Goal: Task Accomplishment & Management: Use online tool/utility

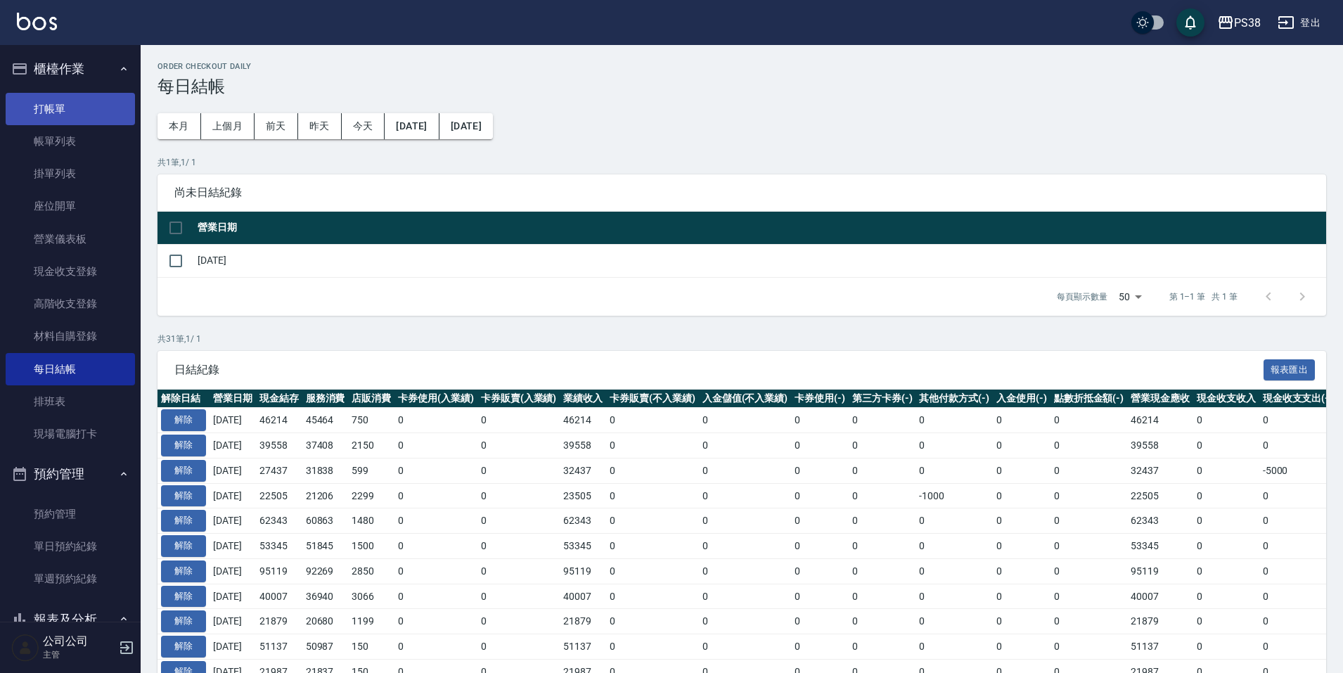
click at [76, 111] on link "打帳單" at bounding box center [70, 109] width 129 height 32
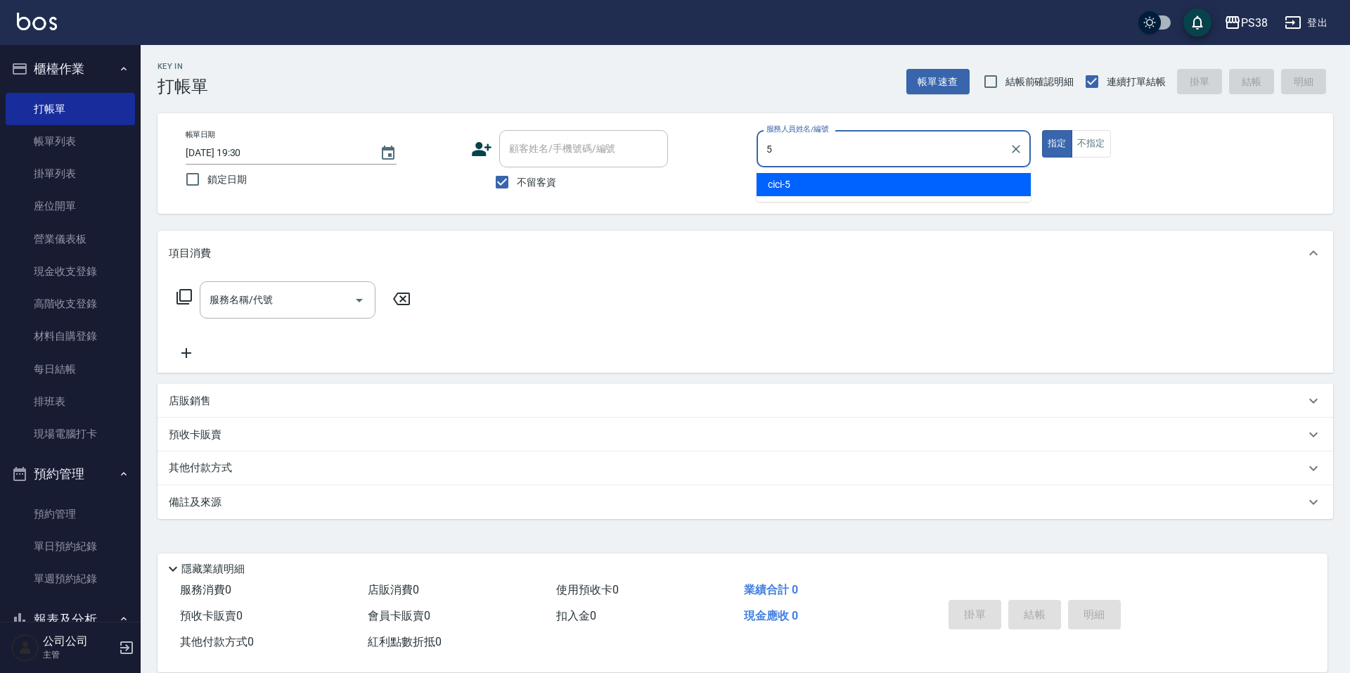
type input "cici-5"
type button "true"
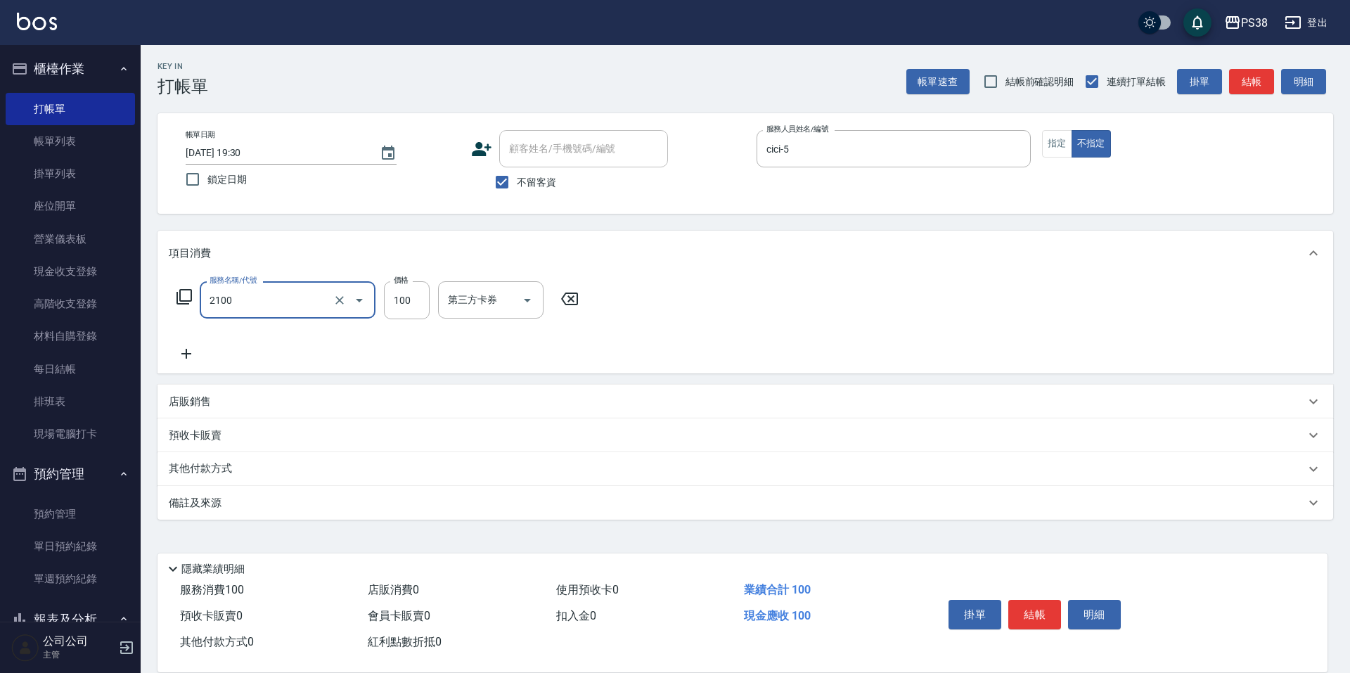
type input "剪髮與造型(任意金額)(2100)"
type input "250"
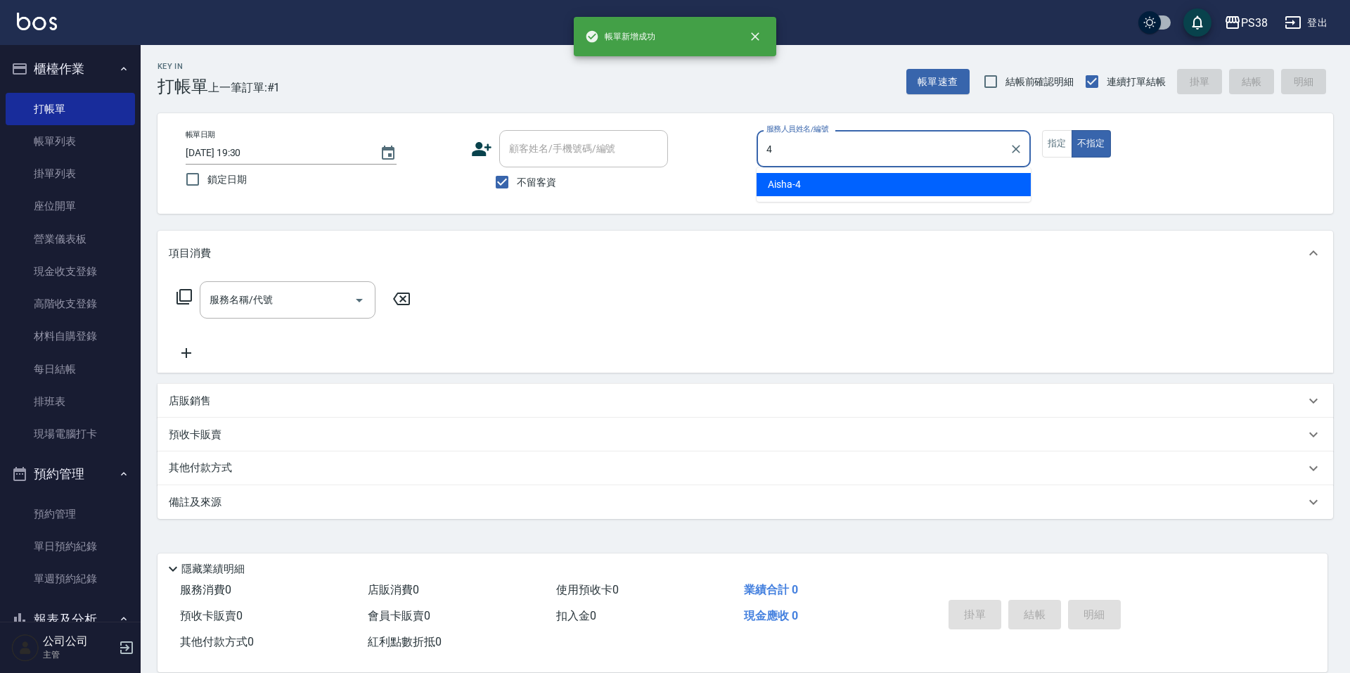
type input "Aisha-4"
type button "false"
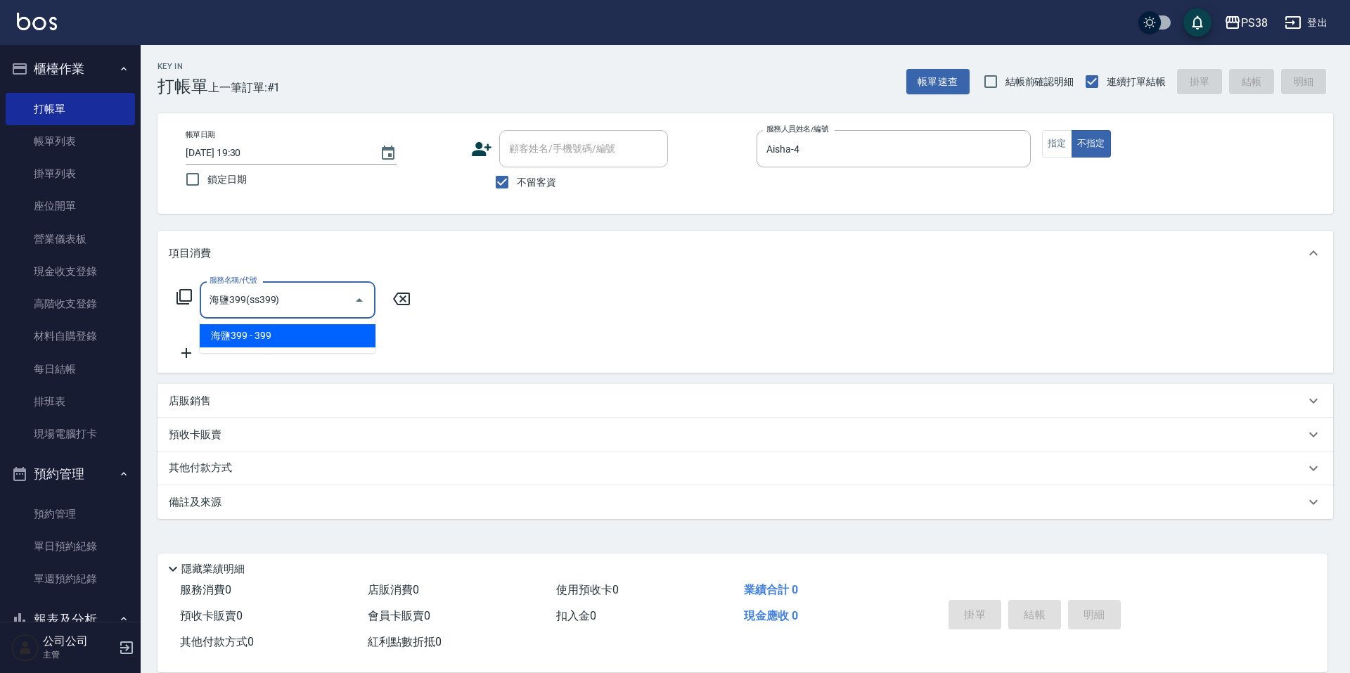
type input "海鹽399(ss399)"
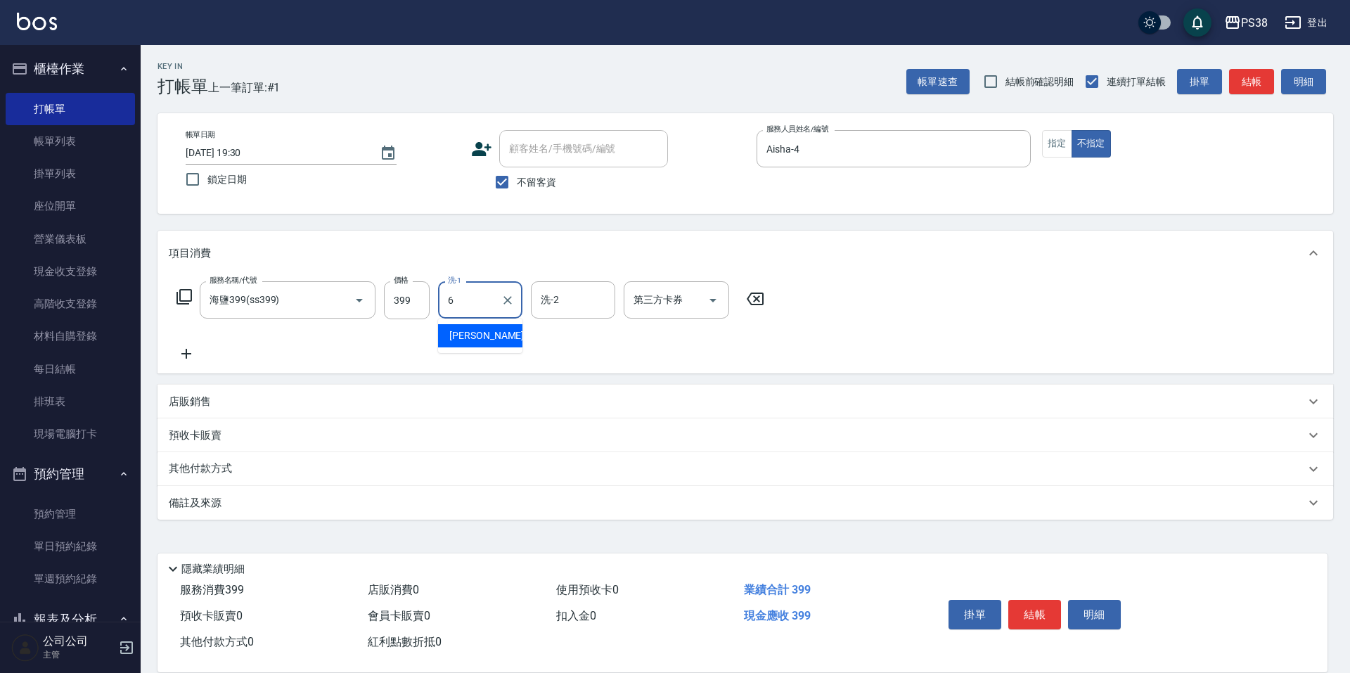
type input "[PERSON_NAME]-6"
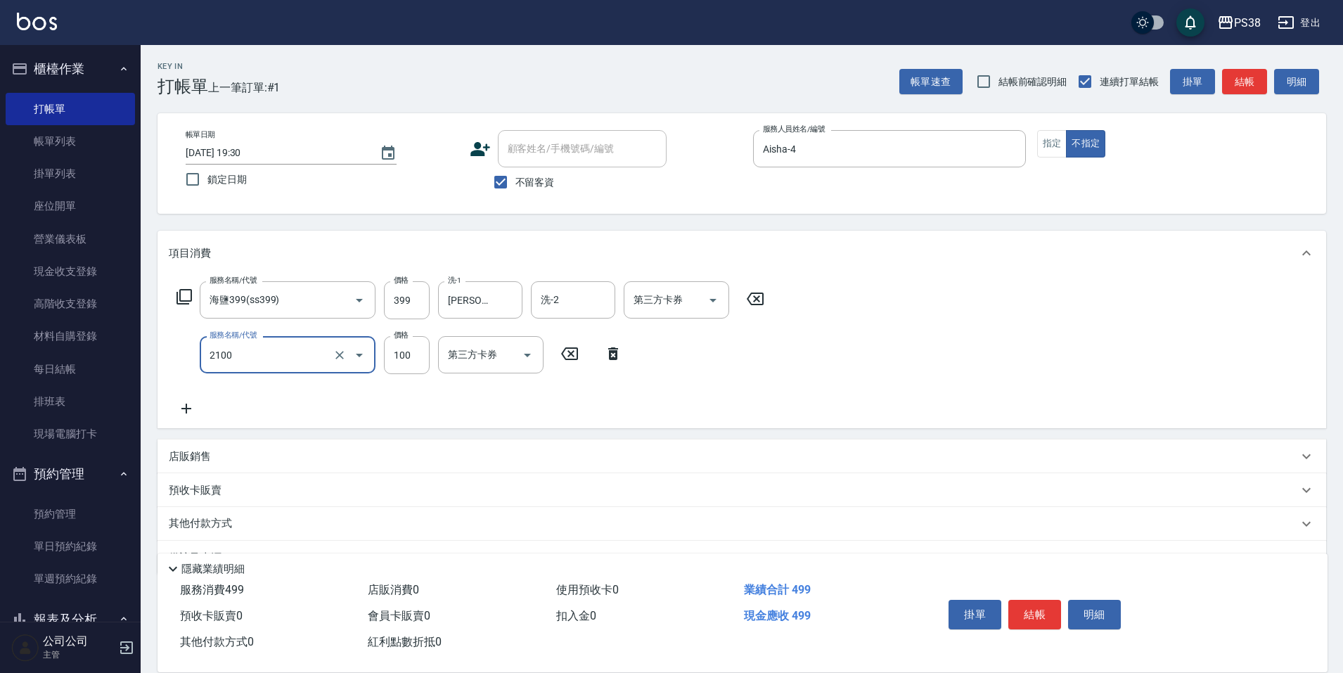
type input "剪髮與造型(任意金額)(2100)"
type input "200"
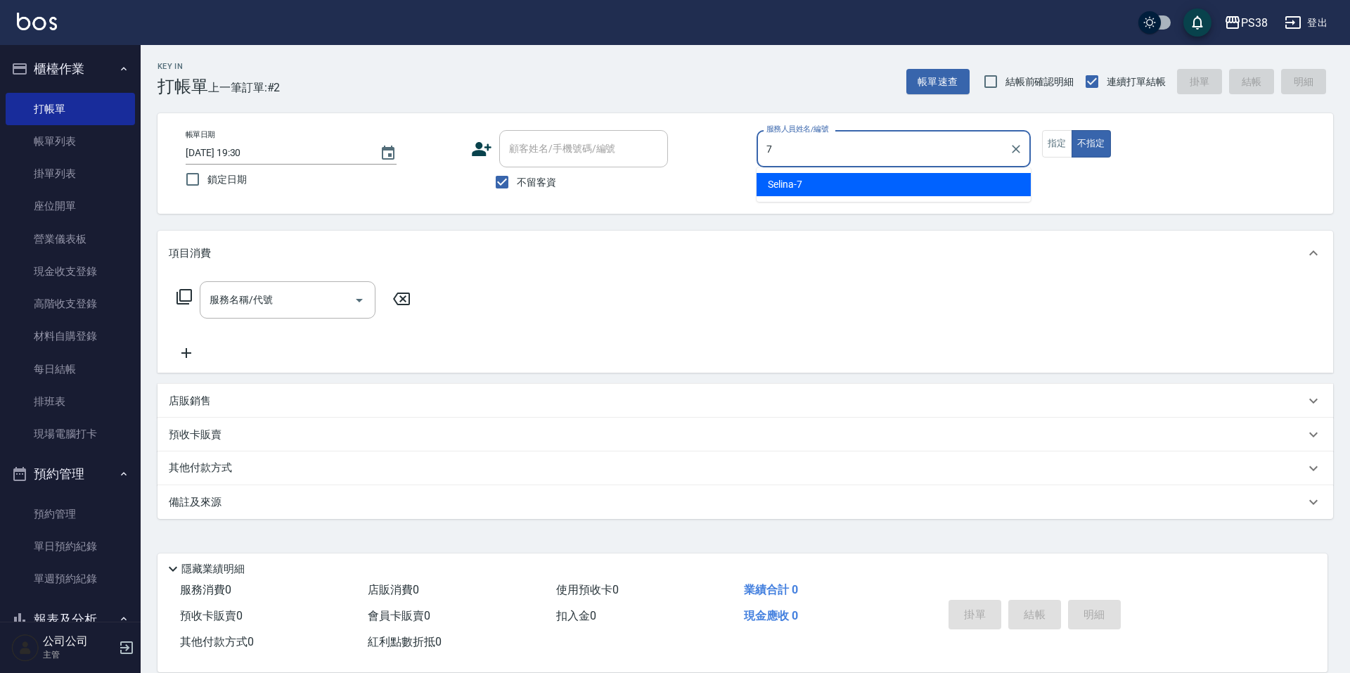
type input "Selina-7"
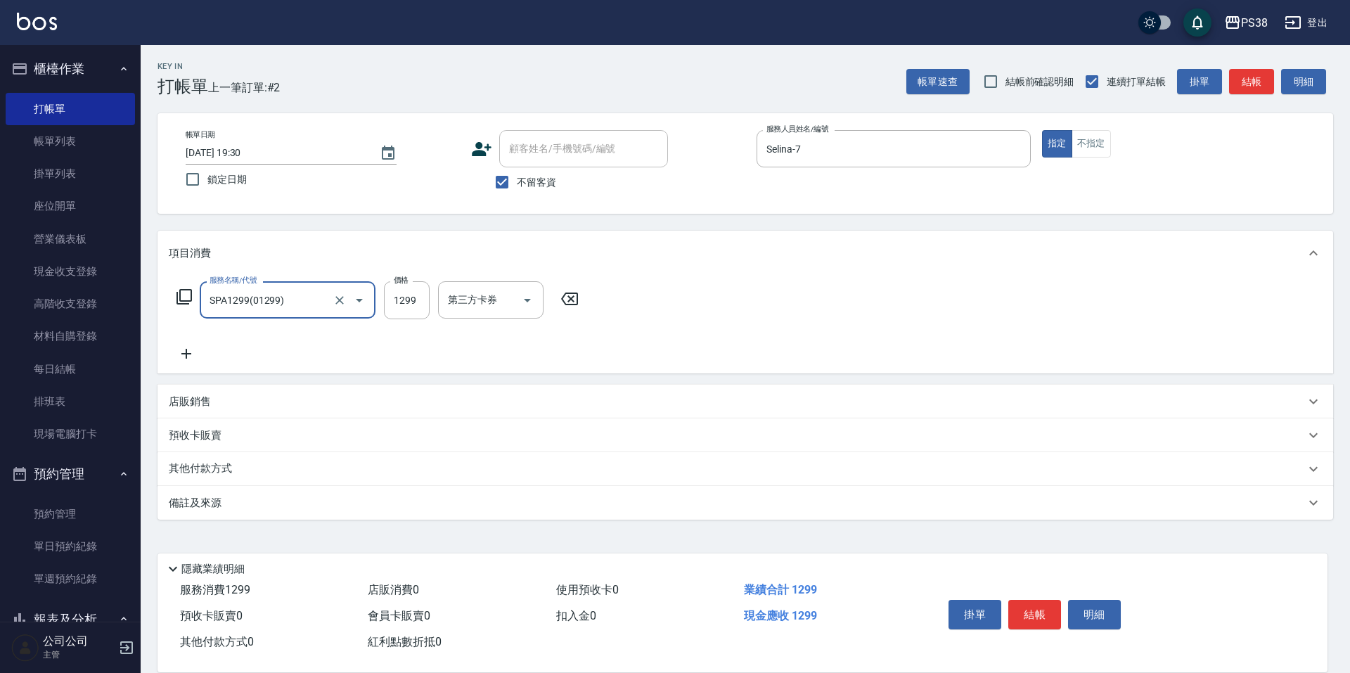
type input "SPA1299(01299)"
type input "1499"
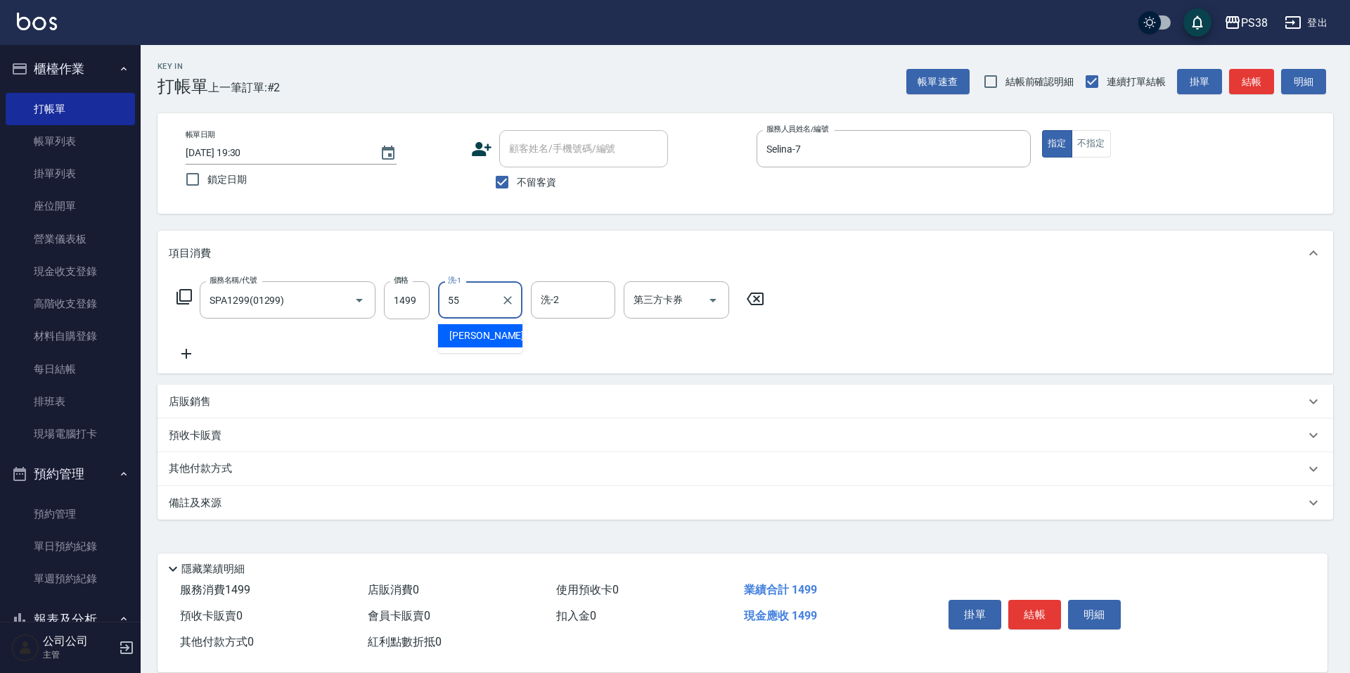
type input "[PERSON_NAME]-55"
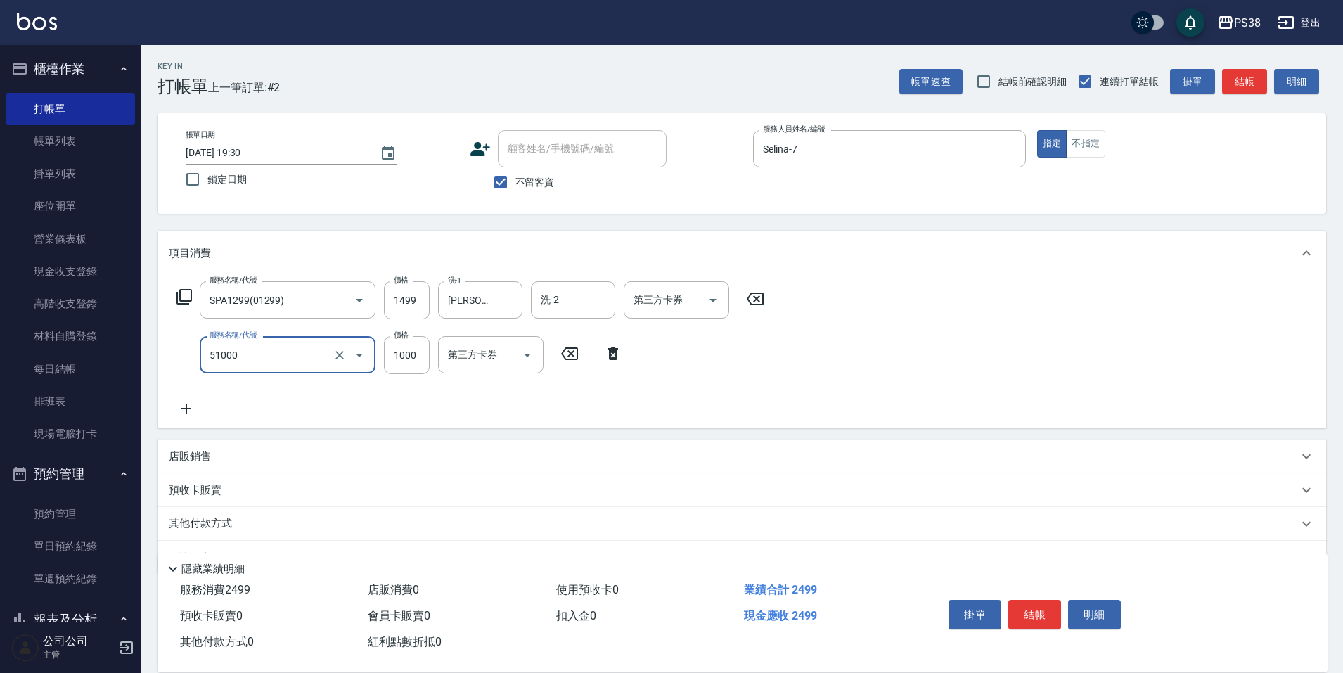
type input "染髮600以上(任意金額)(51000)"
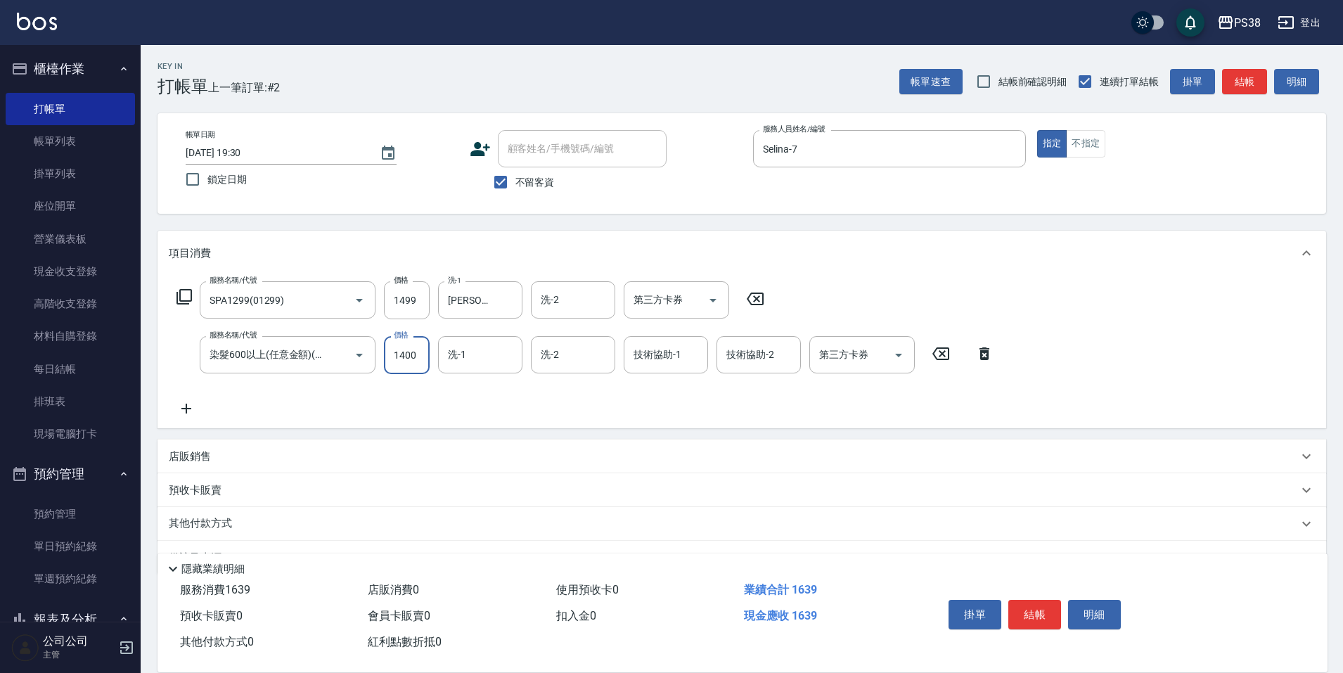
type input "1400"
type input "[PERSON_NAME]-55"
click at [205, 459] on p "店販銷售" at bounding box center [190, 456] width 42 height 15
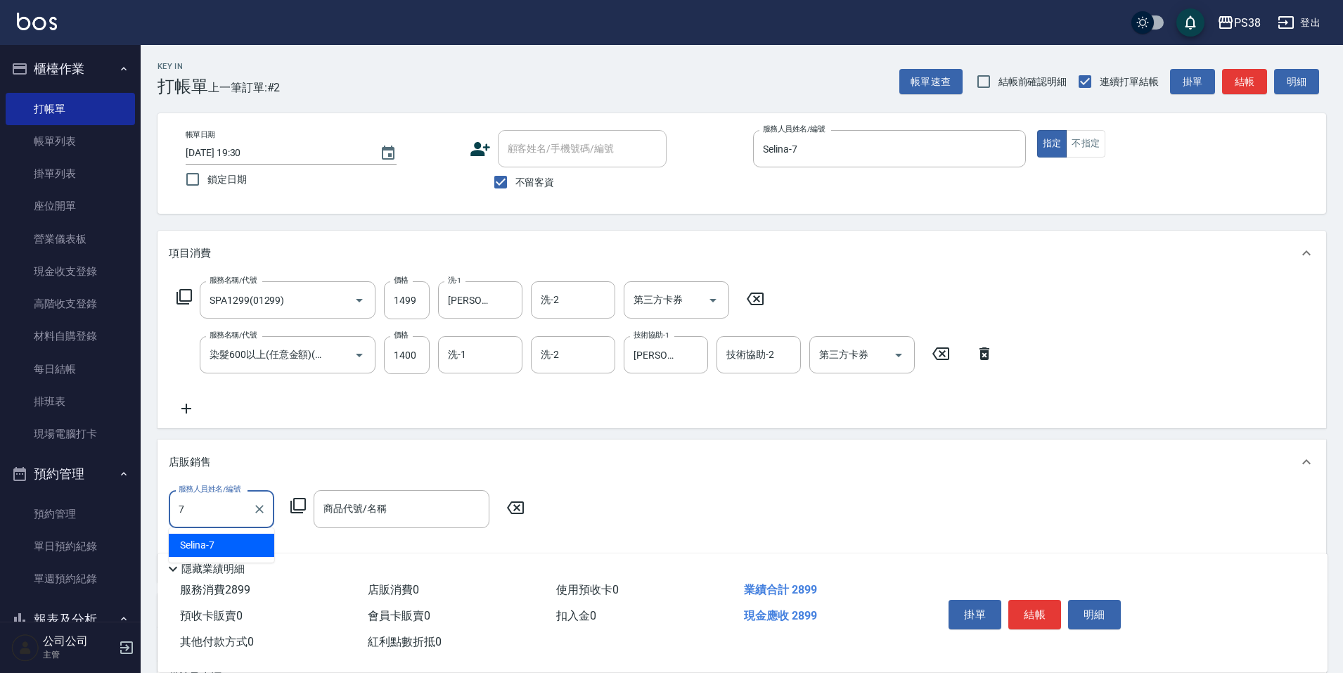
type input "Selina-7"
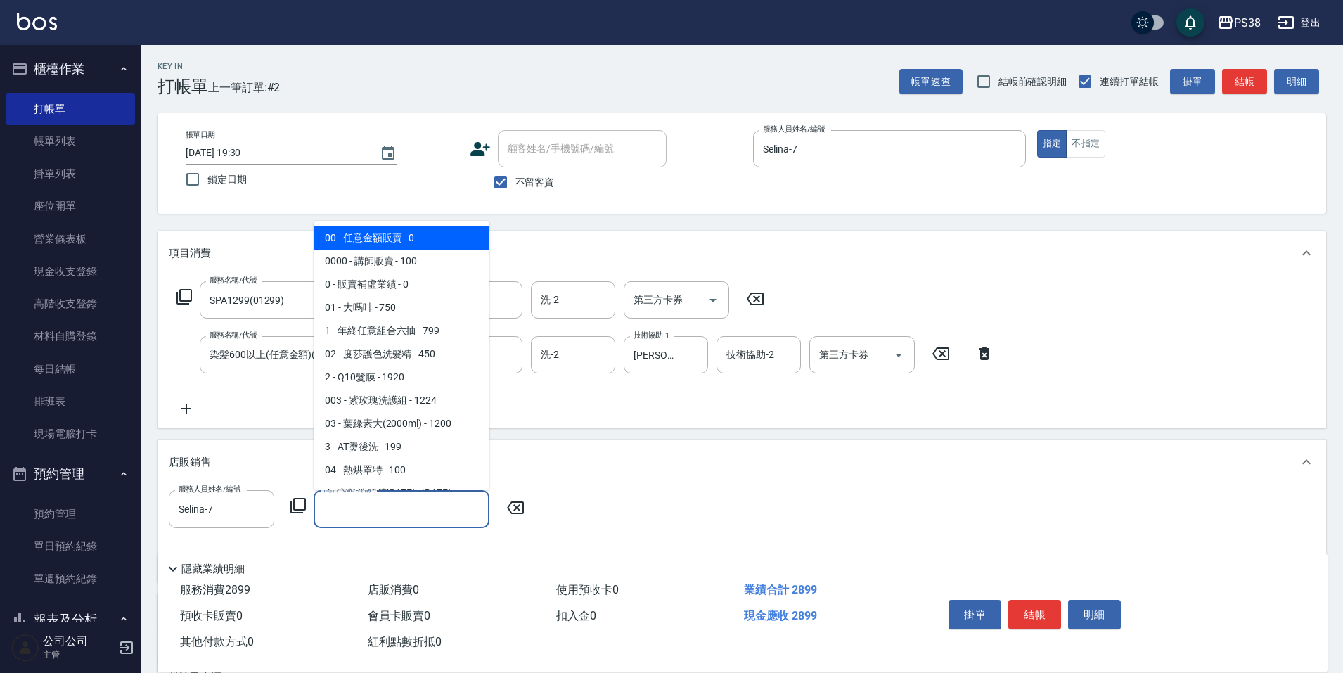
click at [357, 511] on input "商品代號/名稱" at bounding box center [401, 509] width 163 height 25
click at [373, 242] on span "00 - 任意金額販賣 - 0" at bounding box center [402, 237] width 176 height 23
type input "任意金額販賣"
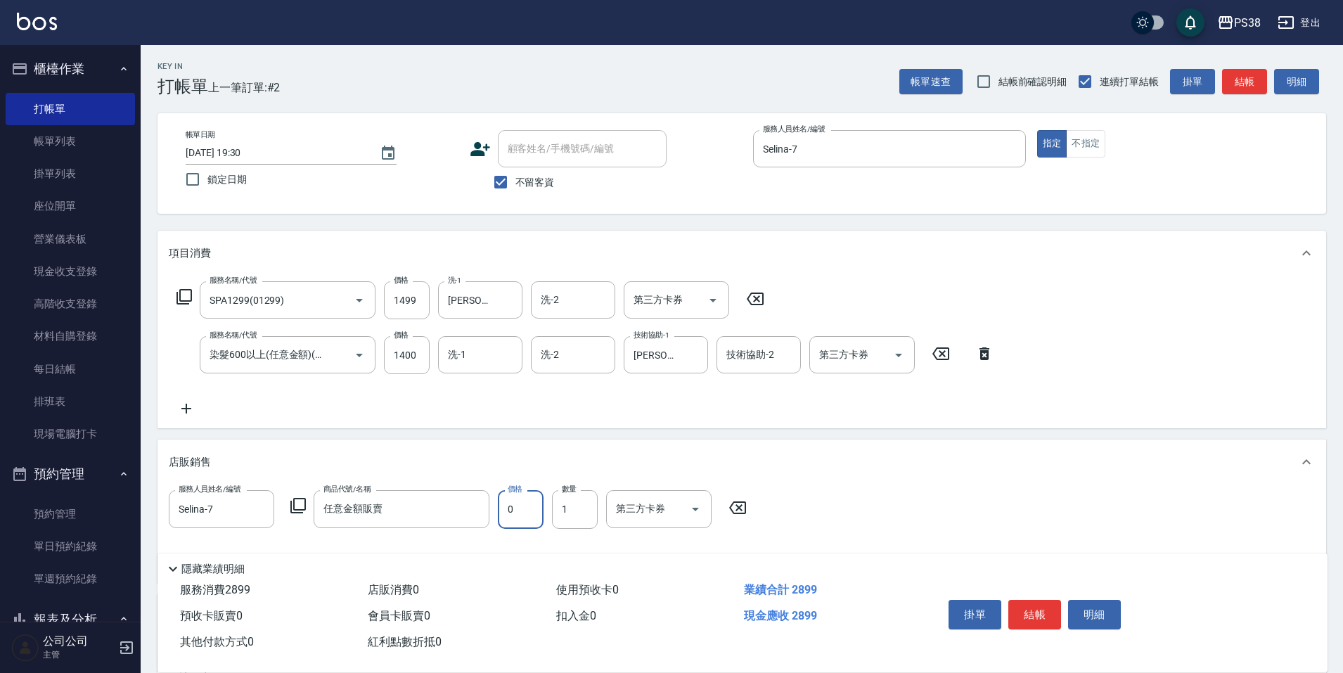
click at [516, 498] on input "0" at bounding box center [521, 509] width 46 height 38
type input "150"
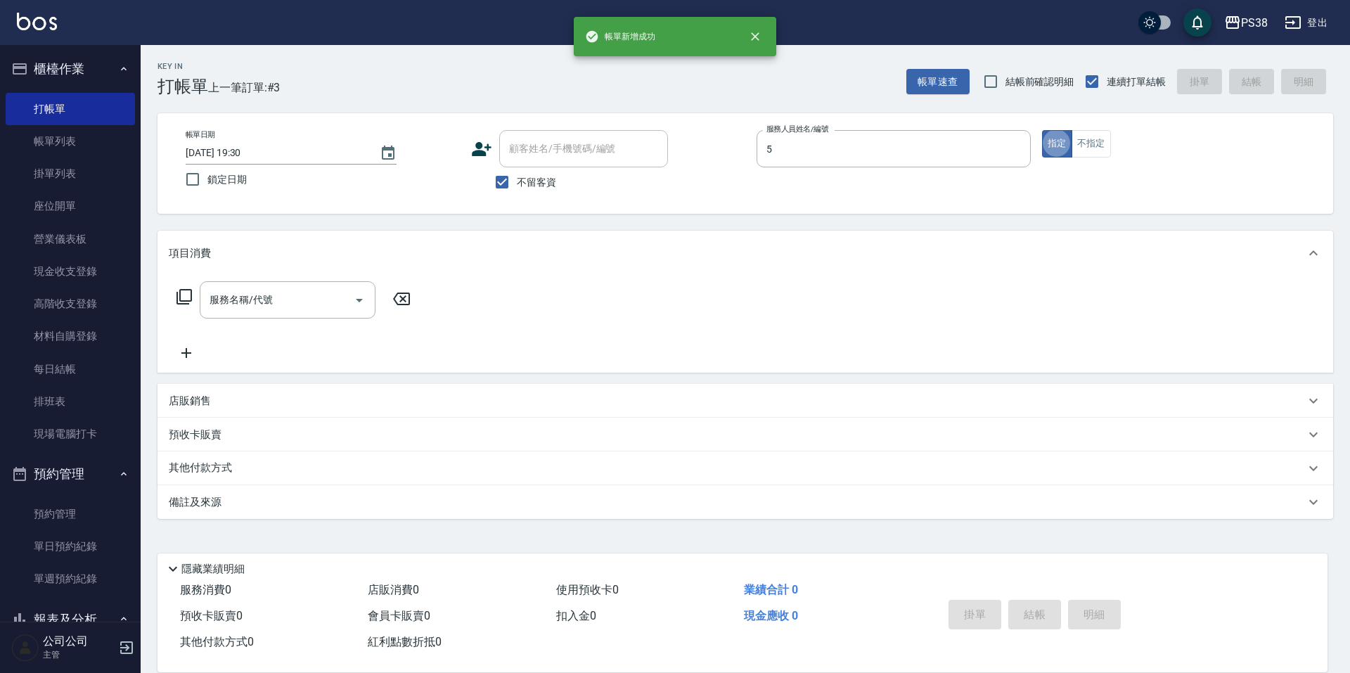
type input "cici-5"
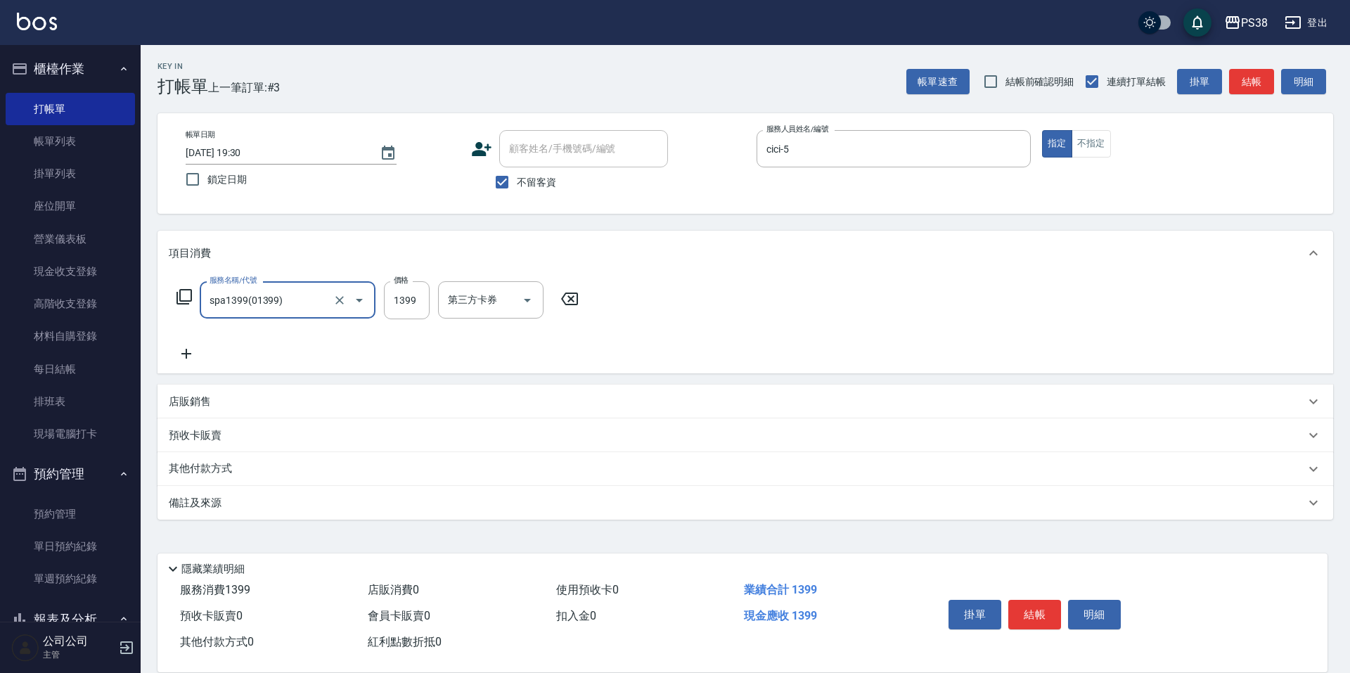
type input "spa1399(01399)"
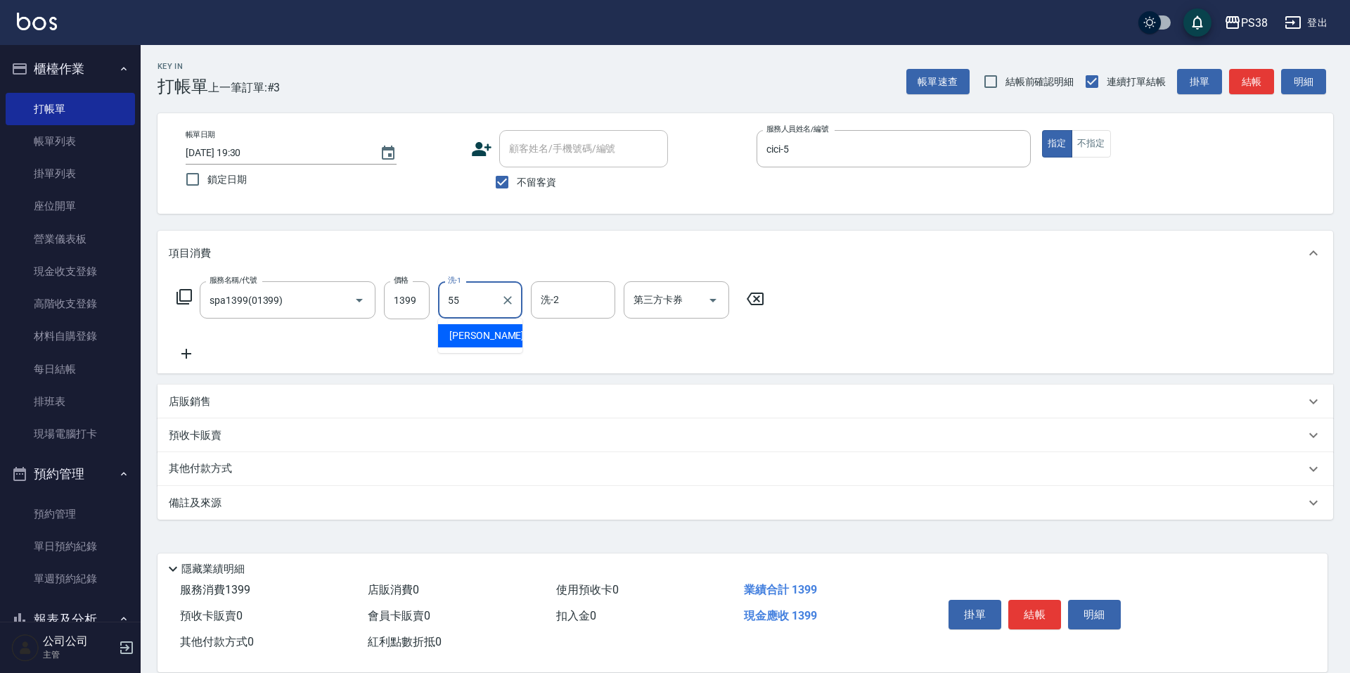
type input "[PERSON_NAME]-55"
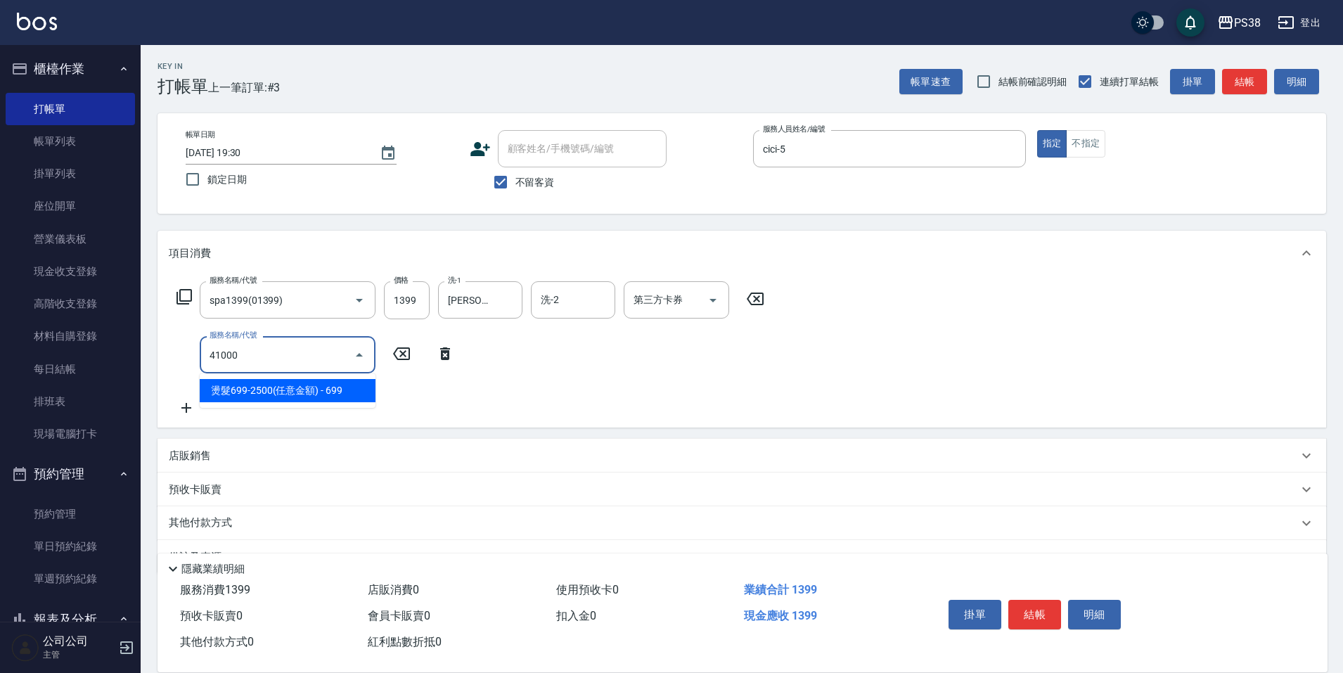
type input "燙髮699-2500(任意金額)(41000)"
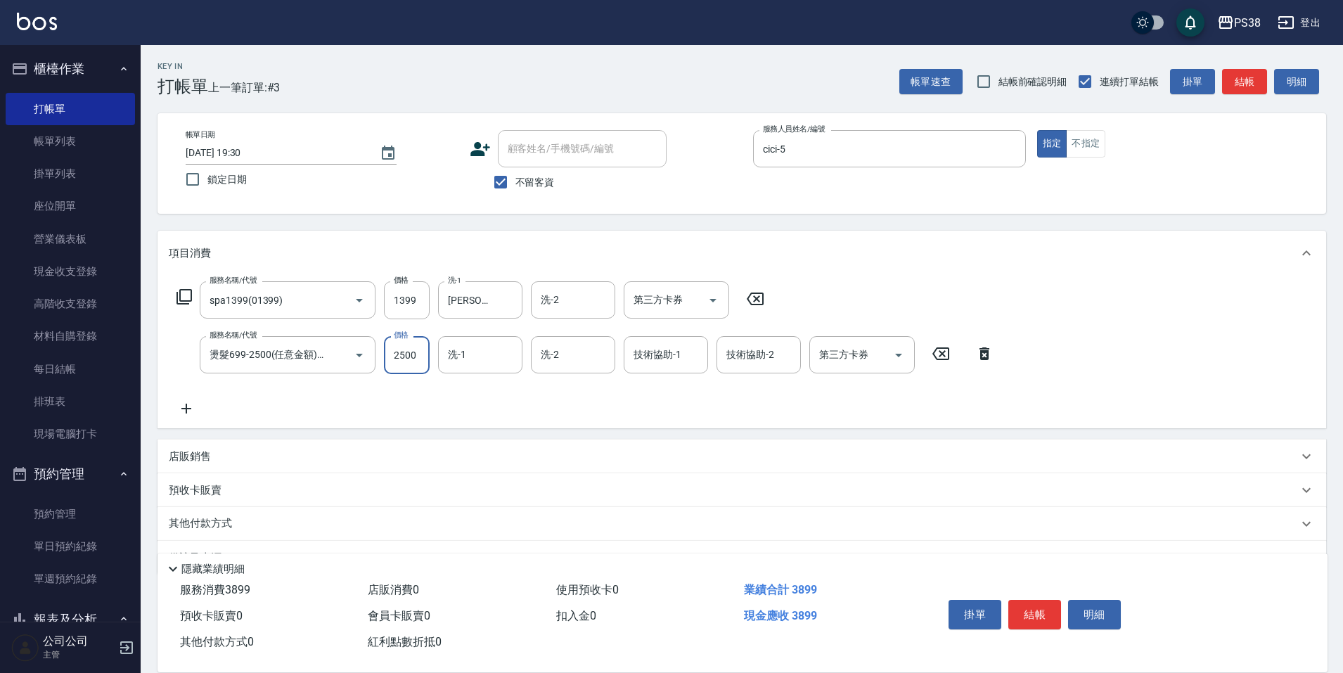
type input "2500"
type input "[PERSON_NAME]-55"
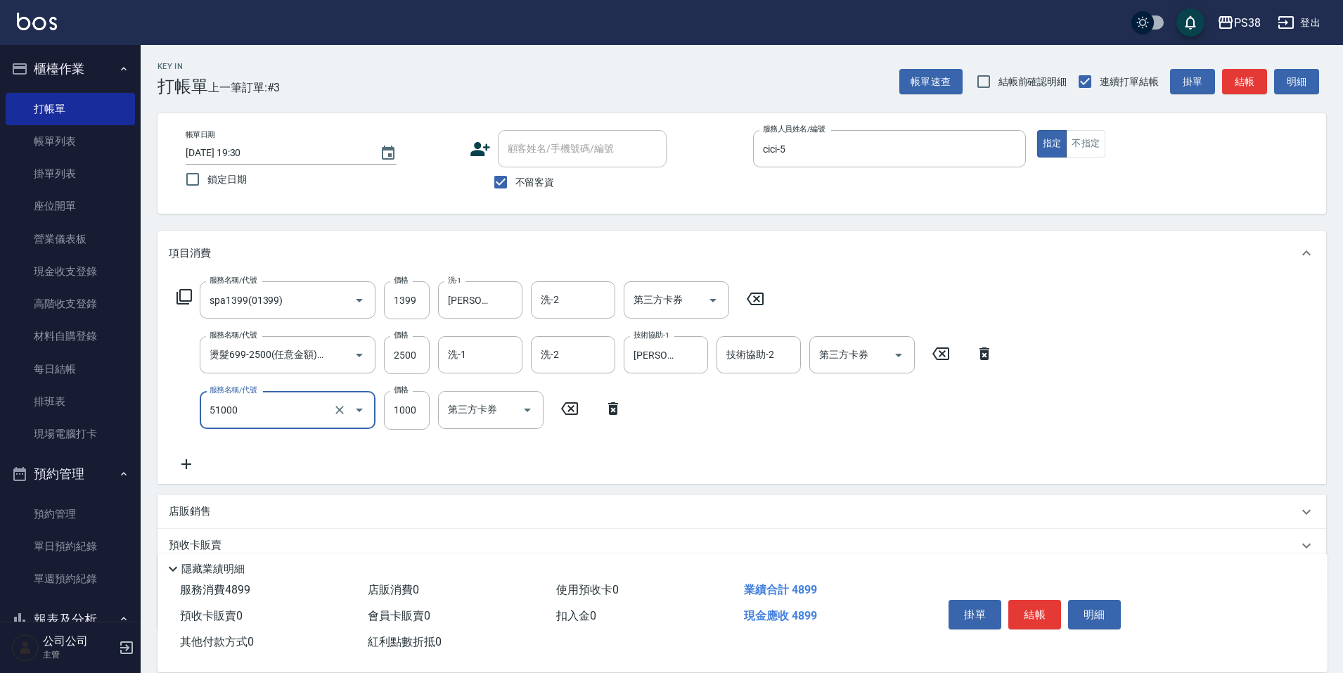
type input "染髮600以上(任意金額)(51000)"
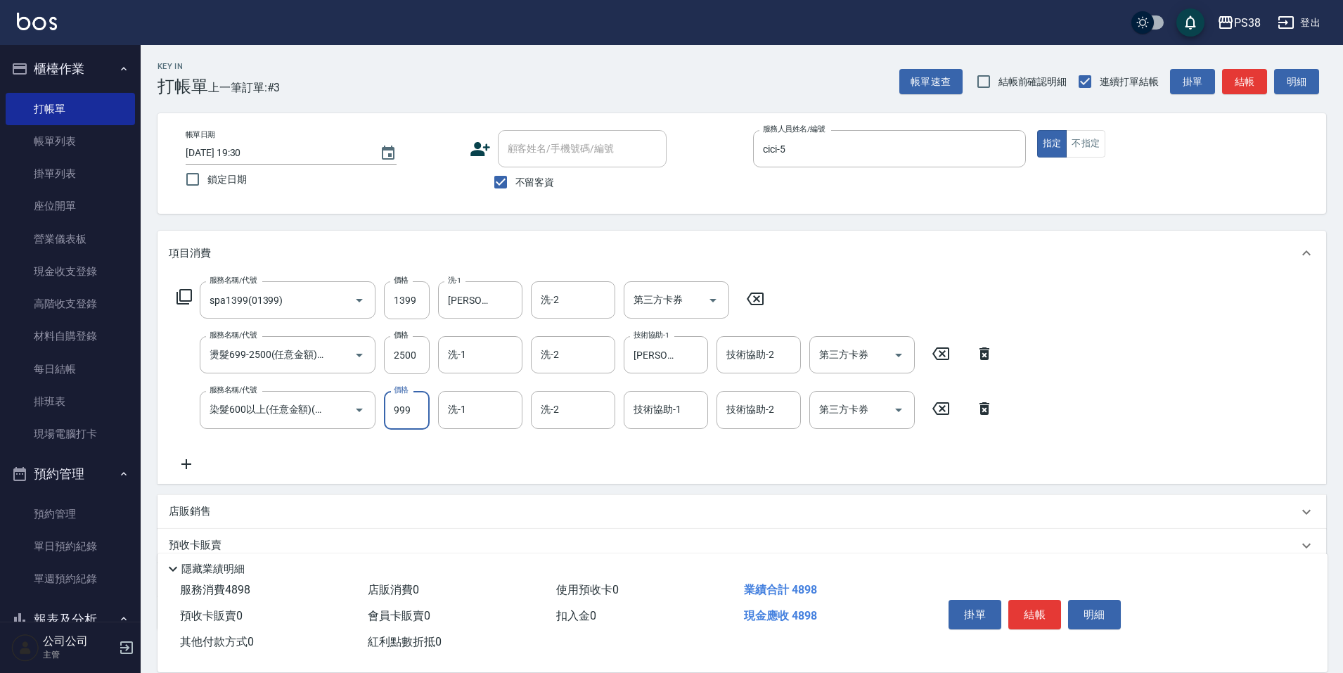
type input "999"
type input "[PERSON_NAME]-55"
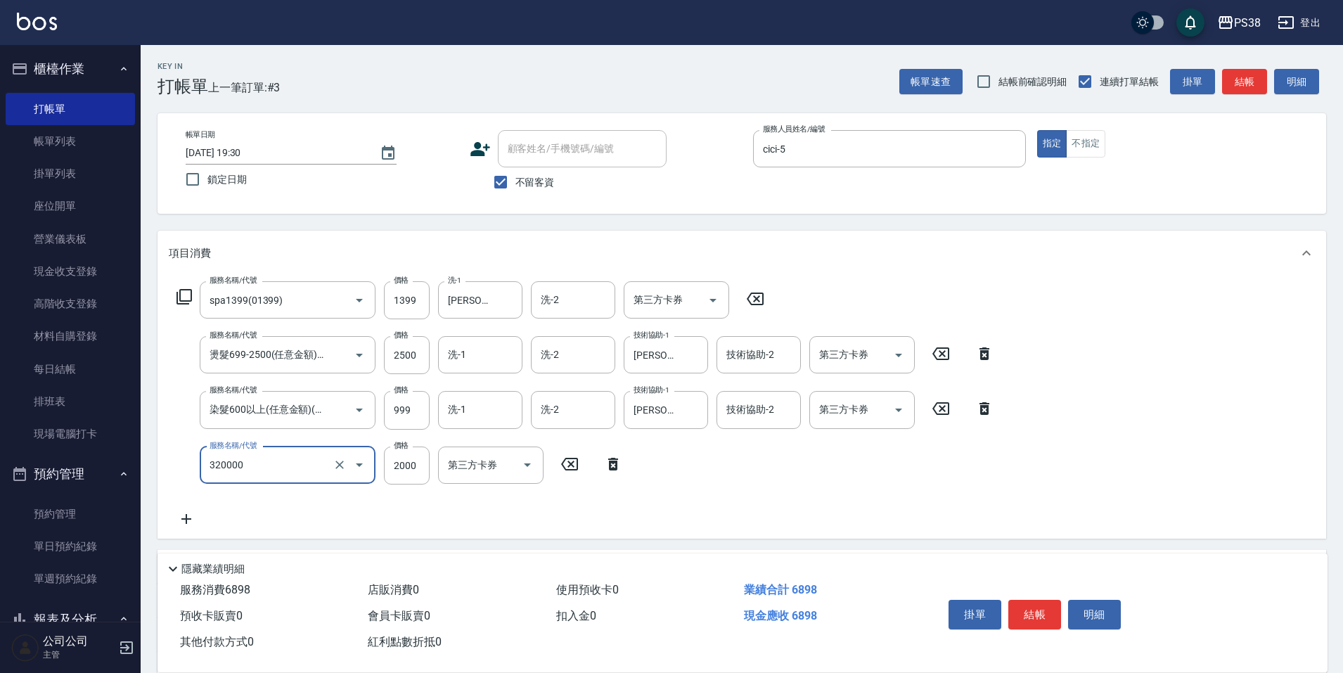
type input "仙杜離子護(320000)"
type input "2500"
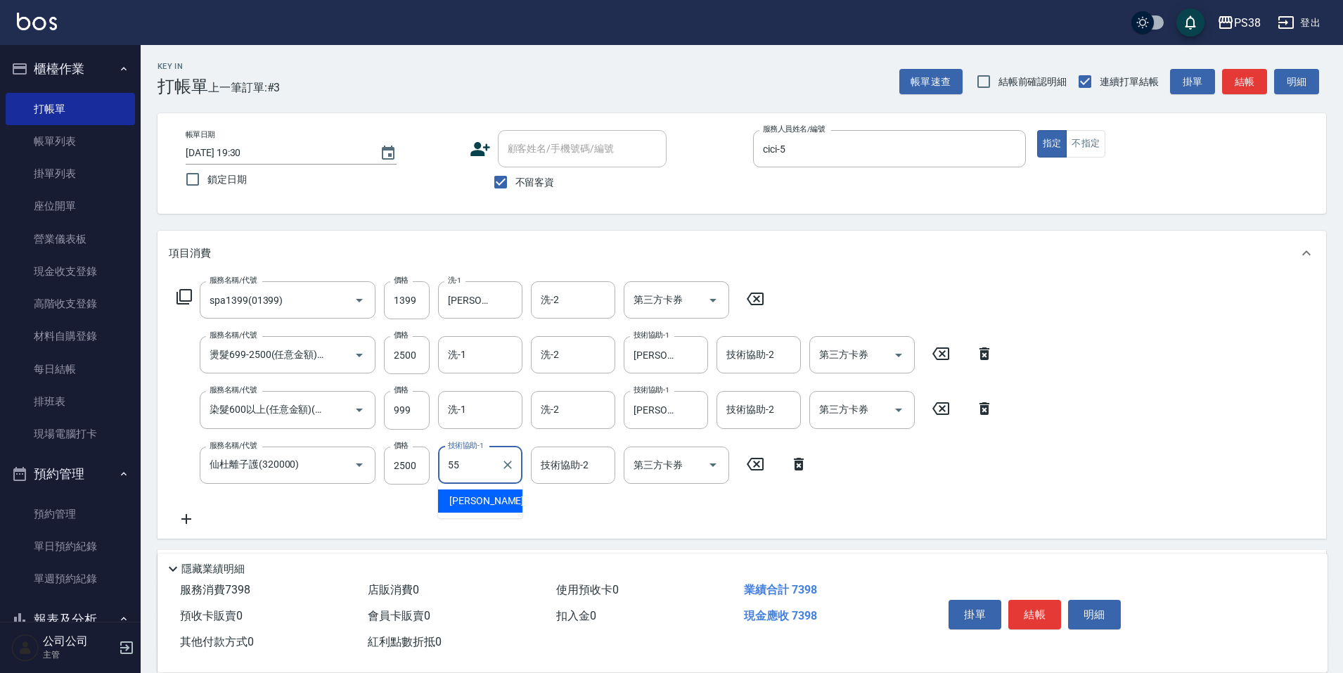
type input "[PERSON_NAME]-55"
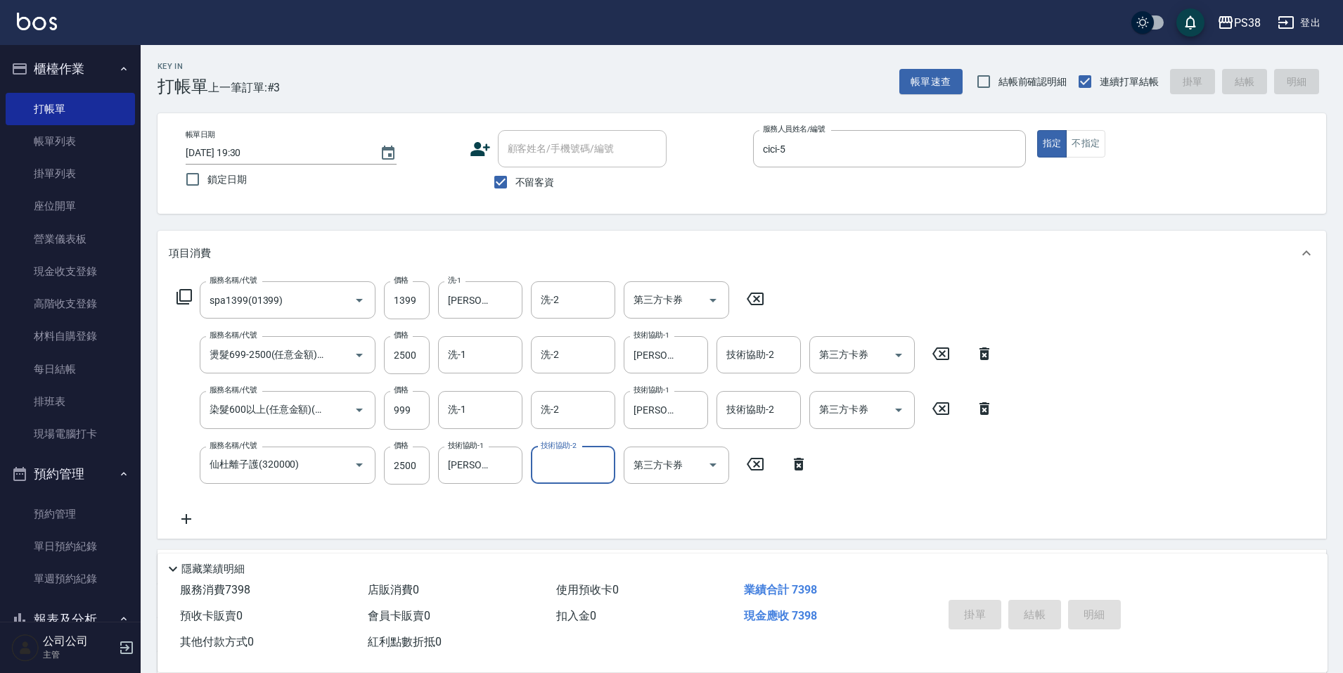
type input "2025/10/04 19:31"
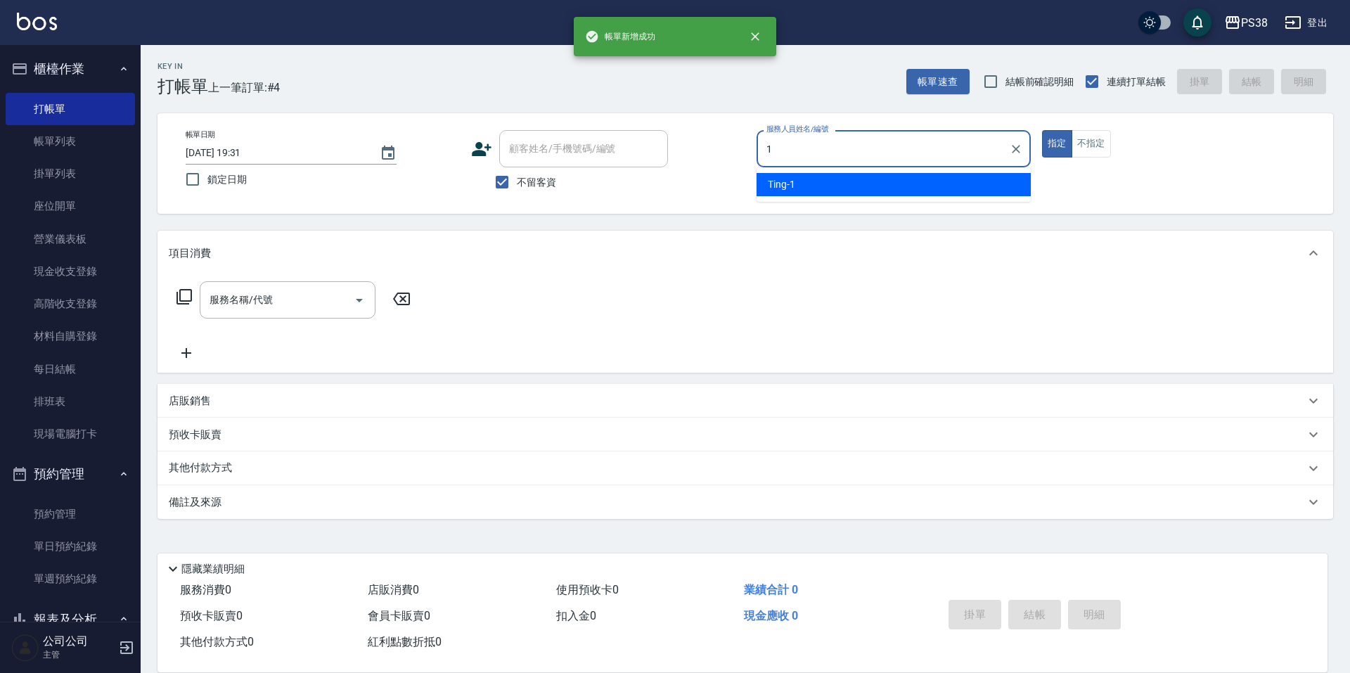
type input "Ting-1"
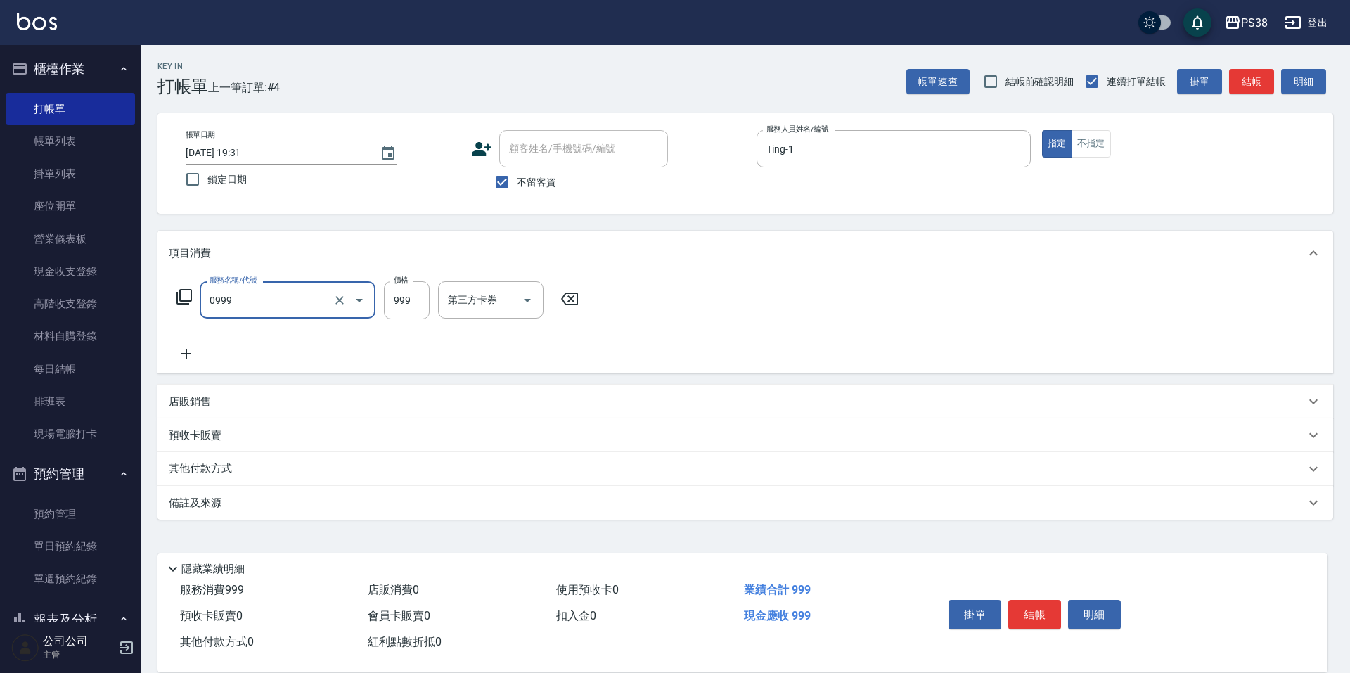
type input "spa999(0999)"
type input "Mona-23"
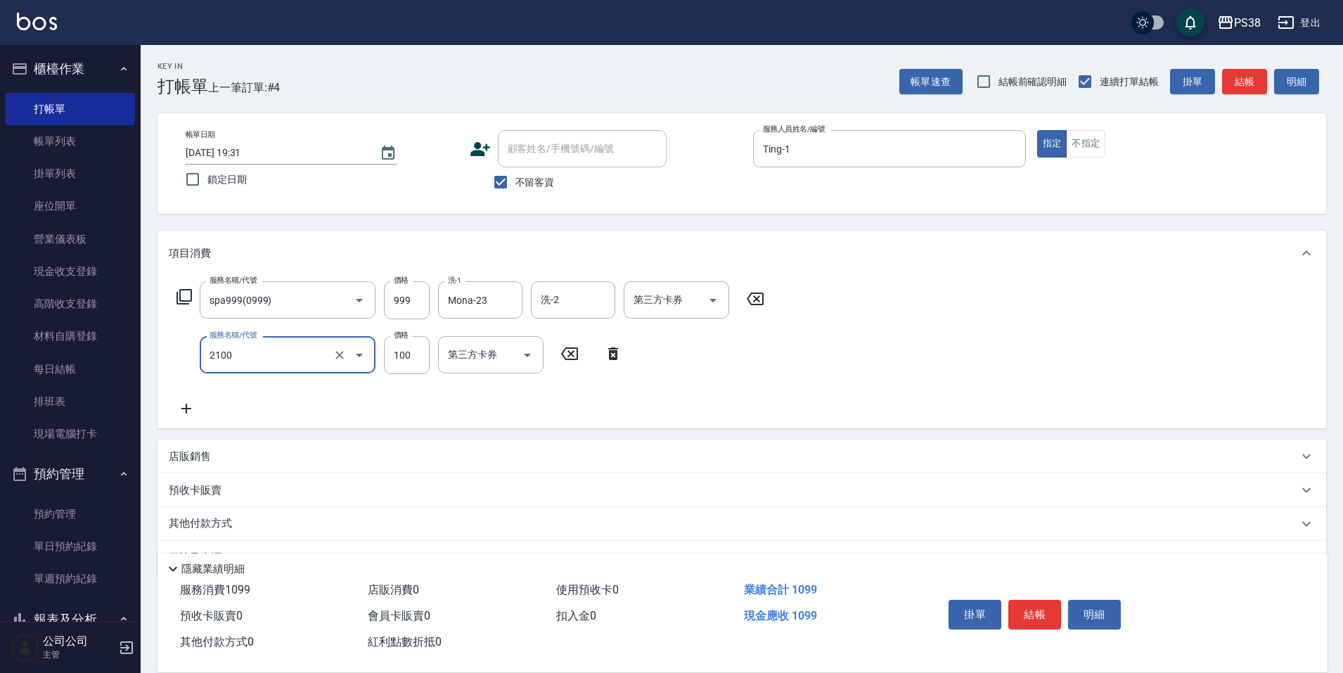
type input "剪髮與造型(任意金額)(2100)"
click at [726, 440] on div "店販銷售" at bounding box center [742, 457] width 1169 height 34
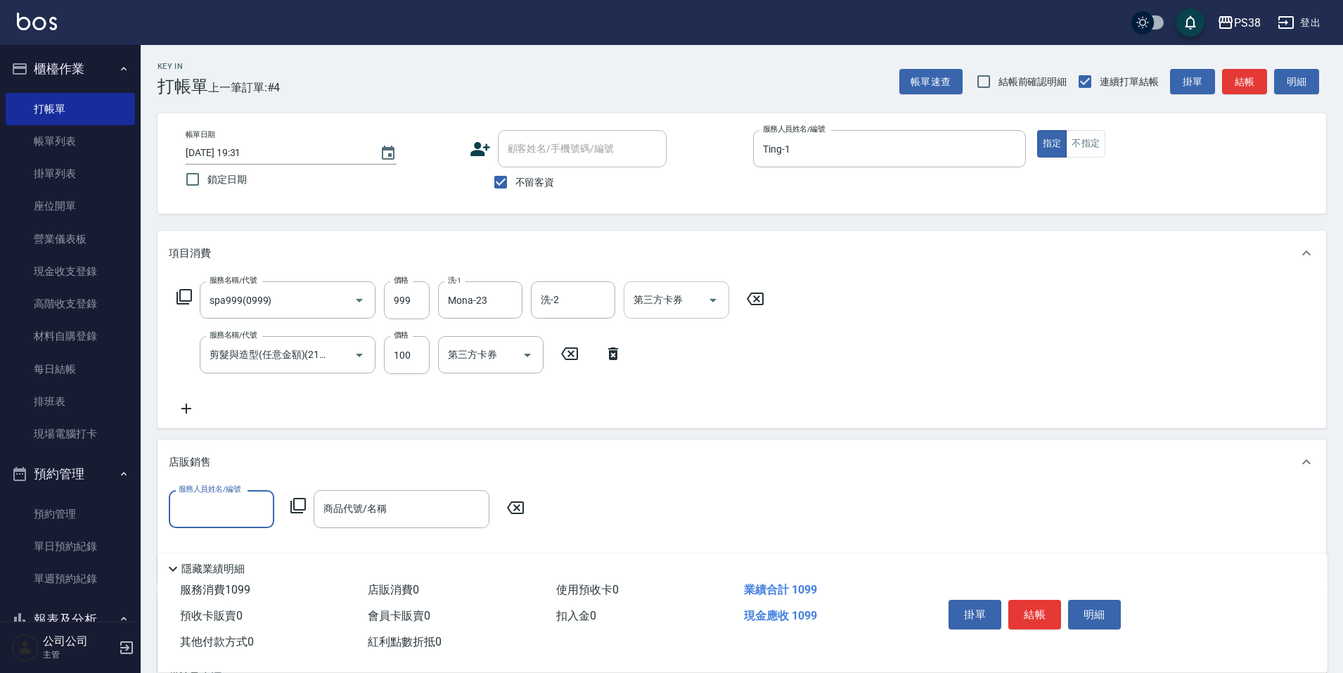
click at [720, 297] on icon "Open" at bounding box center [713, 300] width 17 height 17
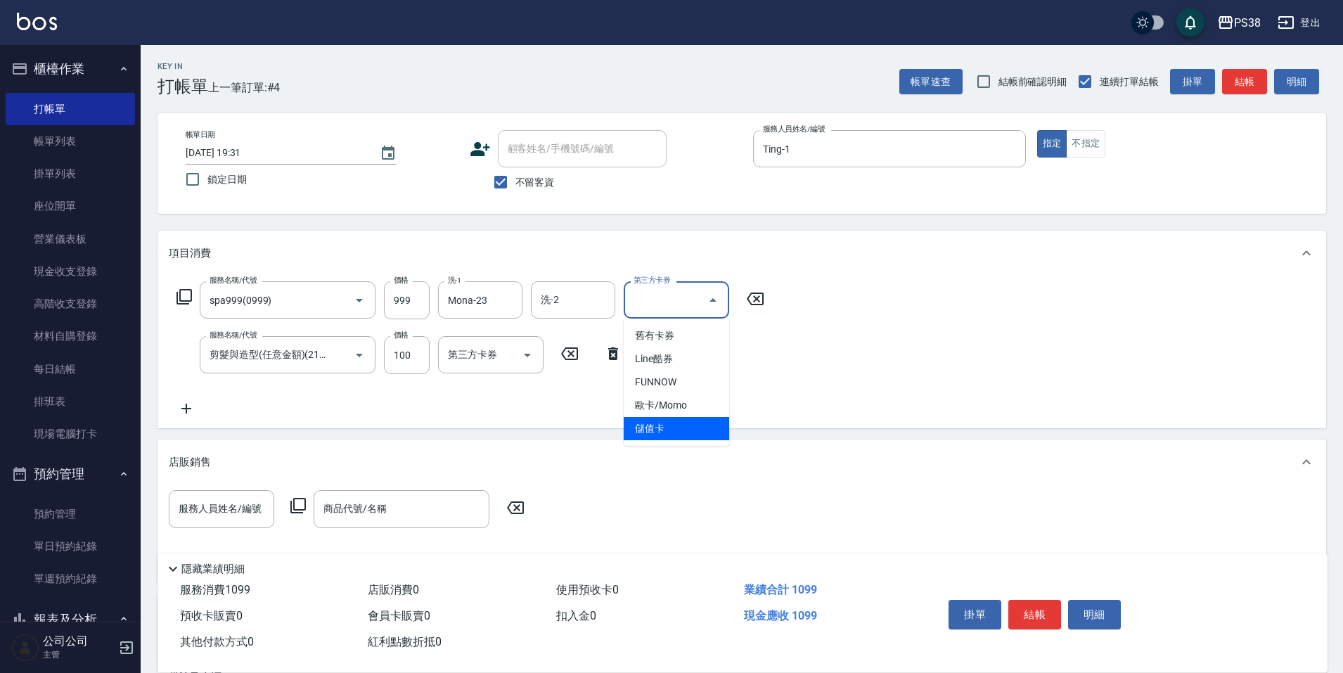
click at [693, 432] on span "儲值卡" at bounding box center [676, 428] width 105 height 23
type input "儲值卡"
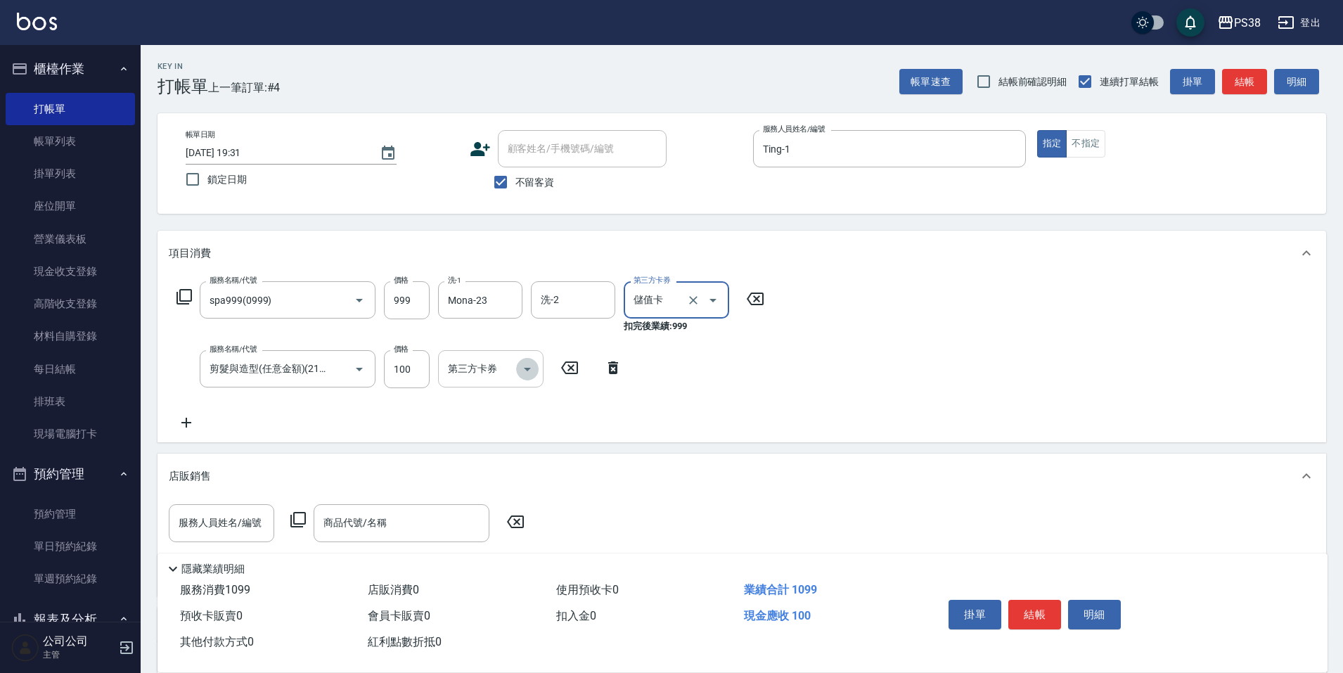
click at [523, 366] on icon "Open" at bounding box center [527, 369] width 17 height 17
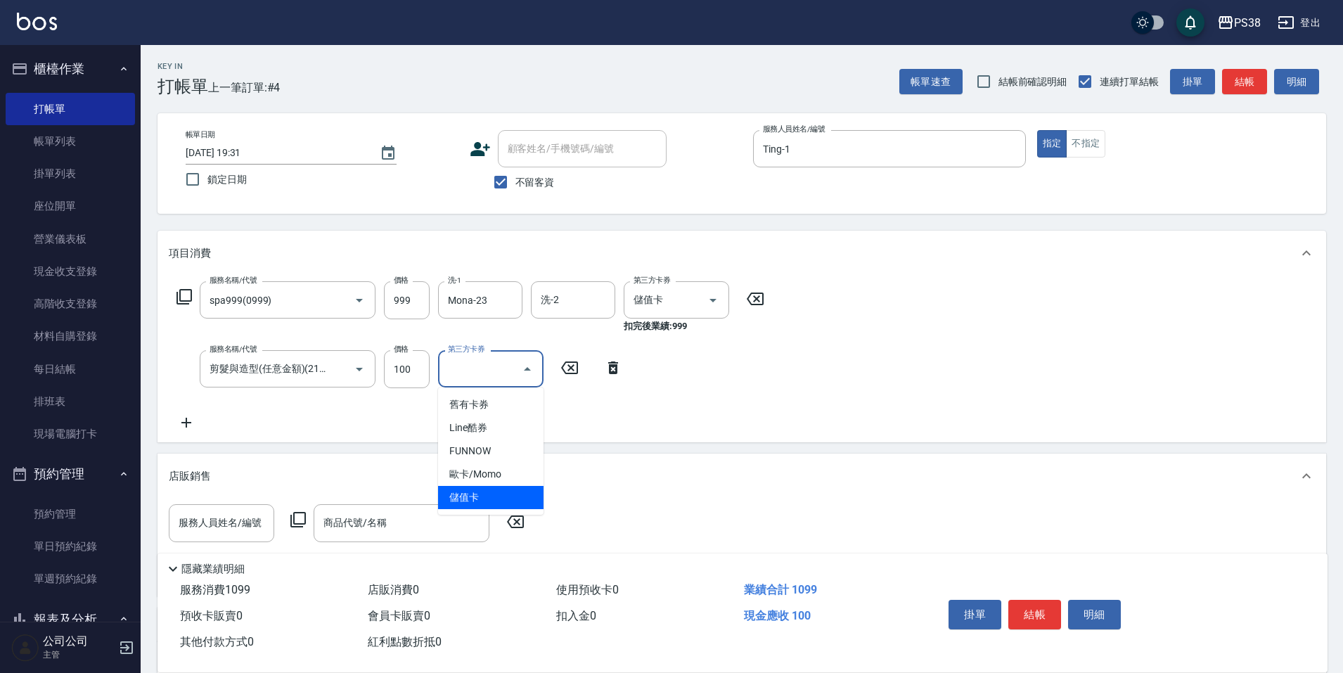
drag, startPoint x: 527, startPoint y: 499, endPoint x: 532, endPoint y: 485, distance: 14.0
click at [527, 500] on span "儲值卡" at bounding box center [490, 497] width 105 height 23
type input "儲值卡"
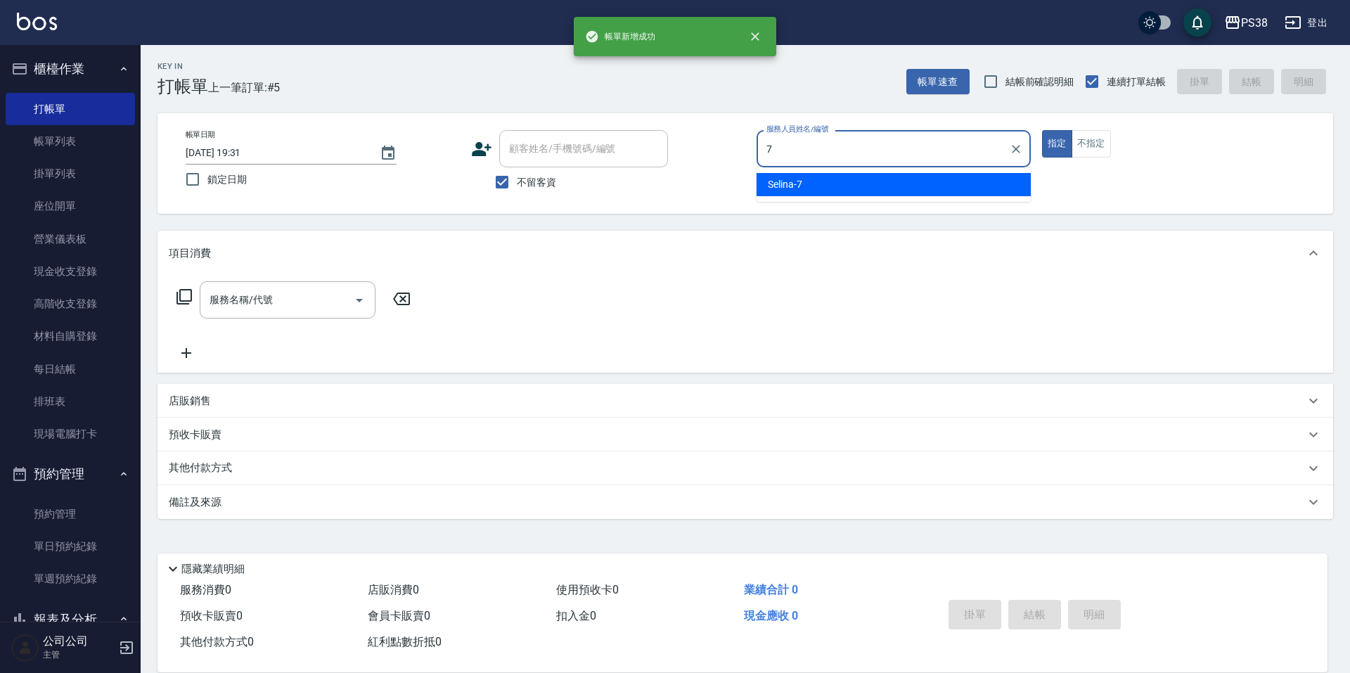
type input "Selina-7"
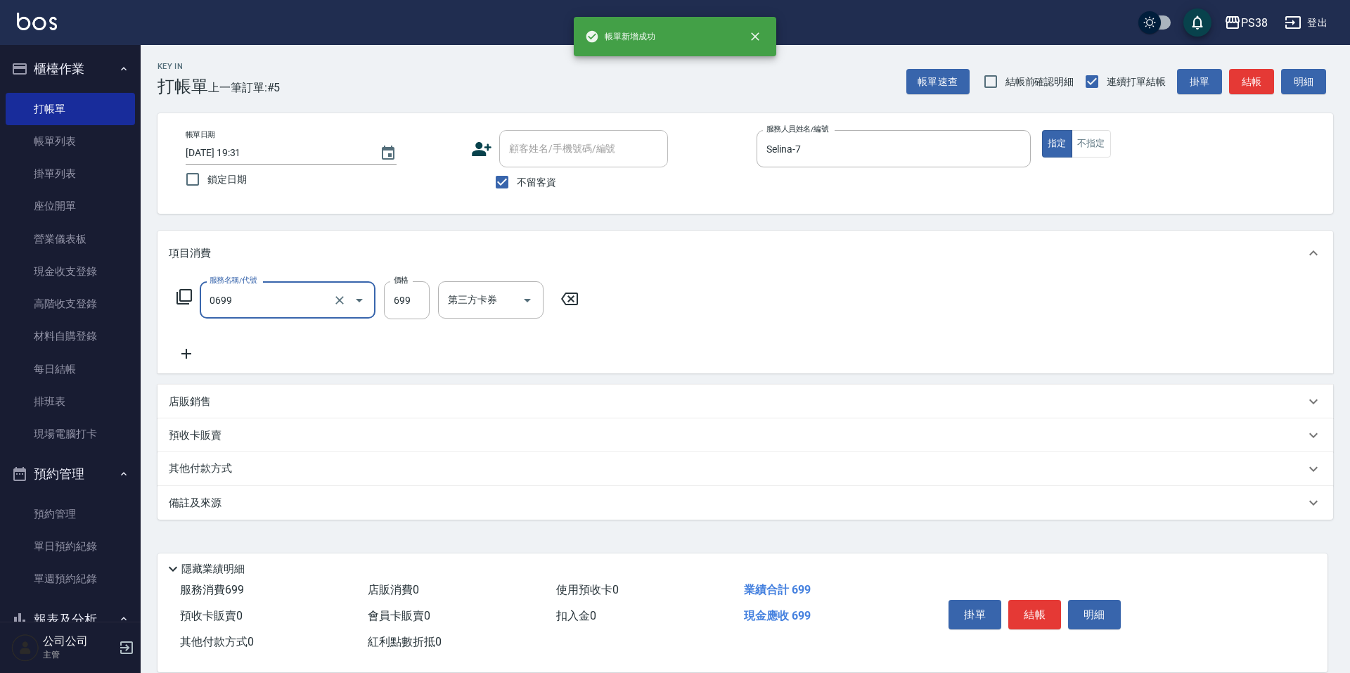
type input "spa699(0699)"
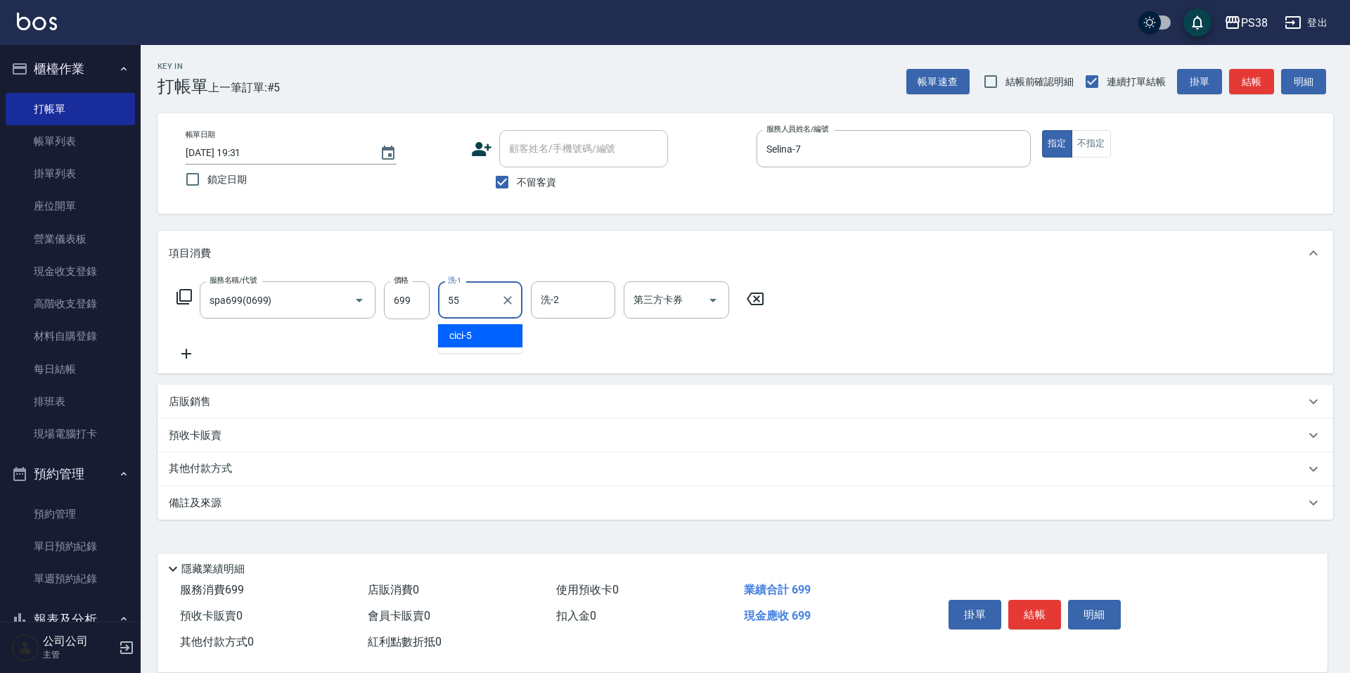
type input "彥丞-55"
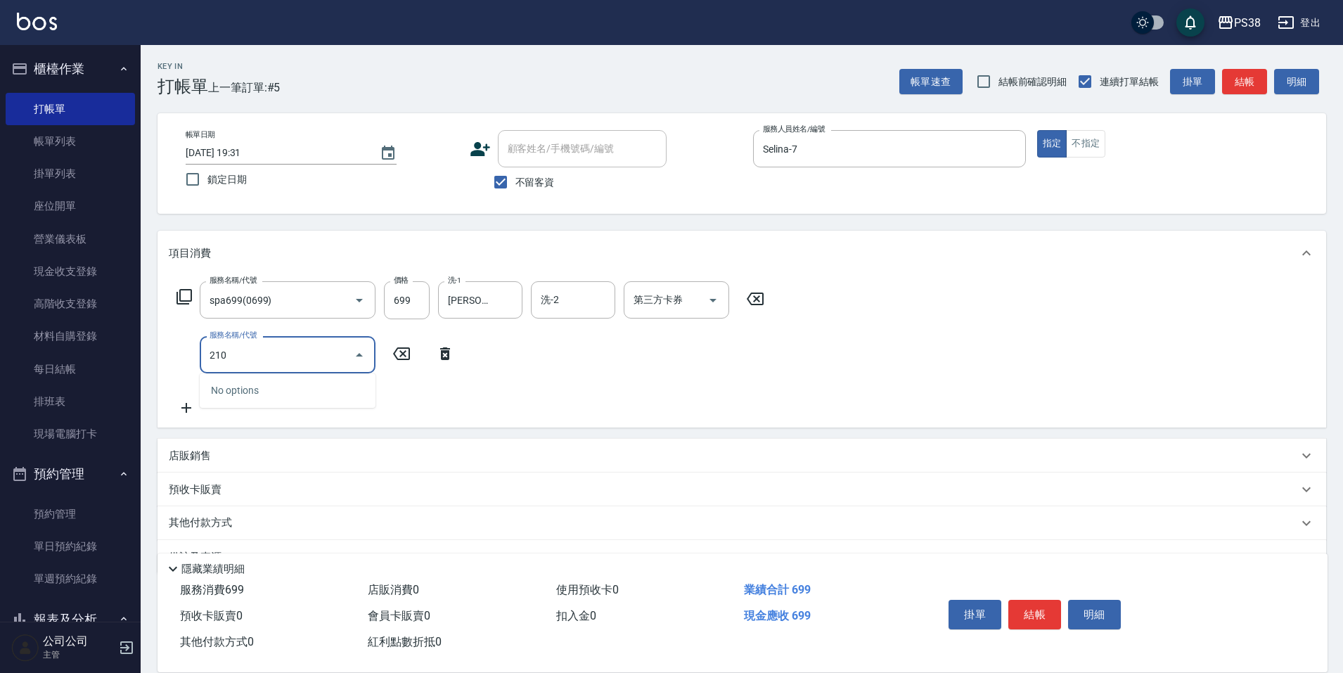
type input "2100"
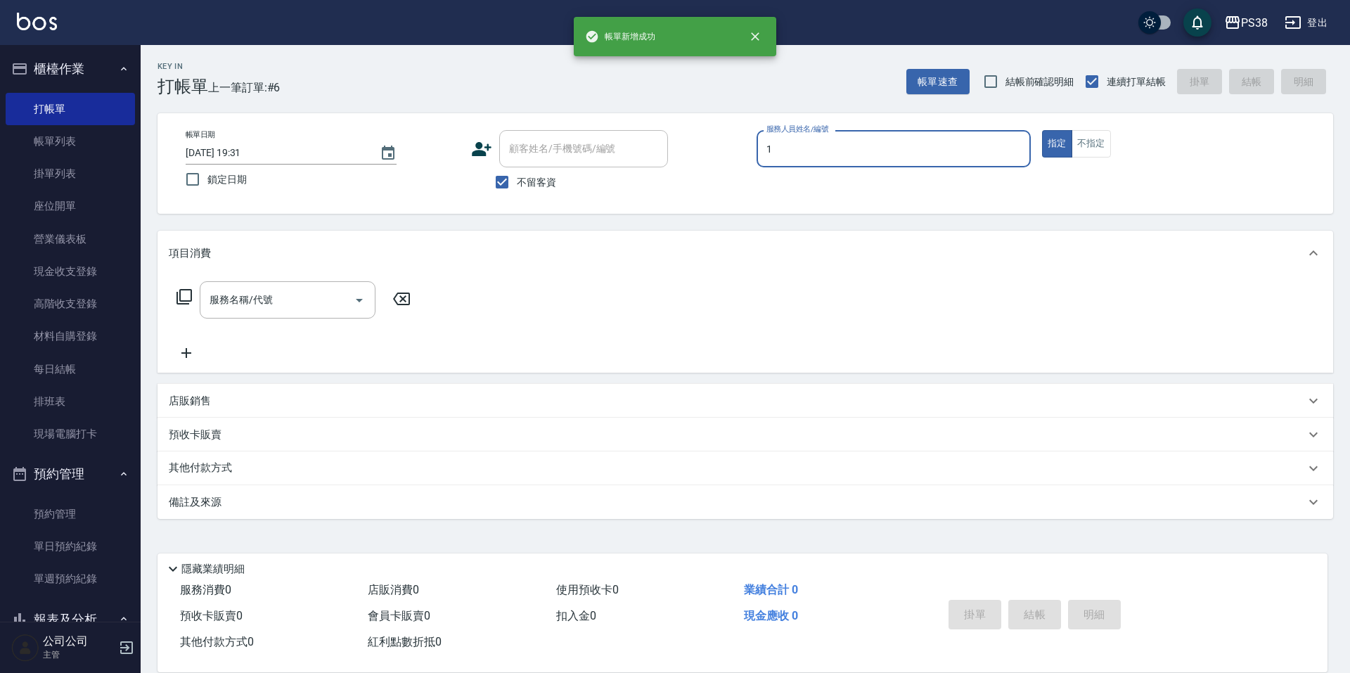
type input "Ting-1"
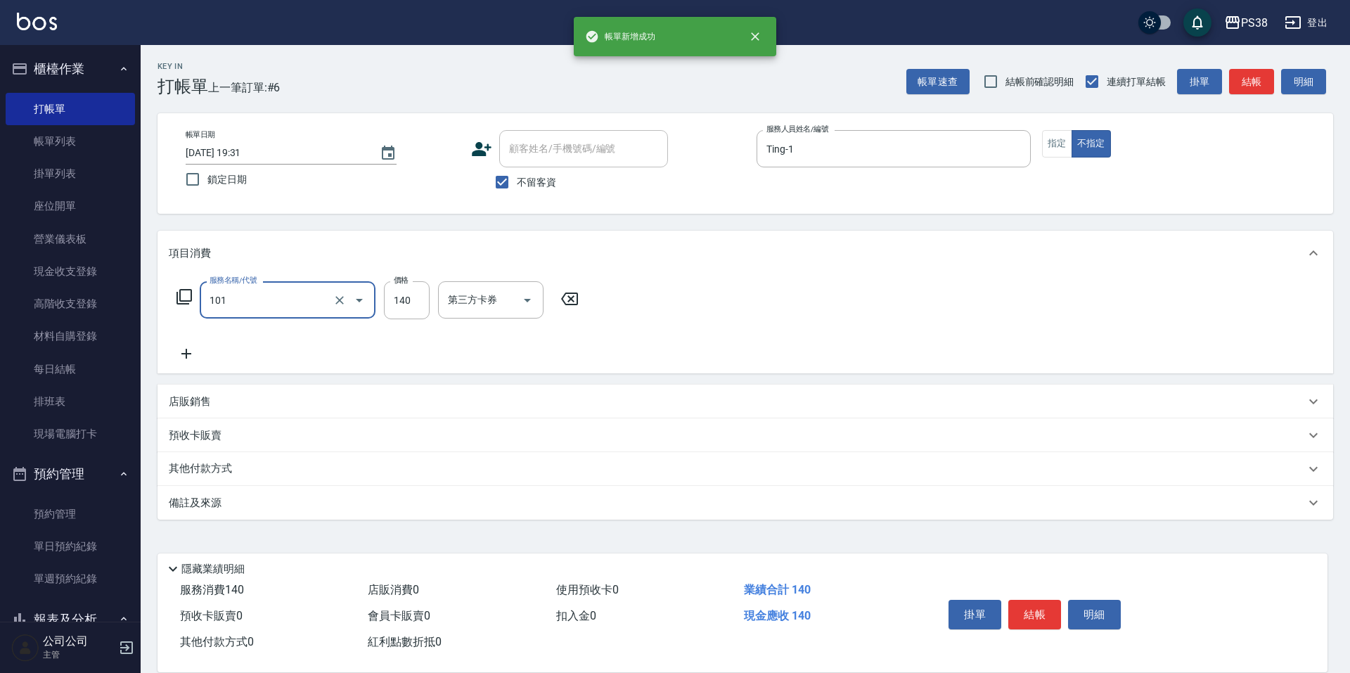
type input "洗髮(101)"
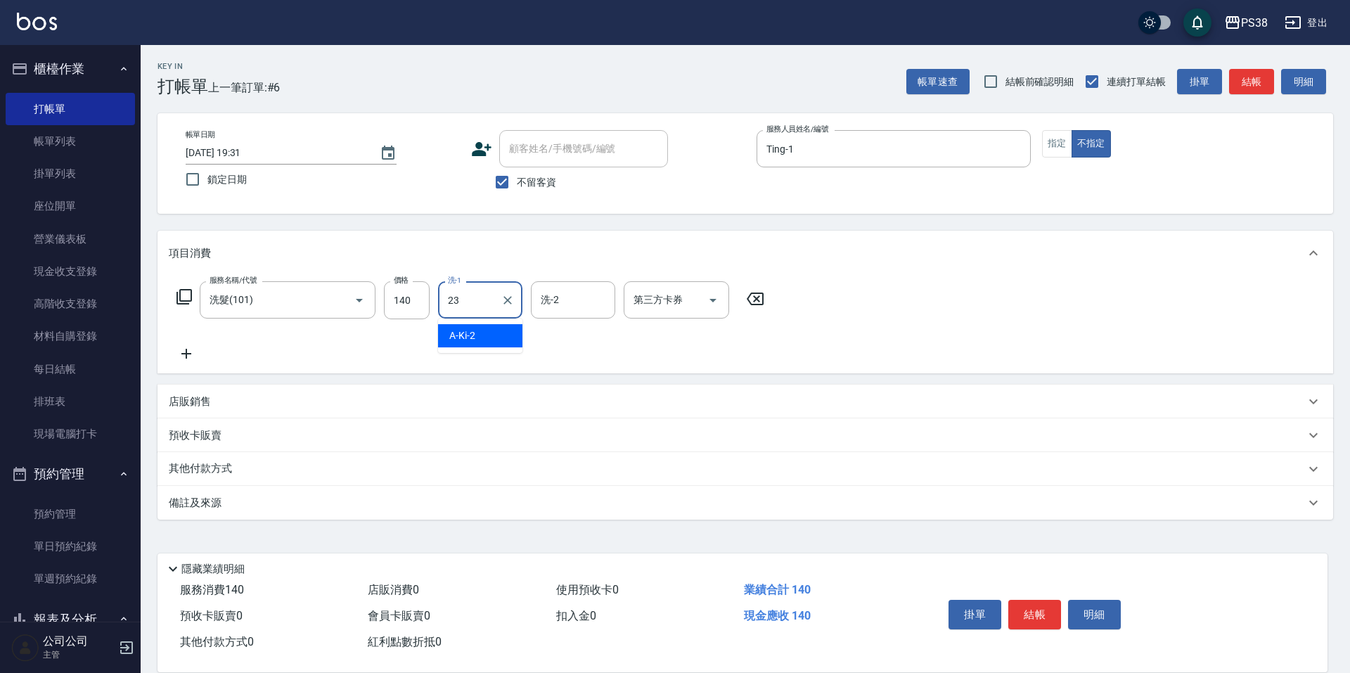
type input "Mona-23"
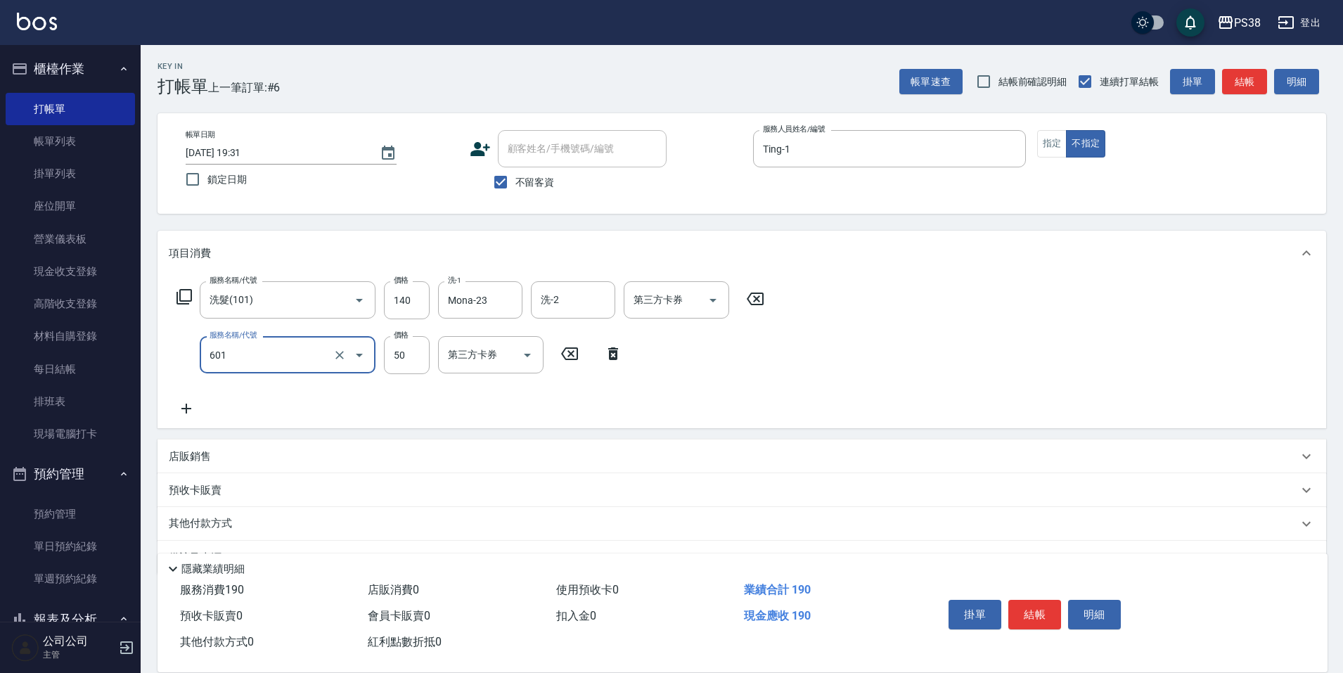
type input "精油50(601)"
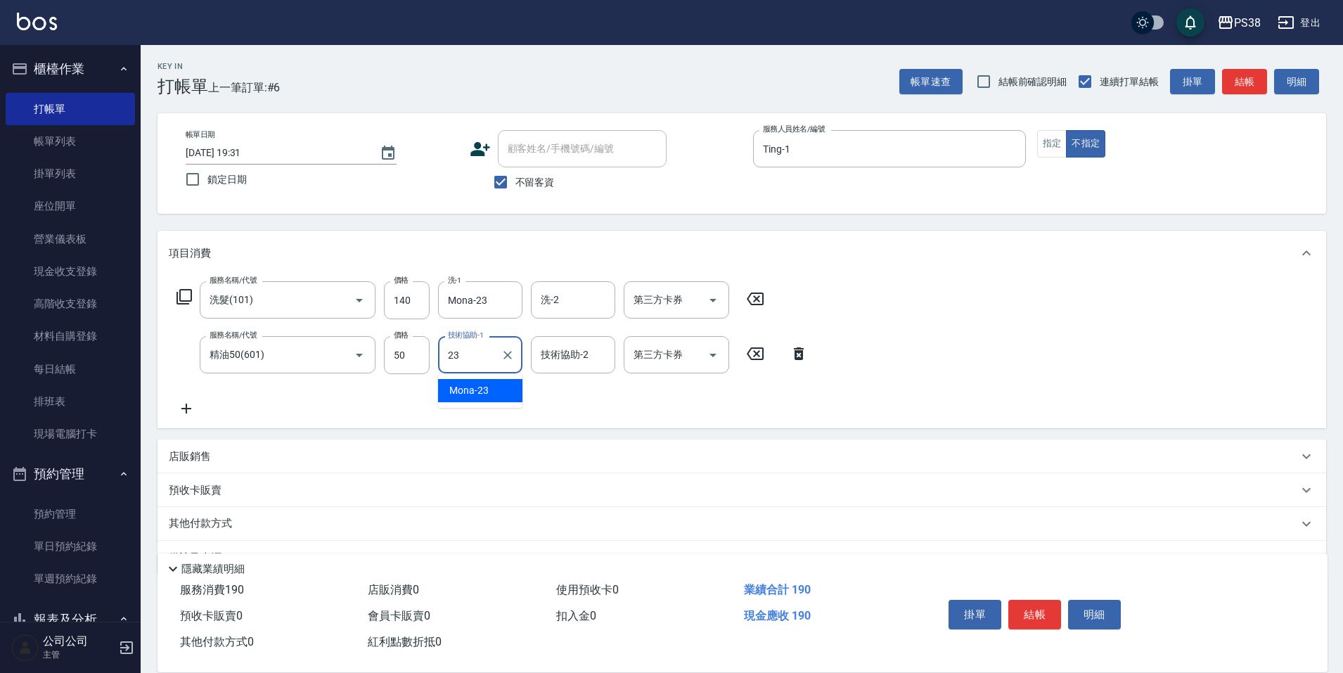
type input "Mona-23"
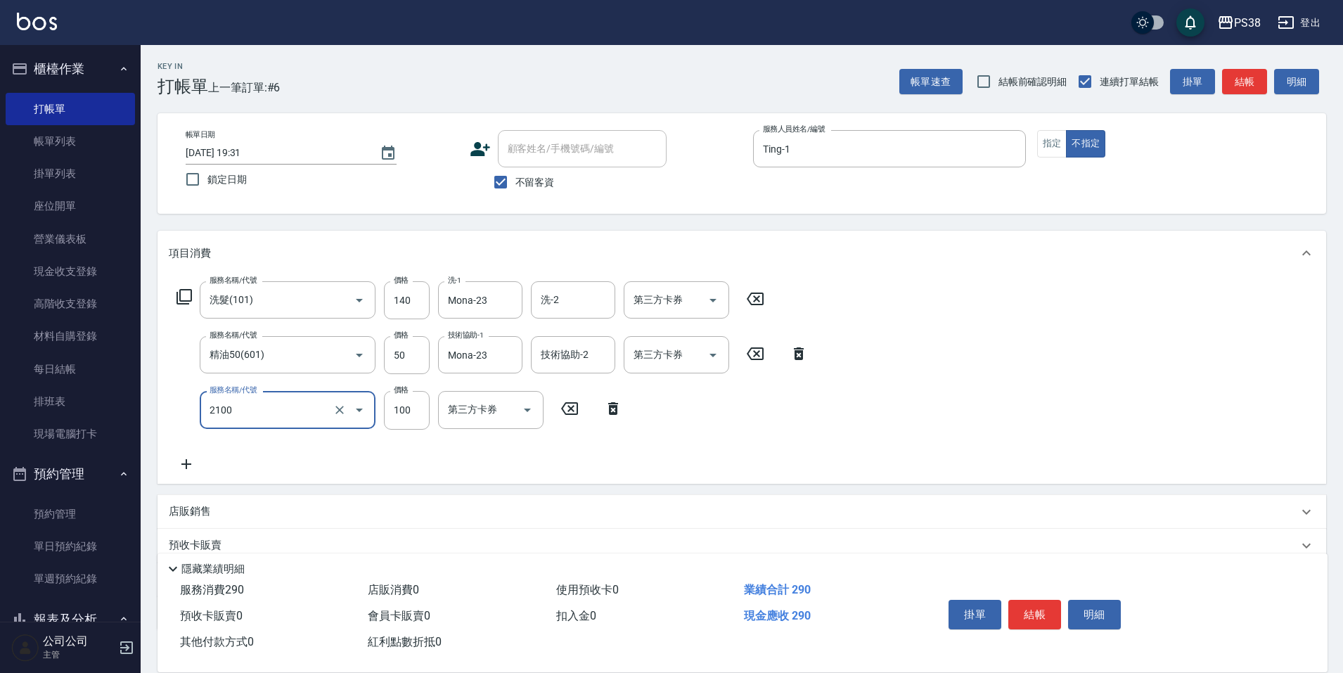
type input "剪髮與造型(任意金額)(2100)"
type input "160"
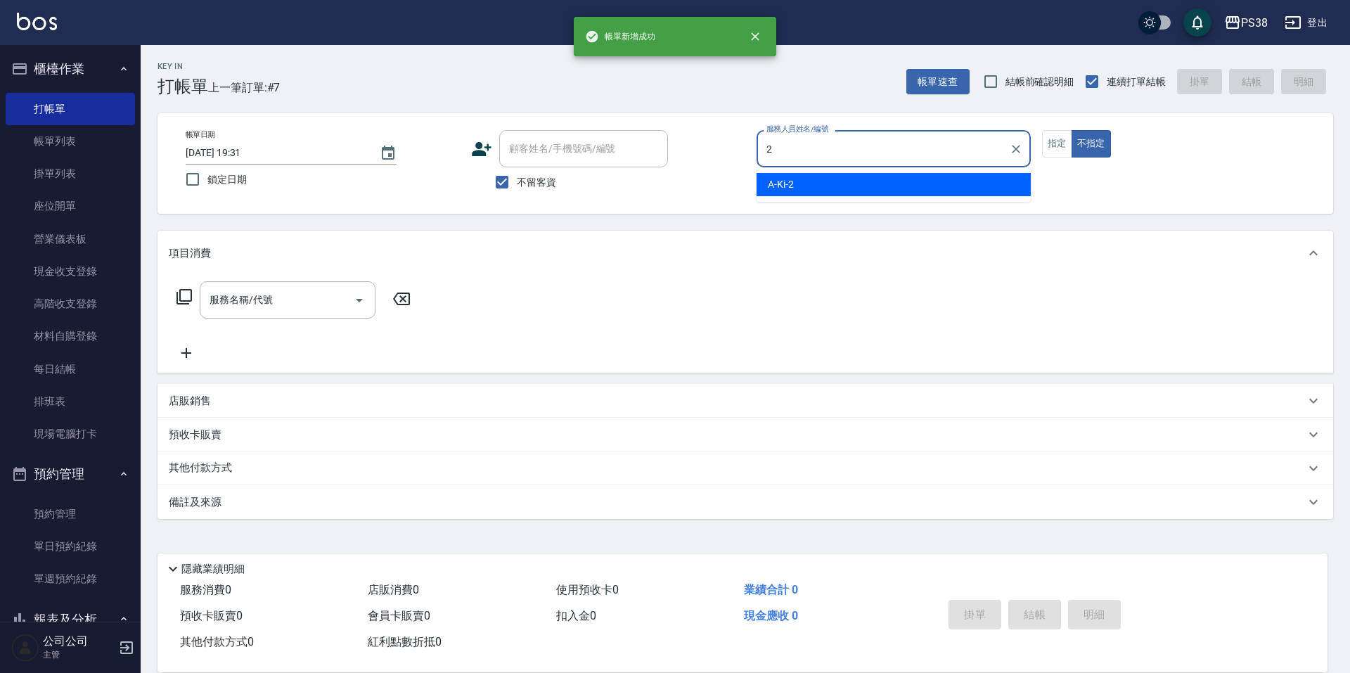
type input "A-Ki-2"
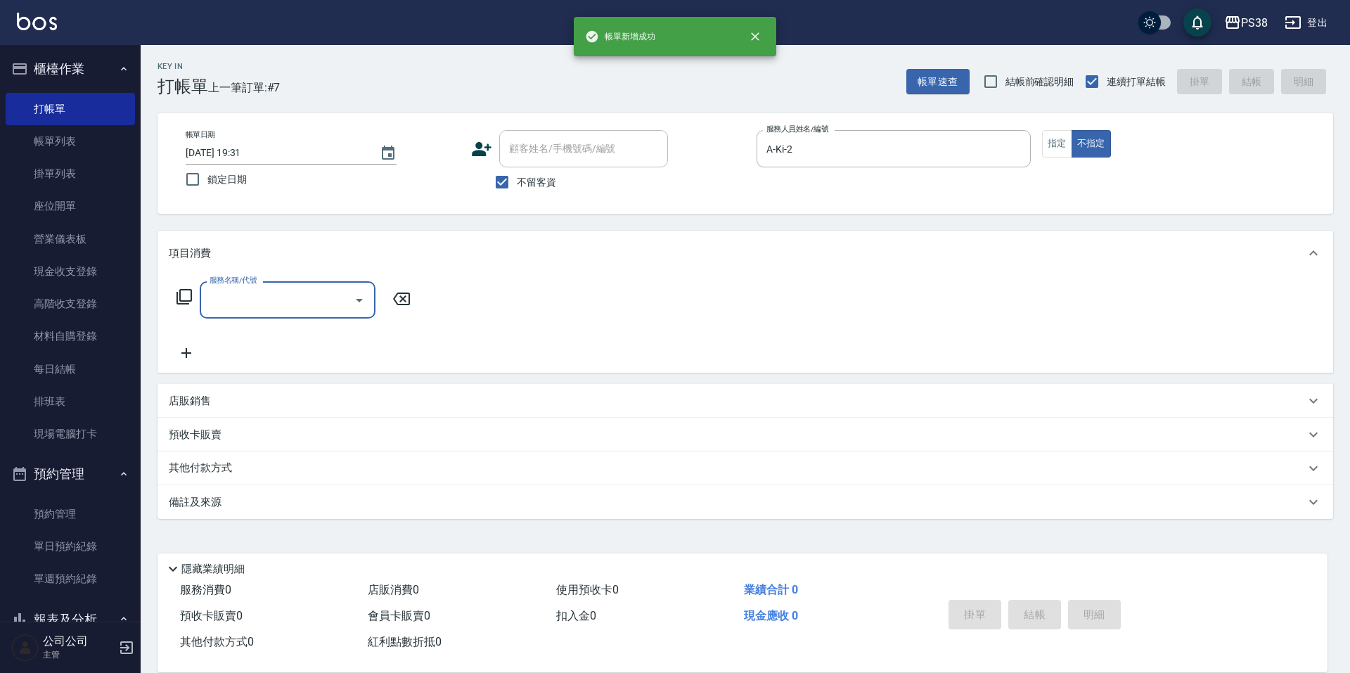
type input "2"
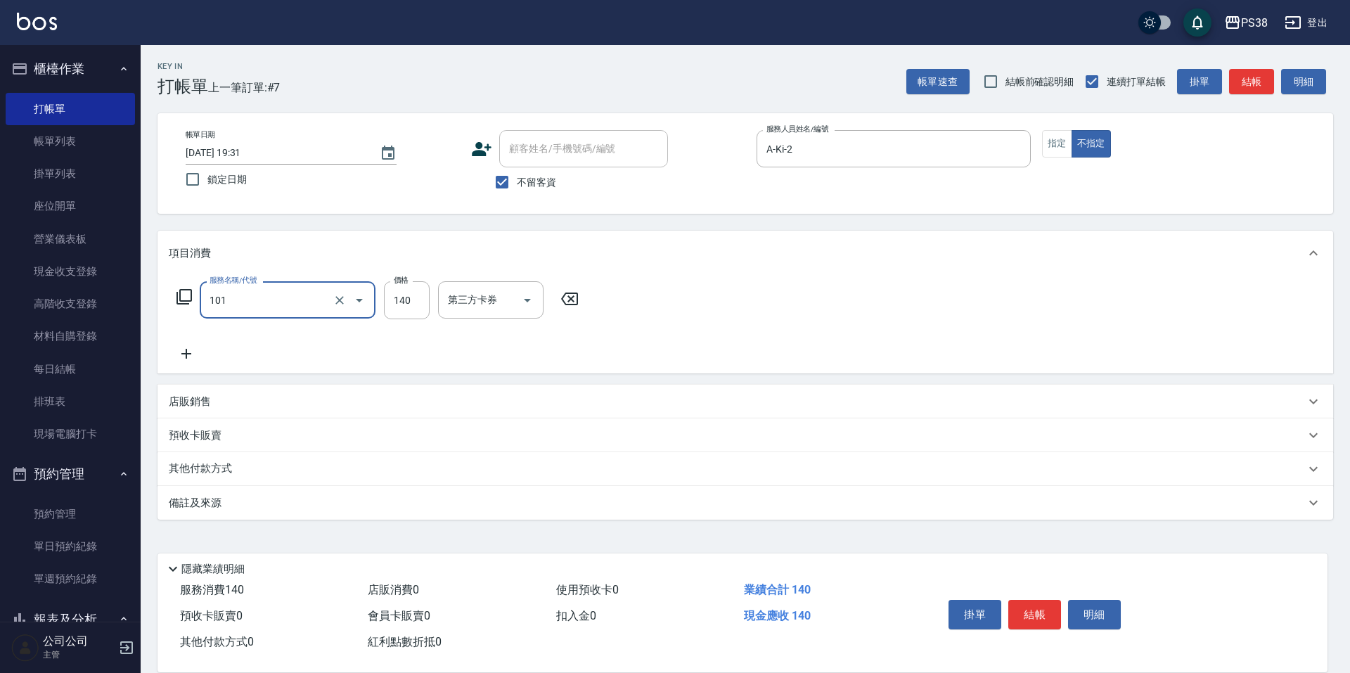
type input "洗髮(101)"
type input "A-Ki-2"
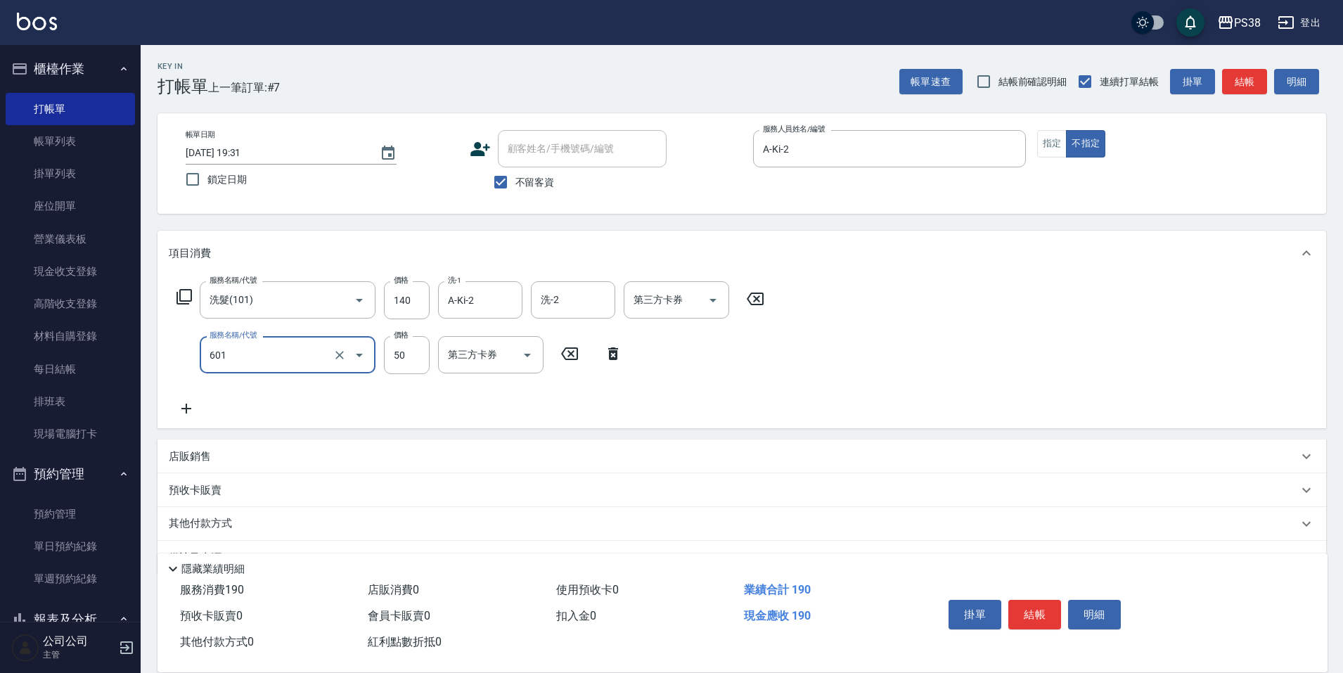
type input "精油50(601)"
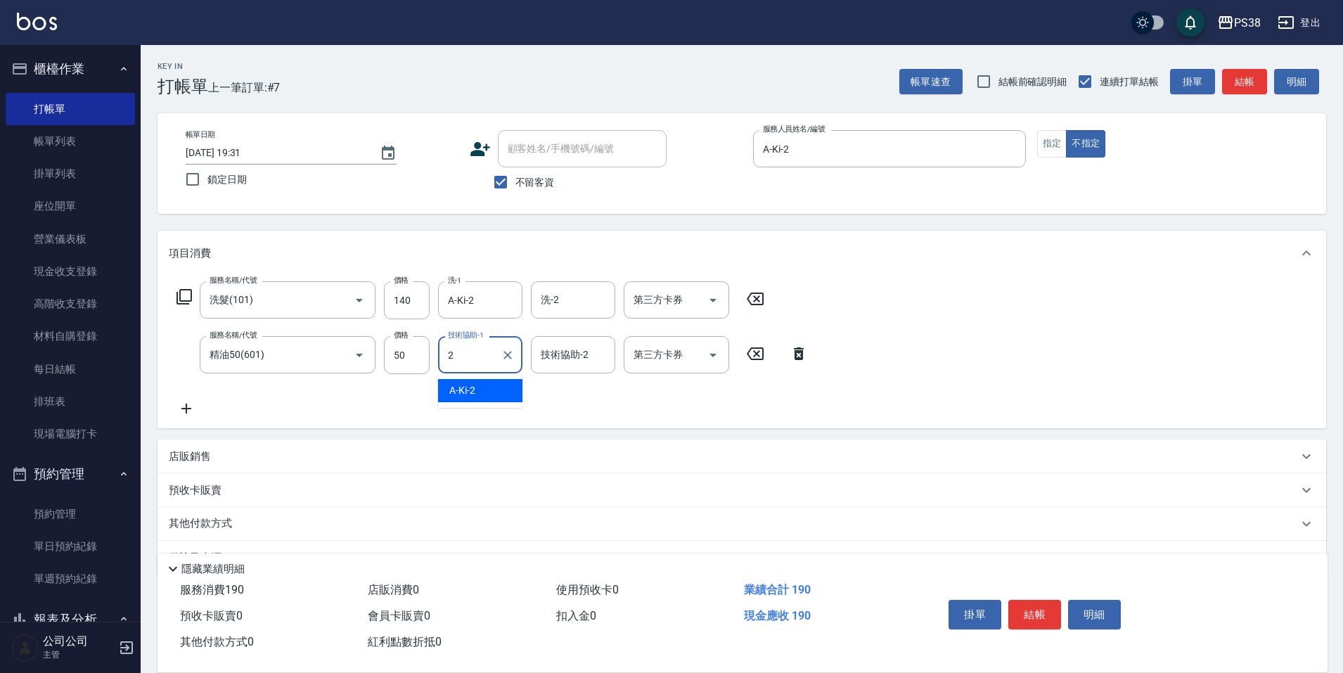
type input "A-Ki-2"
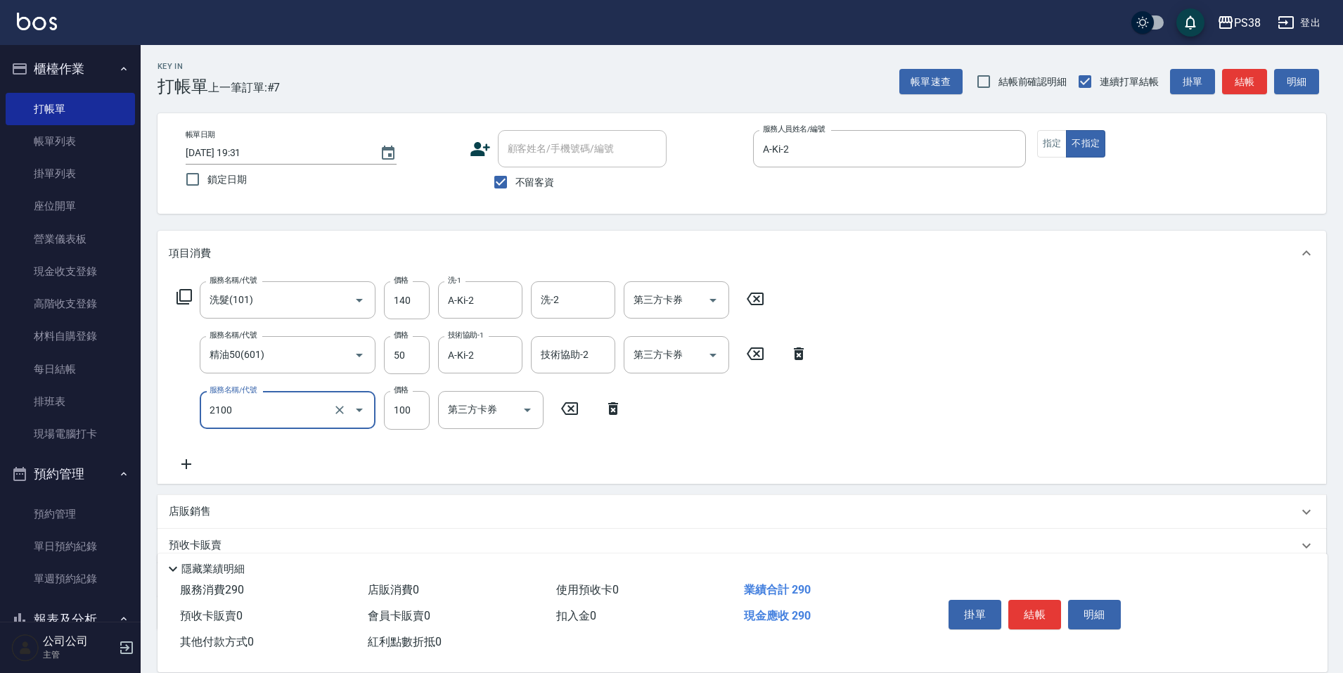
type input "剪髮與造型(任意金額)(2100)"
type input "160"
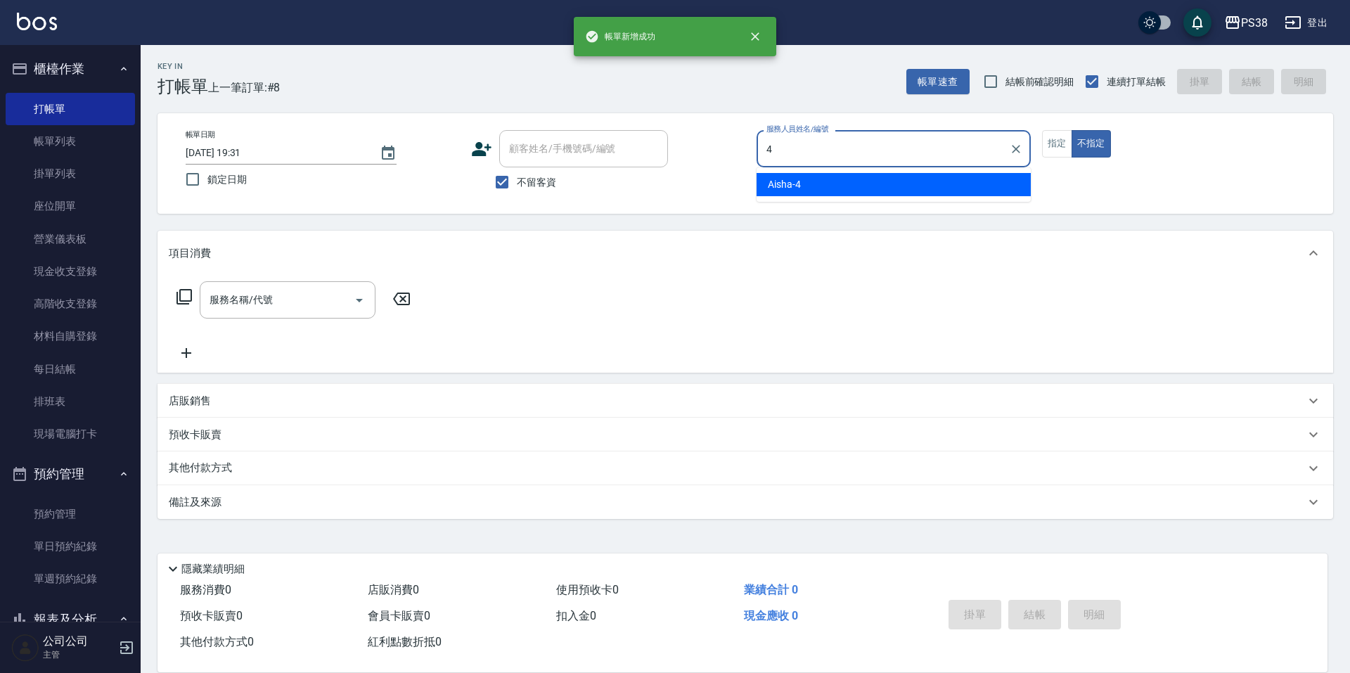
type input "Aisha-4"
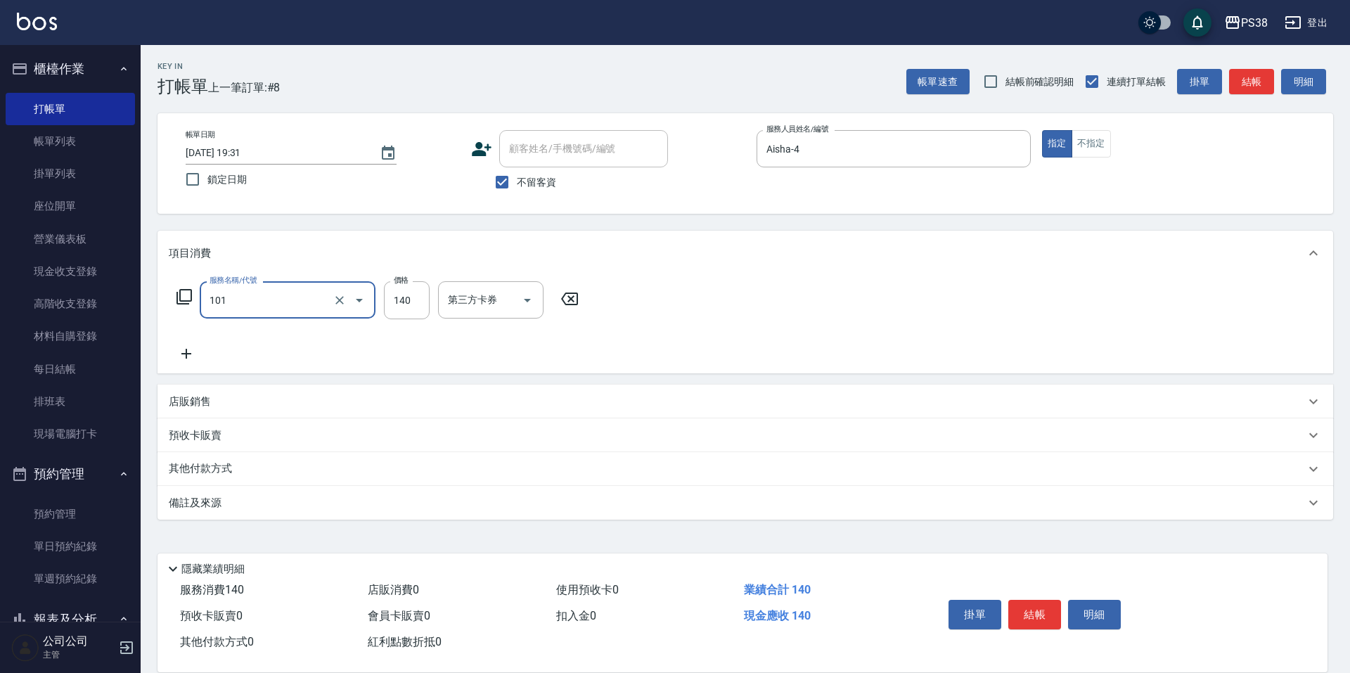
type input "洗髮(101)"
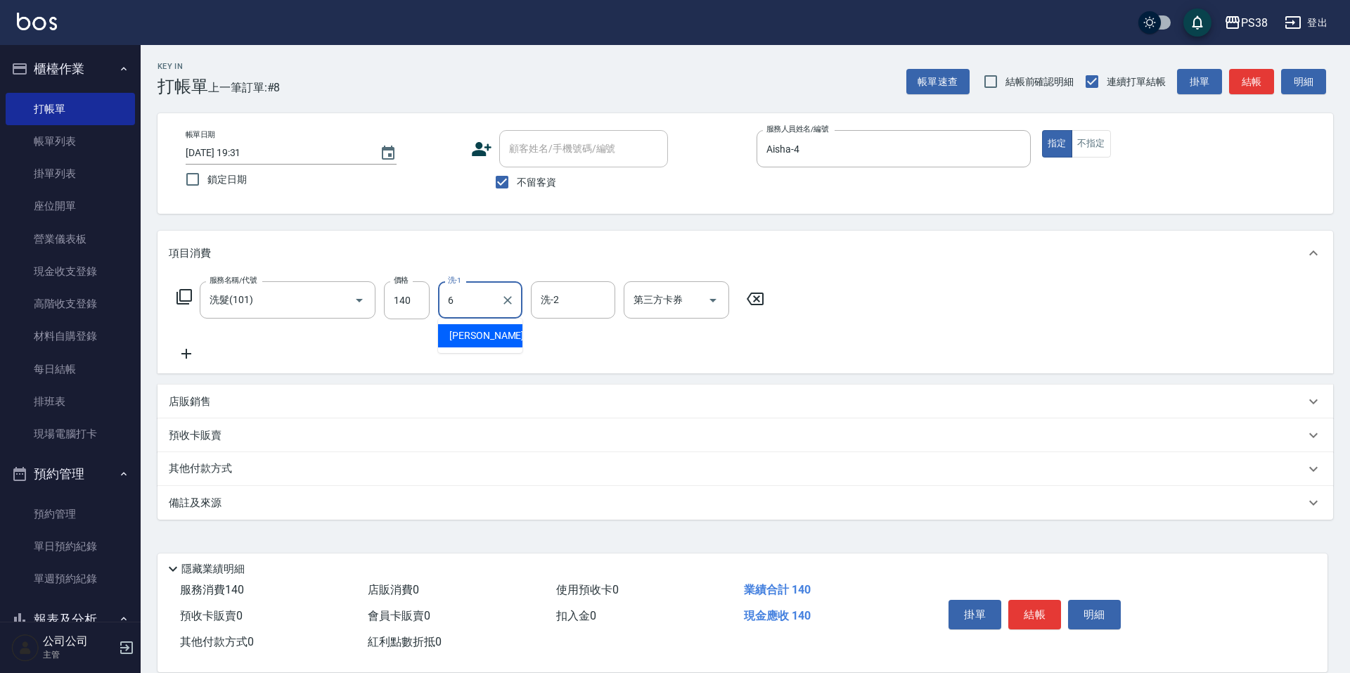
type input "Yuki-6"
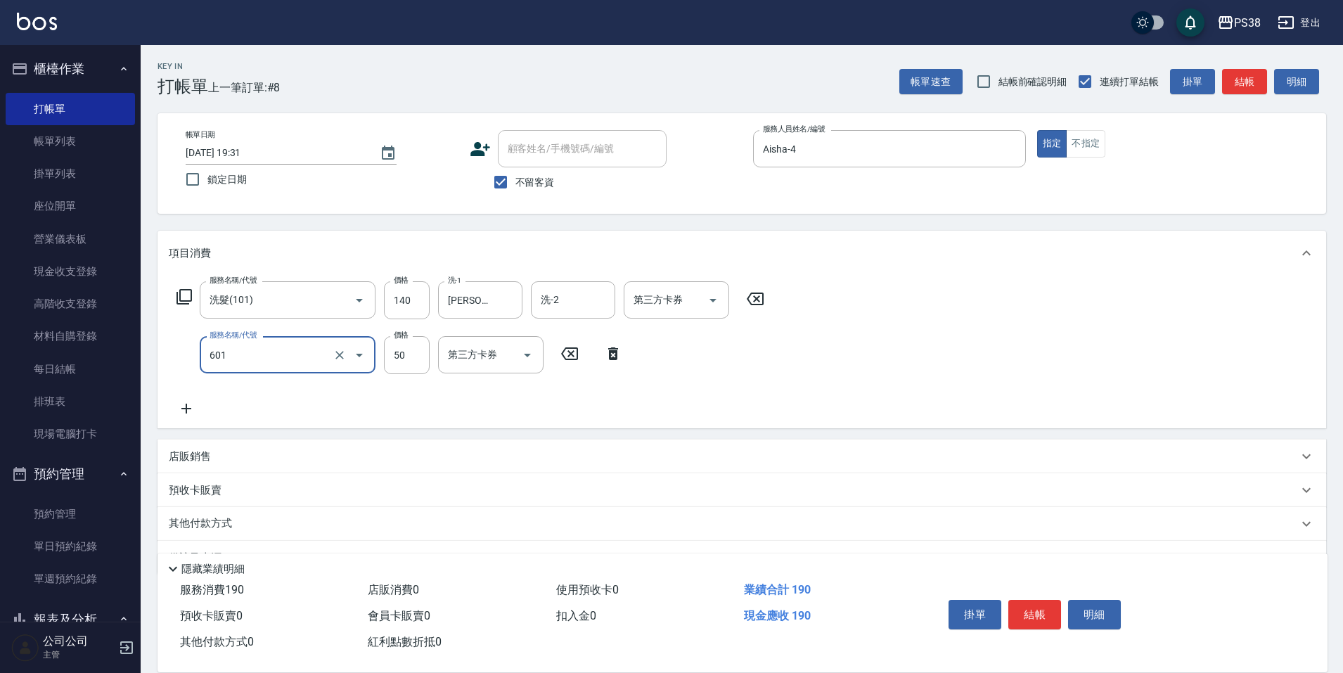
type input "精油50(601)"
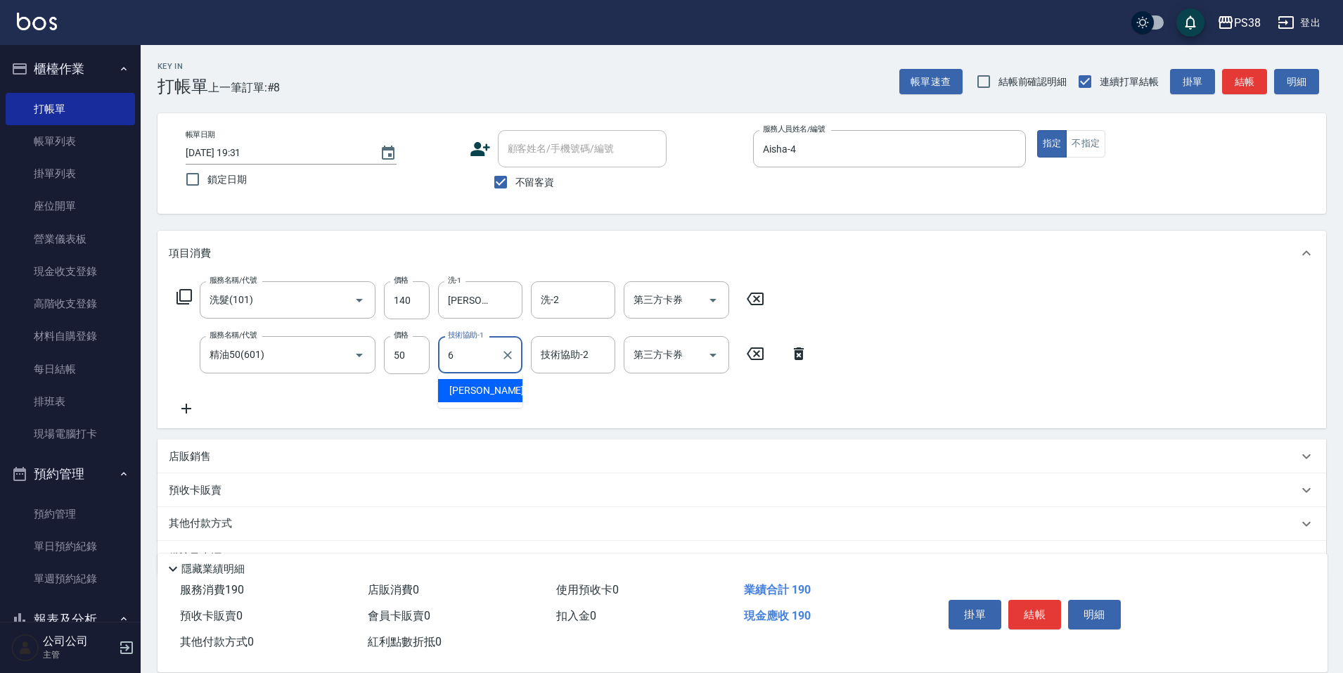
type input "Yuki-6"
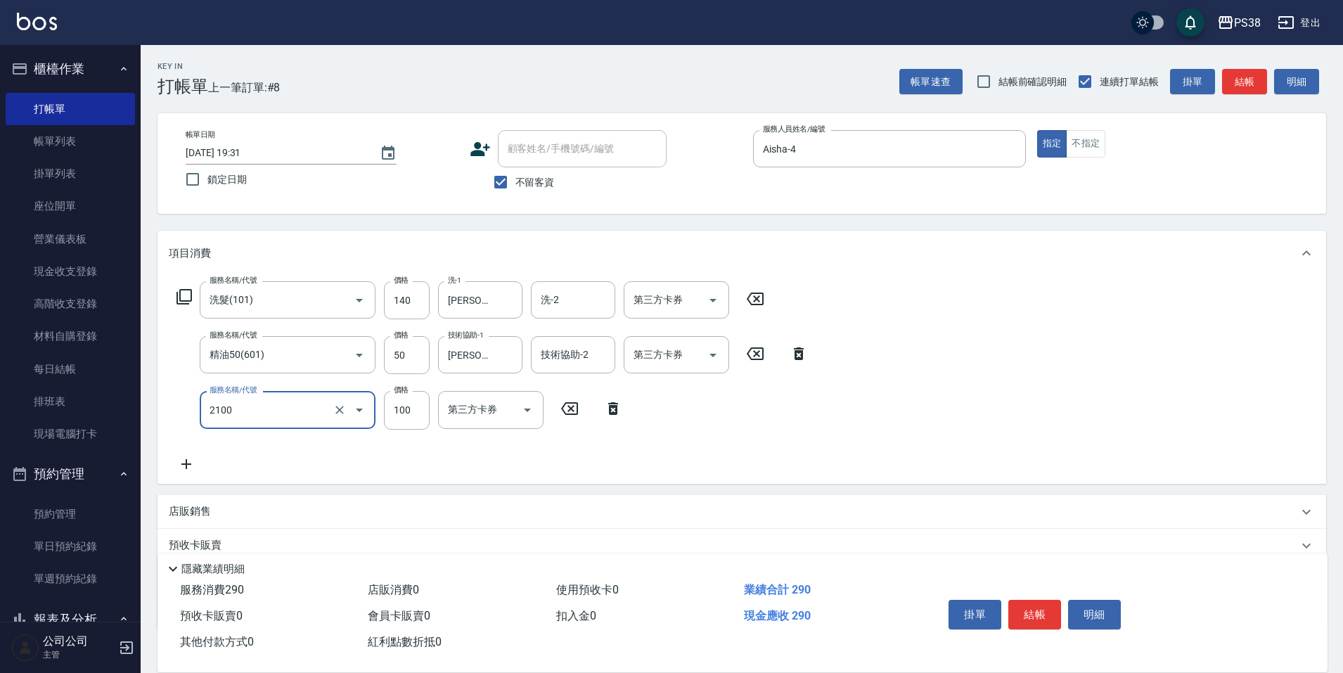
type input "剪髮與造型(任意金額)(2100)"
type input "260"
click at [695, 412] on div "服務名稱/代號 洗髮(101) 服務名稱/代號 價格 140 價格 洗-1 Yuki-6 洗-1 洗-2 洗-2 第三方卡券 第三方卡券 服務名稱/代號 精油…" at bounding box center [493, 376] width 648 height 191
click at [722, 295] on button "Open" at bounding box center [713, 300] width 23 height 23
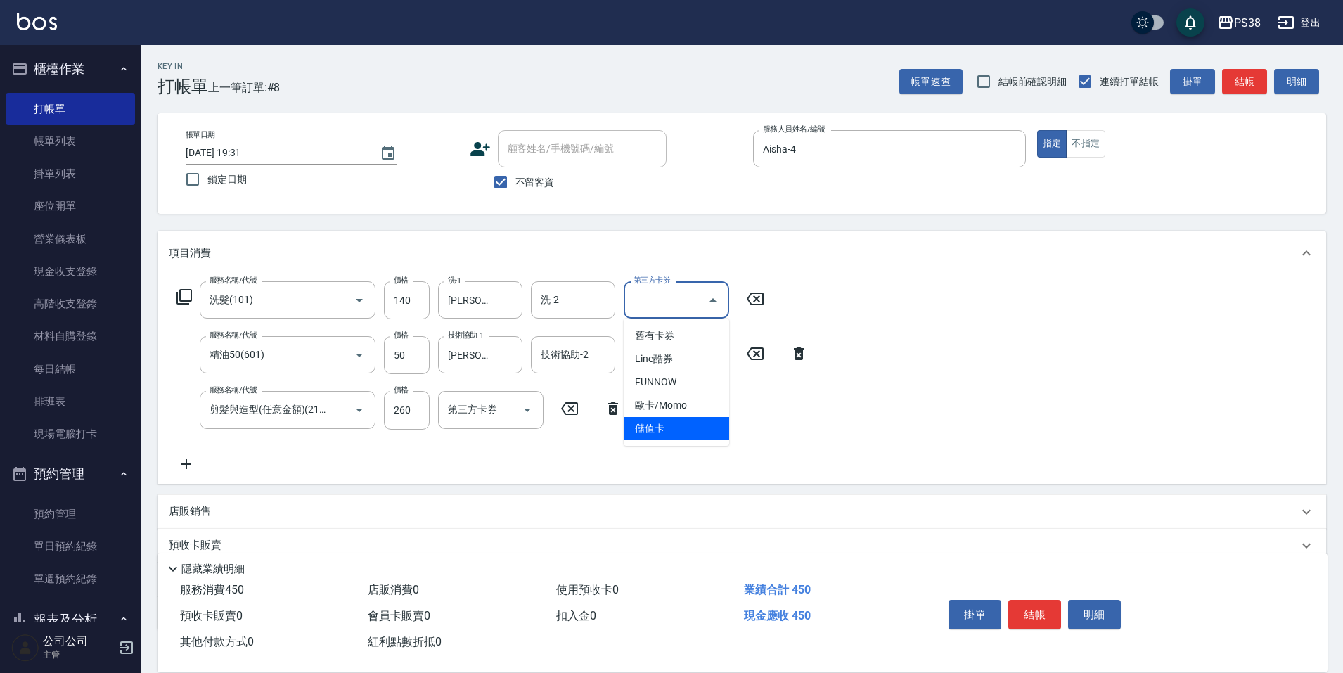
click at [703, 431] on span "儲值卡" at bounding box center [676, 428] width 105 height 23
type input "儲值卡"
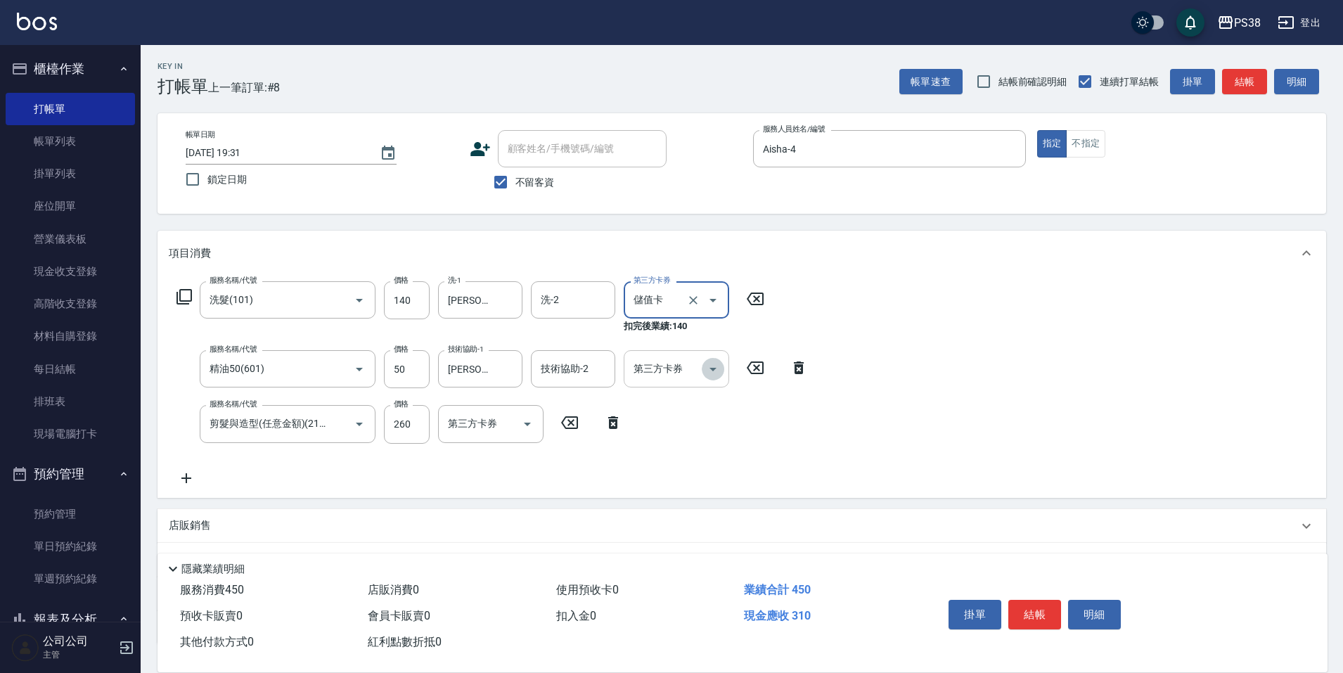
click at [718, 373] on icon "Open" at bounding box center [713, 369] width 17 height 17
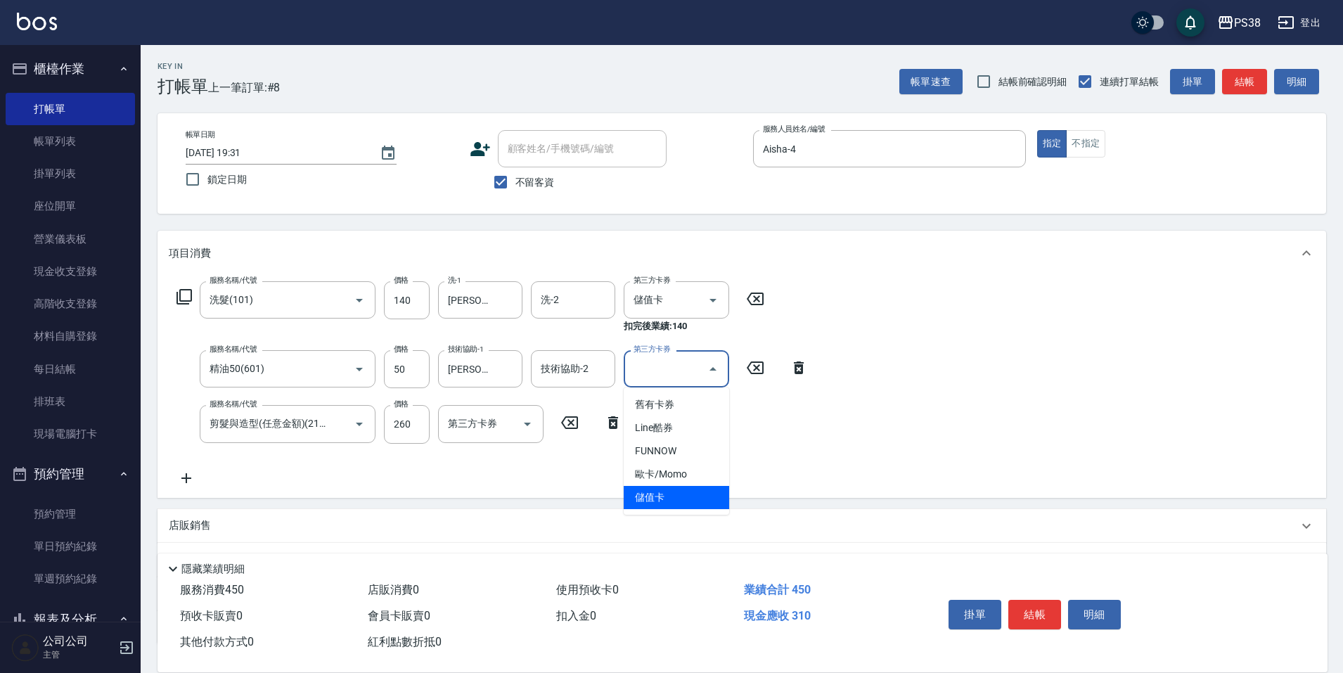
click at [693, 497] on span "儲值卡" at bounding box center [676, 497] width 105 height 23
type input "儲值卡"
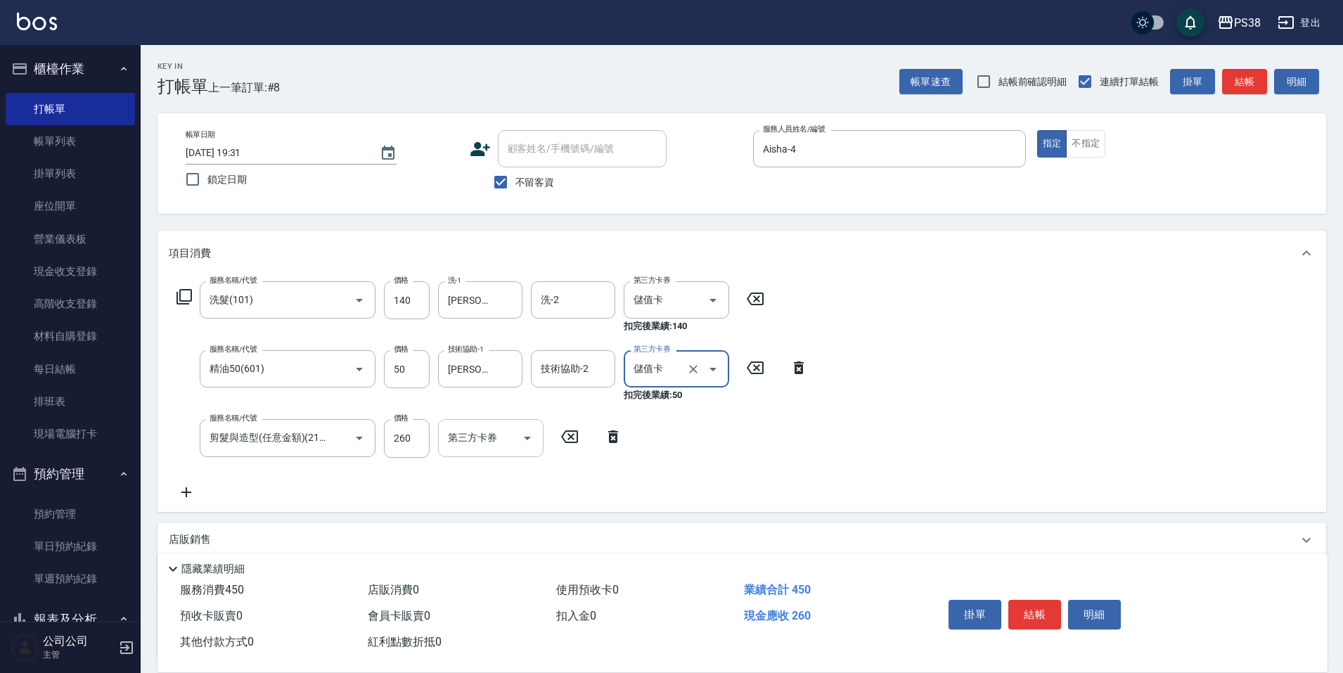
click at [518, 433] on button "Open" at bounding box center [527, 438] width 23 height 23
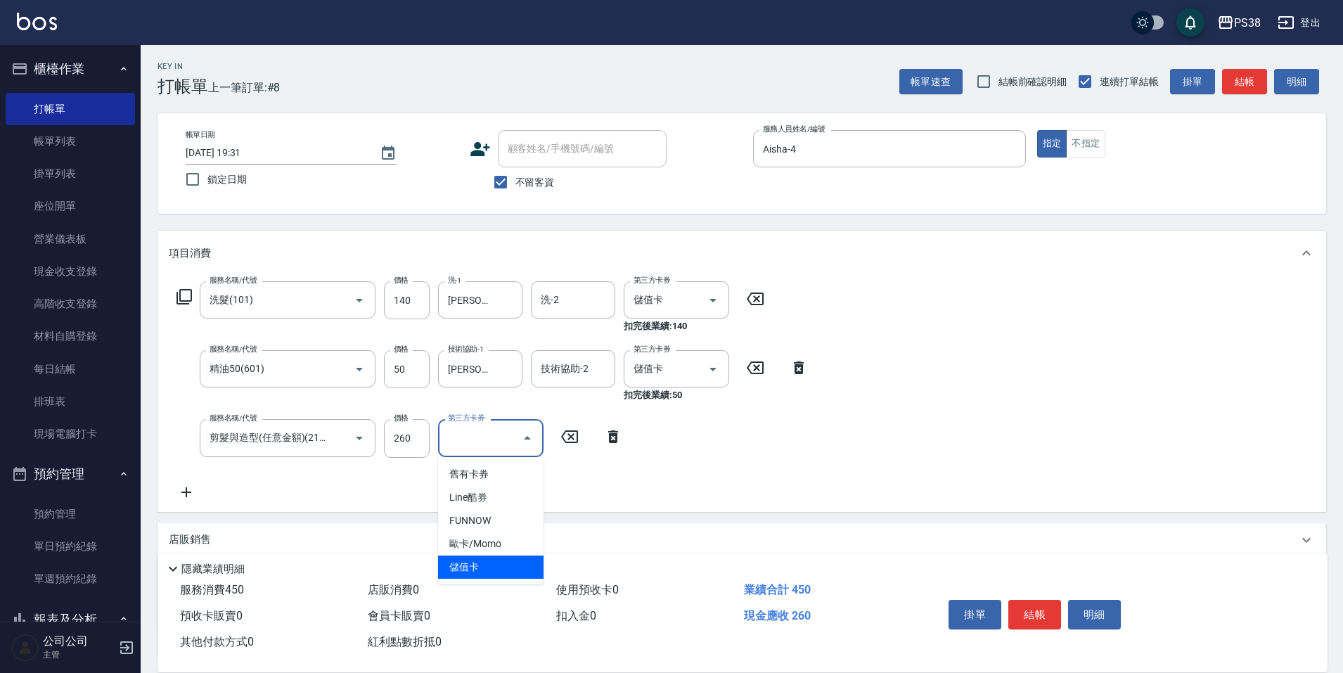
click at [494, 570] on span "儲值卡" at bounding box center [490, 567] width 105 height 23
type input "儲值卡"
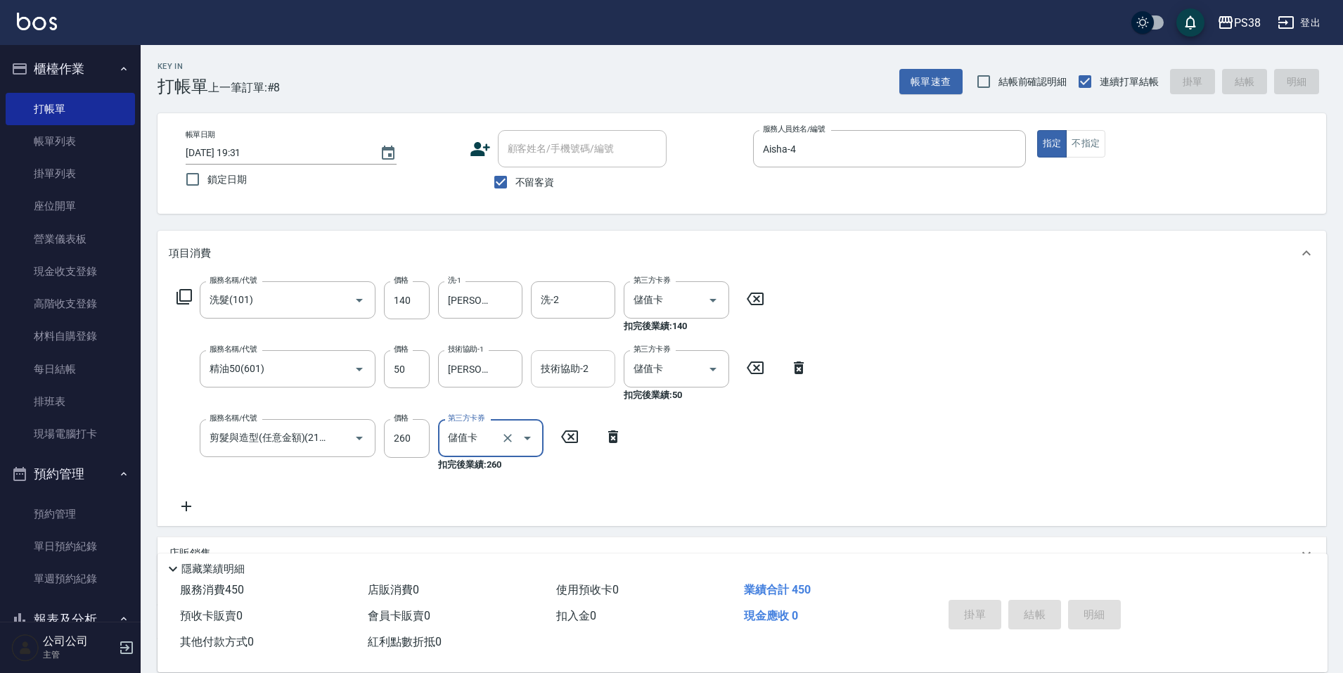
type input "2025/10/04 19:32"
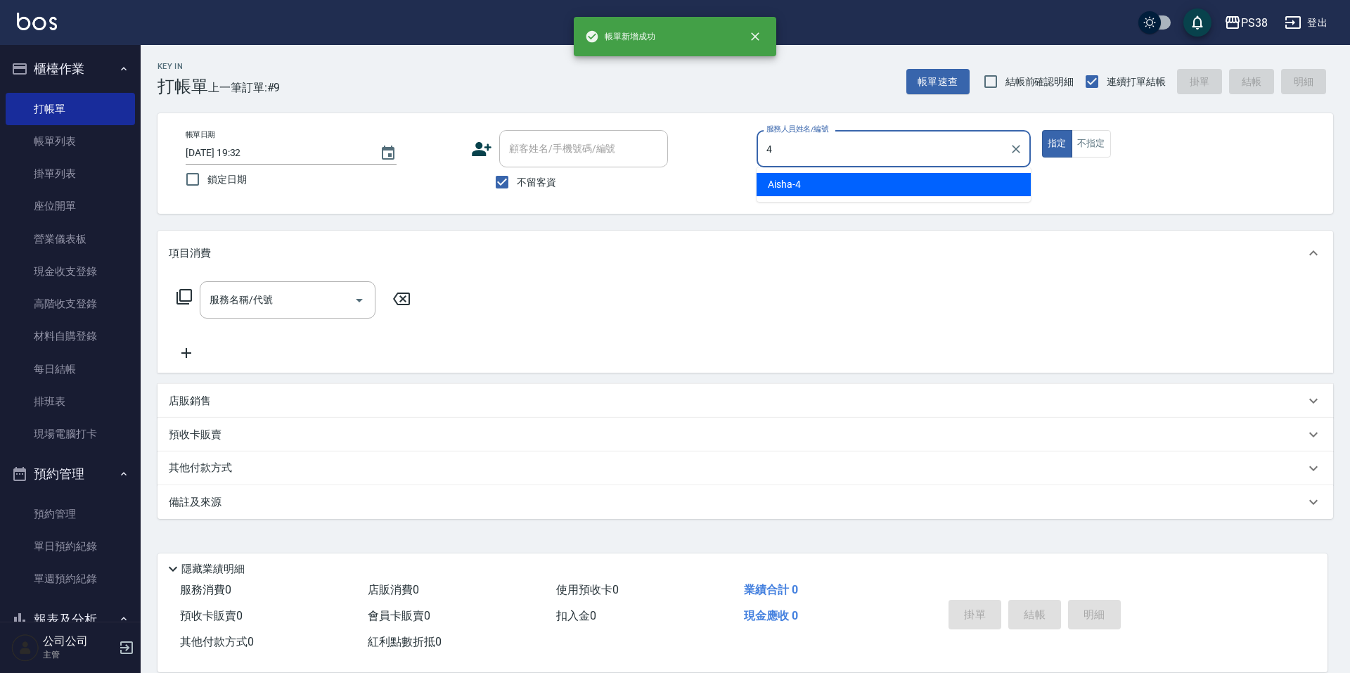
type input "Aisha-4"
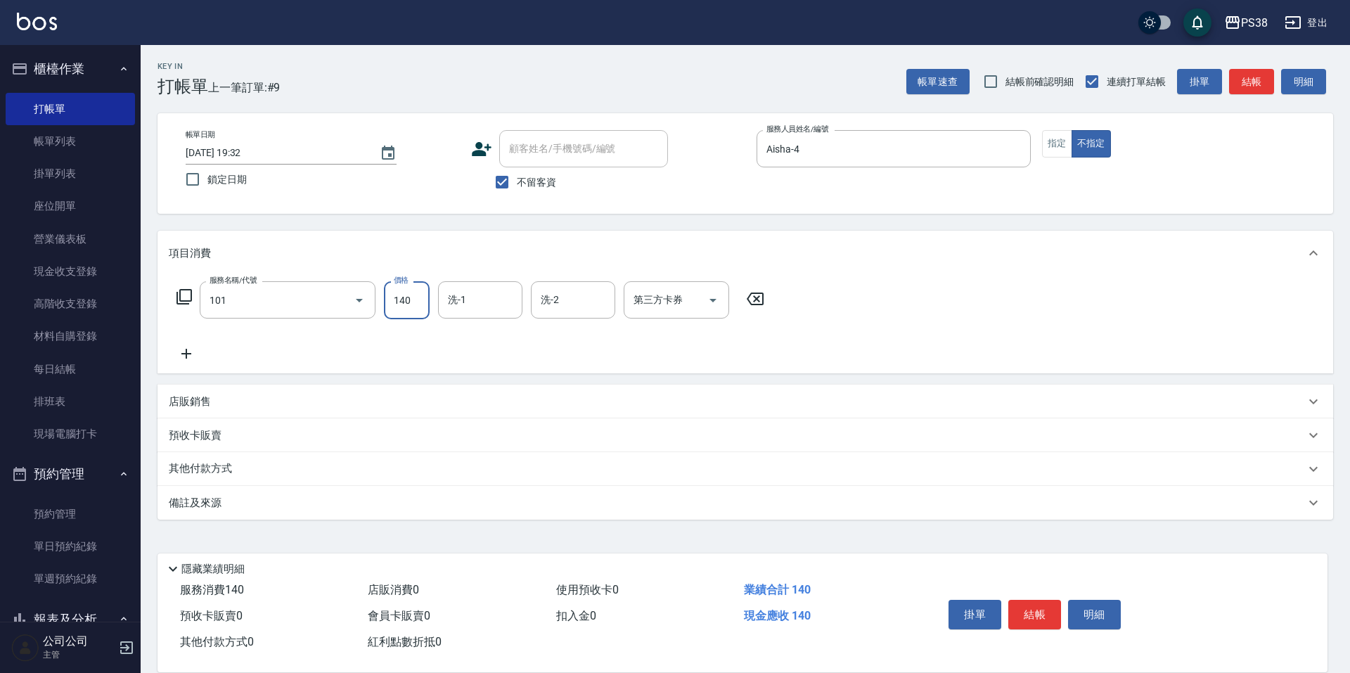
type input "洗髮(101)"
type input "Yuki-6"
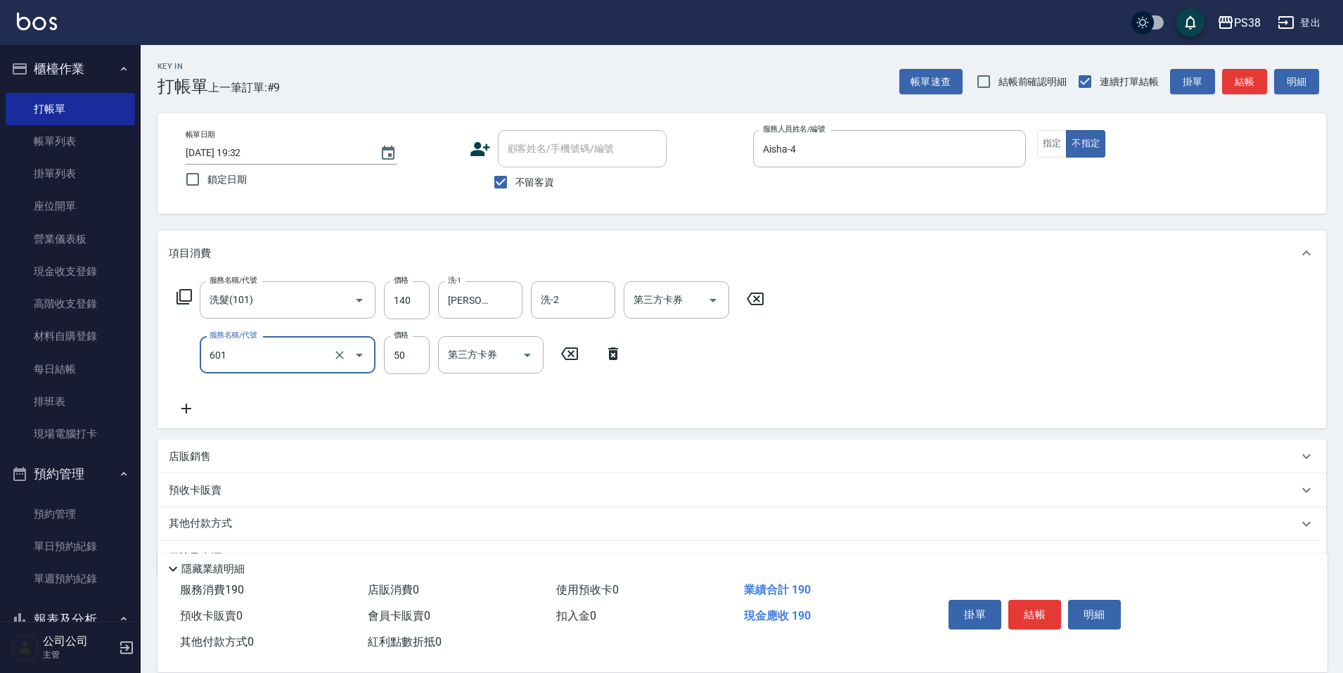
type input "精油50(601)"
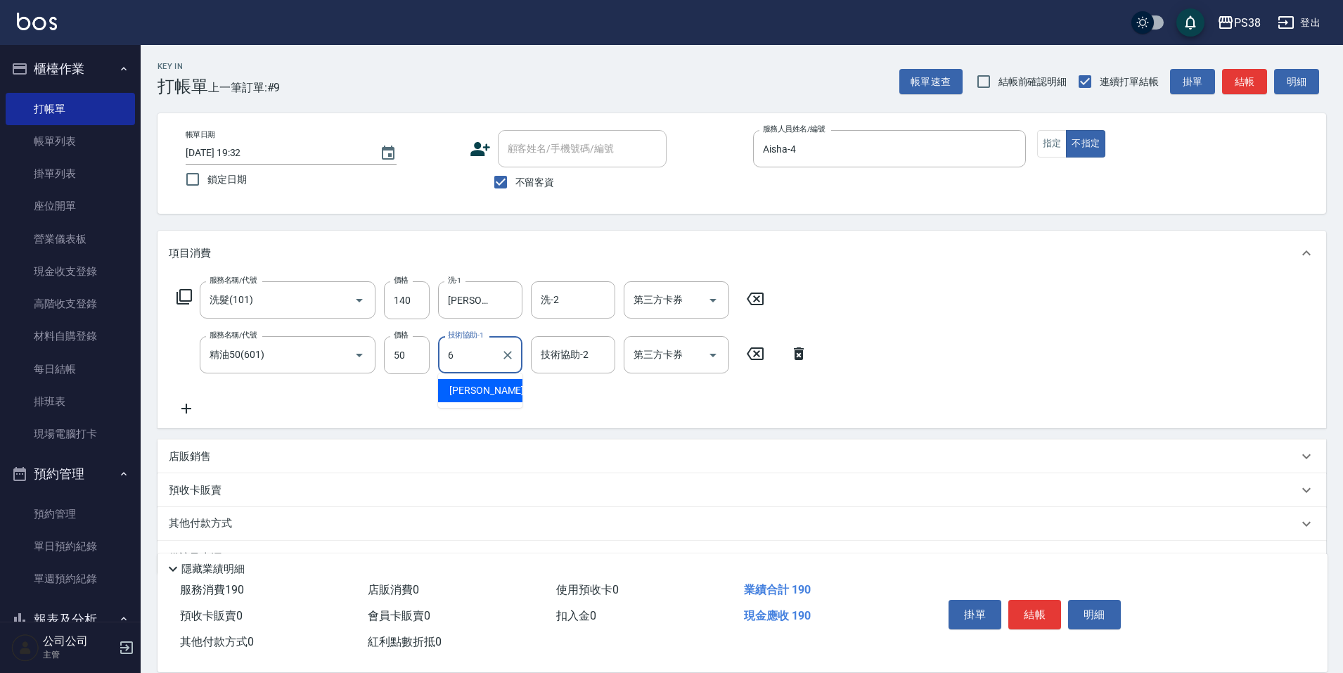
type input "Yuki-6"
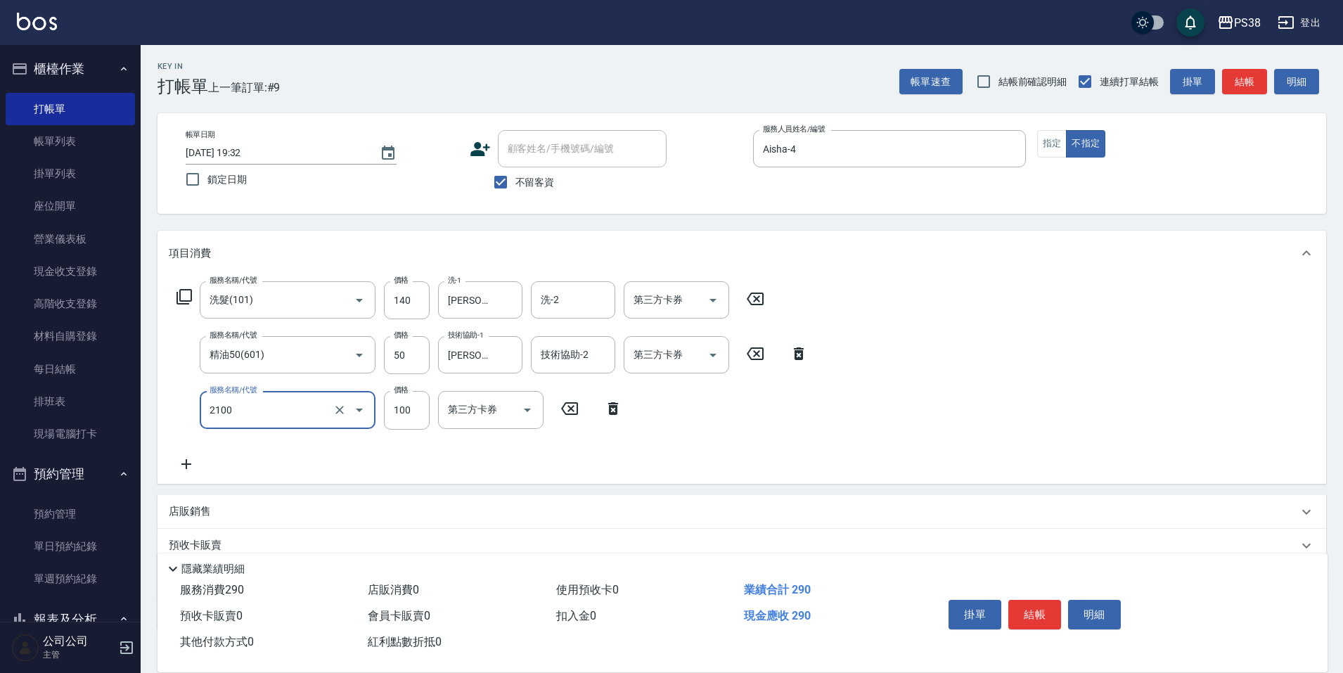
type input "剪髮與造型(任意金額)(2100)"
type input "160"
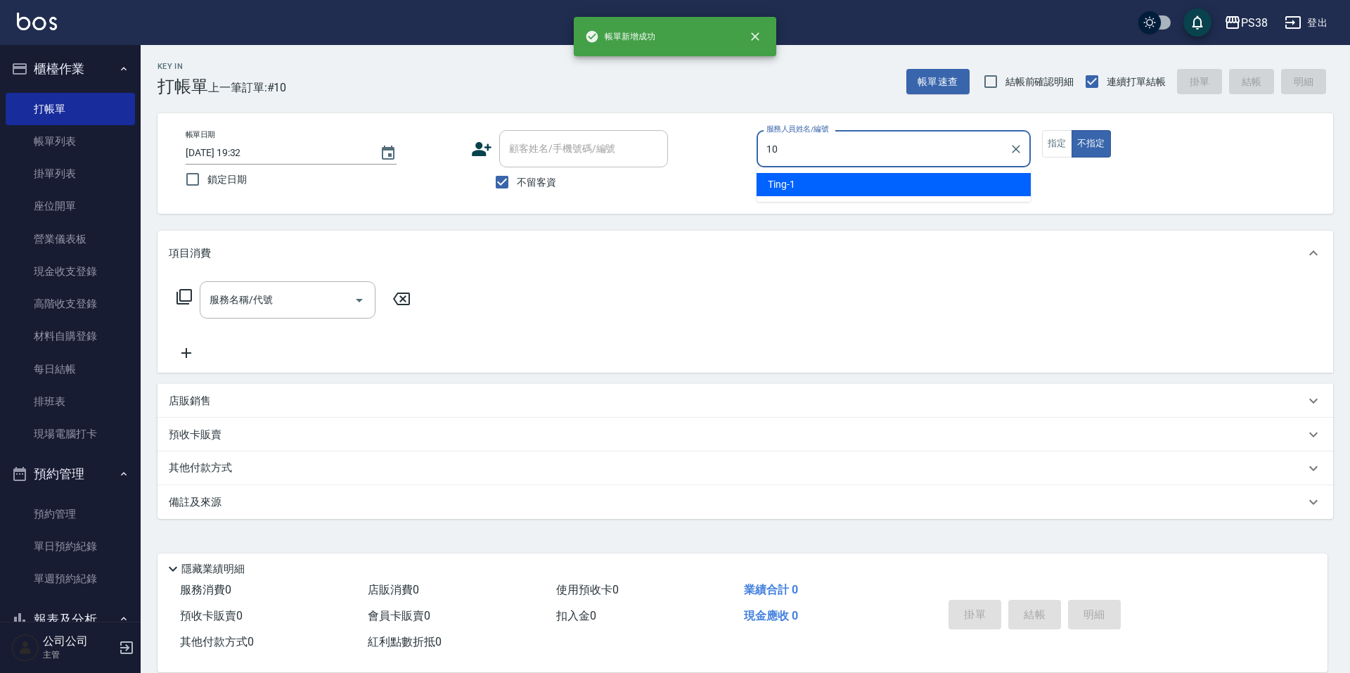
type input "Tiva-10"
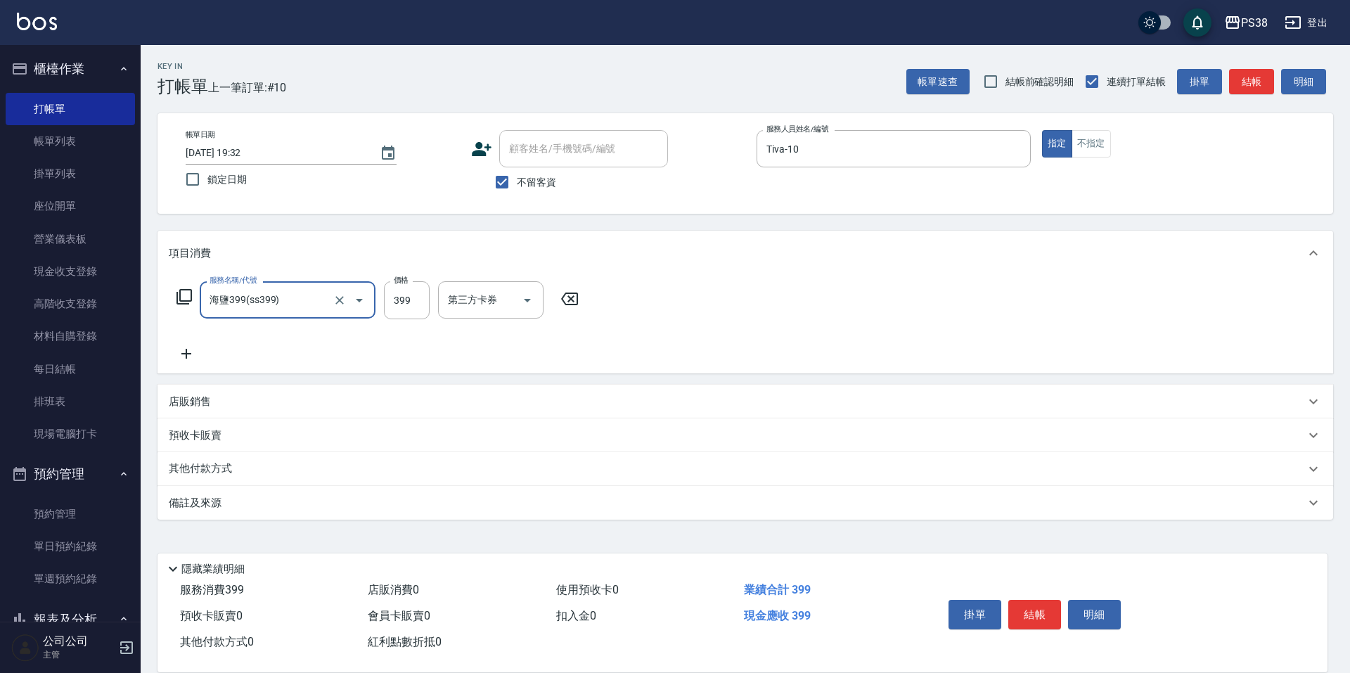
type input "海鹽399(ss399)"
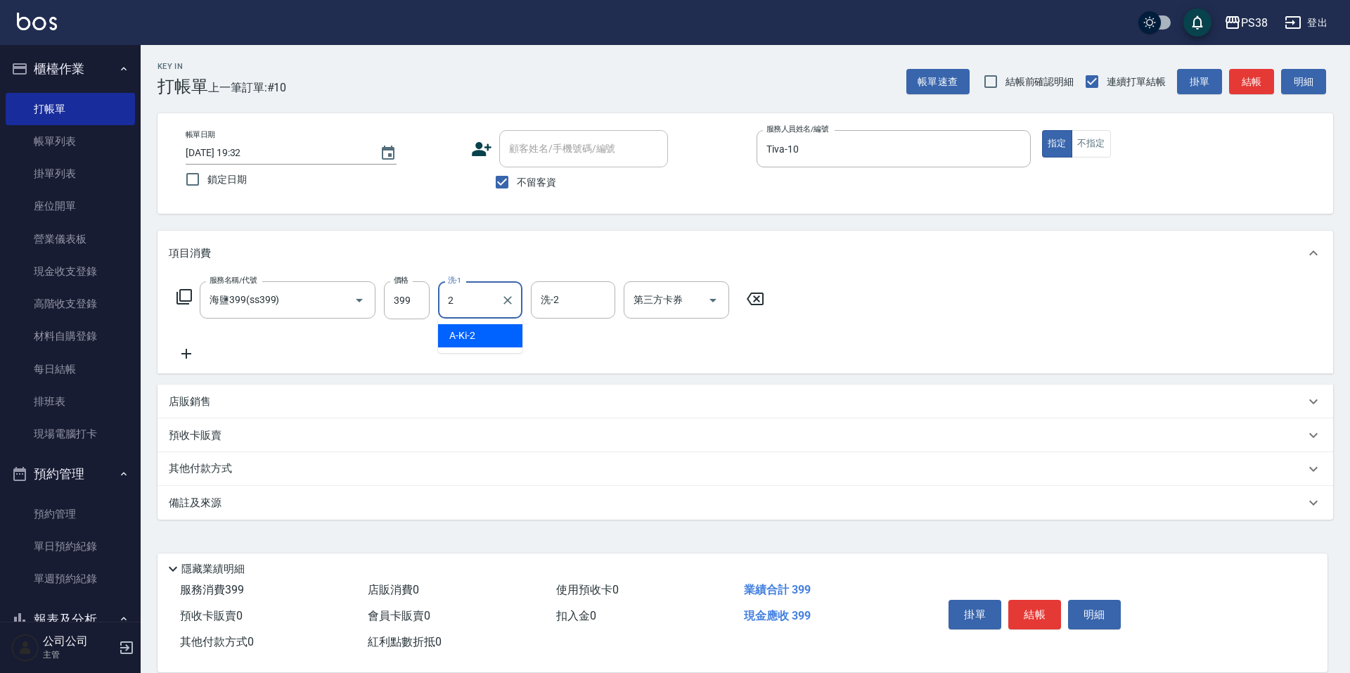
type input "A-Ki-2"
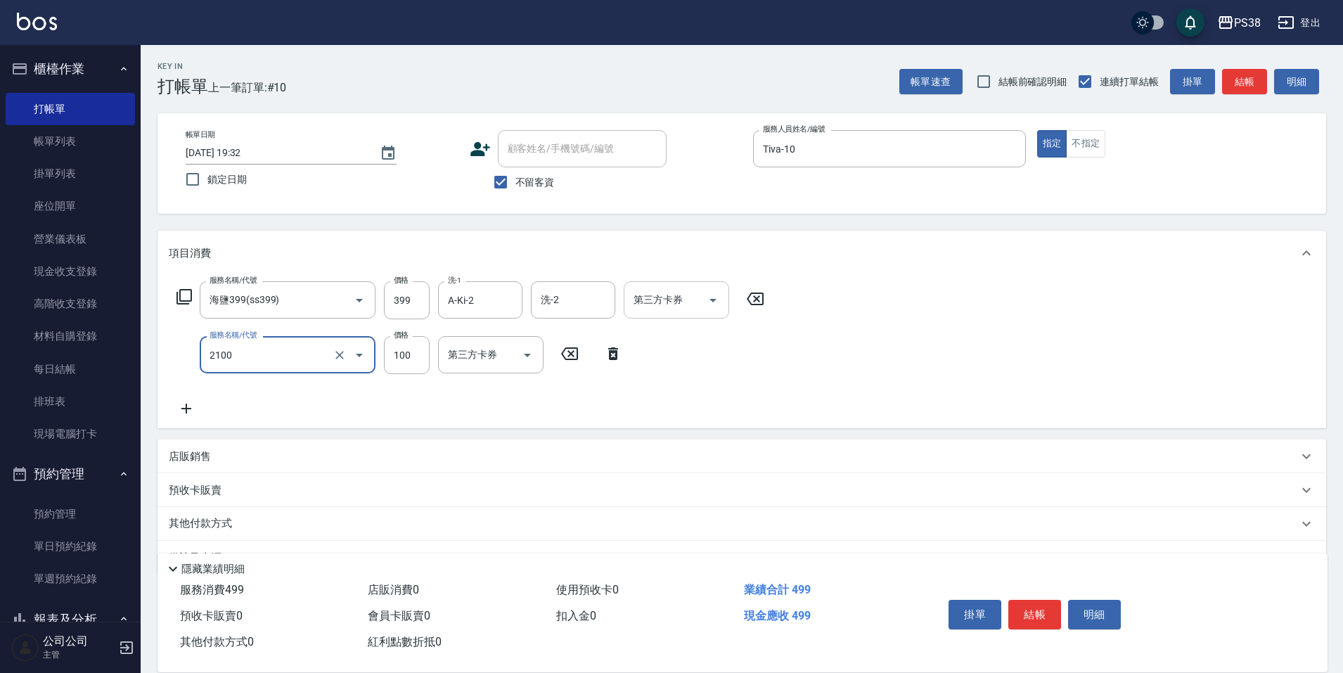
click at [715, 293] on button "Open" at bounding box center [713, 300] width 23 height 23
type input "剪髮與造型(任意金額)(2100)"
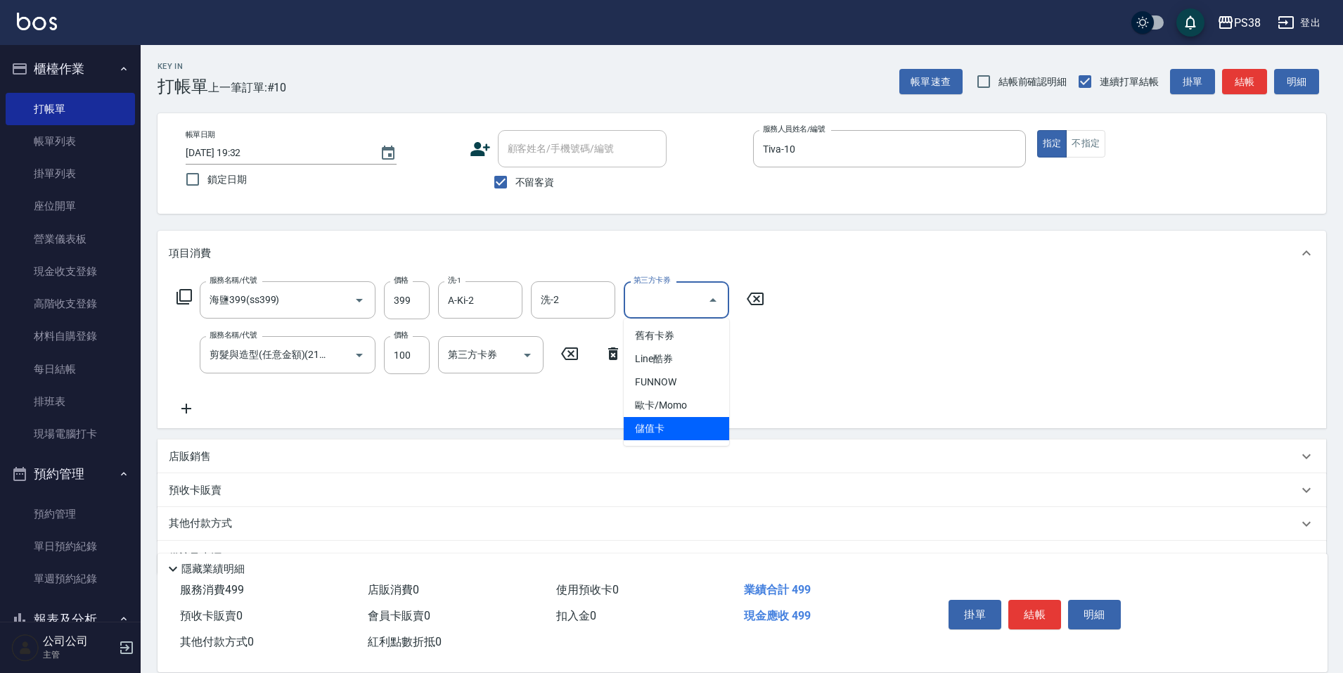
click at [678, 435] on span "儲值卡" at bounding box center [676, 428] width 105 height 23
type input "儲值卡"
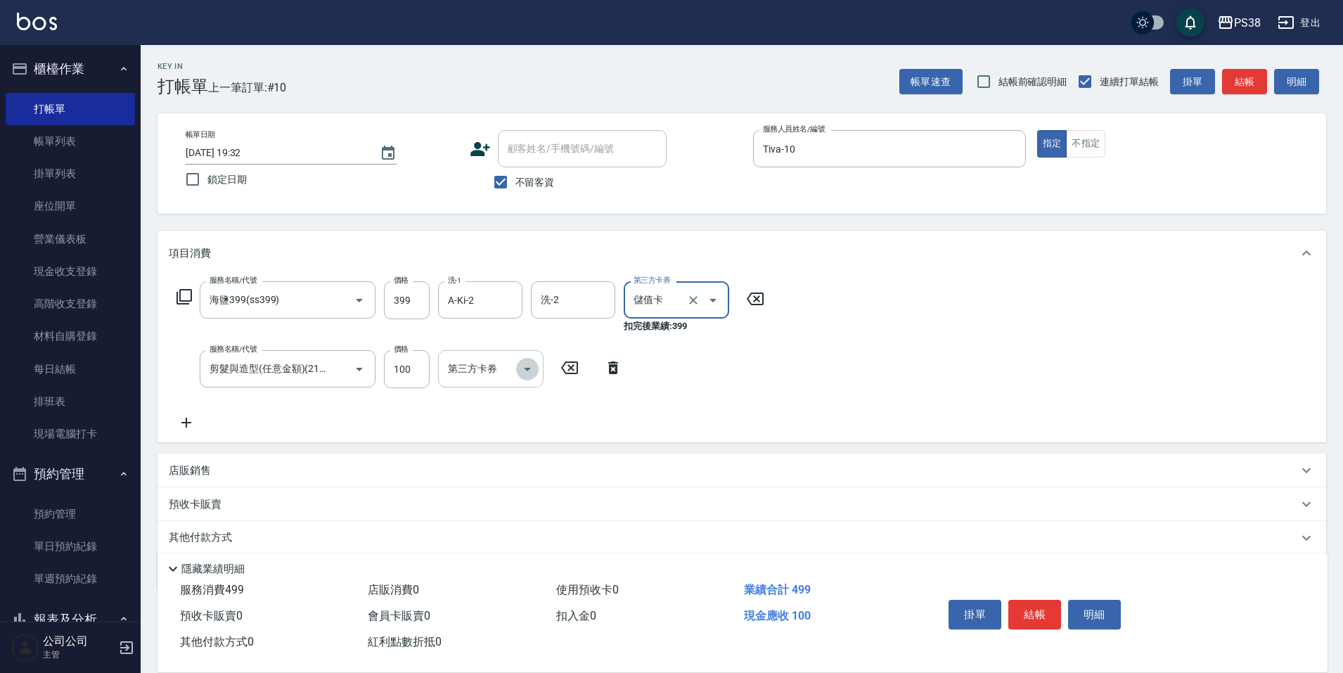
click at [523, 373] on icon "Open" at bounding box center [527, 369] width 17 height 17
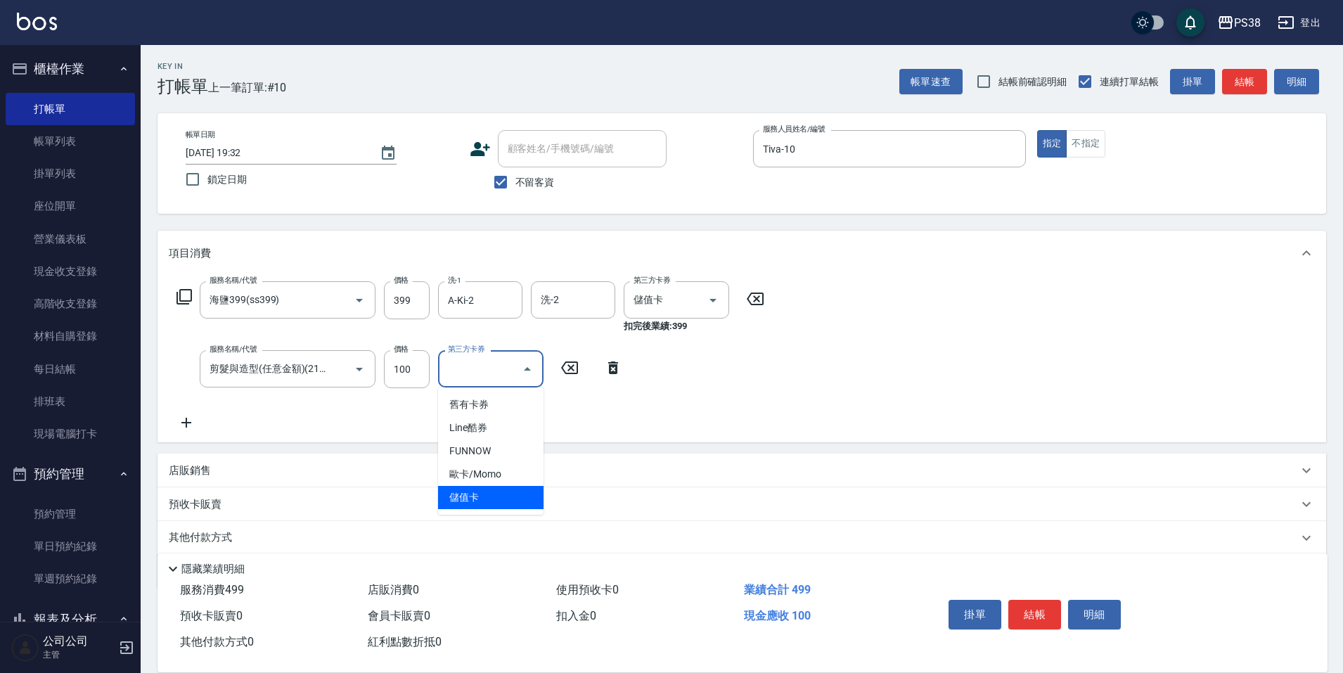
click at [490, 490] on span "儲值卡" at bounding box center [490, 497] width 105 height 23
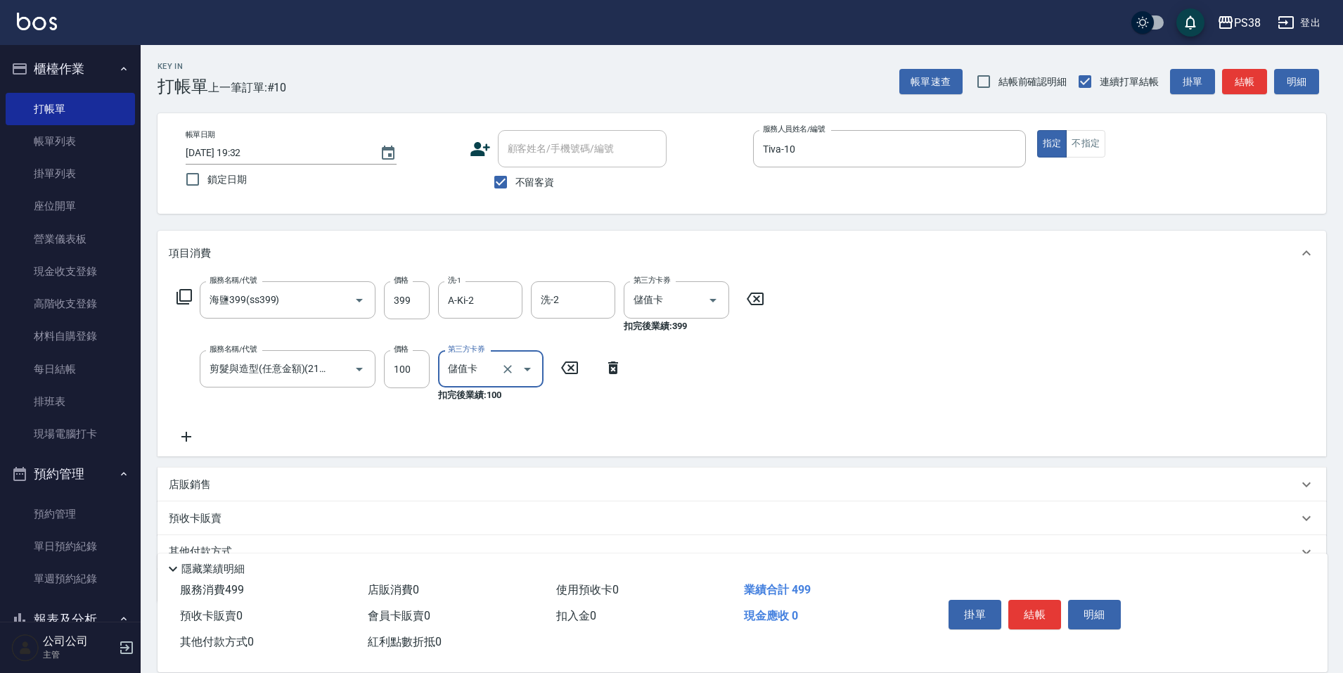
type input "儲值卡"
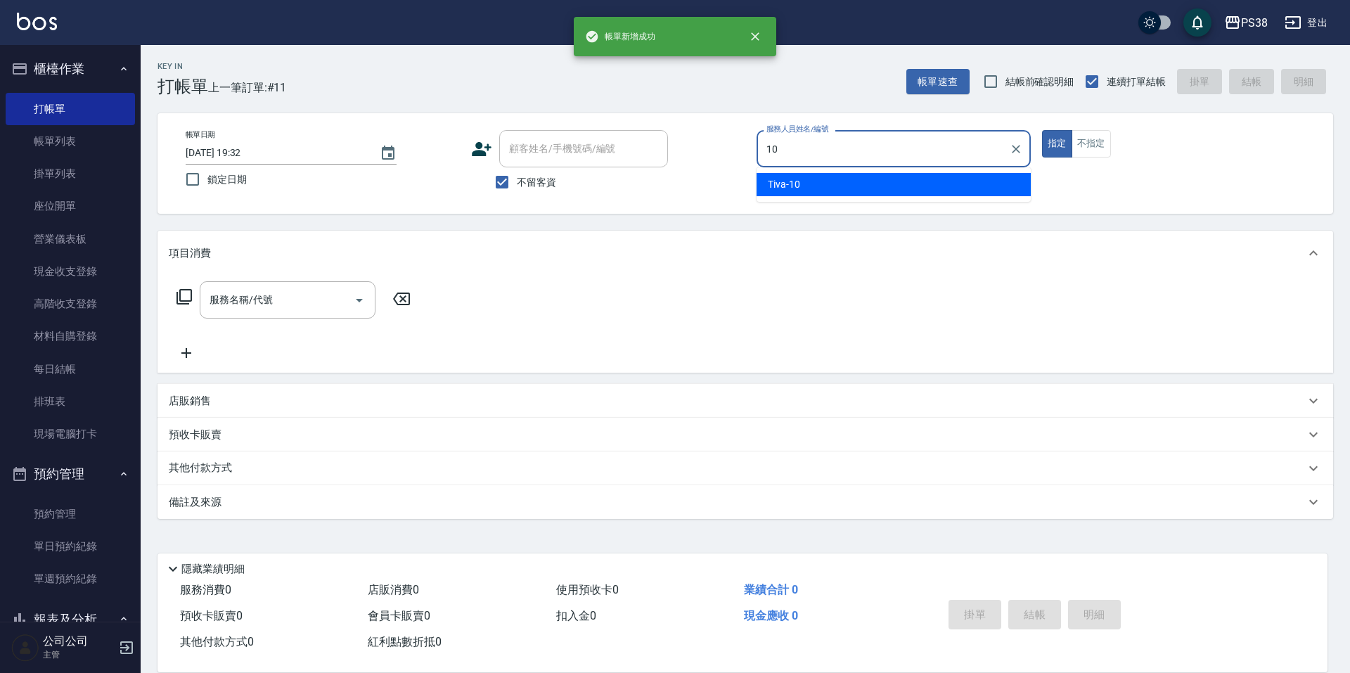
type input "Tiva-10"
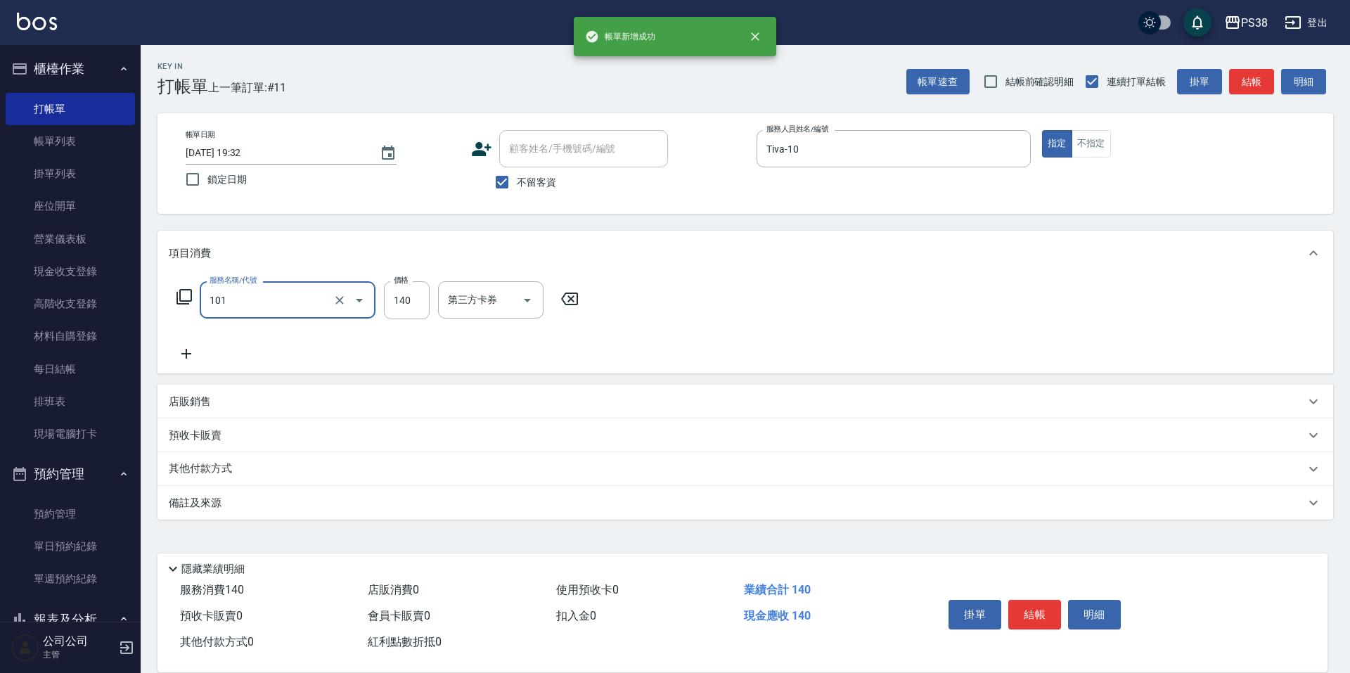
type input "洗髮(101)"
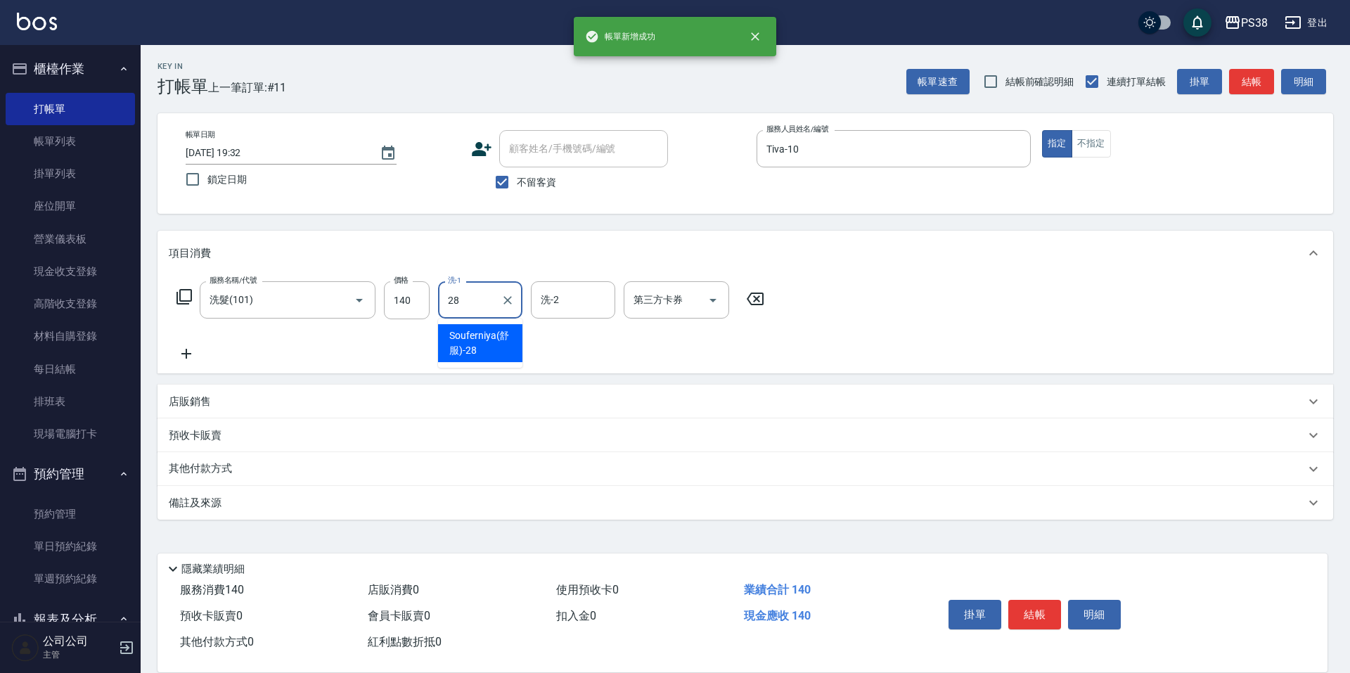
type input "Souferniya(舒服)-28"
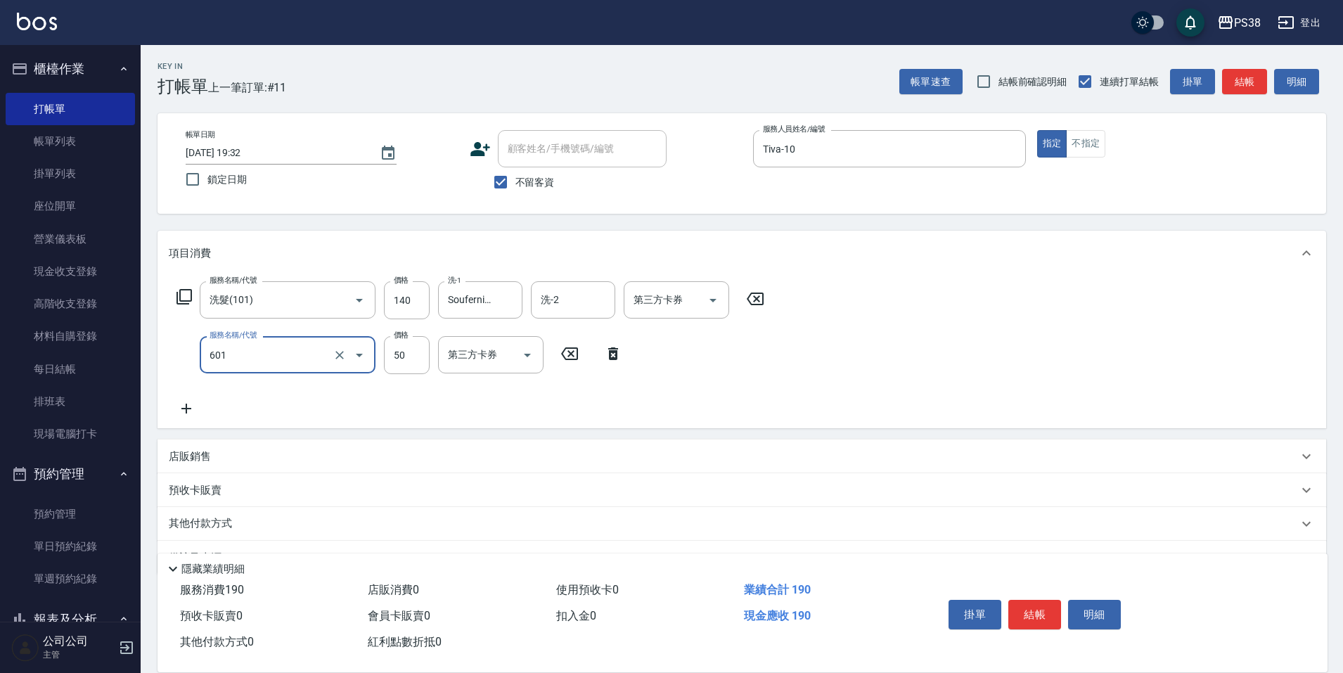
type input "精油50(601)"
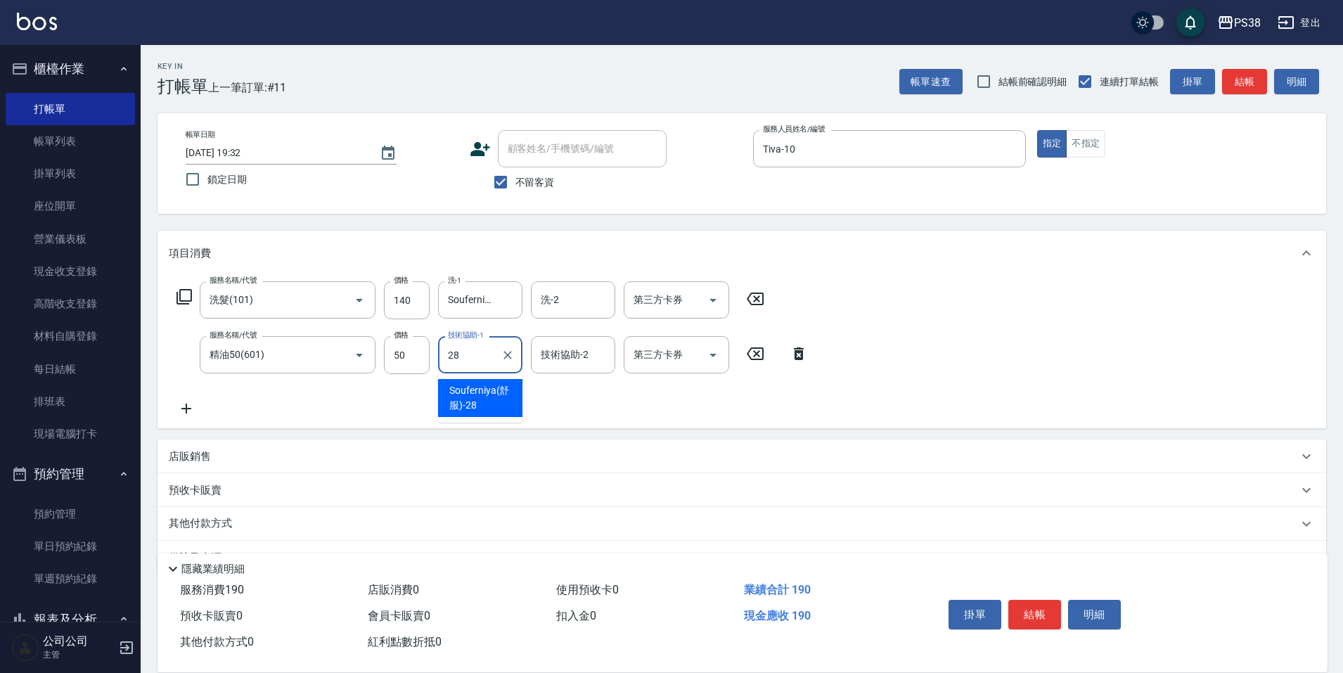
type input "Souferniya(舒服)-28"
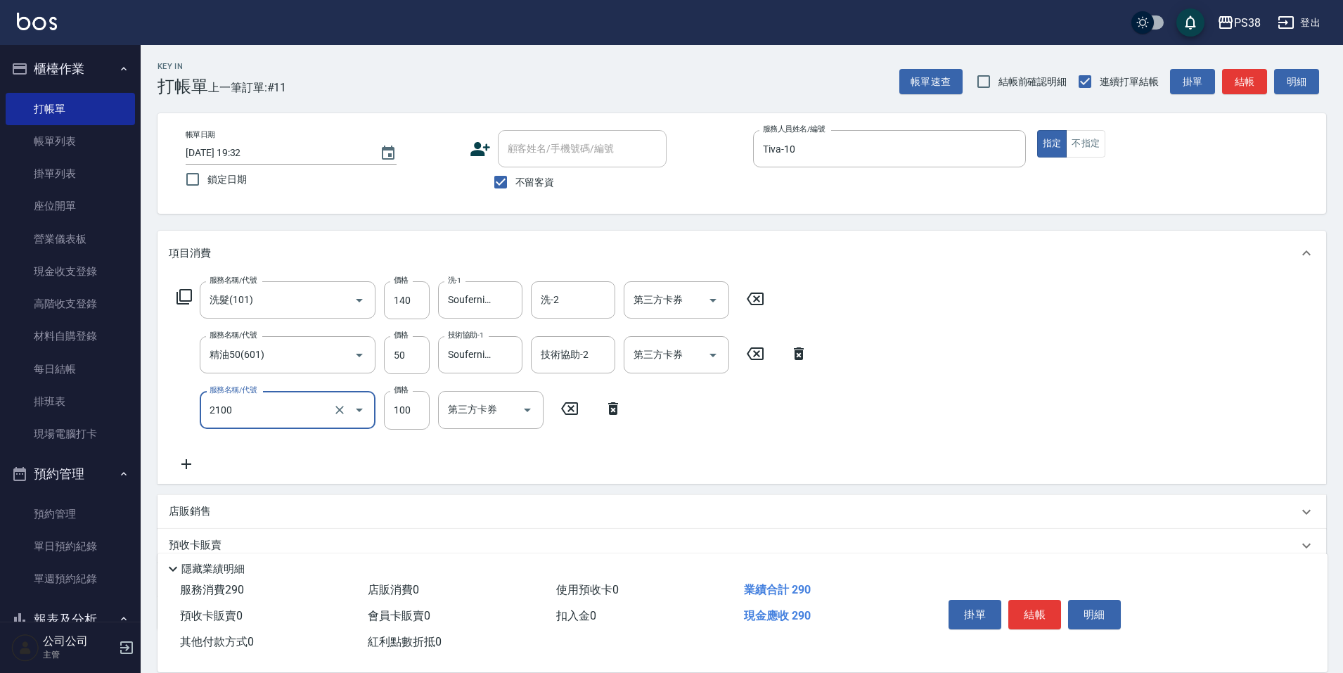
type input "剪髮與造型(任意金額)(2100)"
type input "190"
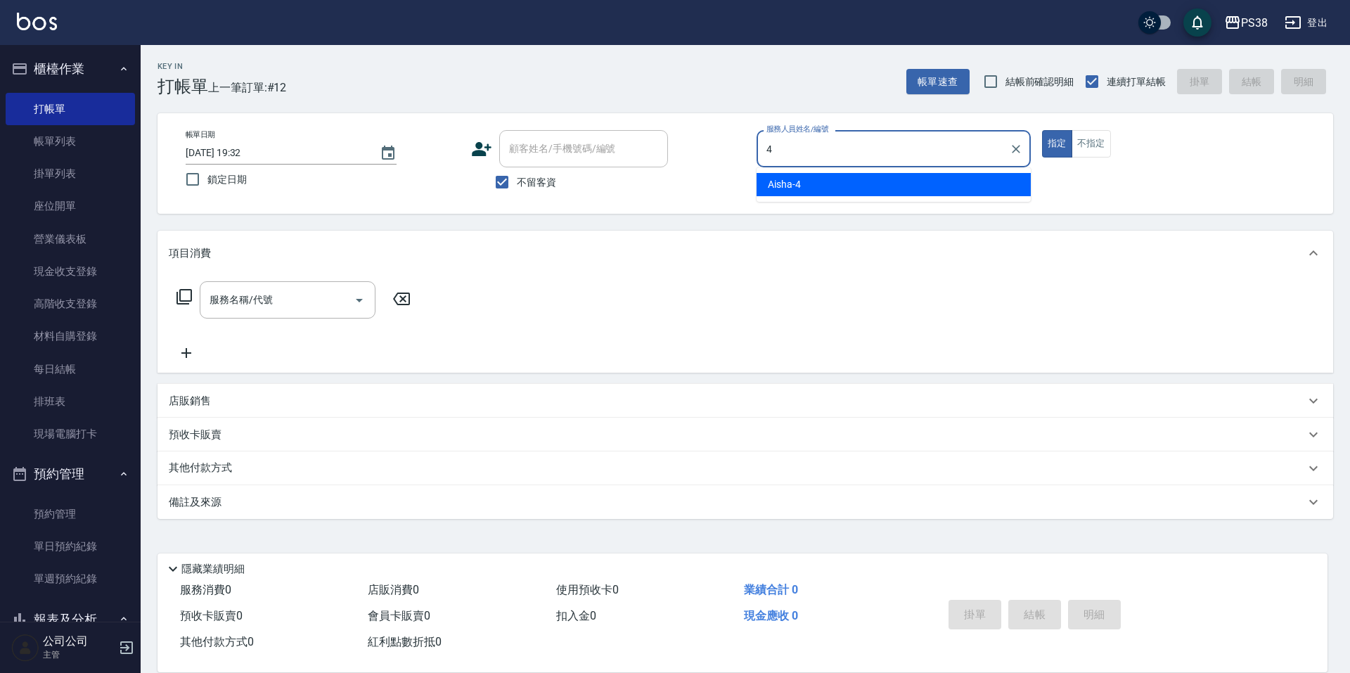
type input "Aisha-4"
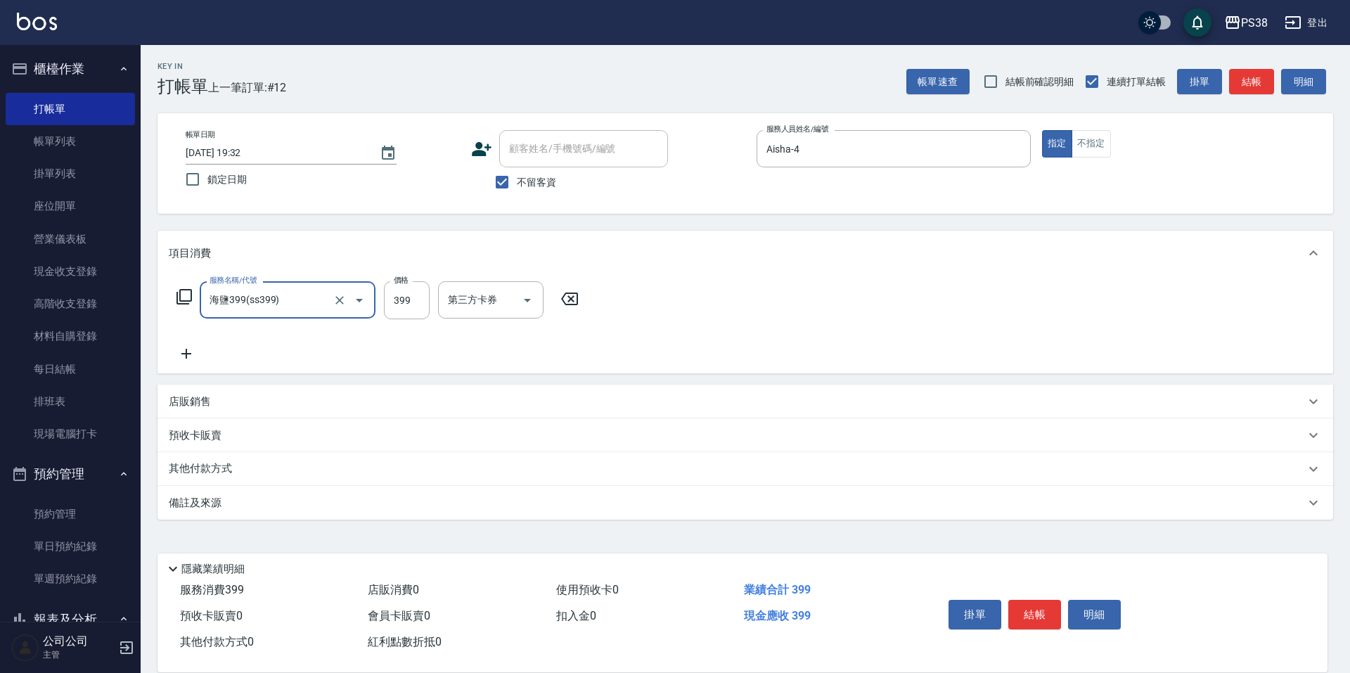
type input "海鹽399(ss399)"
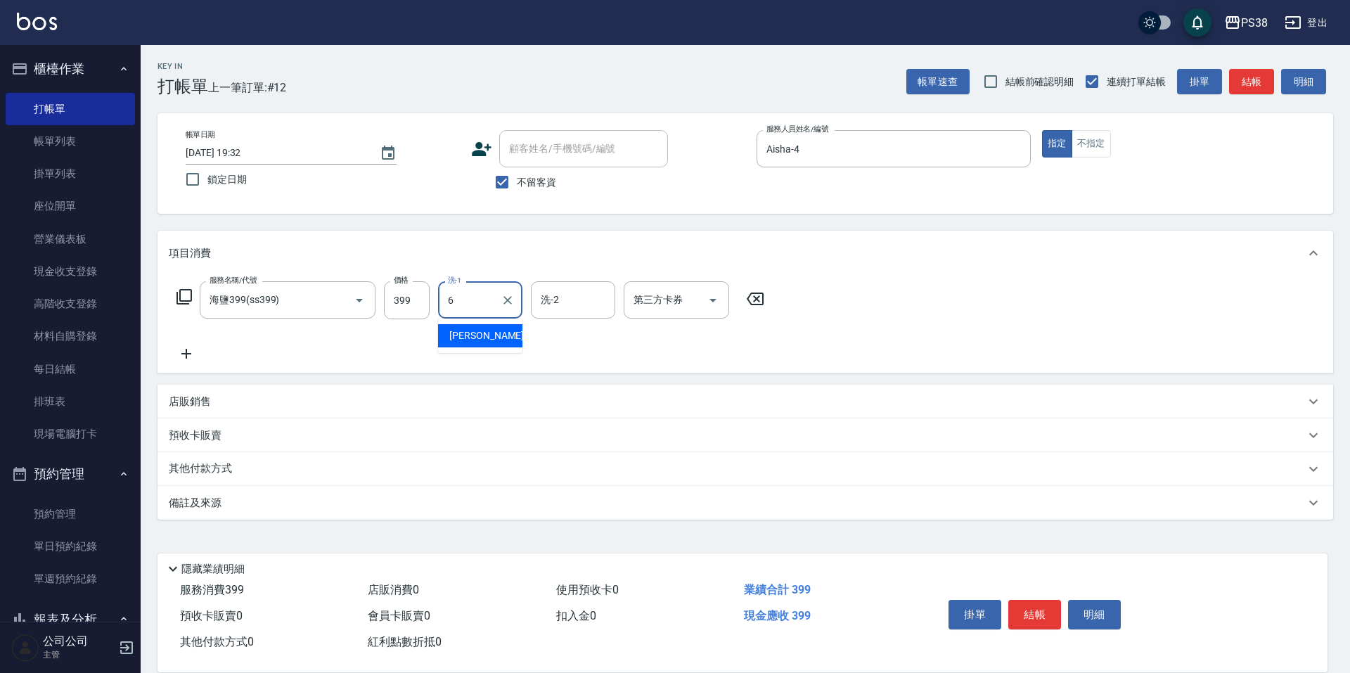
type input "Yuki-6"
click at [710, 299] on icon "Open" at bounding box center [713, 300] width 17 height 17
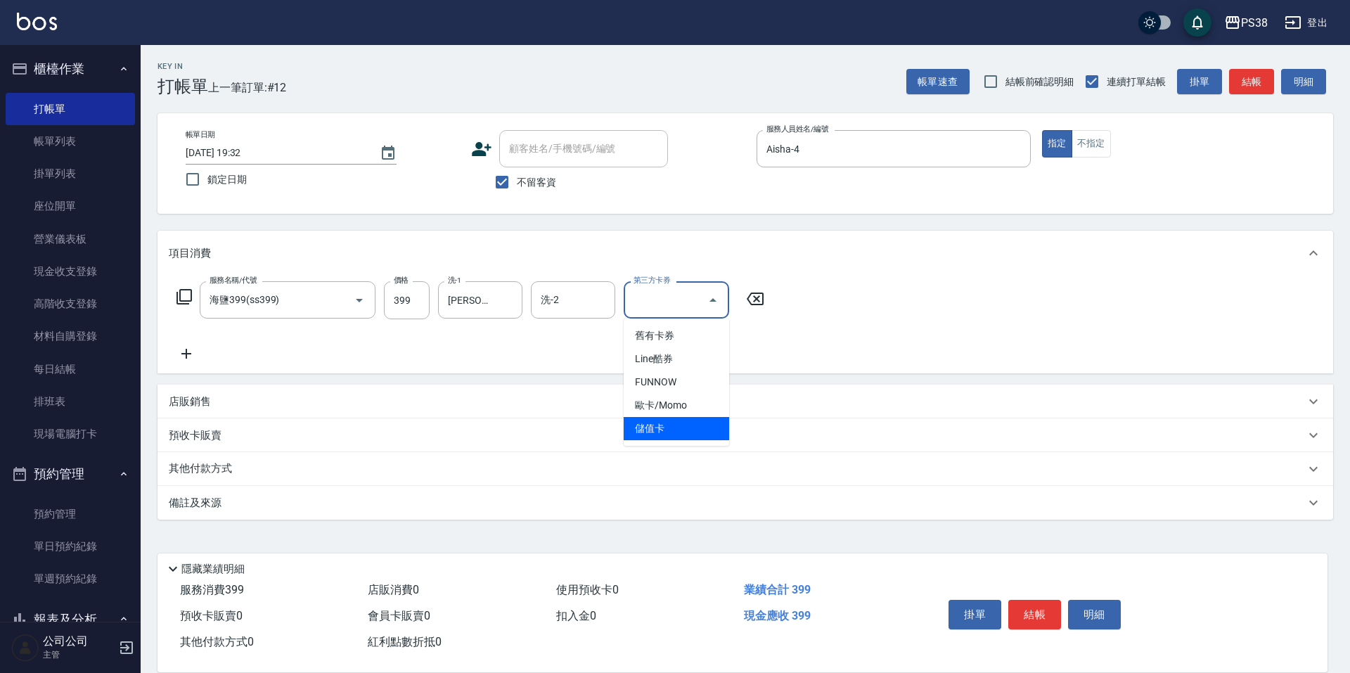
click at [688, 426] on span "儲值卡" at bounding box center [676, 428] width 105 height 23
type input "儲值卡"
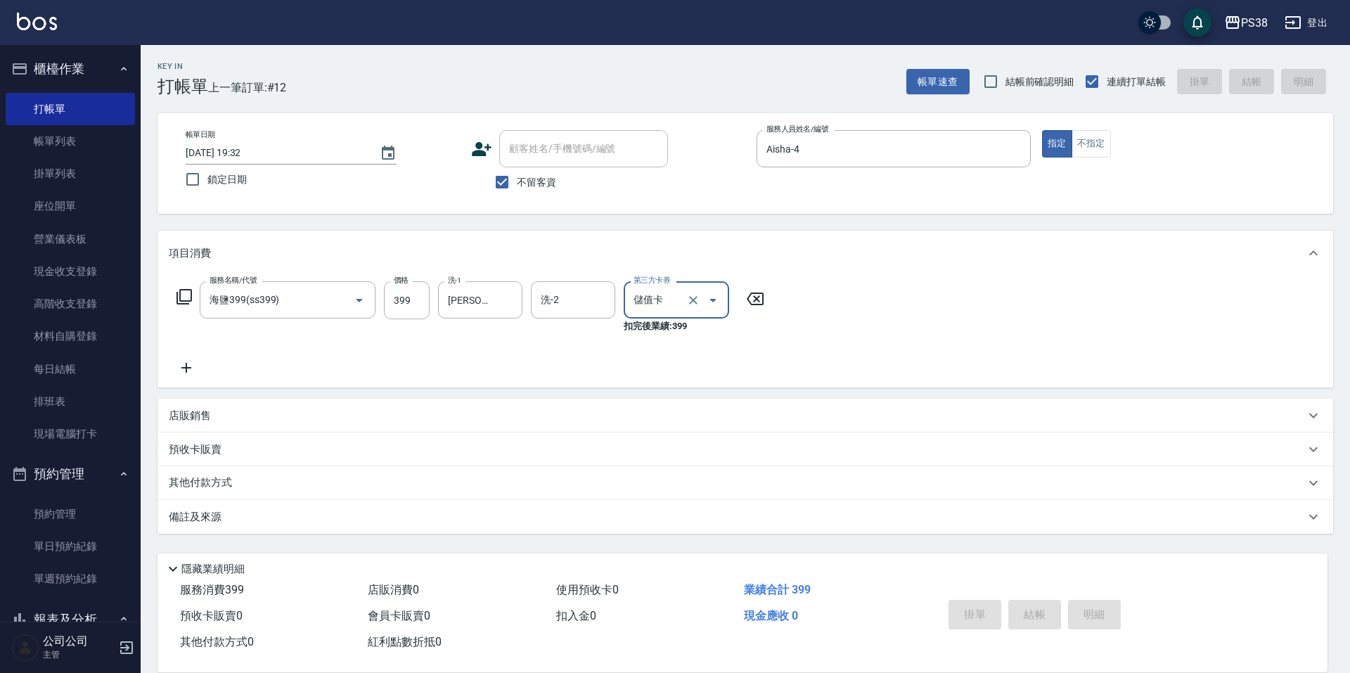
type input "2025/10/04 19:33"
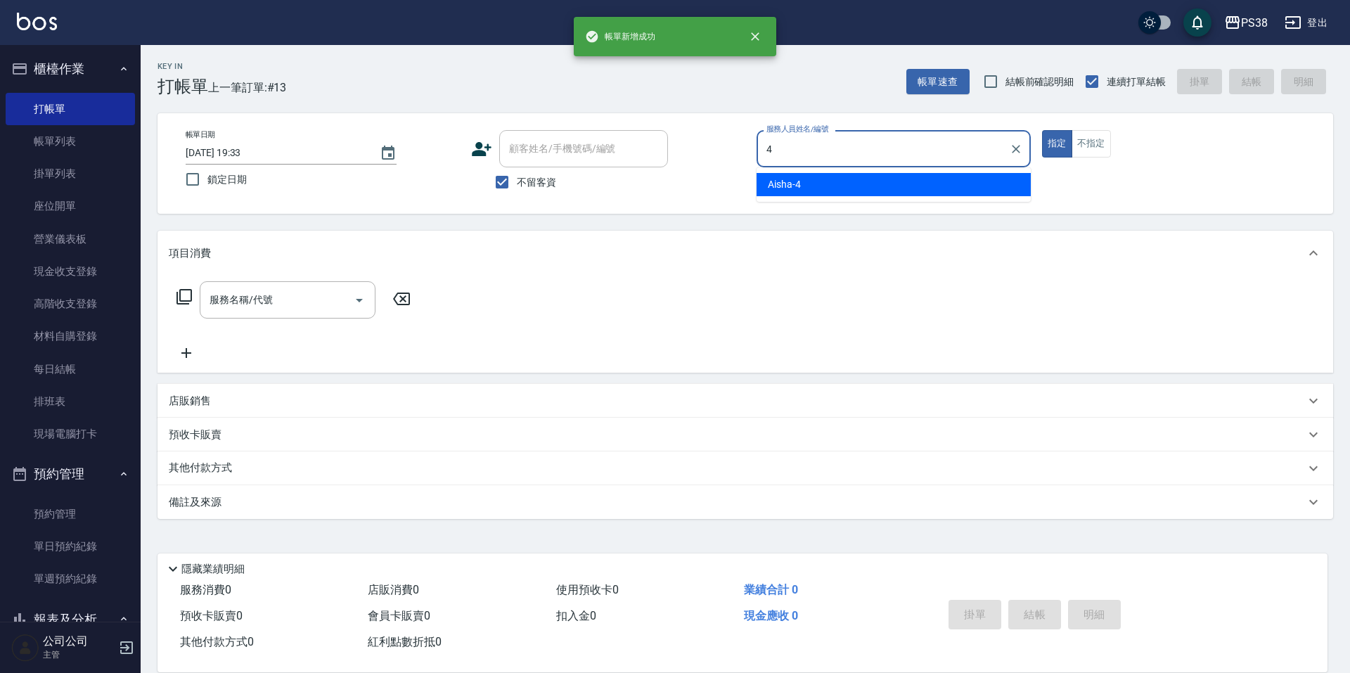
type input "Aisha-4"
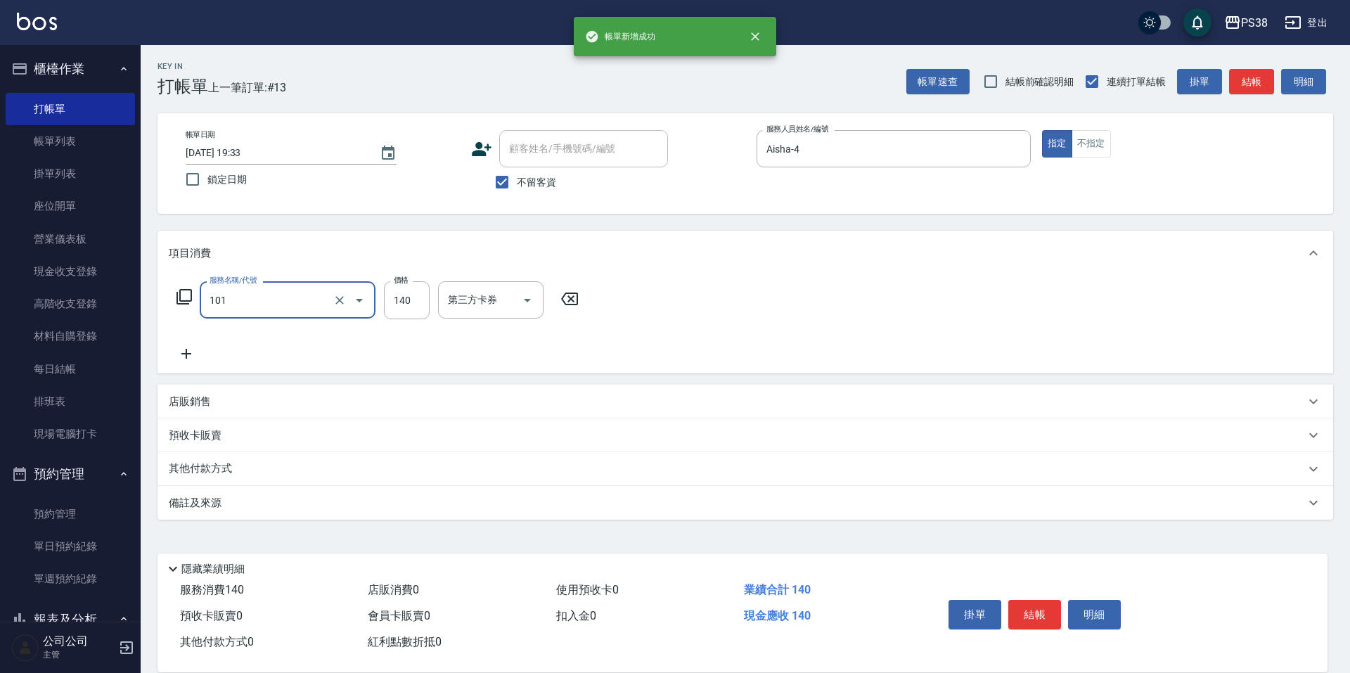
type input "洗髮(101)"
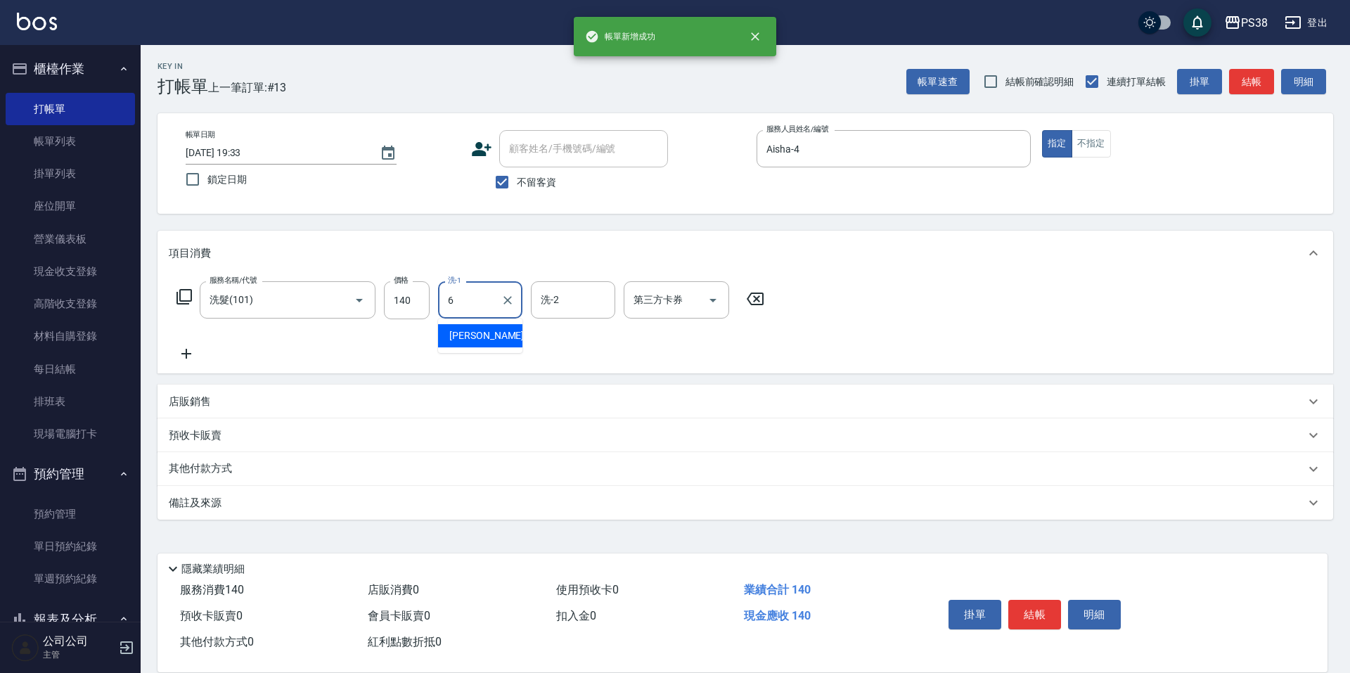
type input "Yuki-6"
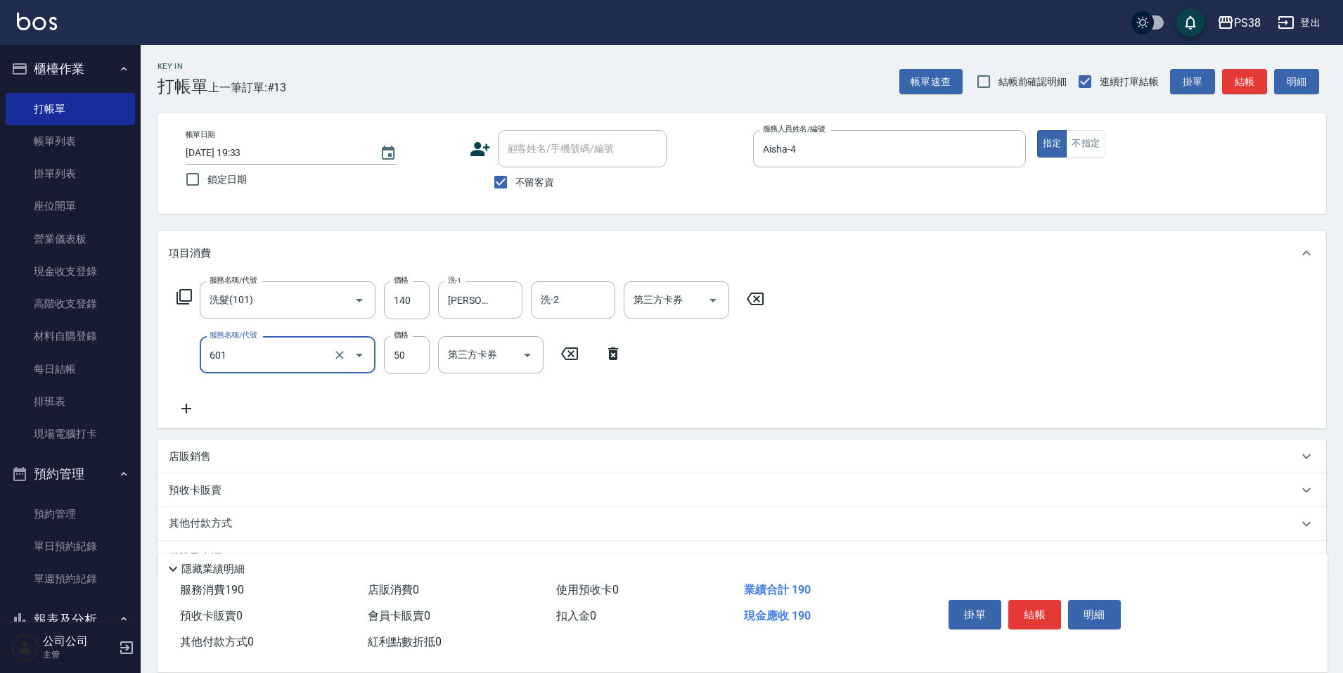
type input "精油50(601)"
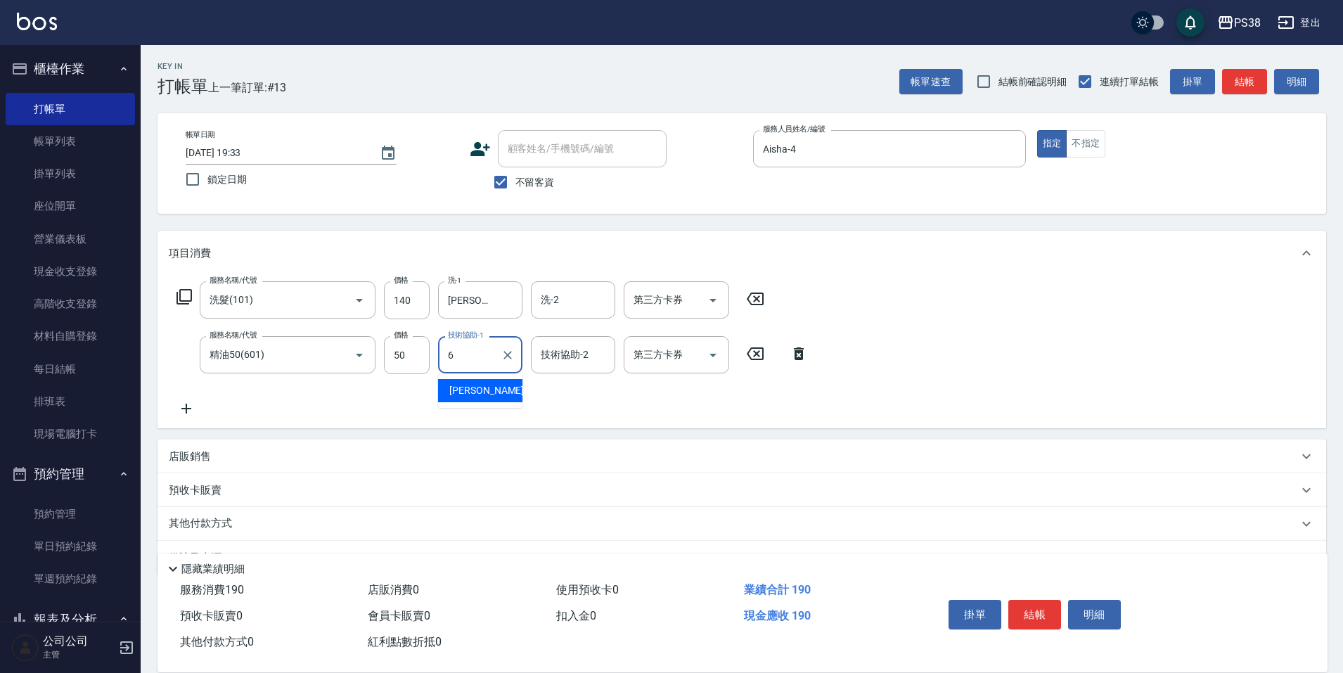
type input "Yuki-6"
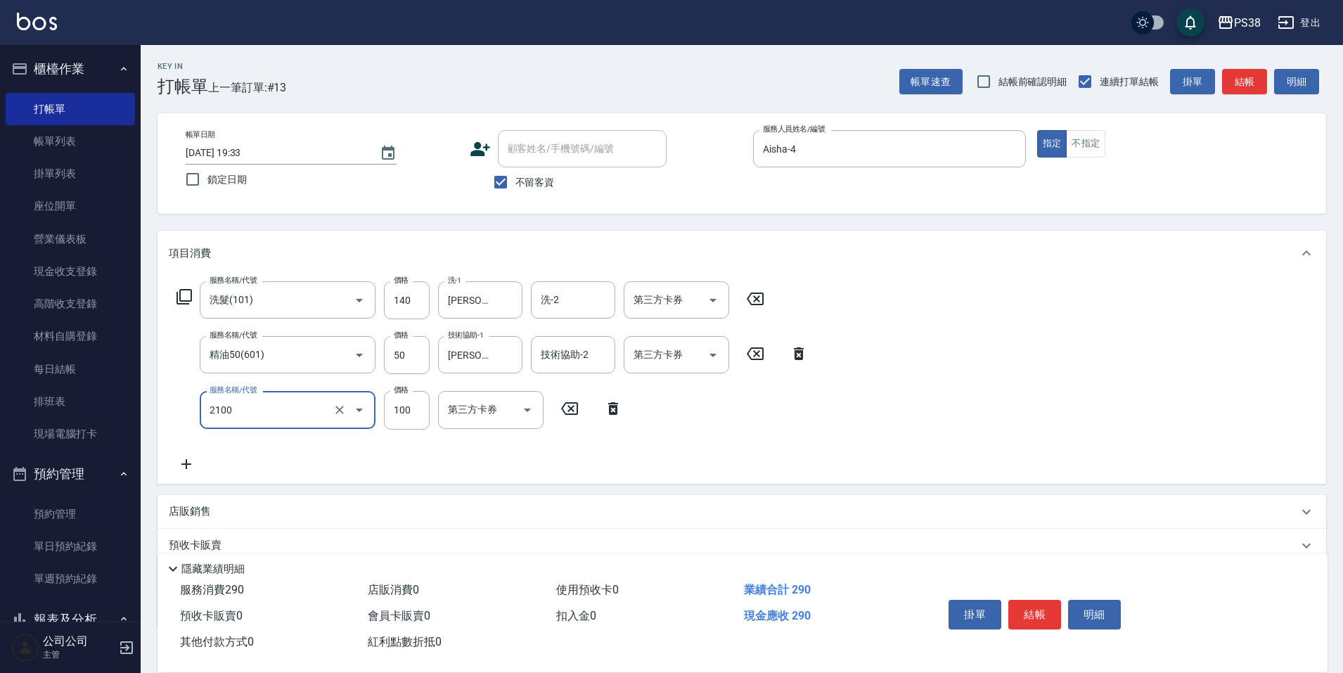
type input "剪髮與造型(任意金額)(2100)"
click at [719, 304] on icon "Open" at bounding box center [713, 300] width 17 height 17
type input "260"
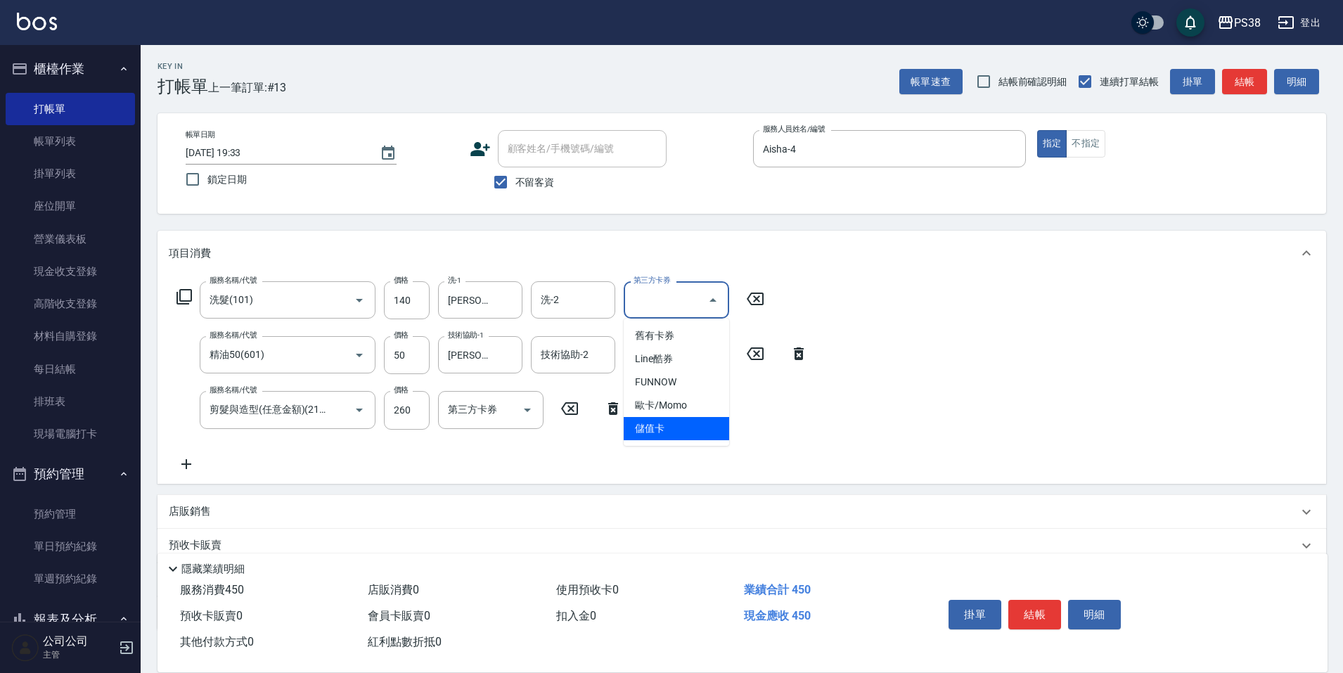
click at [667, 425] on span "儲值卡" at bounding box center [676, 428] width 105 height 23
type input "儲值卡"
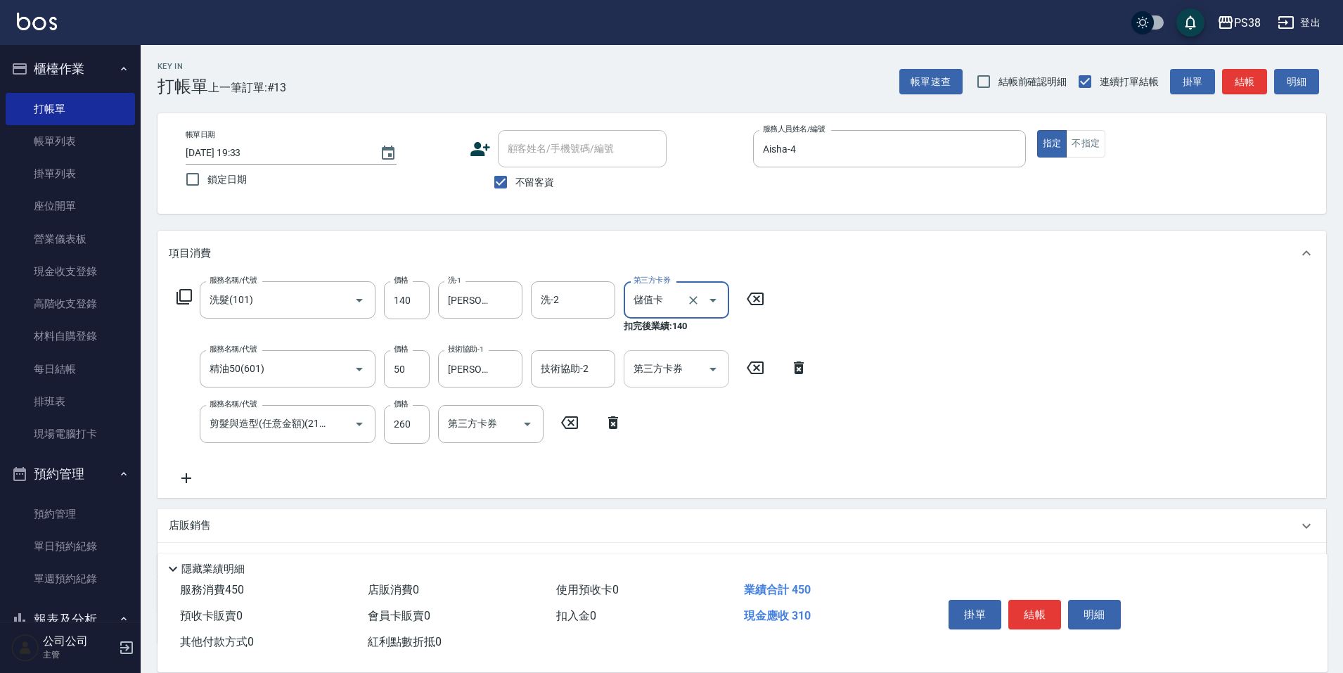
click at [716, 369] on icon "Open" at bounding box center [713, 369] width 17 height 17
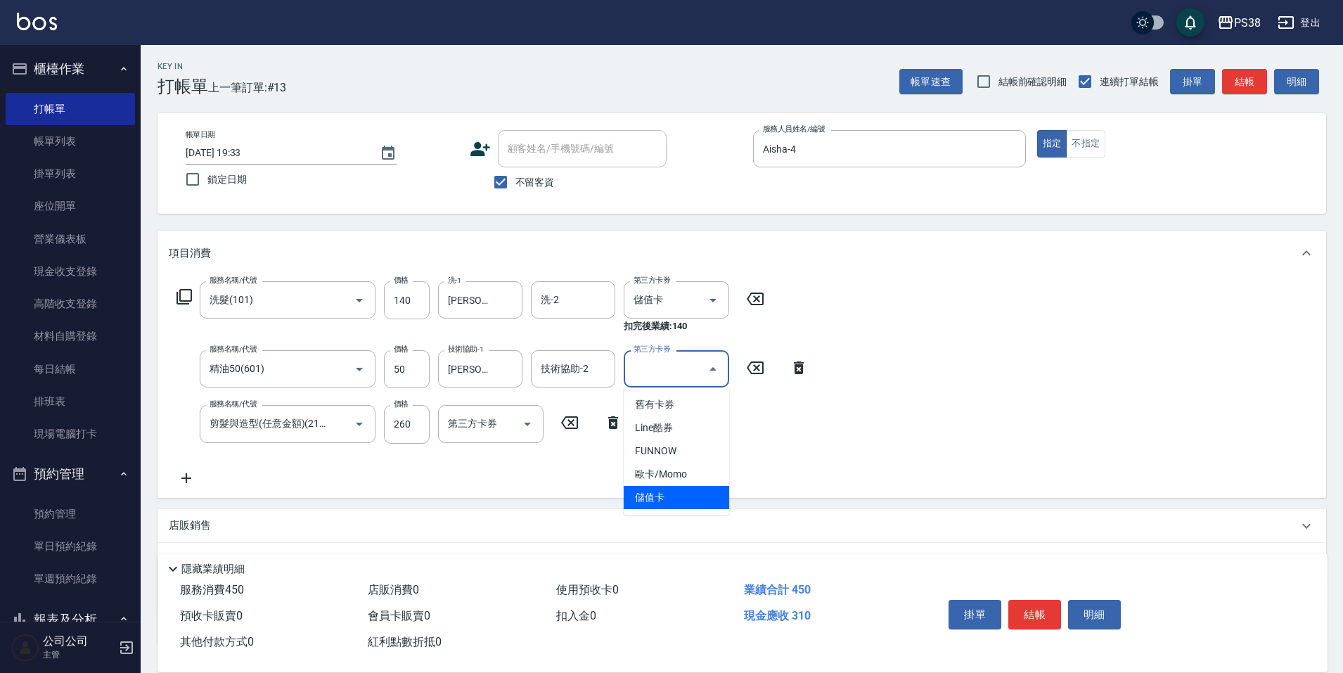
drag, startPoint x: 667, startPoint y: 494, endPoint x: 571, endPoint y: 438, distance: 111.2
click at [666, 494] on span "儲值卡" at bounding box center [676, 497] width 105 height 23
type input "儲值卡"
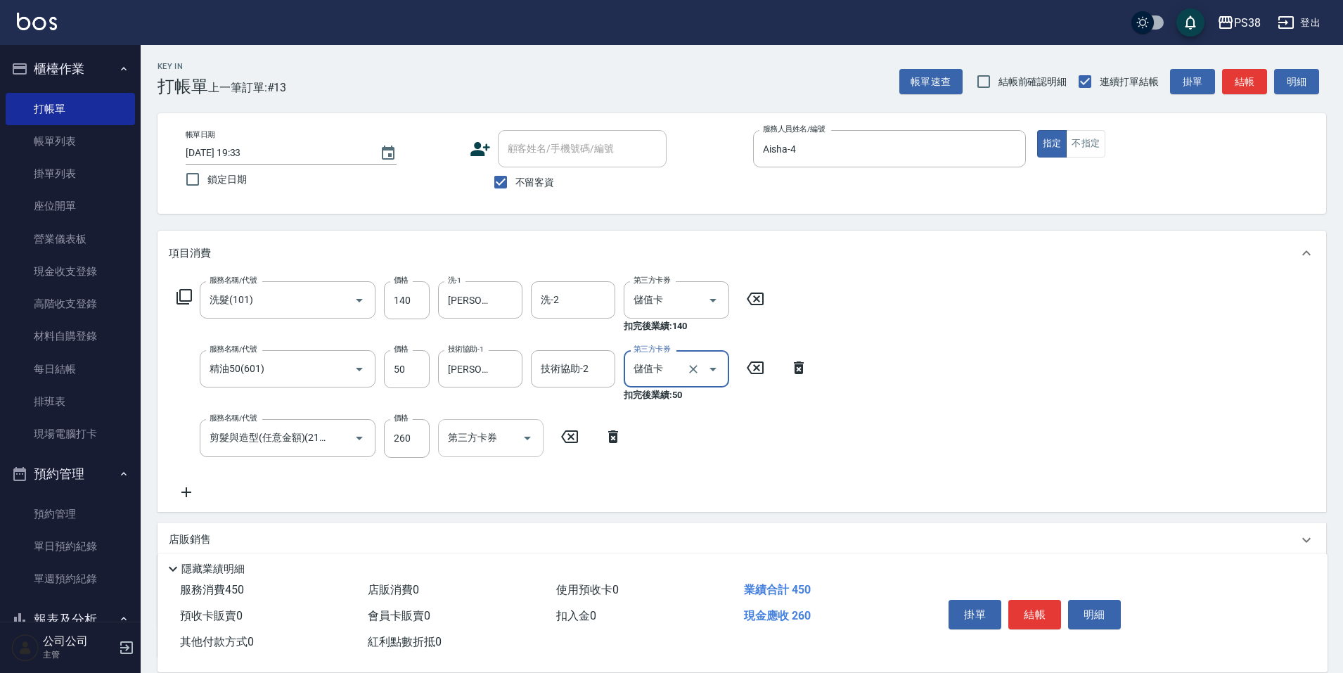
click at [525, 433] on icon "Open" at bounding box center [527, 438] width 17 height 17
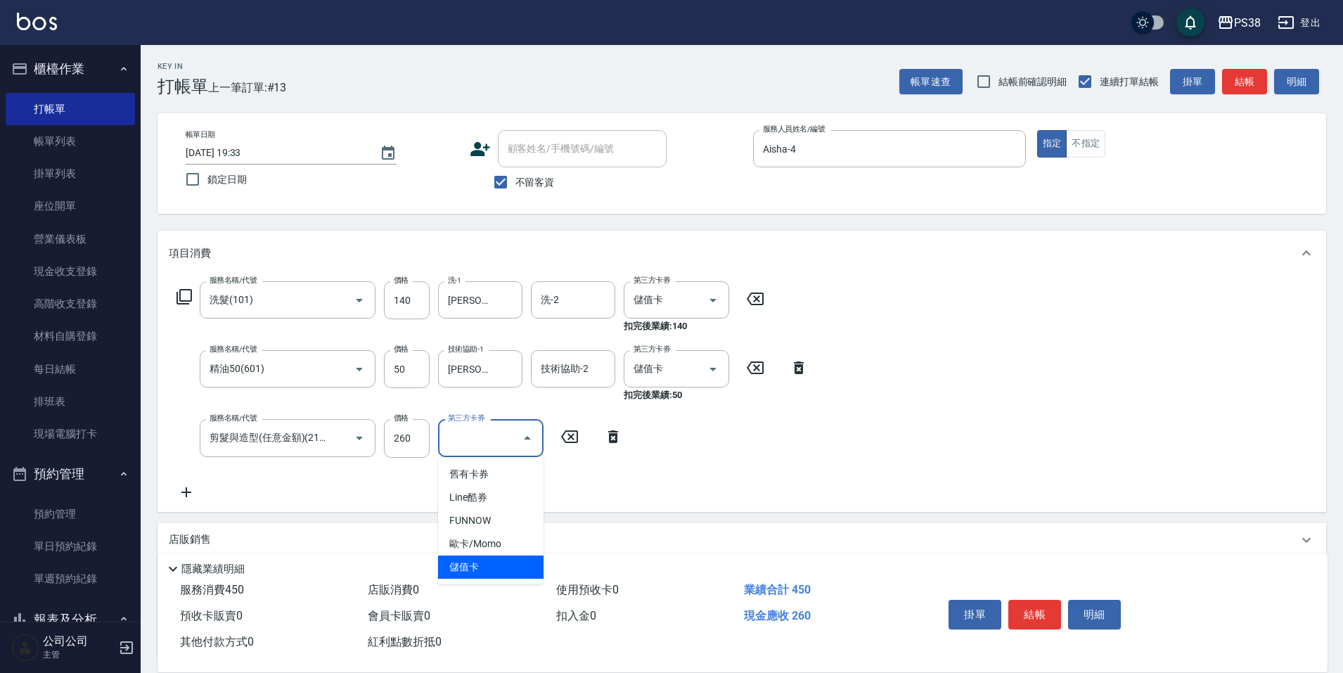
click at [495, 567] on span "儲值卡" at bounding box center [490, 567] width 105 height 23
type input "儲值卡"
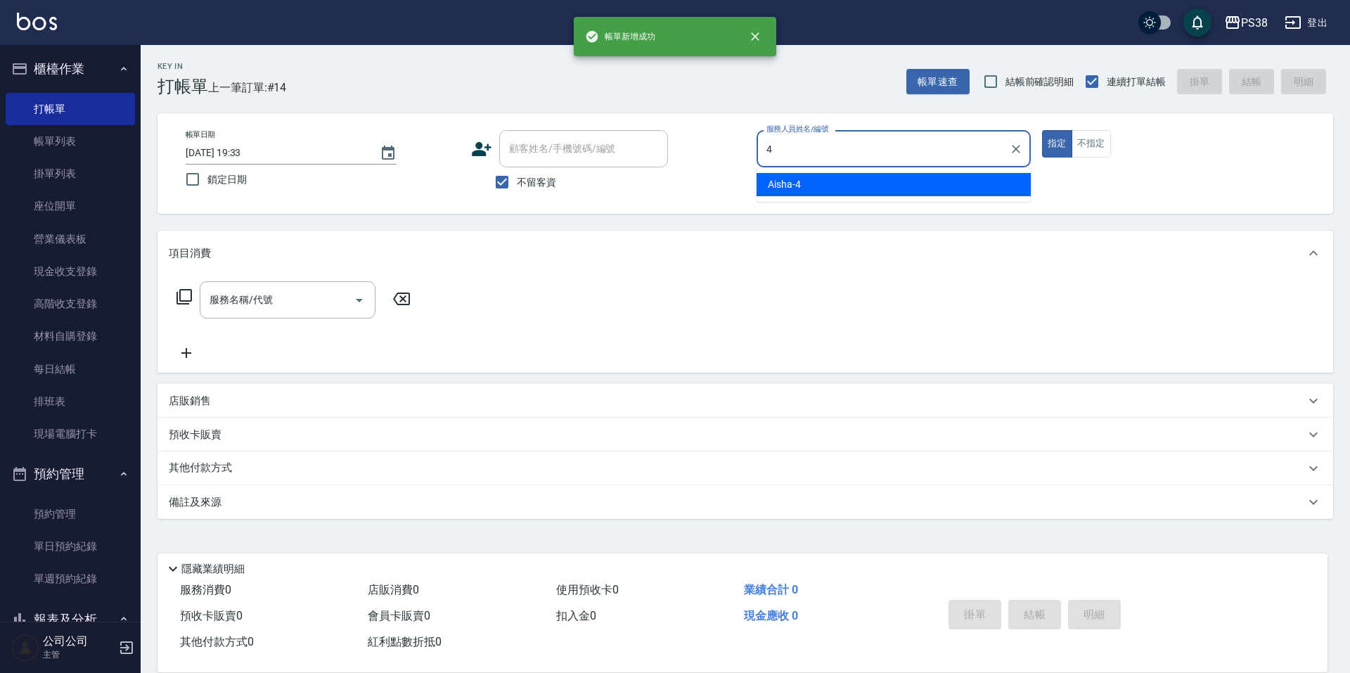
type input "Aisha-4"
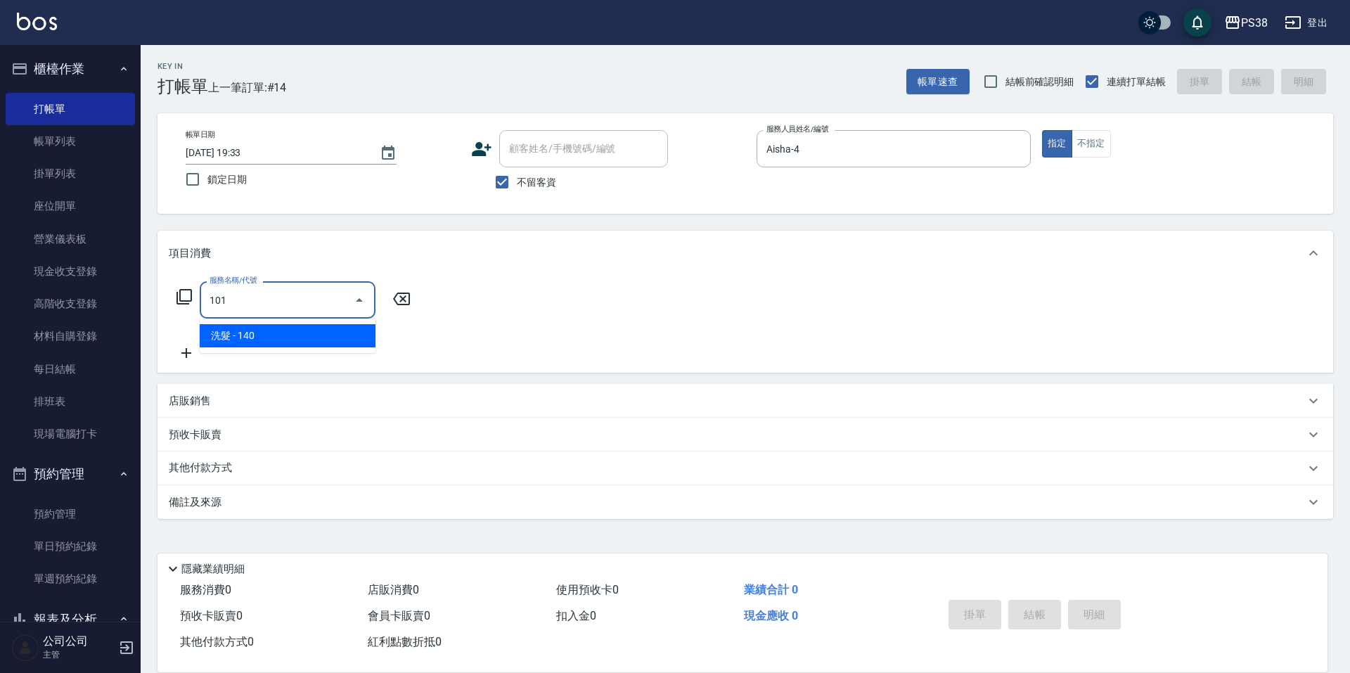
type input "洗髮(101)"
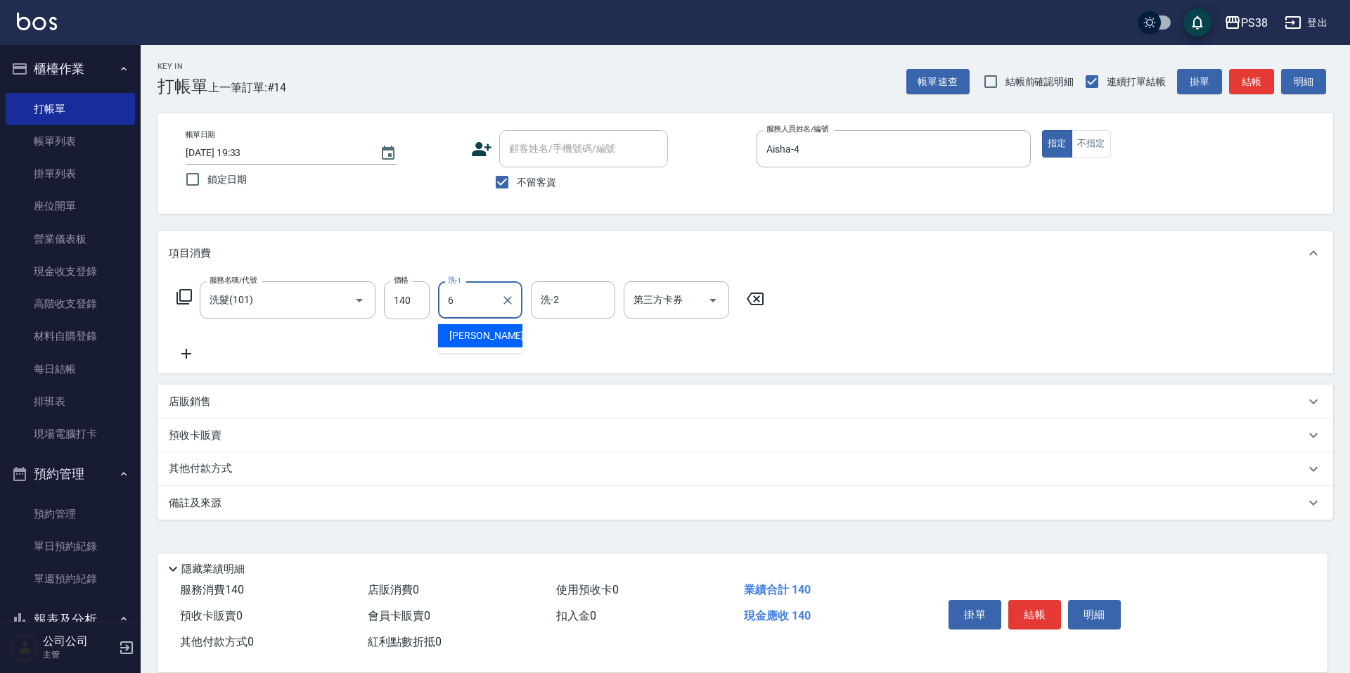
type input "Yuki-6"
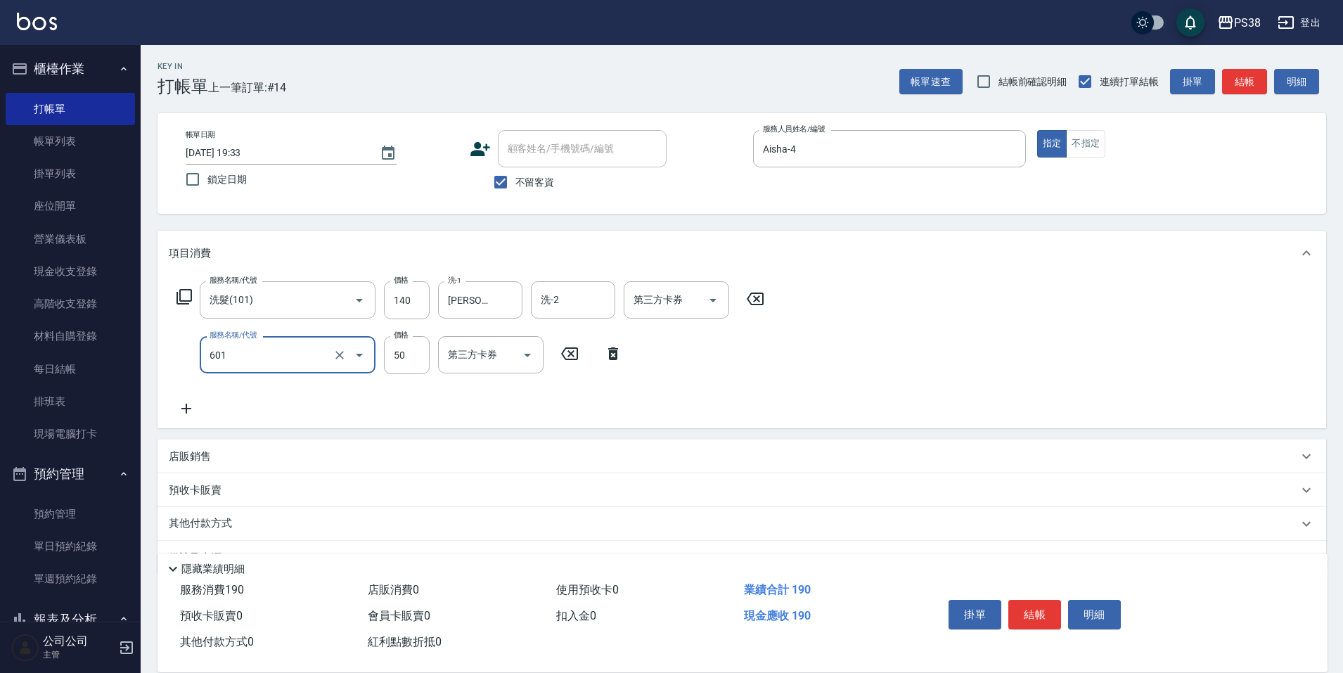
type input "精油50(601)"
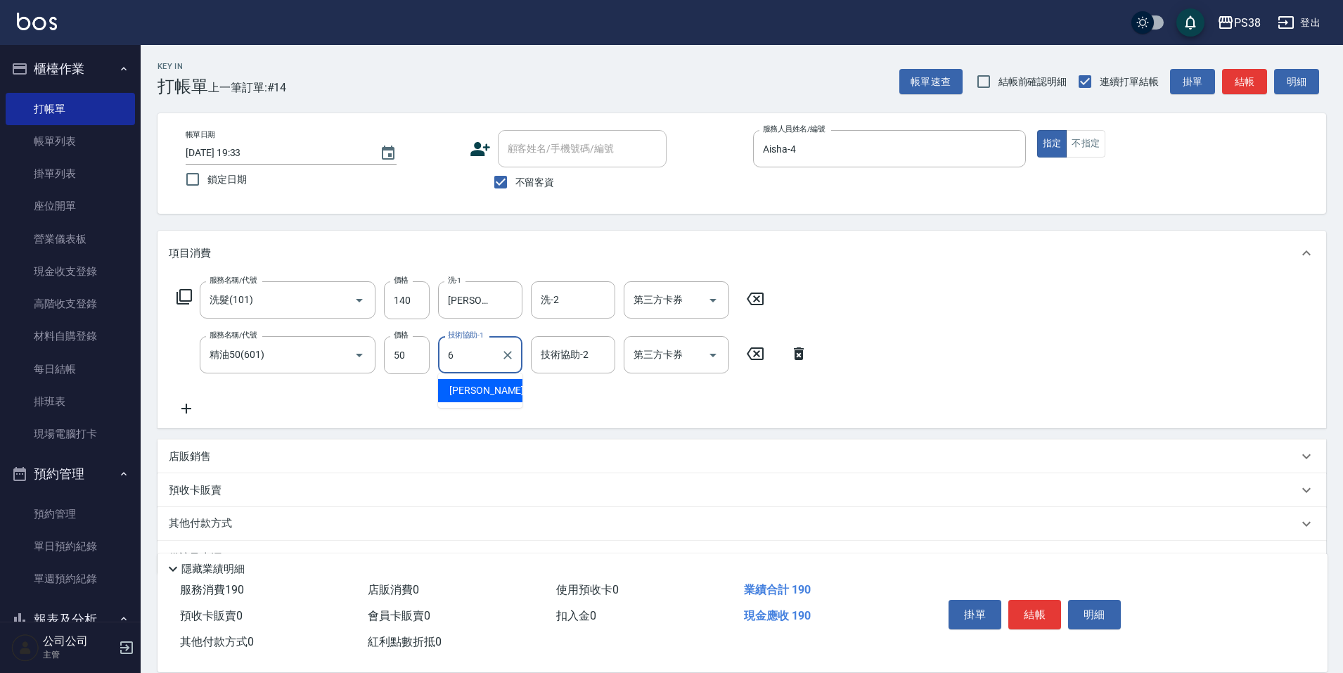
type input "Yuki-6"
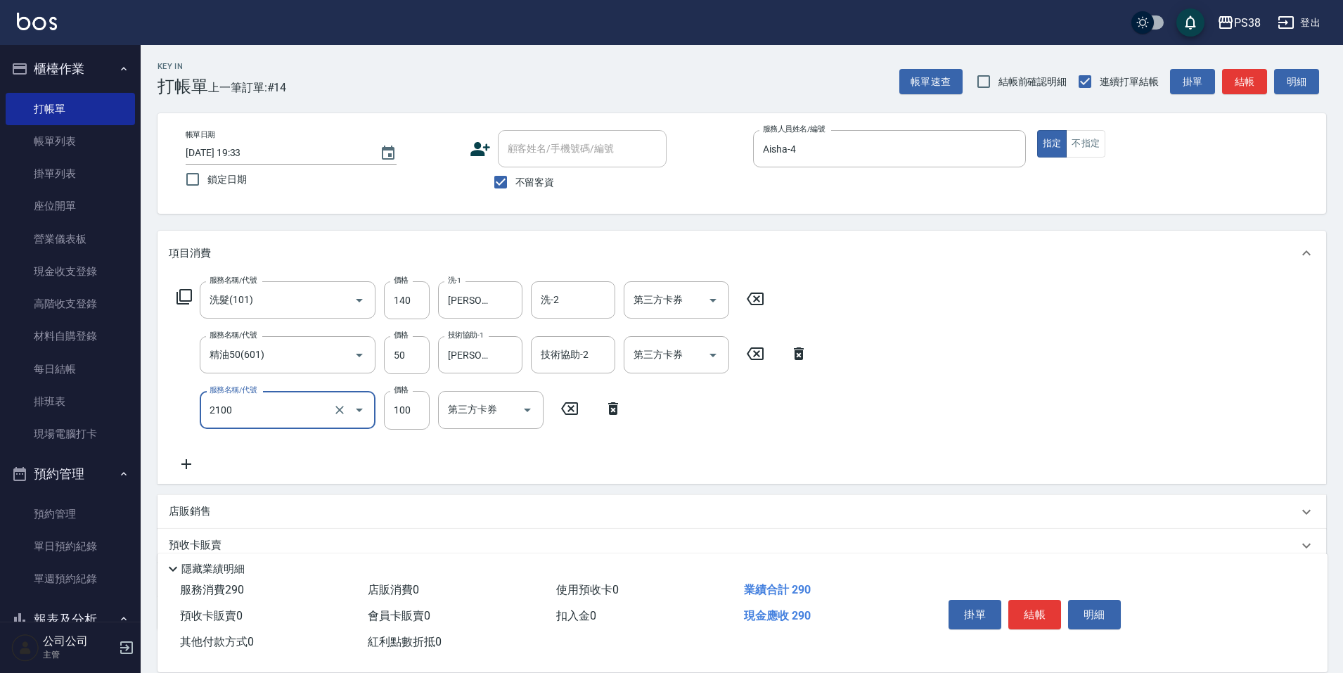
type input "剪髮與造型(任意金額)(2100)"
click at [715, 302] on icon "Open" at bounding box center [713, 300] width 17 height 17
type input "210"
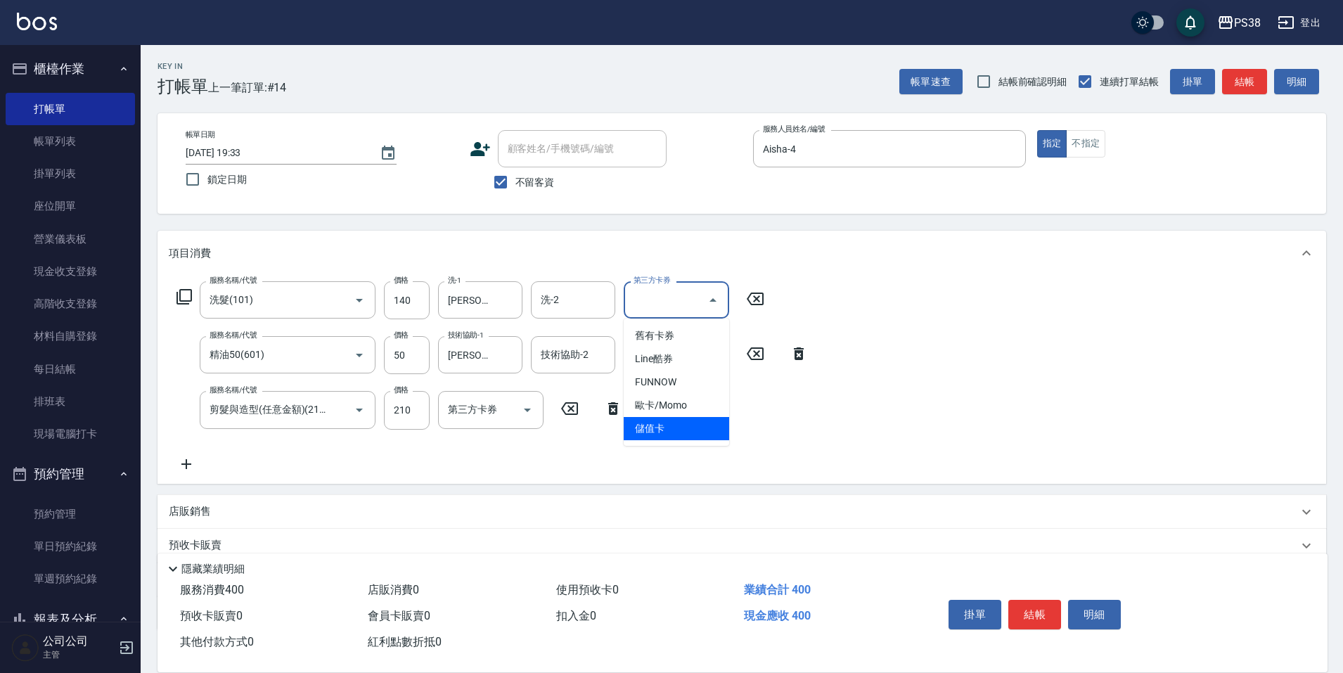
click at [681, 437] on span "儲值卡" at bounding box center [676, 428] width 105 height 23
type input "儲值卡"
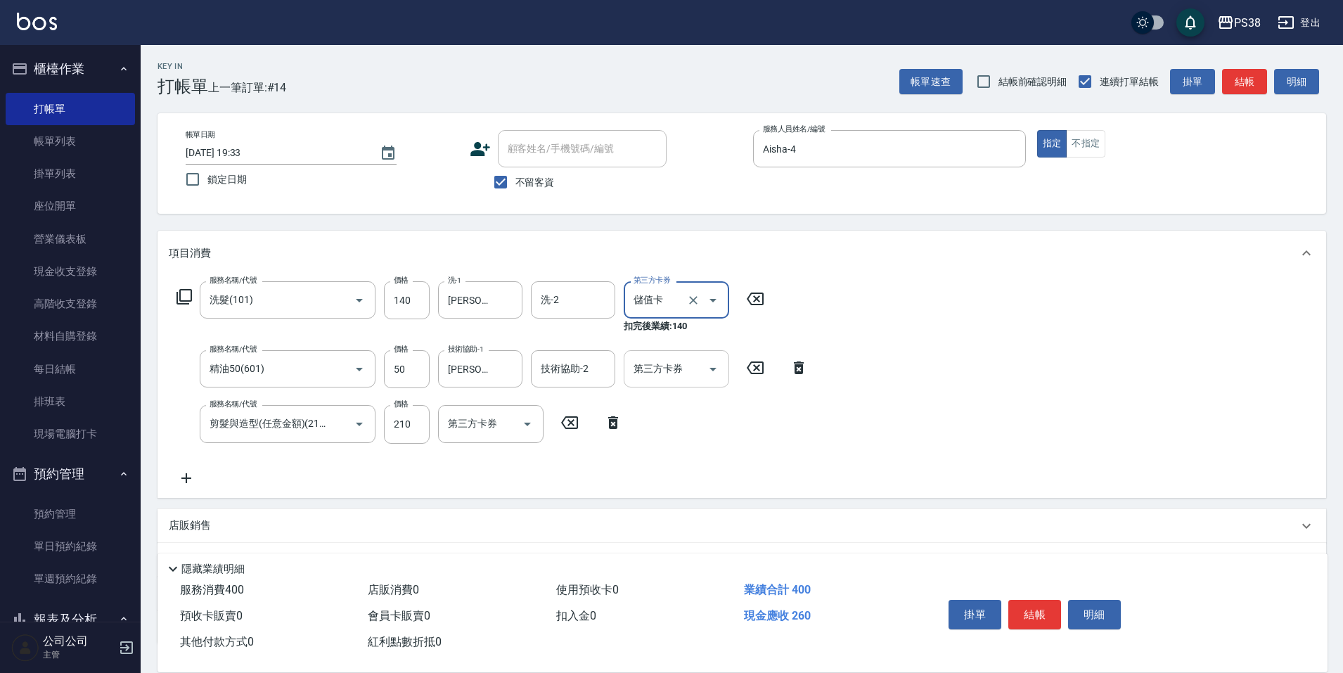
click at [713, 379] on button "Open" at bounding box center [713, 369] width 23 height 23
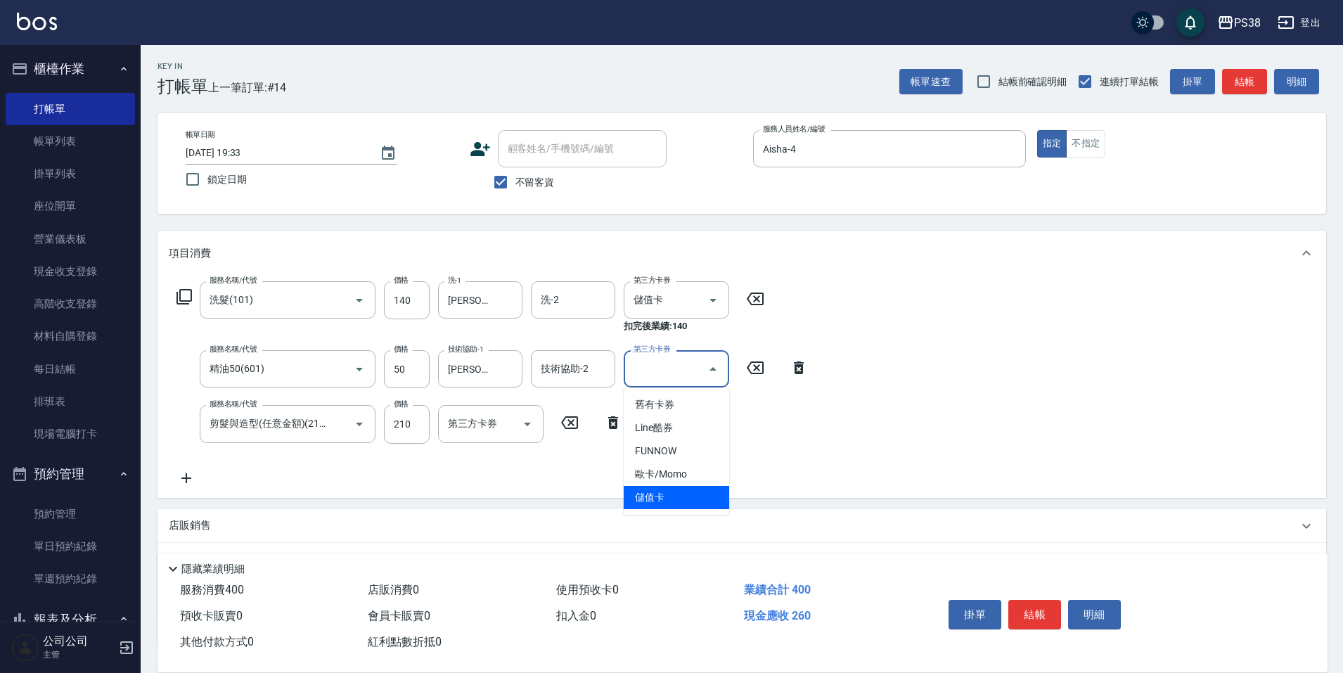
click at [657, 499] on span "儲值卡" at bounding box center [676, 497] width 105 height 23
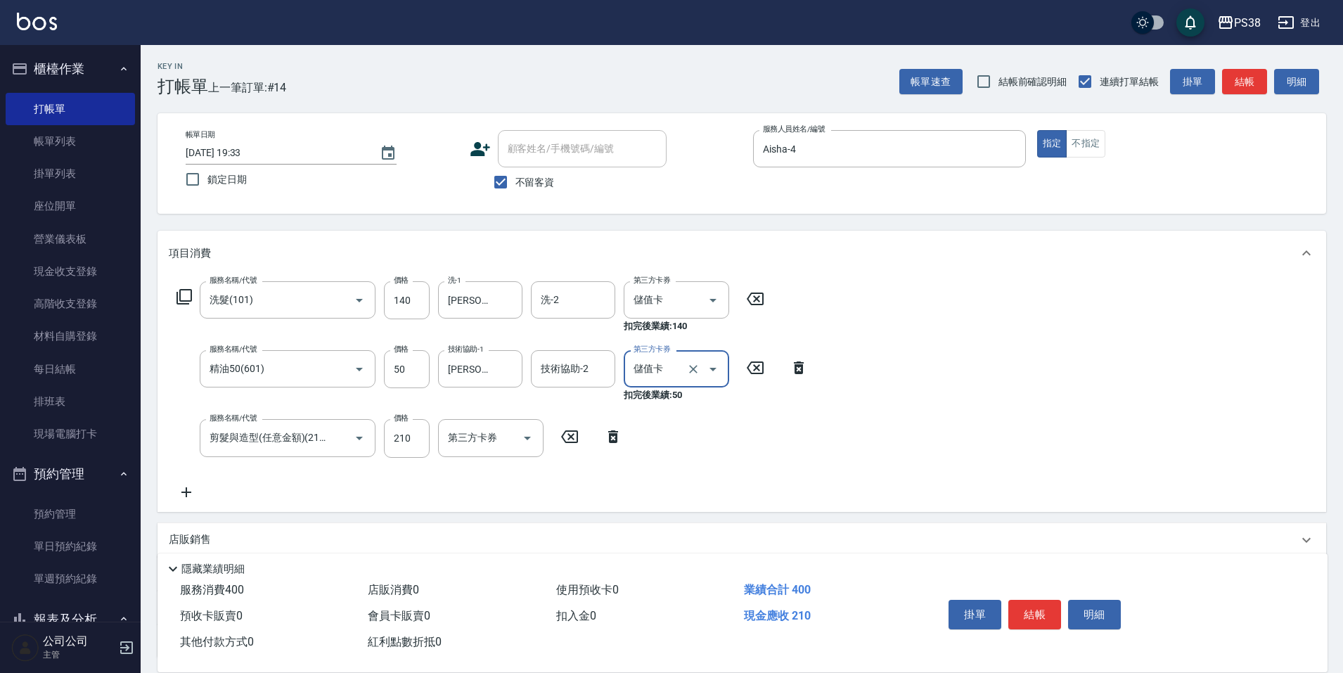
type input "儲值卡"
click at [534, 437] on icon "Open" at bounding box center [527, 438] width 17 height 17
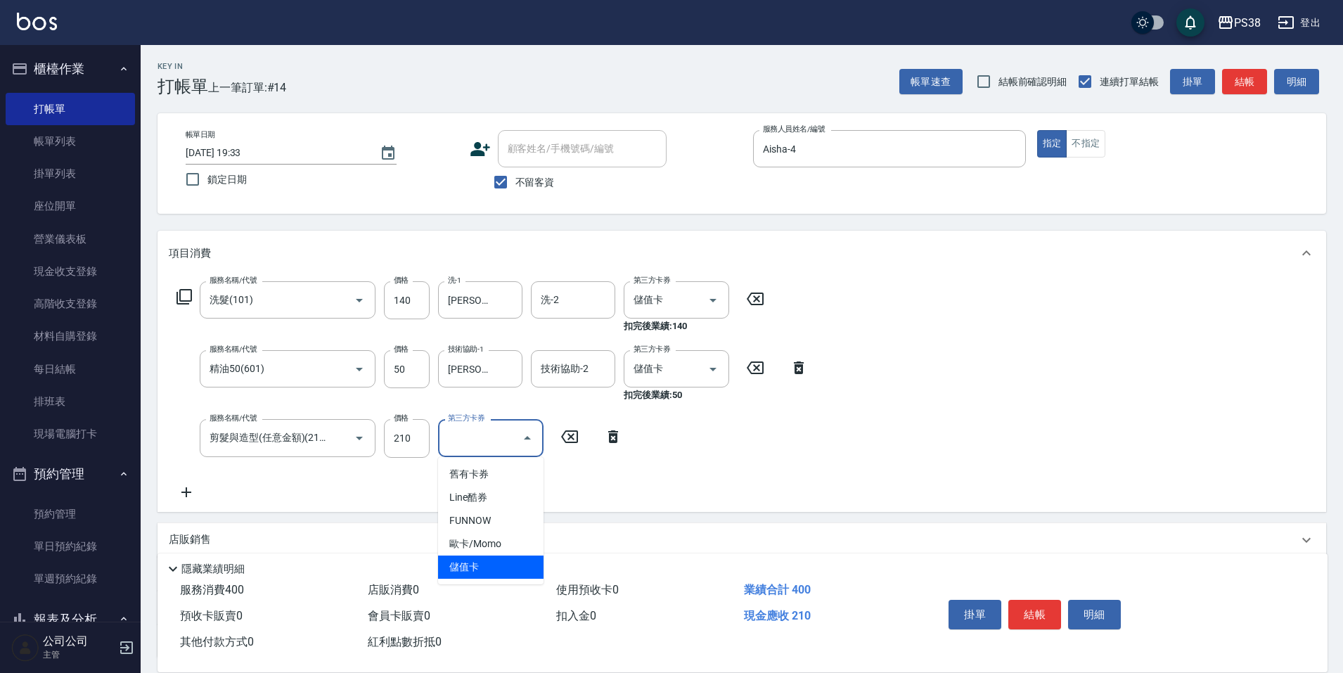
click at [456, 566] on span "儲值卡" at bounding box center [490, 567] width 105 height 23
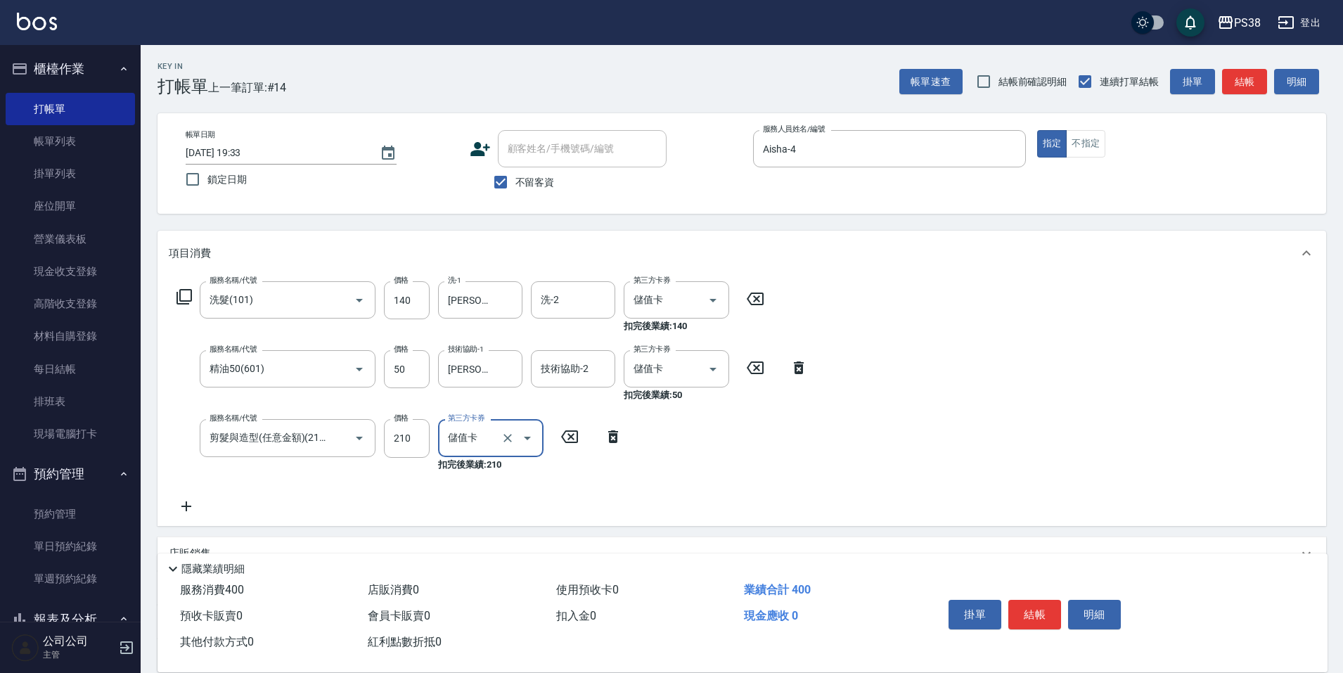
type input "儲值卡"
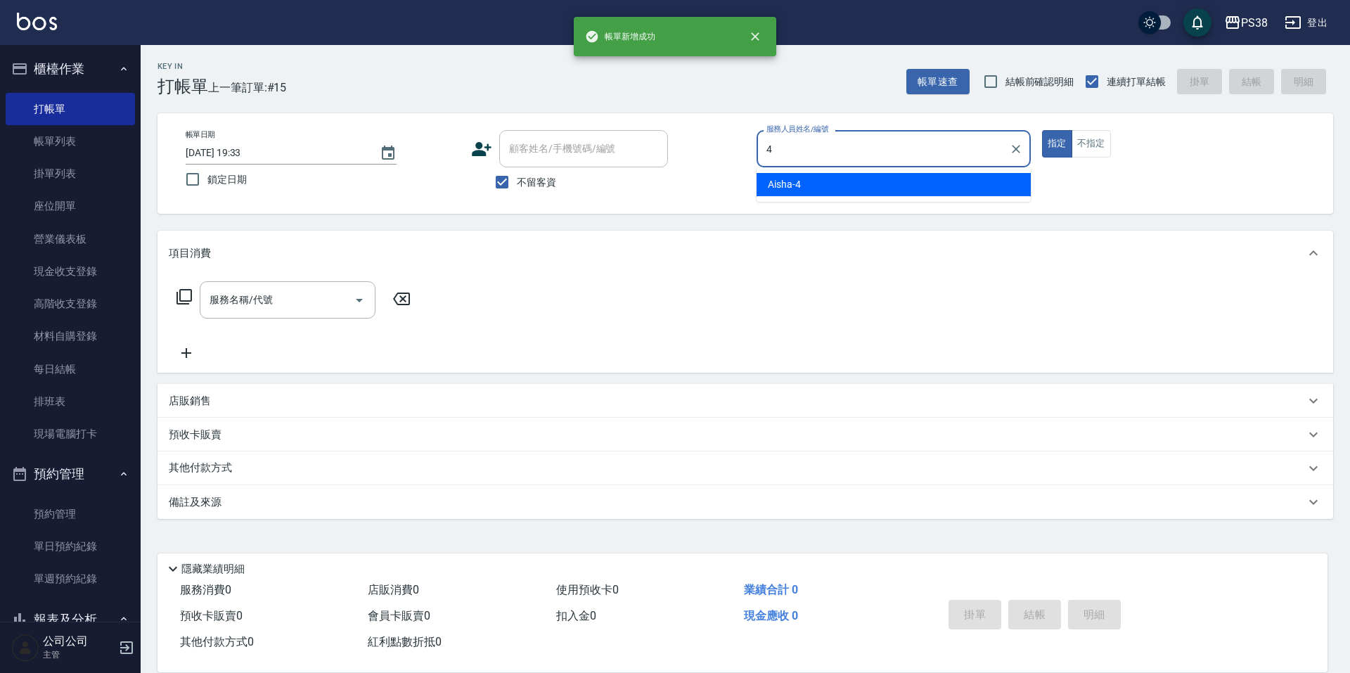
type input "Aisha-4"
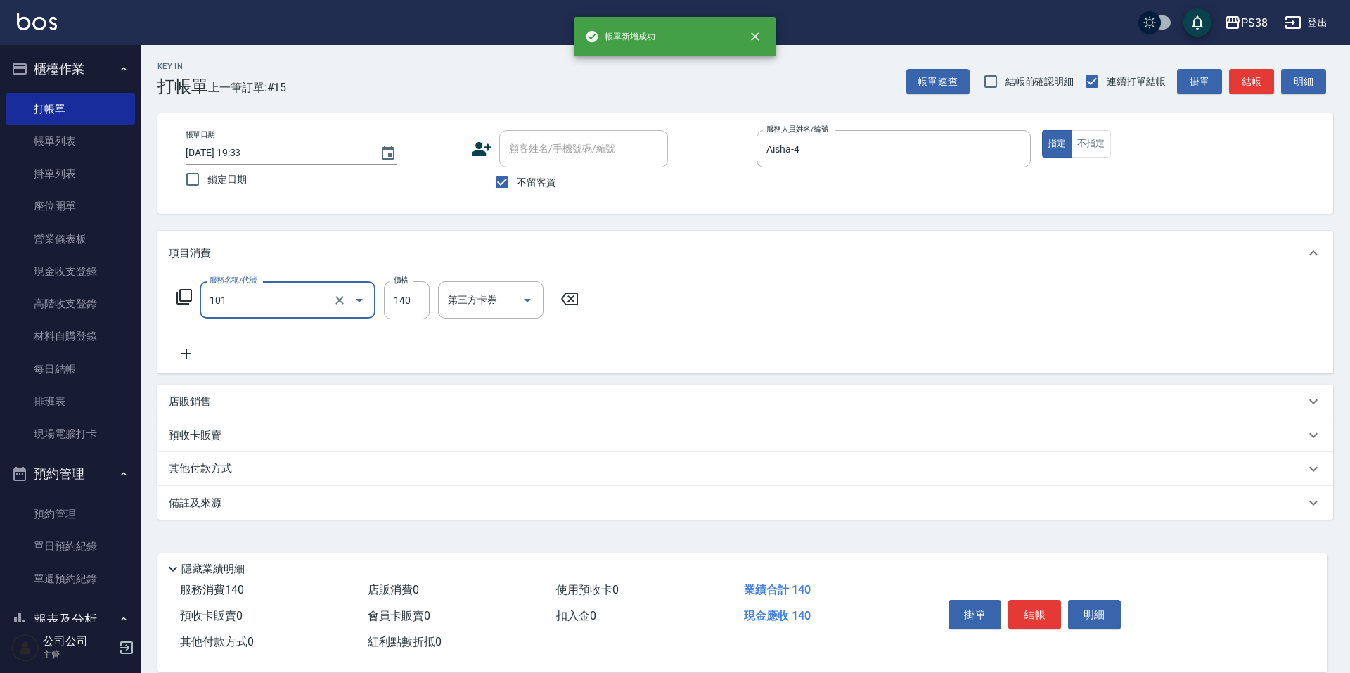
type input "洗髮(101)"
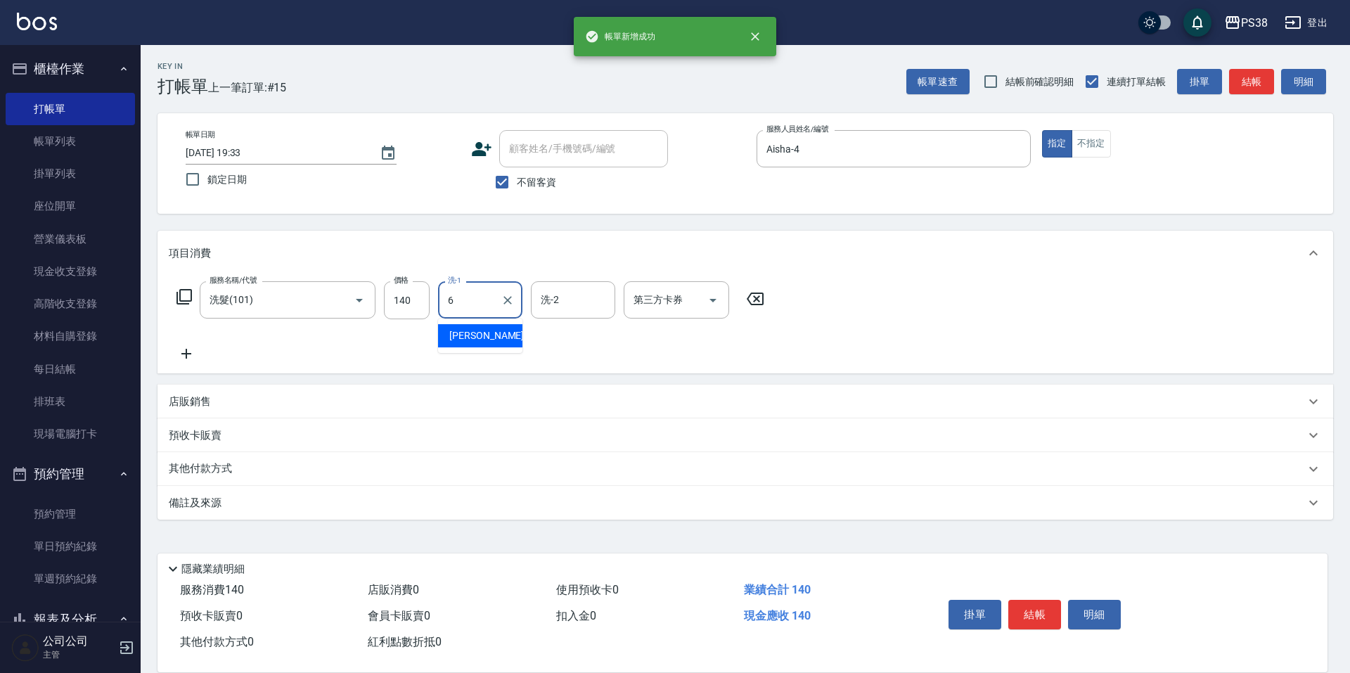
type input "Yuki-6"
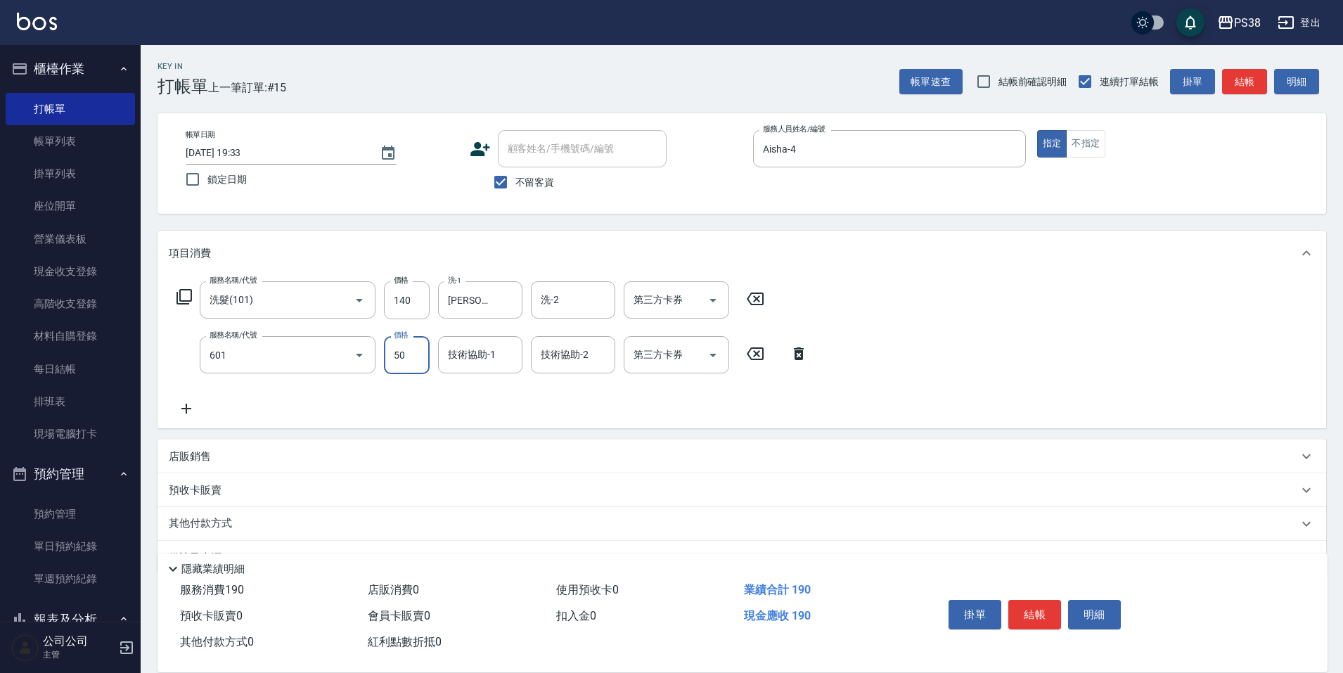
type input "精油50(601)"
type input "Yuki-6"
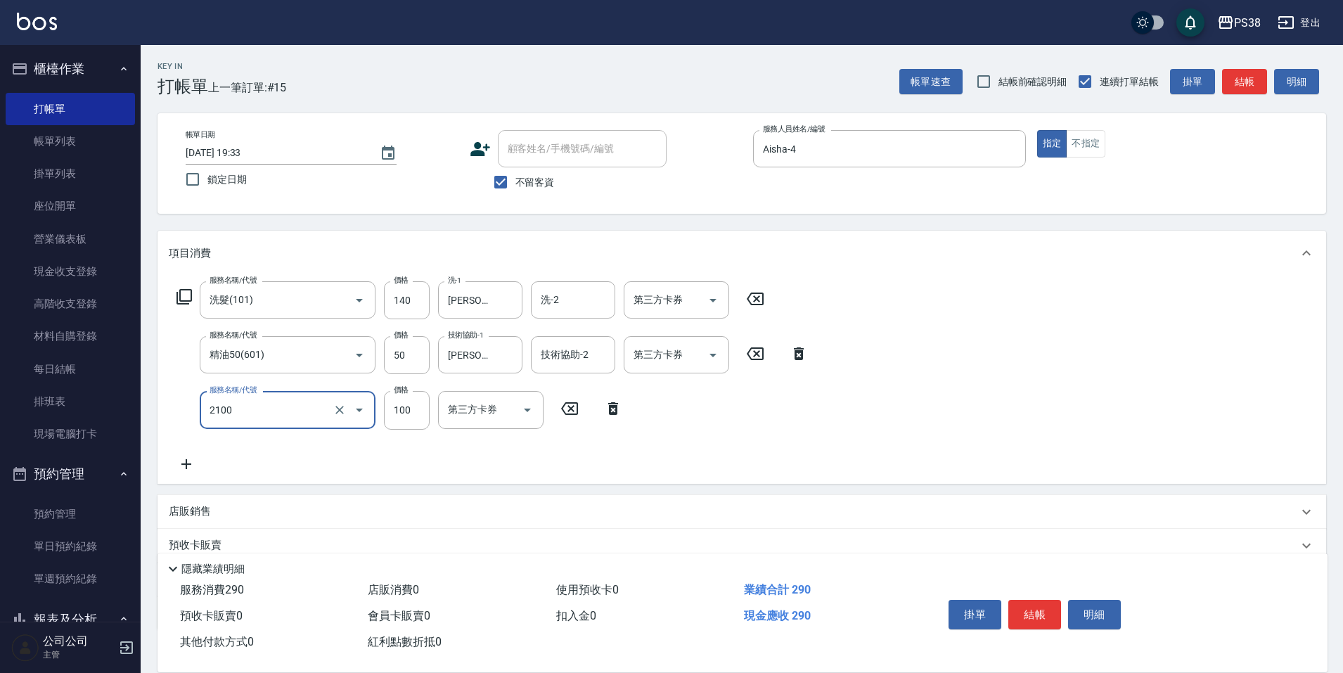
type input "剪髮與造型(任意金額)(2100)"
click at [721, 305] on icon "Open" at bounding box center [713, 300] width 17 height 17
type input "210"
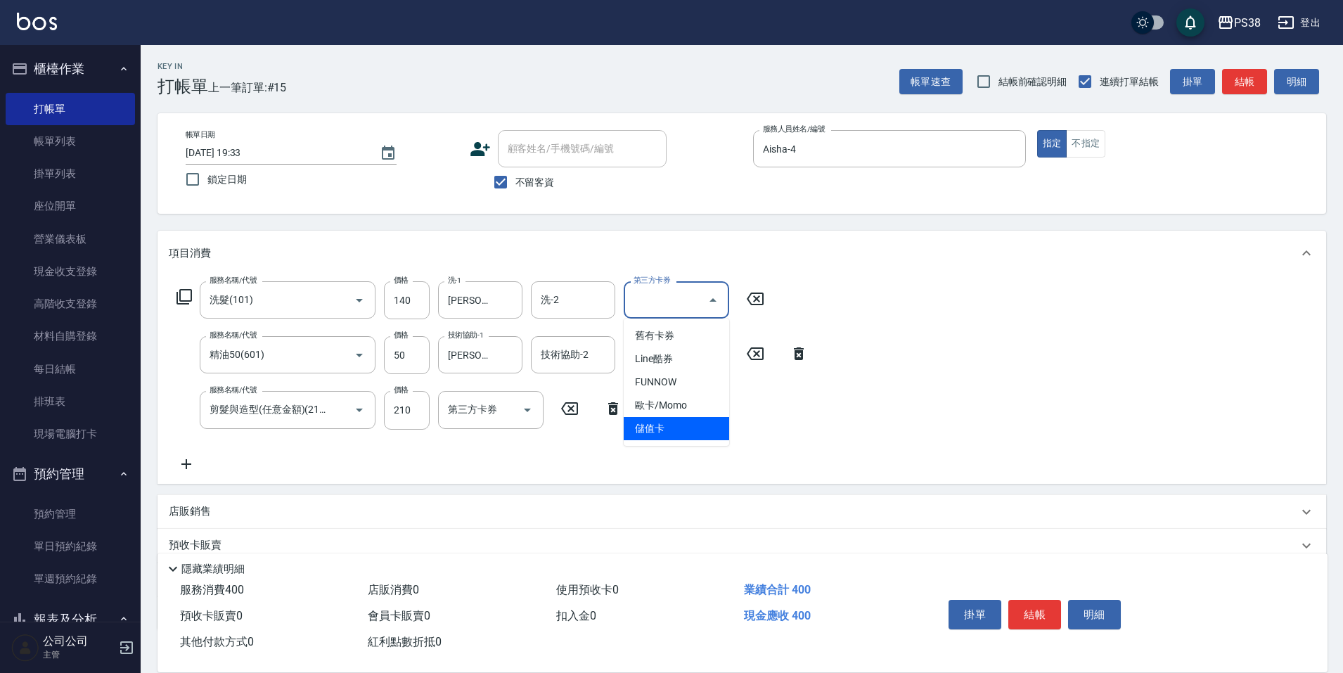
click at [683, 422] on span "儲值卡" at bounding box center [676, 428] width 105 height 23
type input "儲值卡"
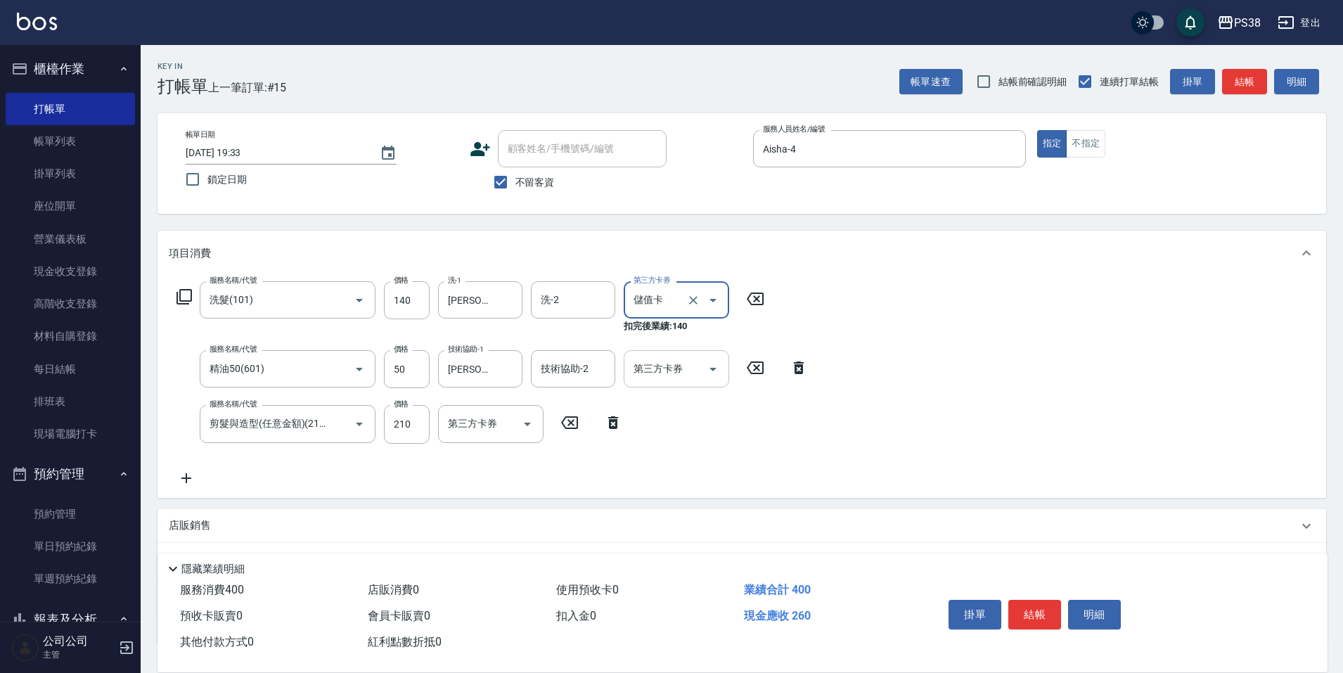
click at [714, 370] on icon "Open" at bounding box center [713, 370] width 7 height 4
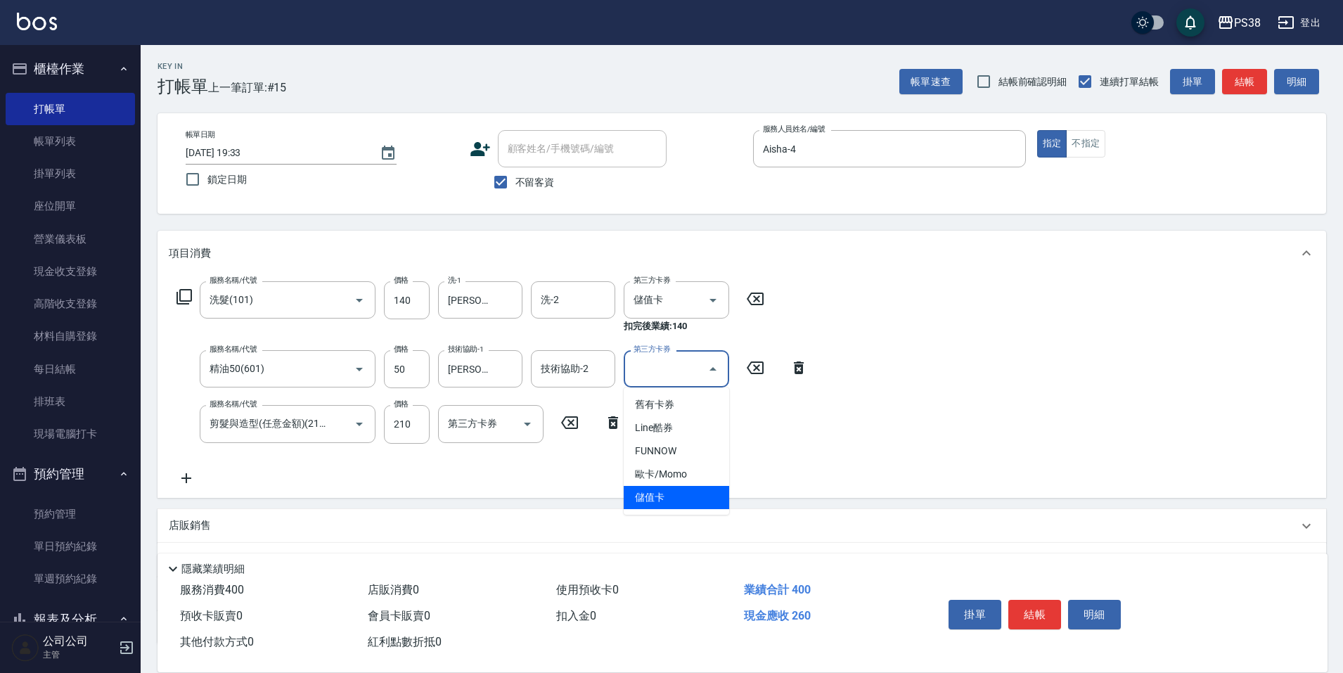
click at [669, 497] on span "儲值卡" at bounding box center [676, 497] width 105 height 23
type input "儲值卡"
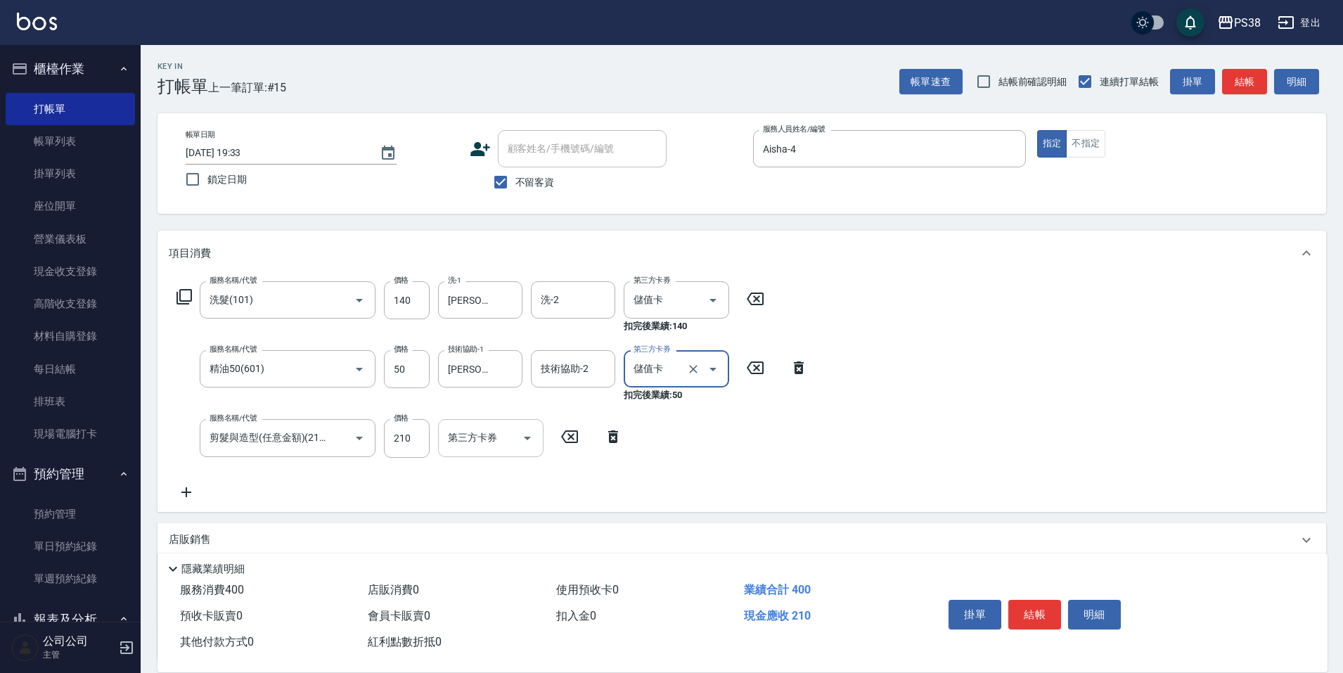
click at [529, 440] on icon "Open" at bounding box center [527, 438] width 17 height 17
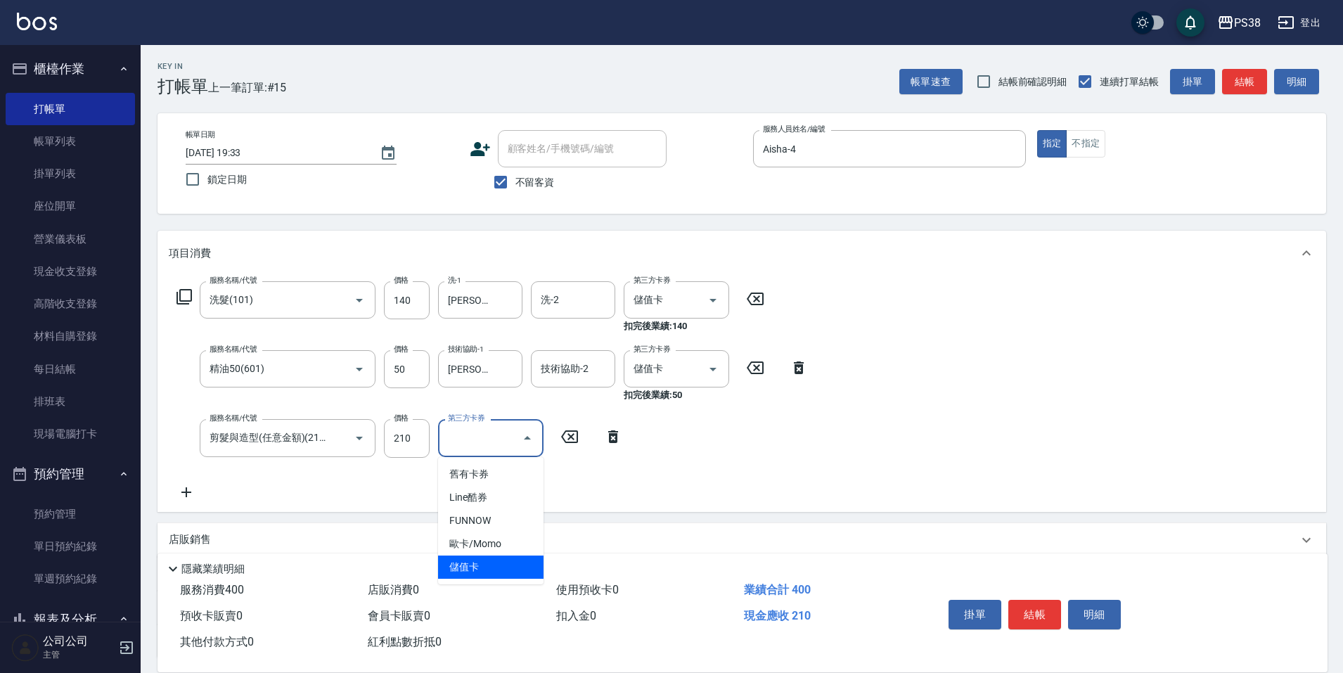
click at [484, 571] on span "儲值卡" at bounding box center [490, 567] width 105 height 23
type input "儲值卡"
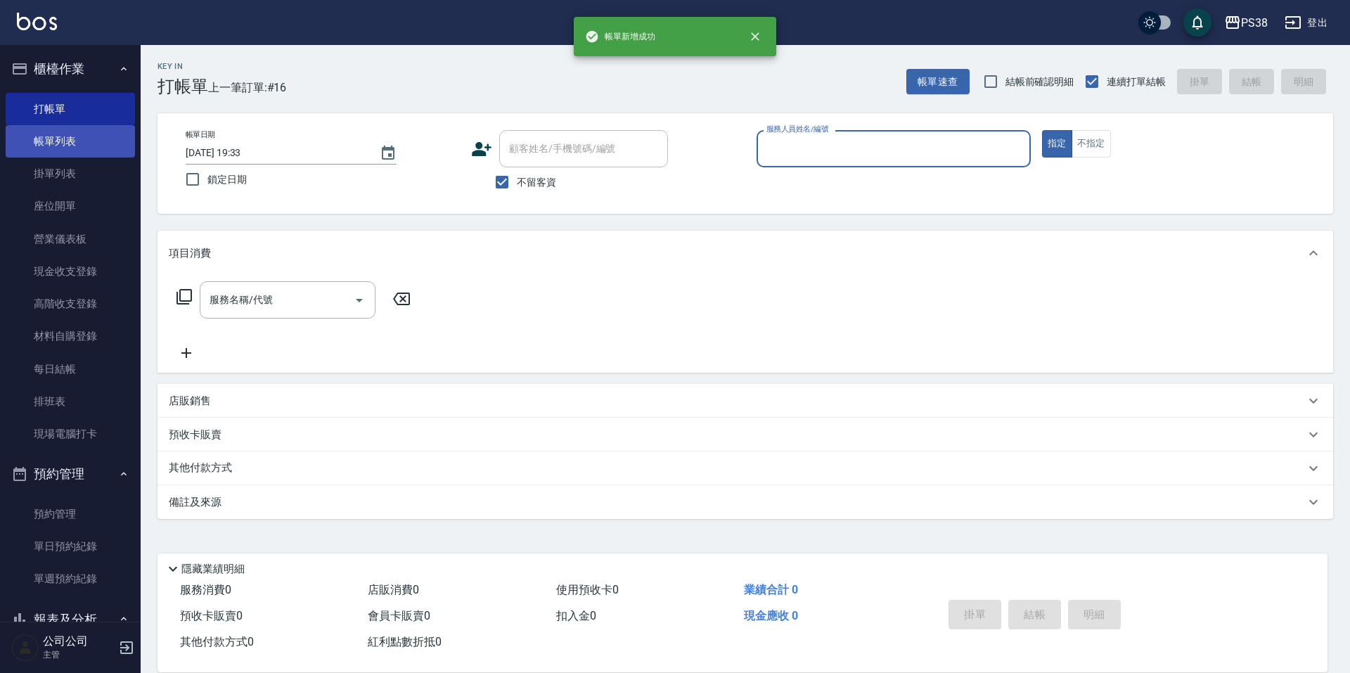
click at [90, 148] on link "帳單列表" at bounding box center [70, 141] width 129 height 32
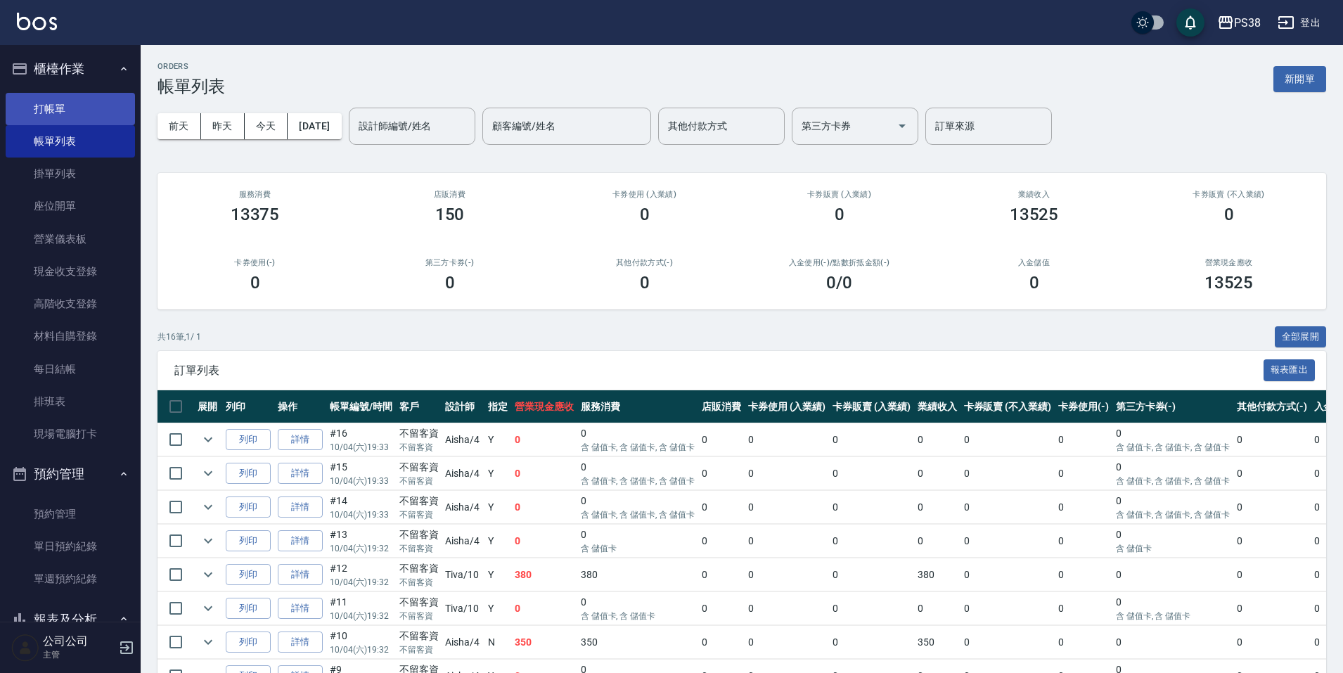
click at [72, 107] on link "打帳單" at bounding box center [70, 109] width 129 height 32
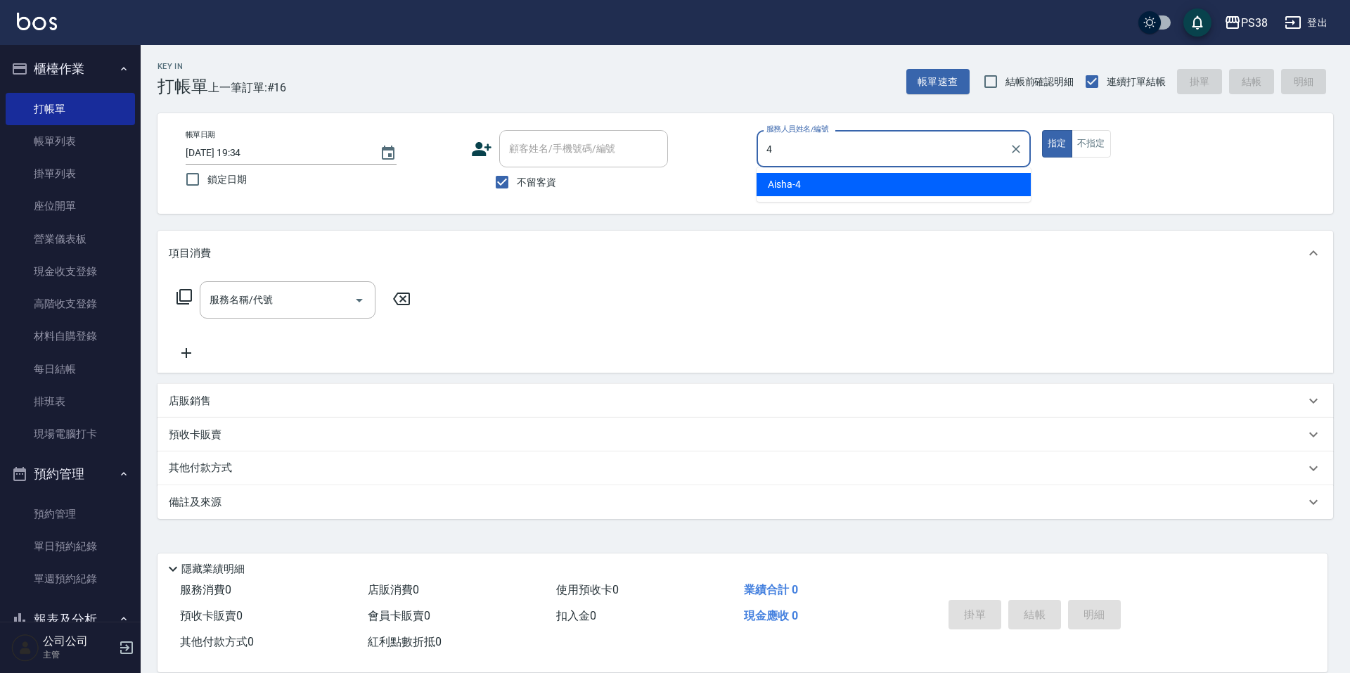
type input "Aisha-4"
type button "true"
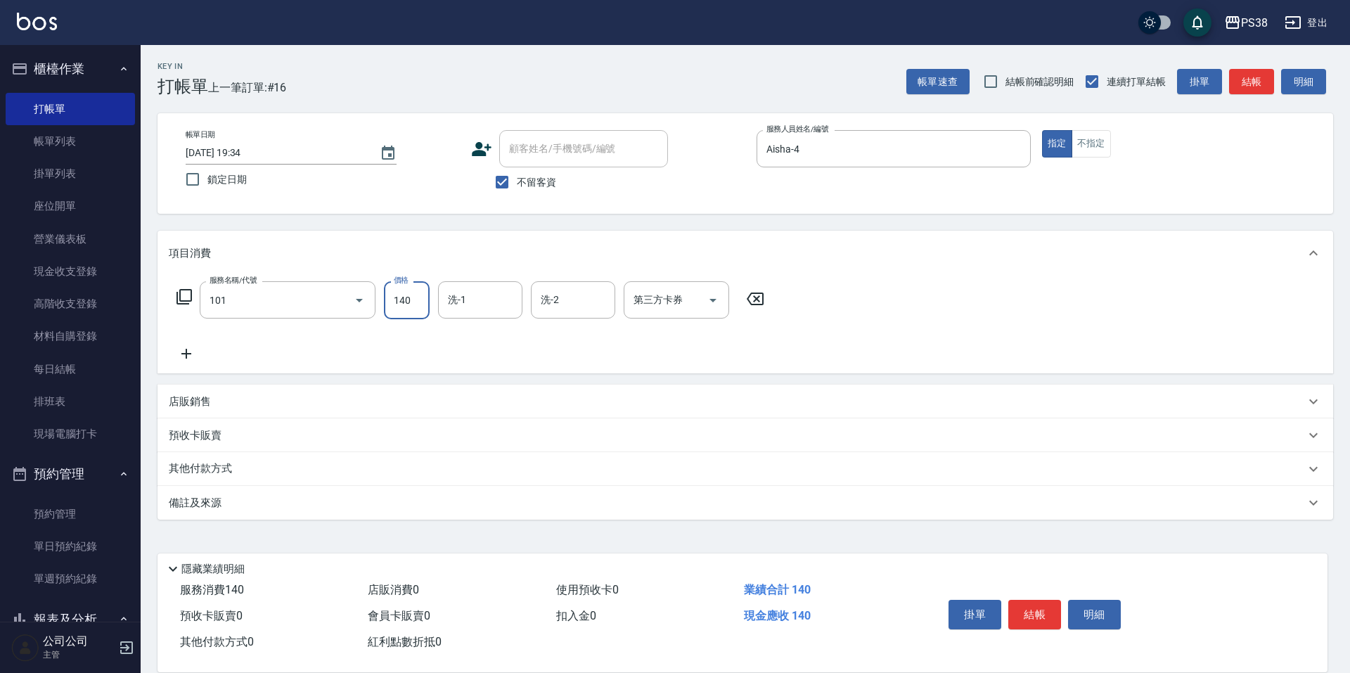
type input "洗髮(101)"
type input "Yuki-6"
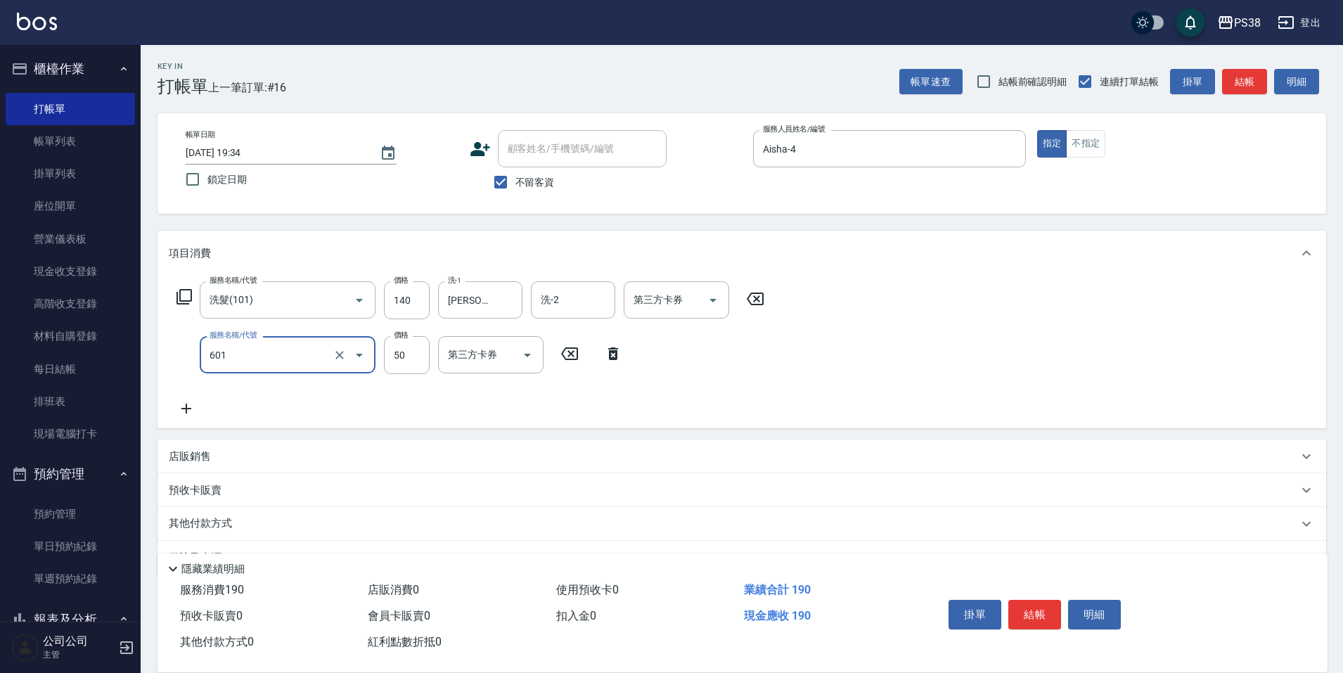
type input "精油50(601)"
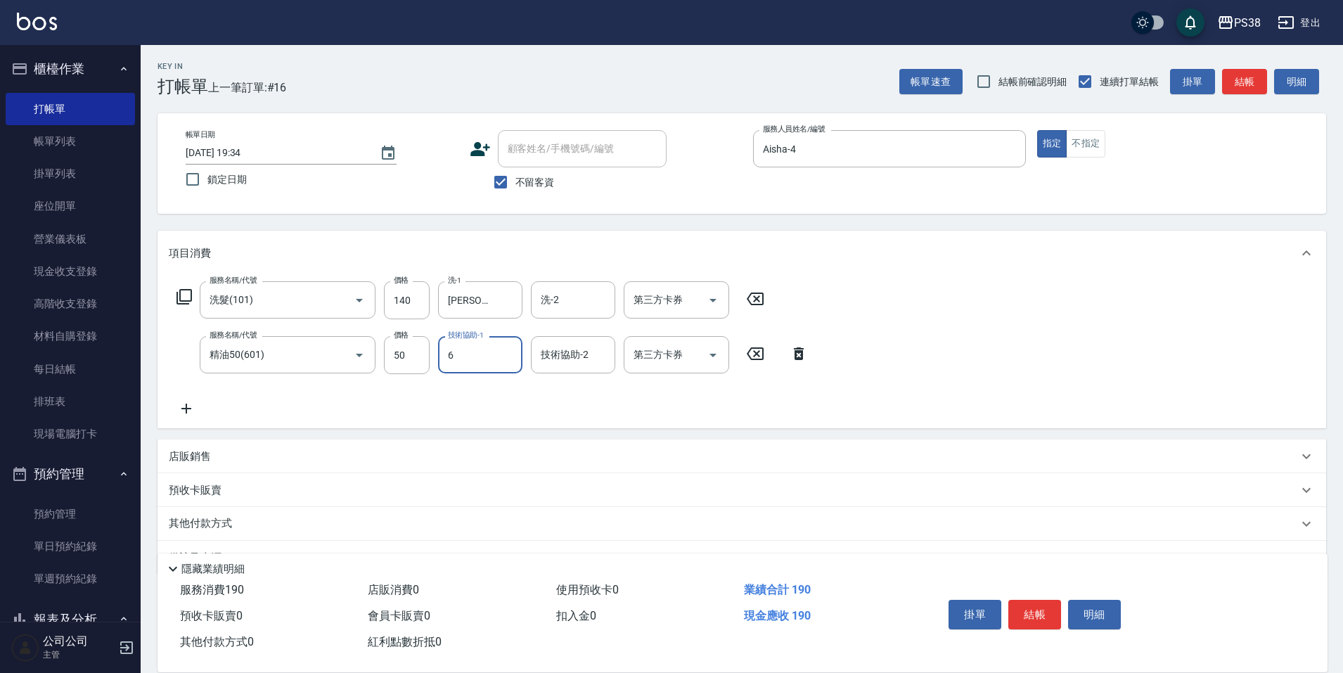
type input "Yuki-6"
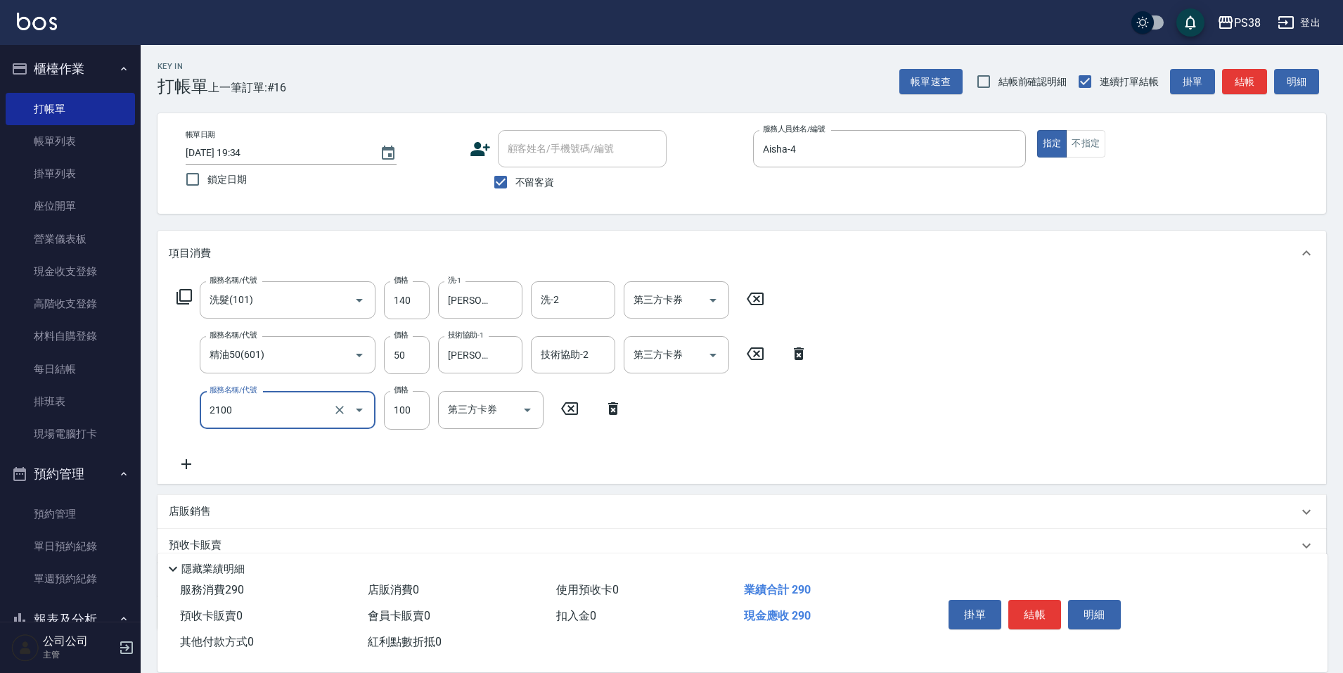
type input "剪髮與造型(任意金額)(2100)"
type input "260"
click at [694, 408] on div "服務名稱/代號 洗髮(101) 服務名稱/代號 價格 140 價格 洗-1 Yuki-6 洗-1 洗-2 洗-2 第三方卡券 第三方卡券 服務名稱/代號 精油…" at bounding box center [493, 376] width 648 height 191
click at [717, 292] on icon "Open" at bounding box center [713, 300] width 17 height 17
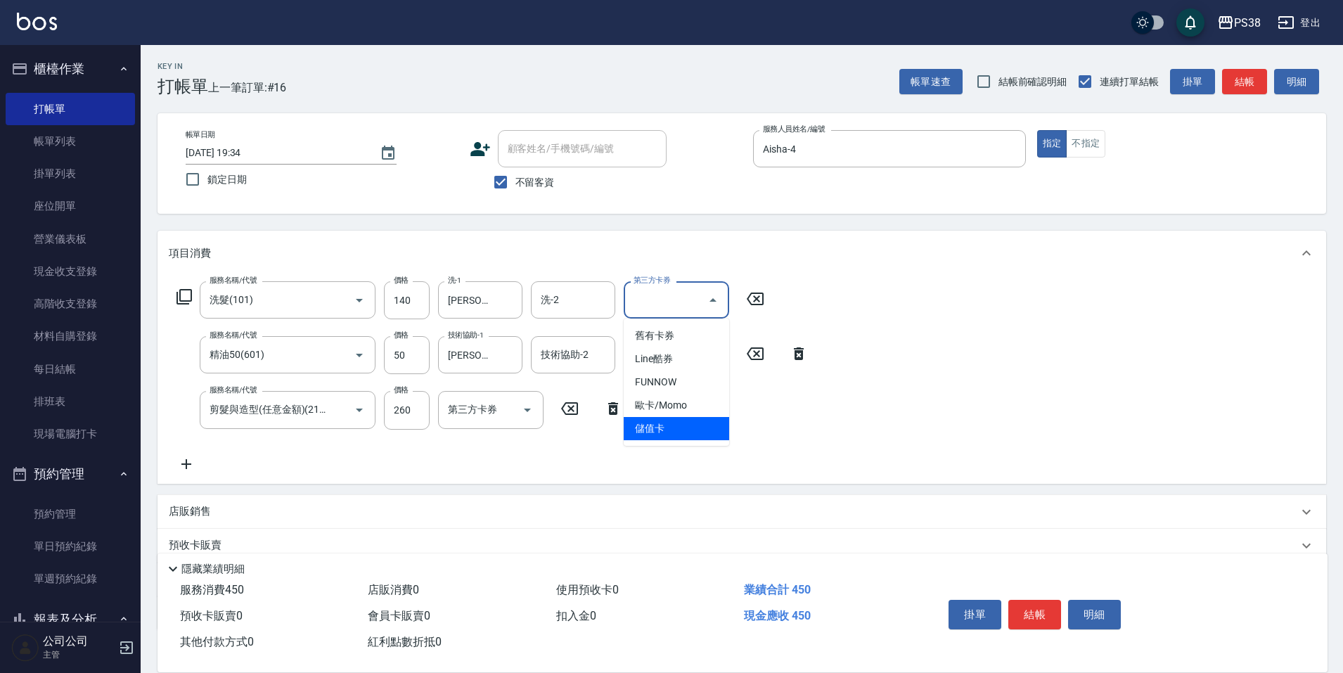
click at [700, 421] on span "儲值卡" at bounding box center [676, 428] width 105 height 23
type input "儲值卡"
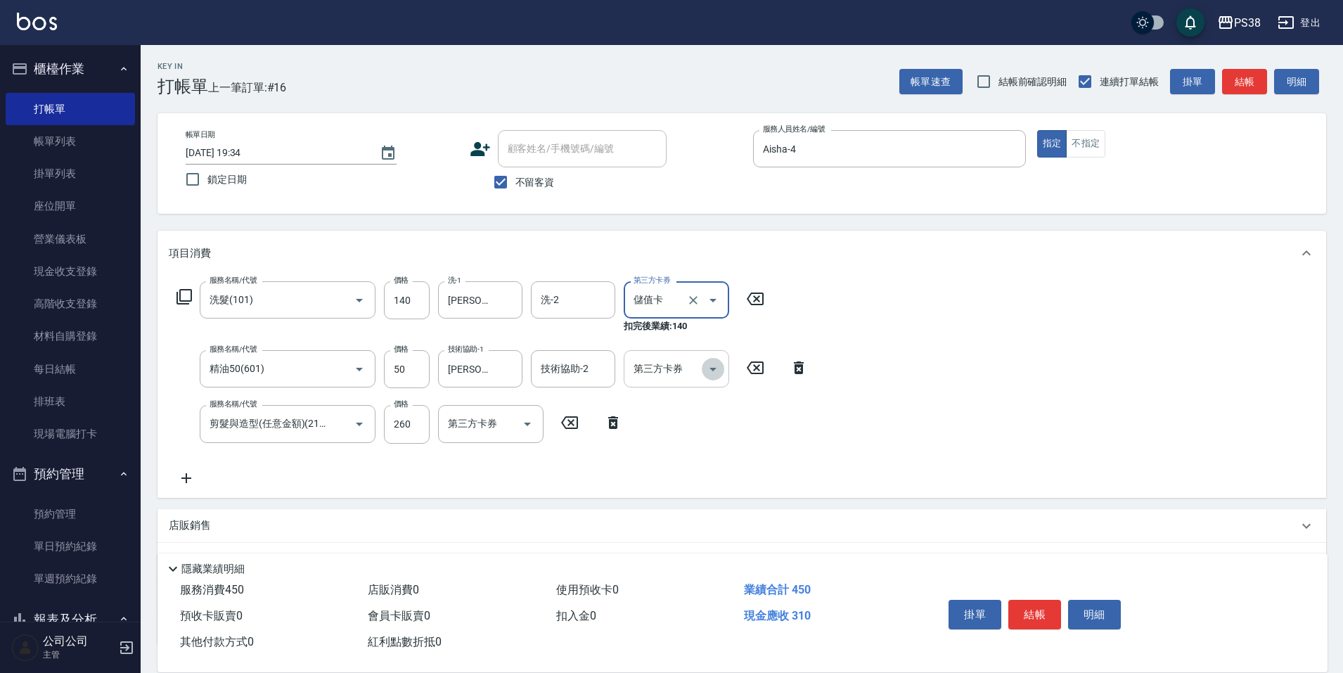
click at [722, 366] on button "Open" at bounding box center [713, 369] width 23 height 23
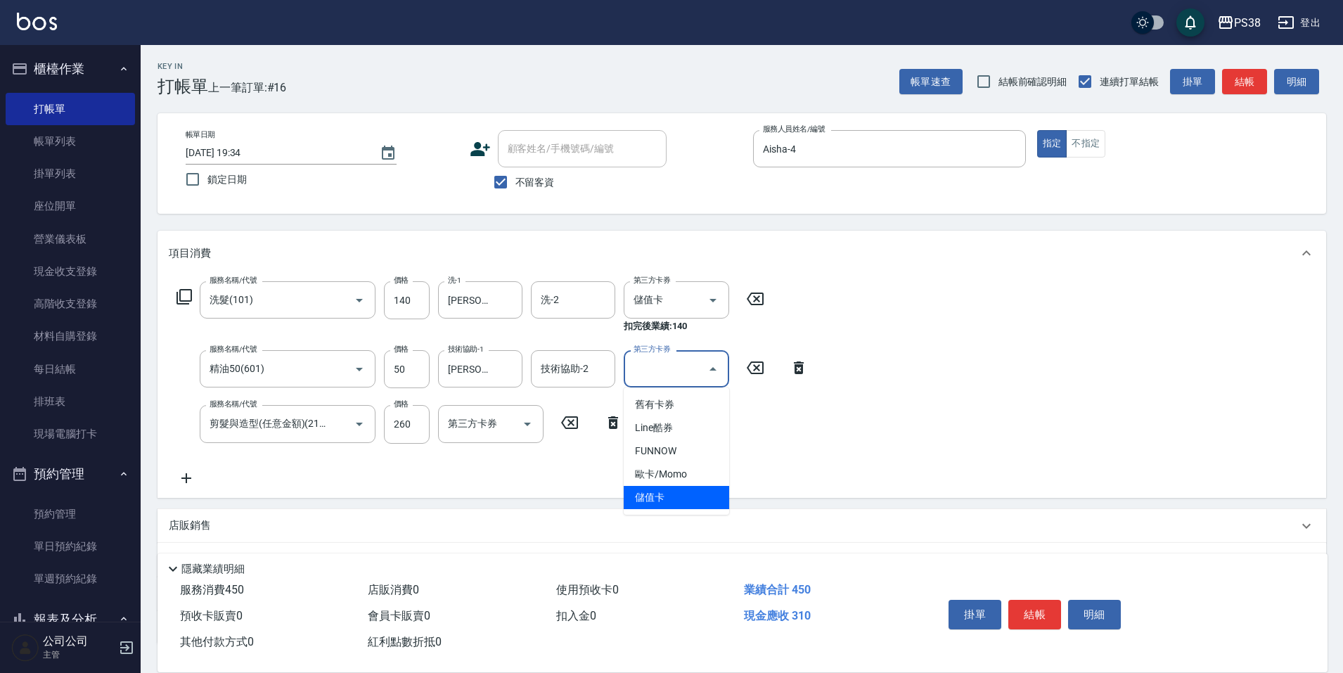
click at [662, 489] on span "儲值卡" at bounding box center [676, 497] width 105 height 23
type input "儲值卡"
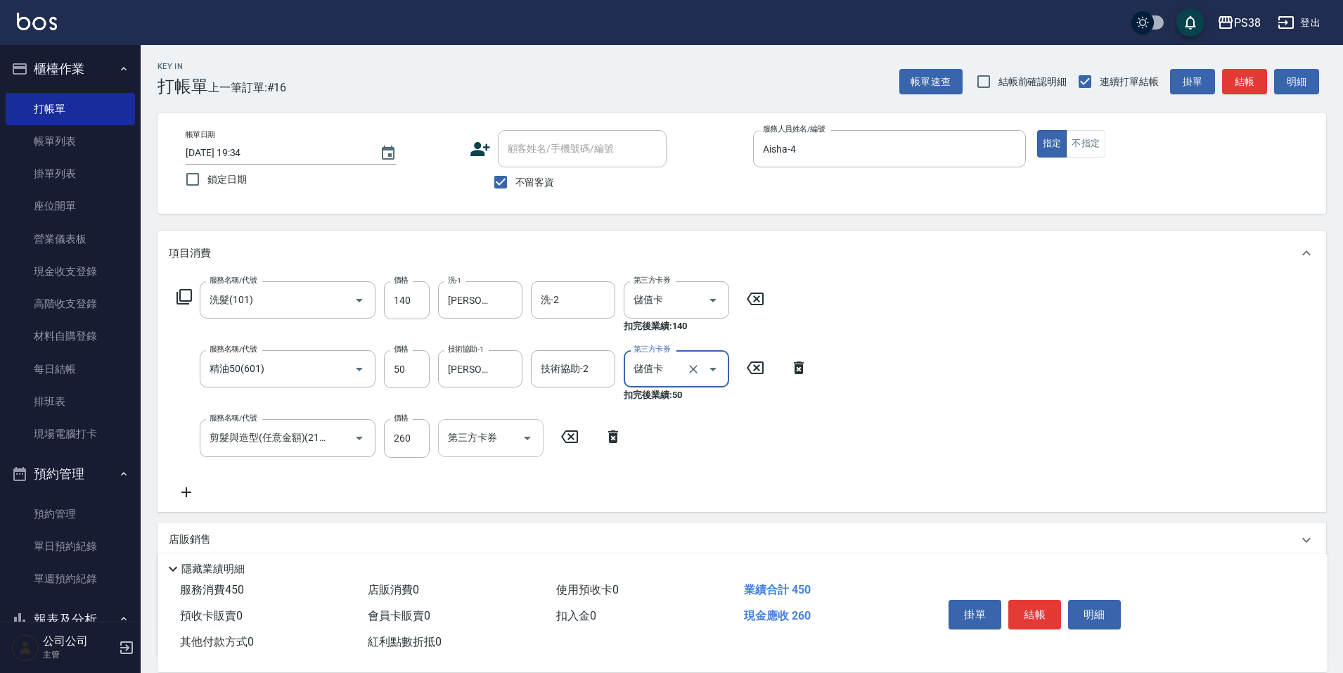
click at [539, 442] on div "第三方卡券" at bounding box center [490, 437] width 105 height 37
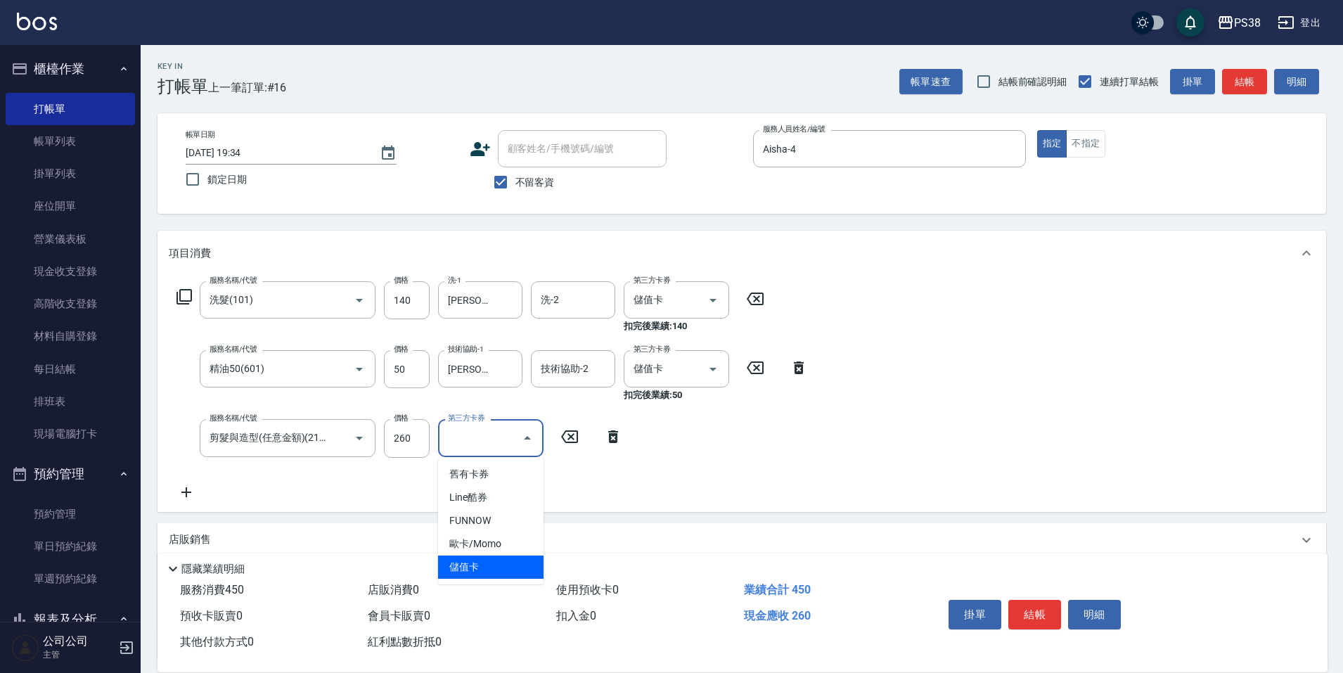
click at [489, 567] on span "儲值卡" at bounding box center [490, 567] width 105 height 23
type input "儲值卡"
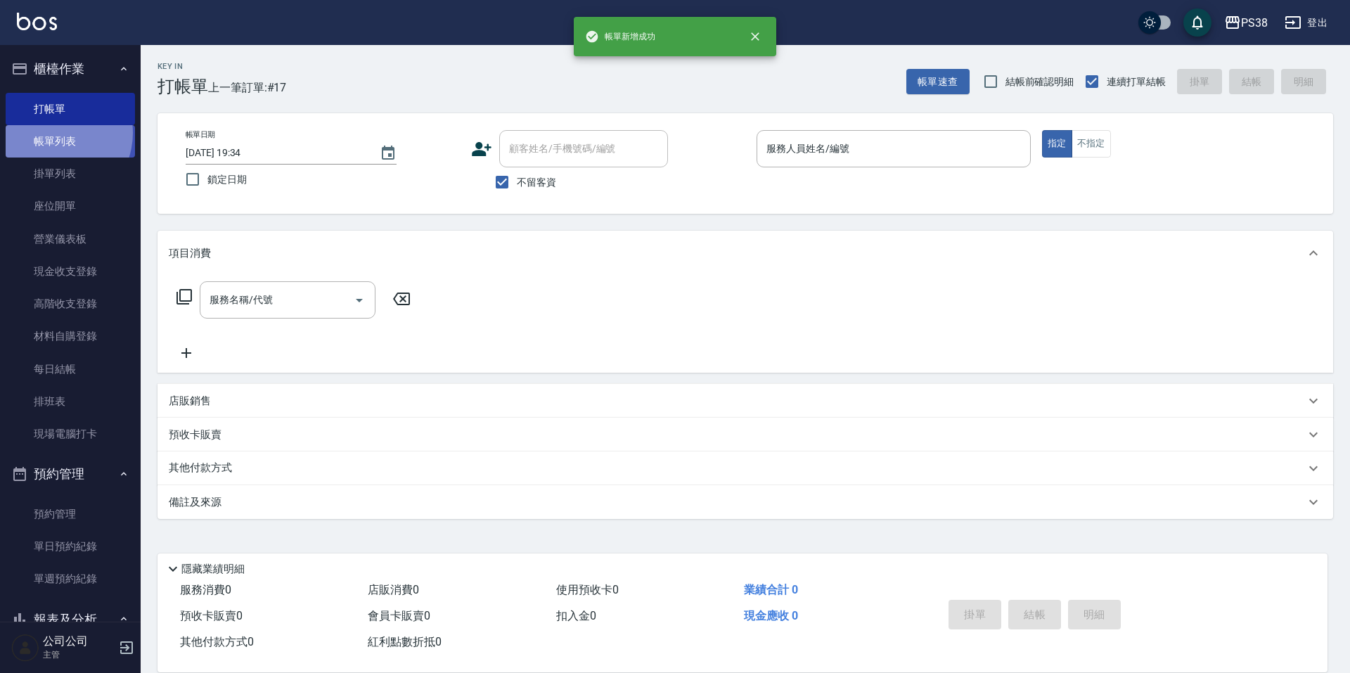
click at [53, 133] on link "帳單列表" at bounding box center [70, 141] width 129 height 32
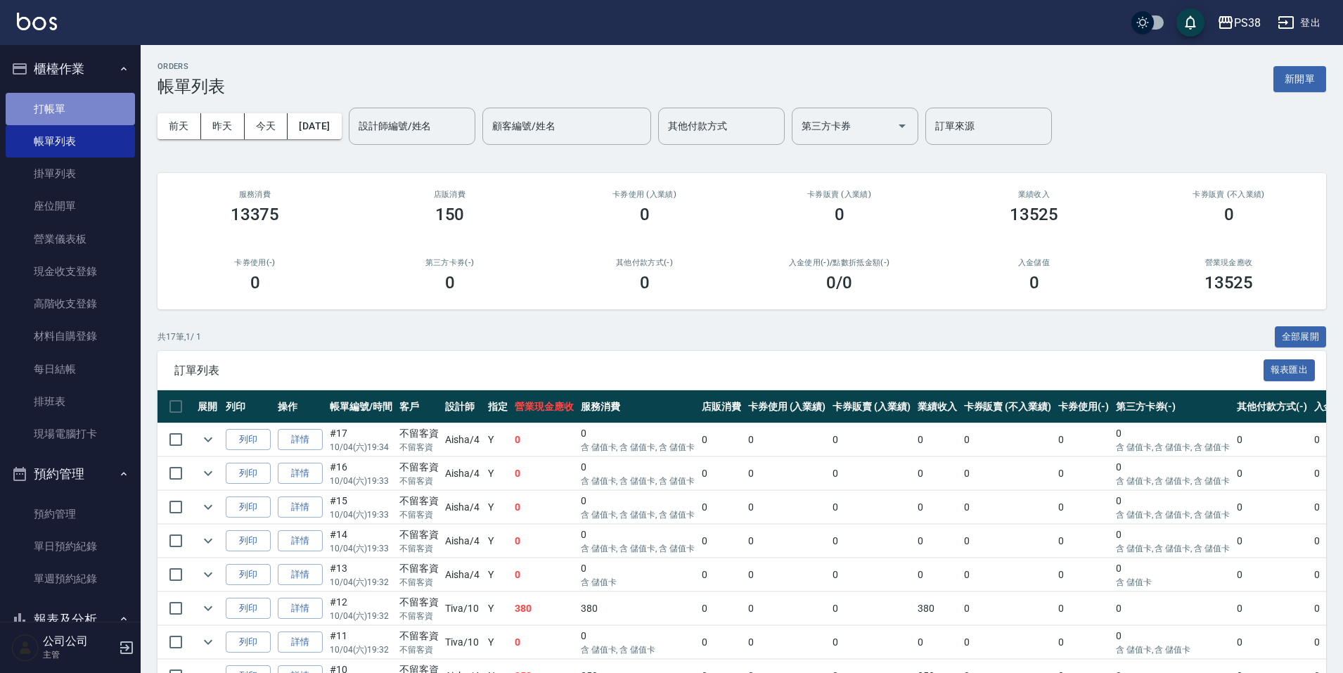
click at [103, 110] on link "打帳單" at bounding box center [70, 109] width 129 height 32
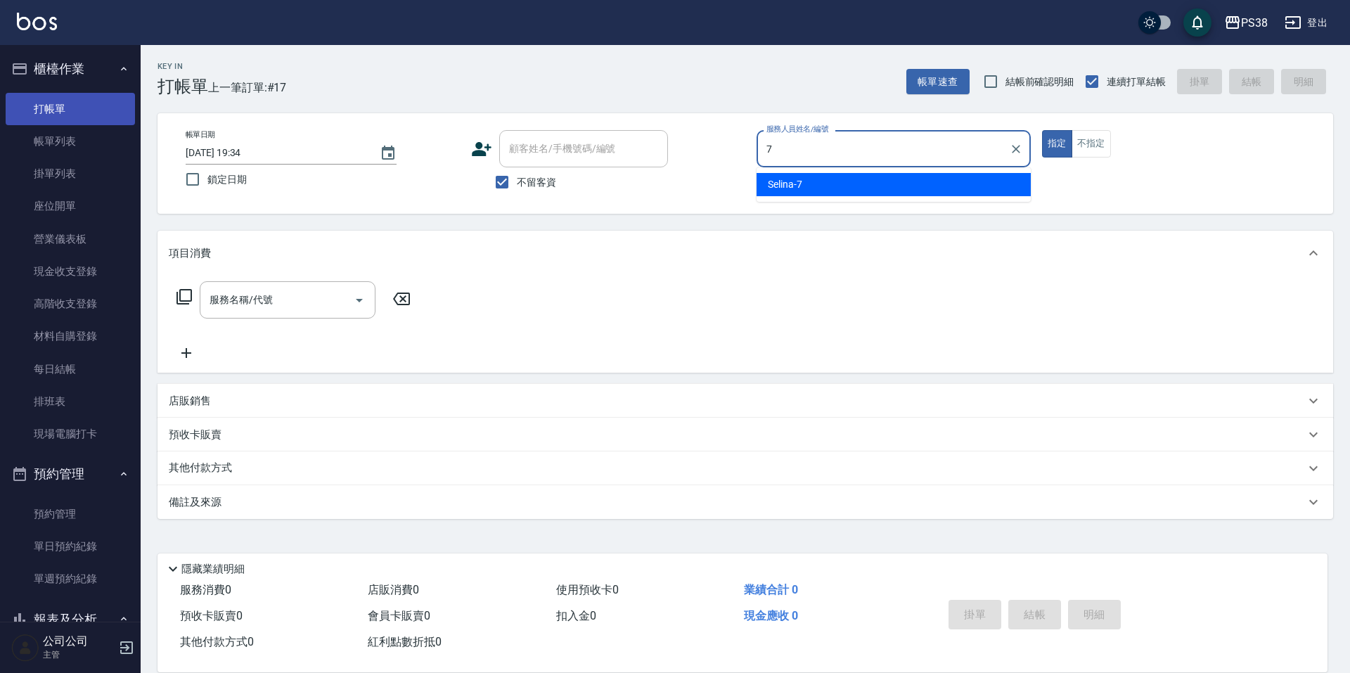
type input "Selina-7"
type button "true"
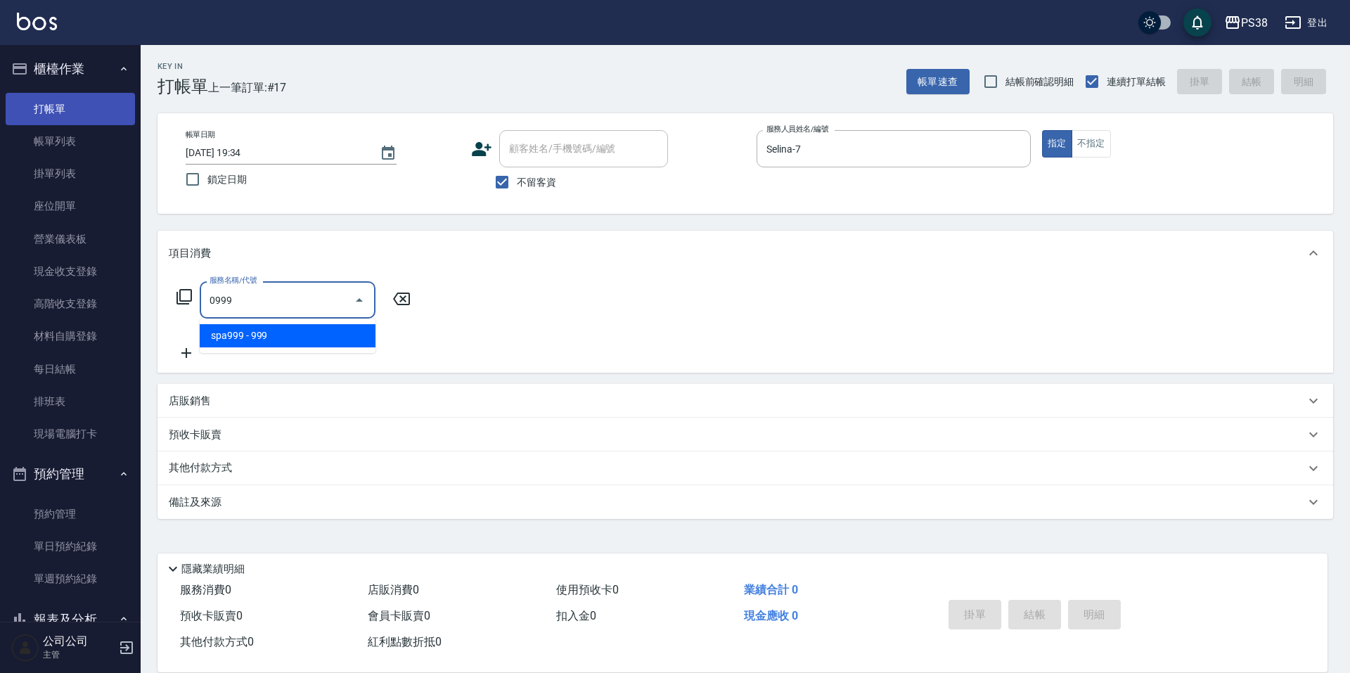
type input "spa999(0999)"
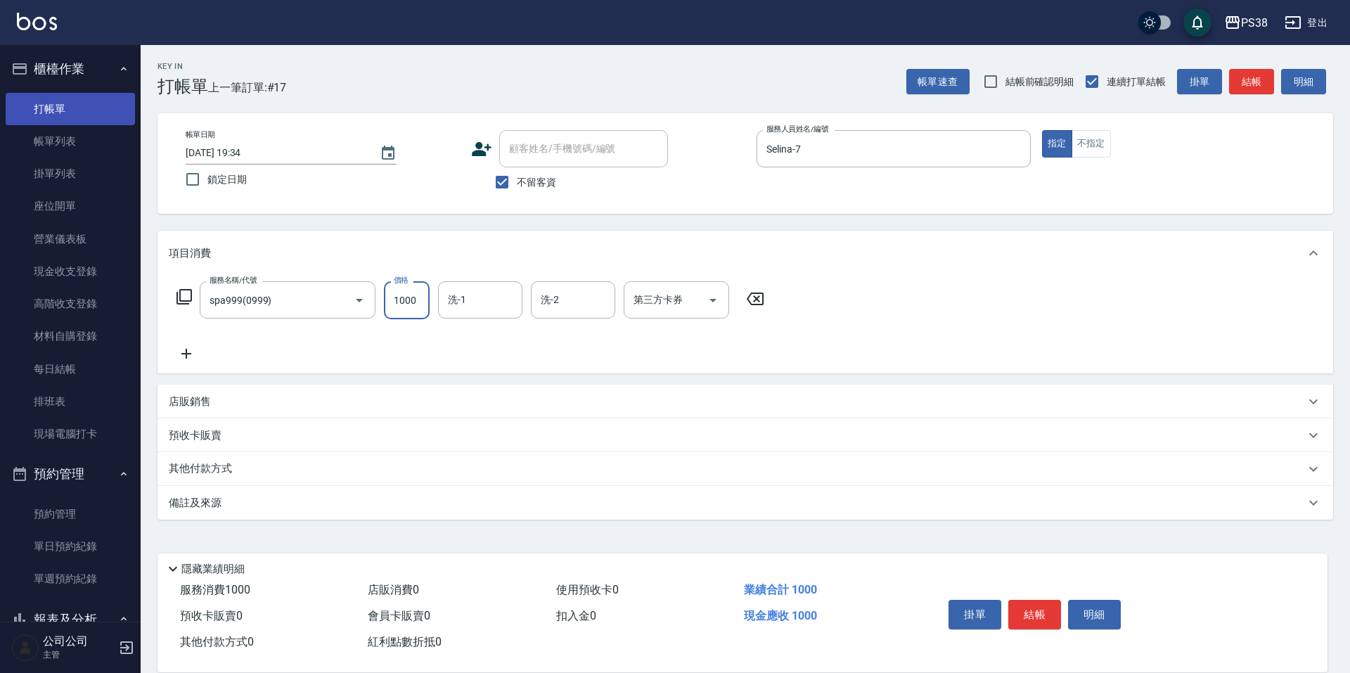
type input "1000"
type input "Souferniya(舒服)-28"
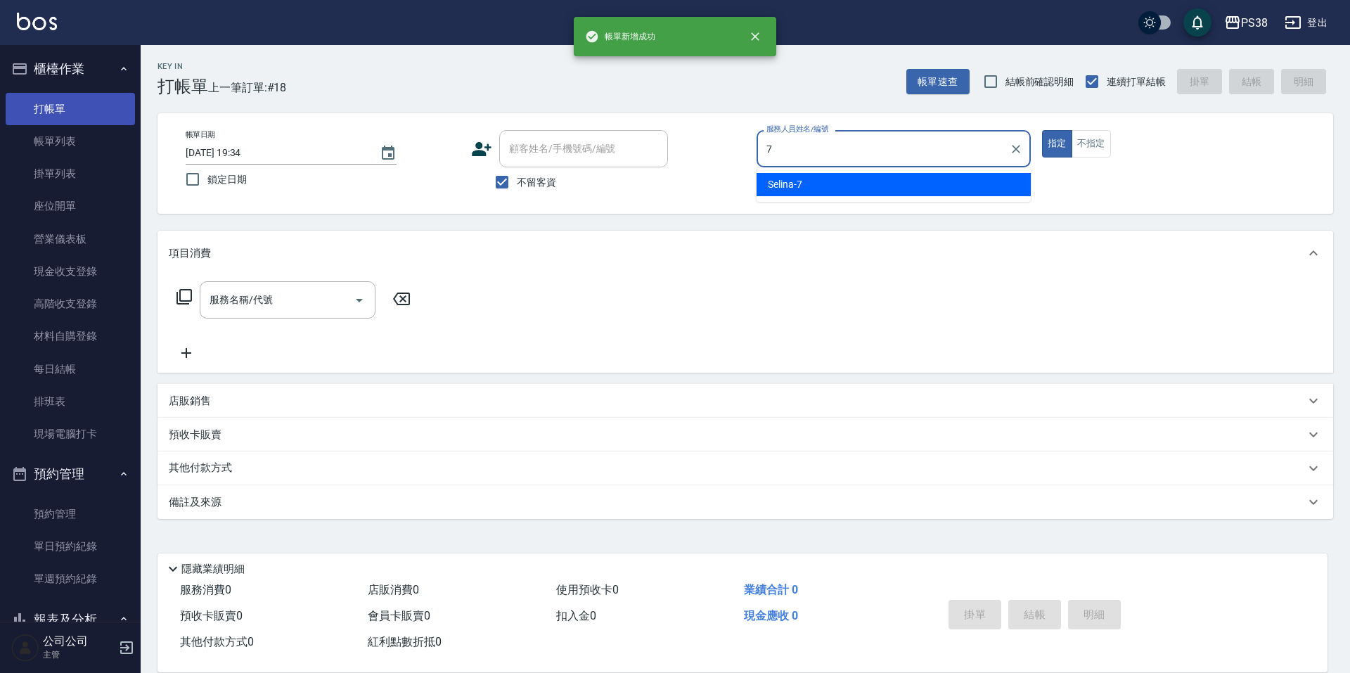
type input "Selina-7"
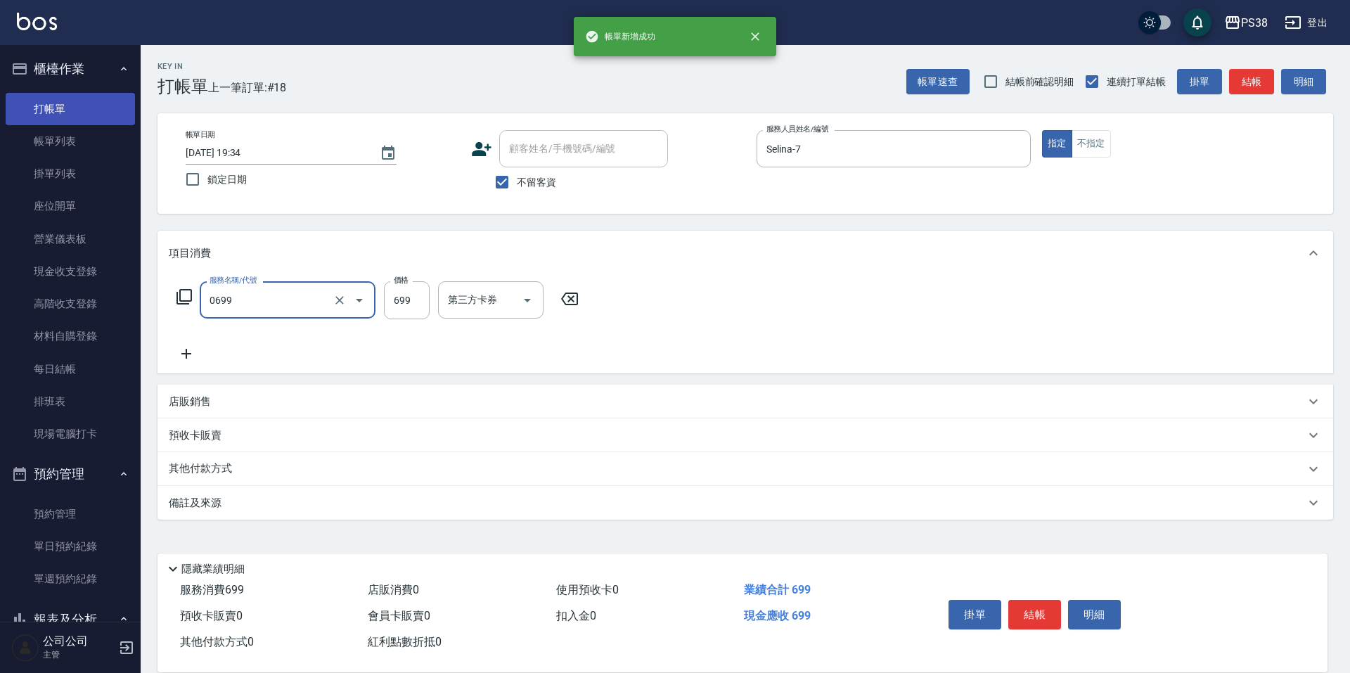
type input "spa699(0699)"
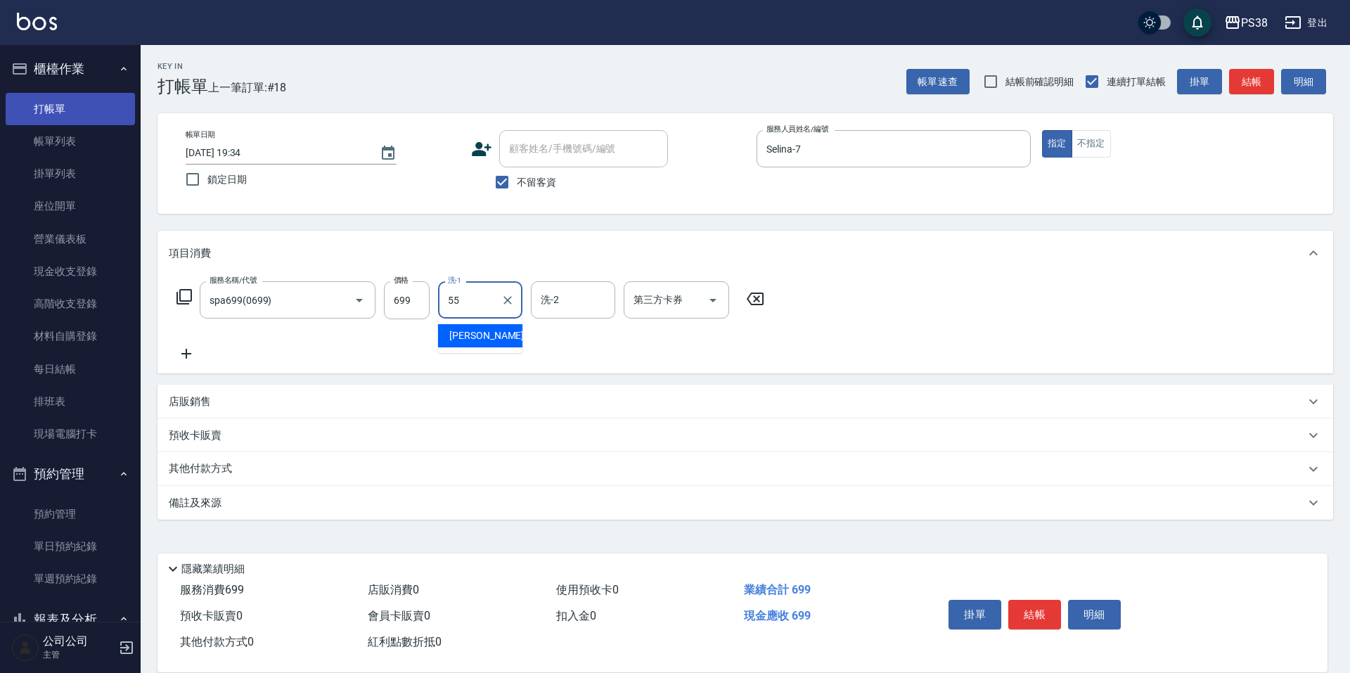
type input "彥丞-55"
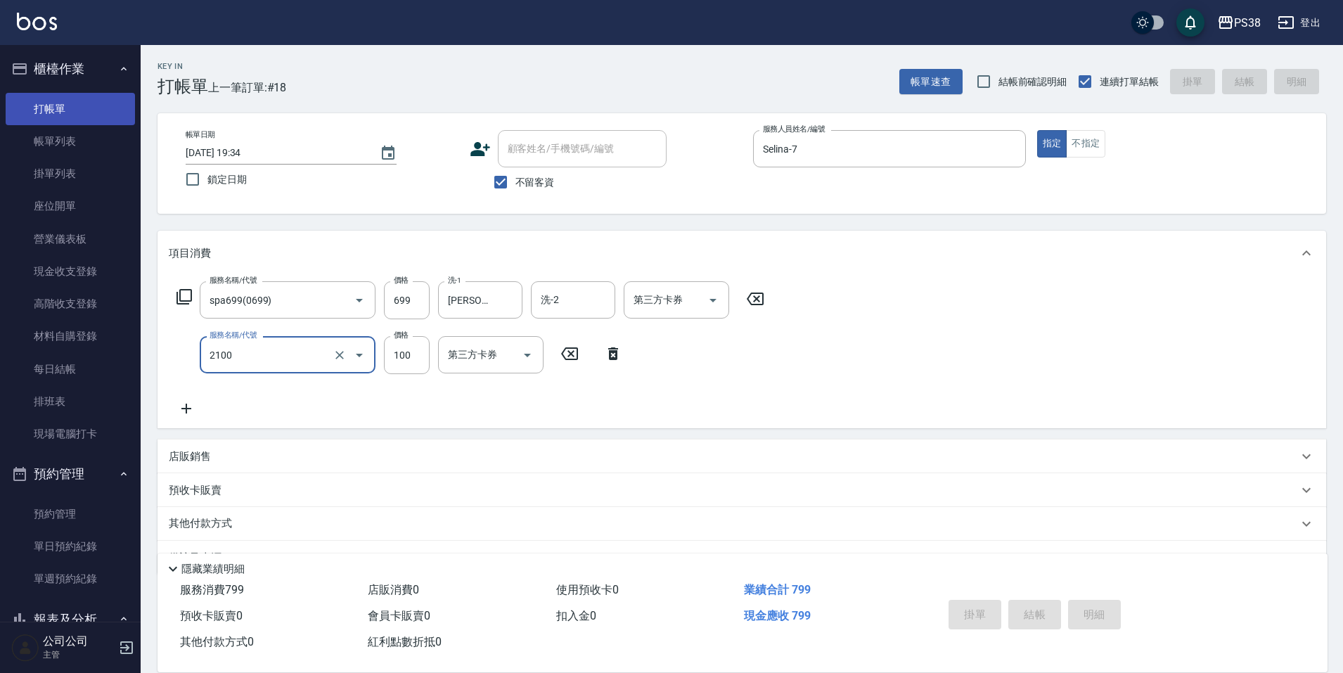
type input "4"
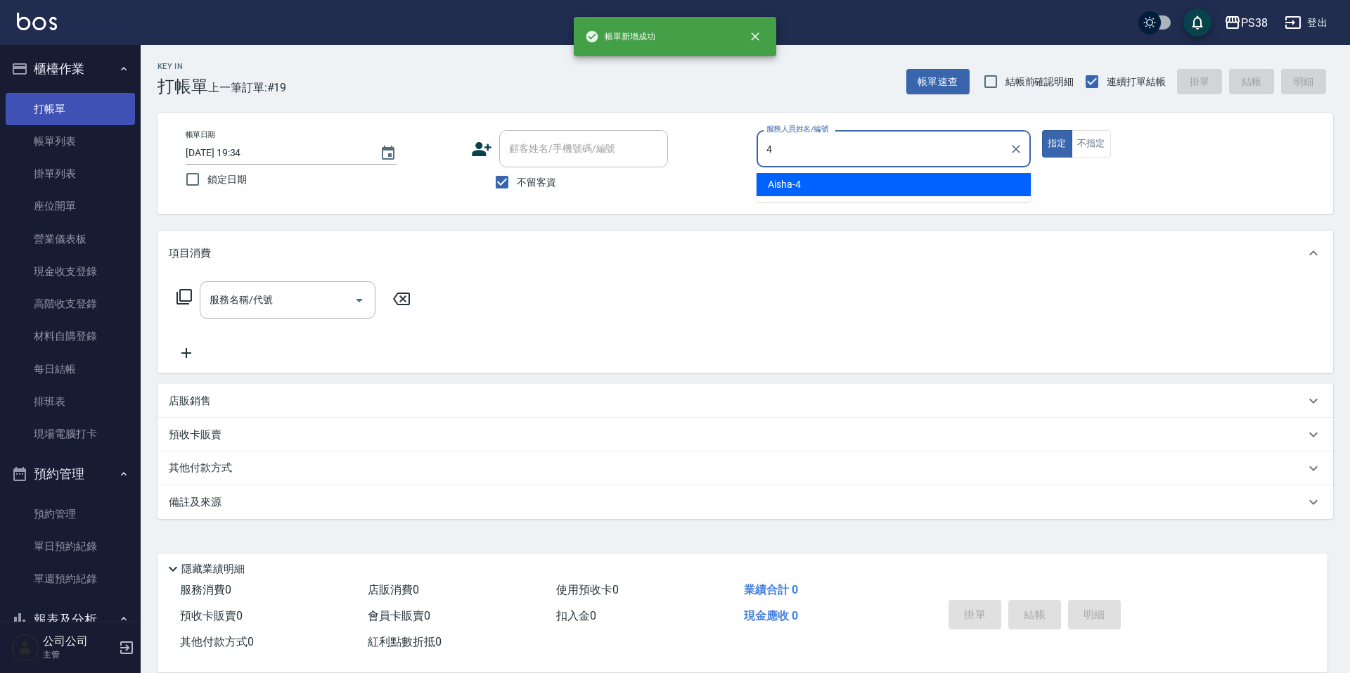
type input "Aisha-4"
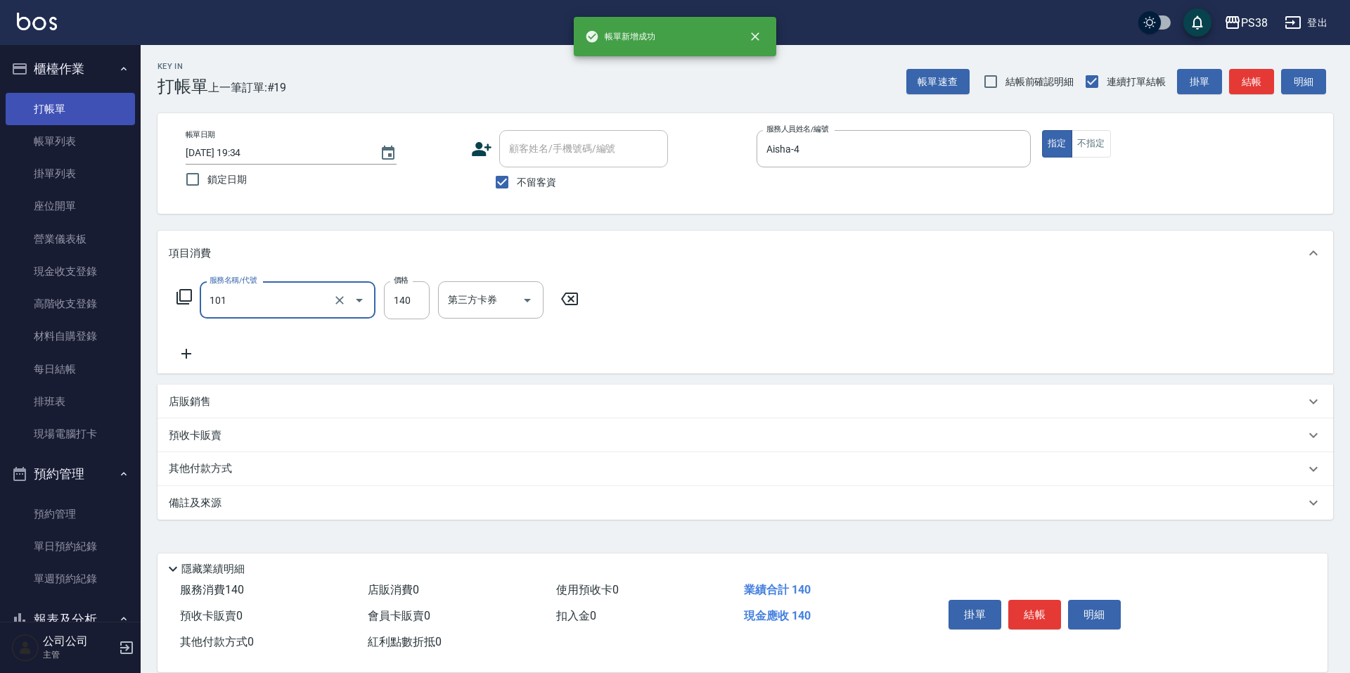
type input "洗髮(101)"
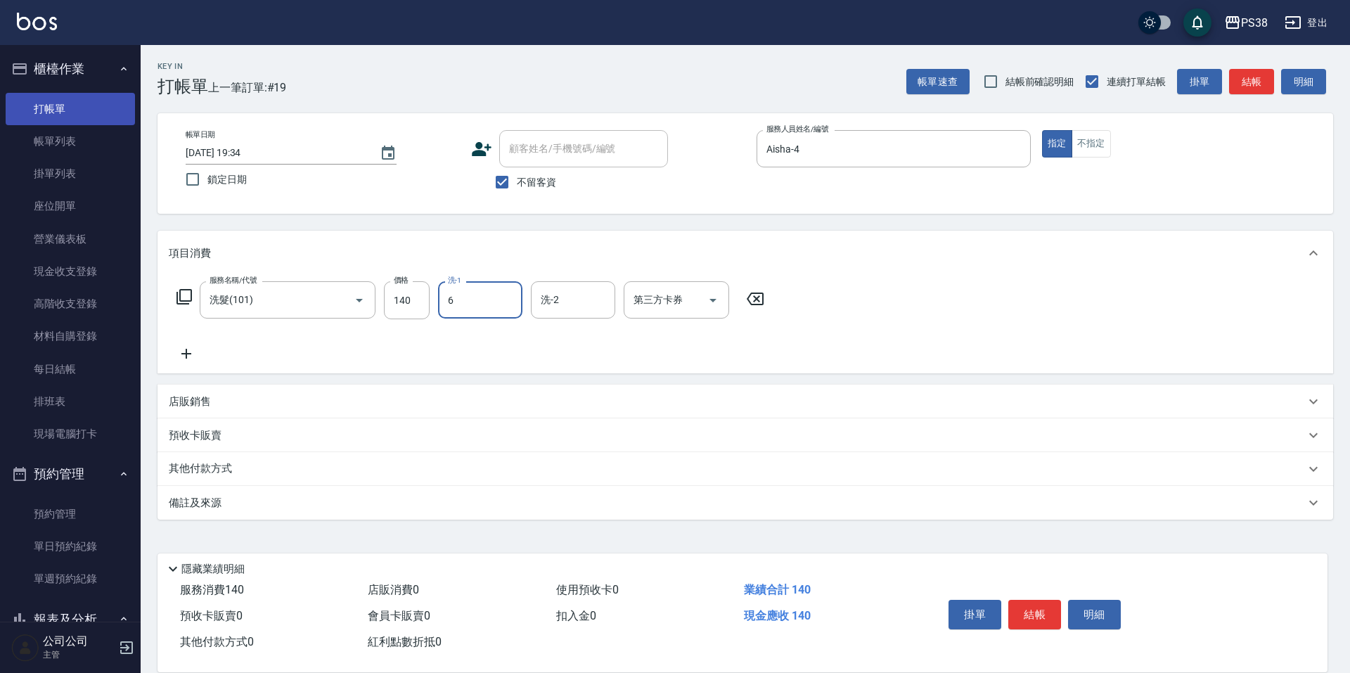
type input "Yuki-6"
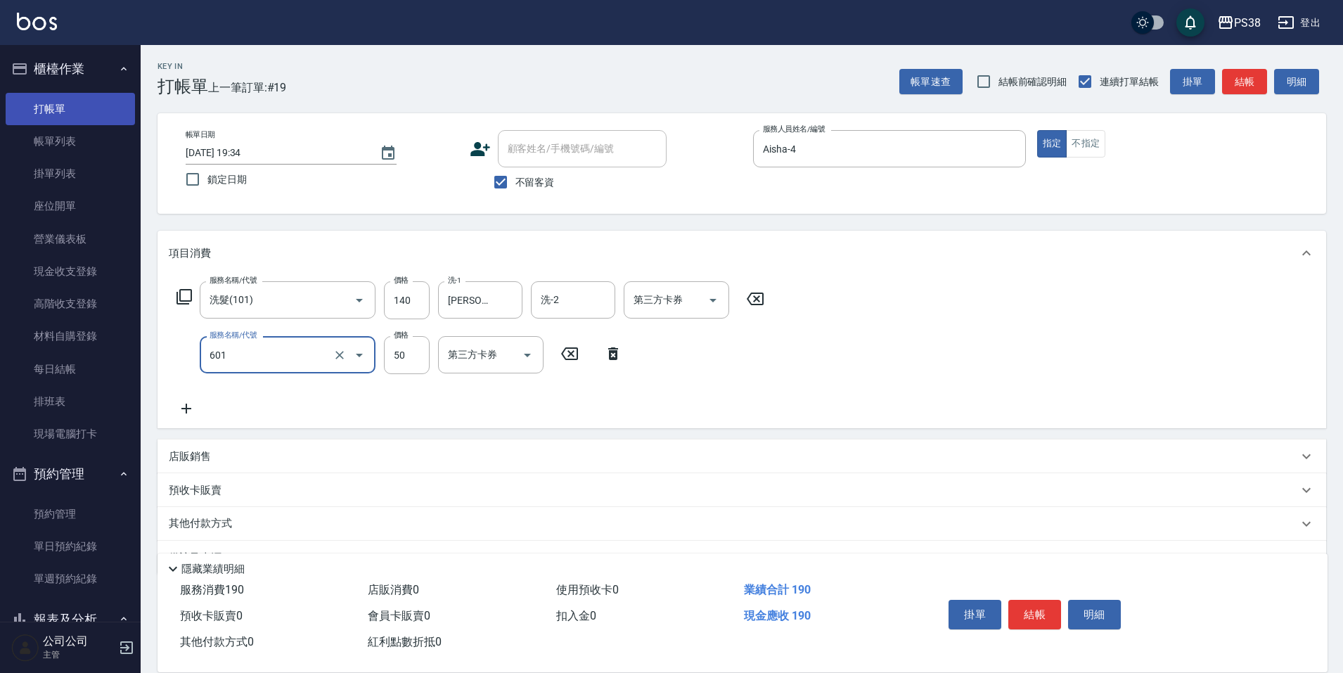
type input "精油50(601)"
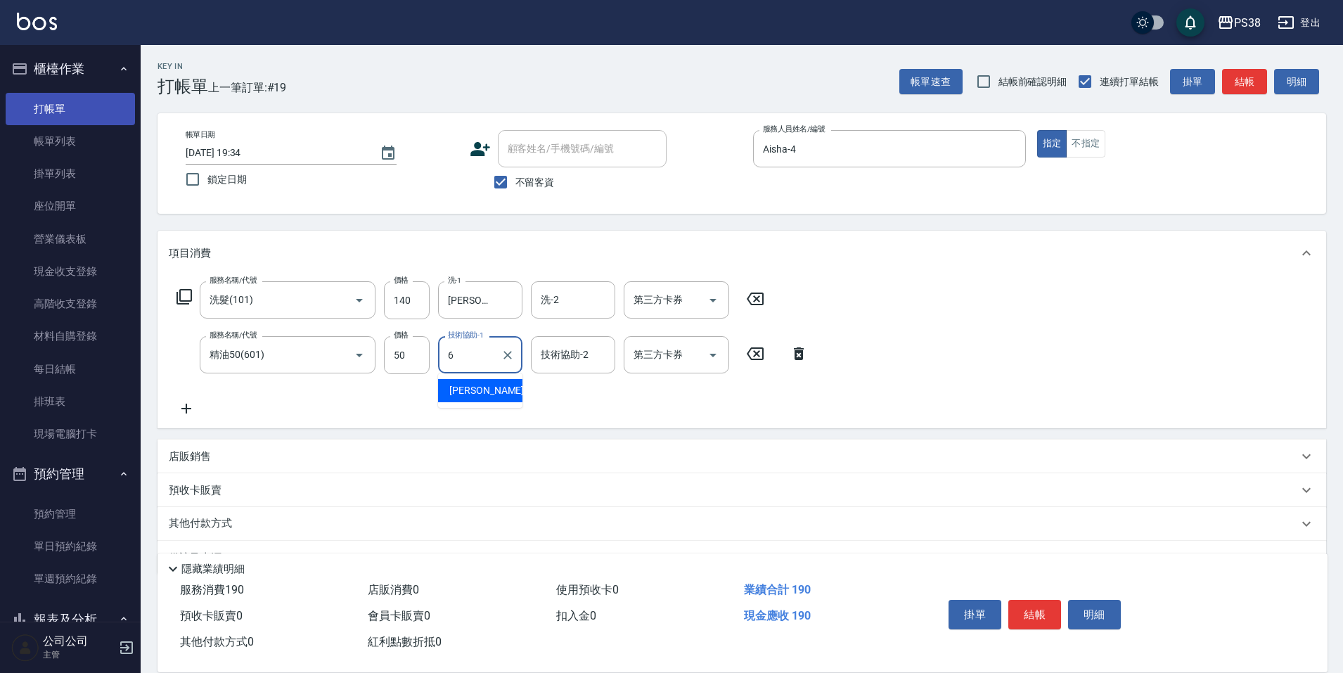
type input "Yuki-6"
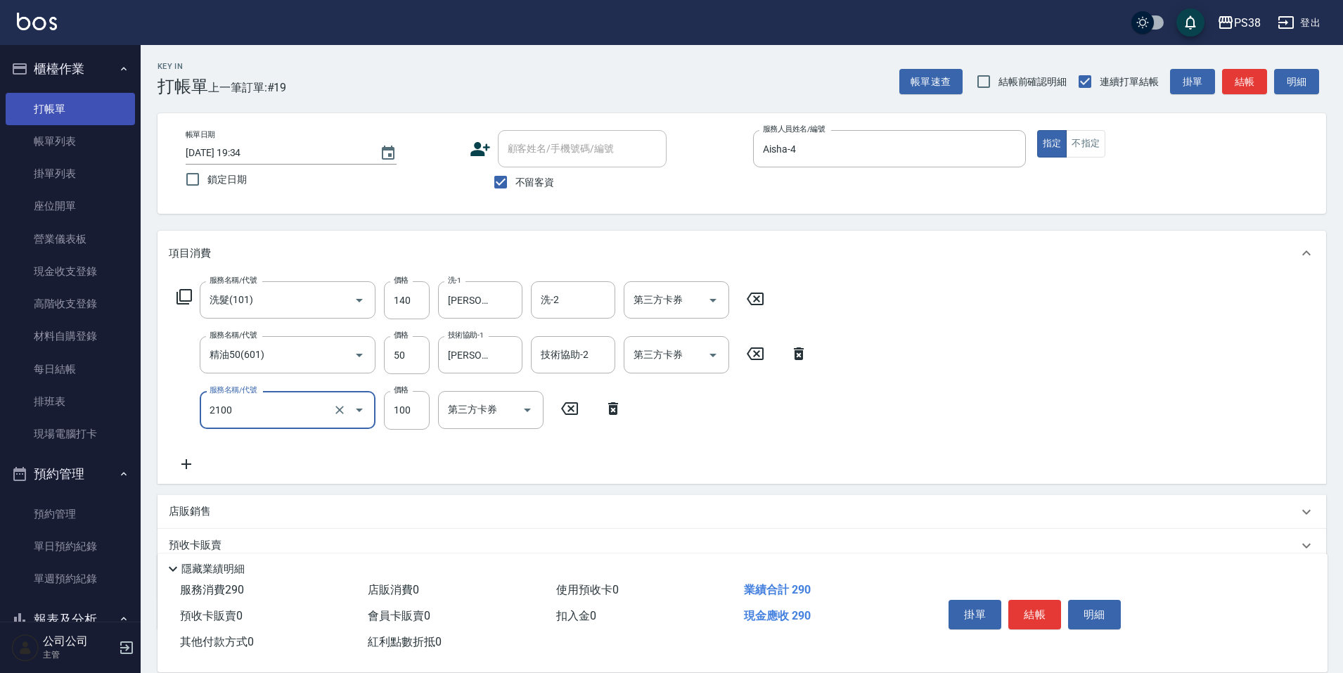
type input "剪髮與造型(任意金額)(2100)"
type input "260"
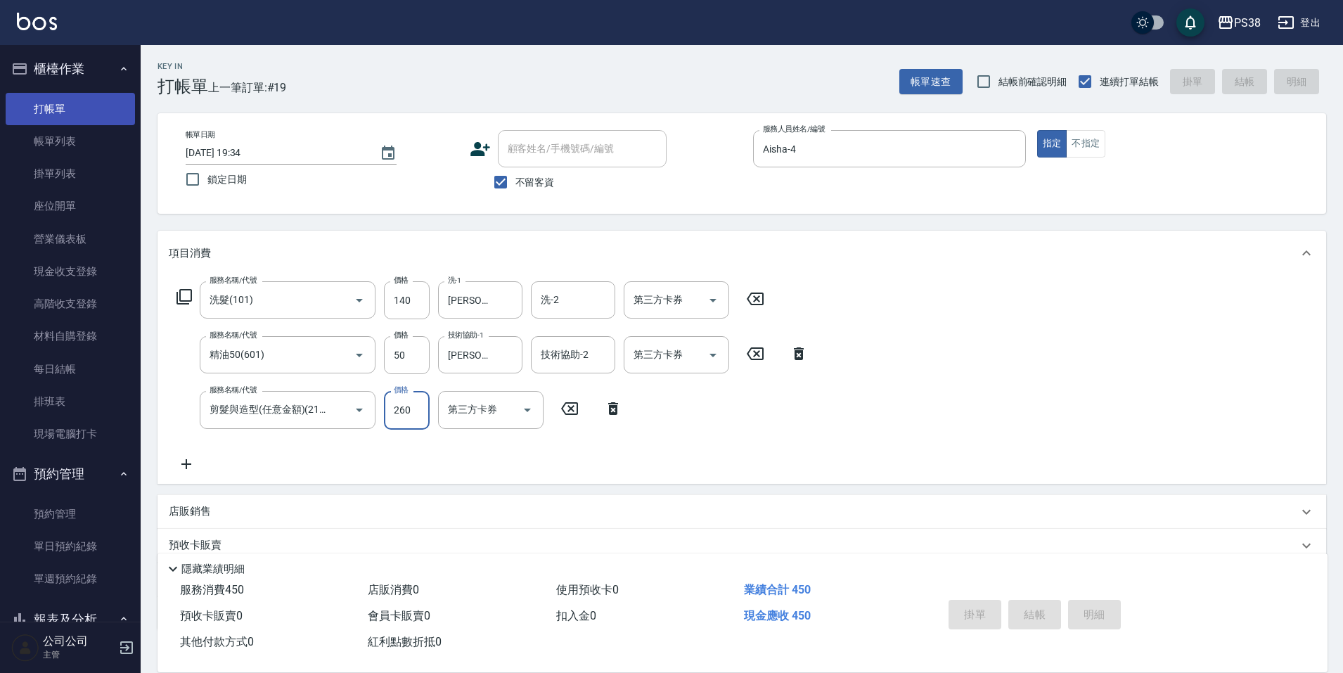
type input "2025/10/04 19:35"
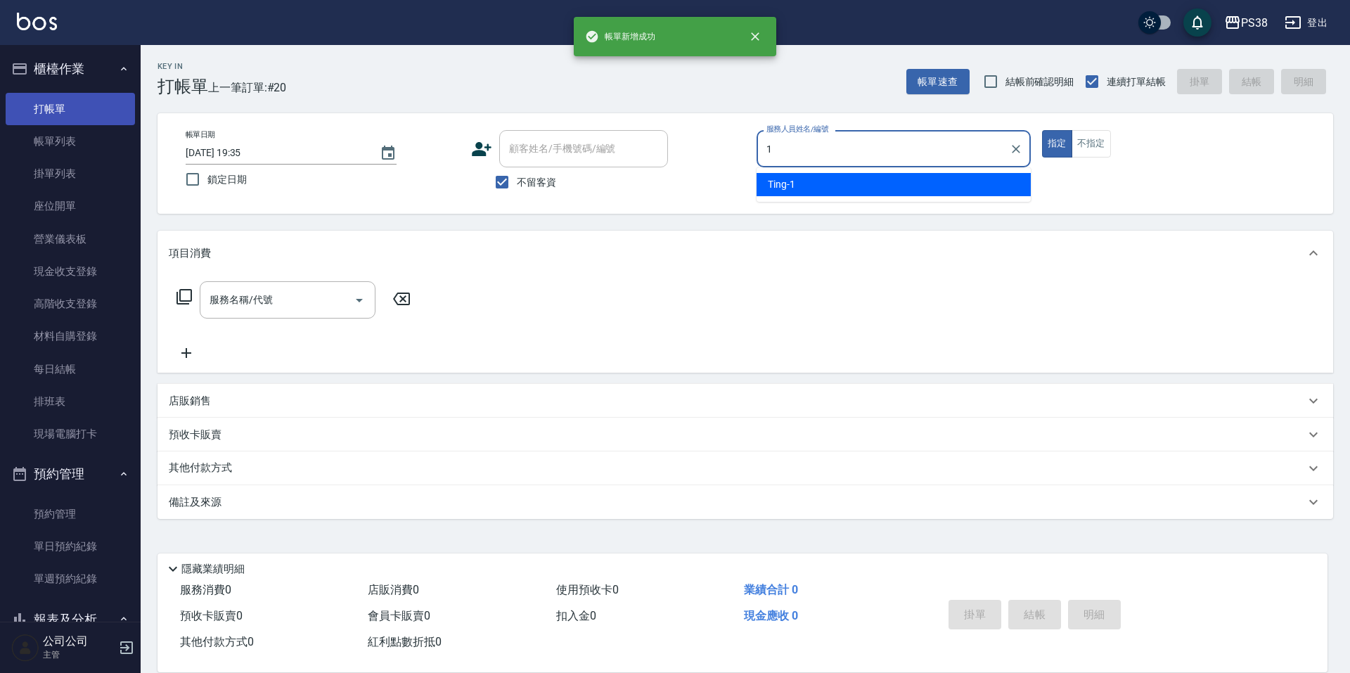
type input "Ting-1"
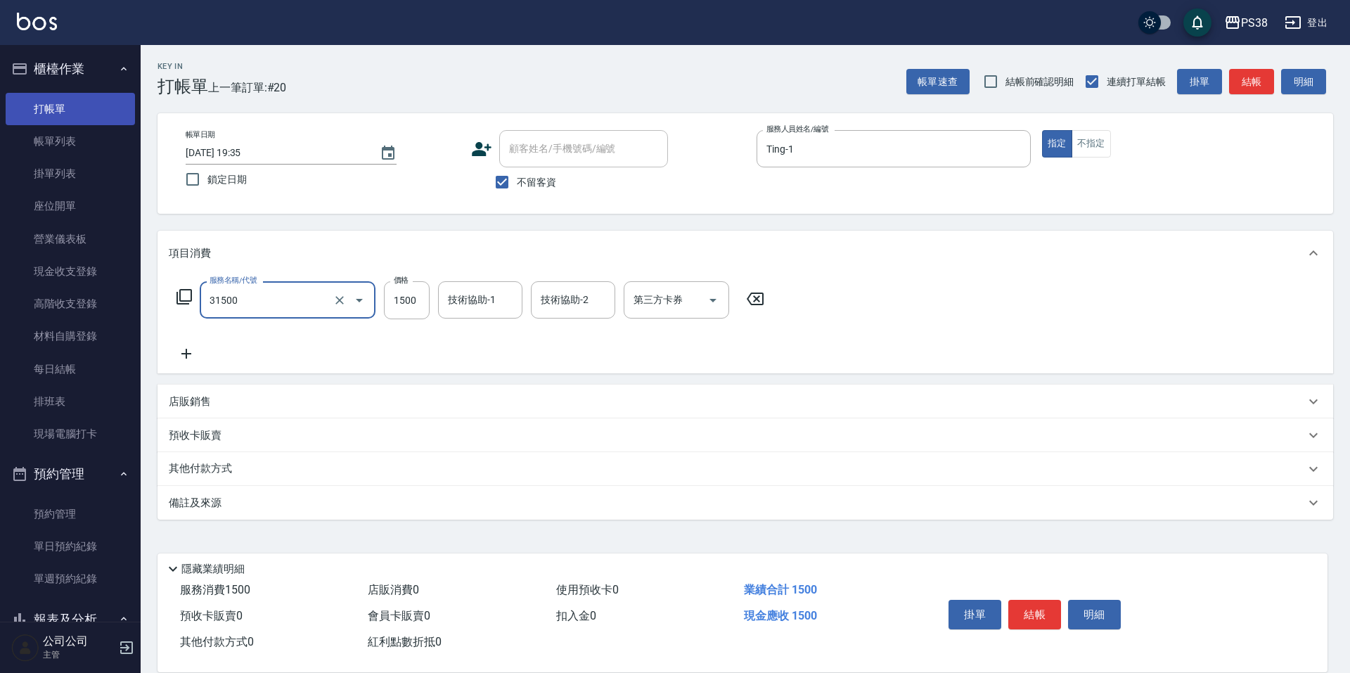
type input "護髮1500(31500)"
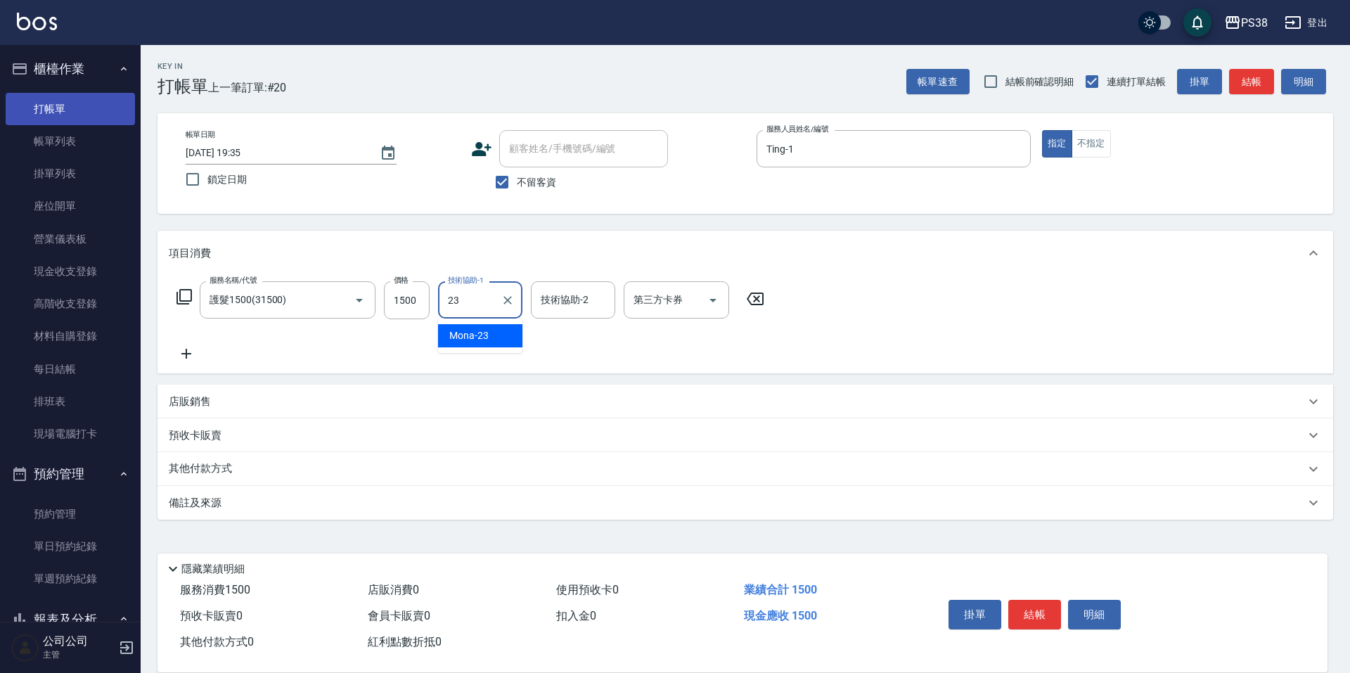
type input "Mona-23"
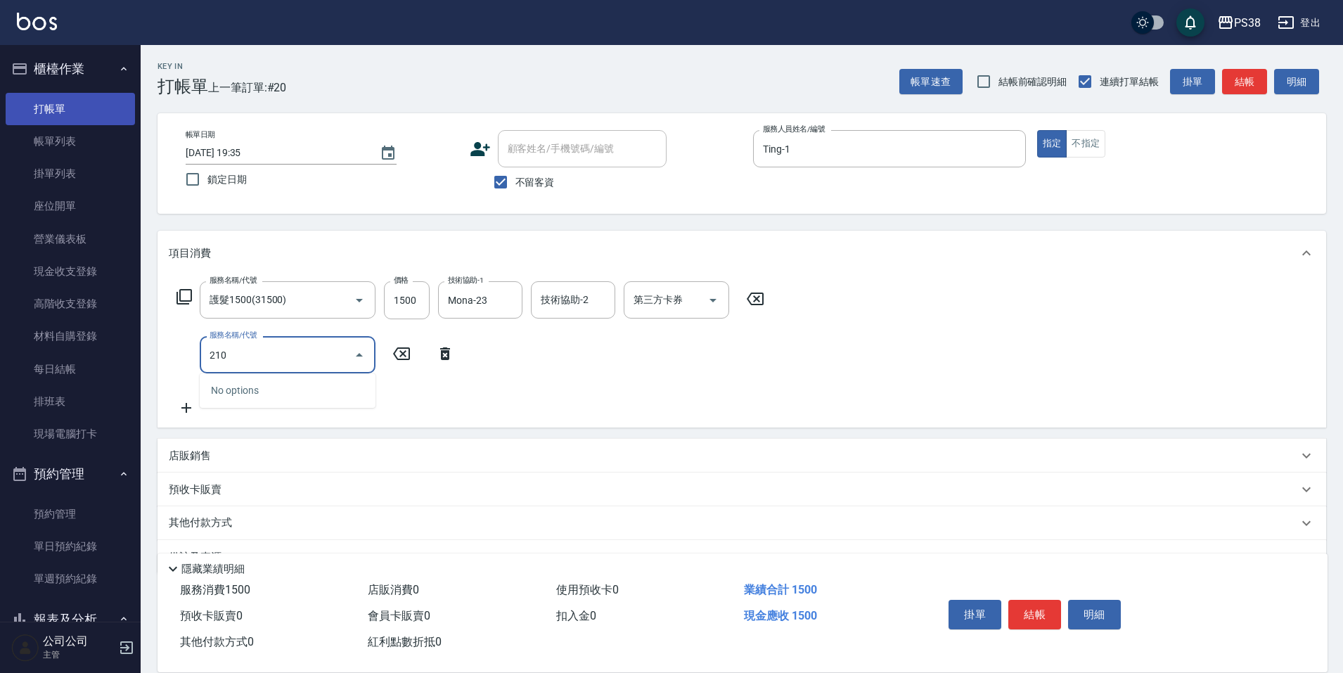
type input "2100"
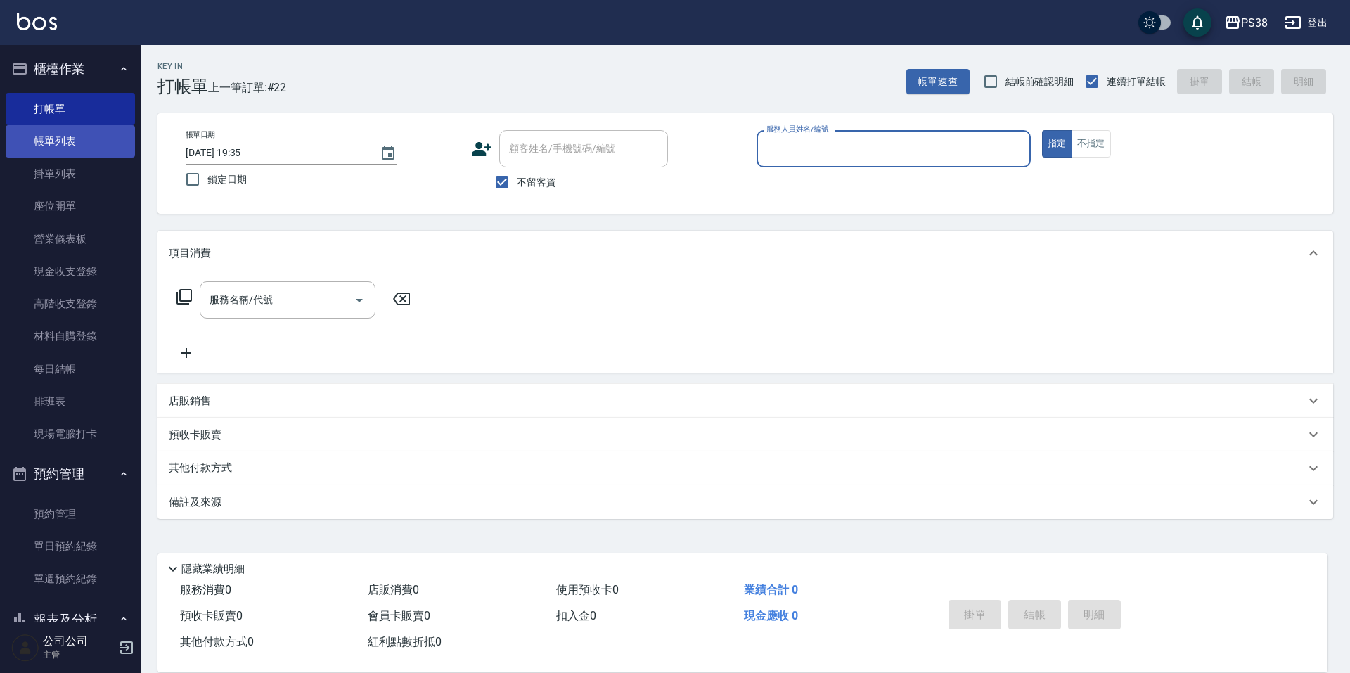
click at [96, 139] on link "帳單列表" at bounding box center [70, 141] width 129 height 32
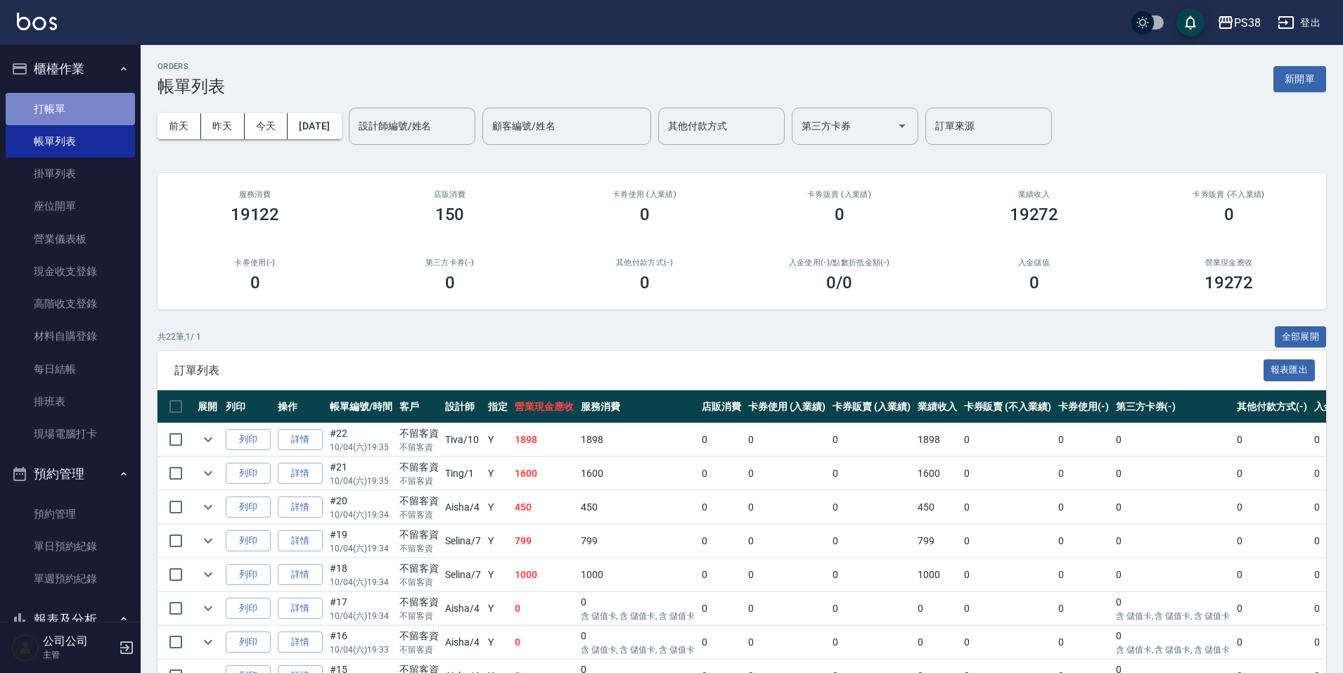
click at [87, 108] on link "打帳單" at bounding box center [70, 109] width 129 height 32
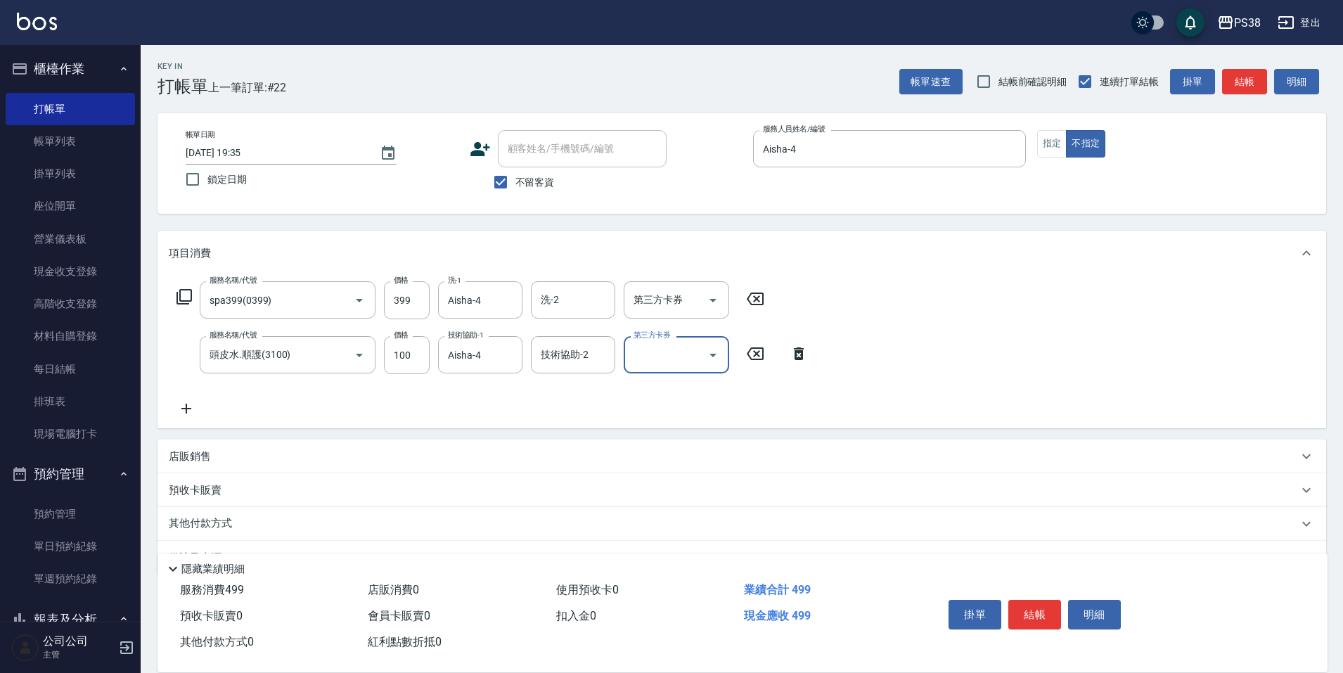
click at [205, 450] on p "店販銷售" at bounding box center [190, 456] width 42 height 15
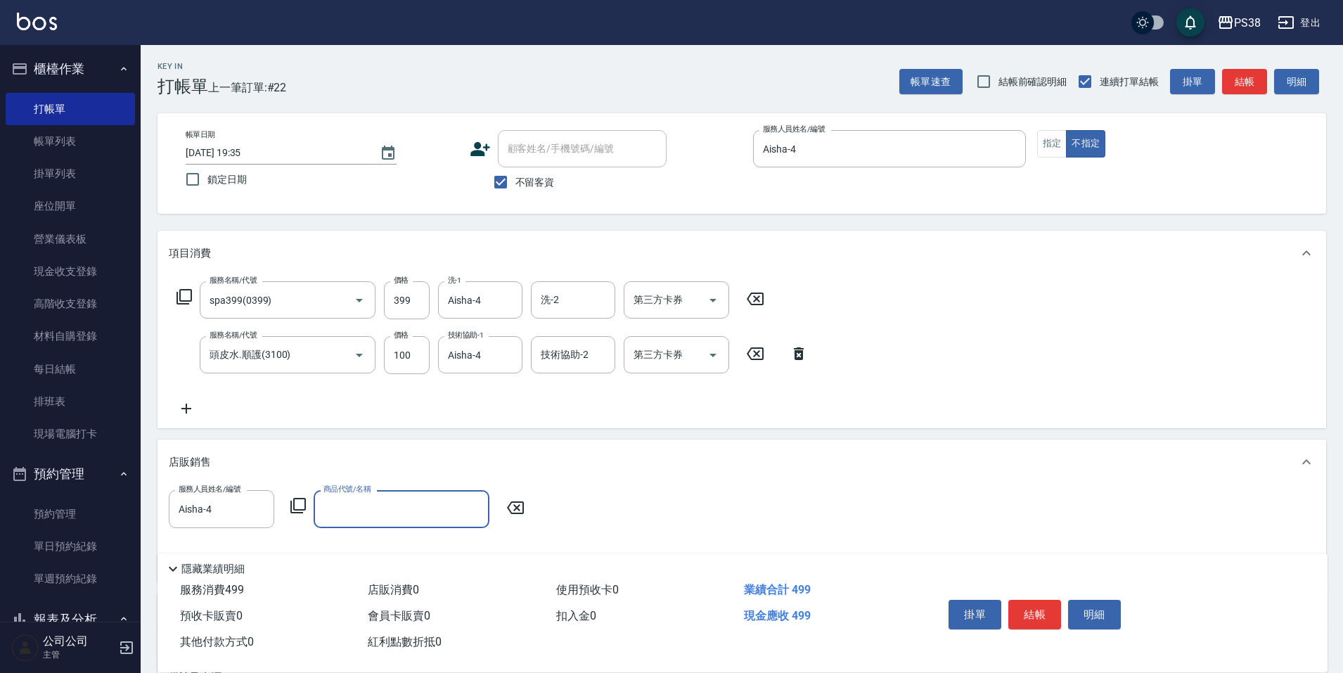
click at [404, 505] on input "商品代號/名稱" at bounding box center [401, 509] width 163 height 25
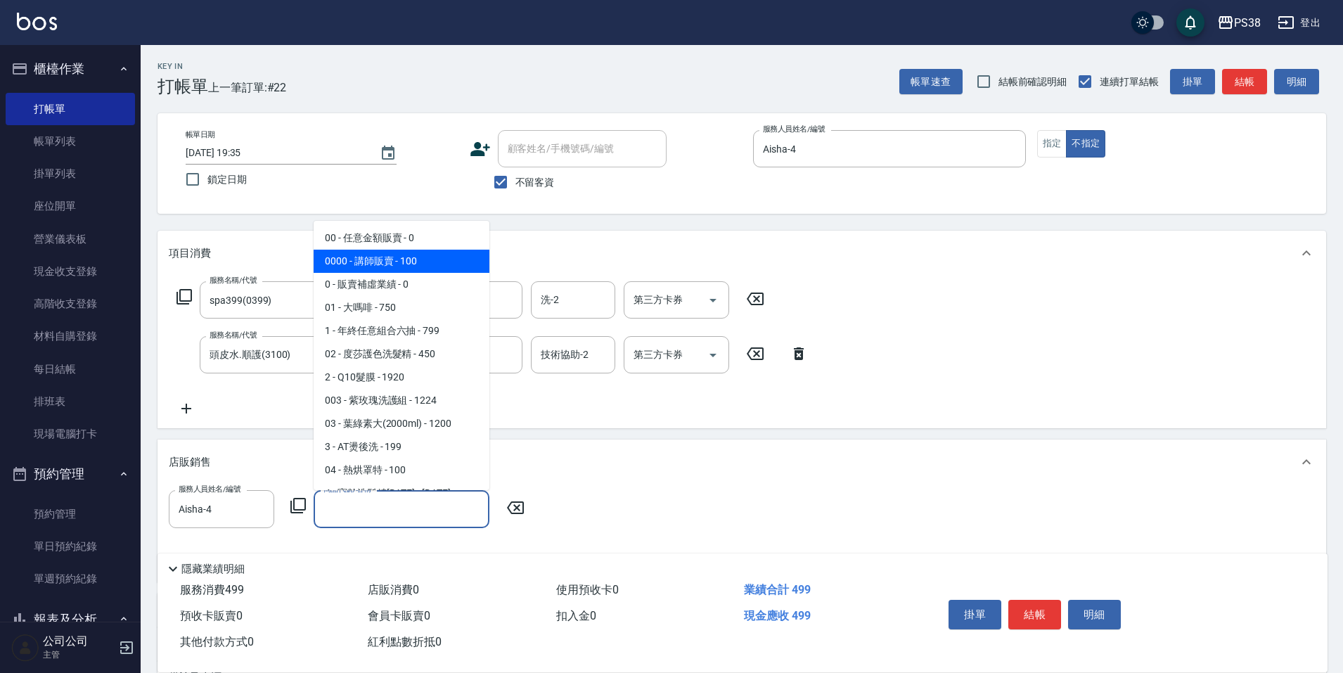
click at [428, 257] on span "0000 - 講師販賣 - 100" at bounding box center [402, 261] width 176 height 23
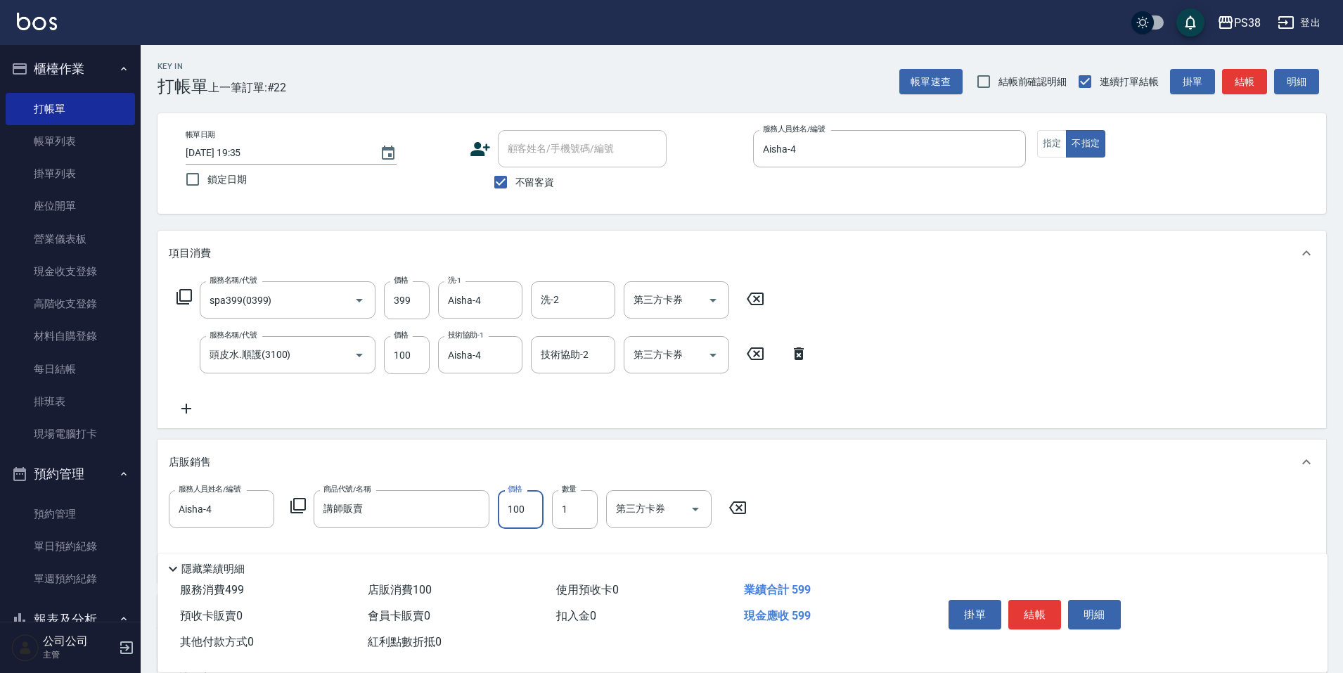
click at [536, 514] on input "100" at bounding box center [521, 509] width 46 height 38
click at [253, 504] on icon "Clear" at bounding box center [259, 509] width 14 height 14
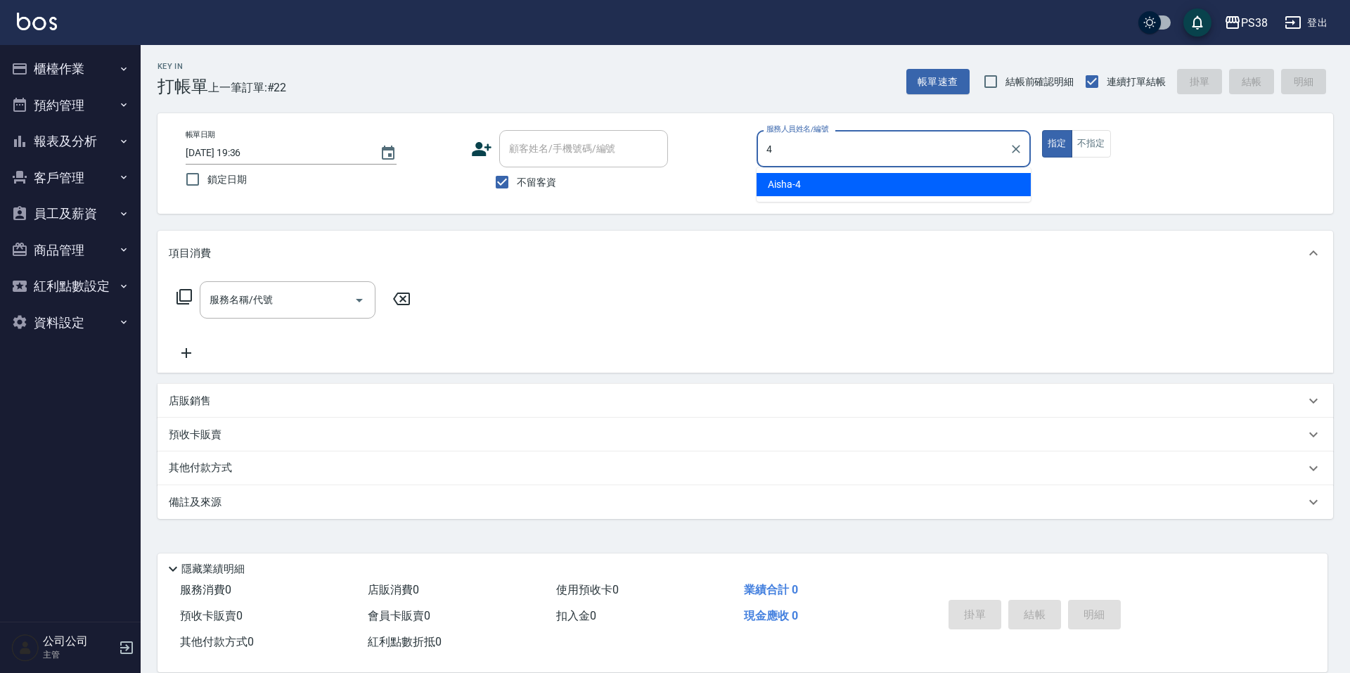
type input "Aisha-4"
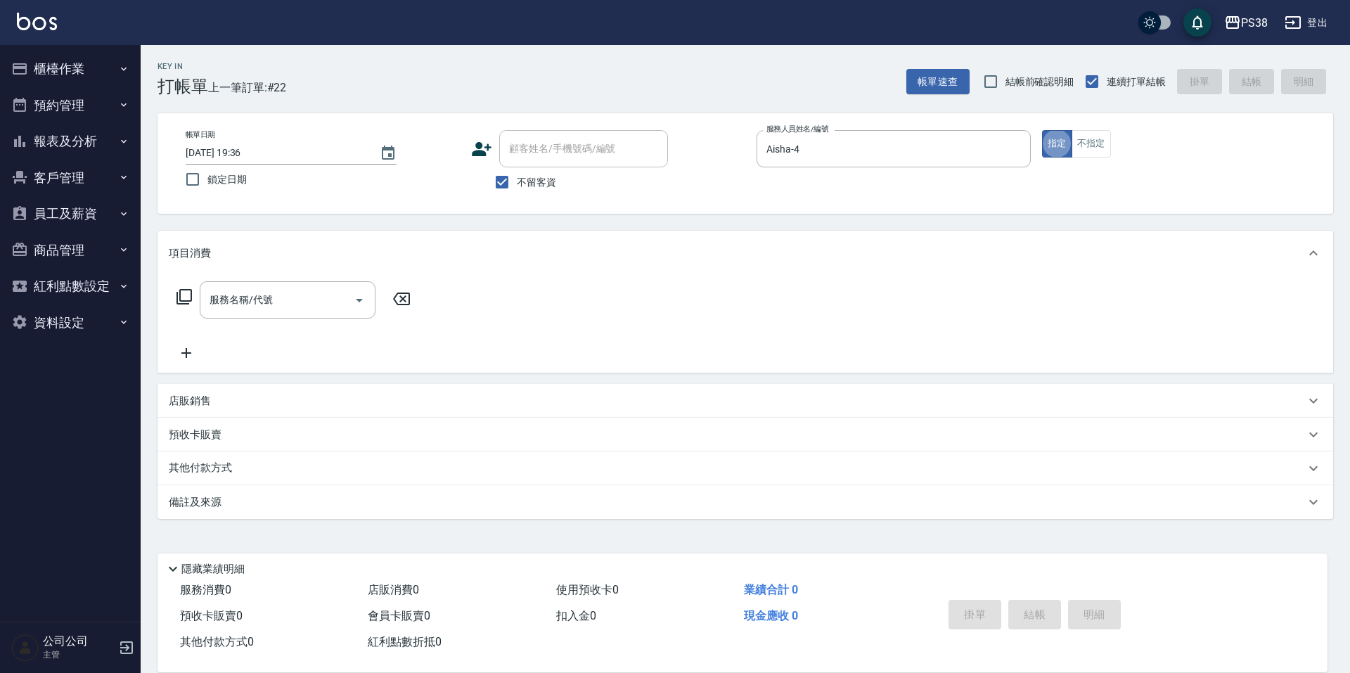
type button "true"
click at [1094, 135] on button "不指定" at bounding box center [1091, 143] width 39 height 27
click at [265, 295] on input "服務名稱/代號" at bounding box center [277, 300] width 142 height 25
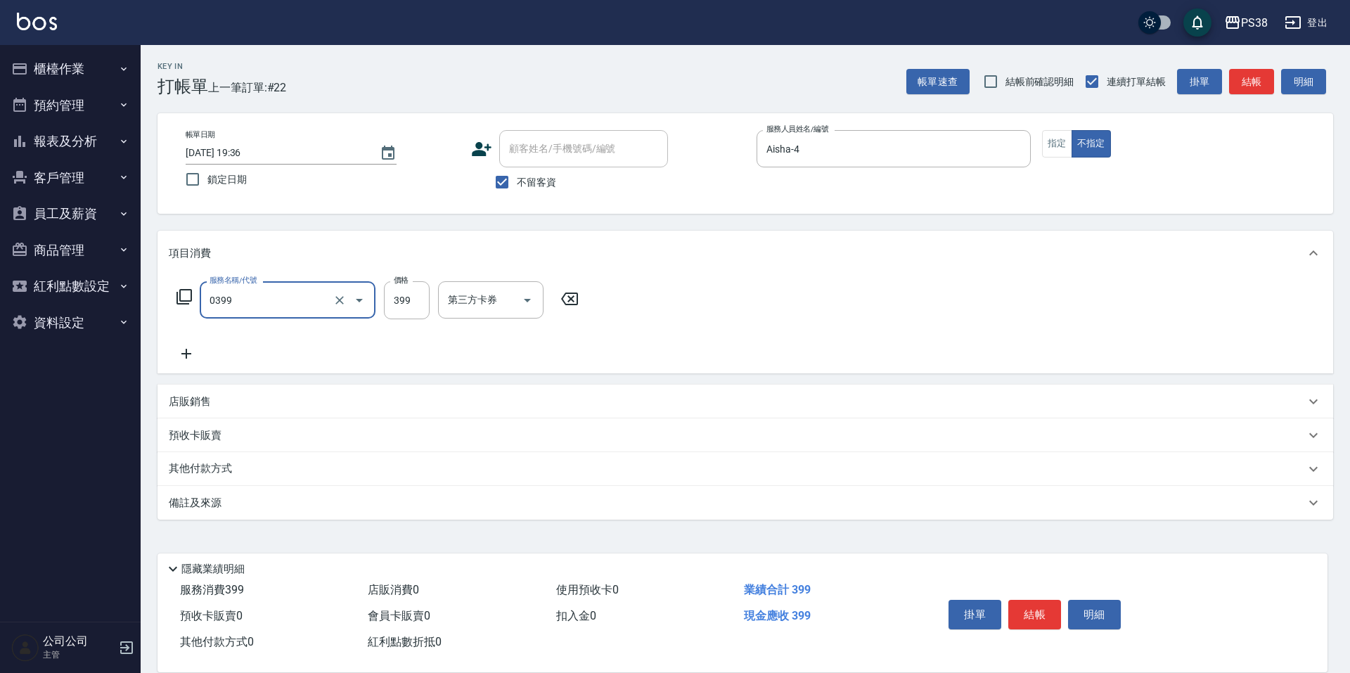
type input "spa399(0399)"
type input "Aisha-4"
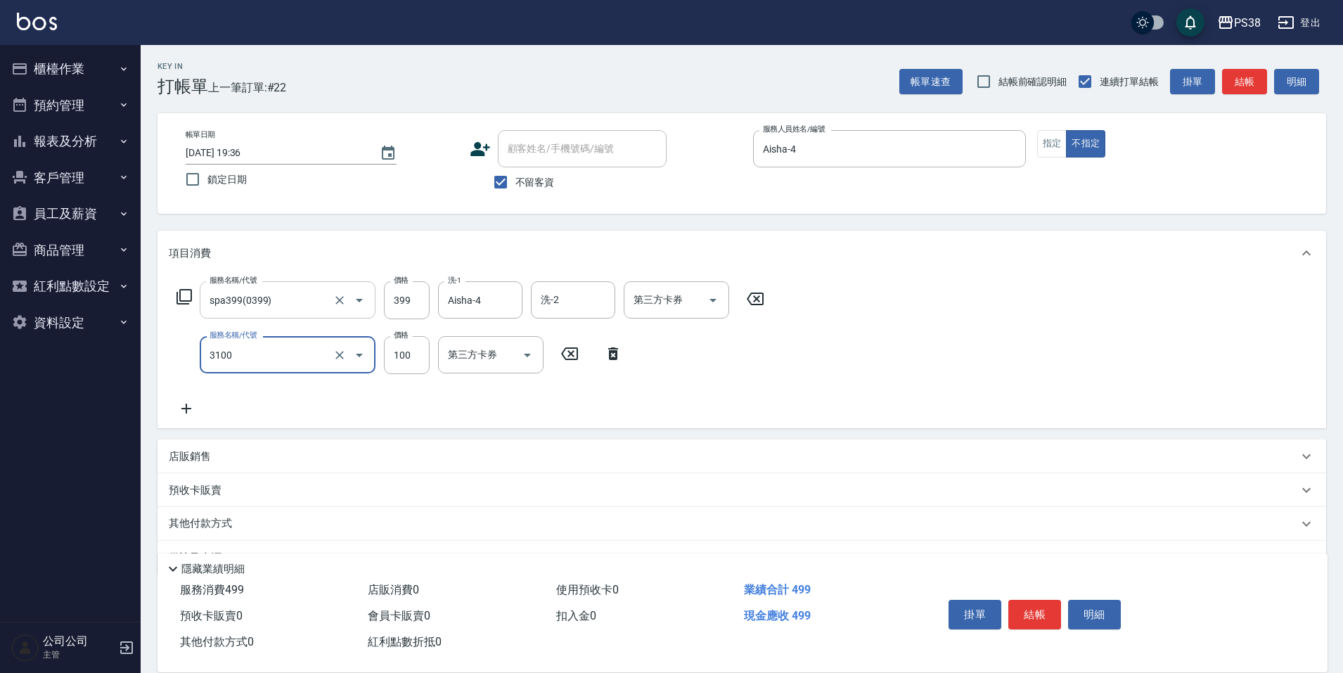
type input "頭皮水.順護(3100)"
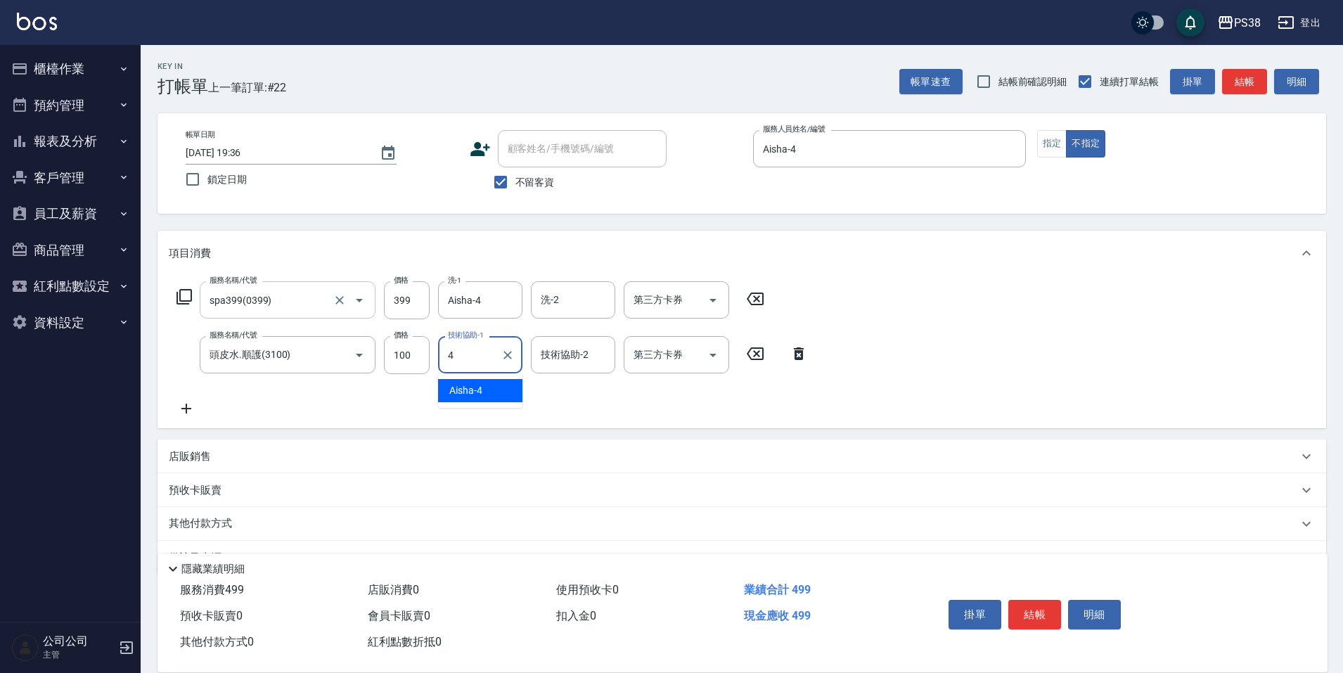
type input "Aisha-4"
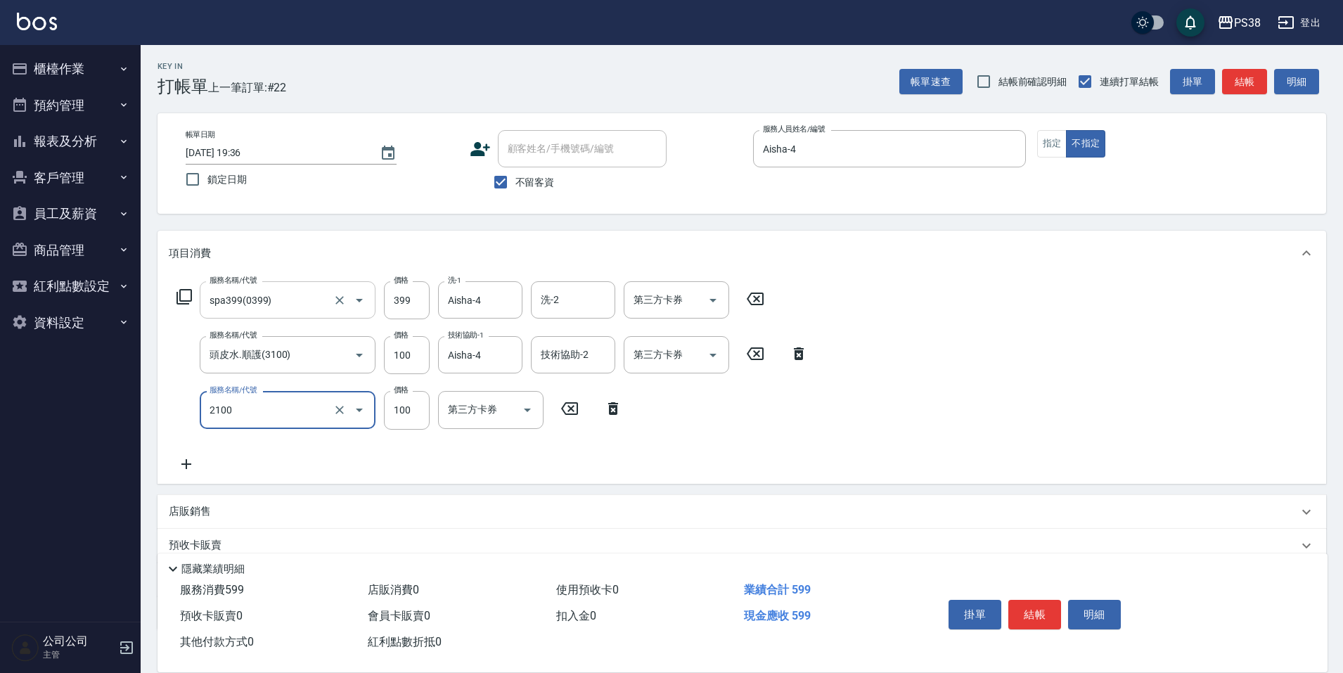
type input "剪髮與造型(任意金額)(2100)"
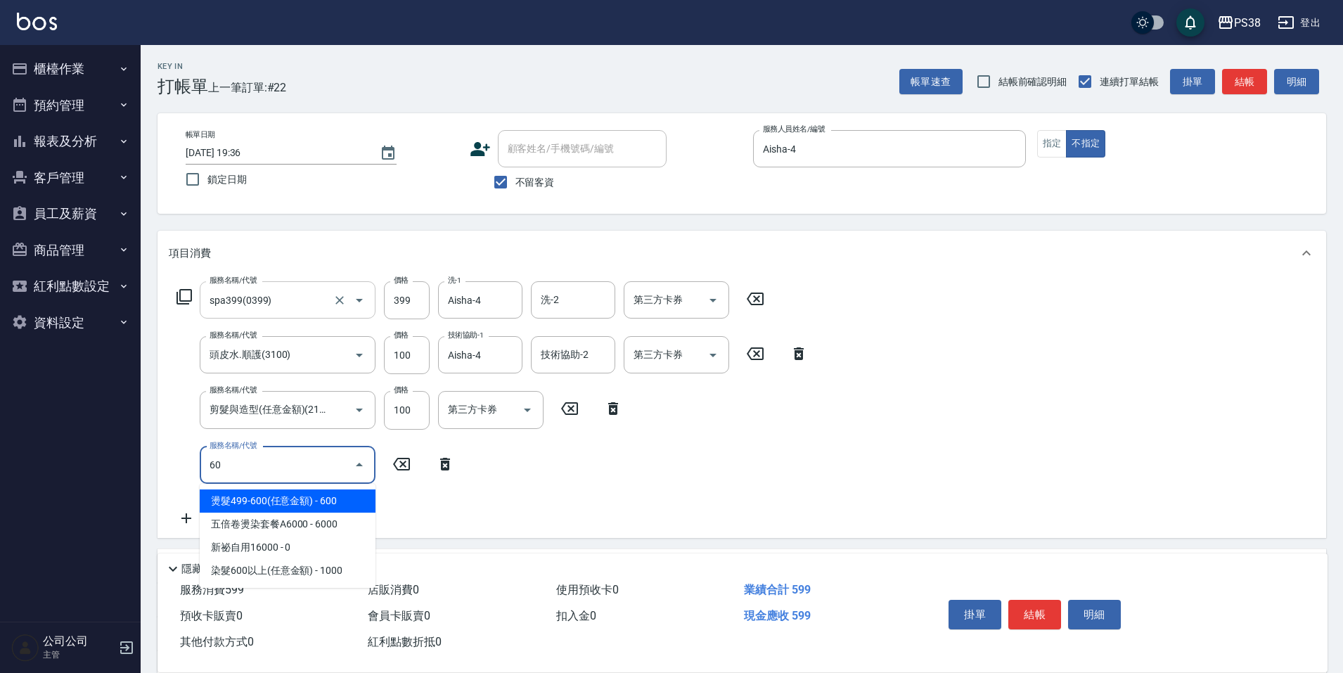
type input "6"
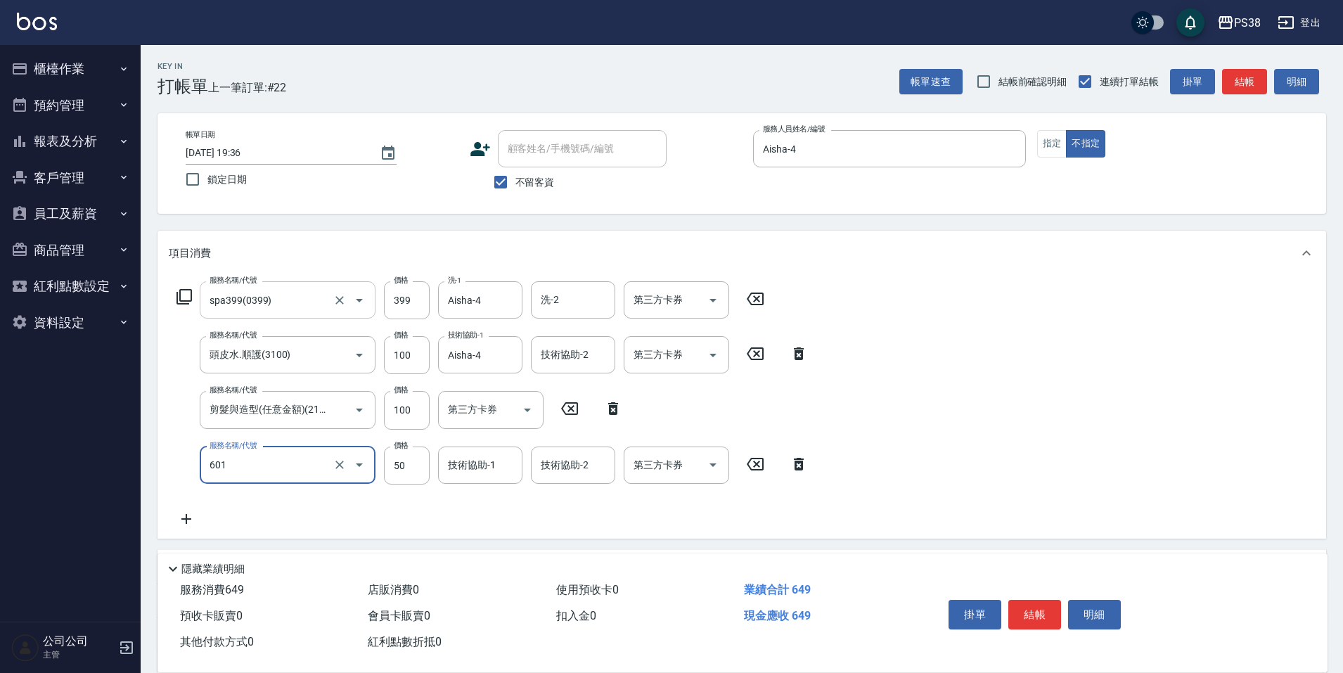
type input "精油50(601)"
type input "150"
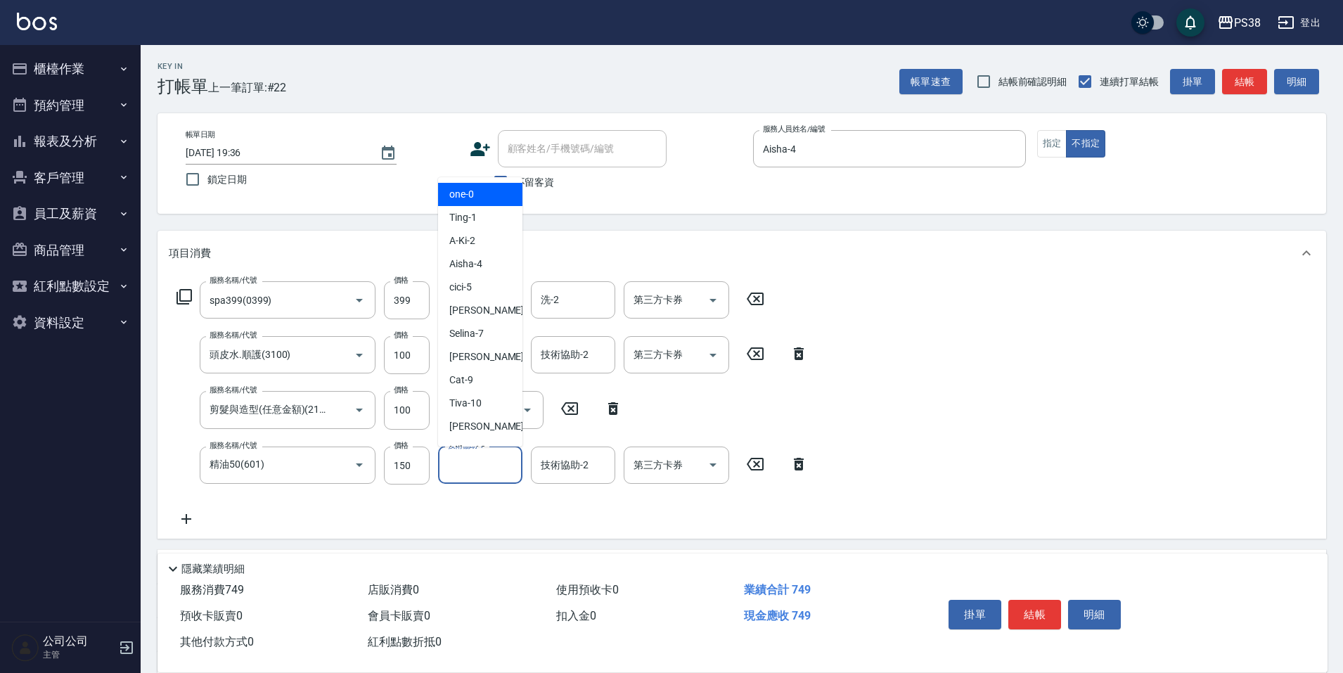
click at [489, 463] on input "技術協助-1" at bounding box center [480, 465] width 72 height 25
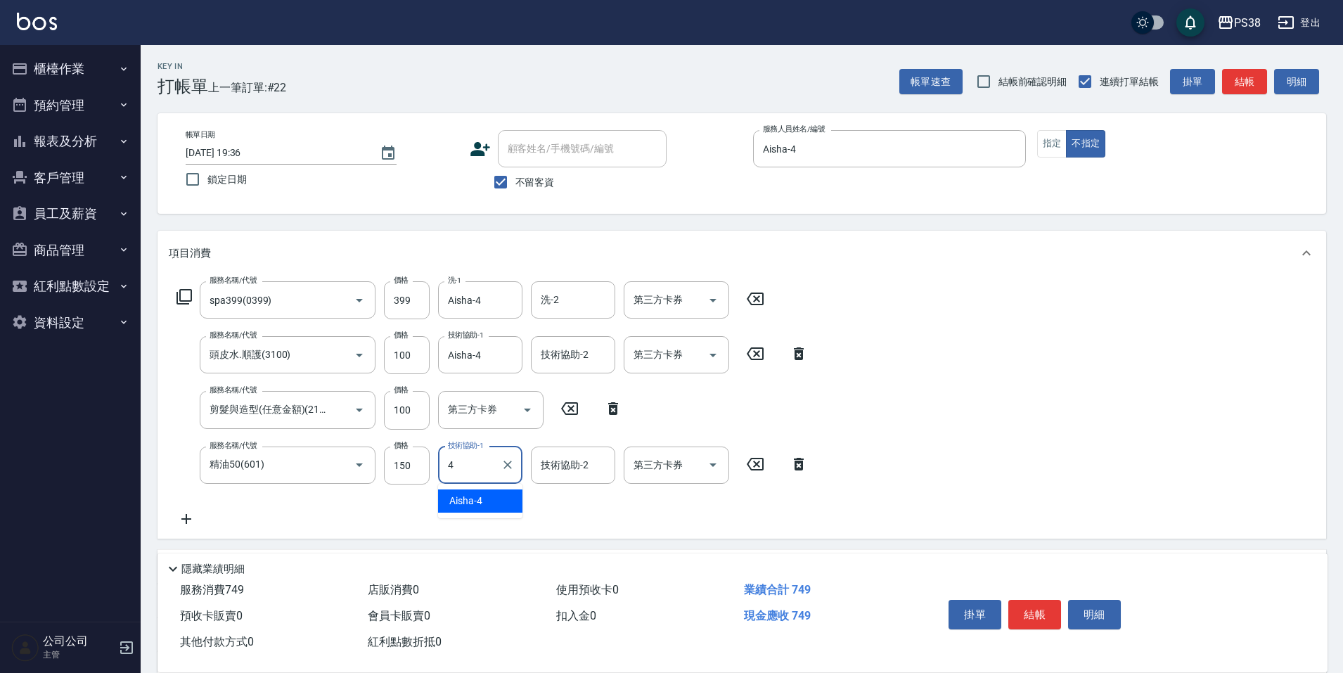
type input "Aisha-4"
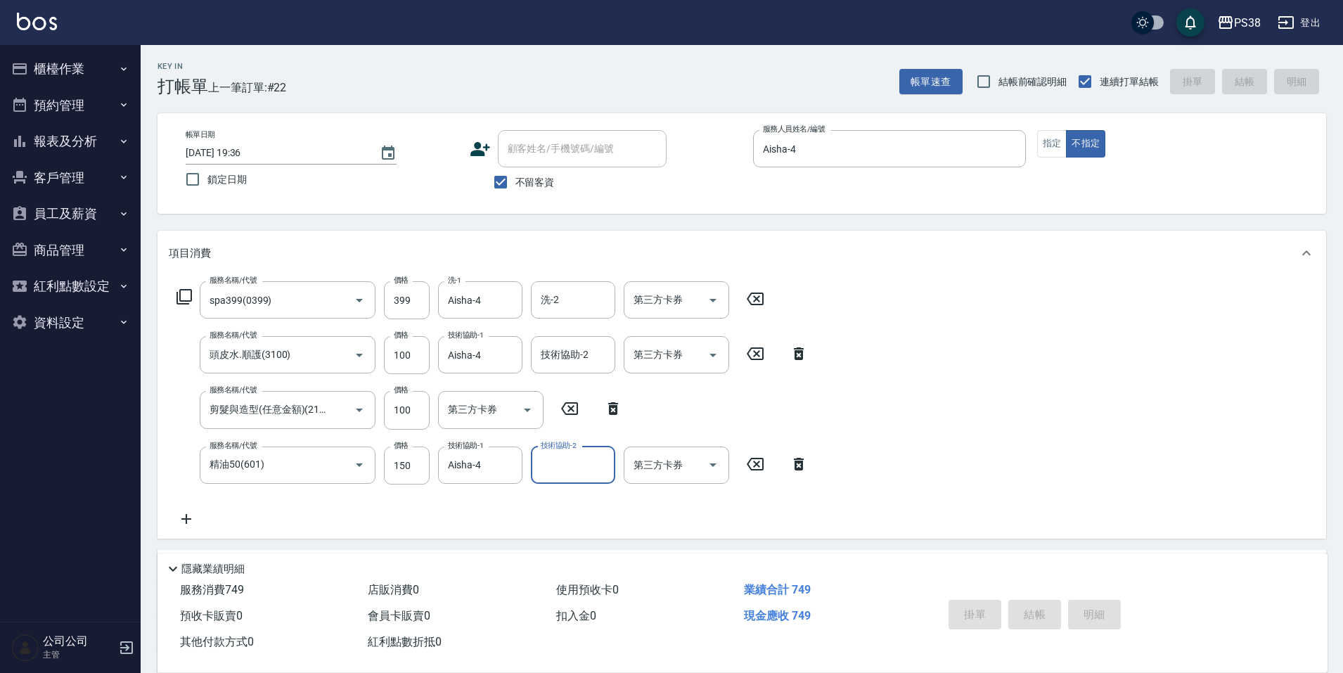
type input "2025/10/04 19:37"
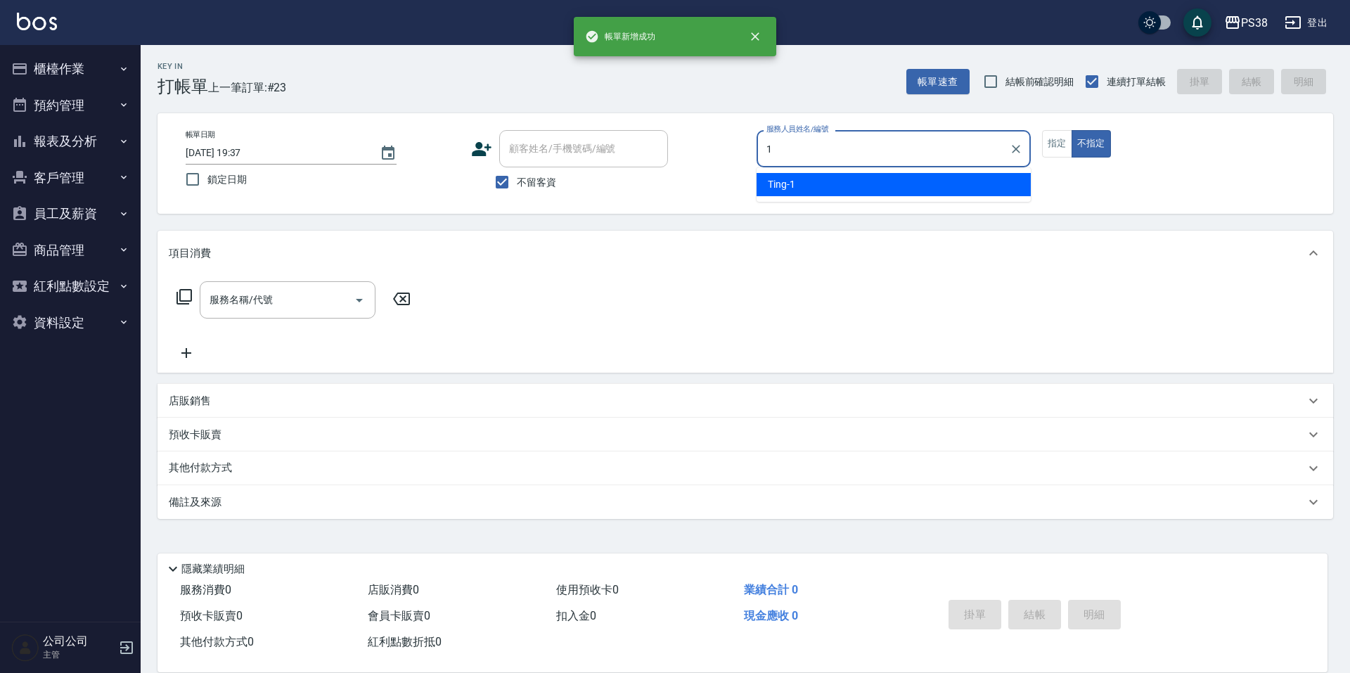
type input "Ting-1"
type button "false"
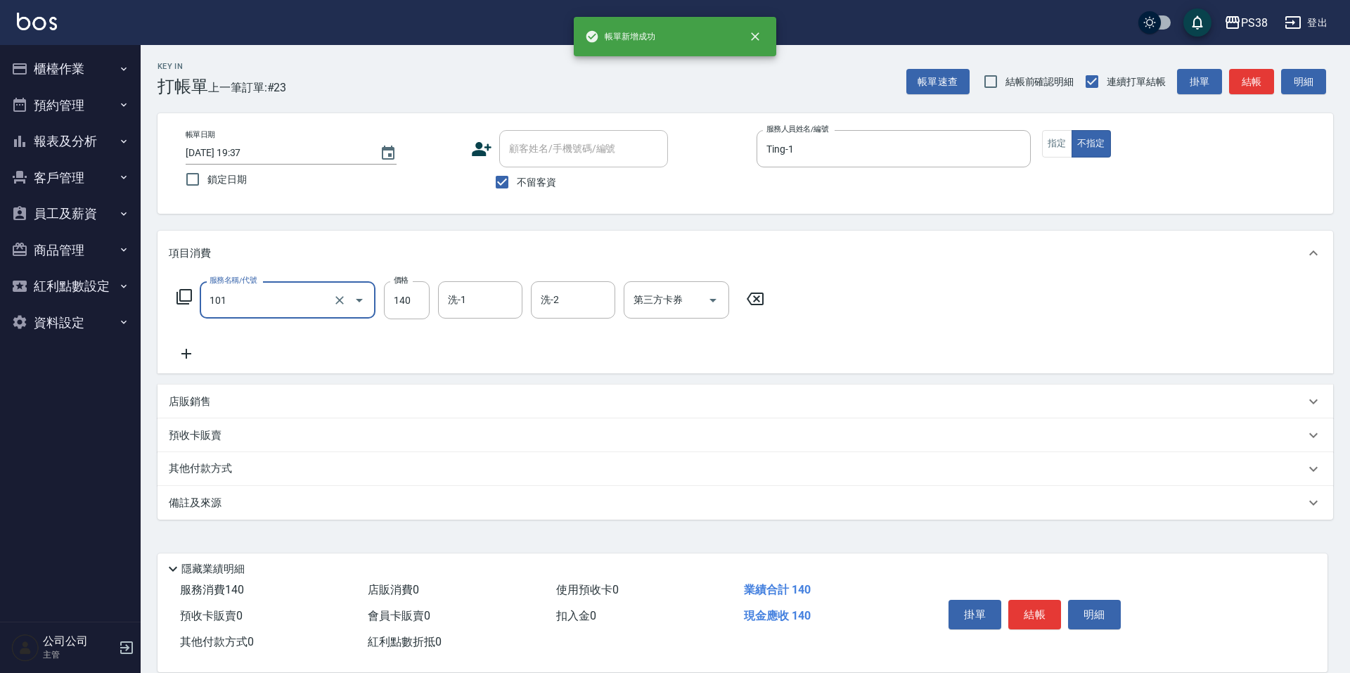
type input "洗髮(101)"
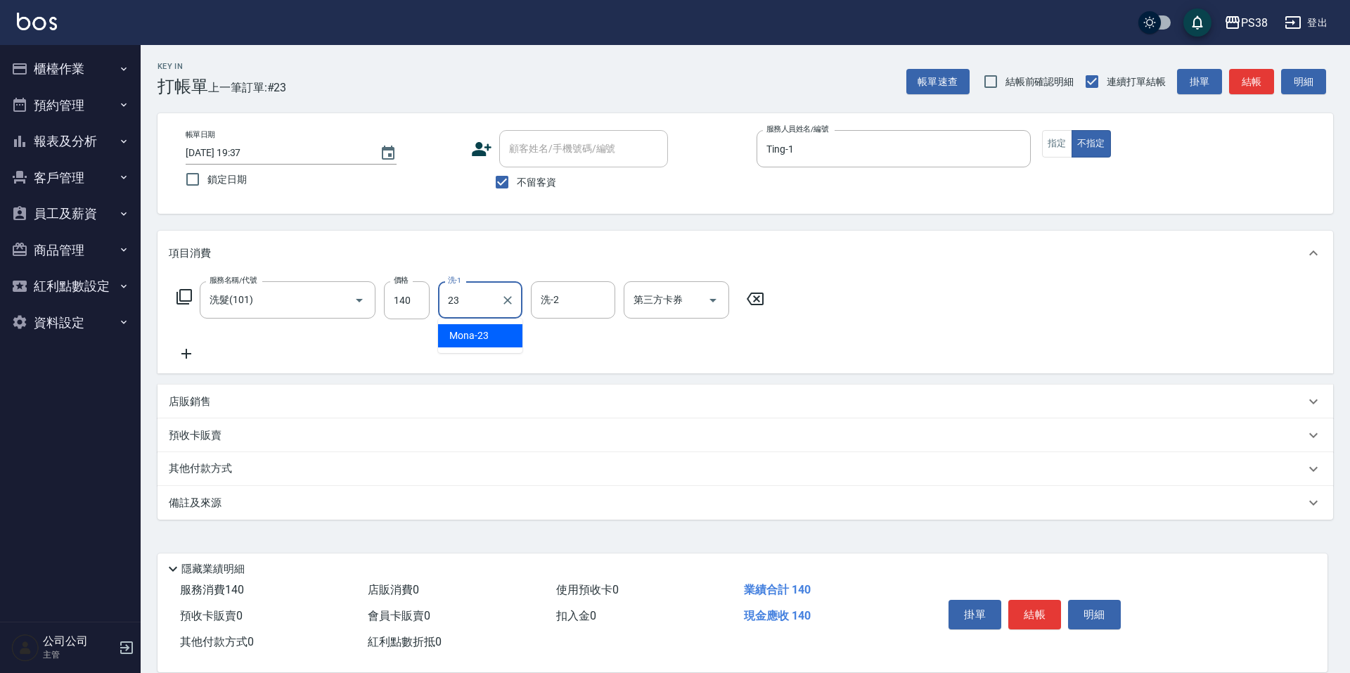
type input "Mona-23"
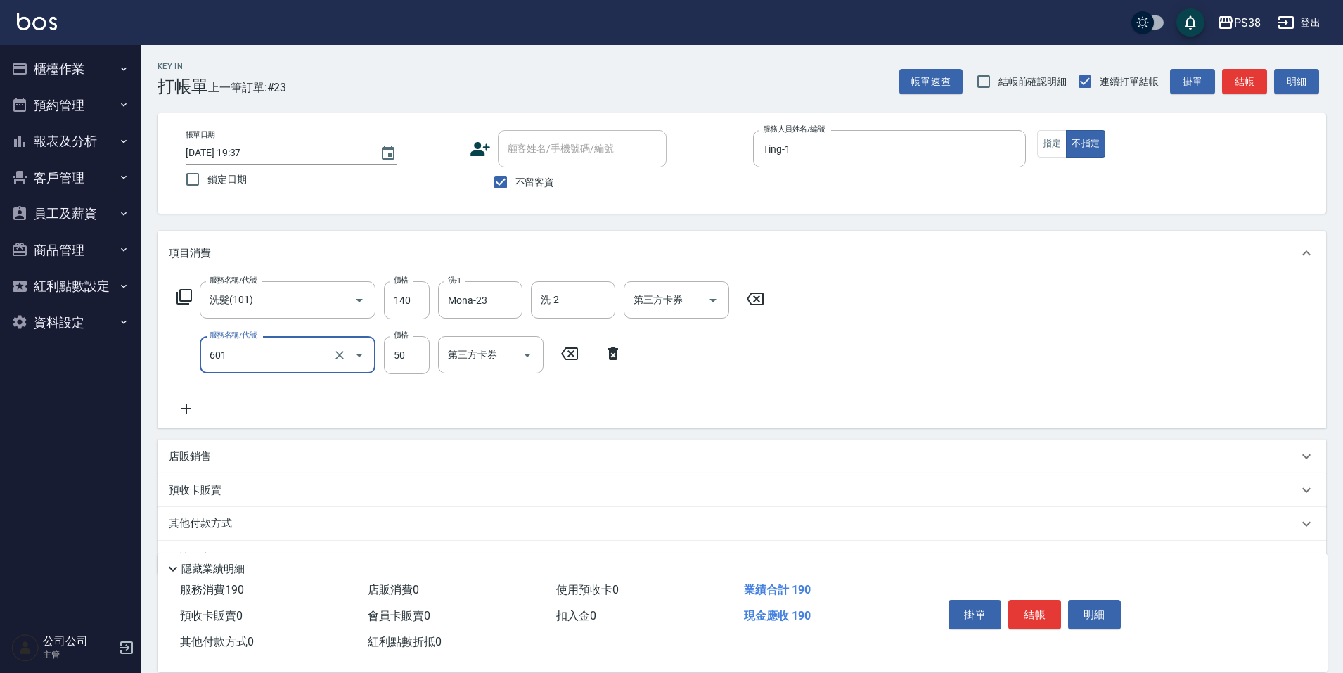
type input "精油50(601)"
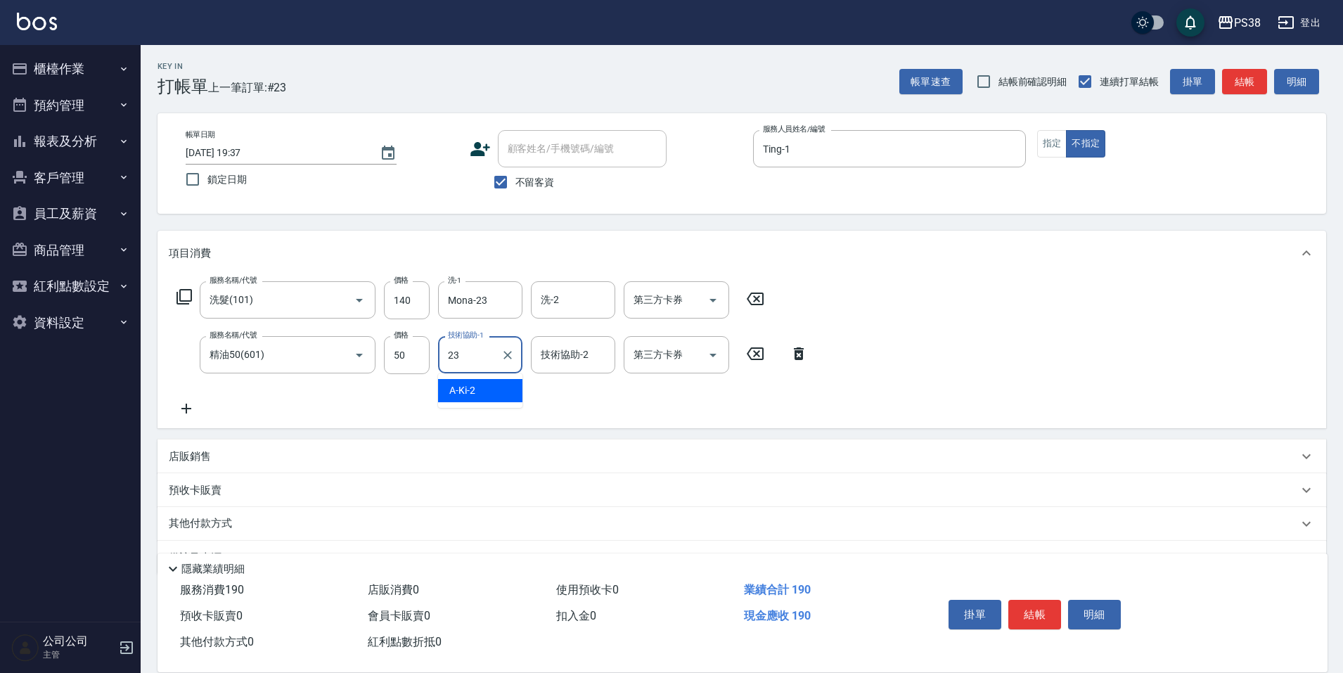
type input "Mona-23"
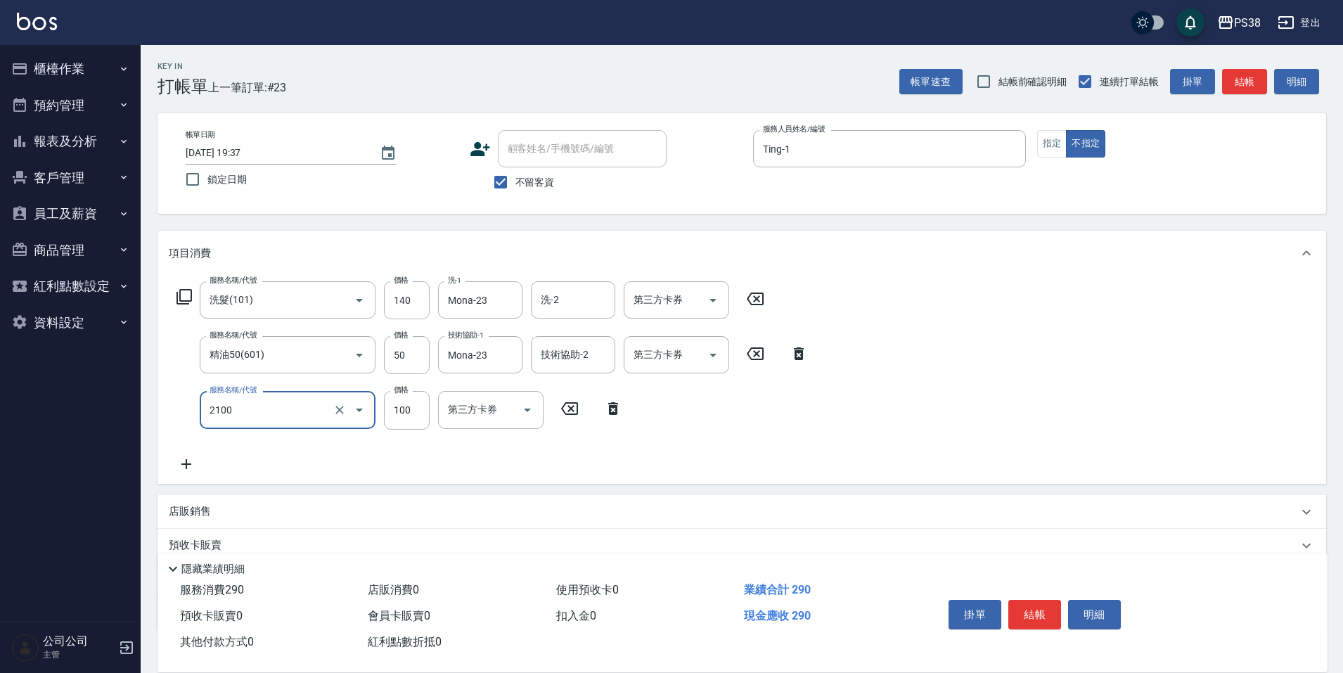
type input "剪髮與造型(任意金額)(2100)"
type input "160"
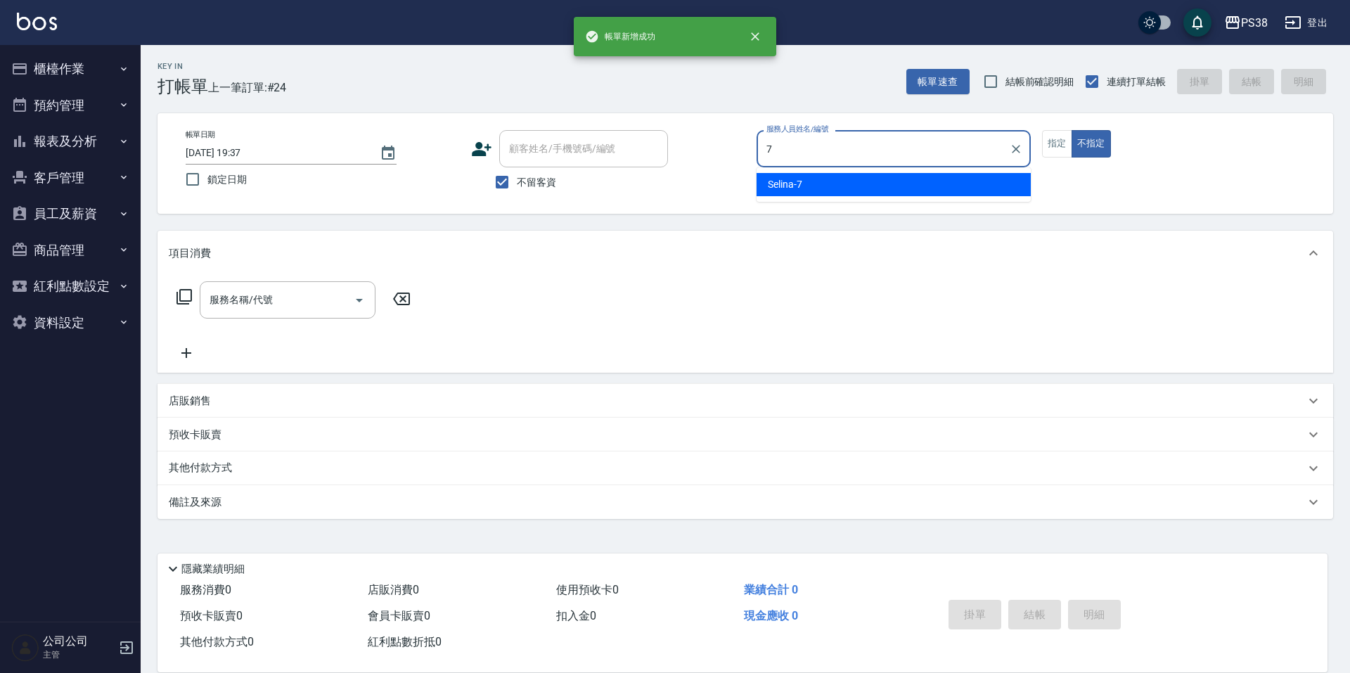
type input "Selina-7"
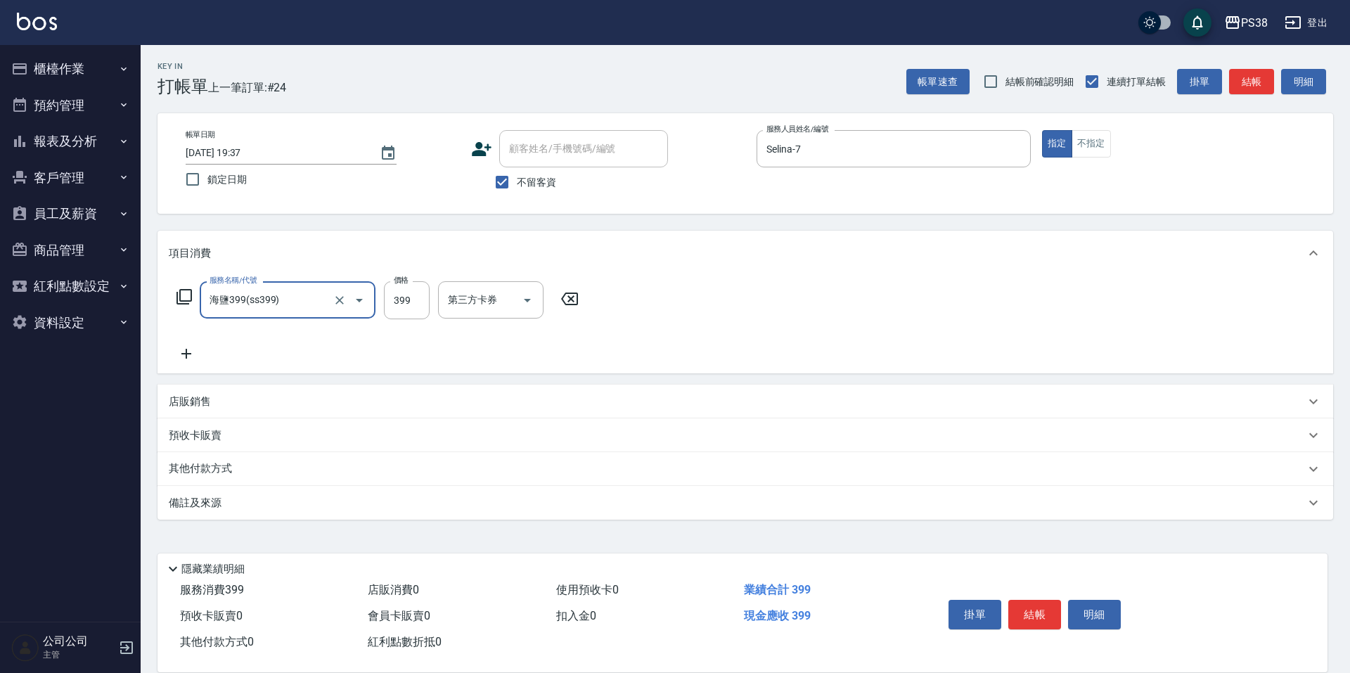
type input "海鹽399(ss399)"
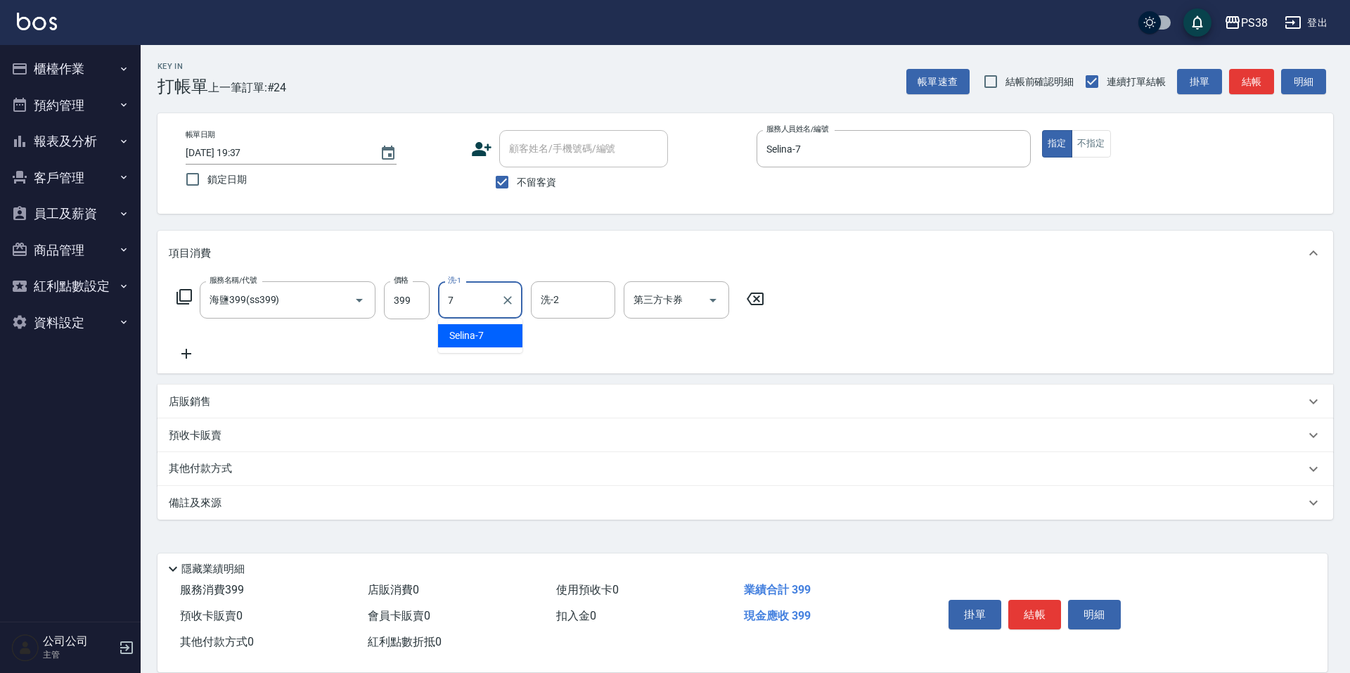
type input "Selina-7"
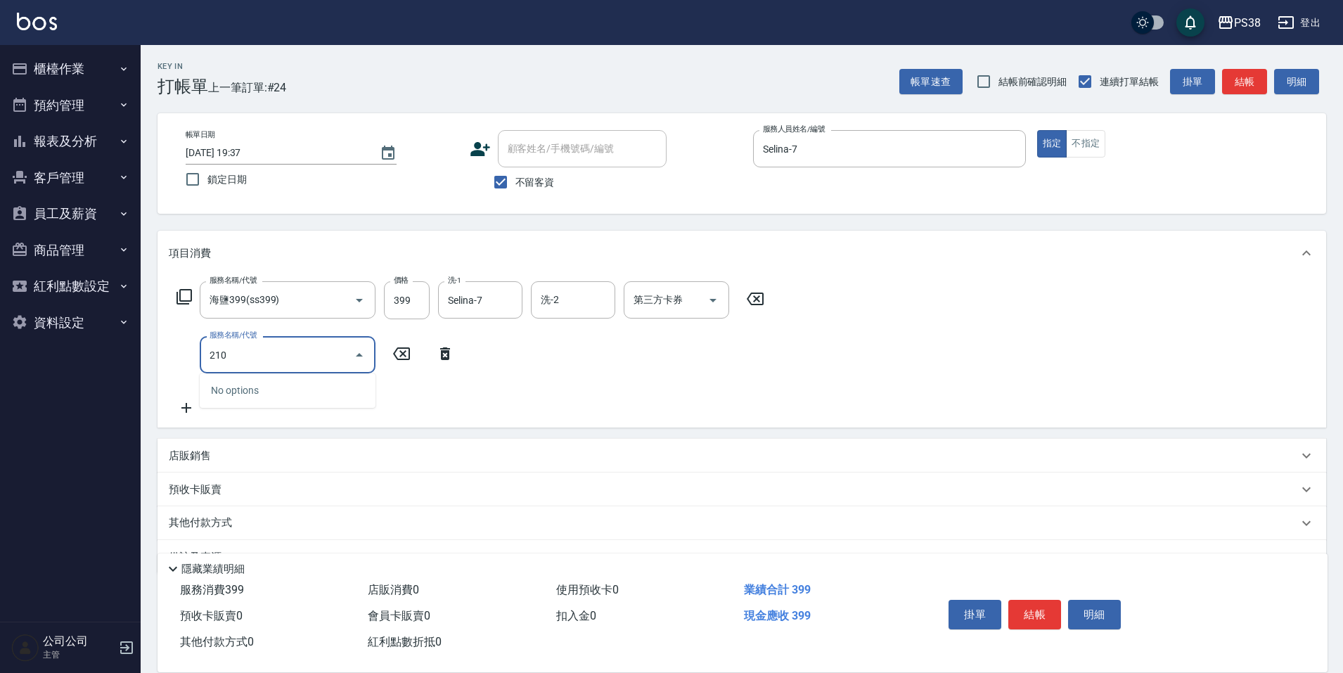
type input "2100"
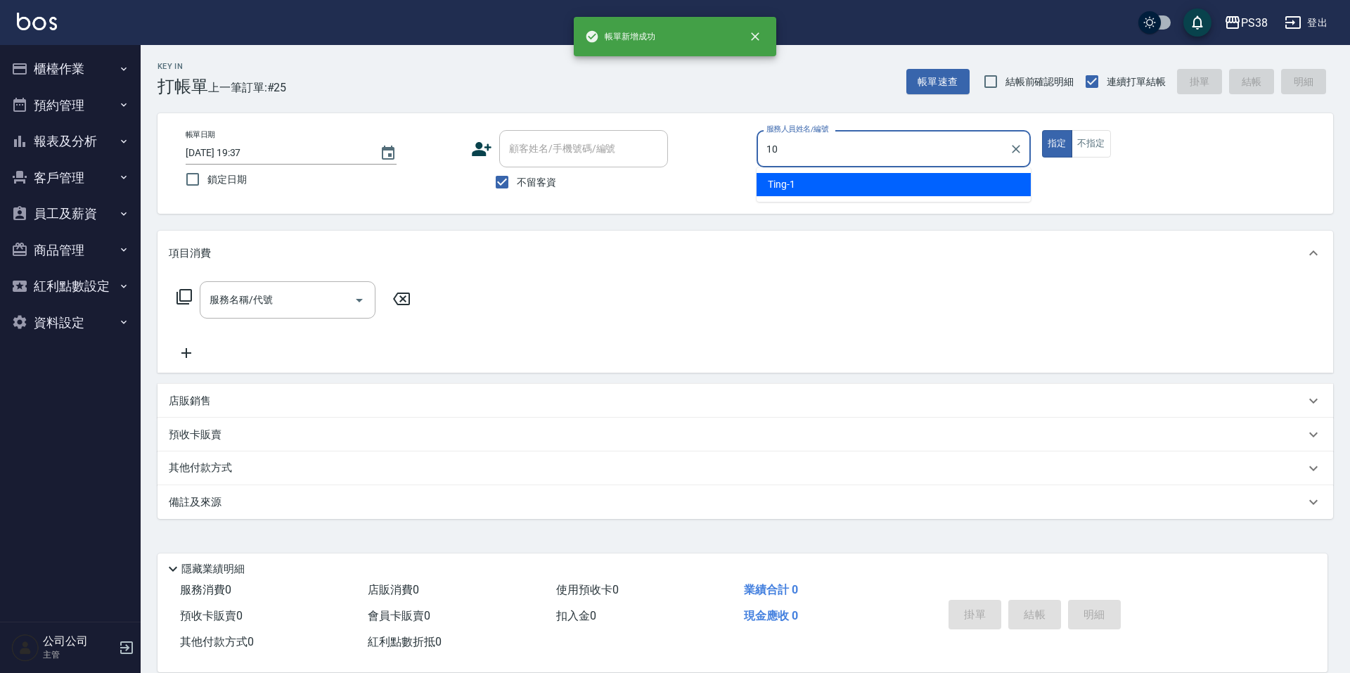
type input "Tiva-10"
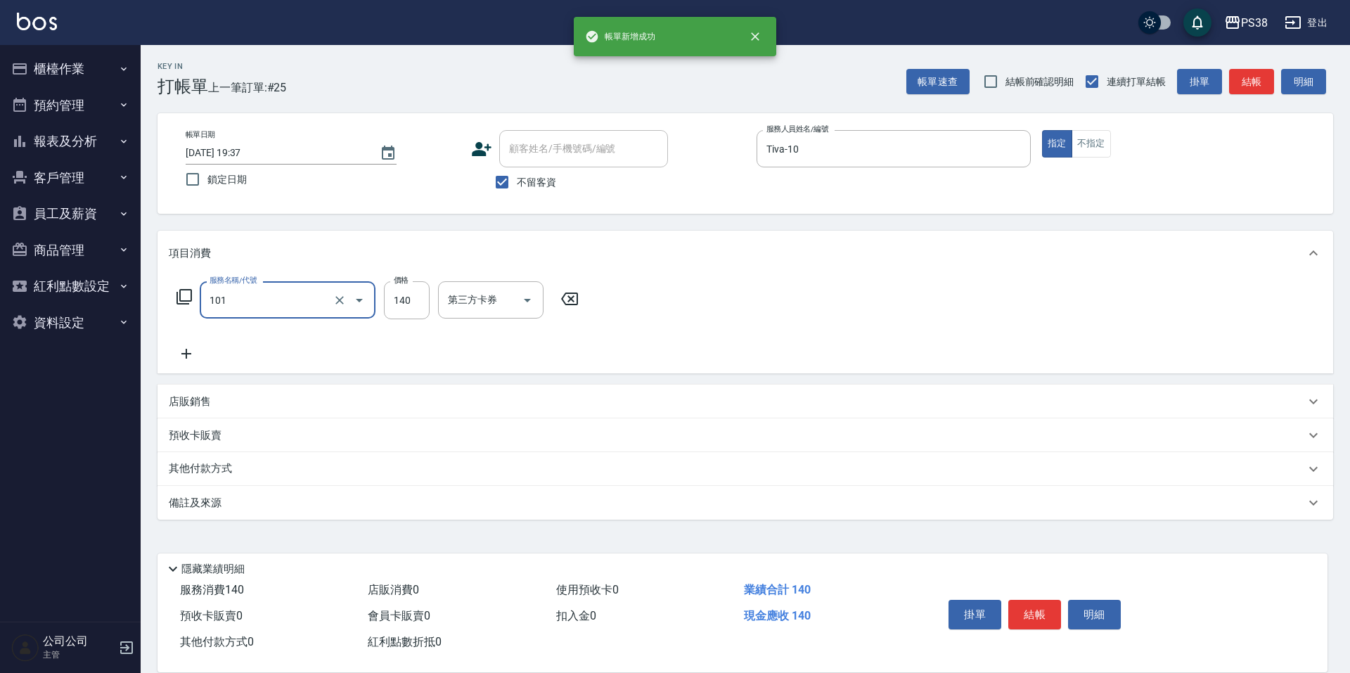
type input "洗髮(101)"
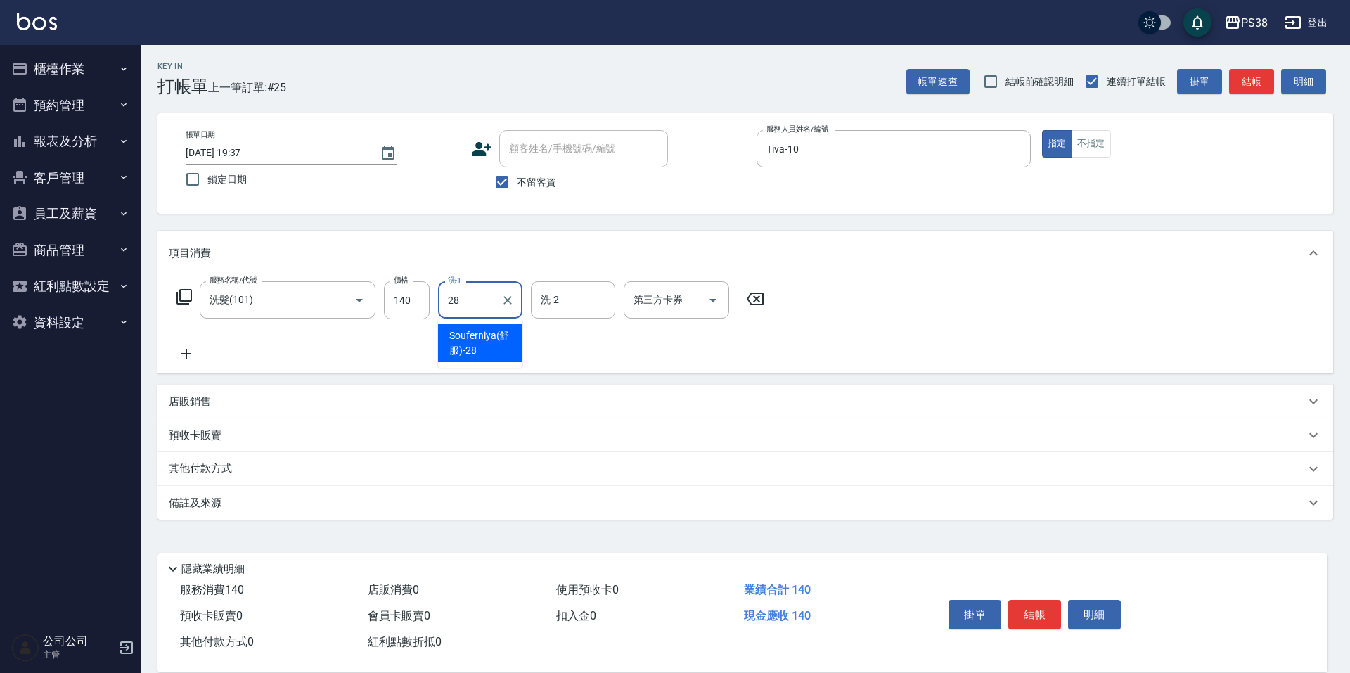
type input "Souferniya(舒服)-28"
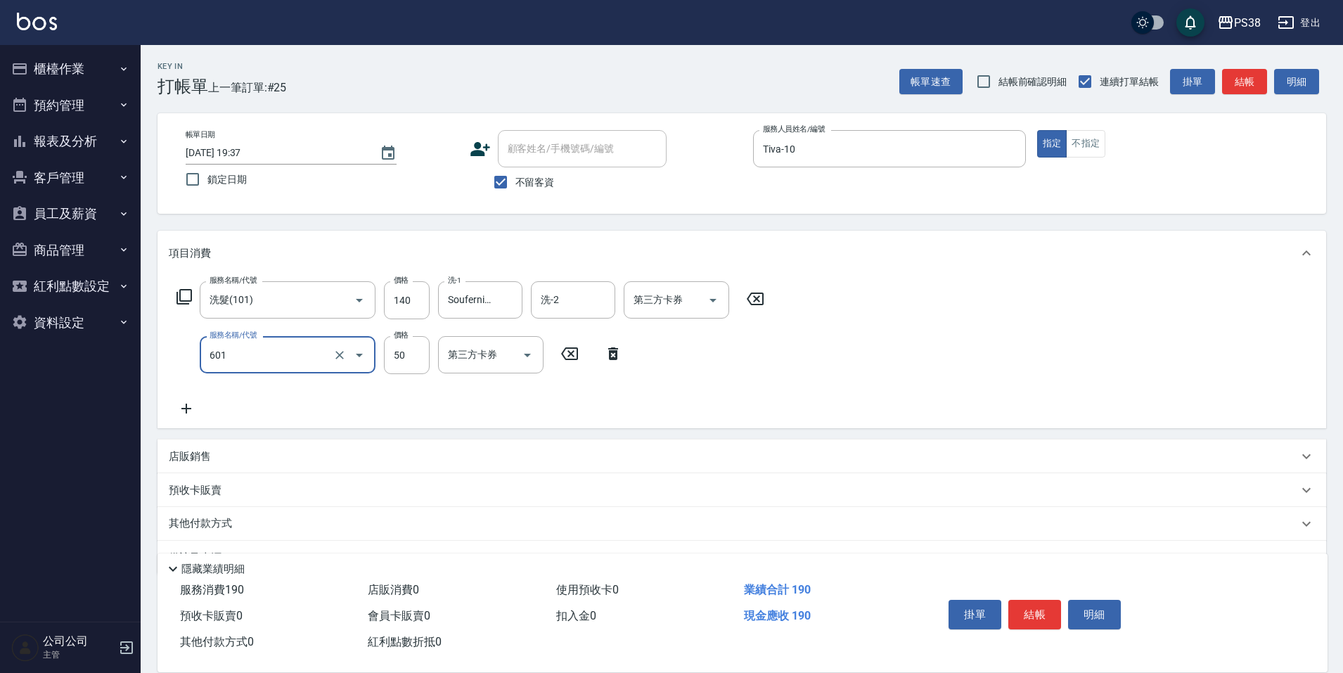
type input "精油50(601)"
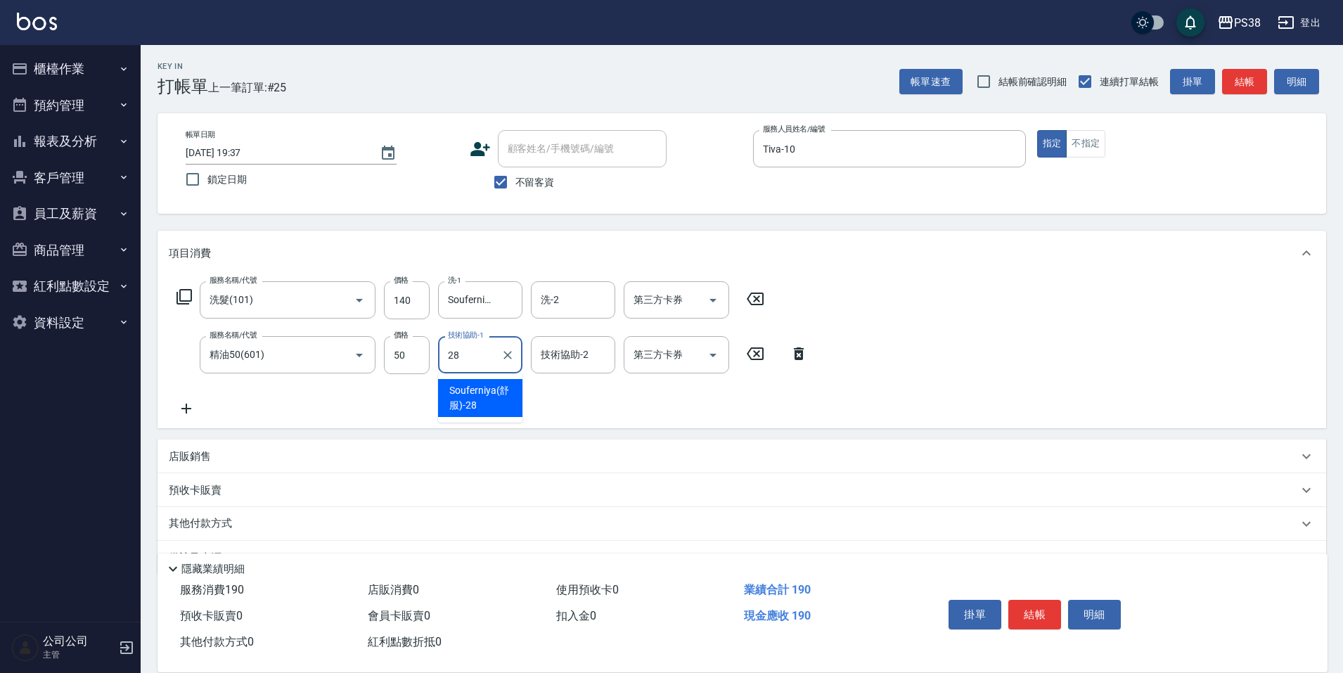
type input "Souferniya(舒服)-28"
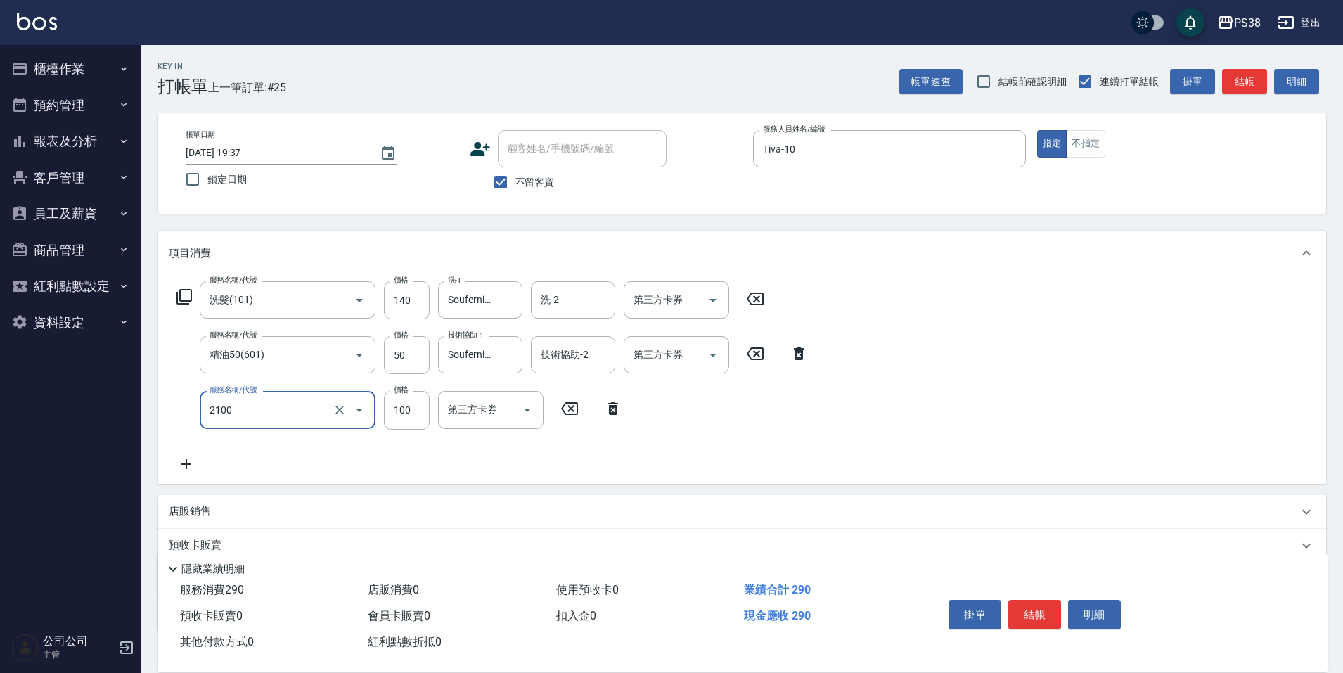
type input "剪髮與造型(任意金額)(2100)"
type input "190"
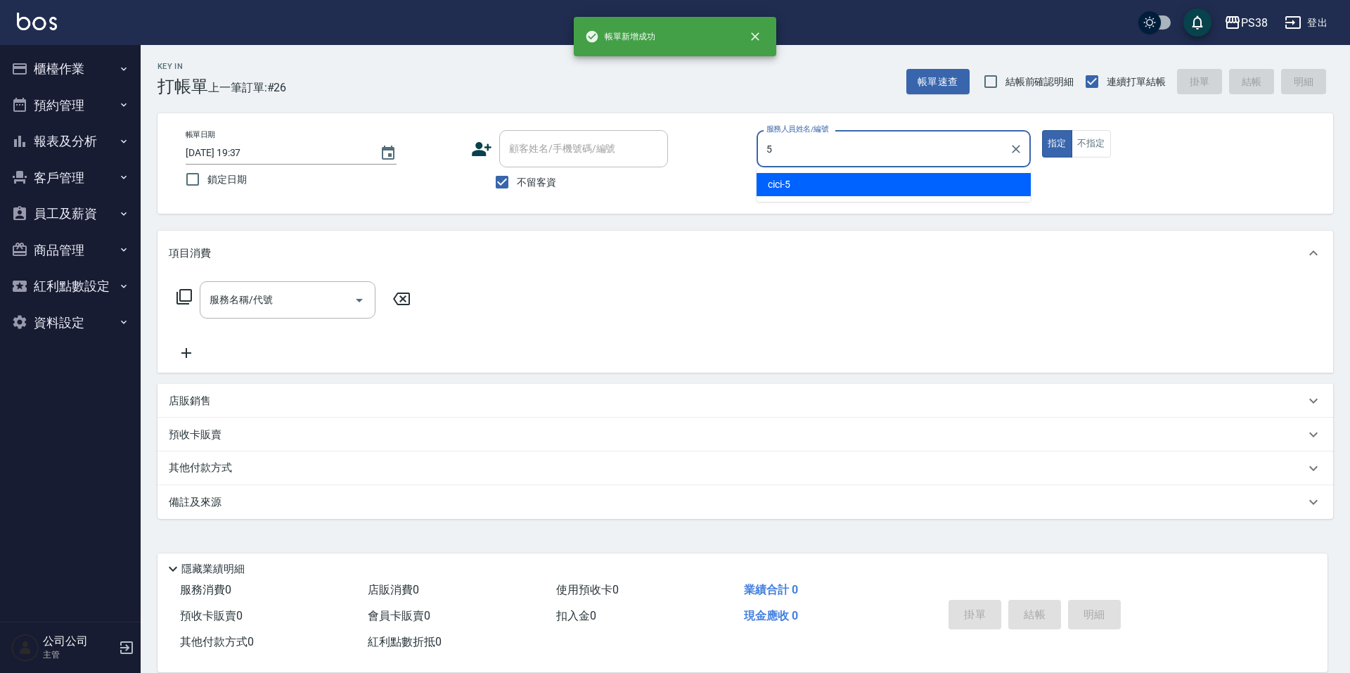
type input "cici-5"
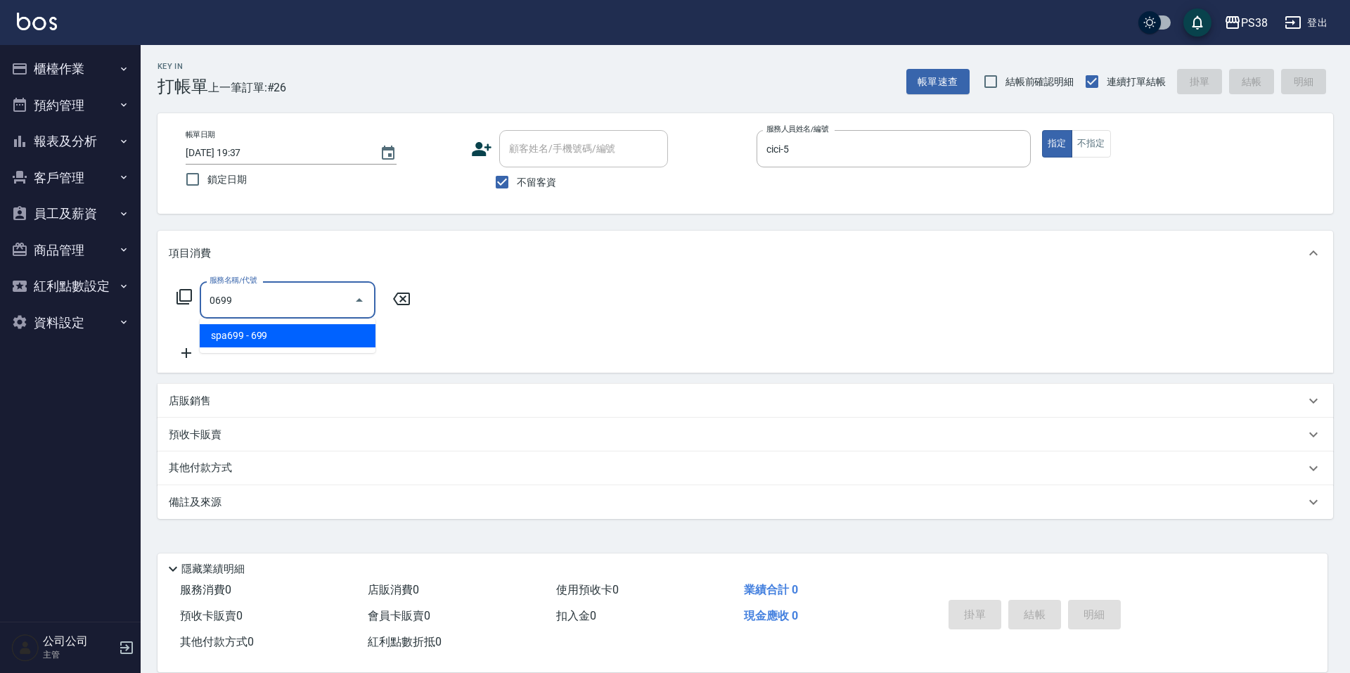
type input "spa699(0699)"
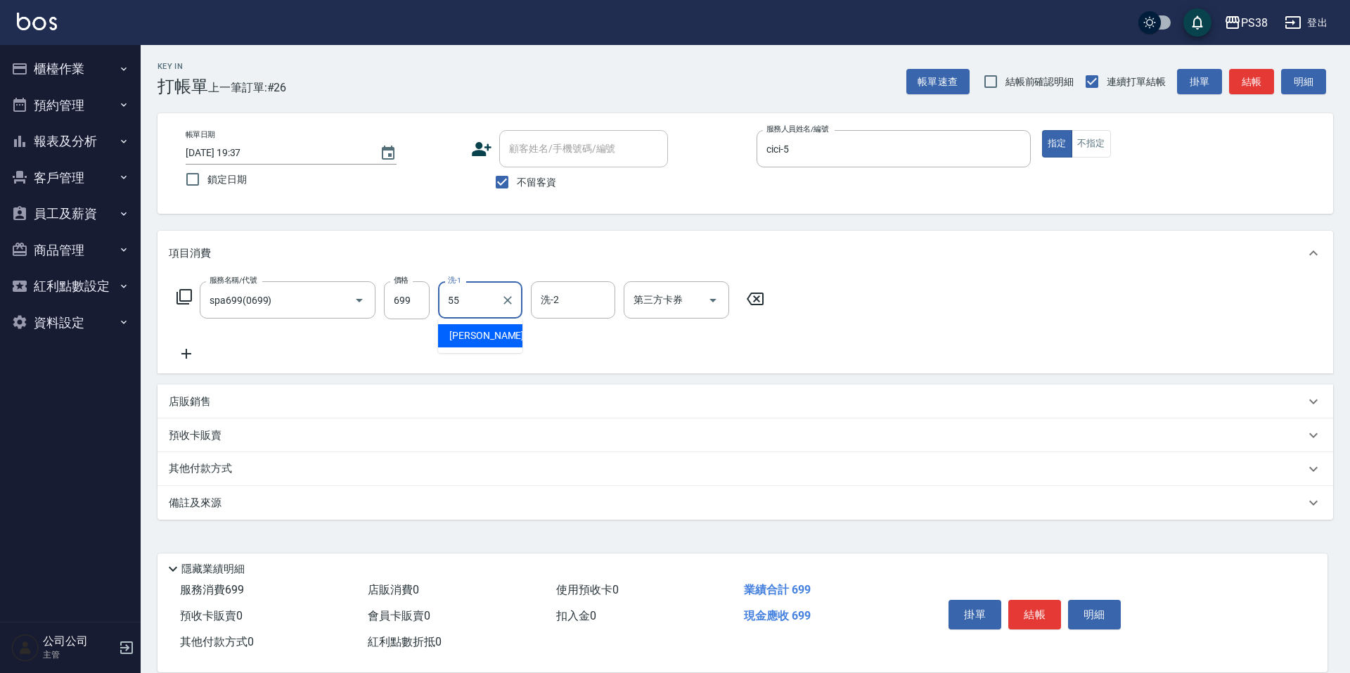
type input "彥丞-55"
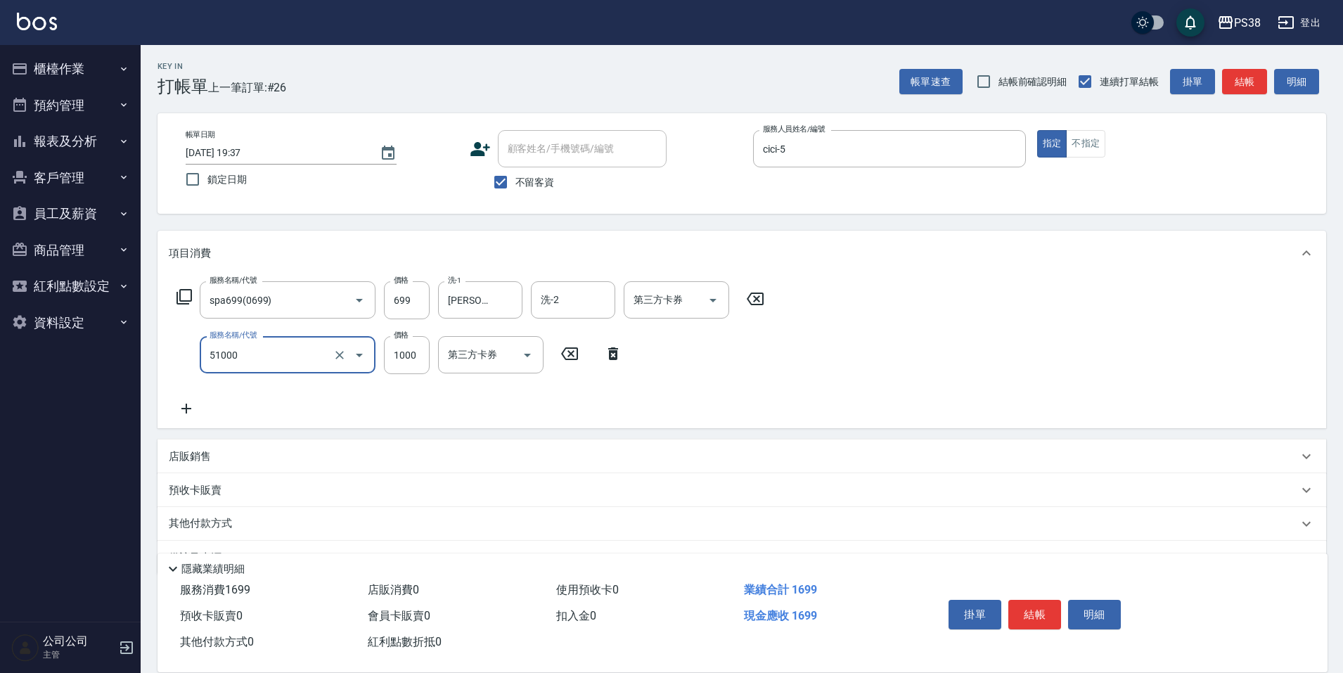
type input "染髮600以上(任意金額)(51000)"
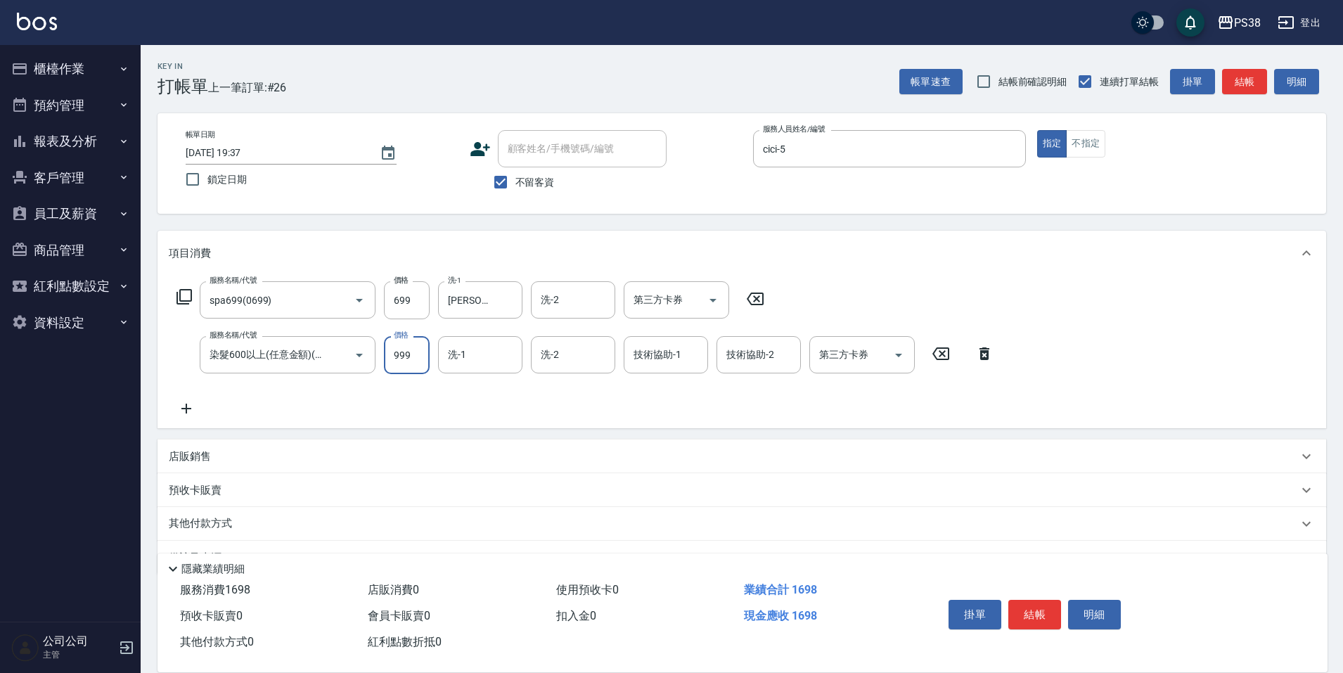
type input "999"
type input "彥丞-55"
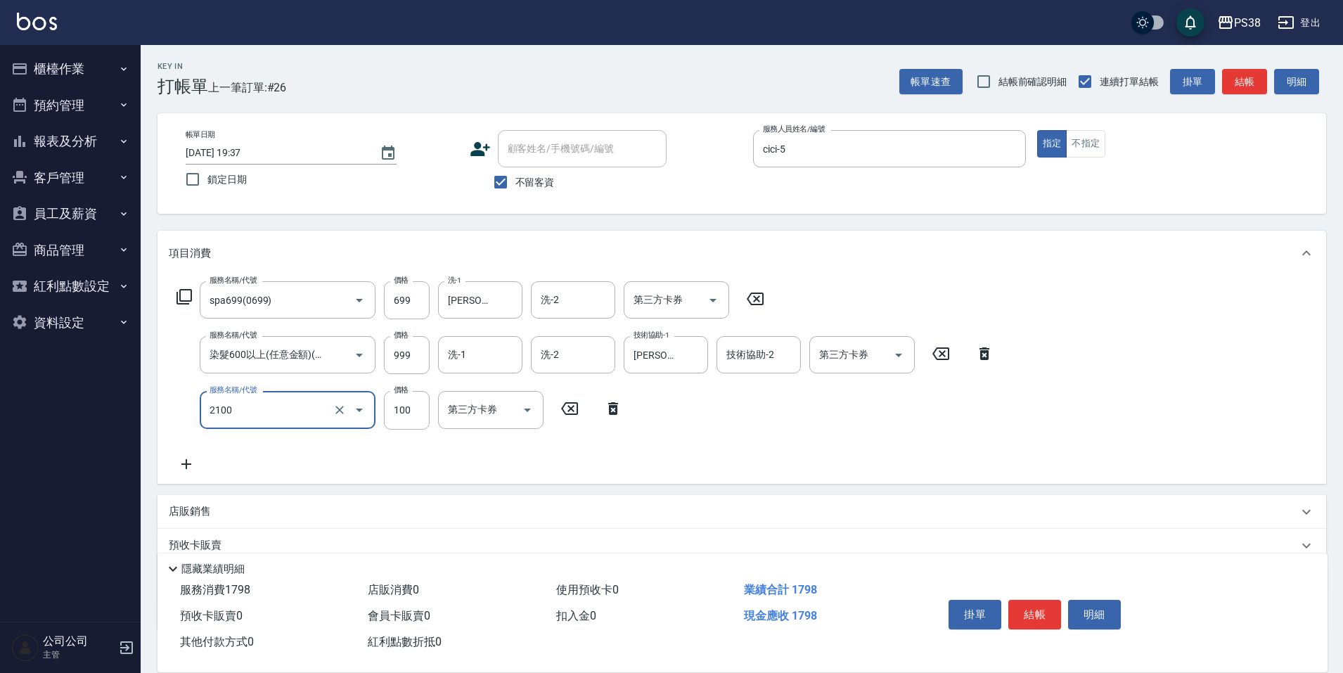
type input "剪髮與造型(任意金額)(2100)"
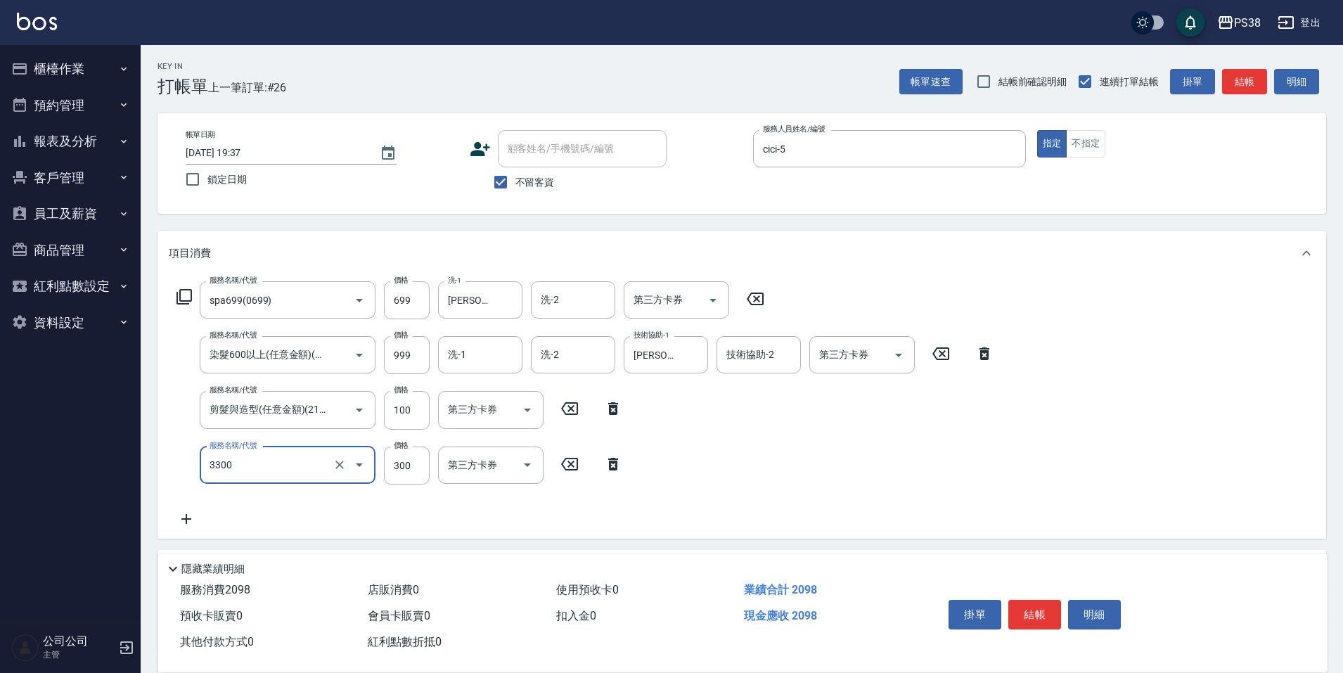
type input "胺基酸護髮(3300)"
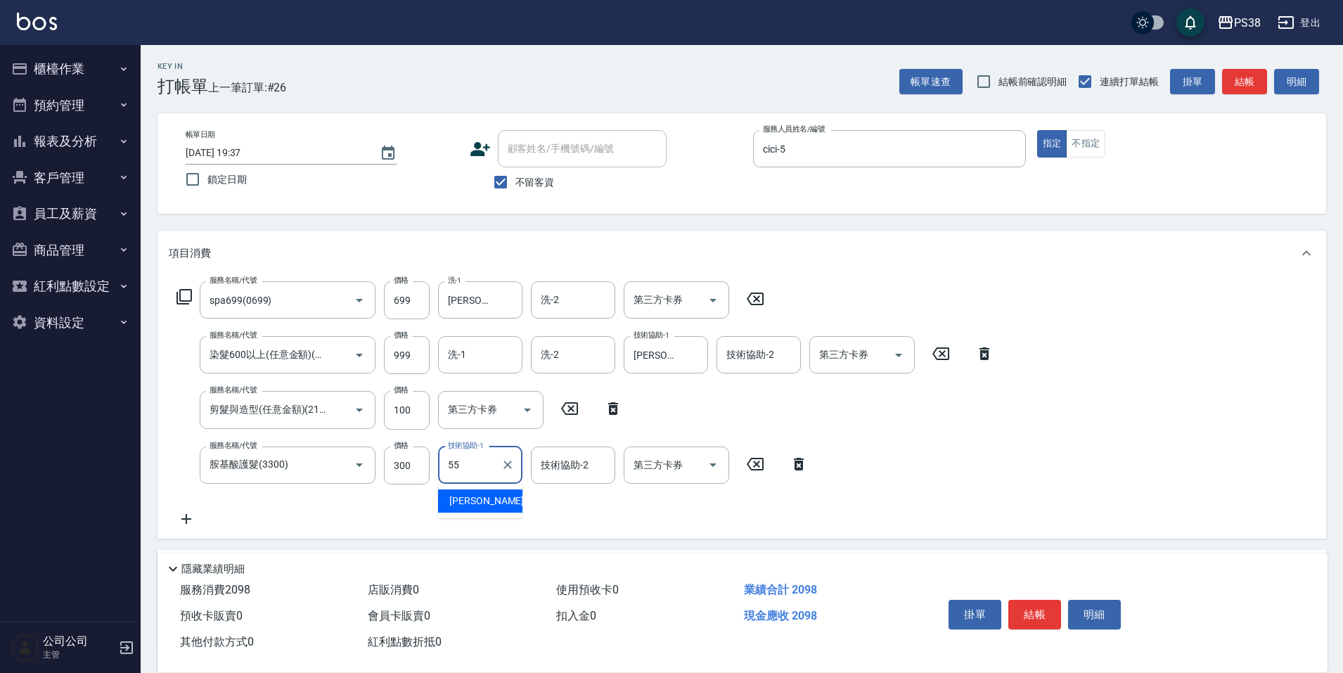
type input "彥丞-55"
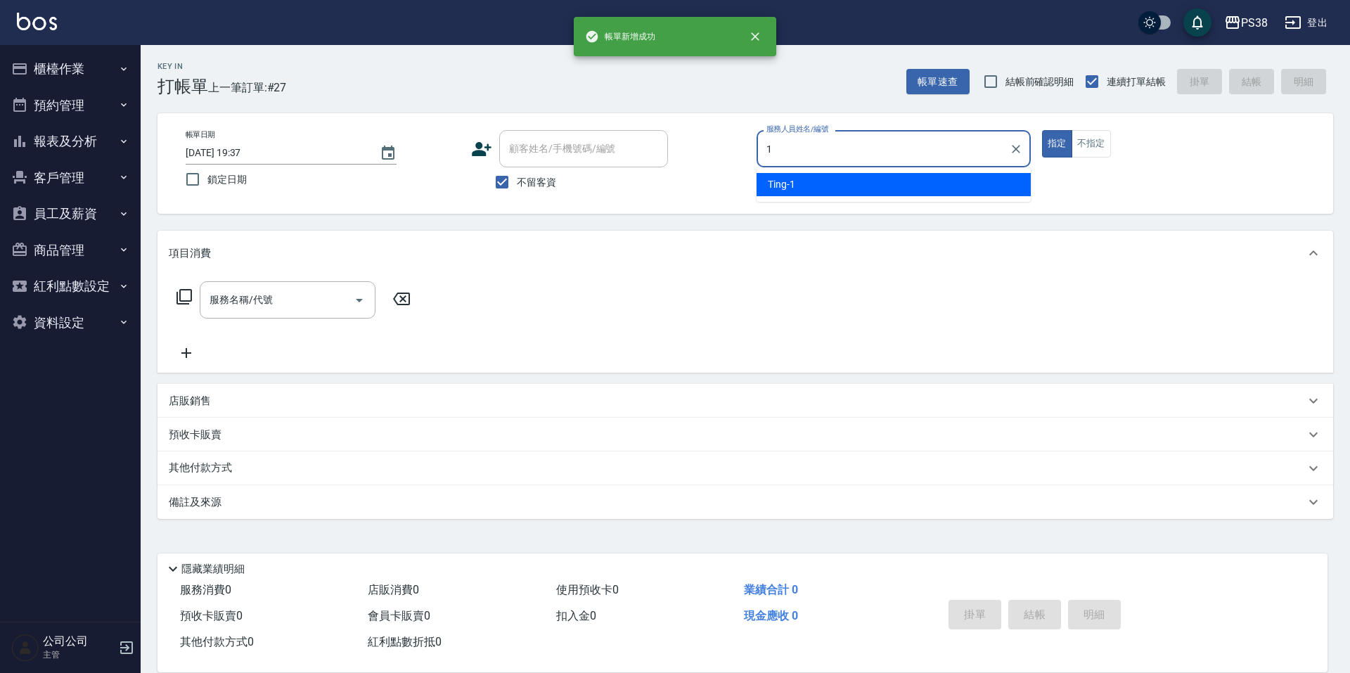
type input "Ting-1"
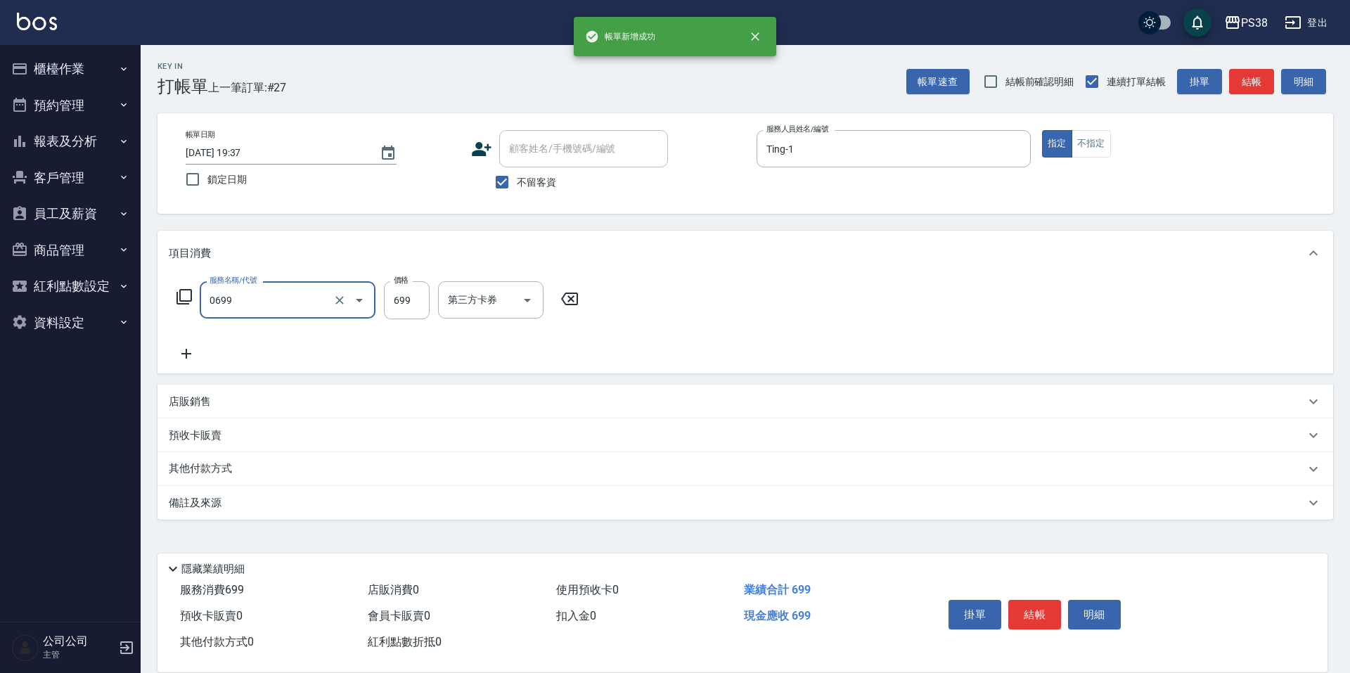
type input "spa699(0699)"
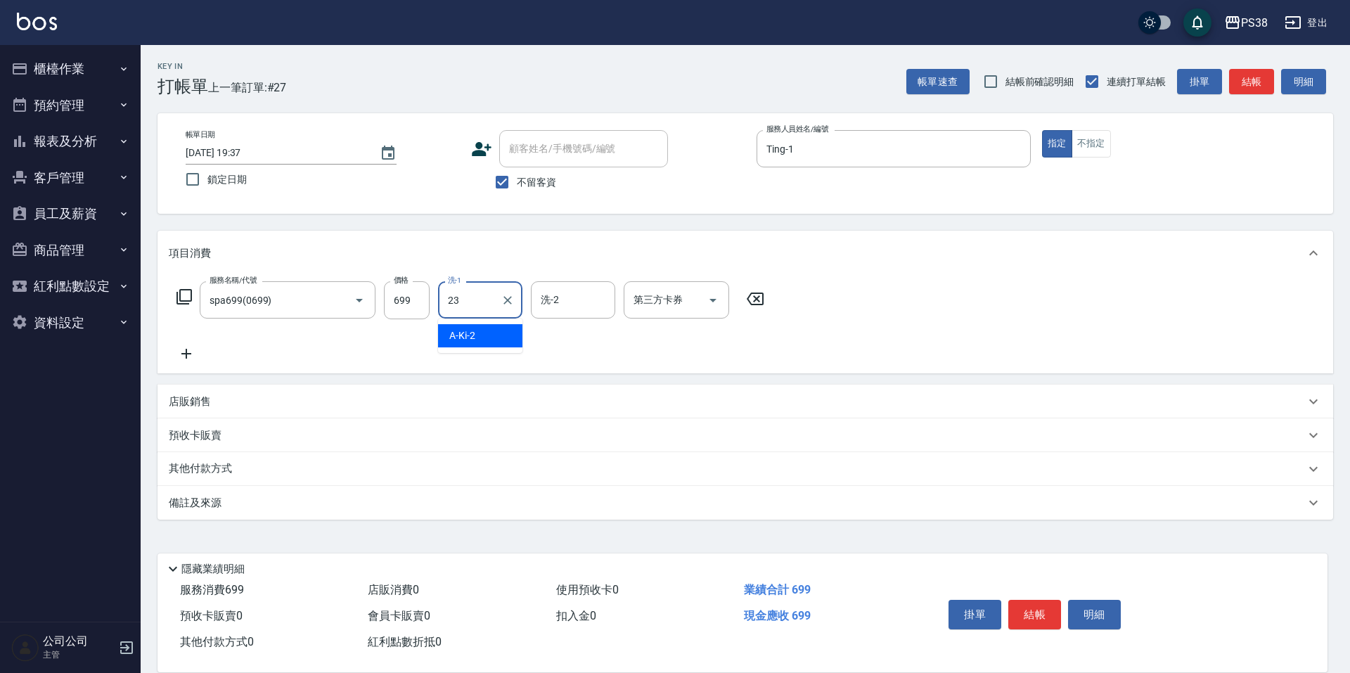
type input "Mona-23"
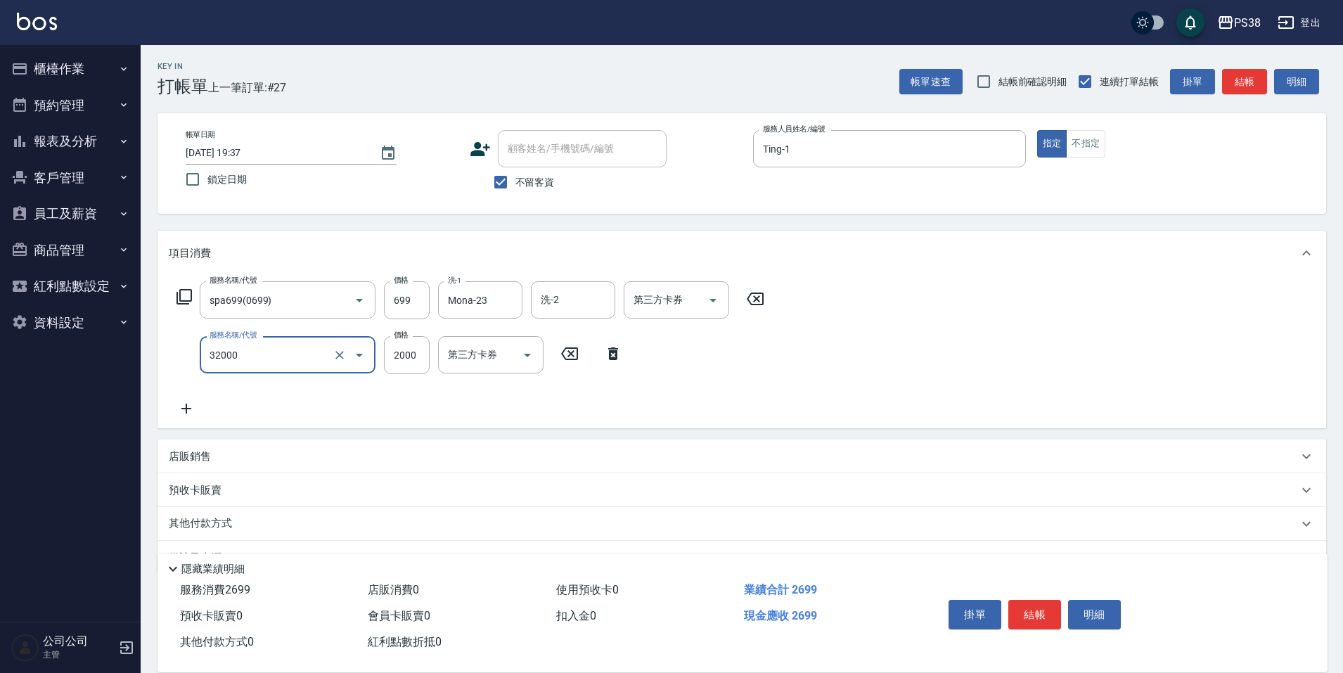
type input "極光(黑耀光)護髮(32000)"
type input "1500"
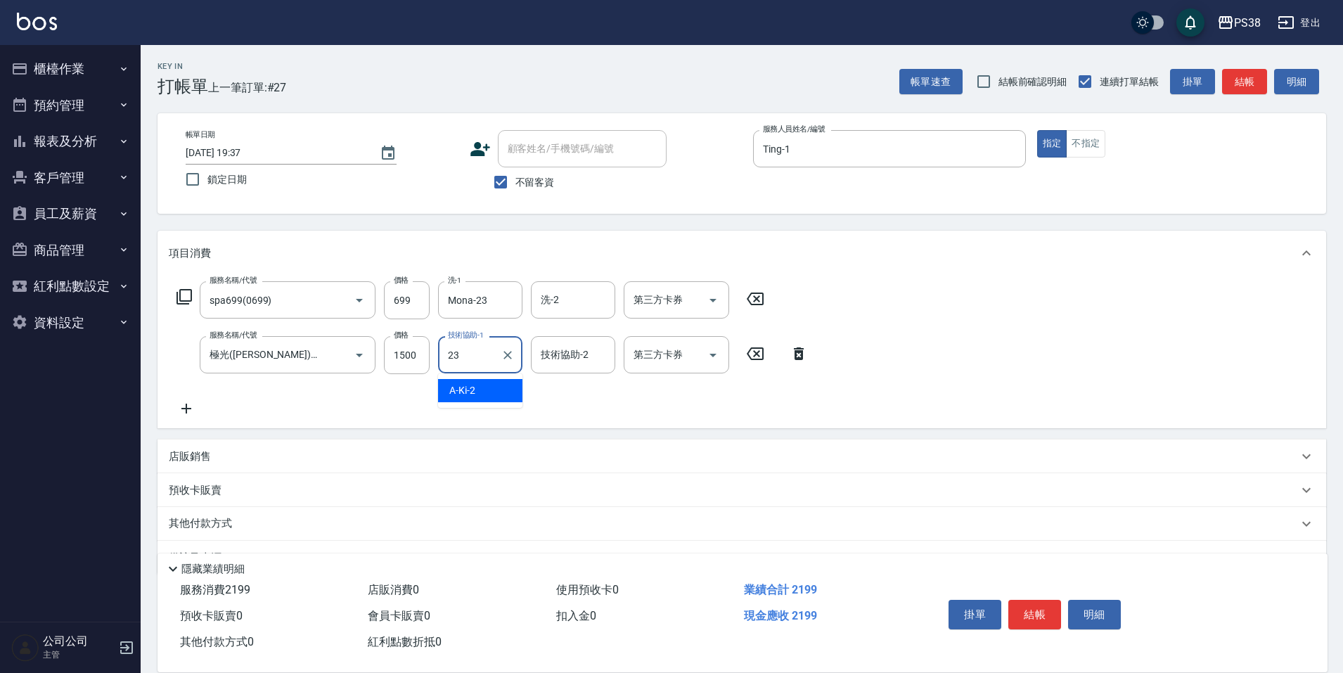
type input "Mona-23"
click at [718, 301] on icon "Open" at bounding box center [713, 300] width 17 height 17
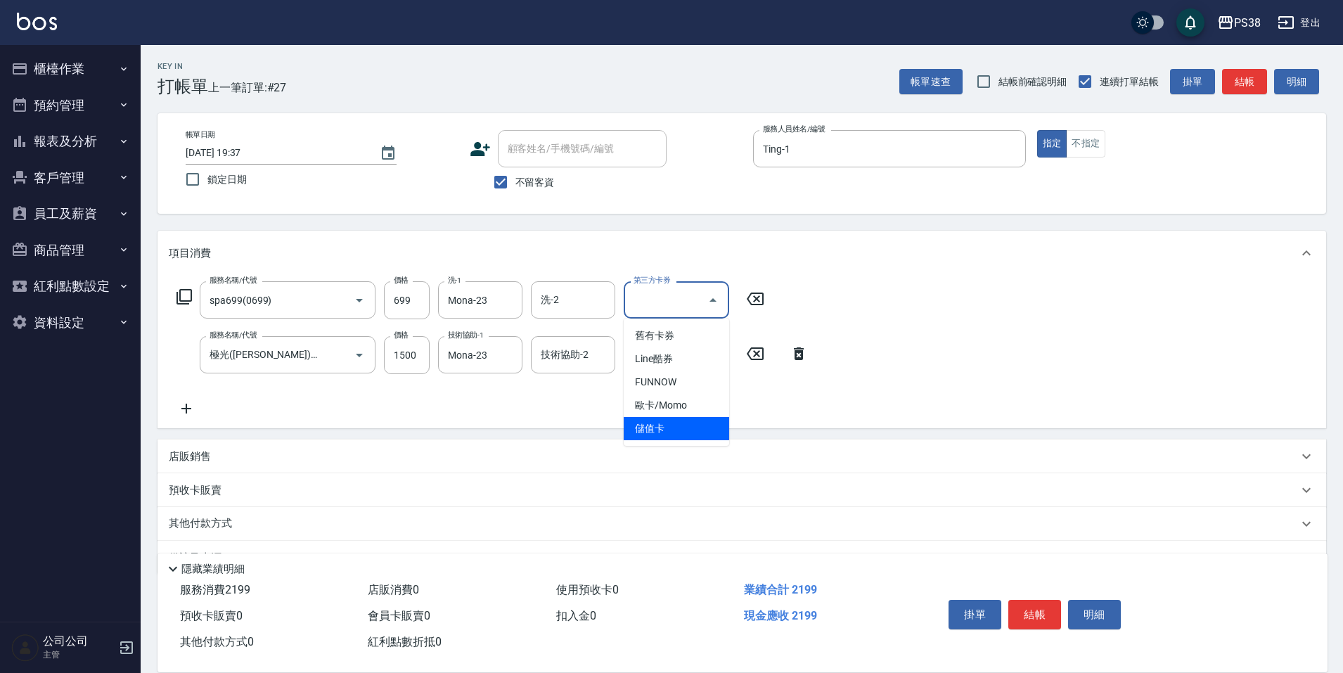
click at [693, 433] on span "儲值卡" at bounding box center [676, 428] width 105 height 23
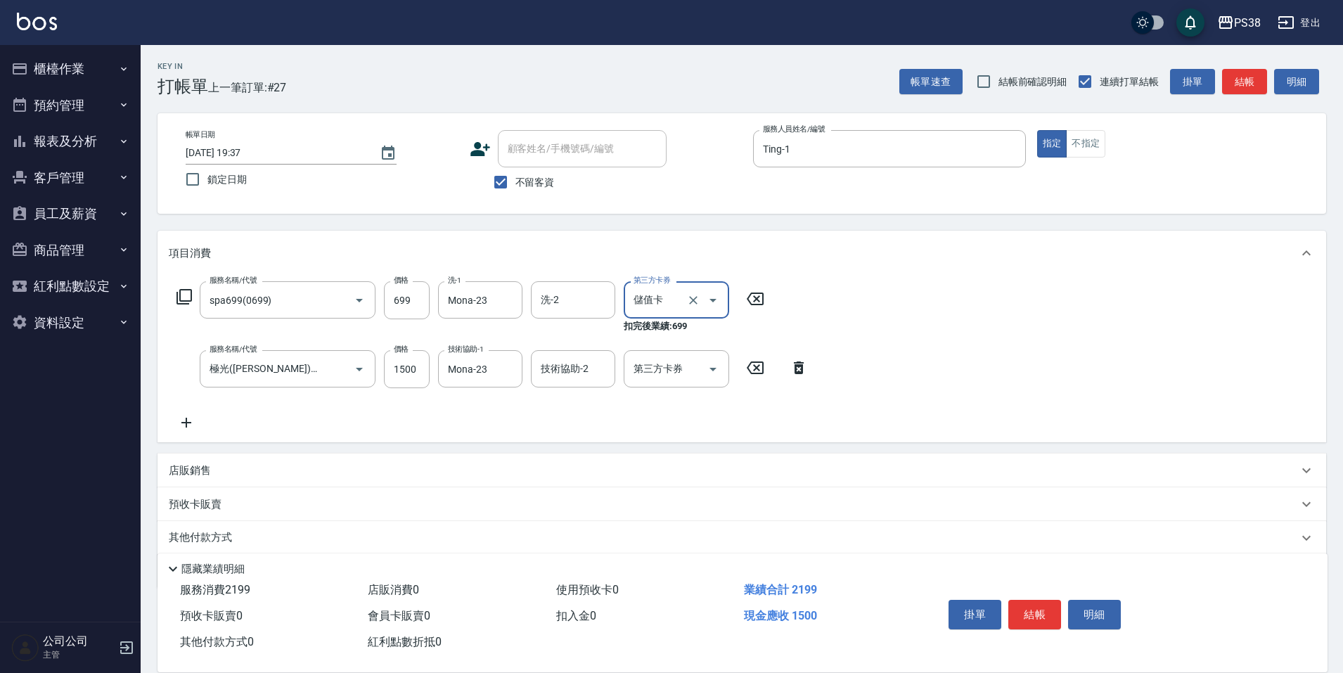
type input "儲值卡"
click at [713, 363] on icon "Open" at bounding box center [713, 369] width 17 height 17
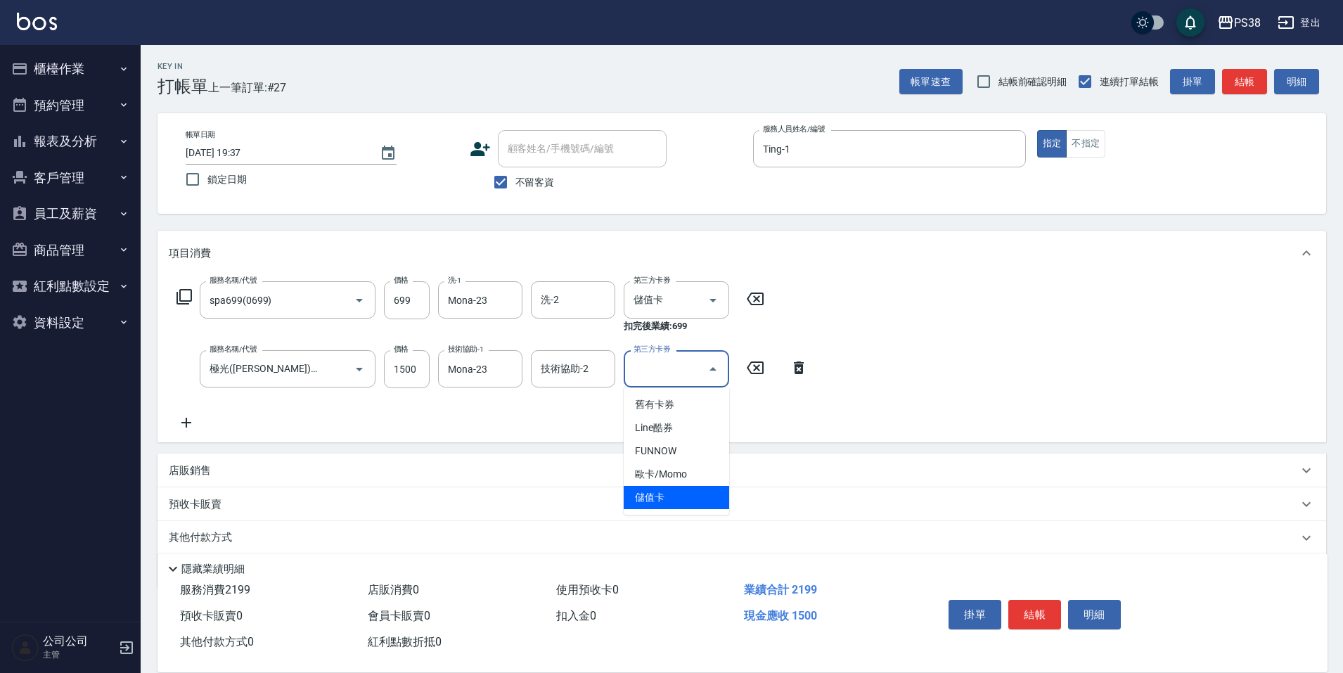
click at [684, 499] on span "儲值卡" at bounding box center [676, 497] width 105 height 23
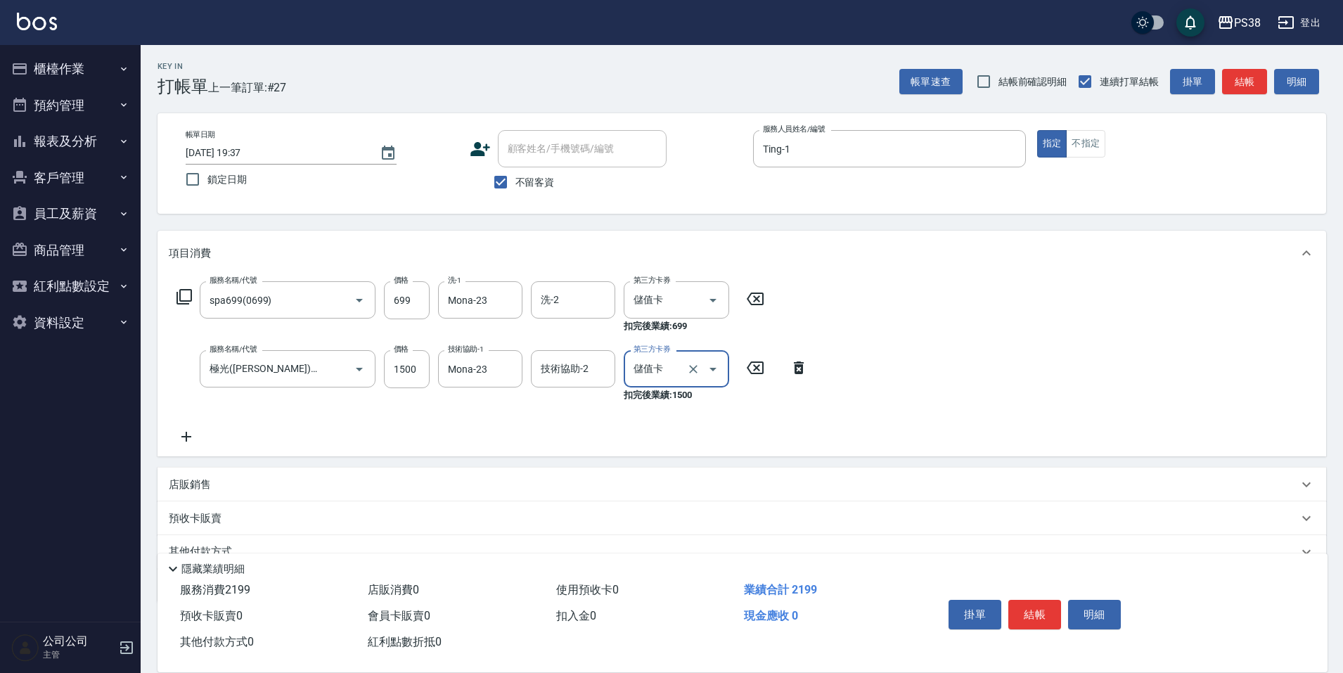
type input "儲值卡"
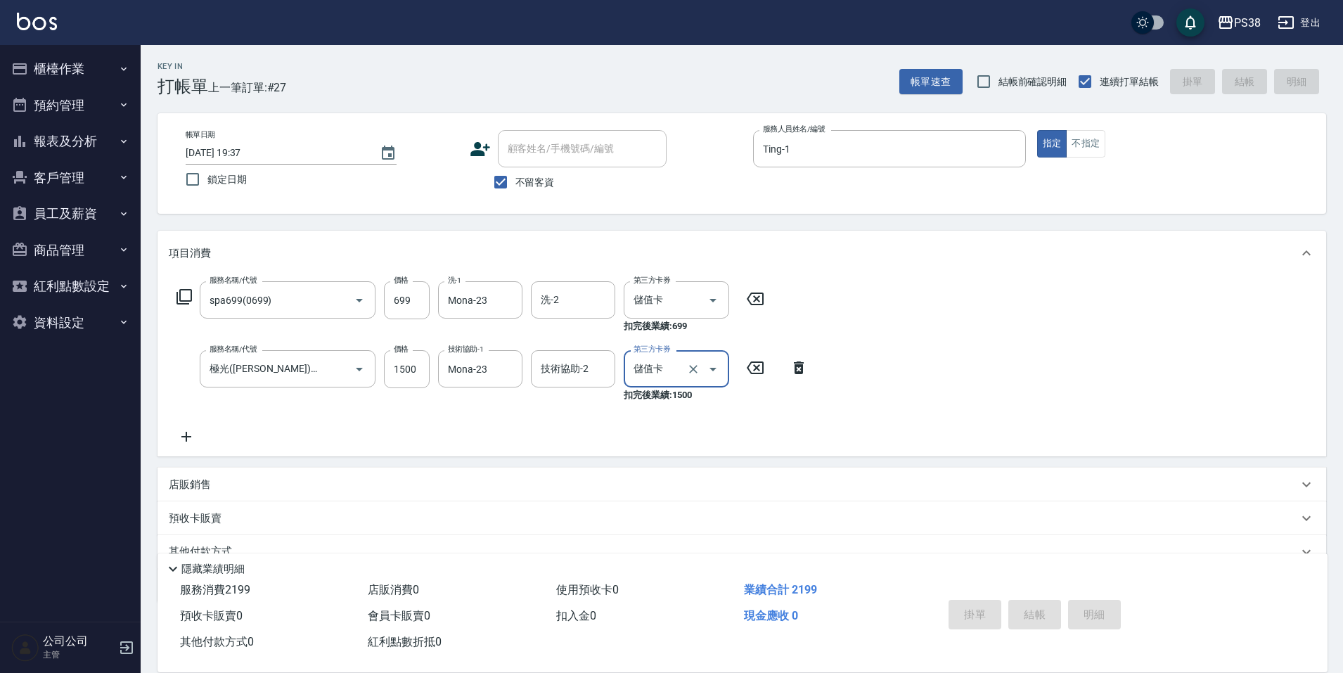
type input "2025/10/04 19:38"
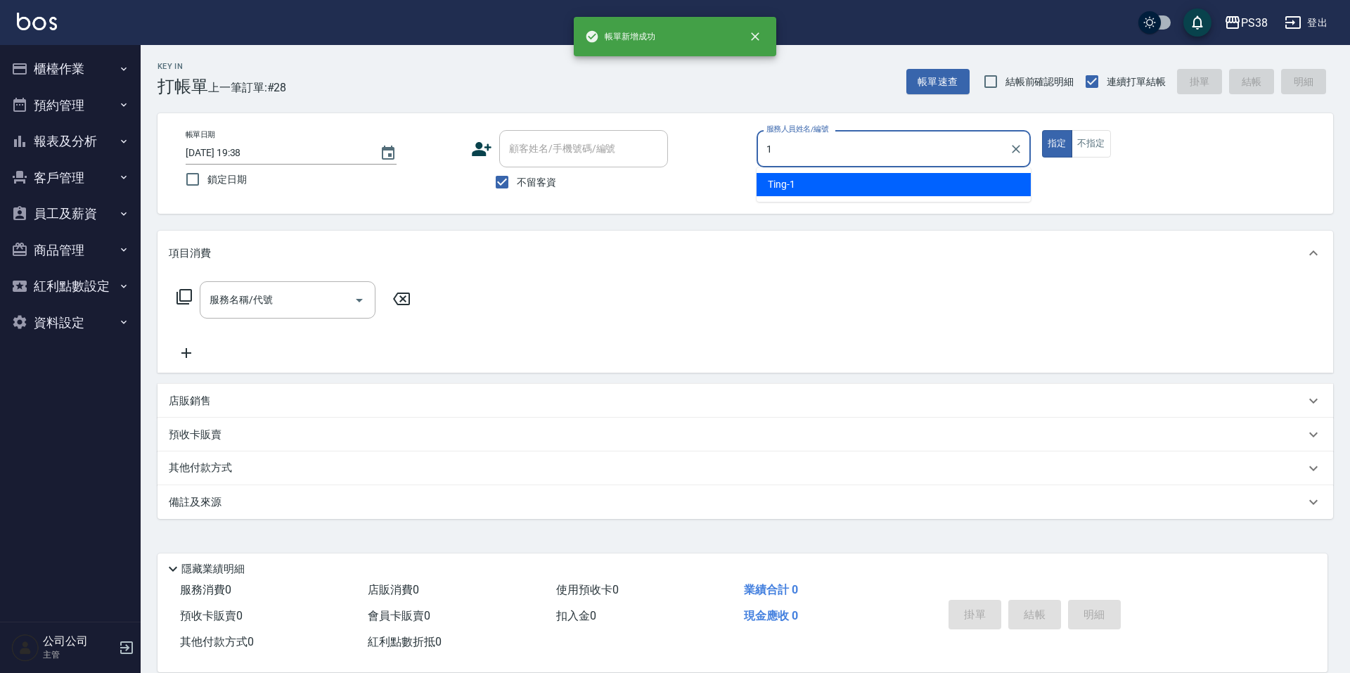
type input "Ting-1"
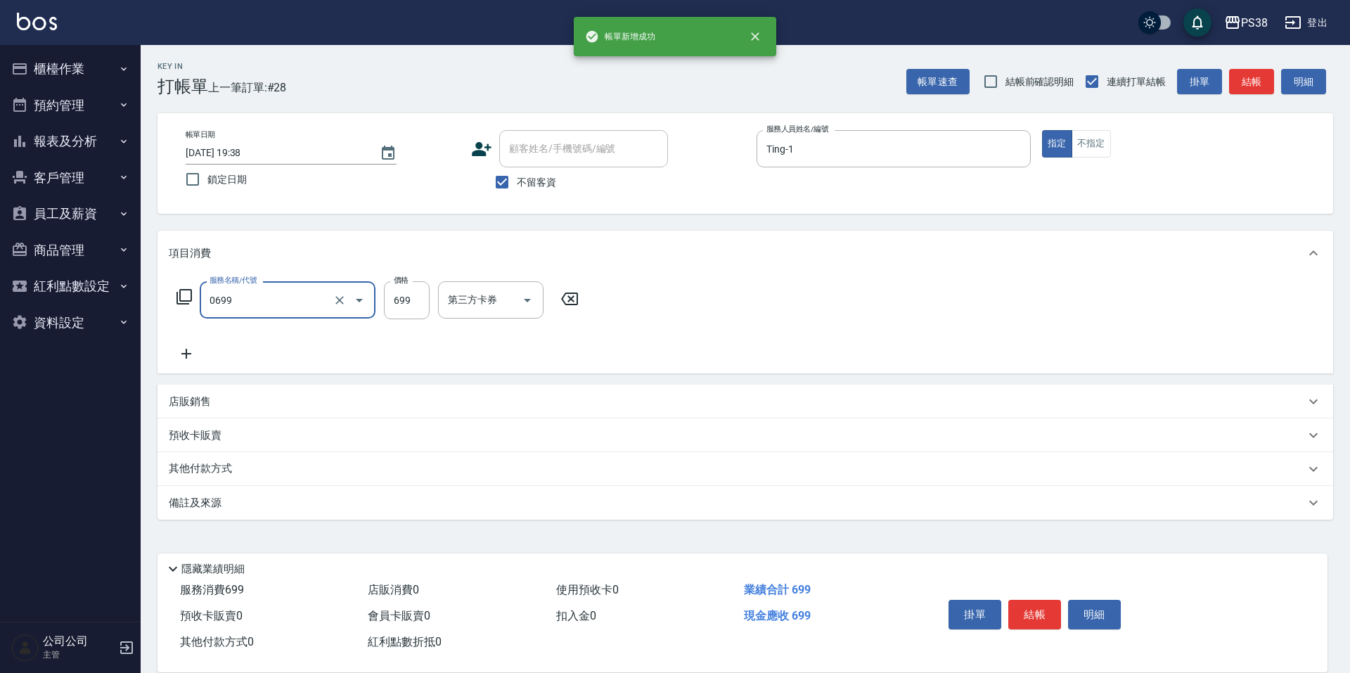
type input "spa699(0699)"
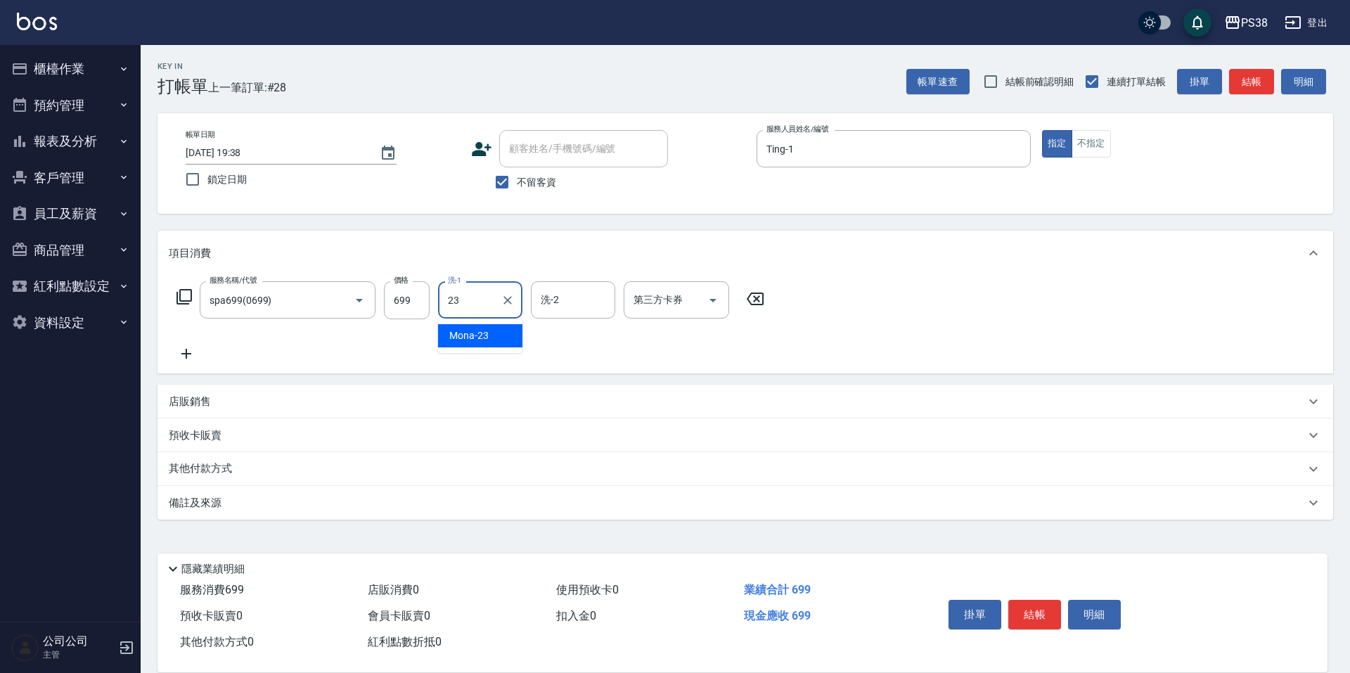
type input "Mona-23"
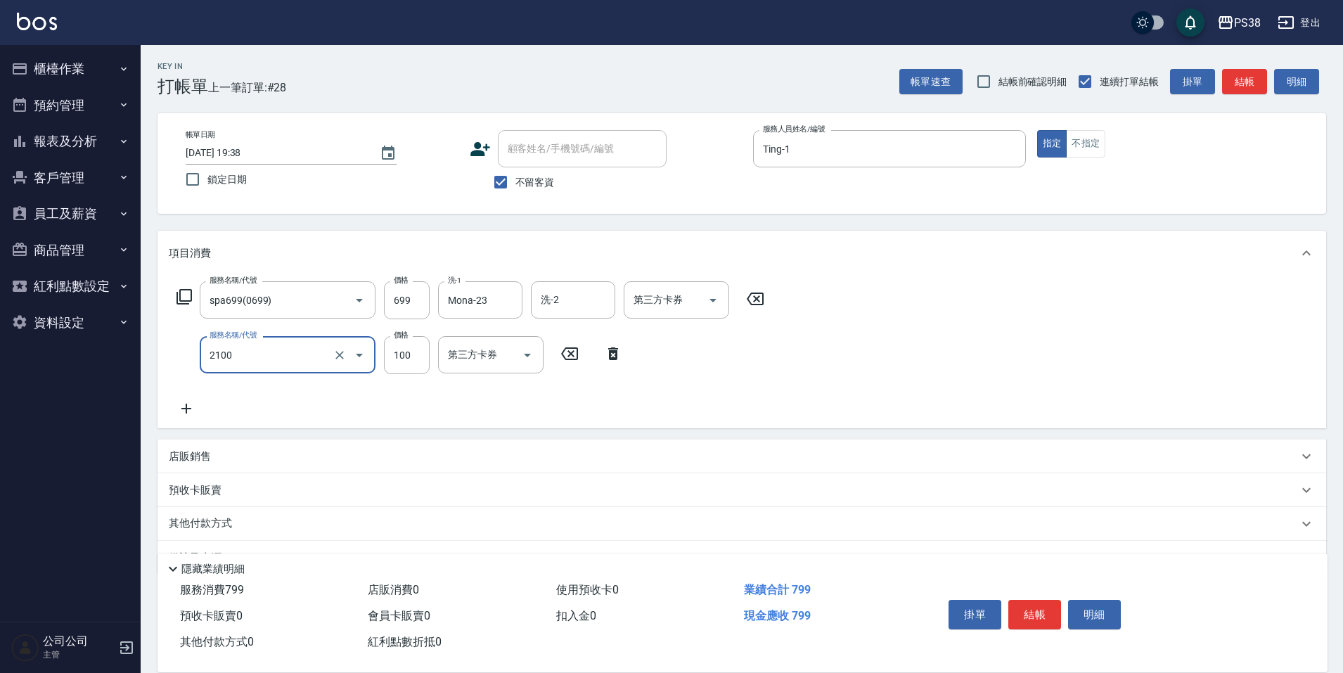
type input "剪髮與造型(任意金額)(2100)"
type input "200"
click at [689, 416] on div "服務名稱/代號 spa699(0699) 服務名稱/代號 價格 699 價格 洗-1 Mona-23 洗-1 洗-2 洗-2 第三方卡券 第三方卡券 服務名稱…" at bounding box center [471, 349] width 604 height 136
click at [715, 302] on icon "Open" at bounding box center [713, 300] width 17 height 17
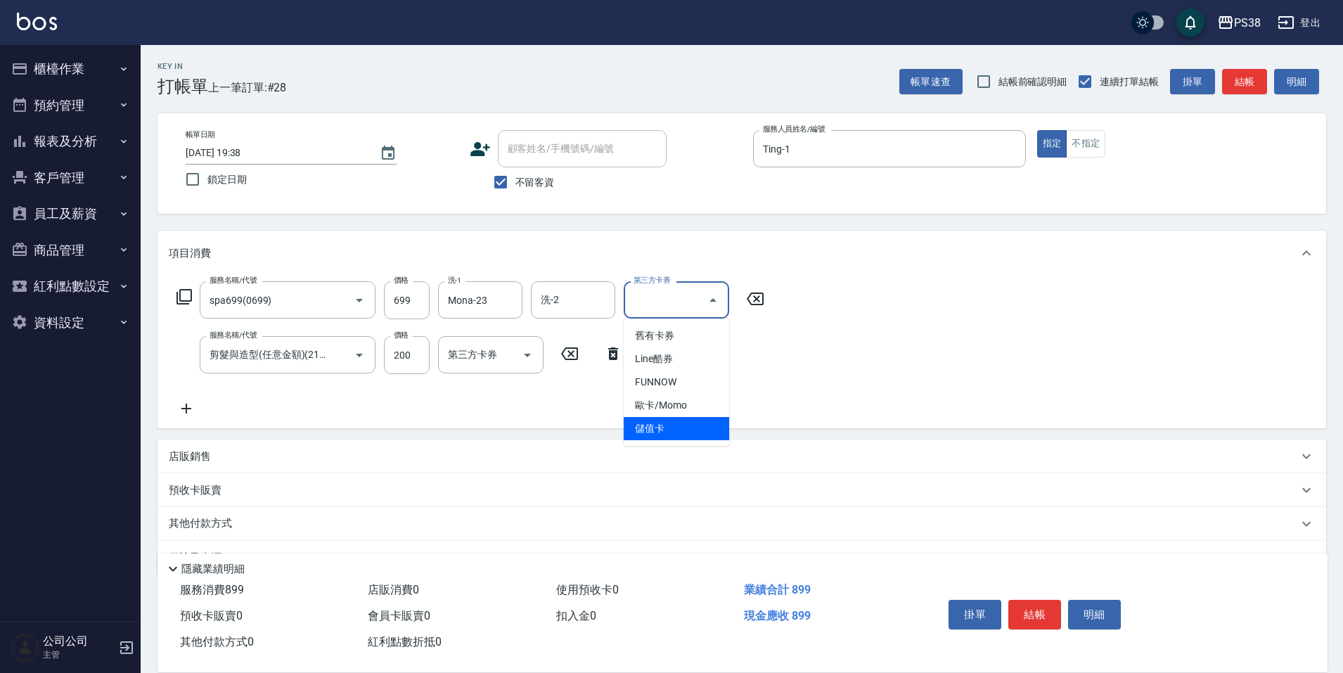
click at [665, 449] on div "店販銷售" at bounding box center [733, 456] width 1129 height 15
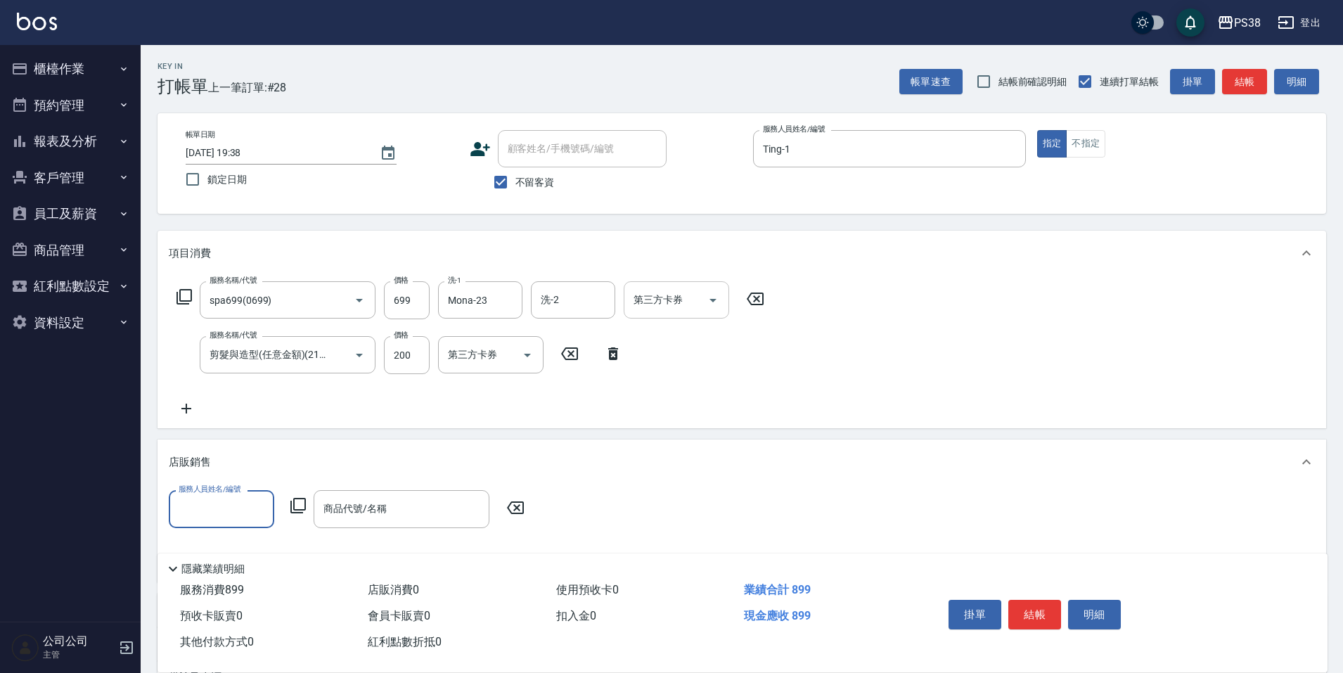
click at [703, 305] on button "Open" at bounding box center [713, 300] width 23 height 23
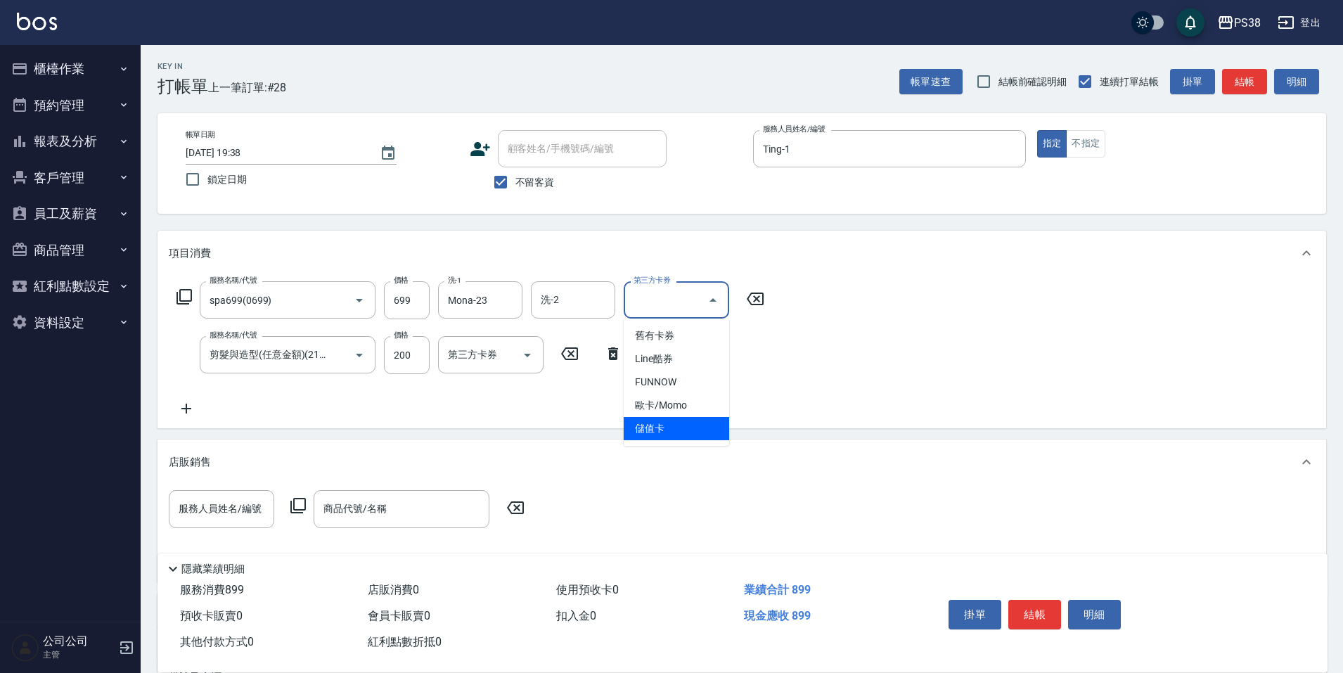
click at [693, 421] on span "儲值卡" at bounding box center [676, 428] width 105 height 23
type input "儲值卡"
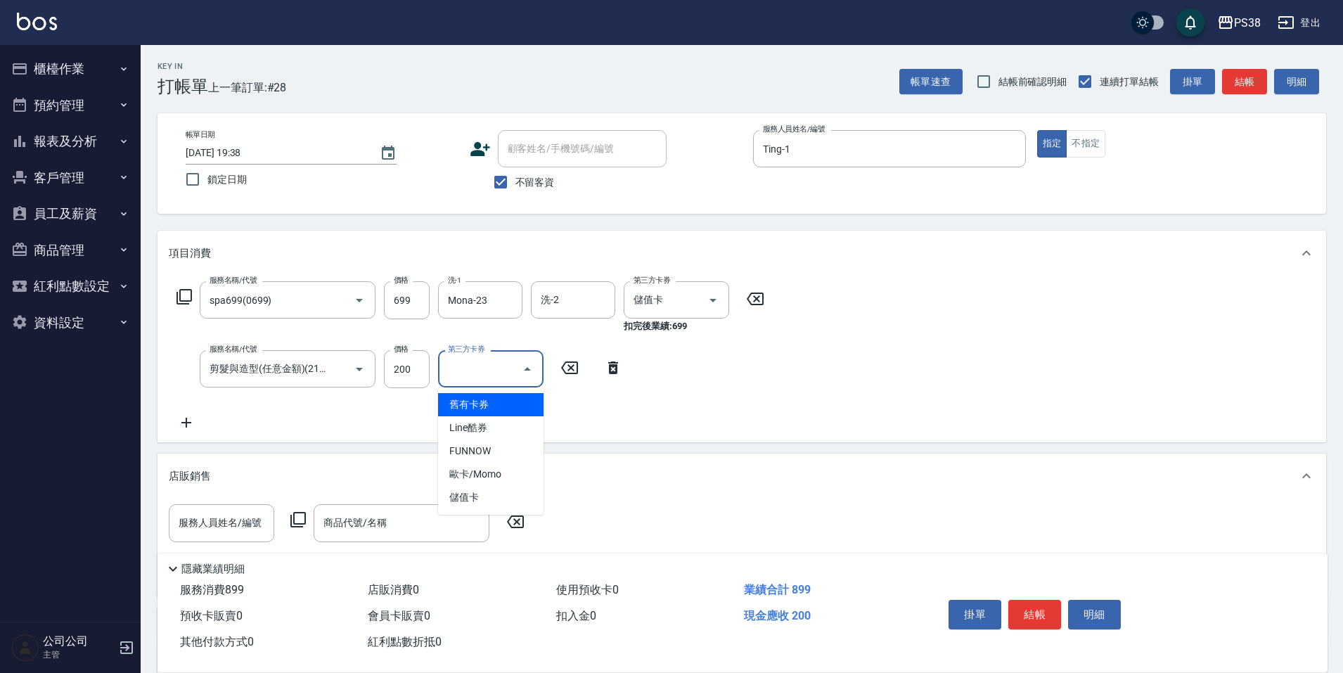
click at [514, 376] on input "第三方卡券" at bounding box center [480, 369] width 72 height 25
click at [514, 489] on span "儲值卡" at bounding box center [490, 497] width 105 height 23
type input "儲值卡"
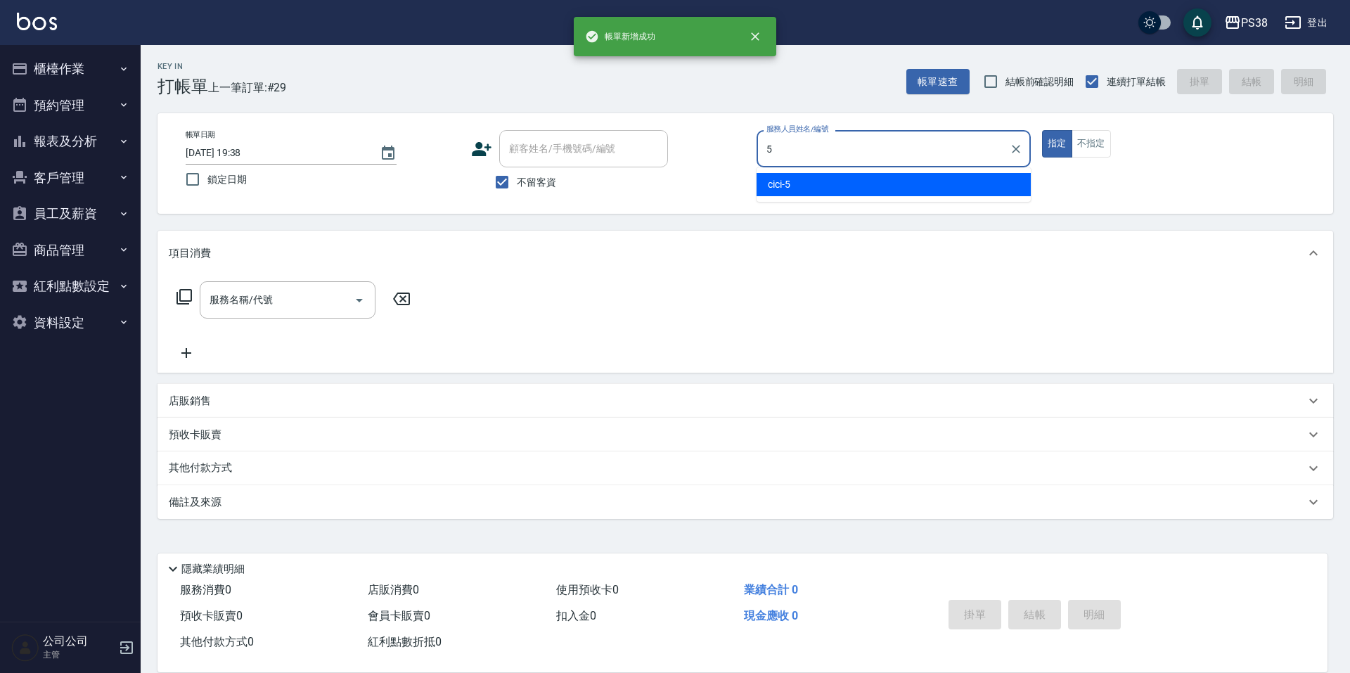
type input "cici-5"
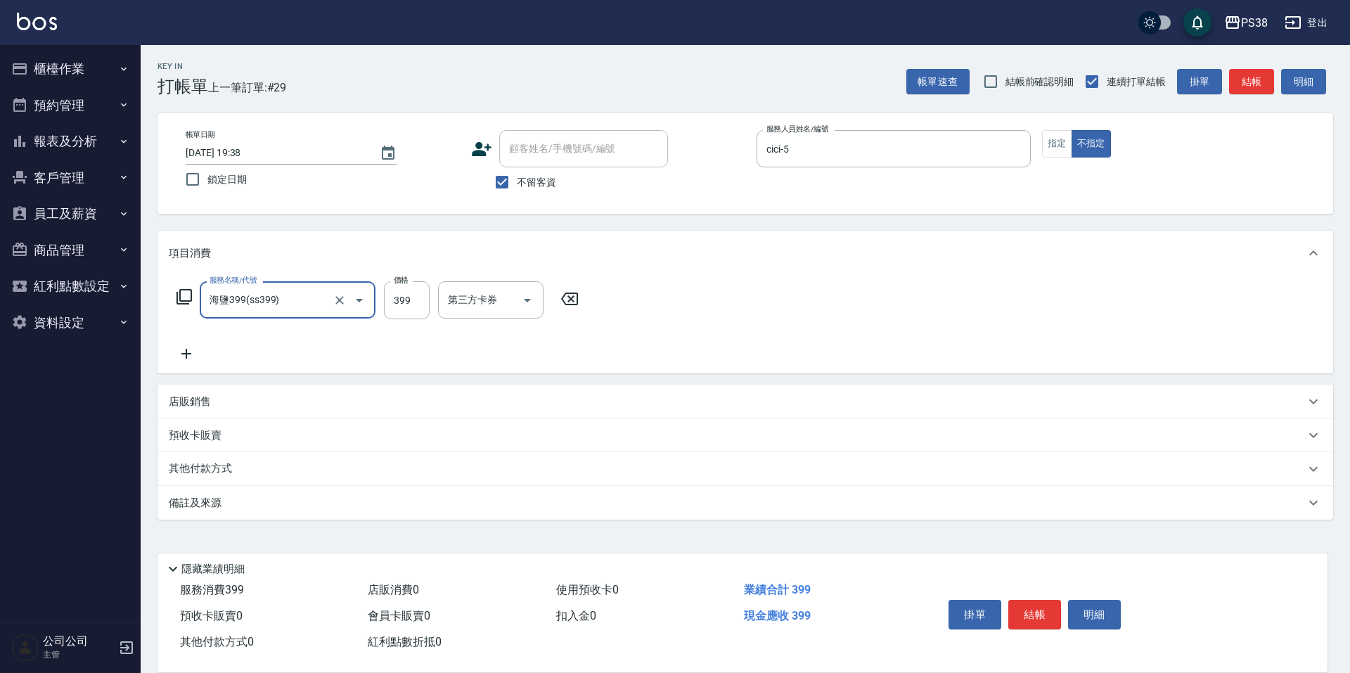
type input "海鹽399(ss399)"
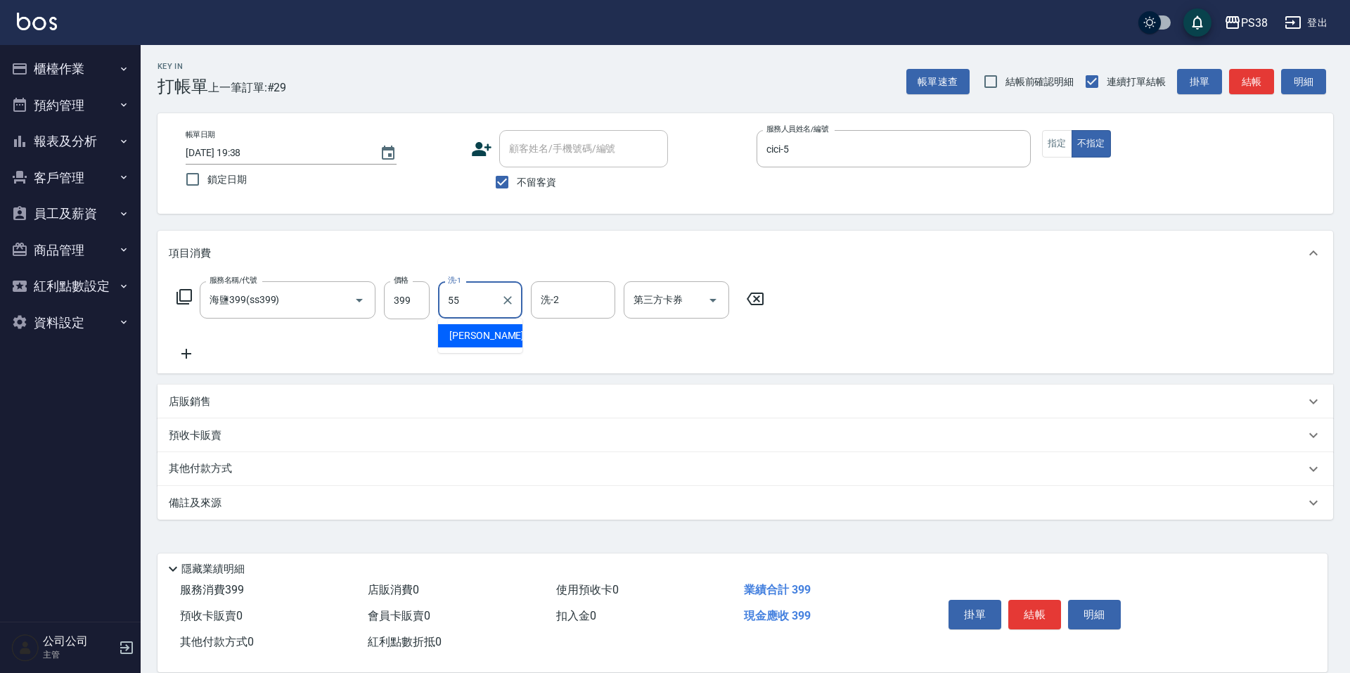
type input "彥丞-55"
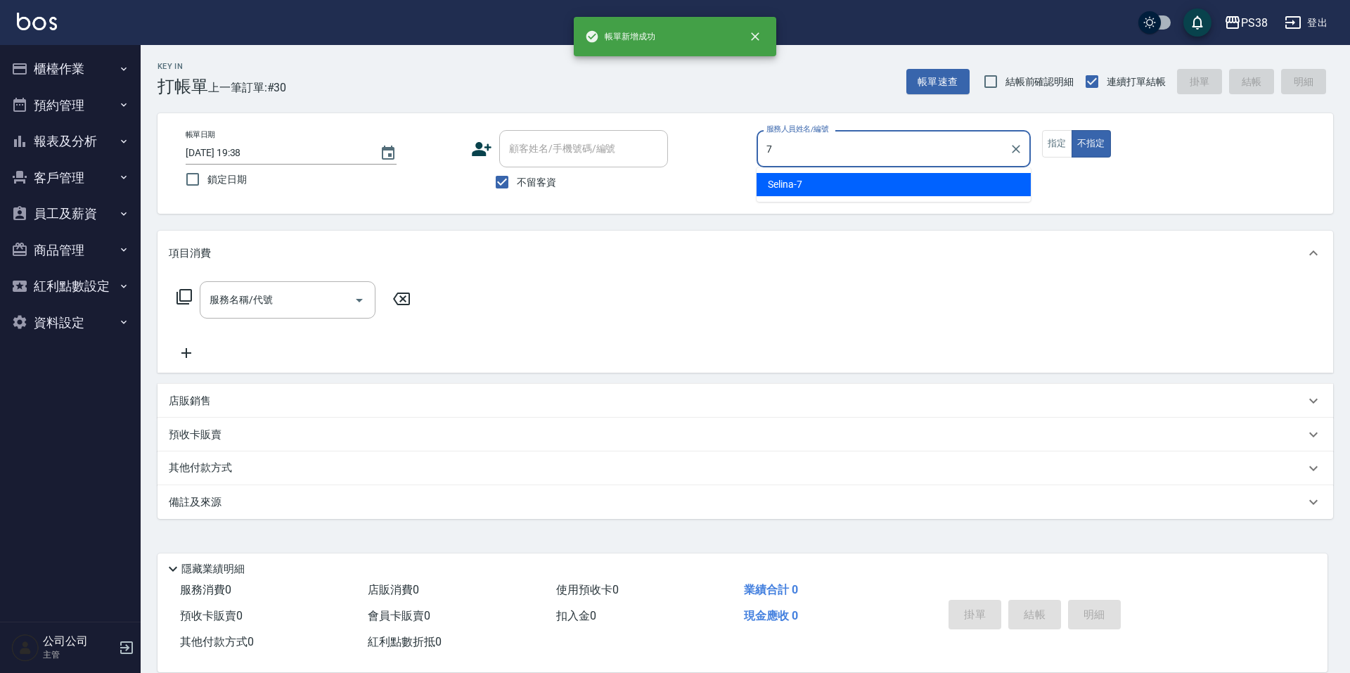
type input "Selina-7"
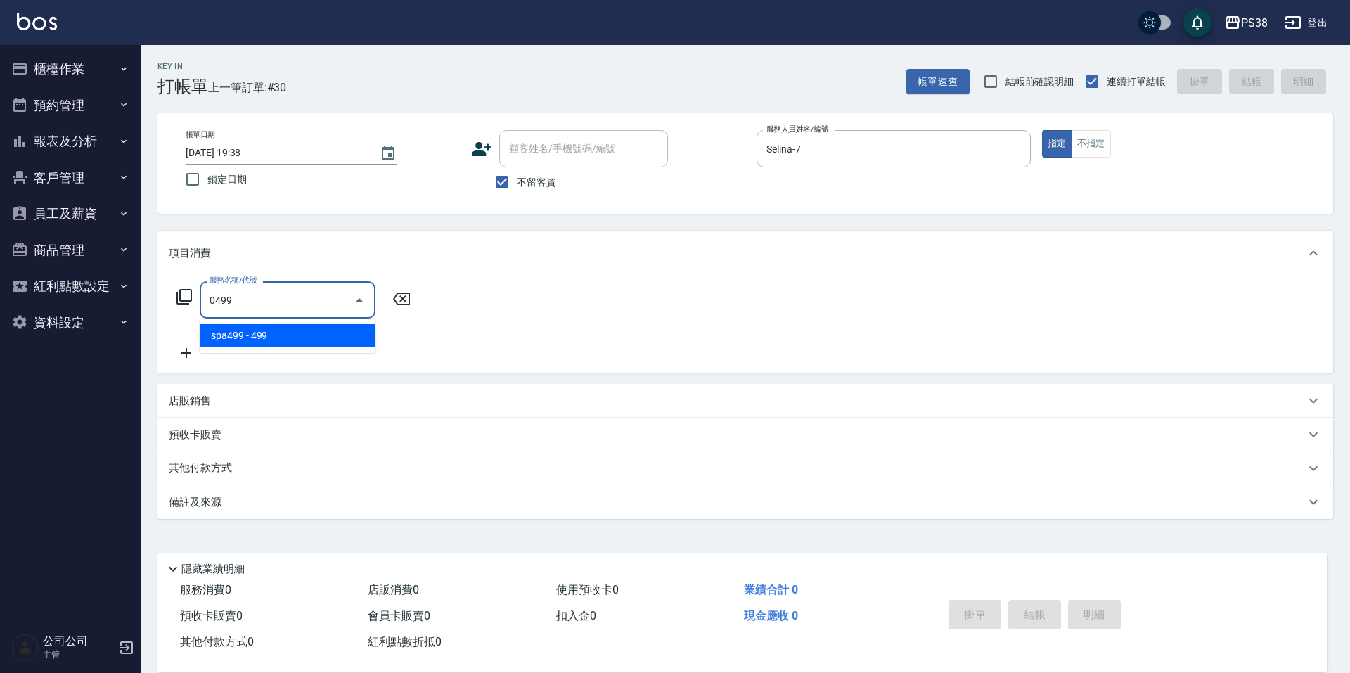
type input "spa499(0499)"
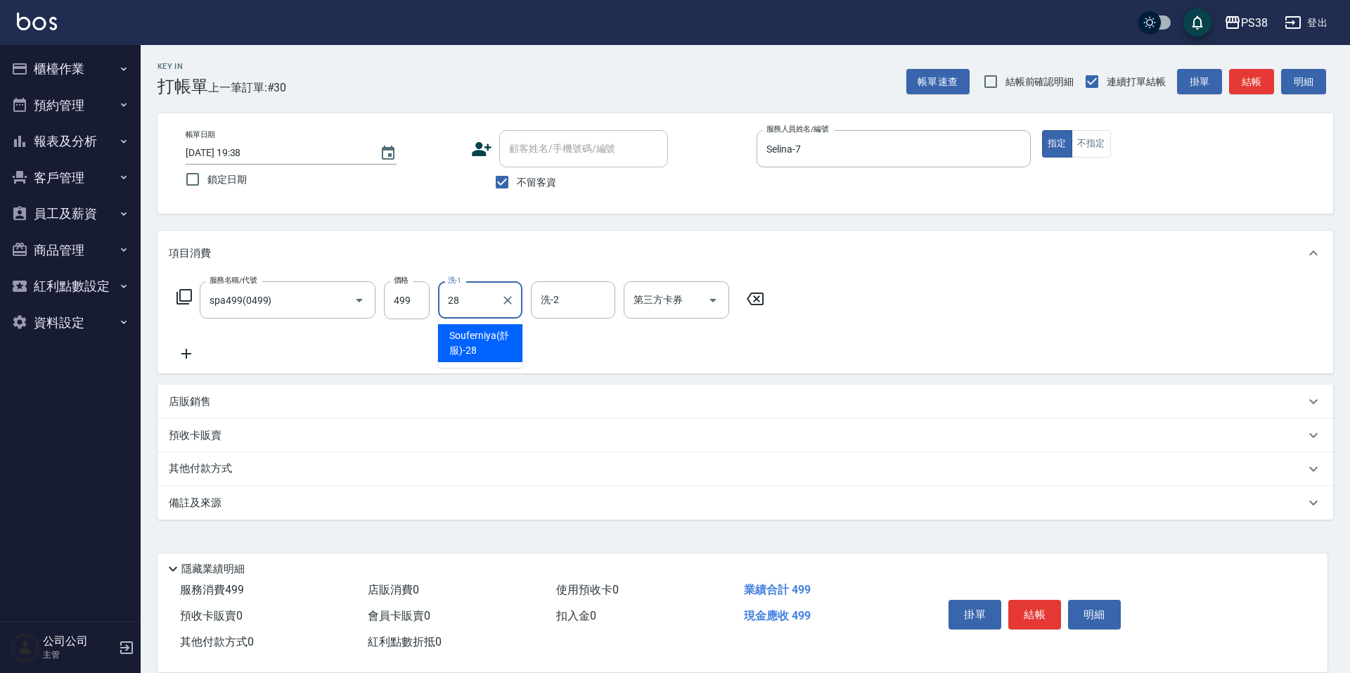
type input "Souferniya(舒服)-28"
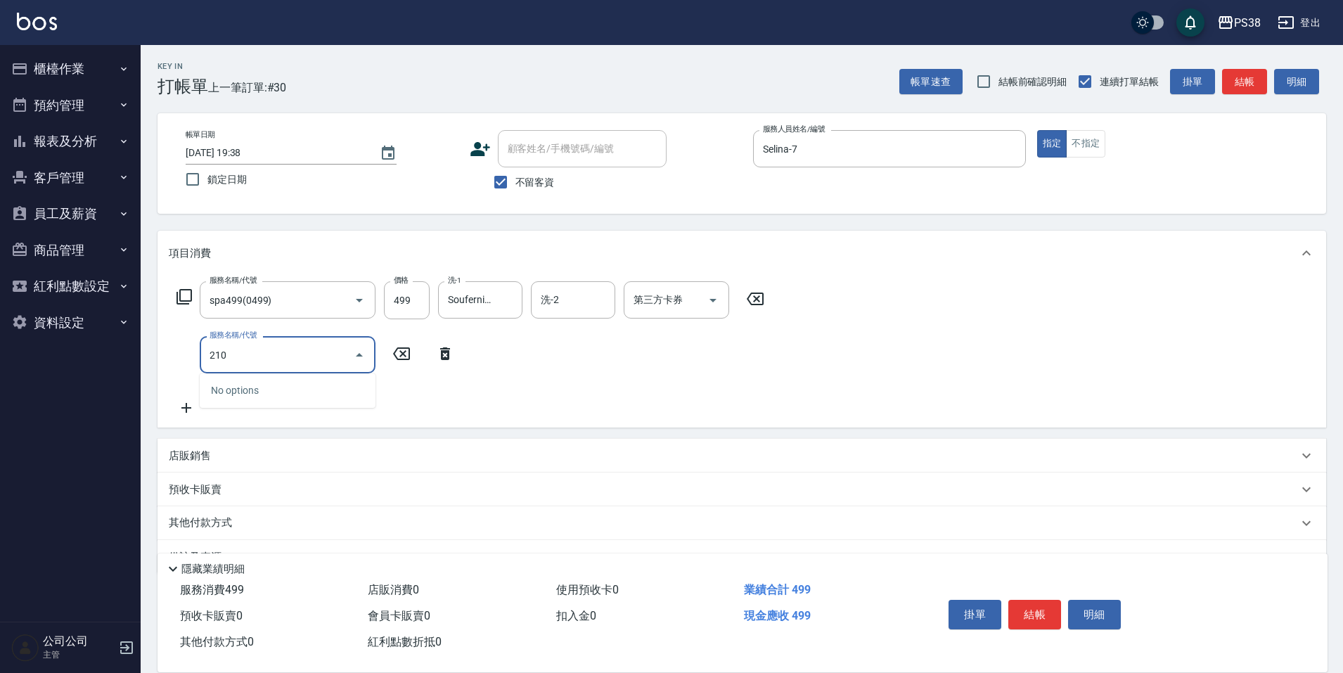
type input "2100"
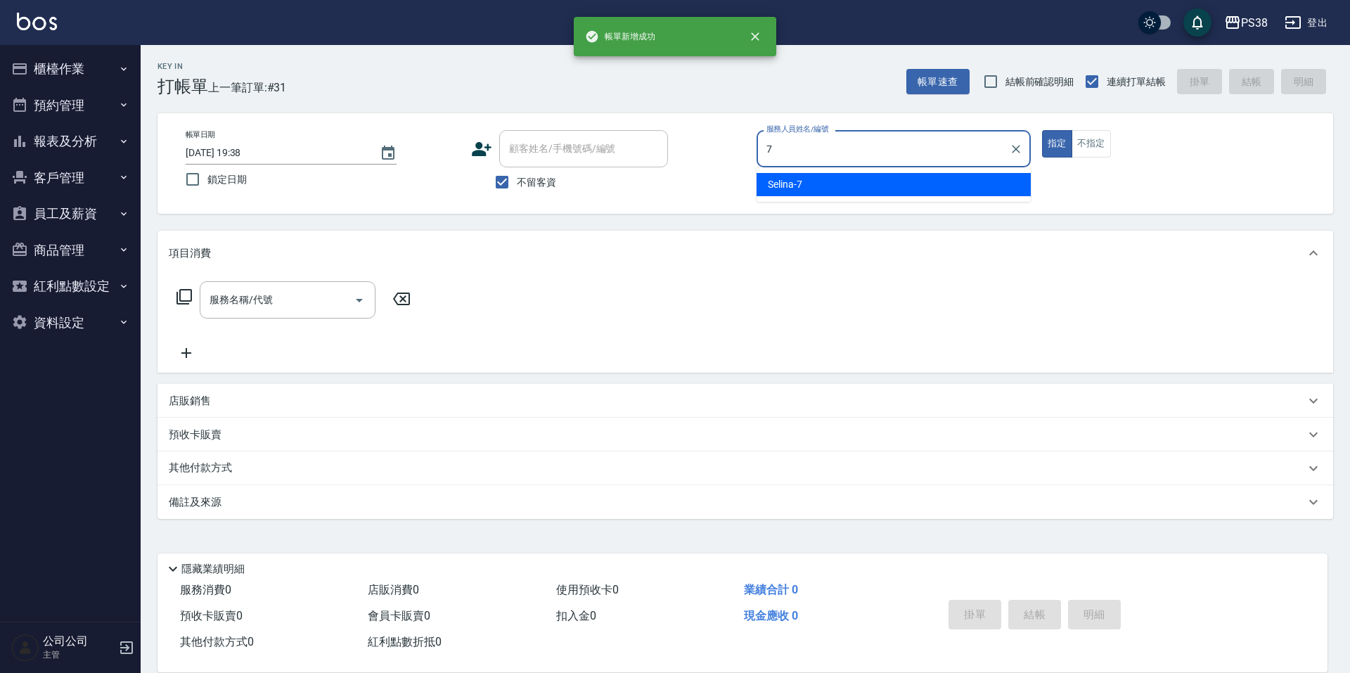
type input "Selina-7"
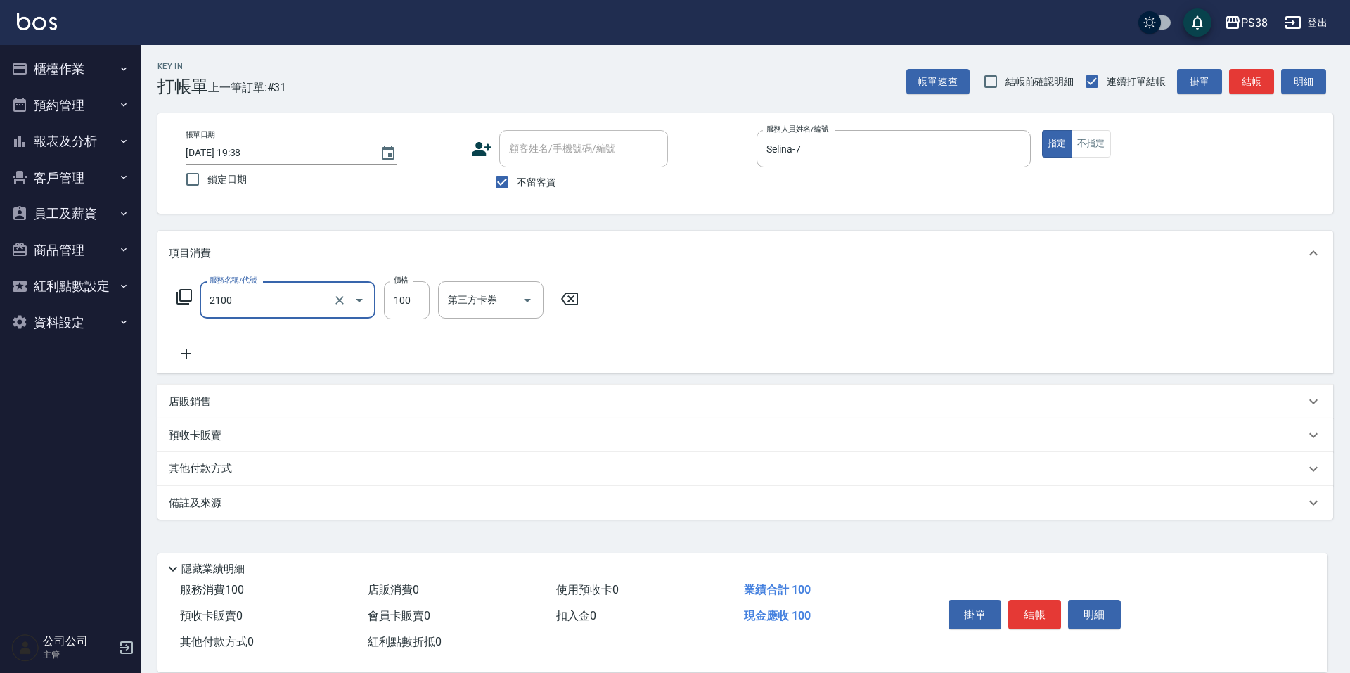
type input "剪髮與造型(任意金額)(2100)"
type input "200"
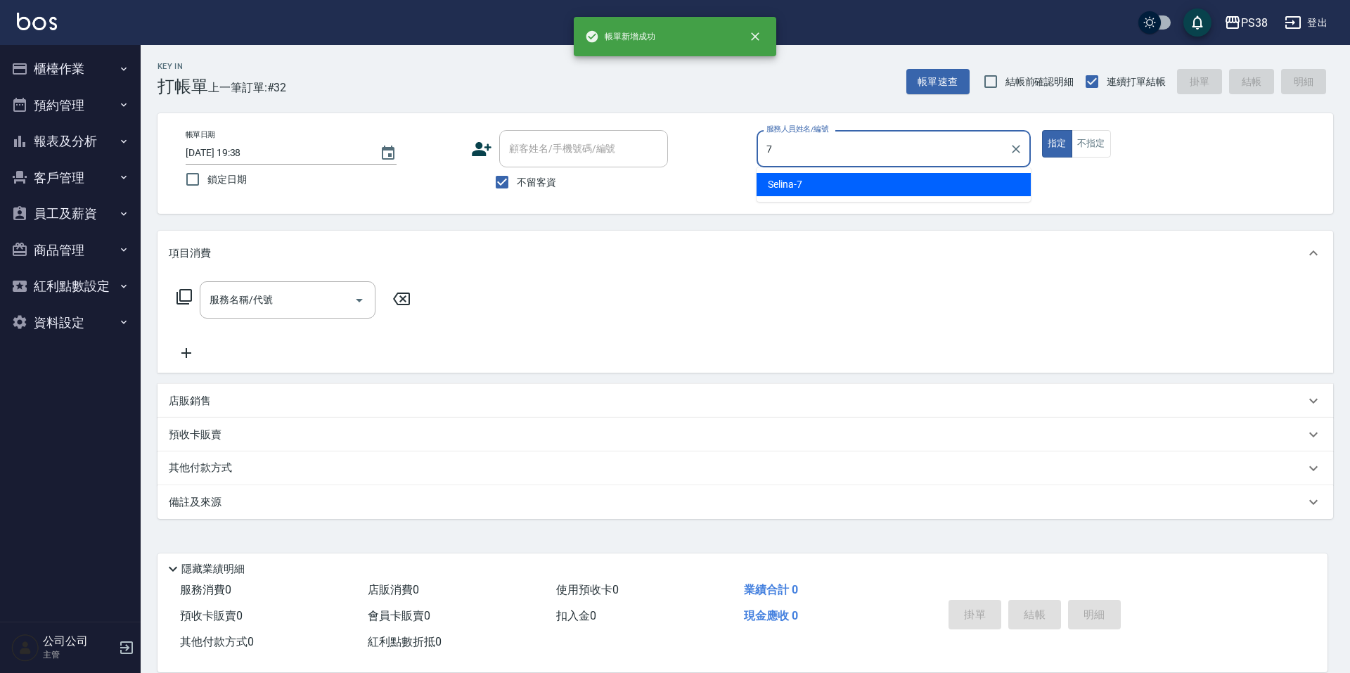
type input "Selina-7"
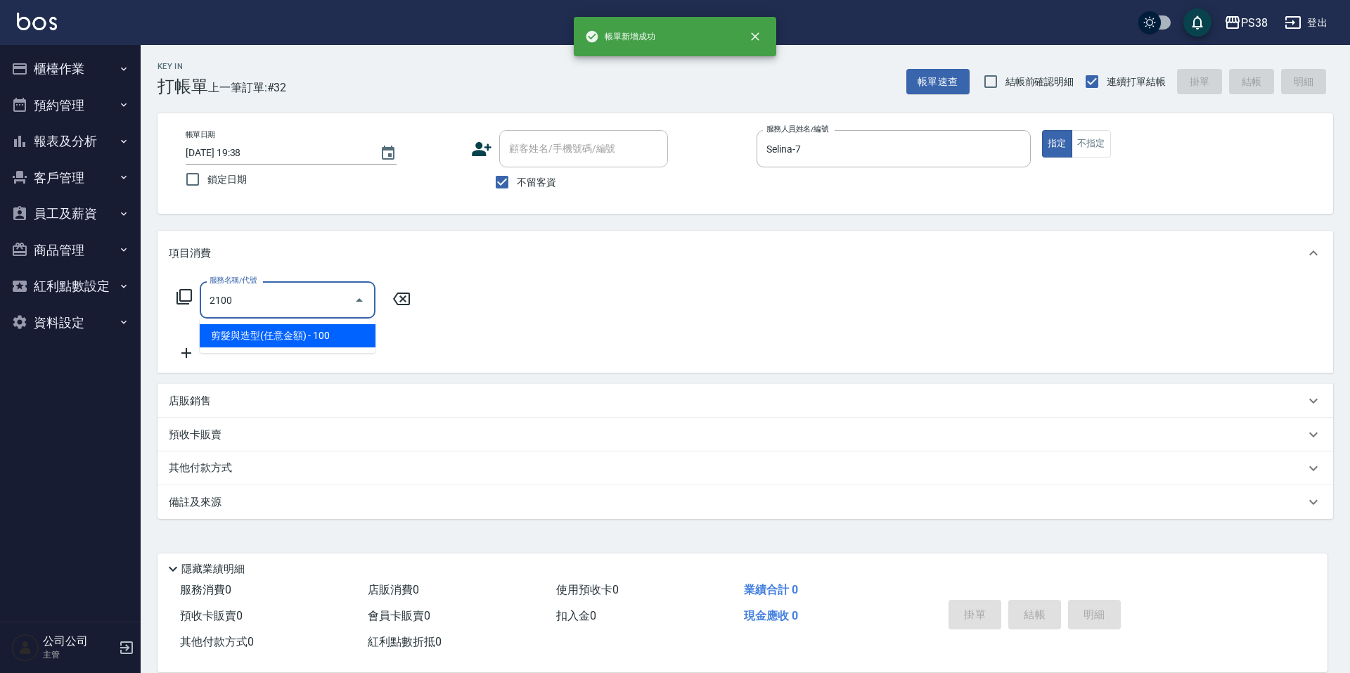
type input "剪髮與造型(任意金額)(2100)"
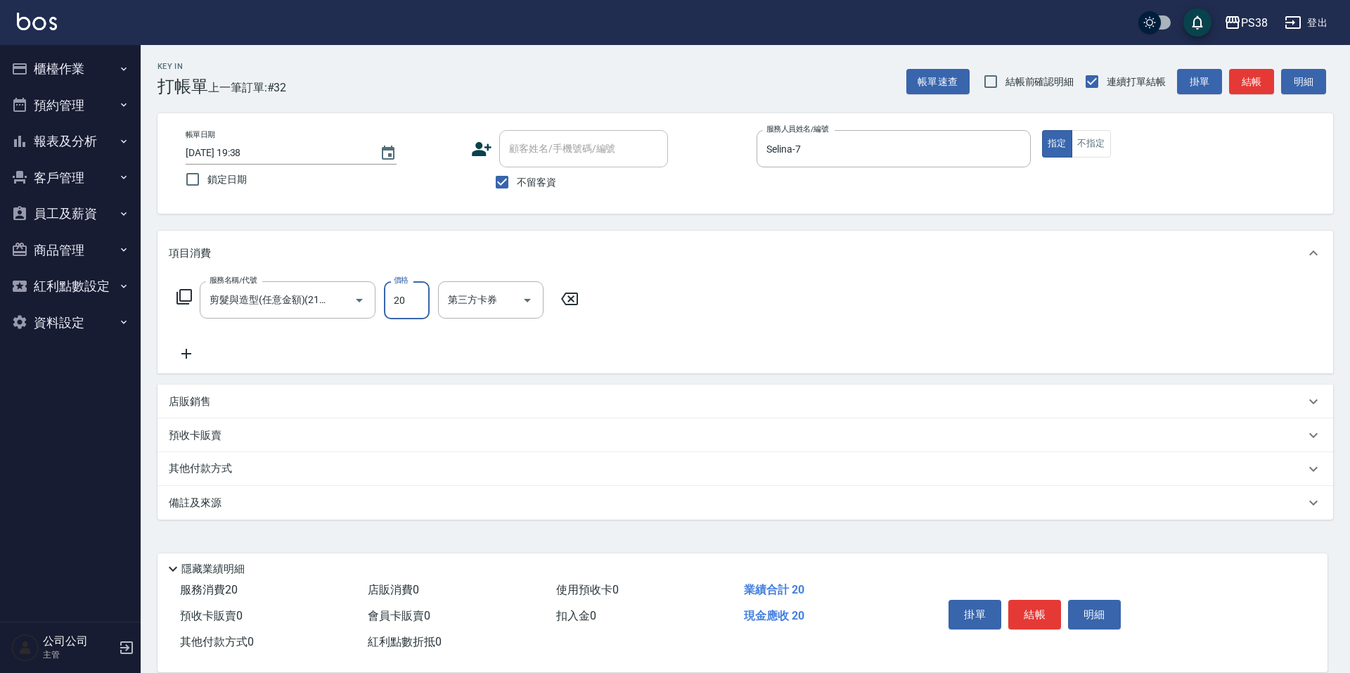
type input "200"
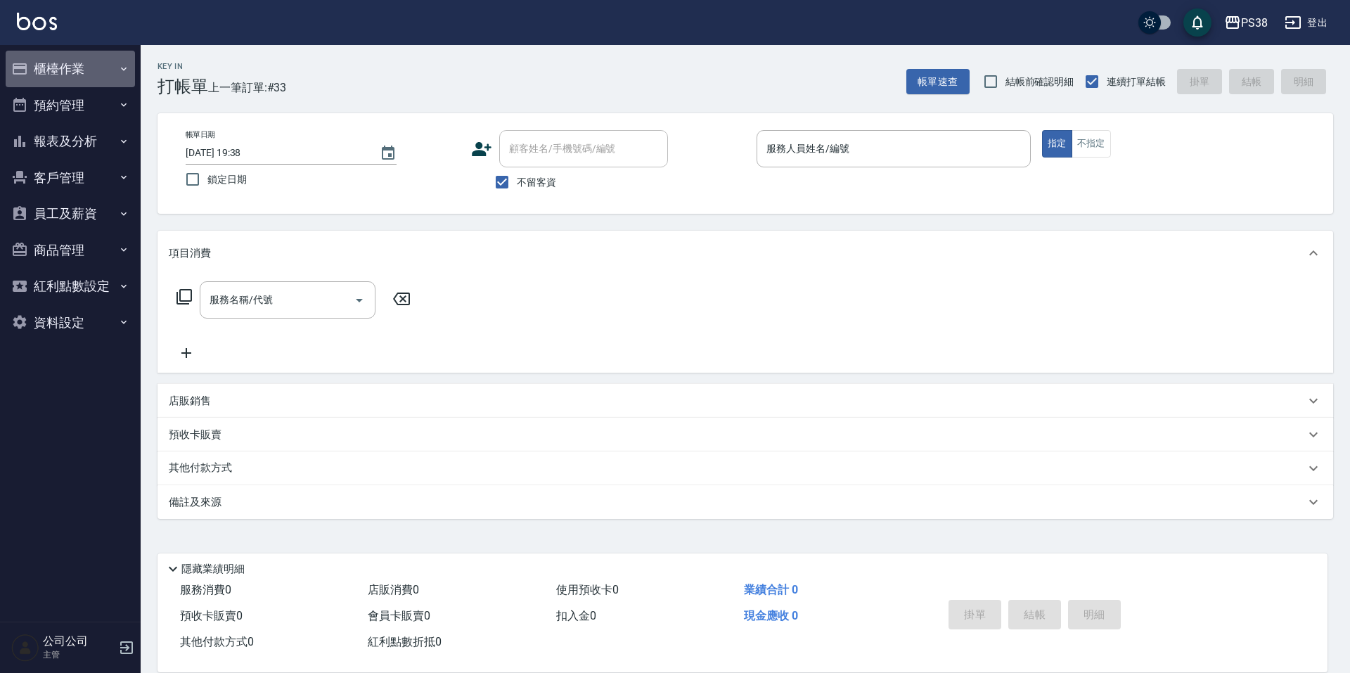
click at [98, 58] on button "櫃檯作業" at bounding box center [70, 69] width 129 height 37
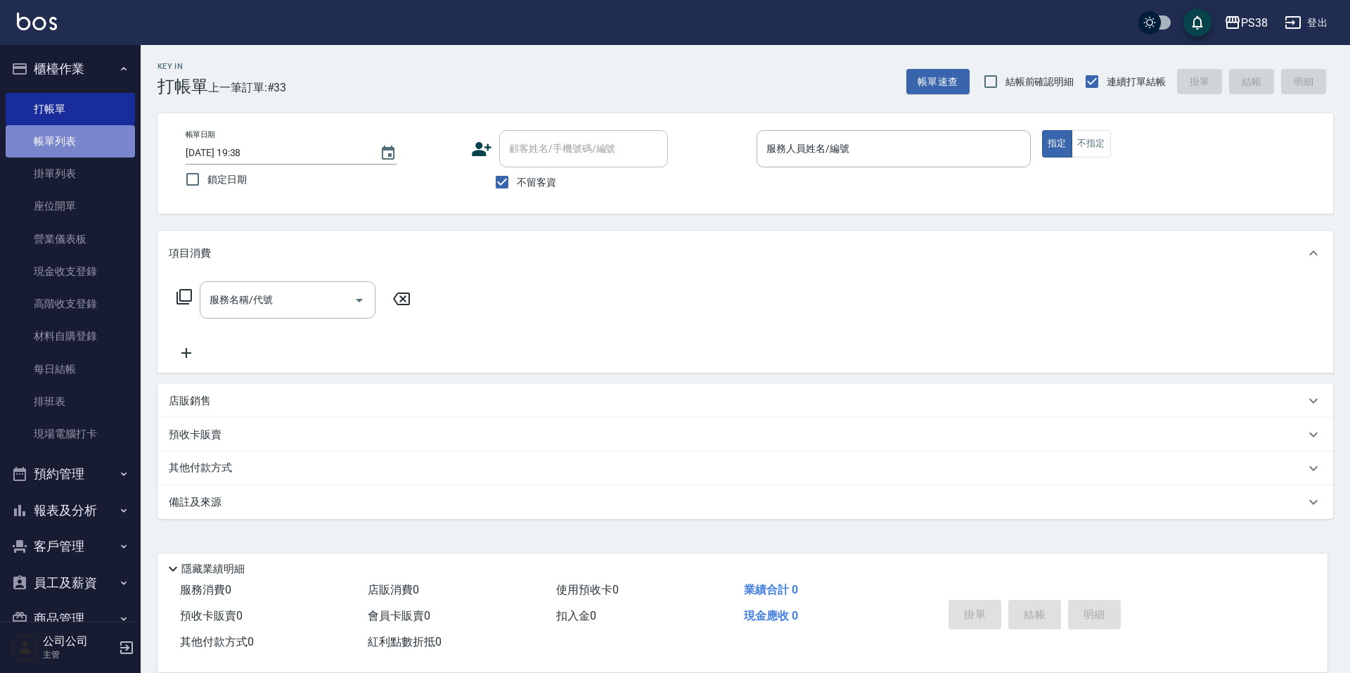
click at [77, 133] on link "帳單列表" at bounding box center [70, 141] width 129 height 32
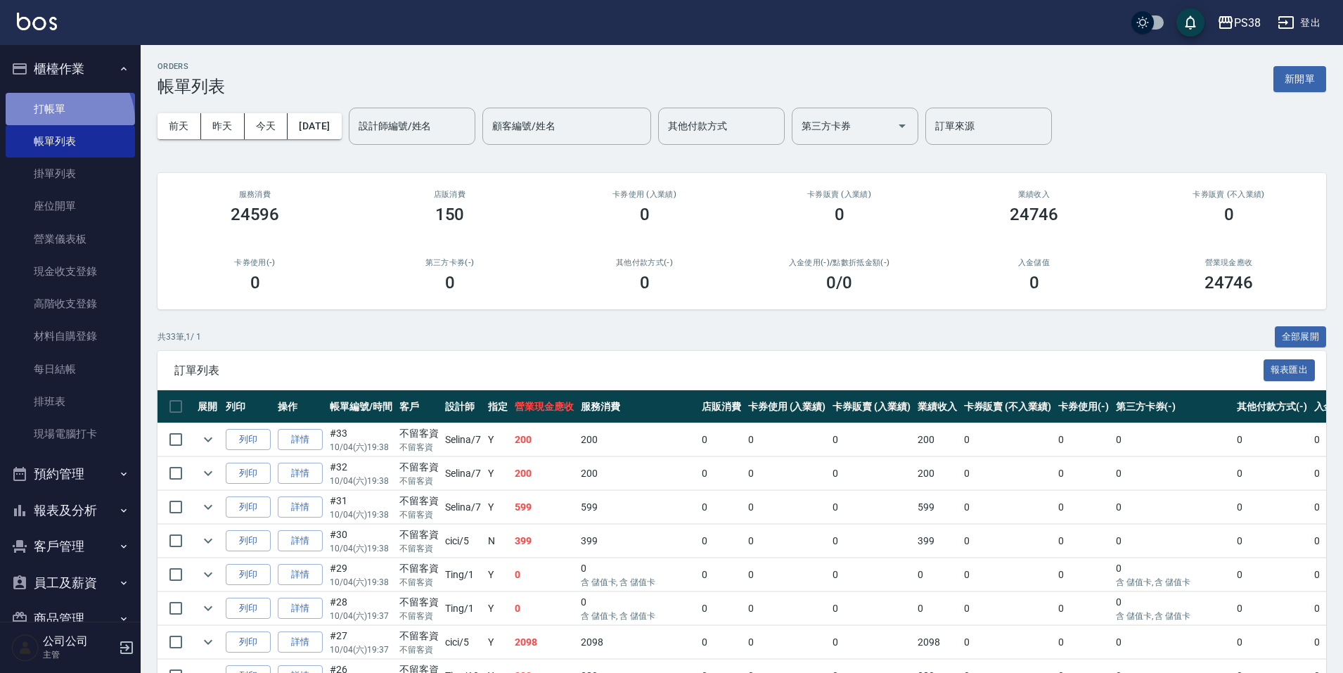
click at [66, 120] on link "打帳單" at bounding box center [70, 109] width 129 height 32
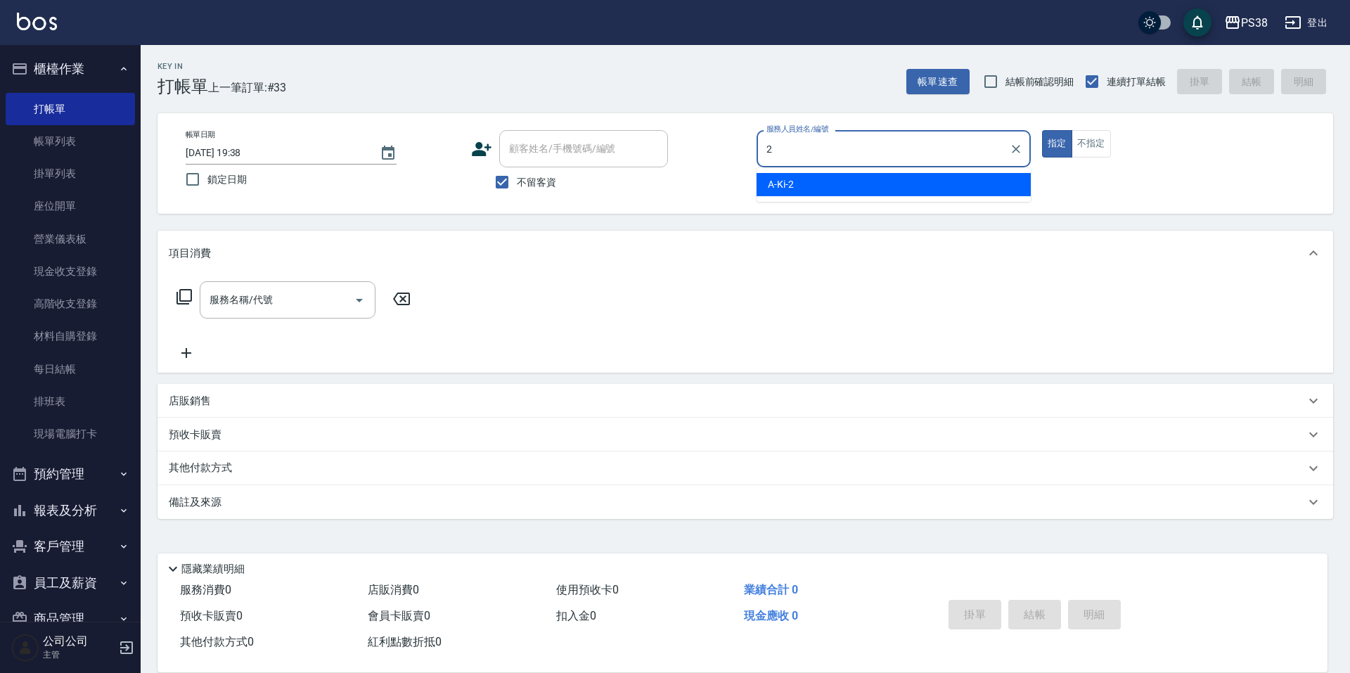
type input "A-Ki-2"
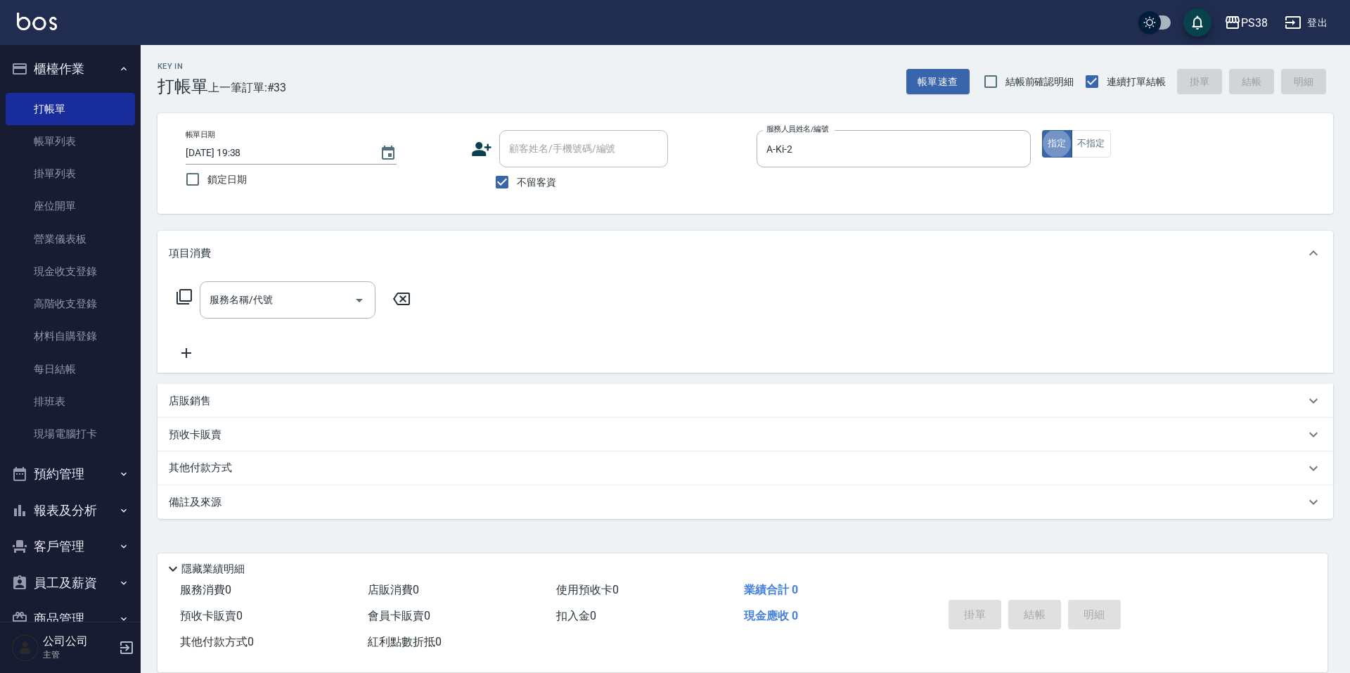
type button "true"
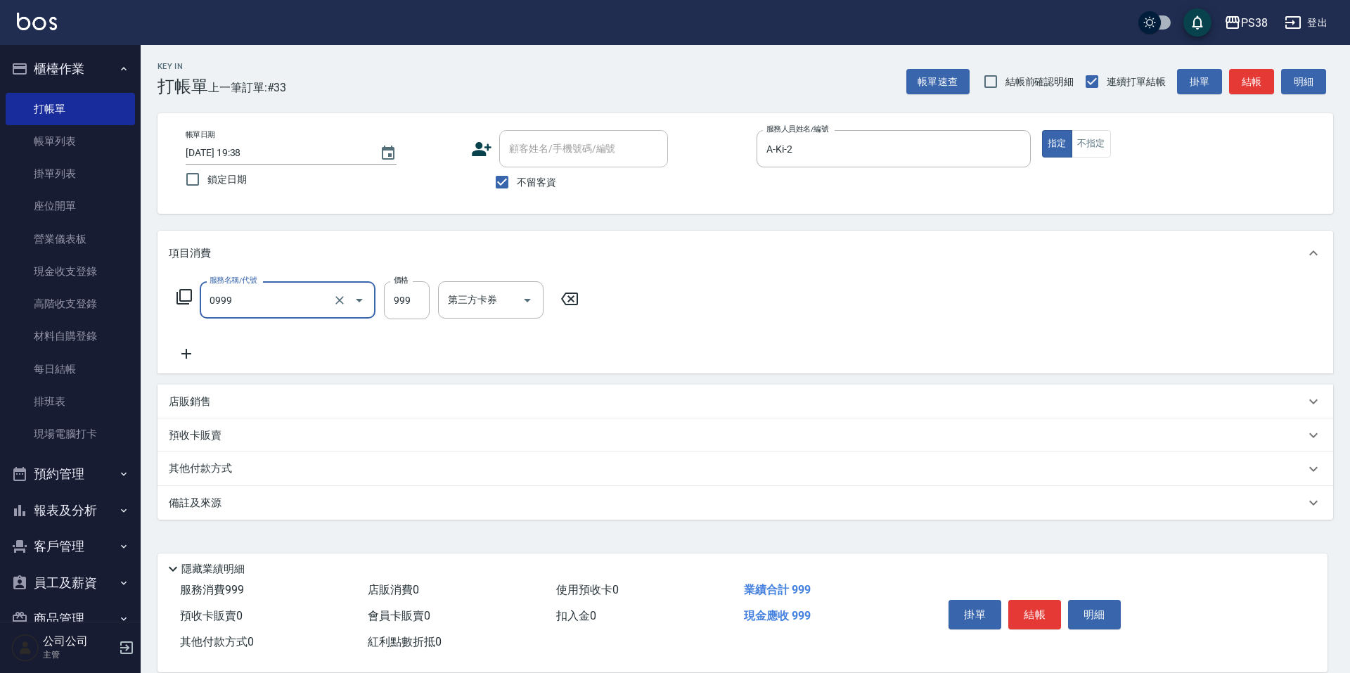
type input "spa999(0999)"
type input "1000"
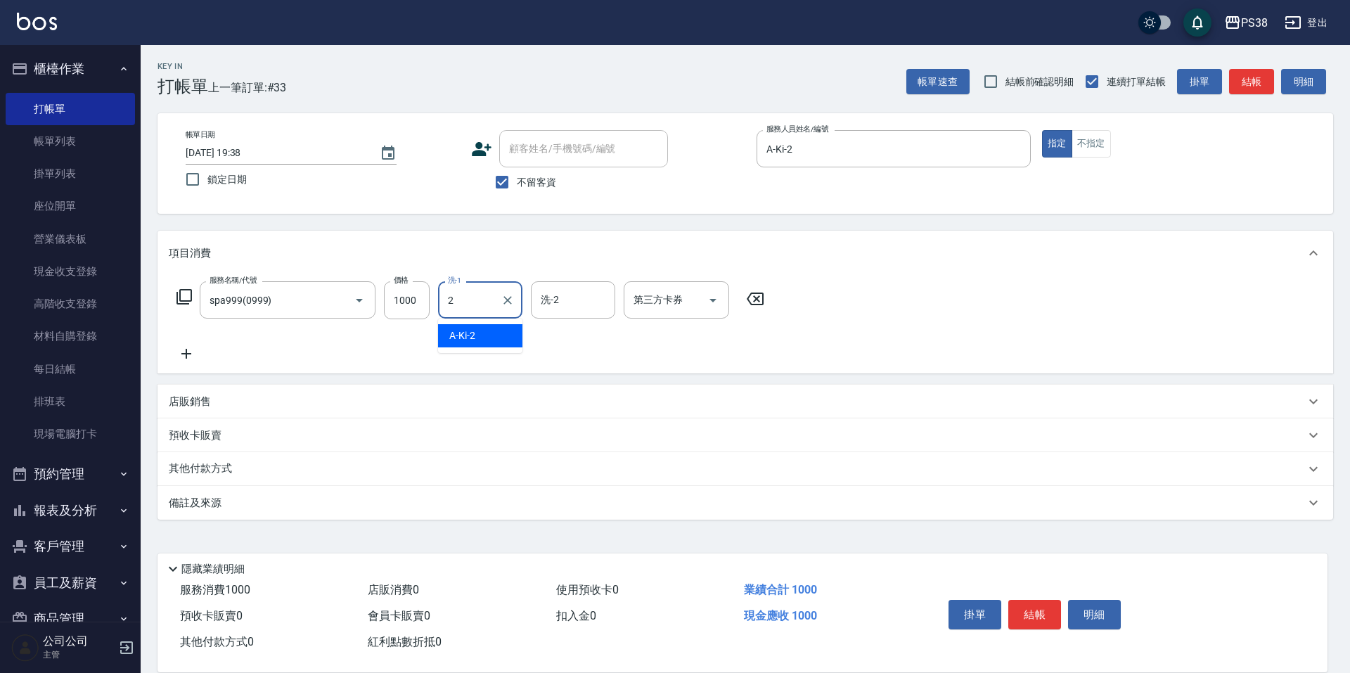
type input "A-Ki-2"
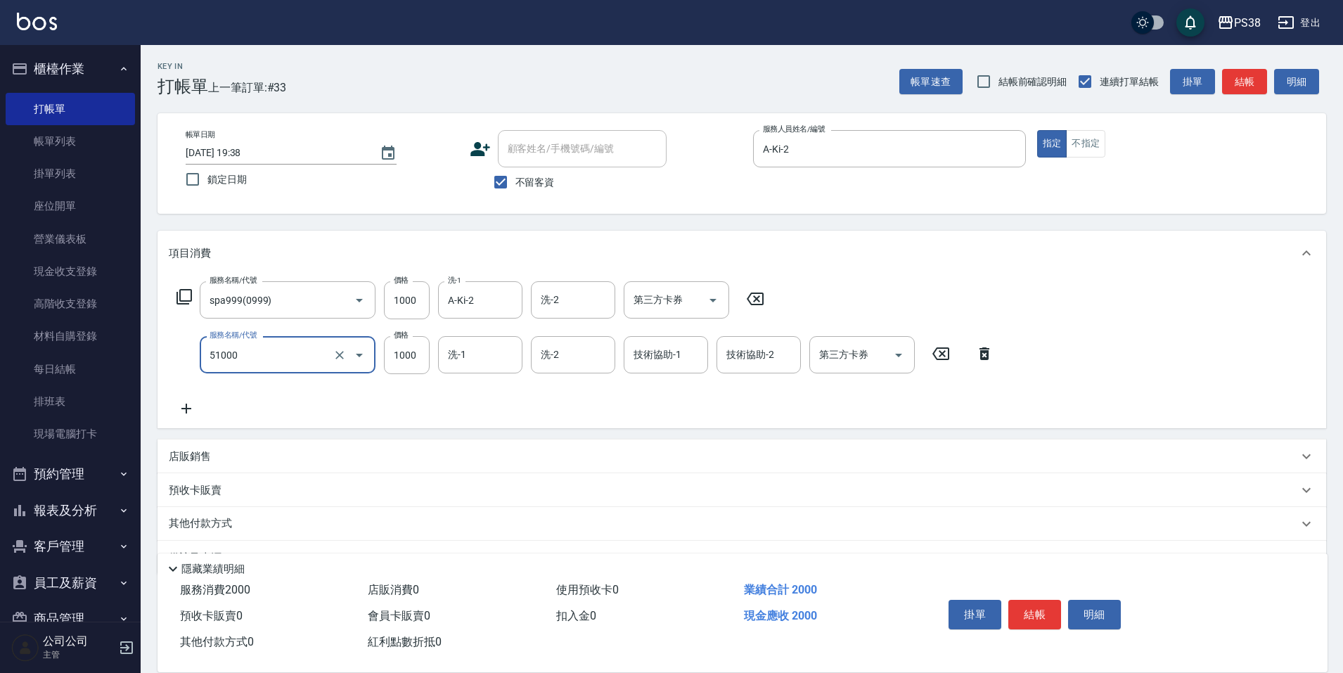
type input "染髮600以上(任意金額)(51000)"
type input "A-Ki-2"
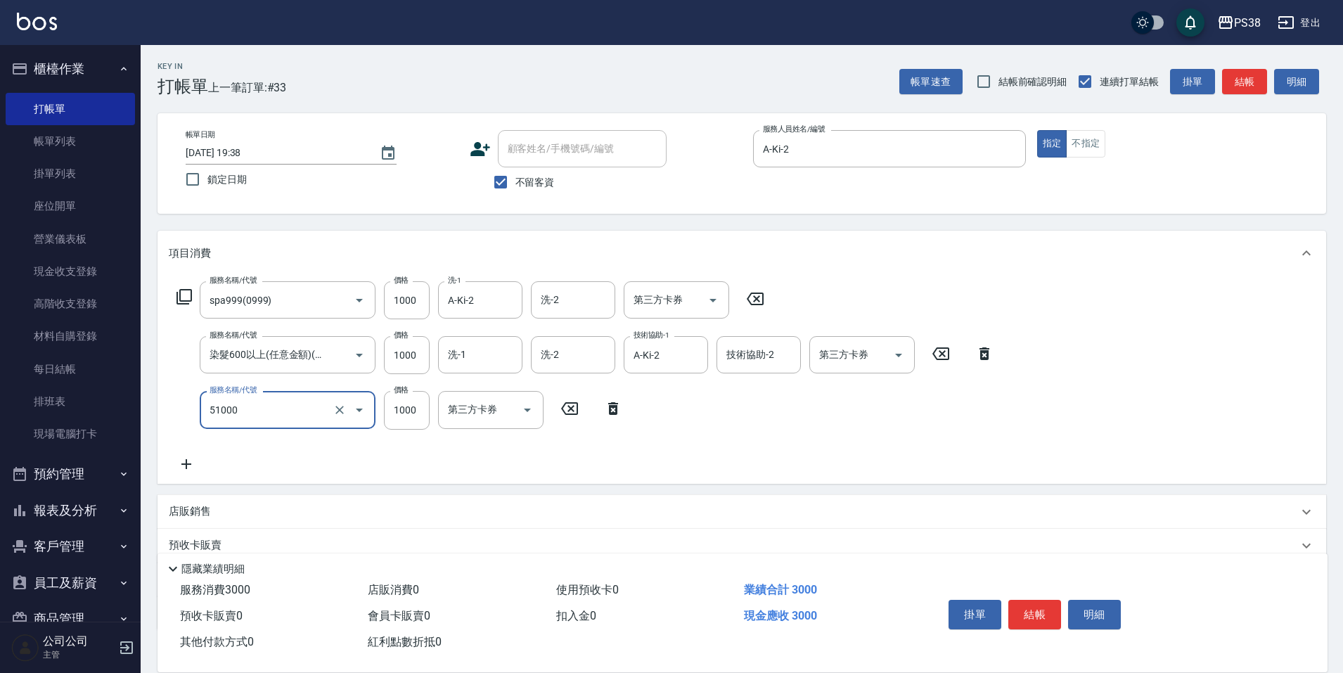
type input "染髮600以上(任意金額)(51000)"
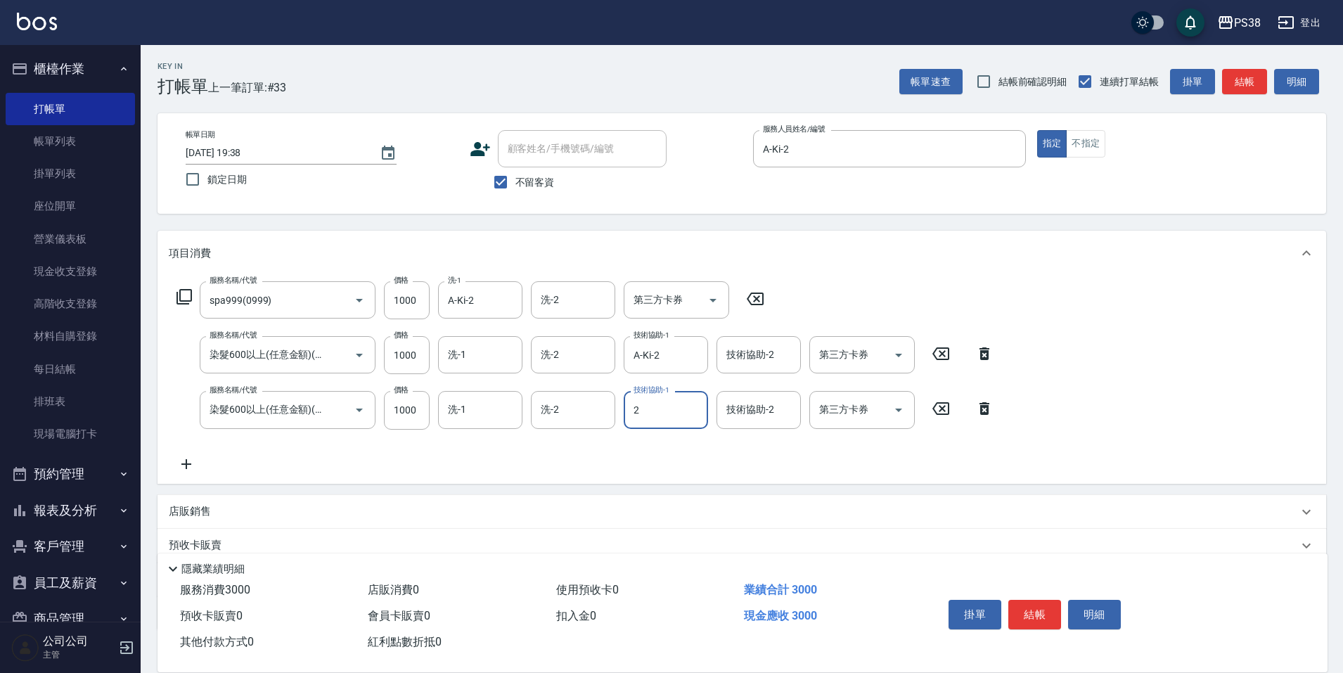
type input "A-Ki-2"
click at [187, 519] on div "店販銷售" at bounding box center [742, 512] width 1169 height 34
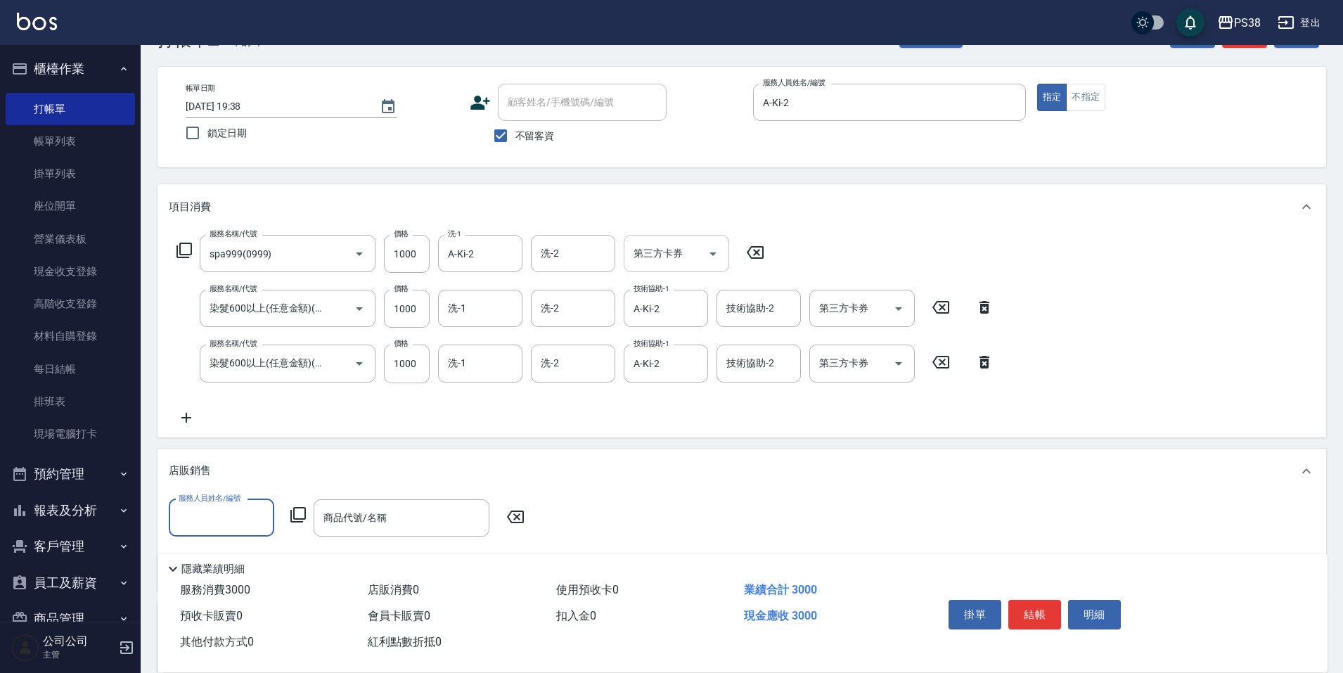
scroll to position [70, 0]
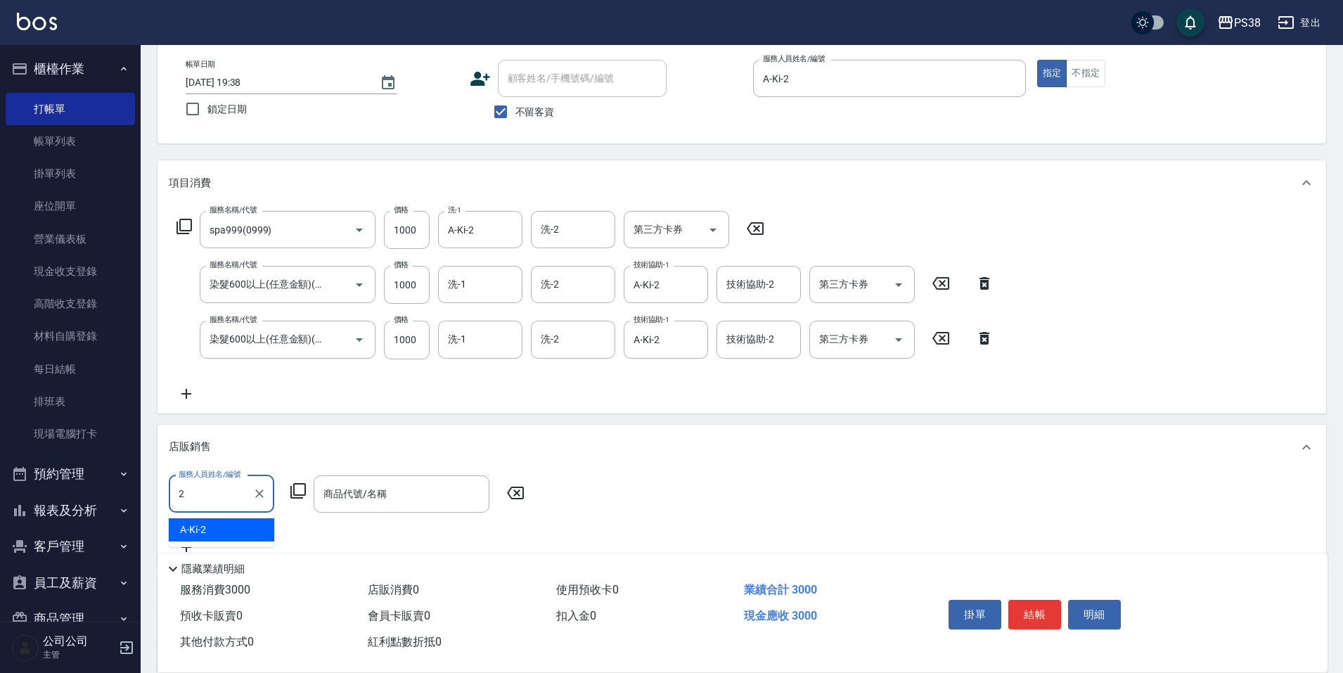
type input "A-Ki-2"
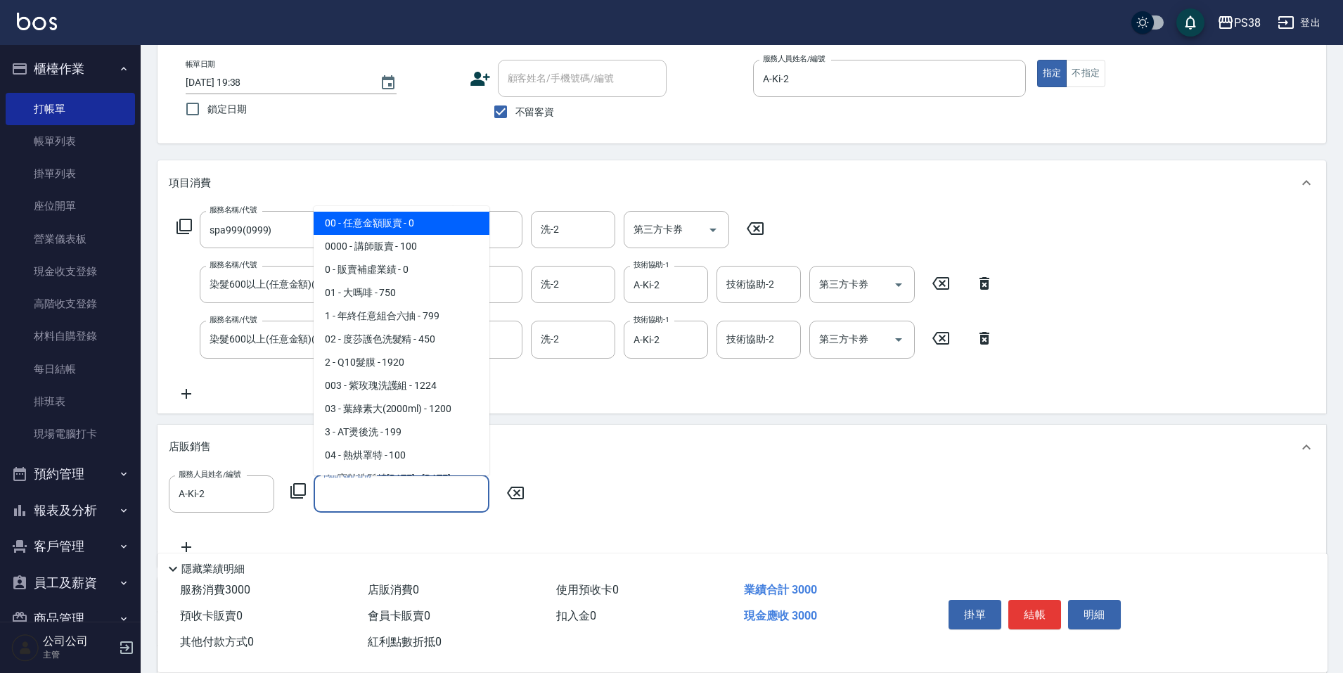
click at [405, 486] on input "商品代號/名稱" at bounding box center [401, 494] width 163 height 25
click at [355, 220] on span "00 - 任意金額販賣 - 0" at bounding box center [402, 223] width 176 height 23
type input "任意金額販賣"
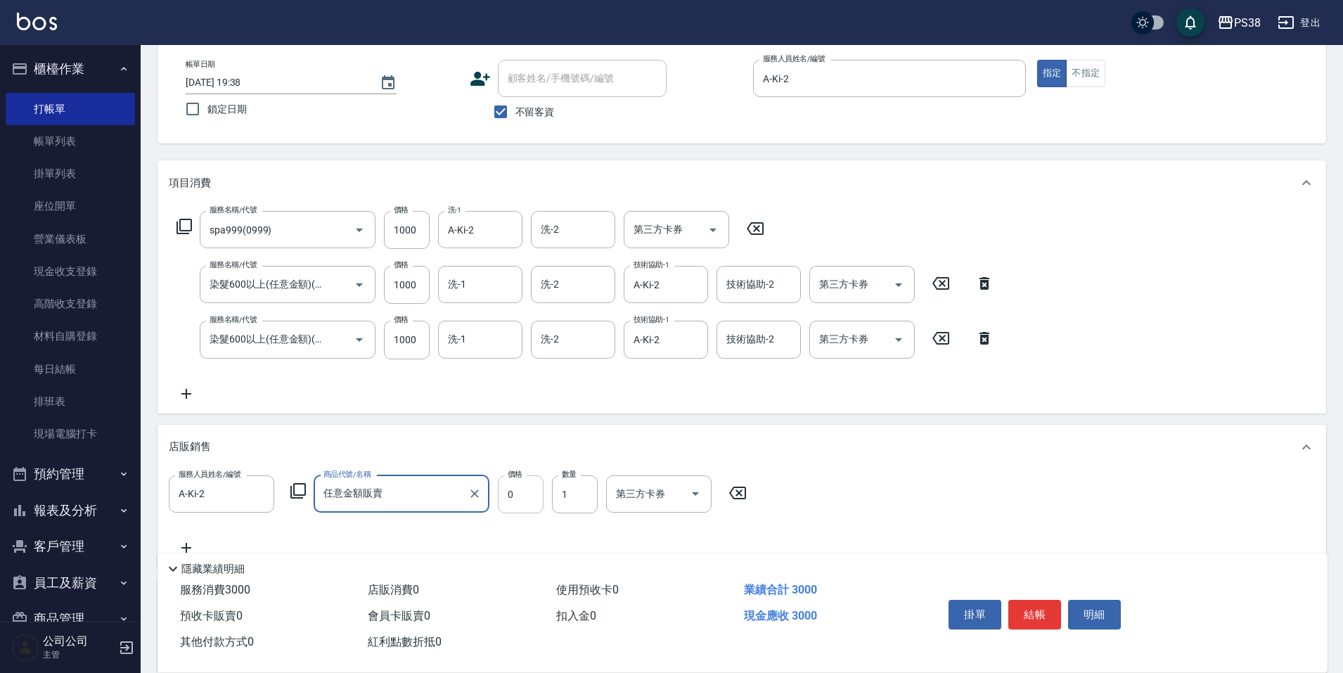
click at [533, 489] on input "0" at bounding box center [521, 494] width 46 height 38
type input "300"
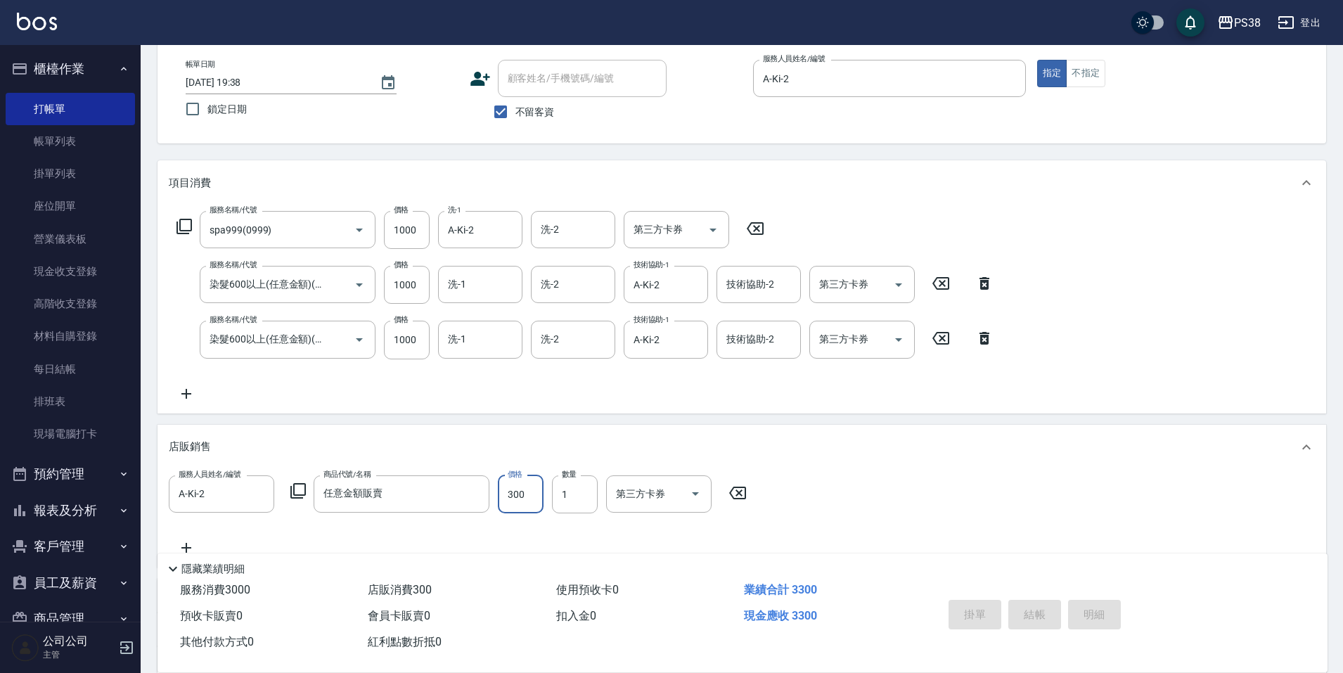
type input "2025/10/04 19:39"
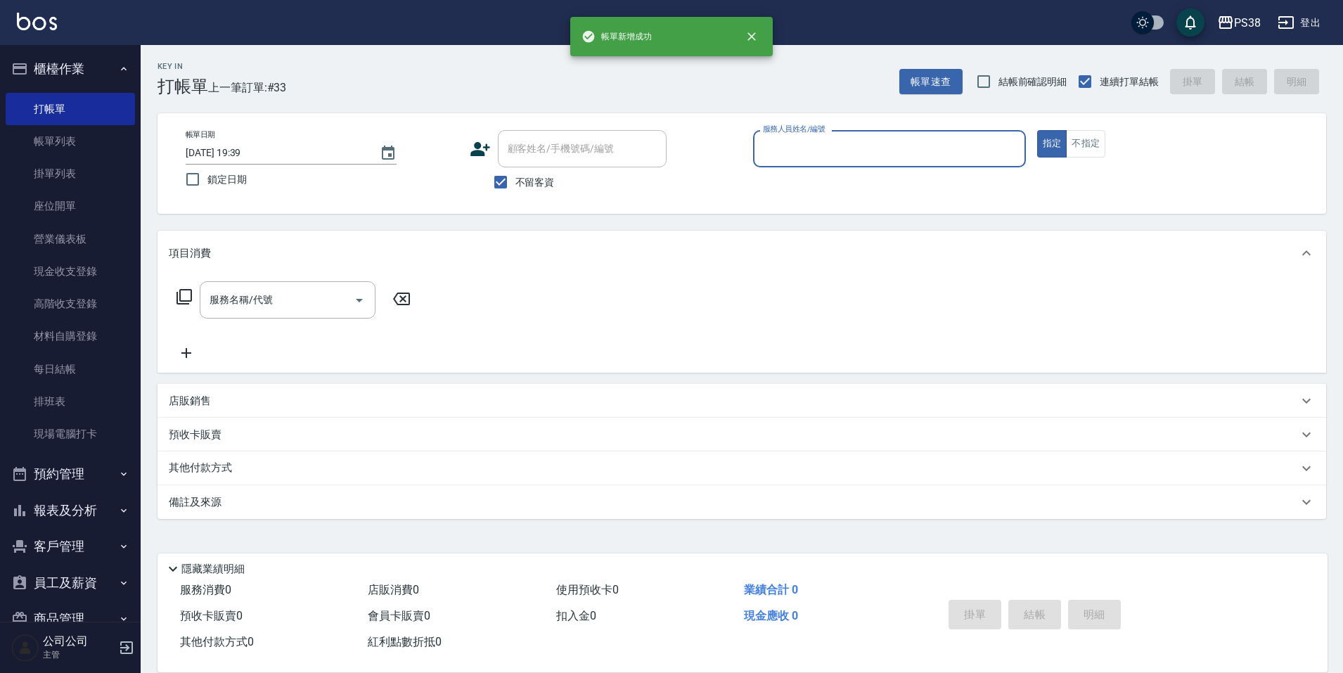
scroll to position [0, 0]
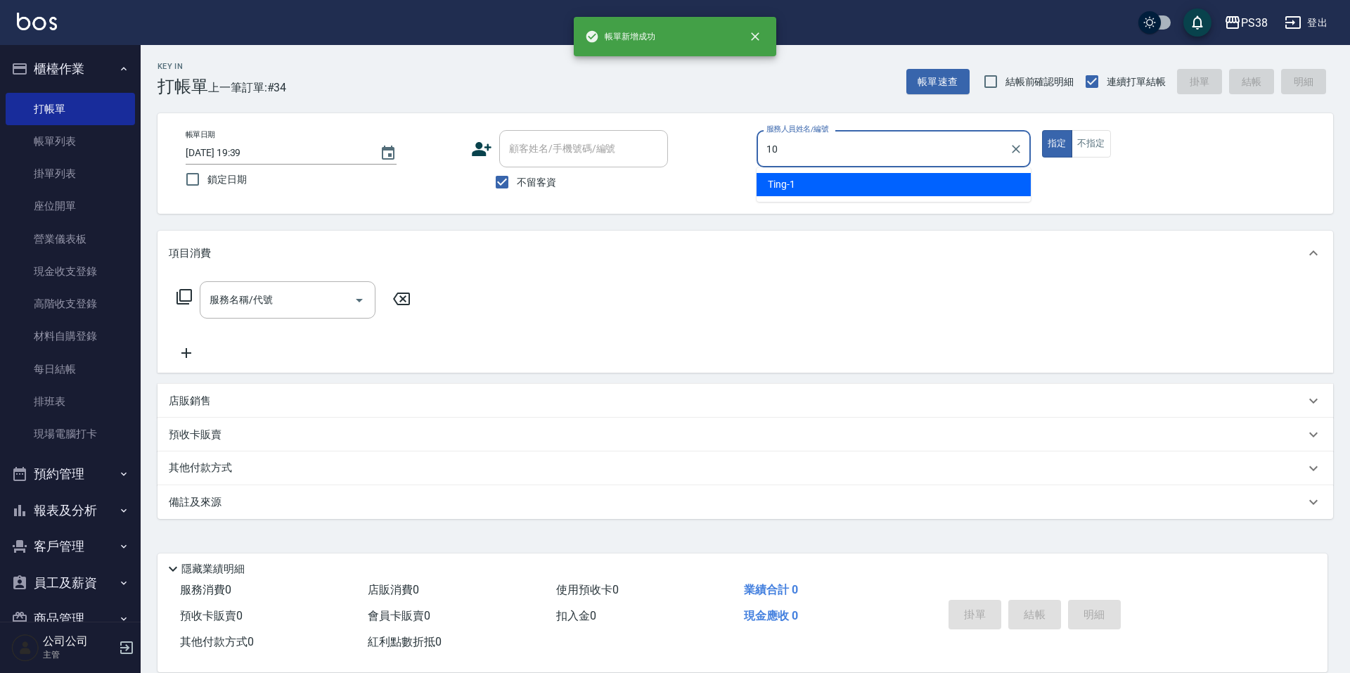
type input "Tiva-10"
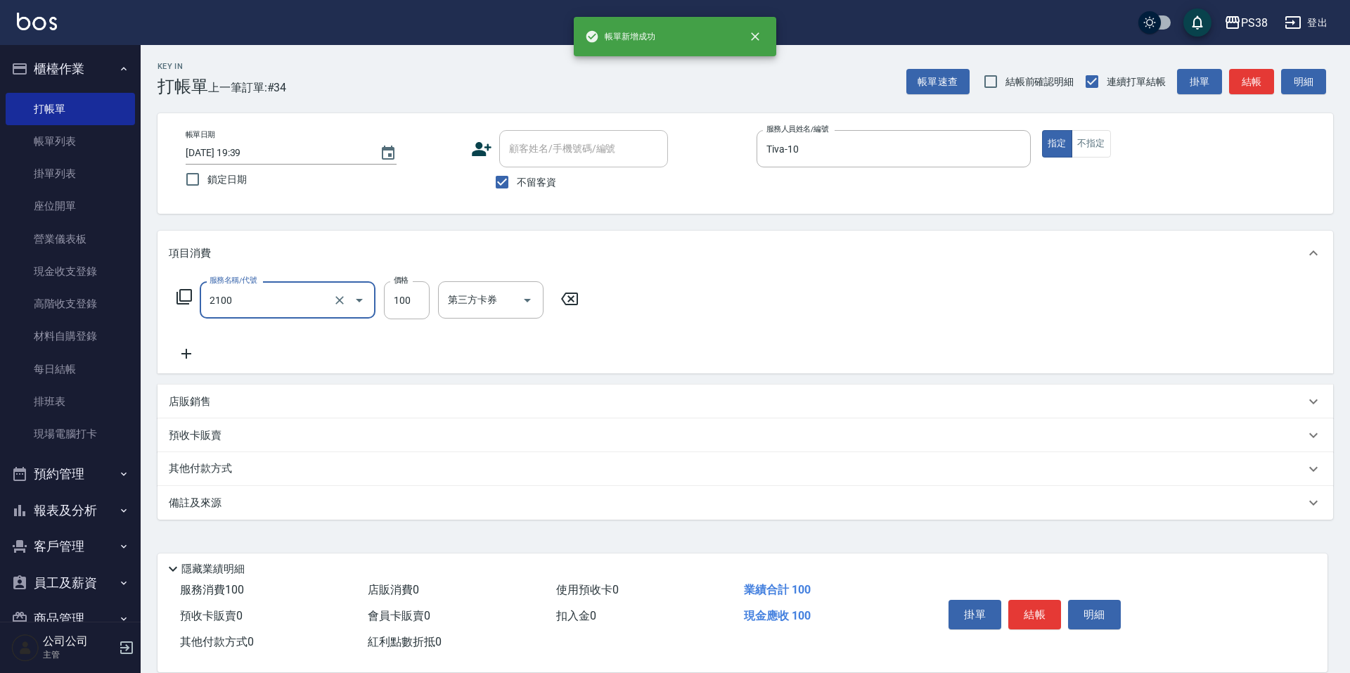
type input "剪髮與造型(任意金額)(2100)"
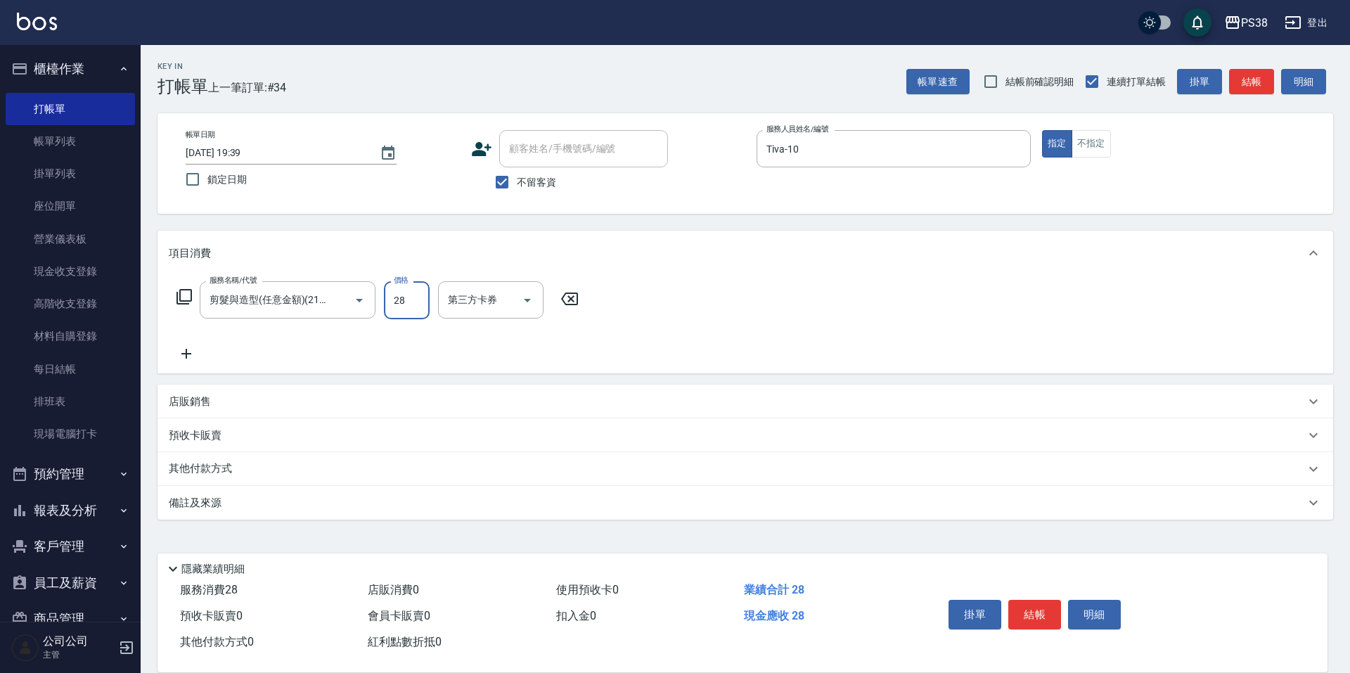
type input "280"
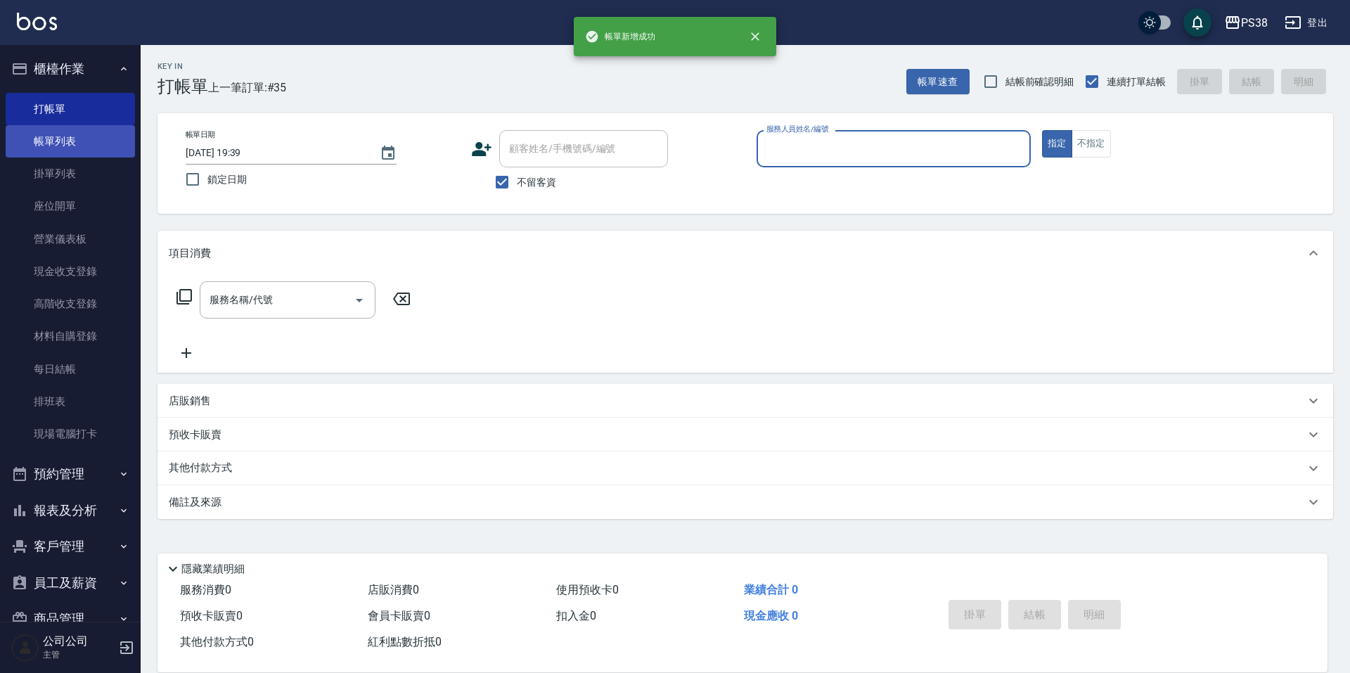
click at [82, 137] on link "帳單列表" at bounding box center [70, 141] width 129 height 32
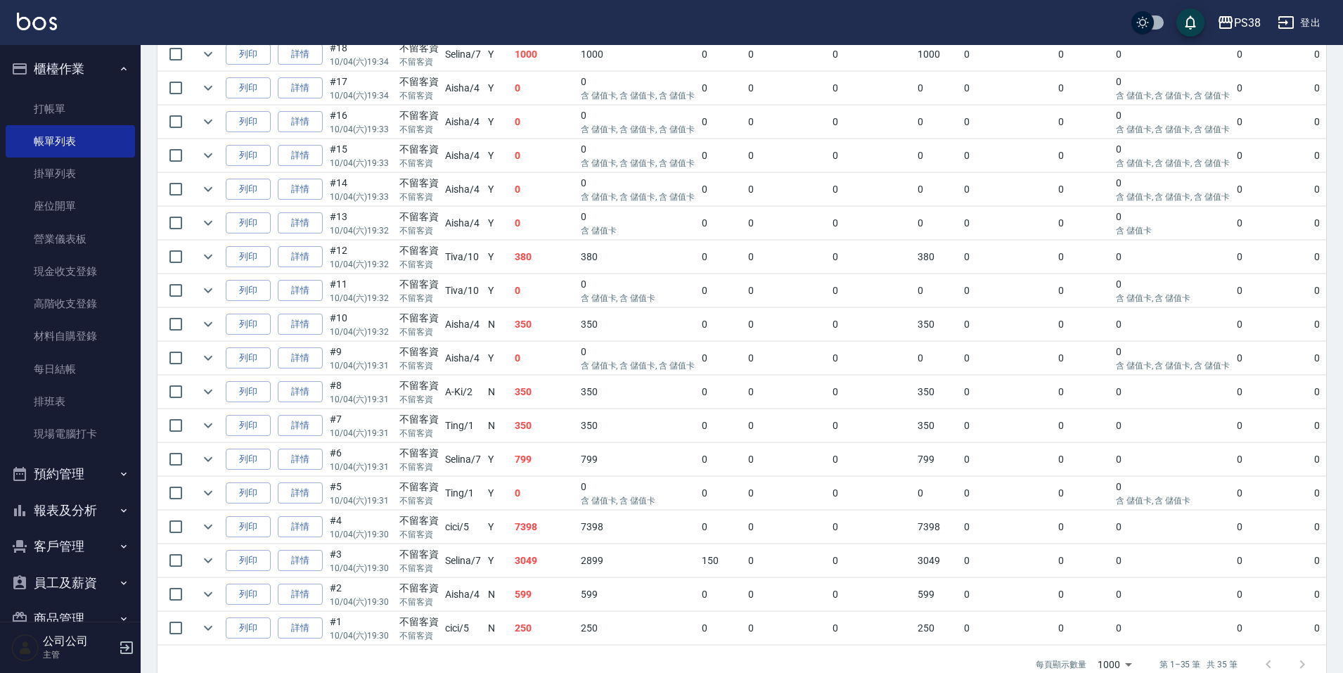
scroll to position [997, 0]
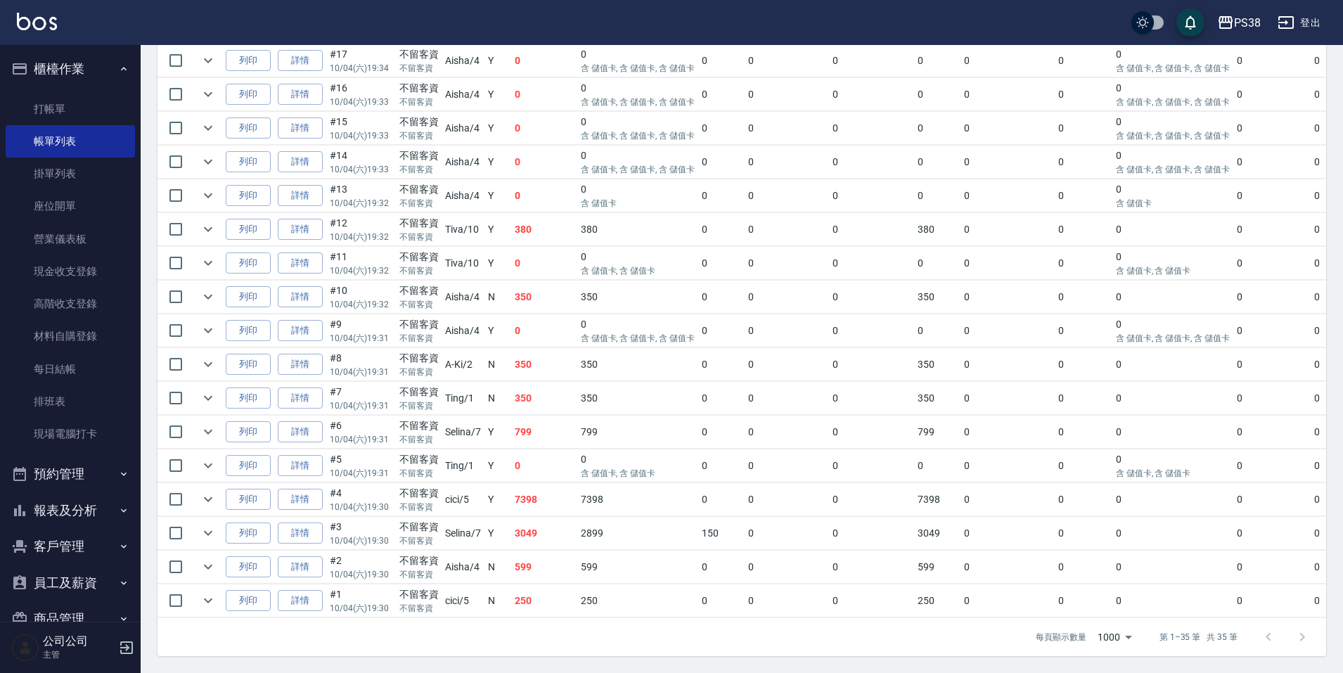
click at [106, 506] on button "報表及分析" at bounding box center [70, 510] width 129 height 37
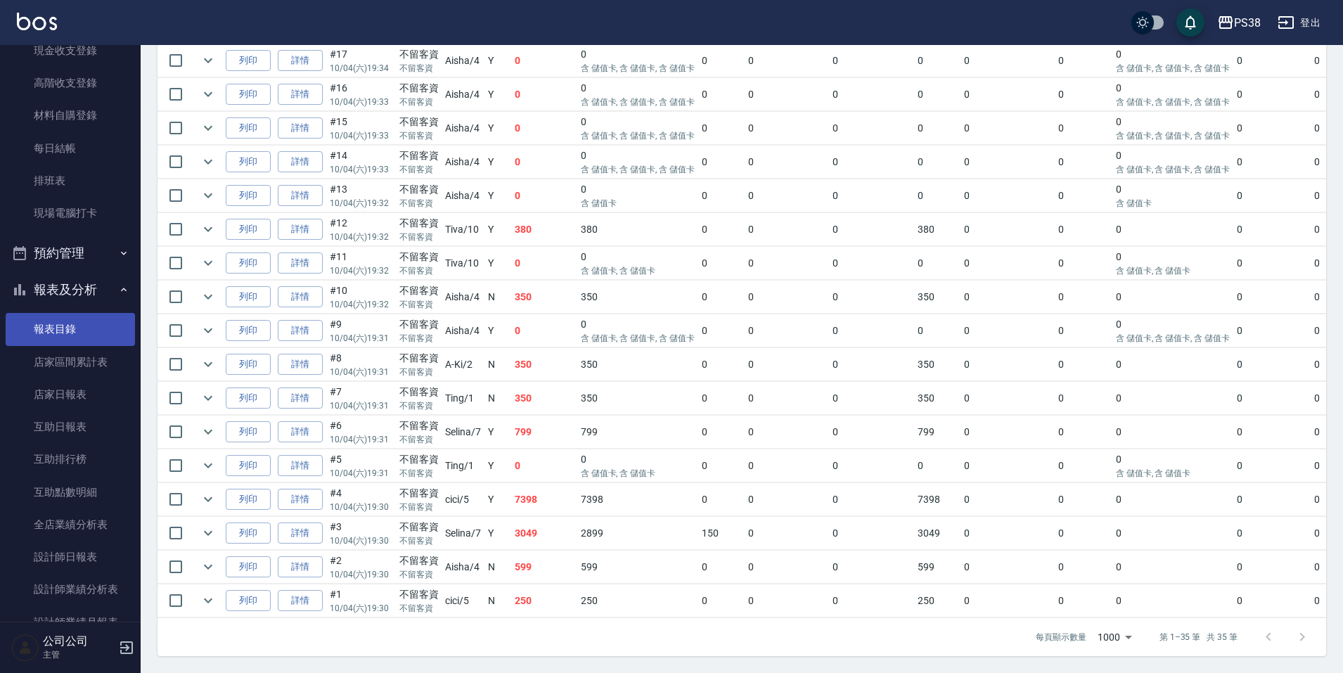
scroll to position [422, 0]
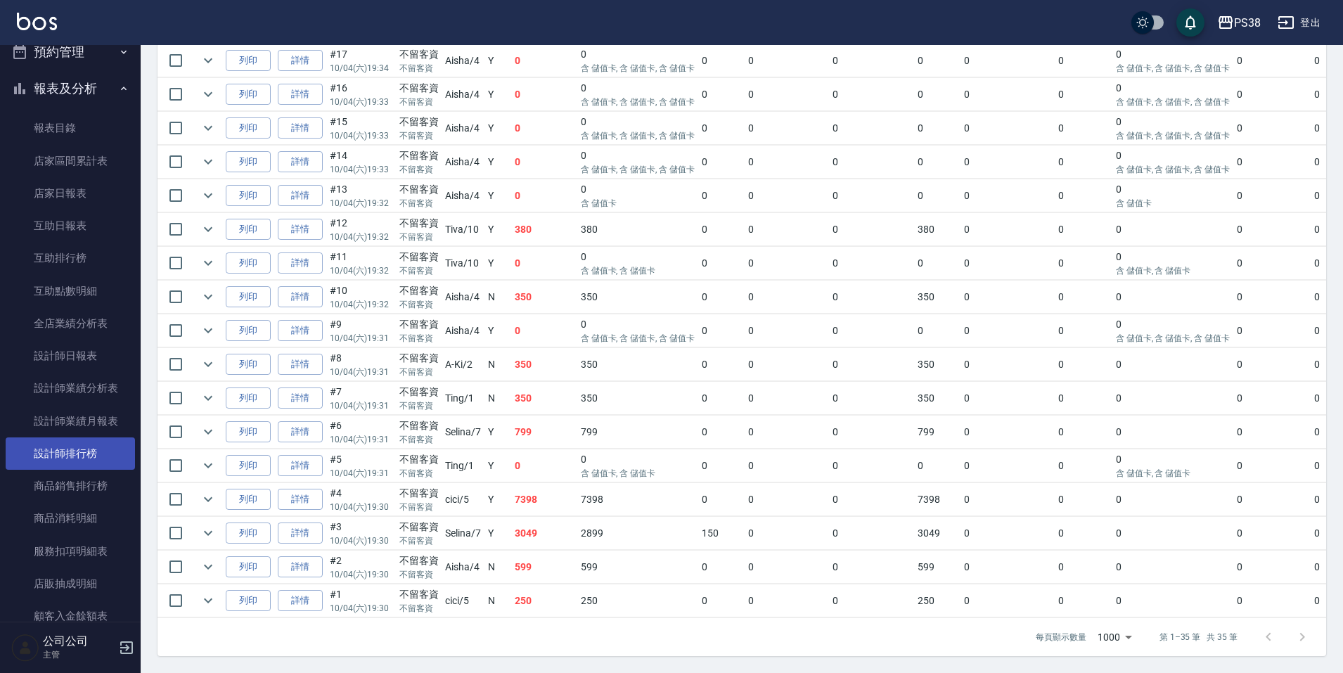
click at [98, 461] on link "設計師排行榜" at bounding box center [70, 453] width 129 height 32
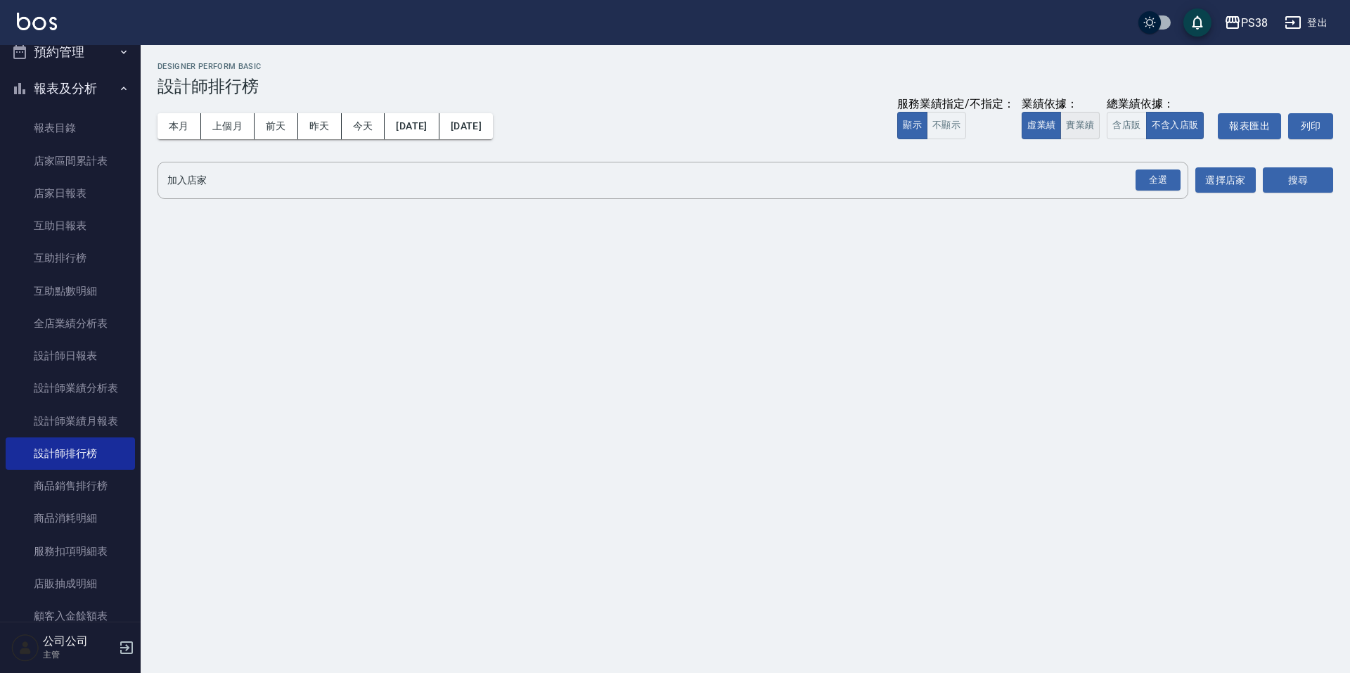
click at [1084, 129] on button "實業績" at bounding box center [1080, 125] width 39 height 27
click at [1146, 175] on div "全選" at bounding box center [1158, 180] width 45 height 22
click at [1308, 188] on button "搜尋" at bounding box center [1298, 181] width 70 height 26
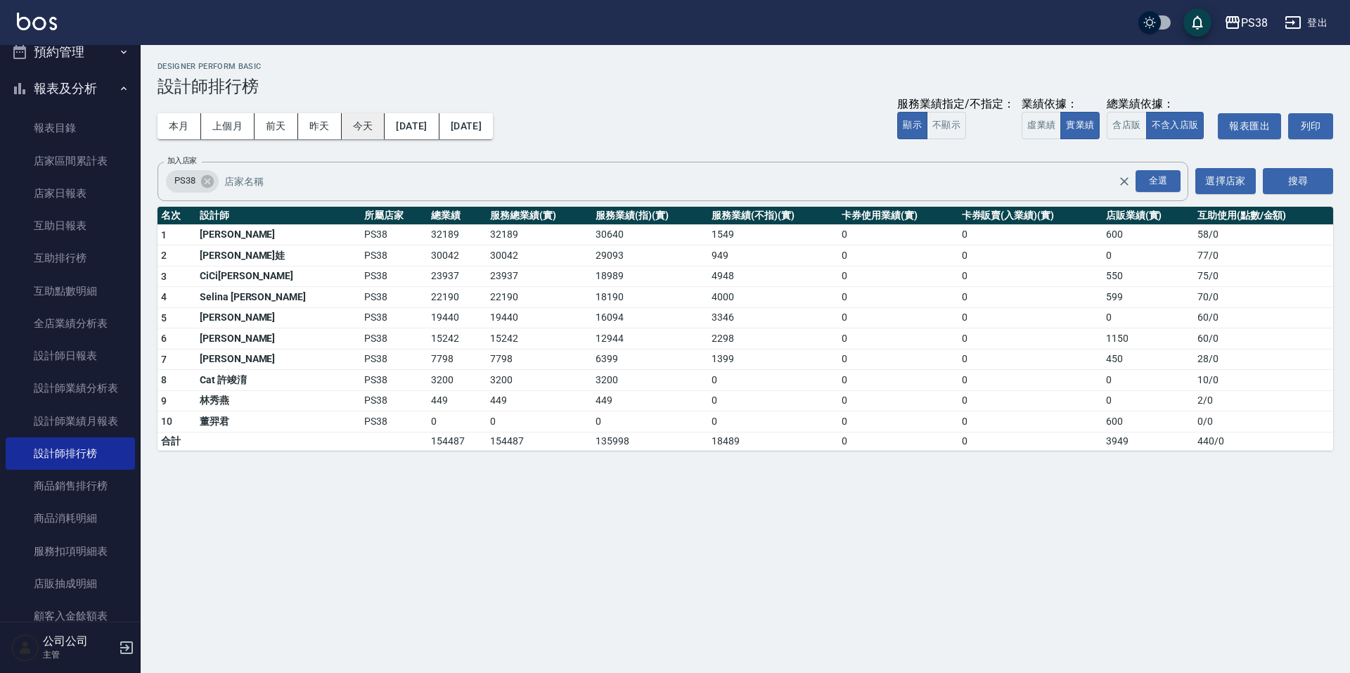
click at [354, 124] on button "今天" at bounding box center [364, 126] width 44 height 26
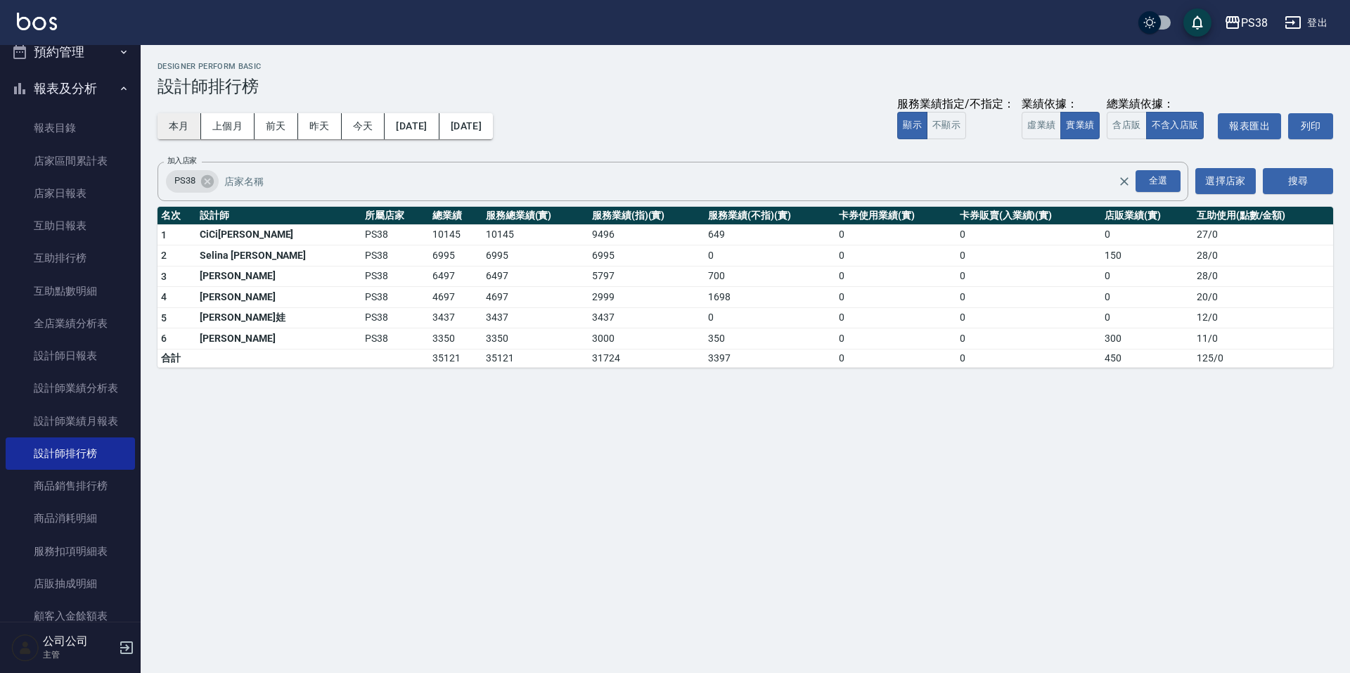
click at [185, 128] on button "本月" at bounding box center [180, 126] width 44 height 26
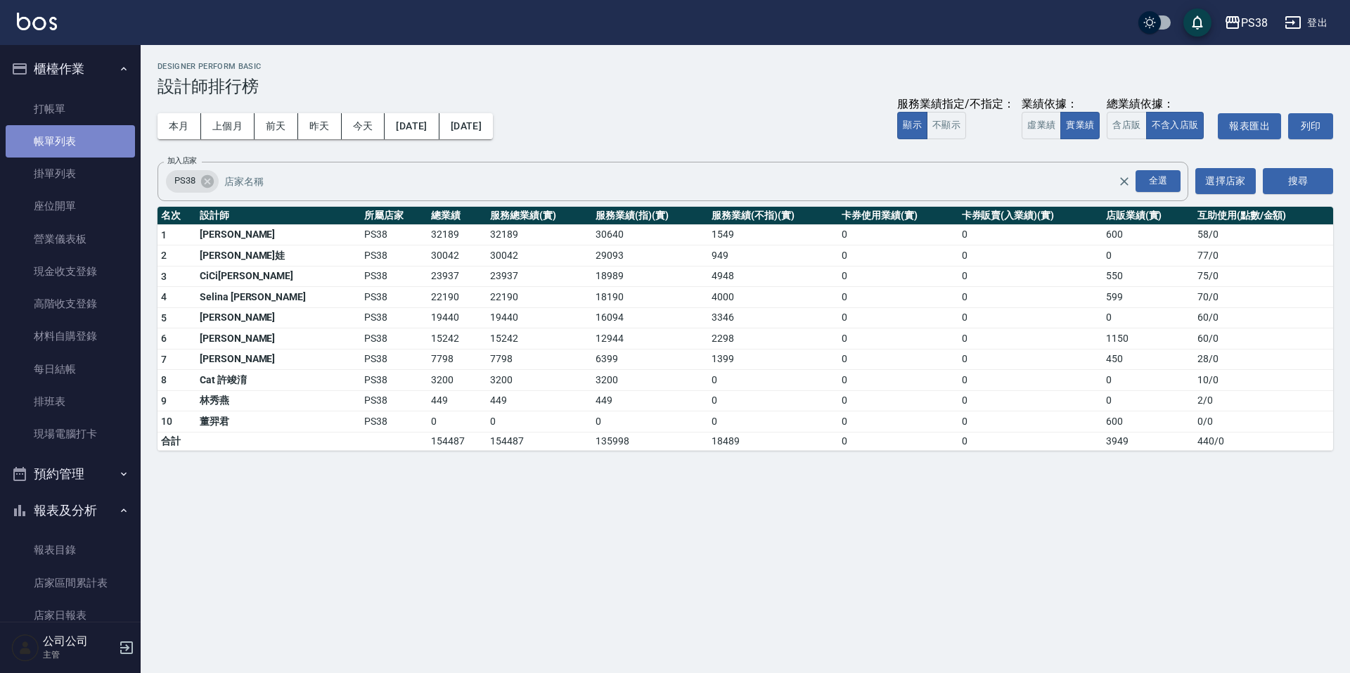
click at [71, 141] on link "帳單列表" at bounding box center [70, 141] width 129 height 32
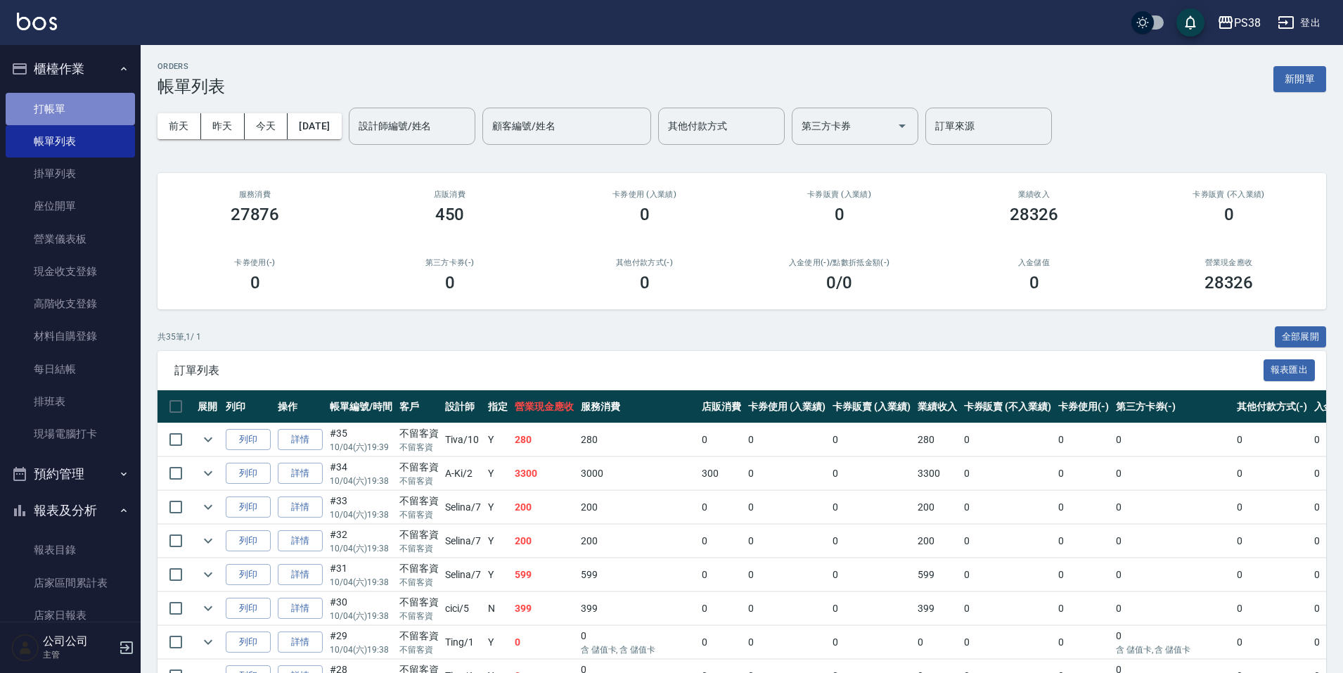
click at [71, 97] on link "打帳單" at bounding box center [70, 109] width 129 height 32
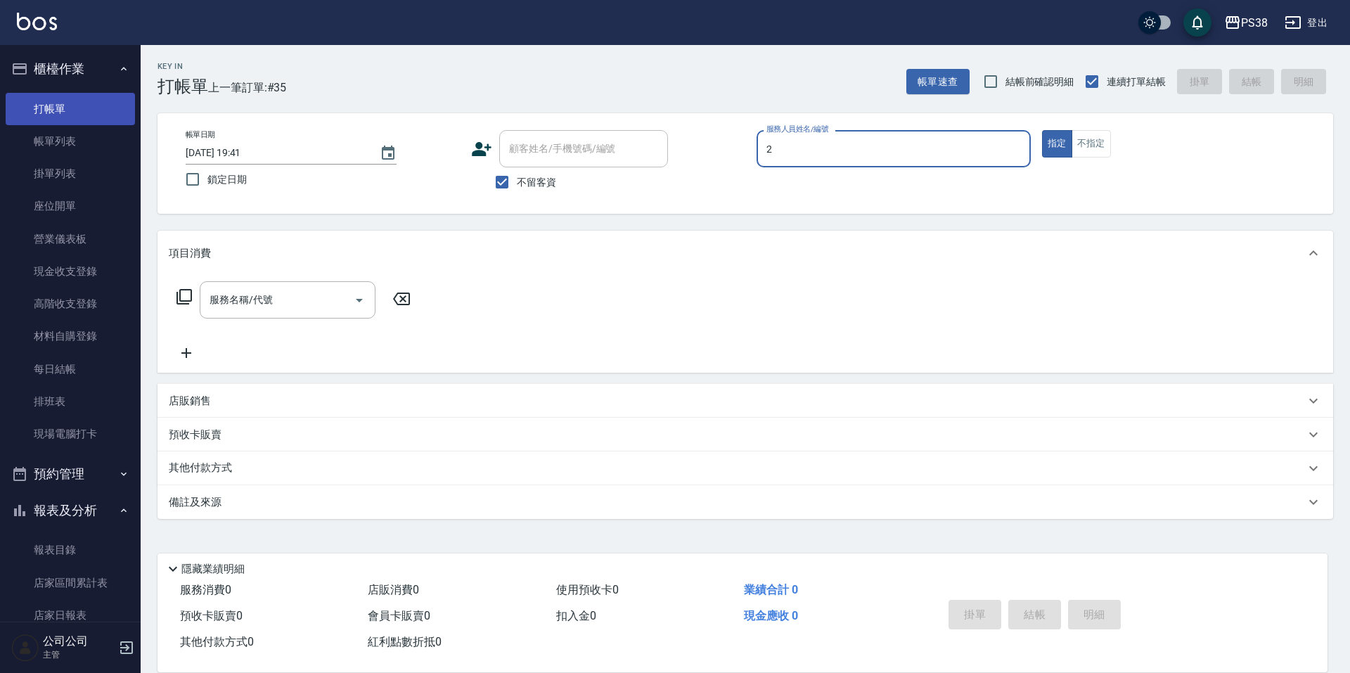
type input "A-Ki-2"
type button "true"
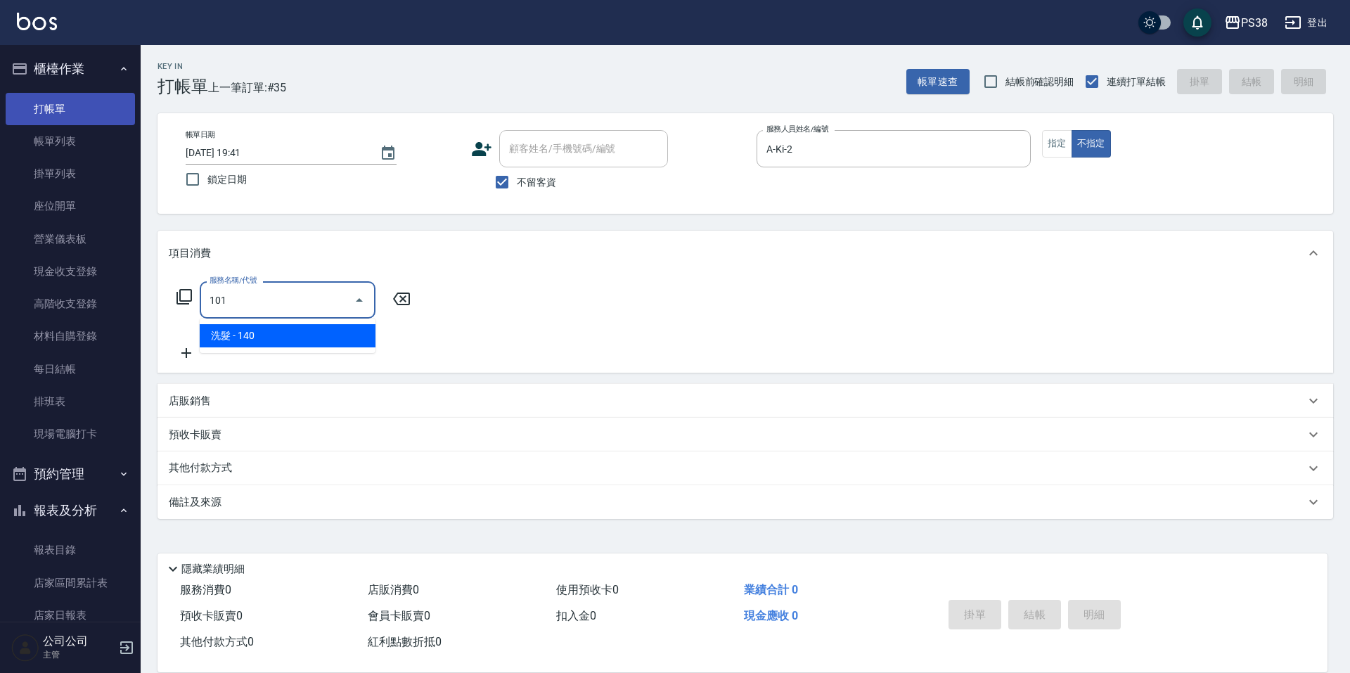
type input "洗髮(101)"
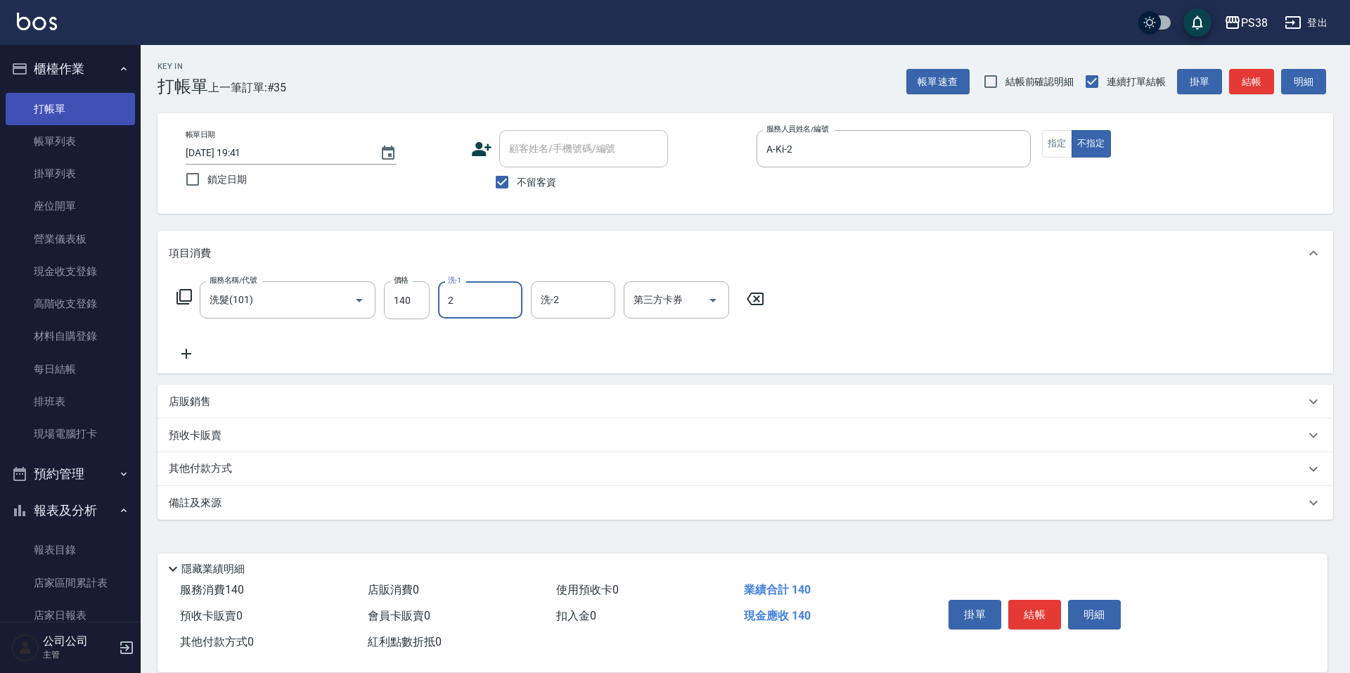
type input "A-Ki-2"
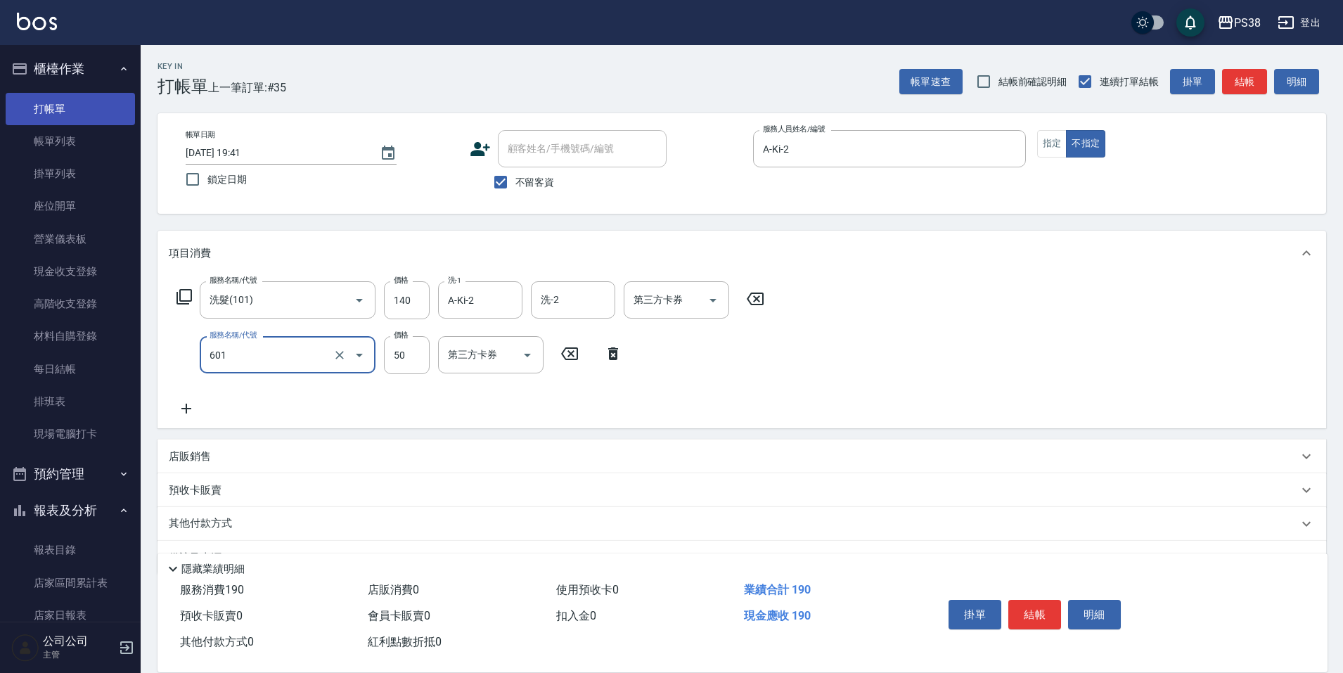
type input "精油50(601)"
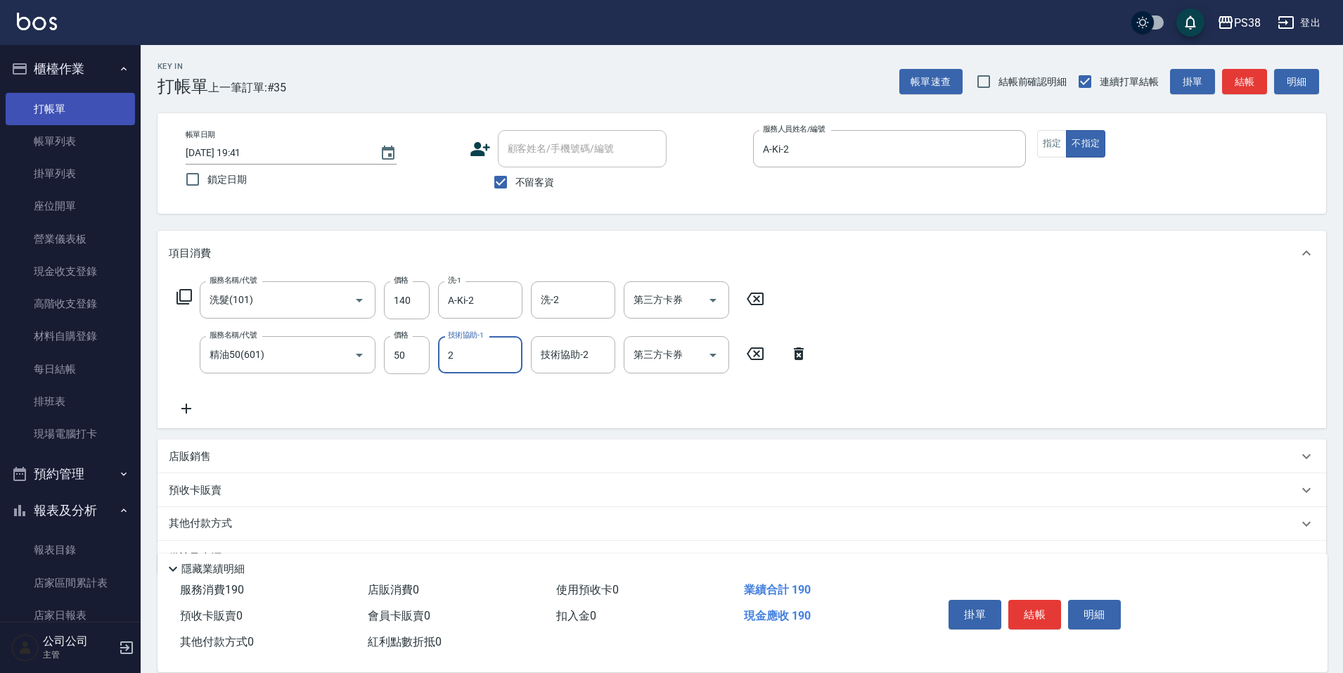
type input "A-Ki-2"
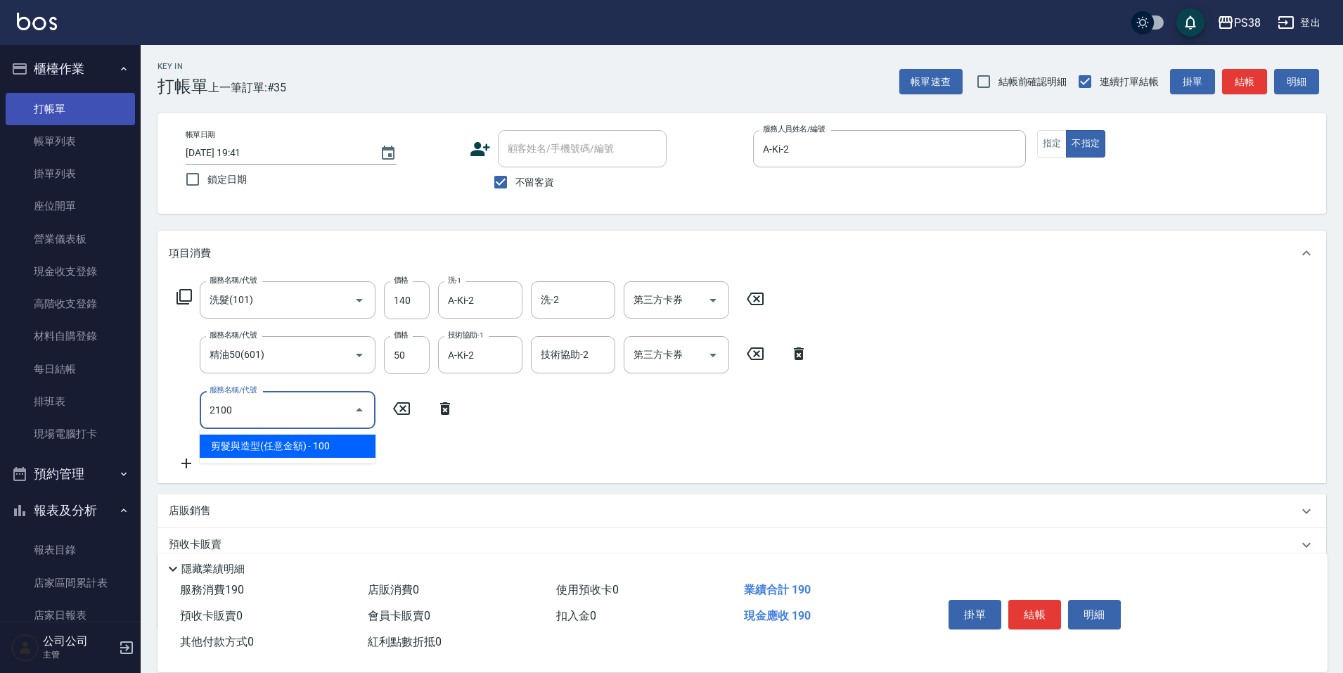
type input "剪髮與造型(任意金額)(2100)"
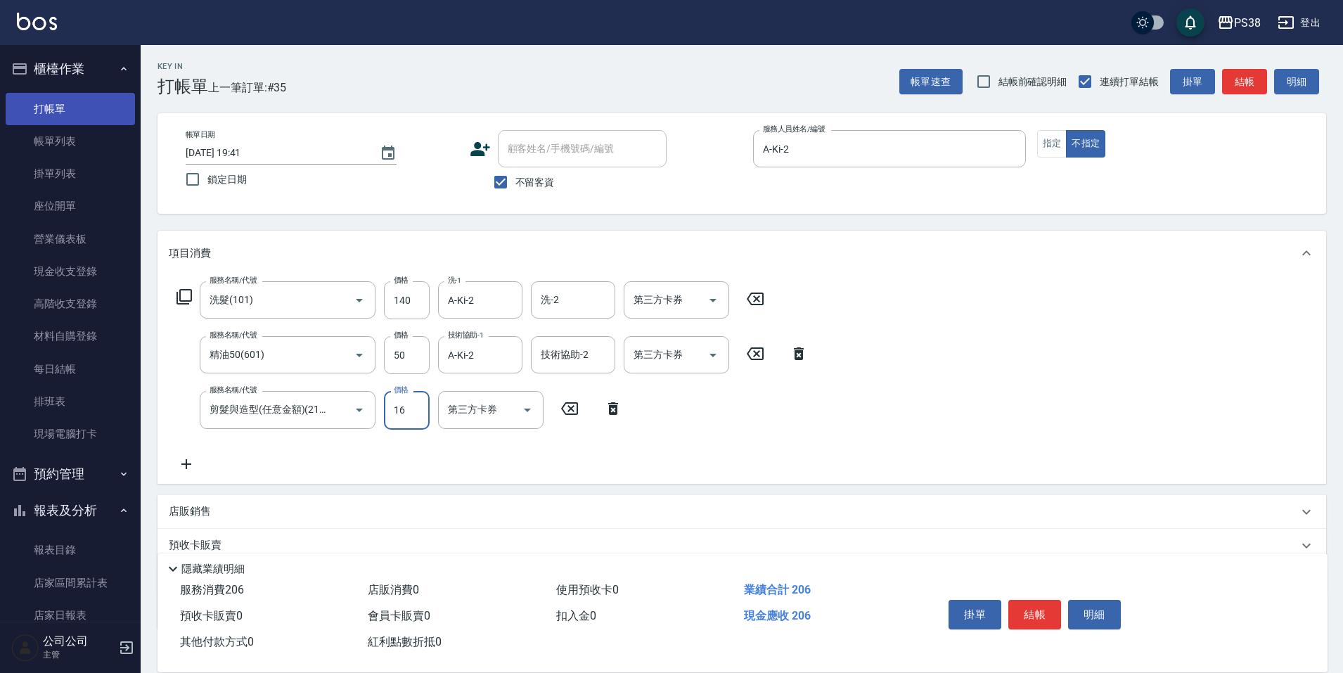
type input "160"
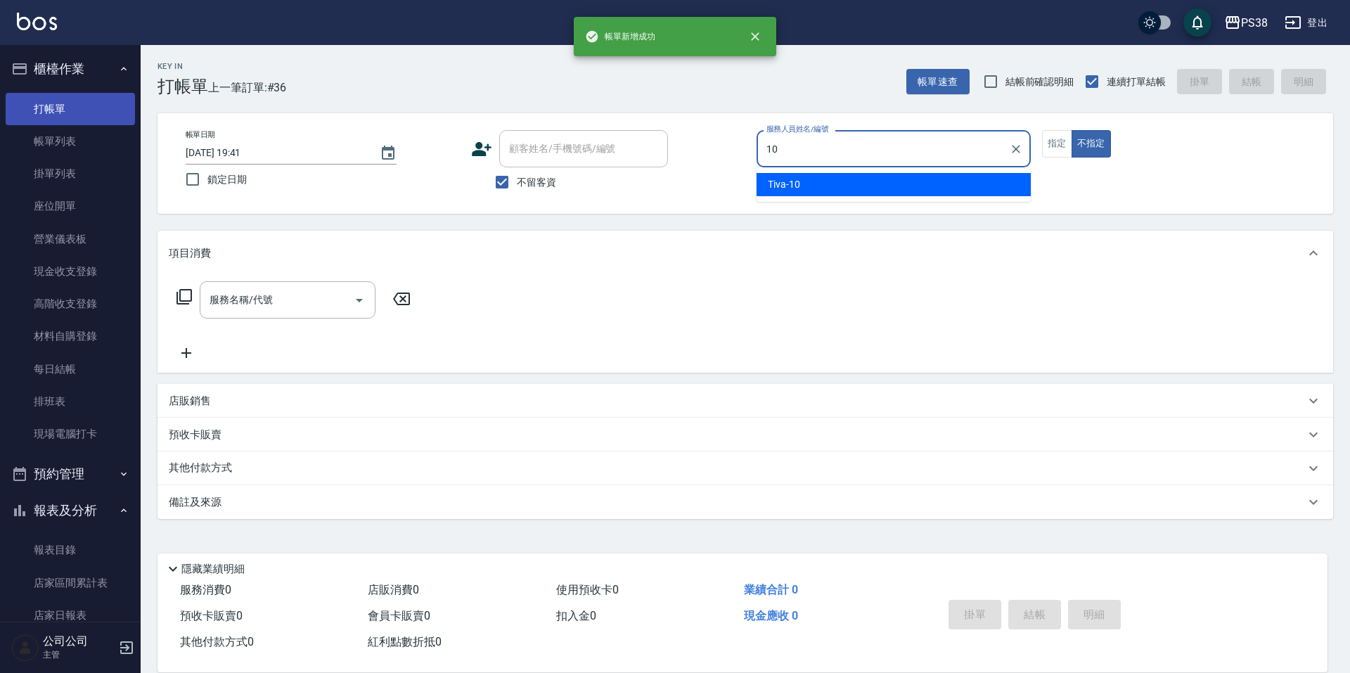
type input "Tiva-10"
type button "false"
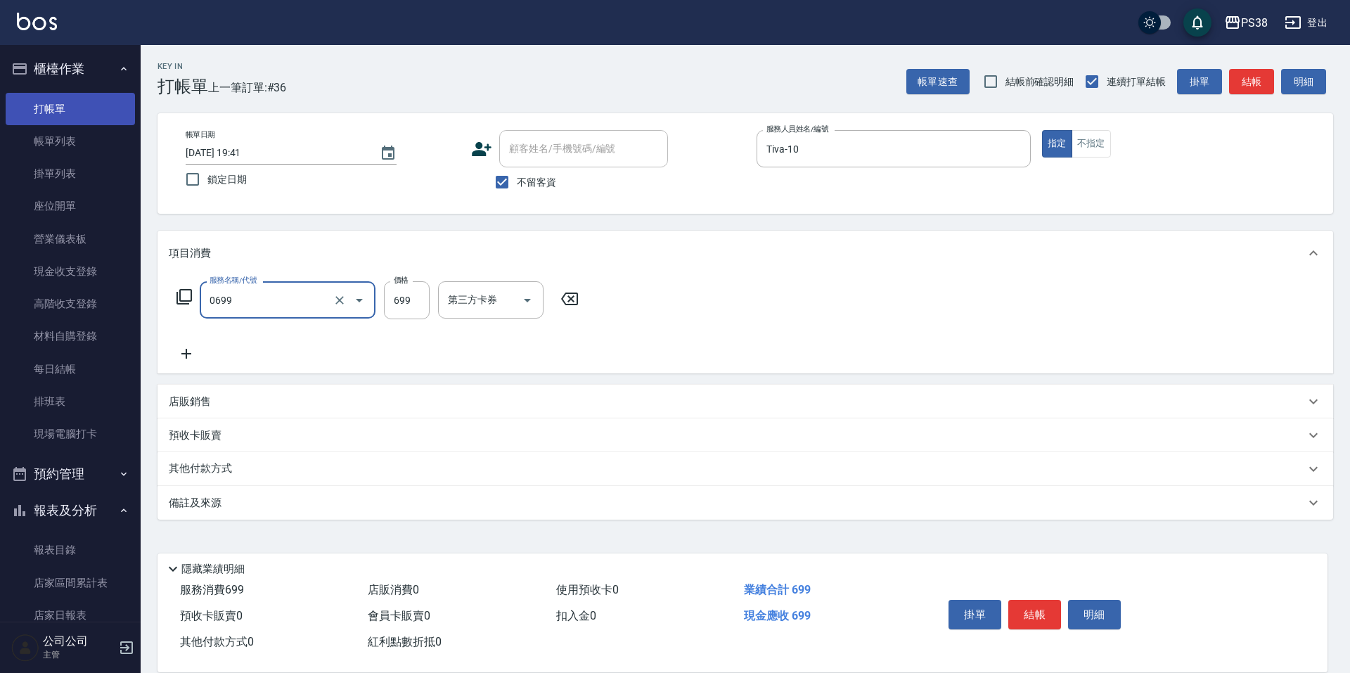
type input "spa699(0699)"
type input "699"
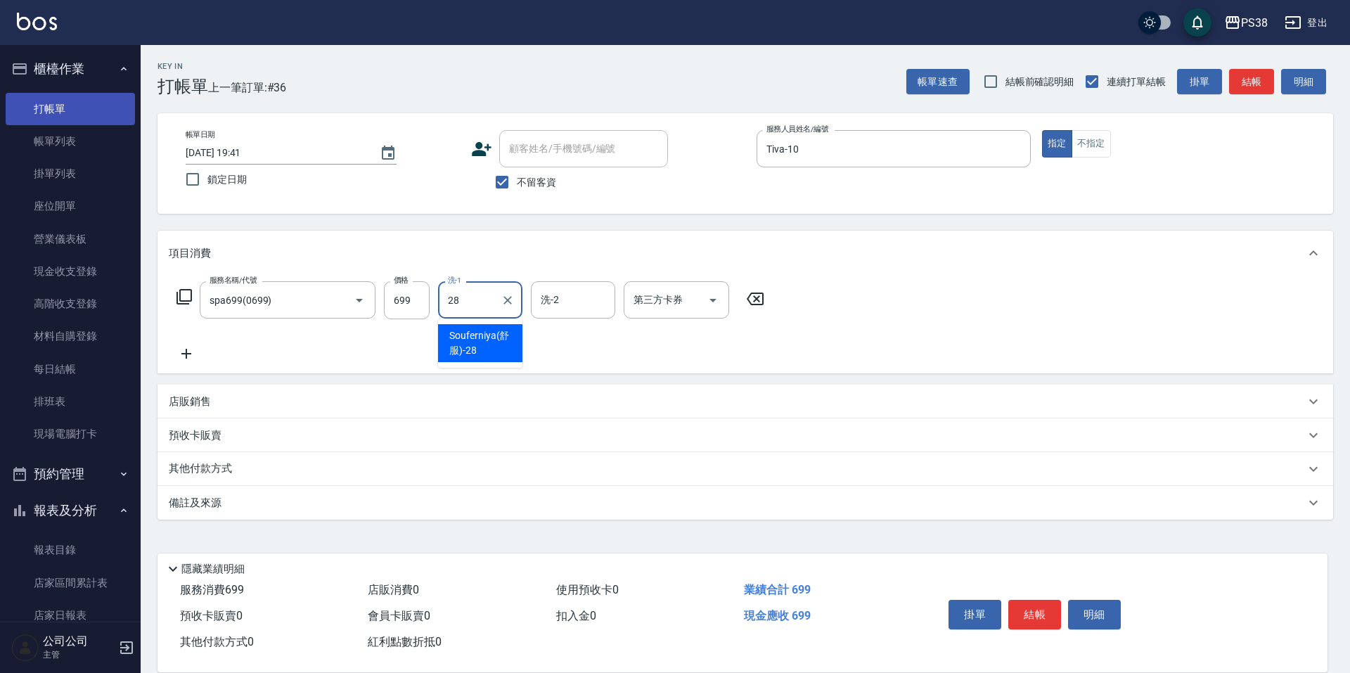
type input "Souferniya(舒服)-28"
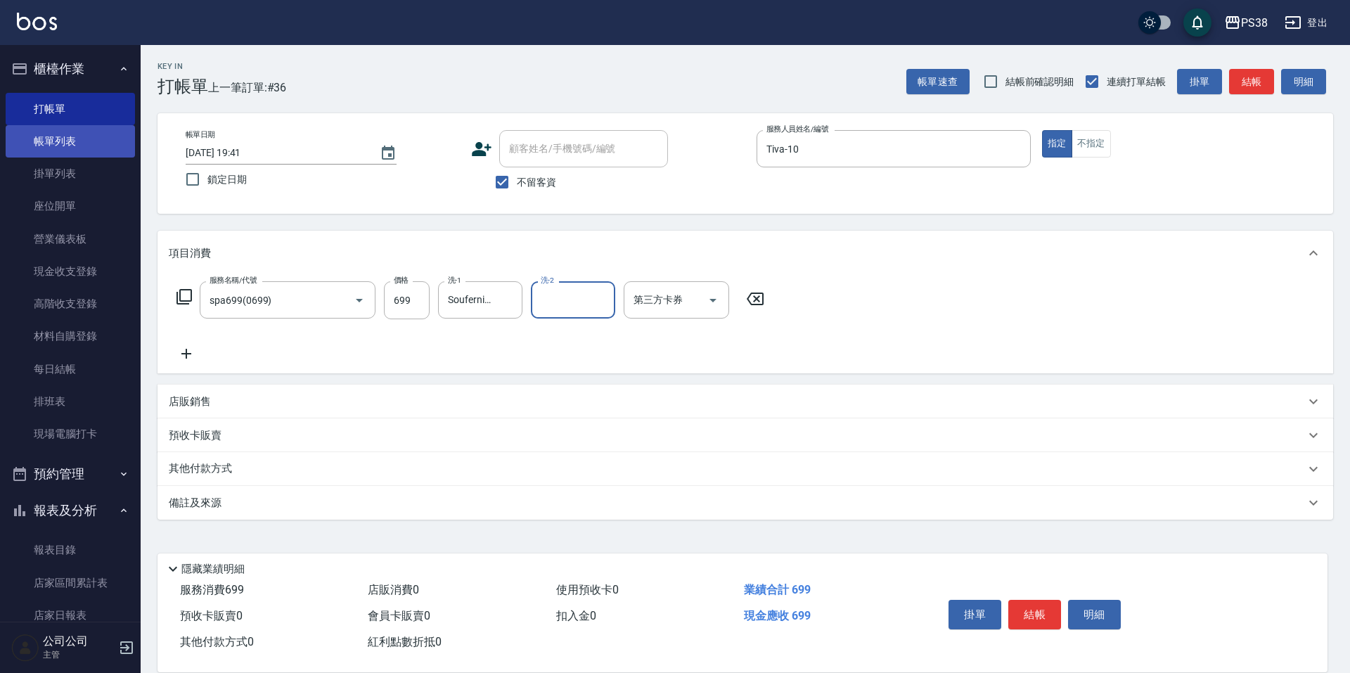
click at [60, 140] on link "帳單列表" at bounding box center [70, 141] width 129 height 32
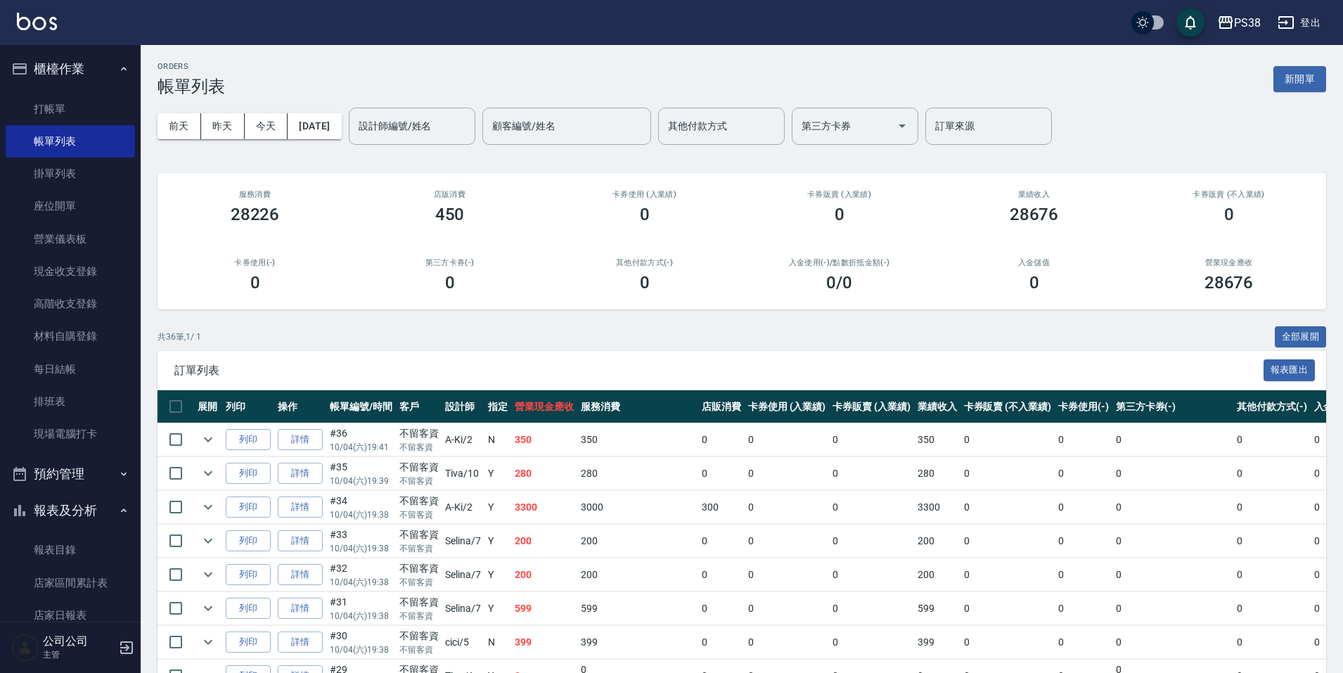
click at [499, 454] on td "N" at bounding box center [498, 439] width 27 height 33
click at [57, 109] on link "打帳單" at bounding box center [70, 109] width 129 height 32
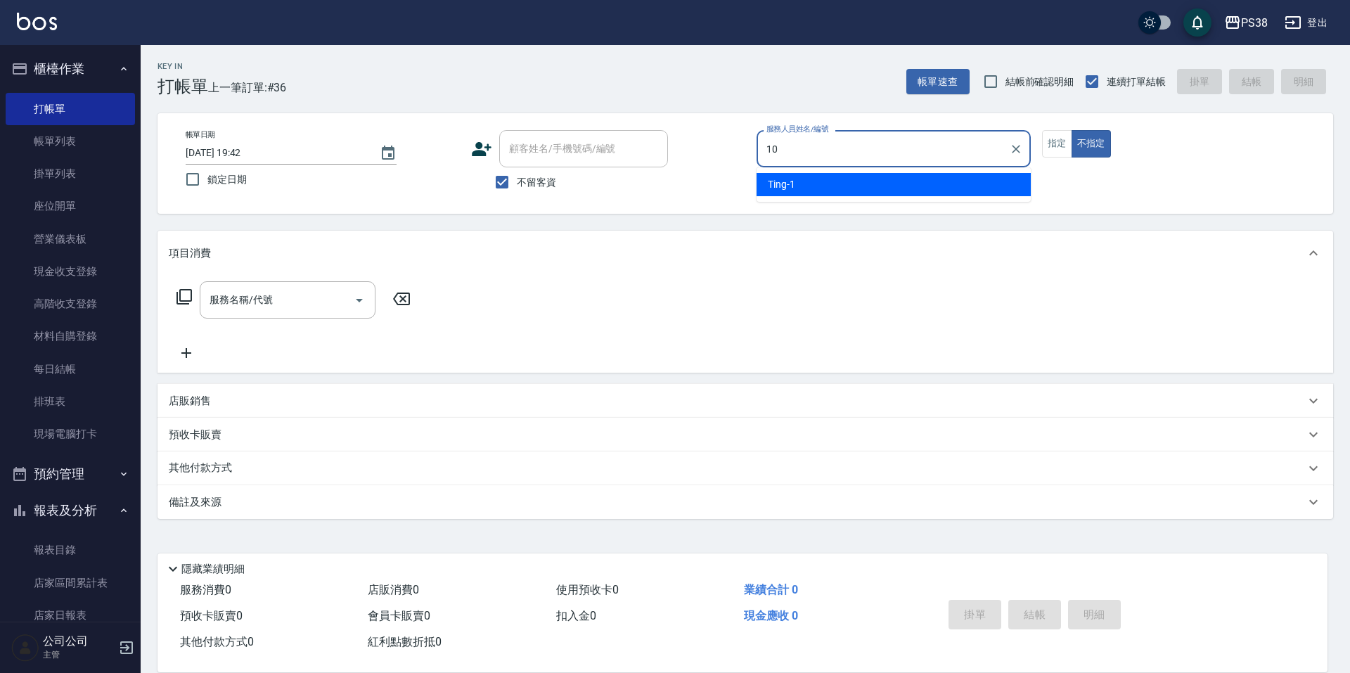
type input "Tiva-10"
type button "false"
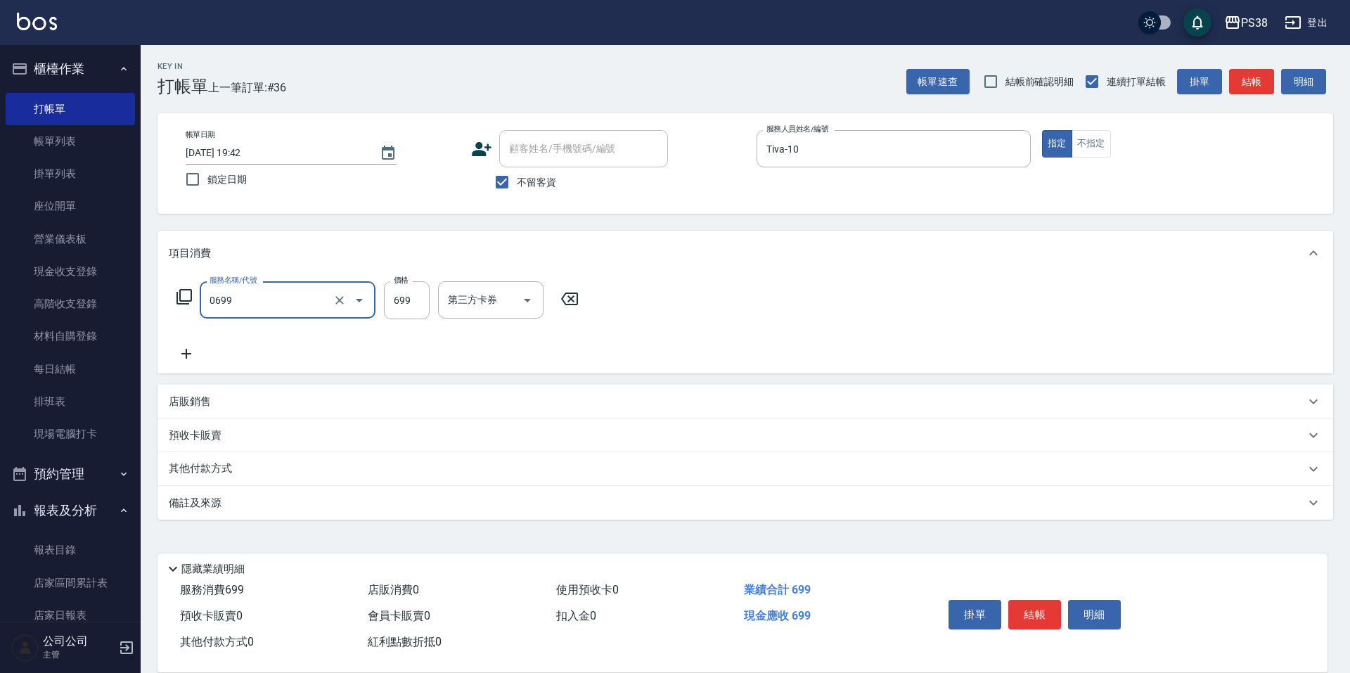
type input "spa699(0699)"
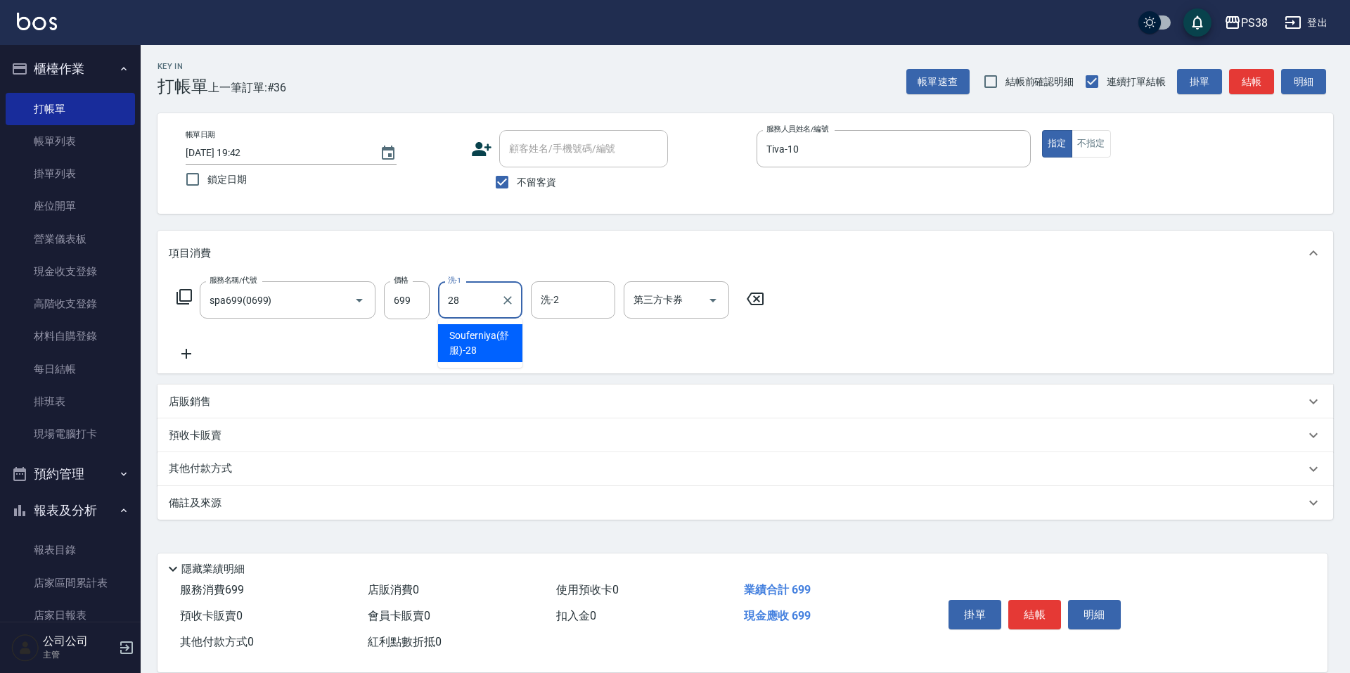
type input "Souferniya(舒服)-28"
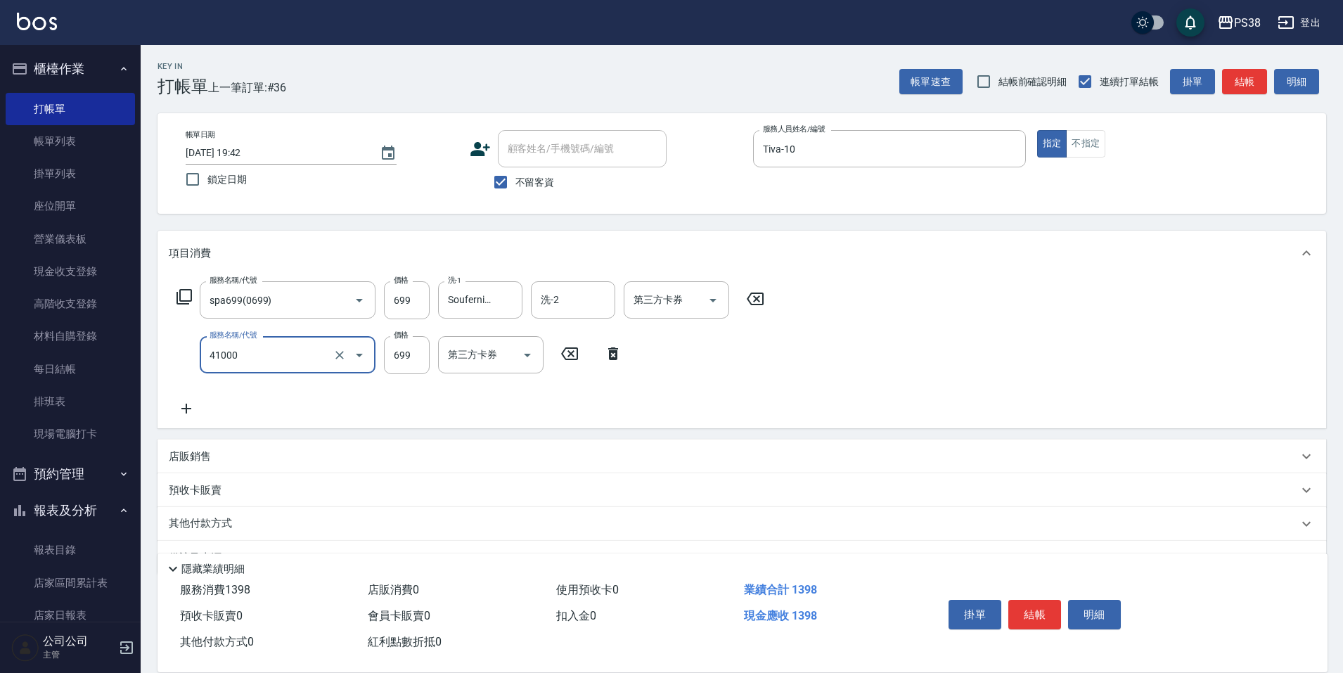
type input "燙髮699-2500(任意金額)(41000)"
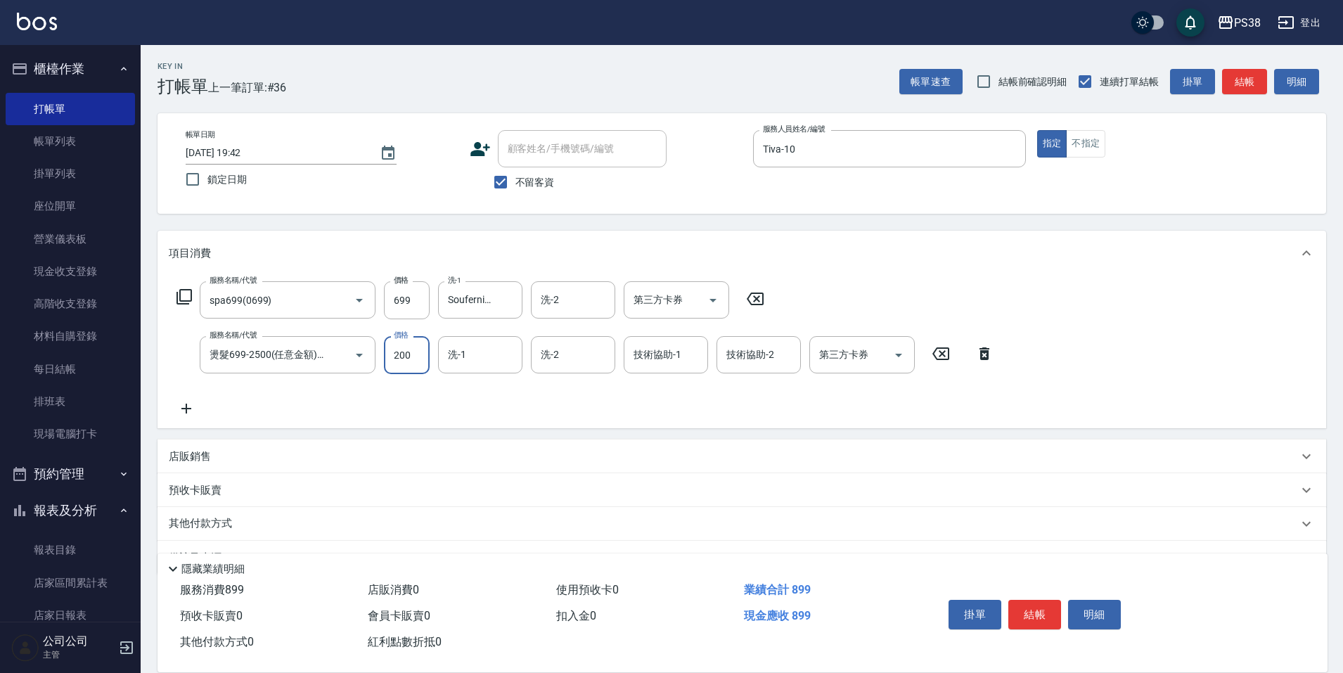
type input "2000"
type input "Souferniya(舒服)-28"
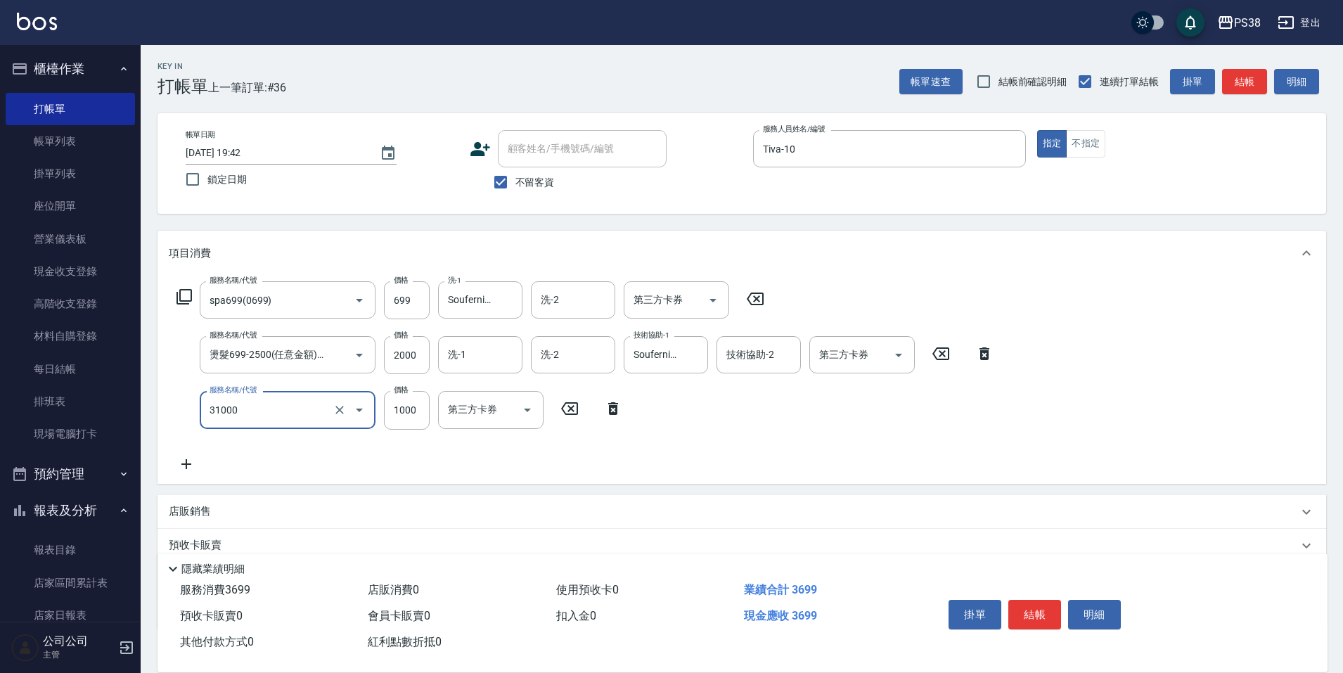
type input "酵素護髮(31000)"
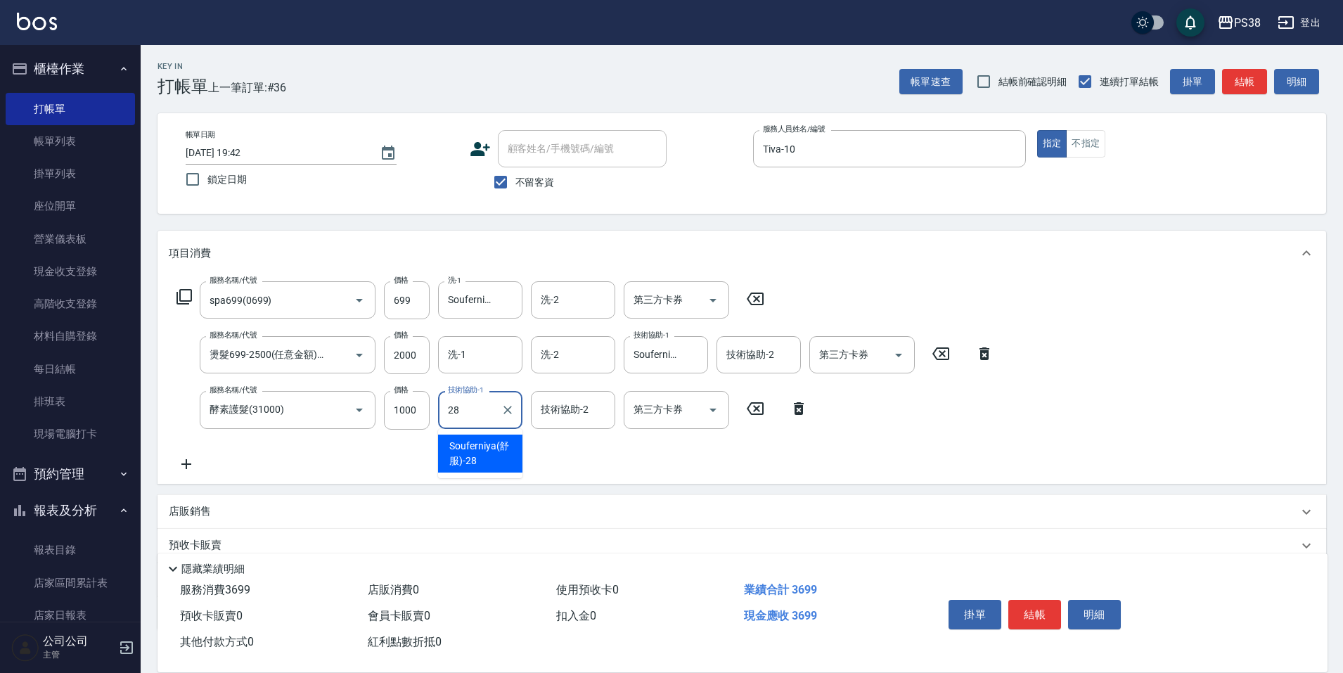
type input "Souferniya(舒服)-28"
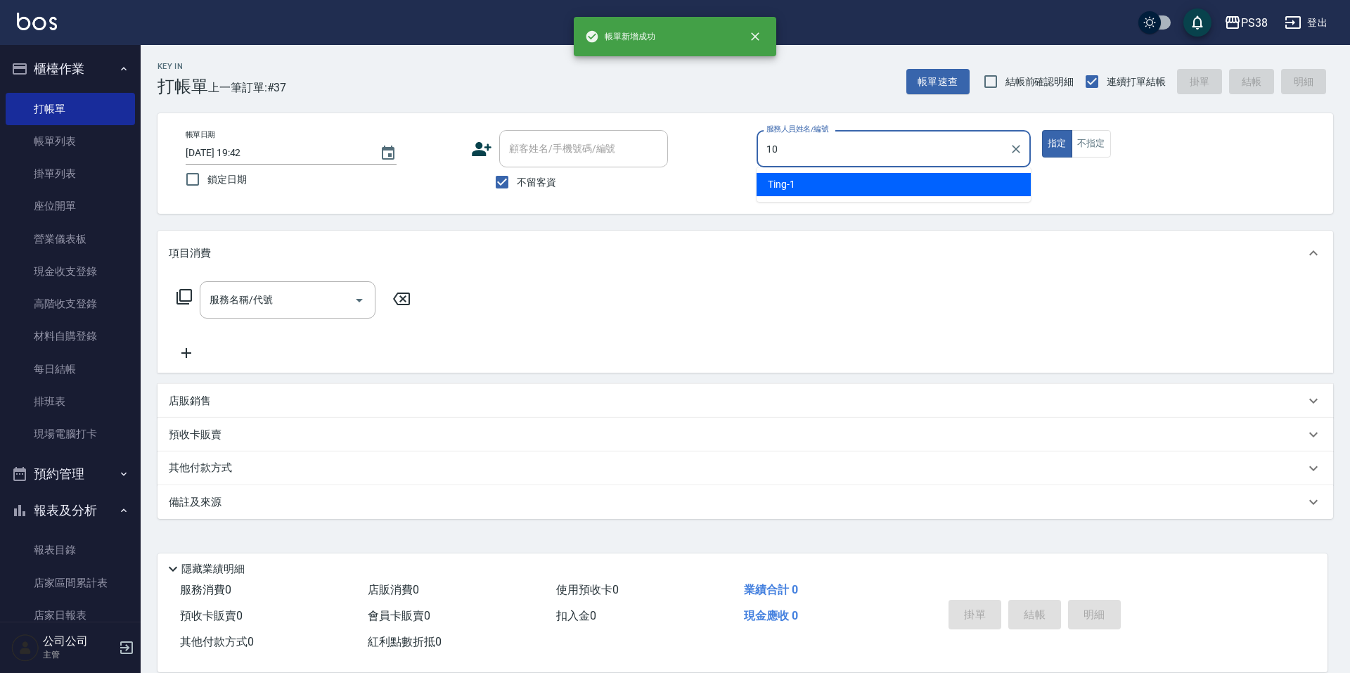
type input "Tiva-10"
type button "true"
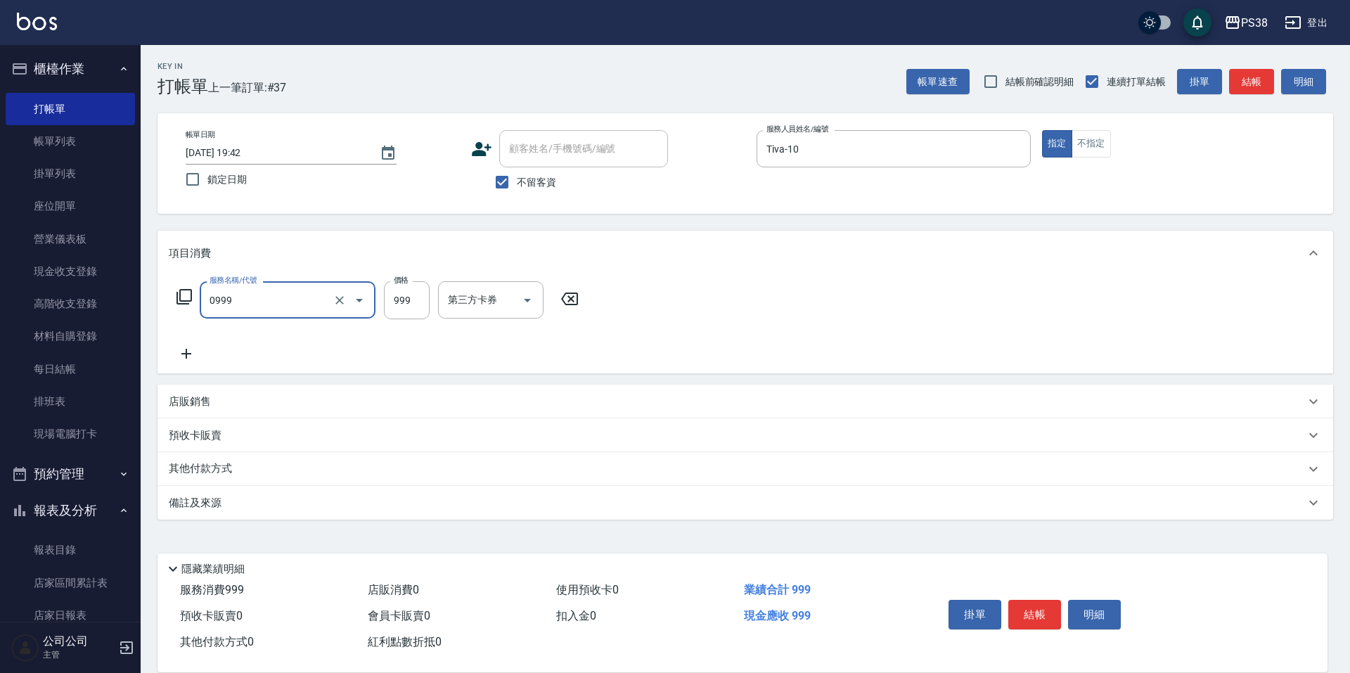
type input "spa999(0999)"
type input "1000"
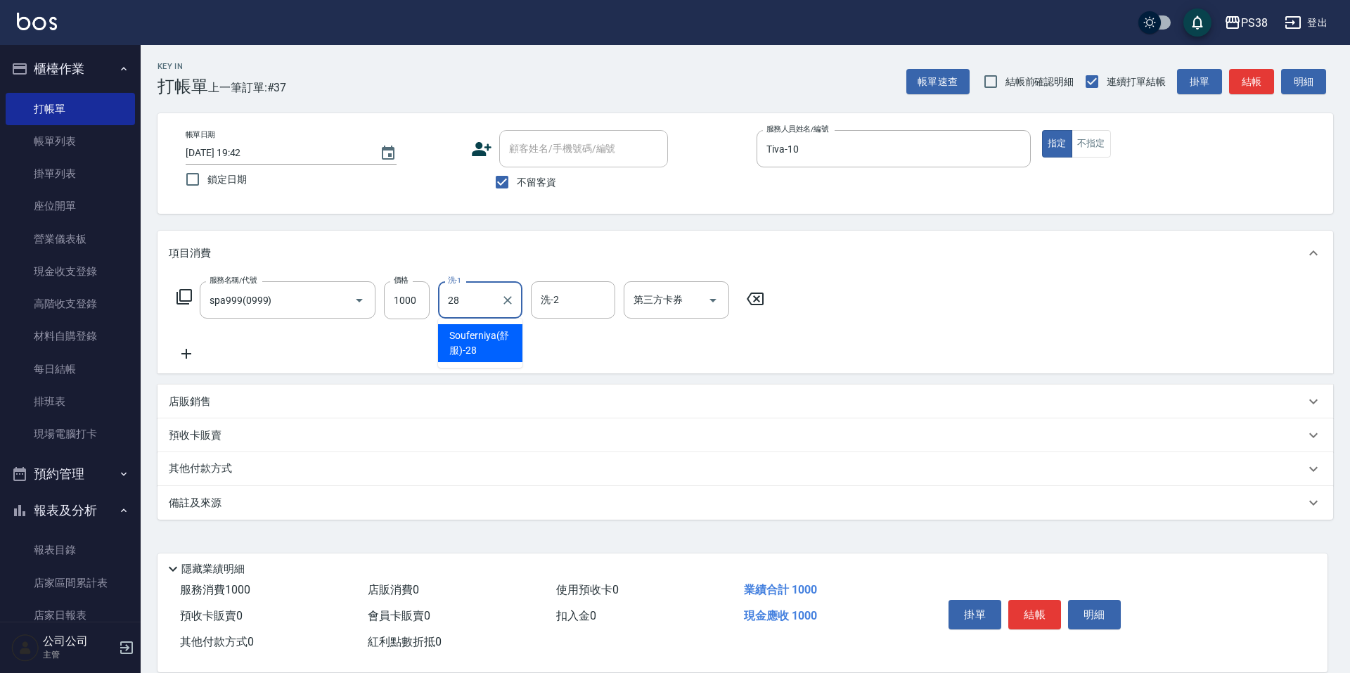
type input "Souferniya(舒服)-28"
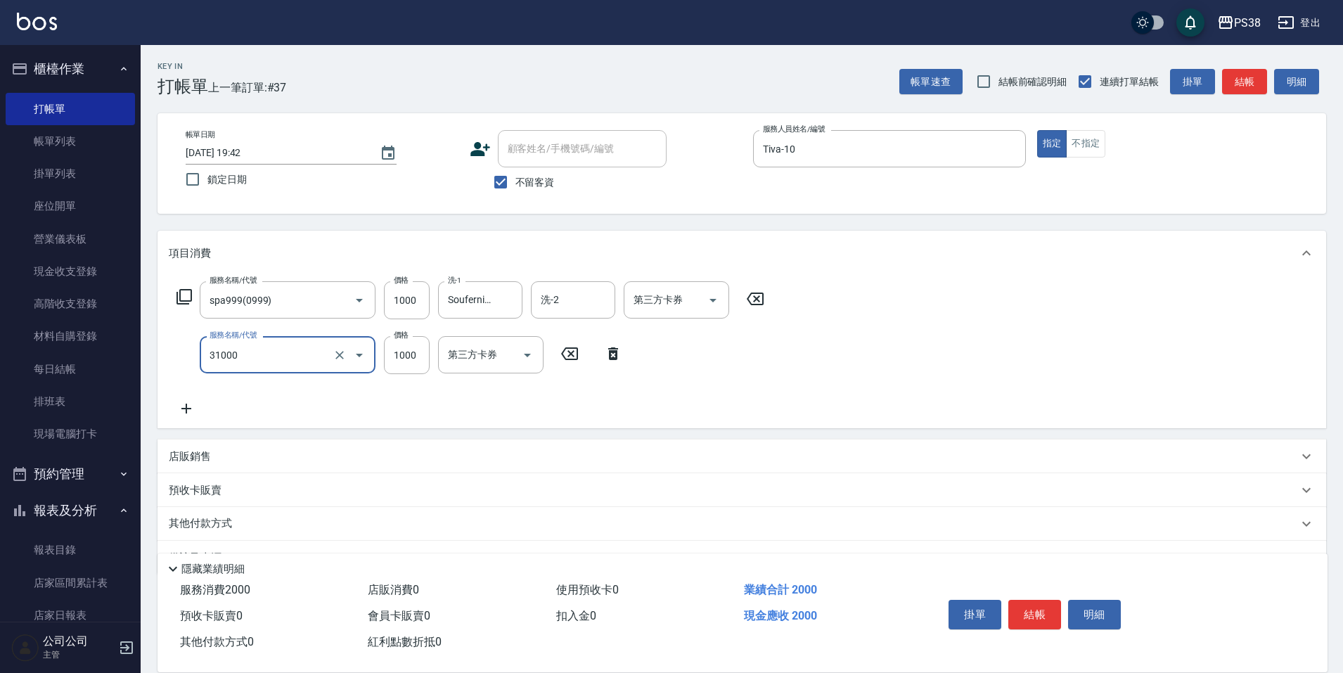
type input "酵素護髮(31000)"
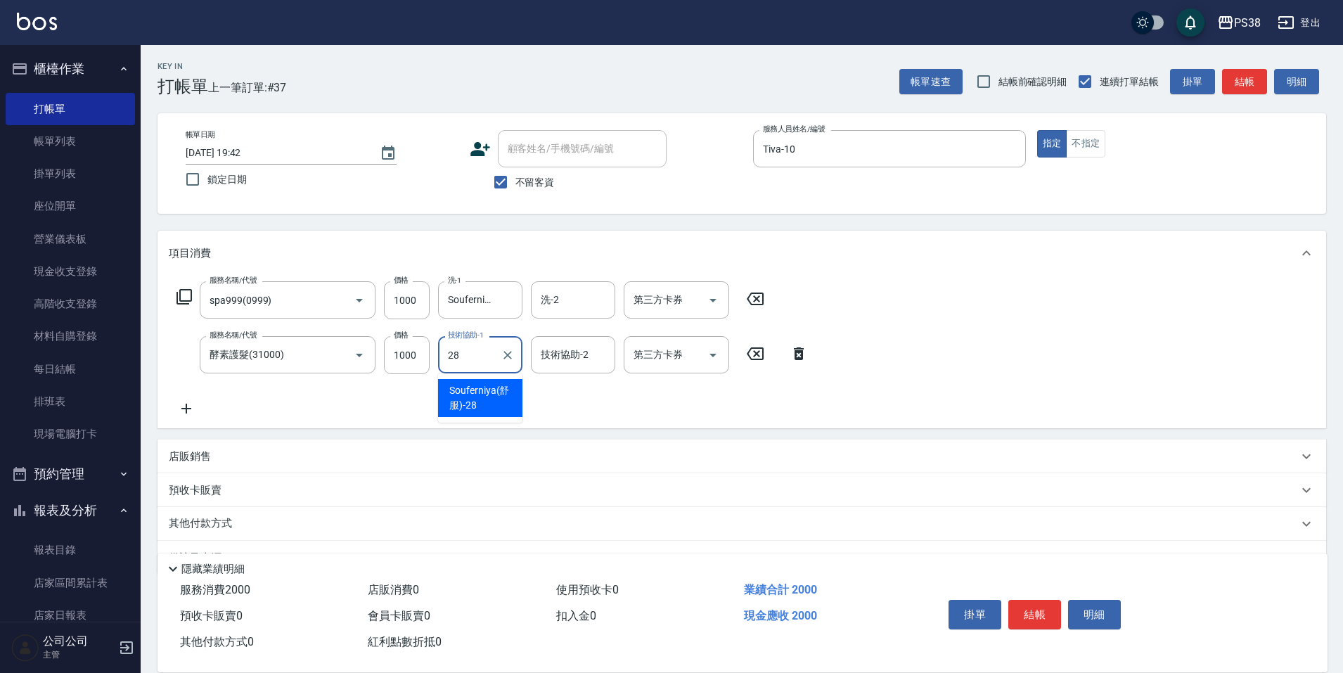
type input "Souferniya(舒服)-28"
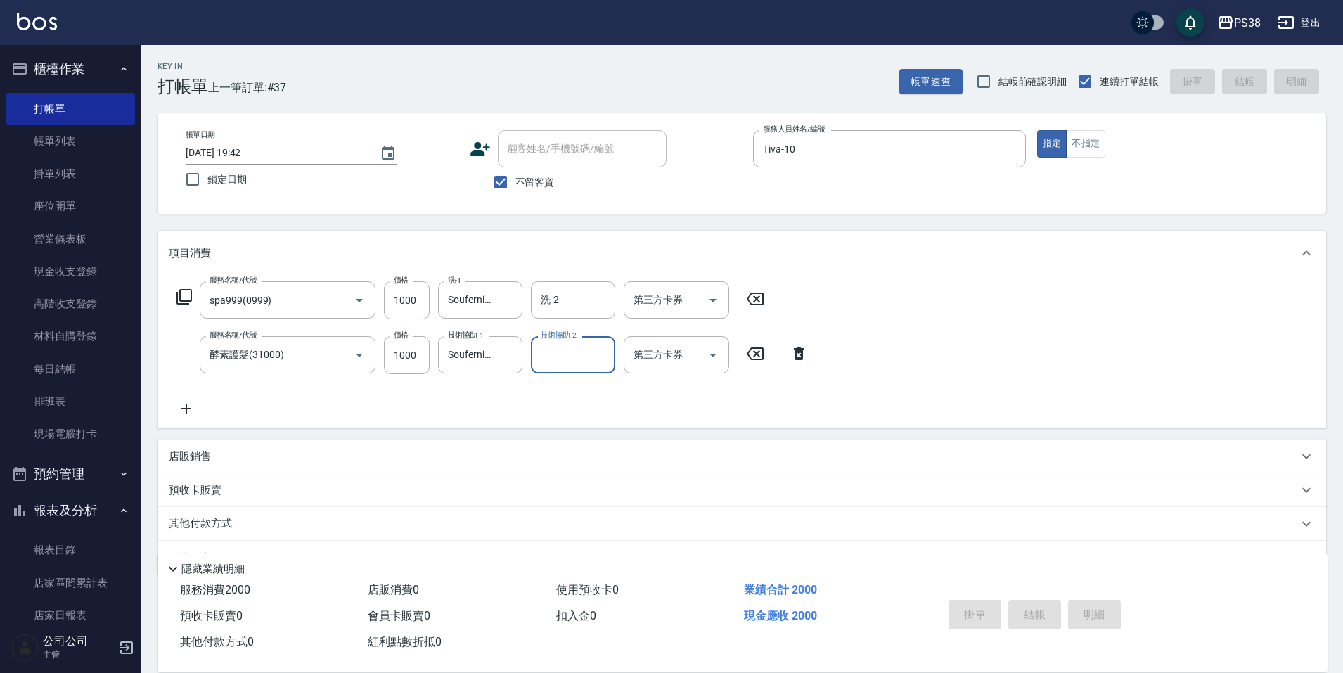
type input "2025/10/04 19:43"
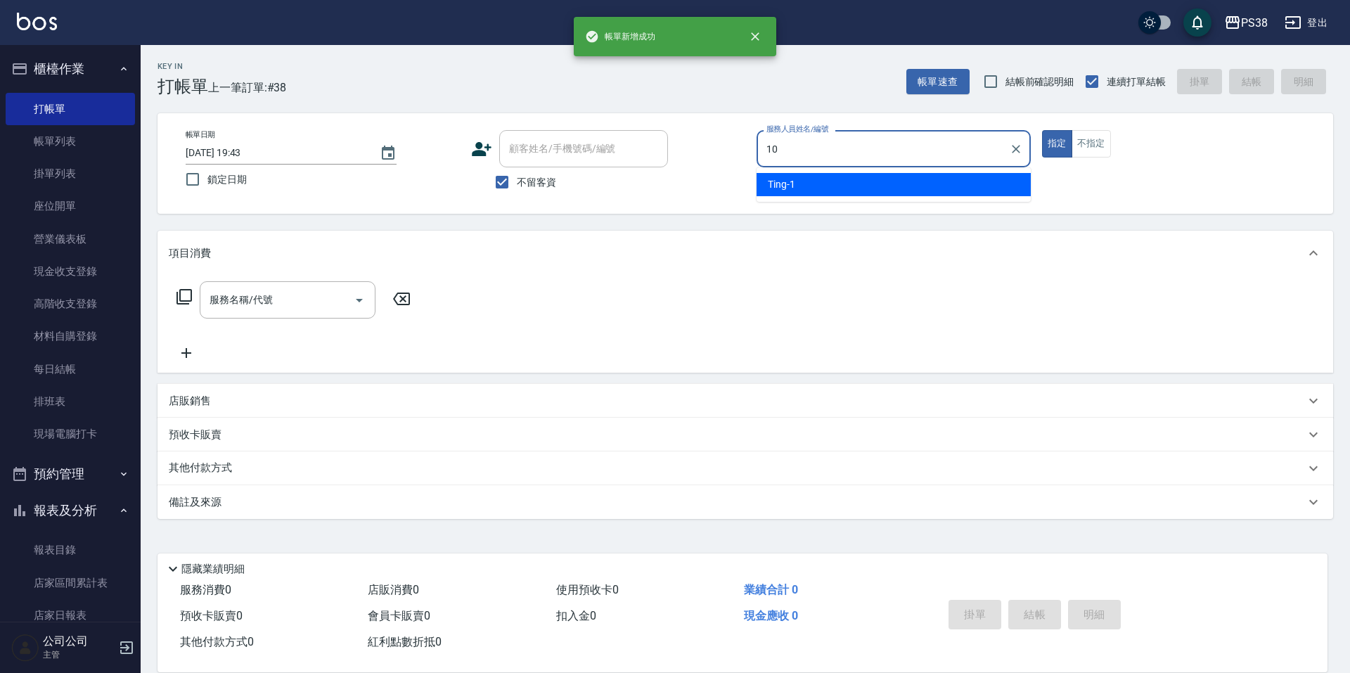
type input "Tiva-10"
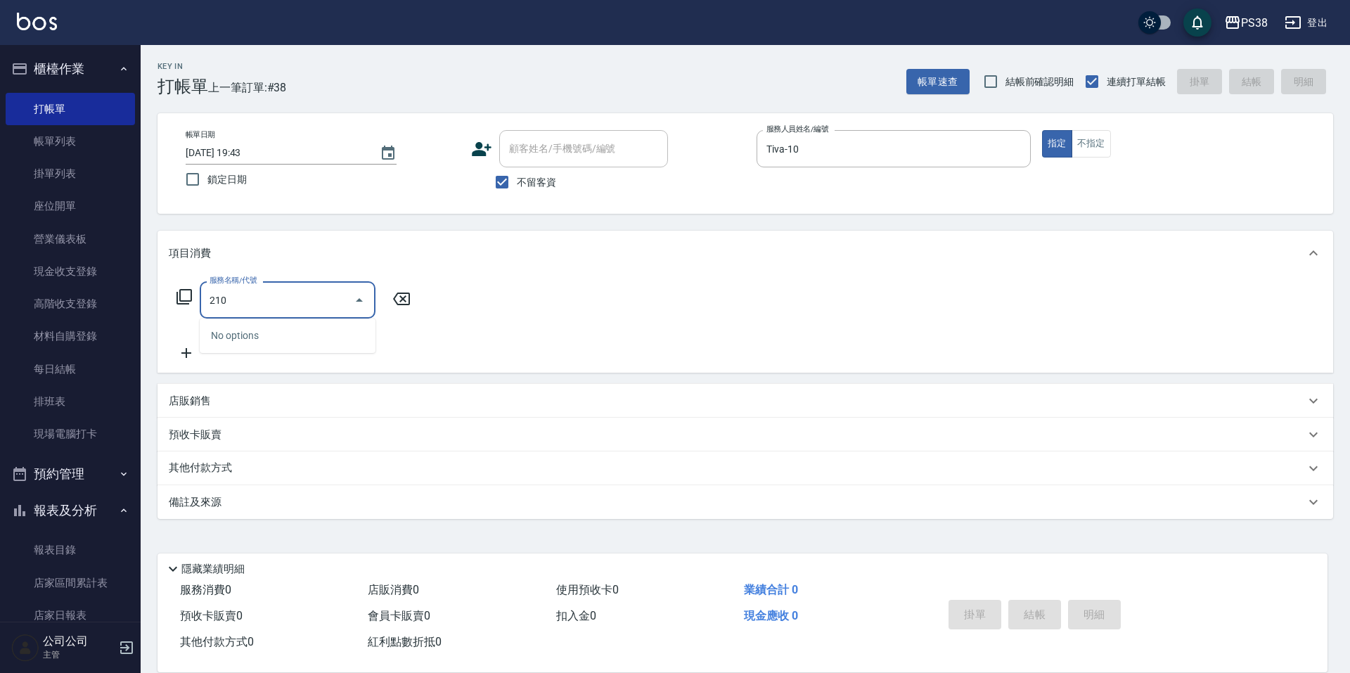
type input "2100"
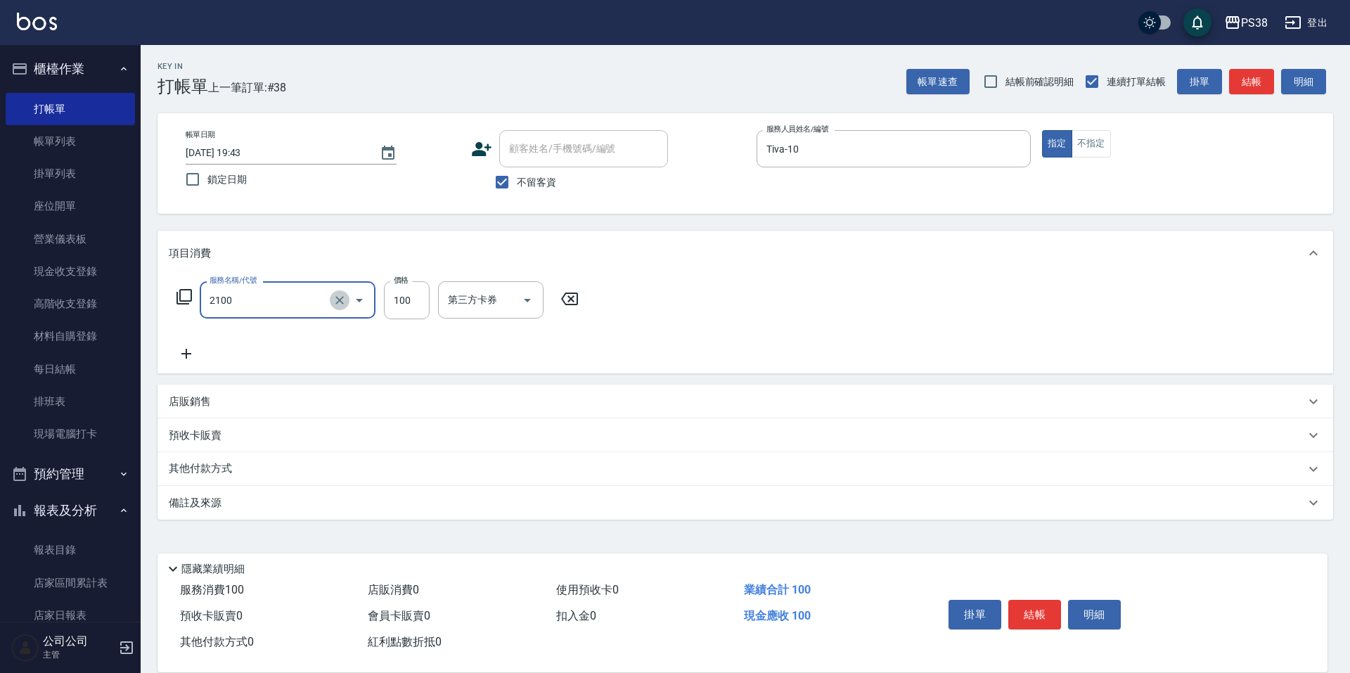
click at [334, 306] on icon "Clear" at bounding box center [340, 300] width 14 height 14
type input "精油洗潤300(1300)"
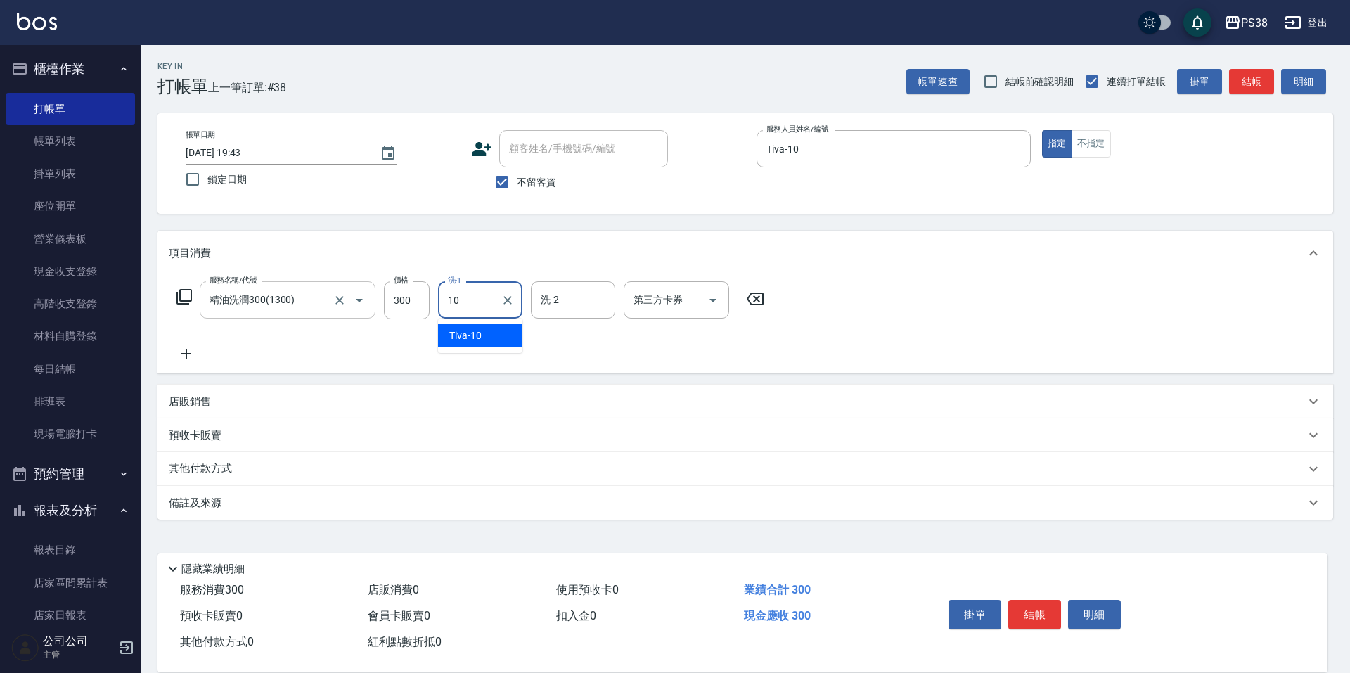
type input "Tiva-10"
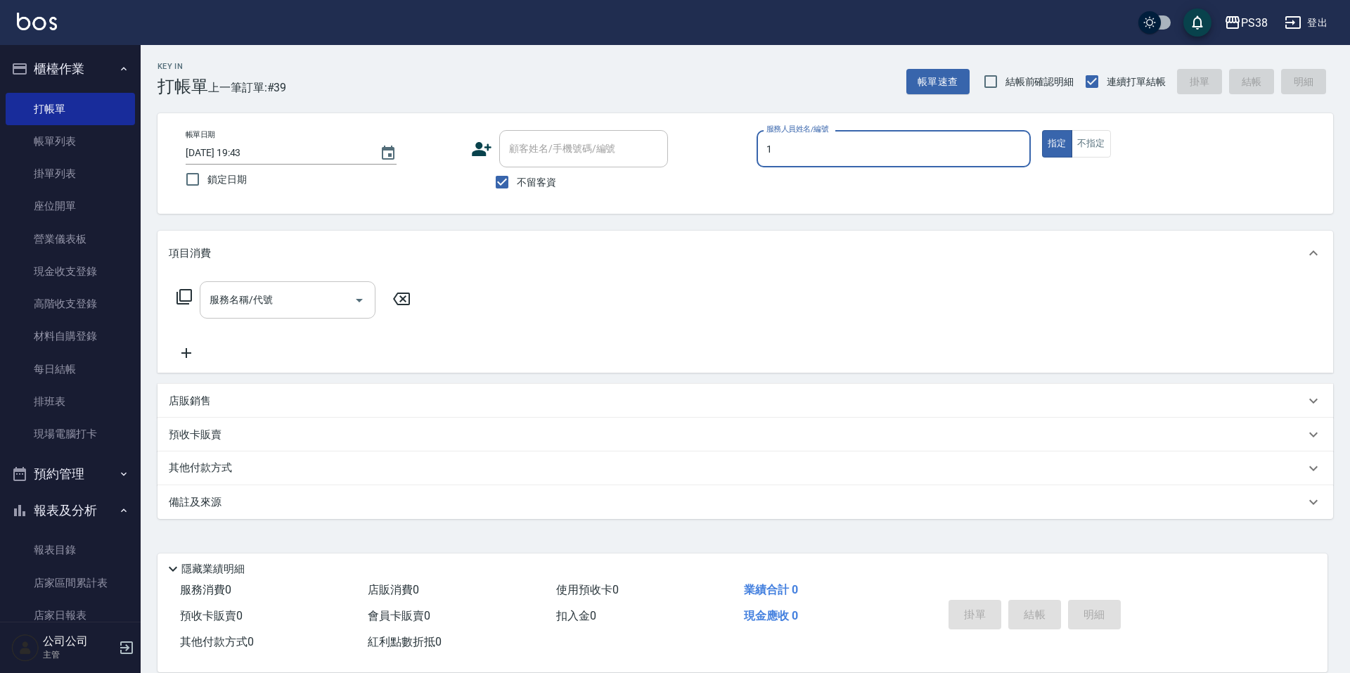
type input "Ting-1"
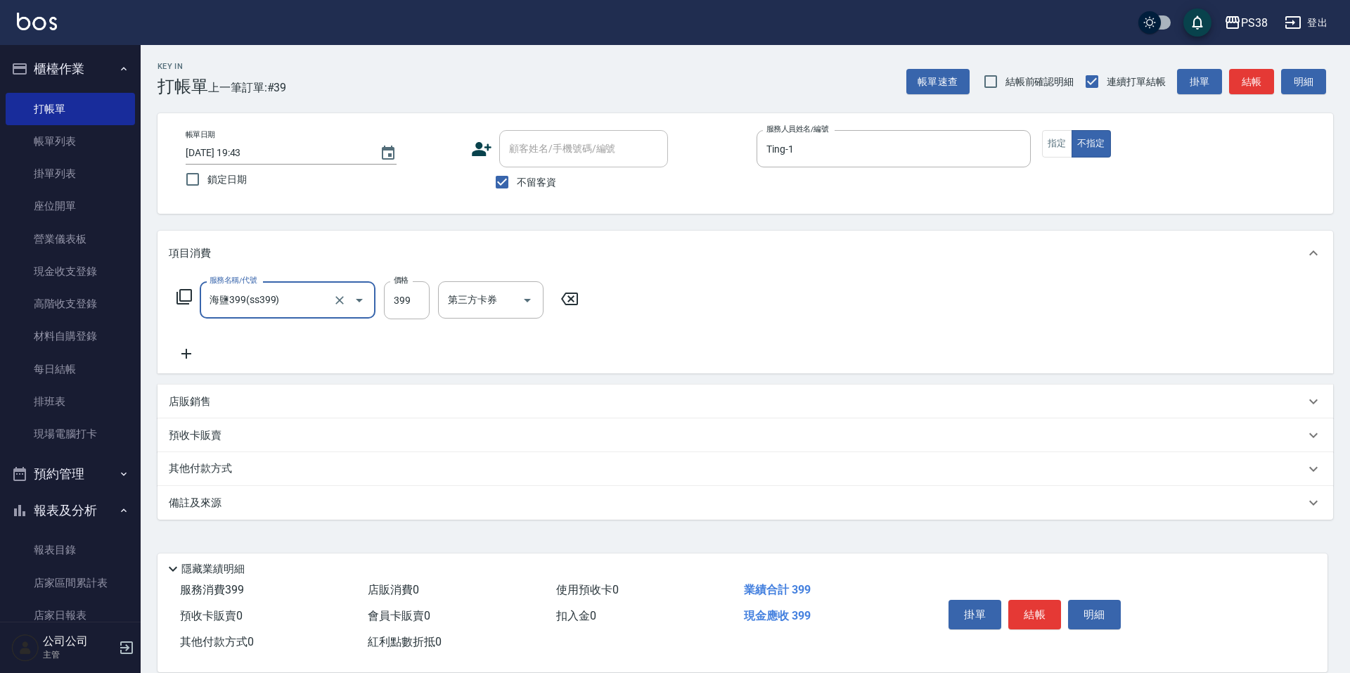
type input "海鹽399(ss399)"
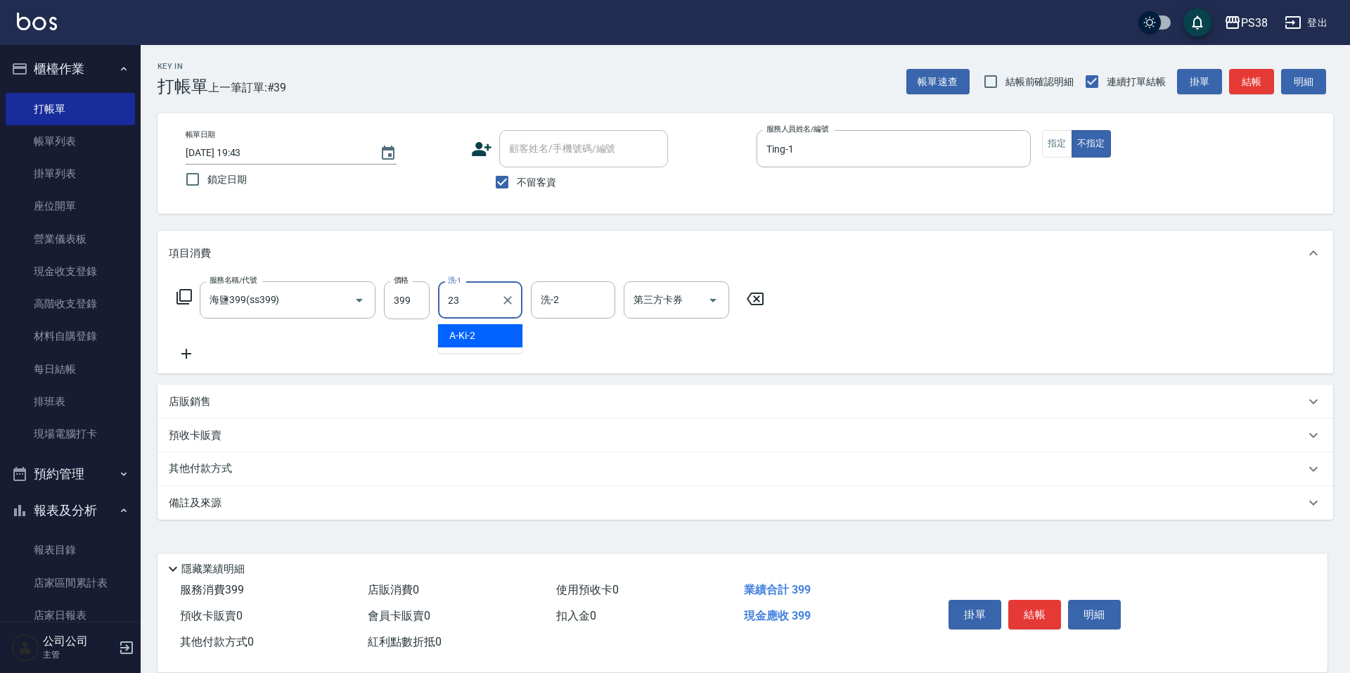
type input "Mona-23"
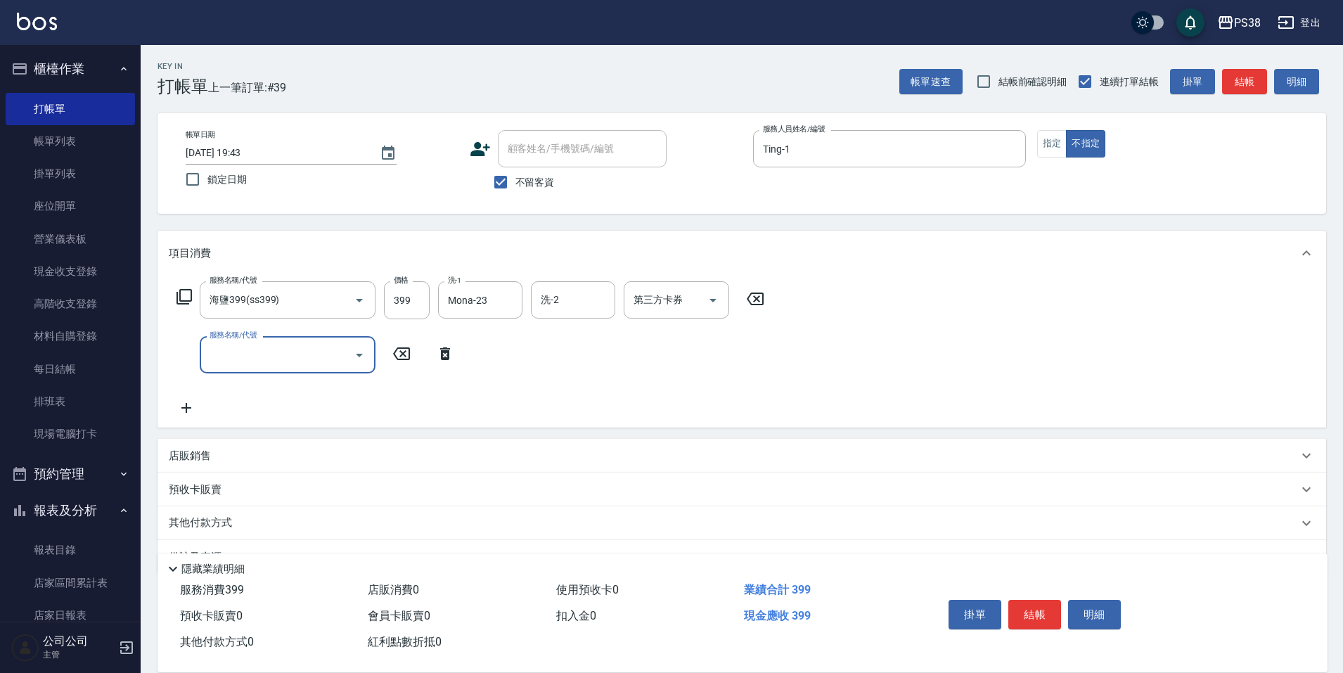
type input "2"
type input "頭皮水.順護(3100)"
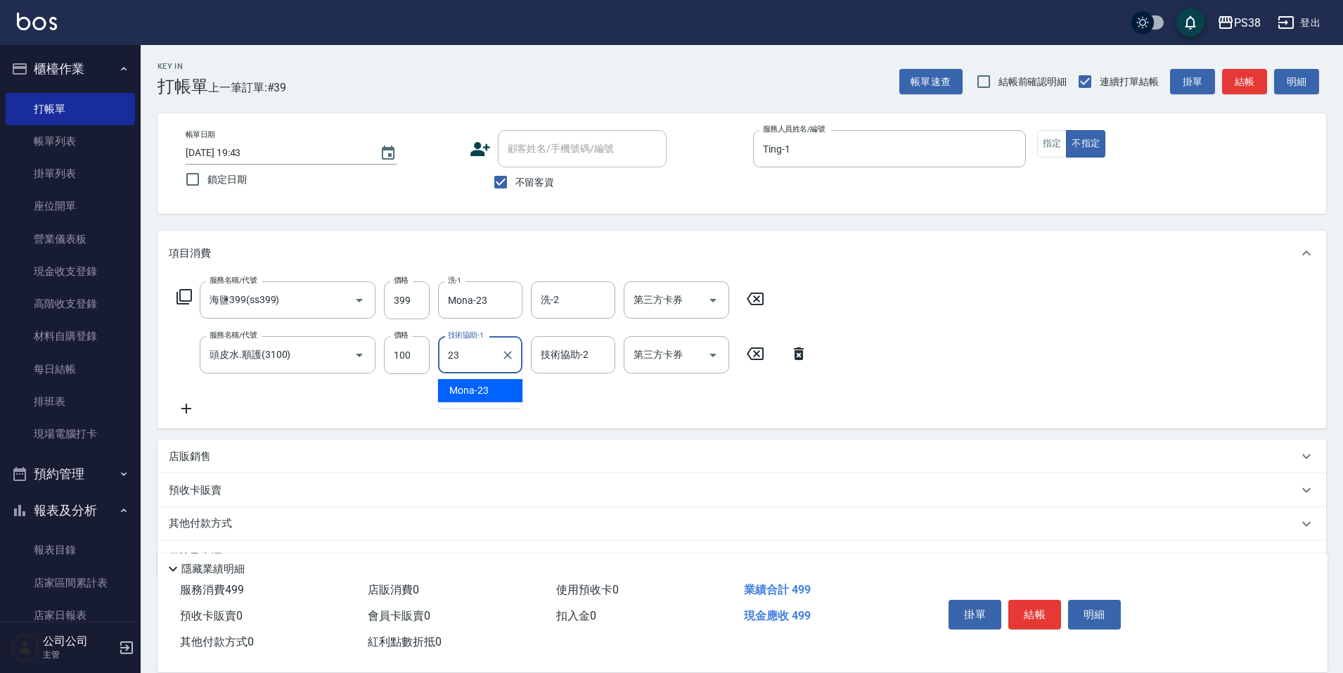
type input "Mona-23"
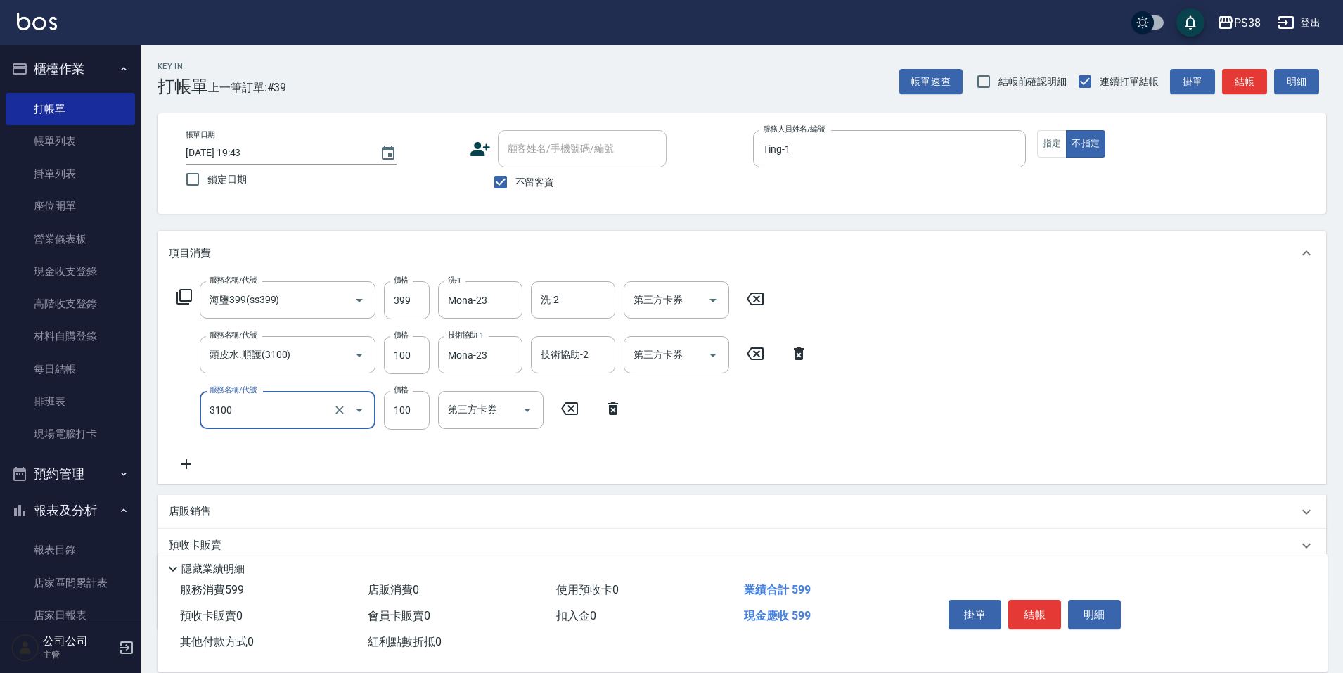
type input "頭皮水.順護(3100)"
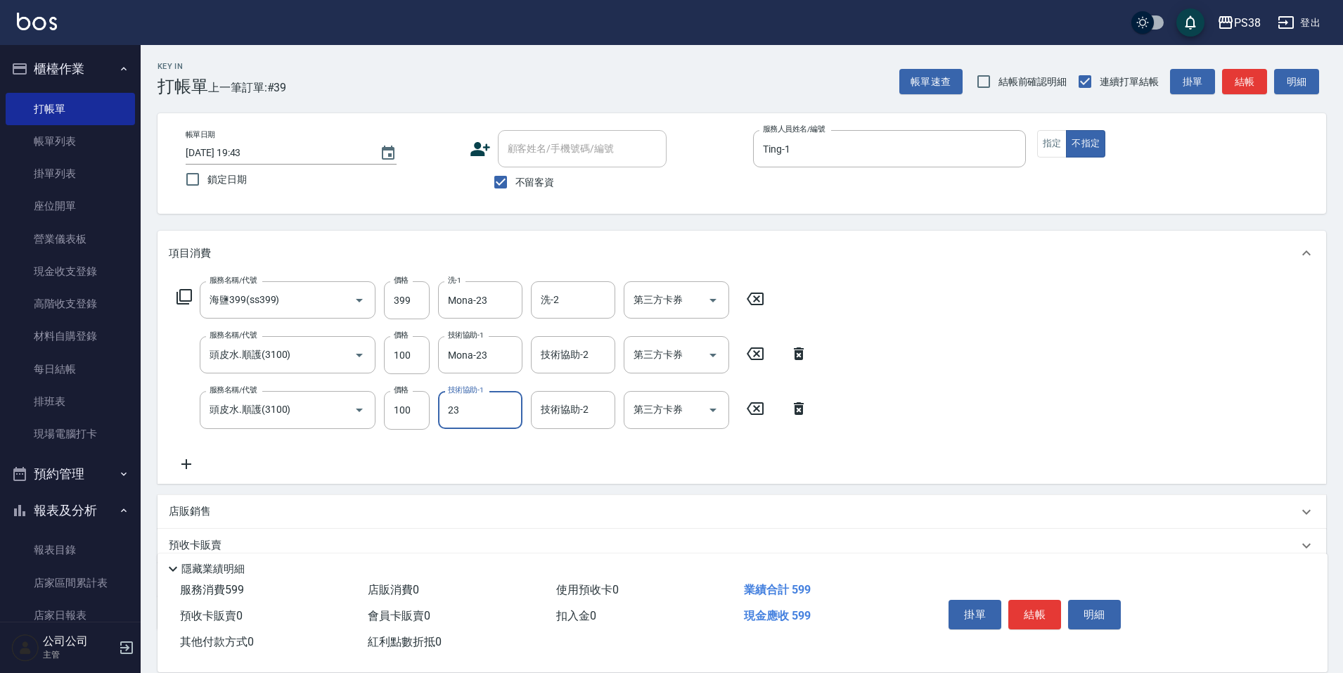
type input "Mona-23"
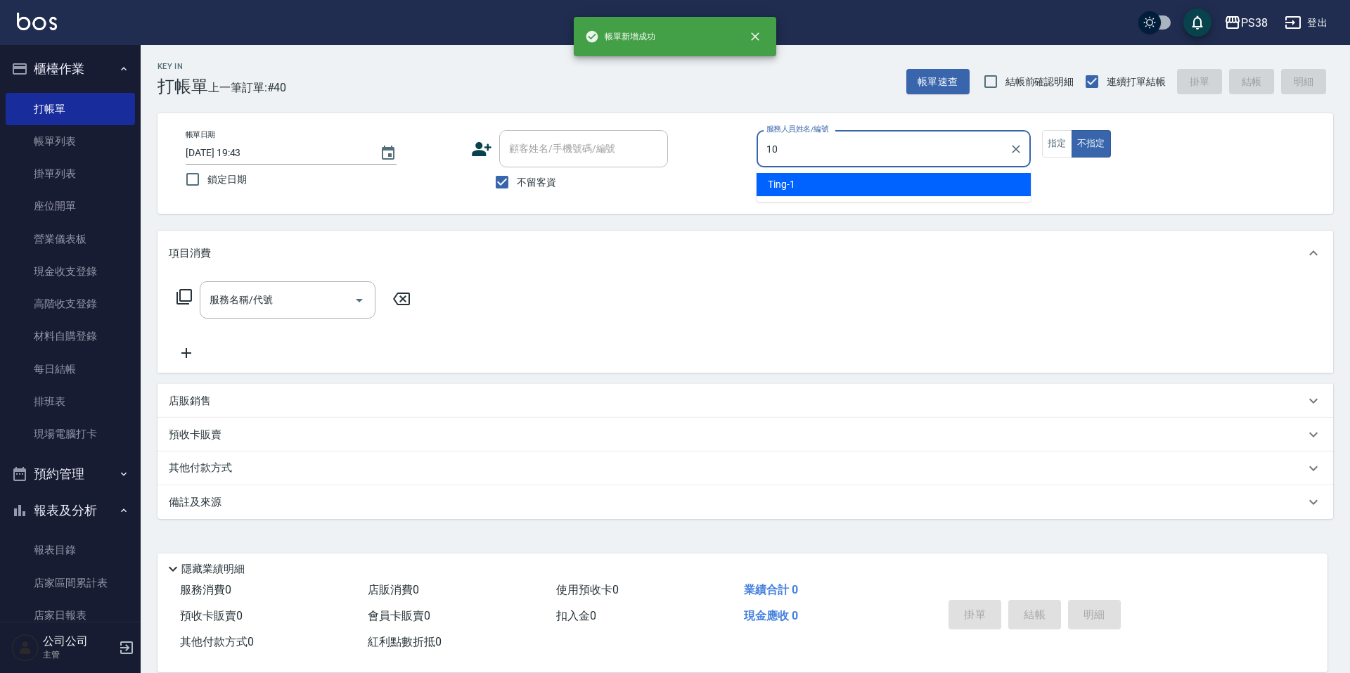
type input "Tiva-10"
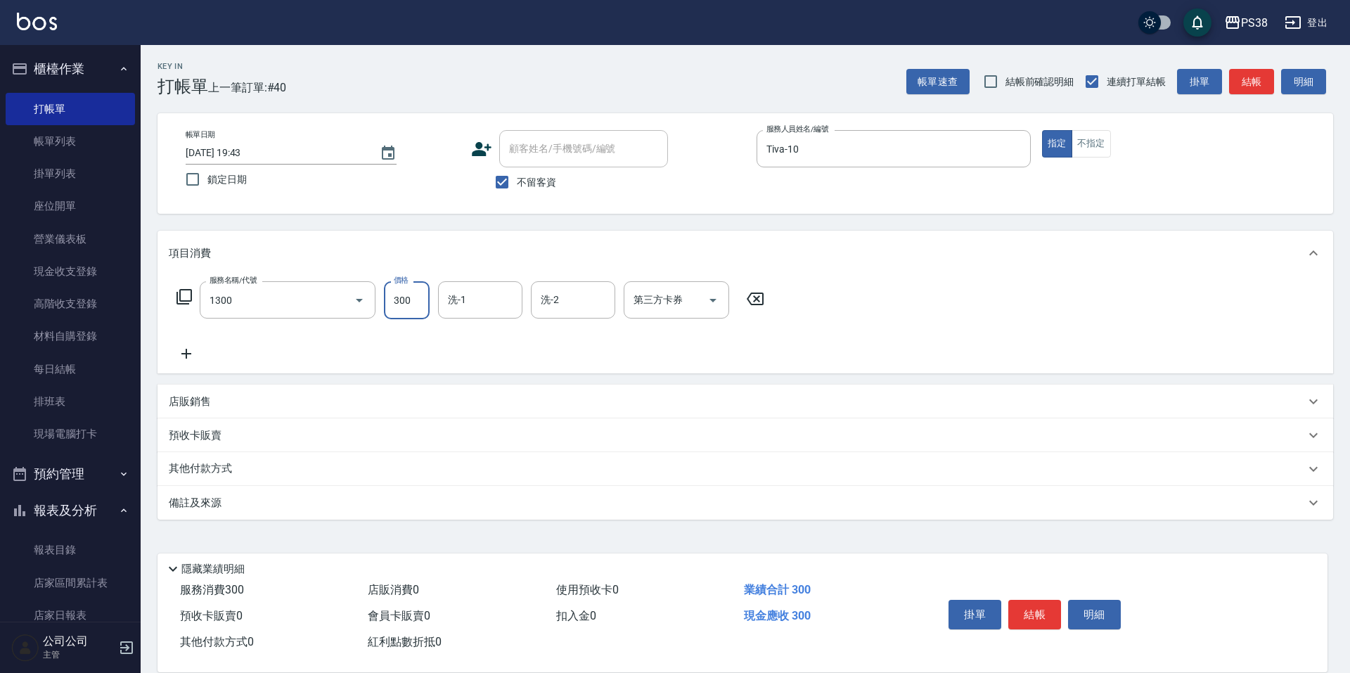
type input "精油洗潤300(1300)"
type input "Souferniya(舒服)-28"
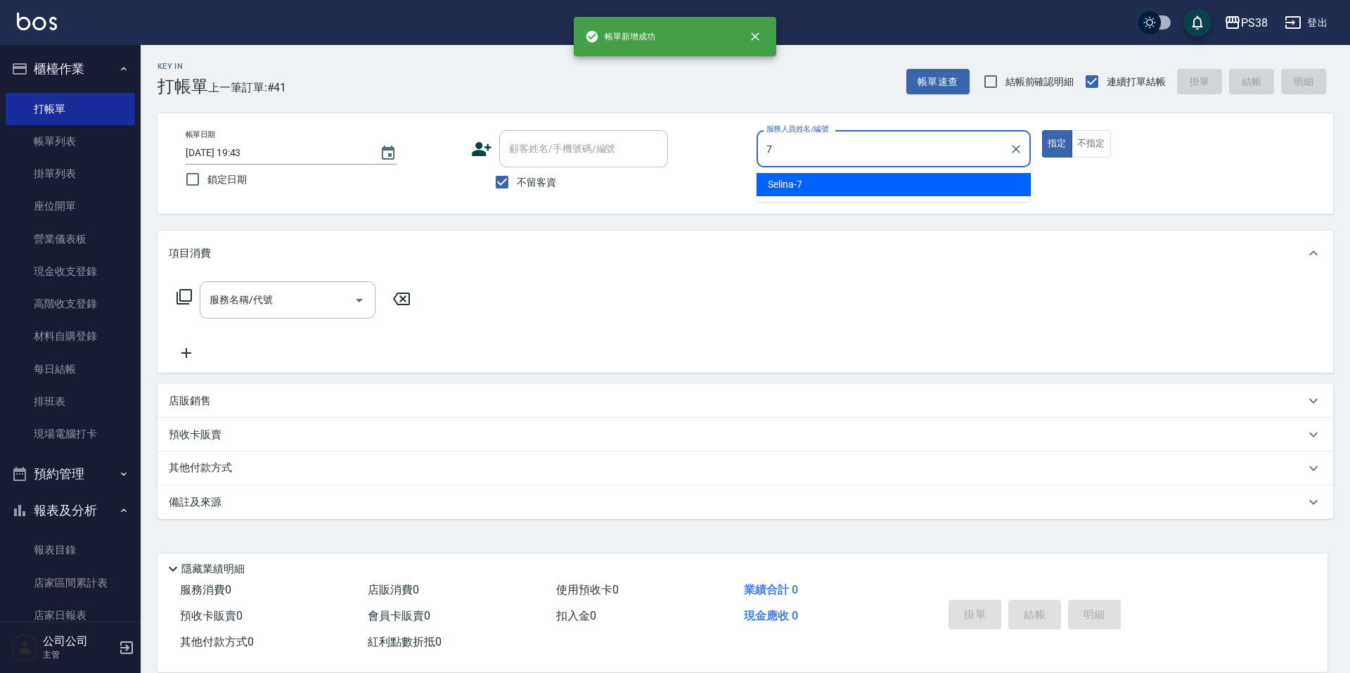
type input "Selina-7"
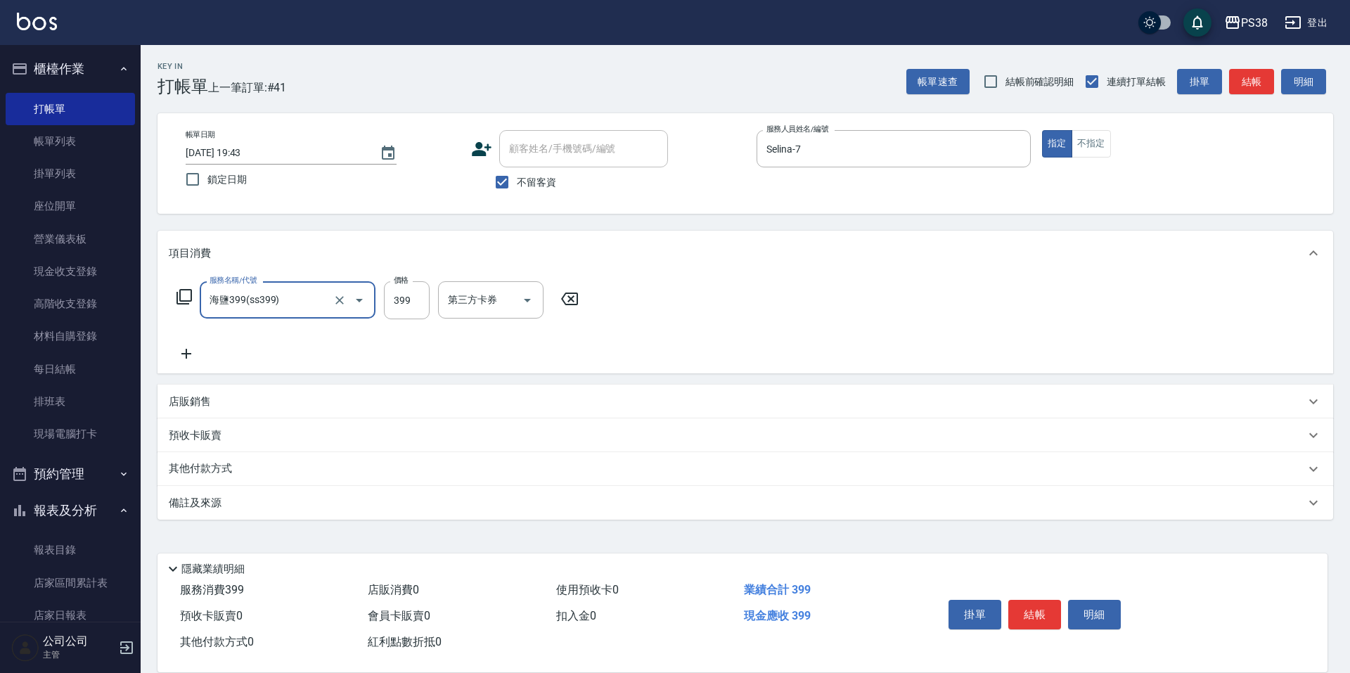
type input "海鹽399(ss399)"
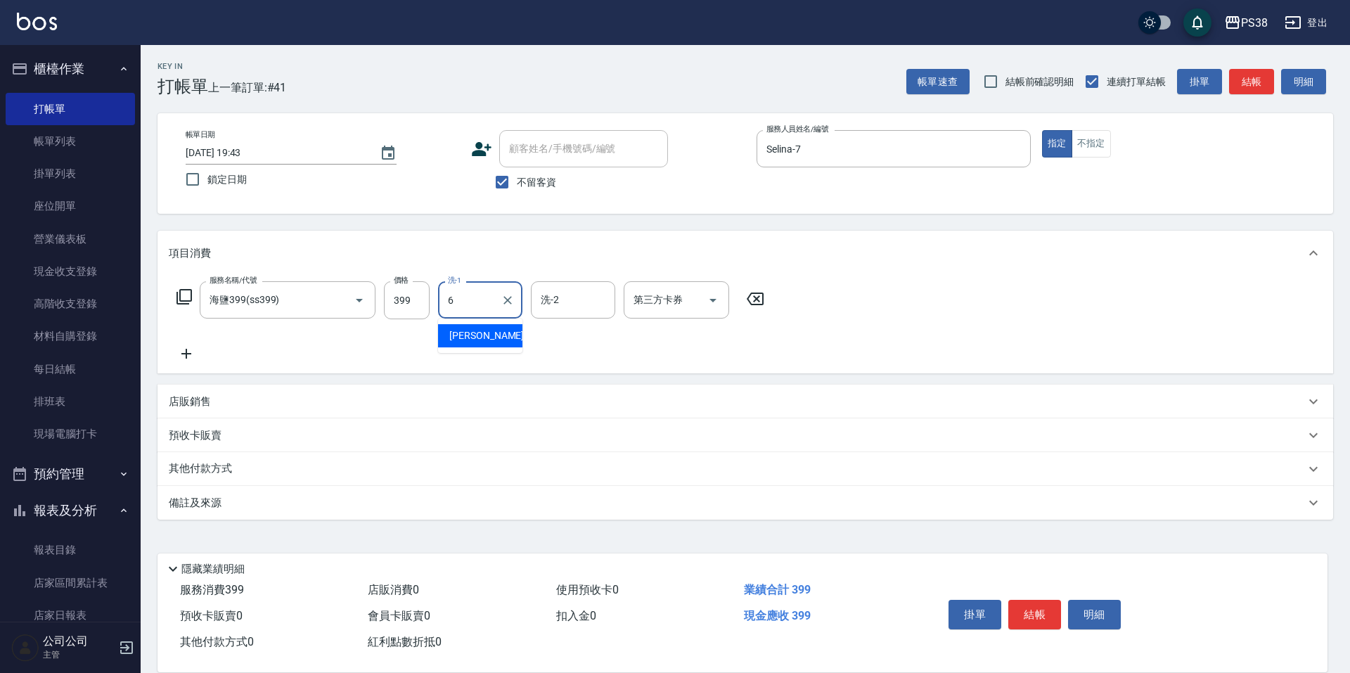
type input "Yuki-6"
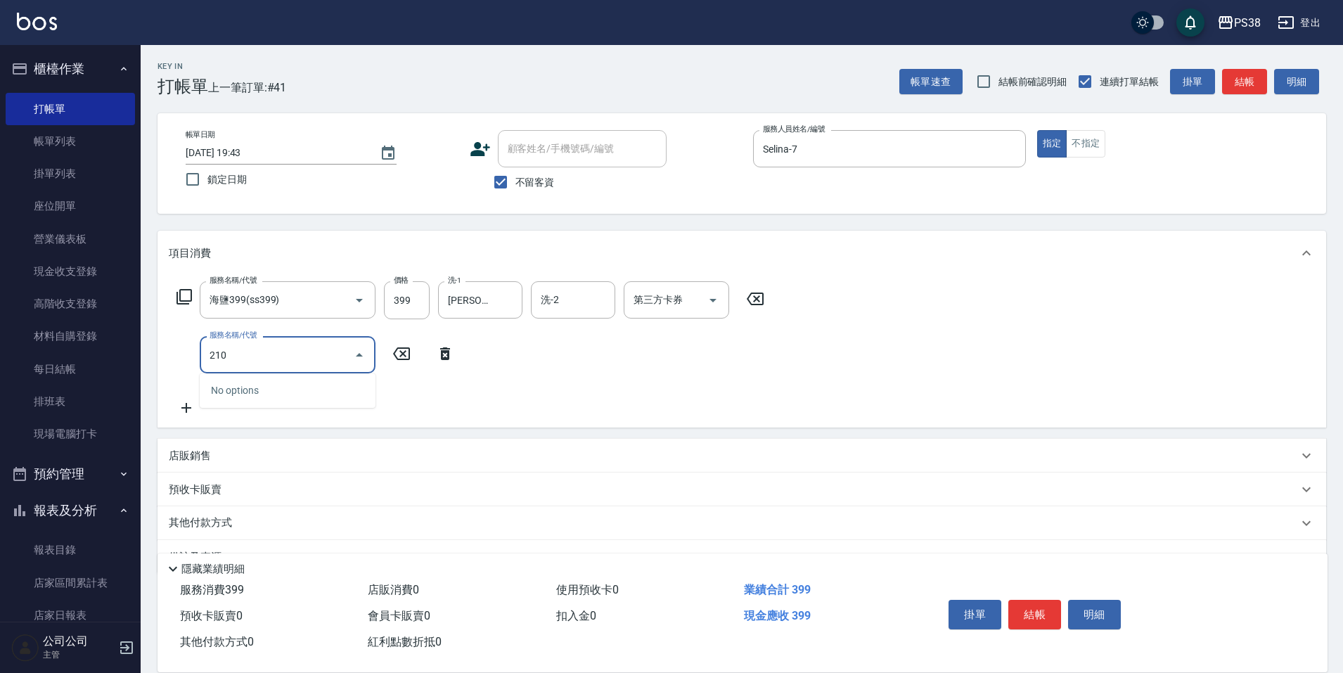
type input "2100"
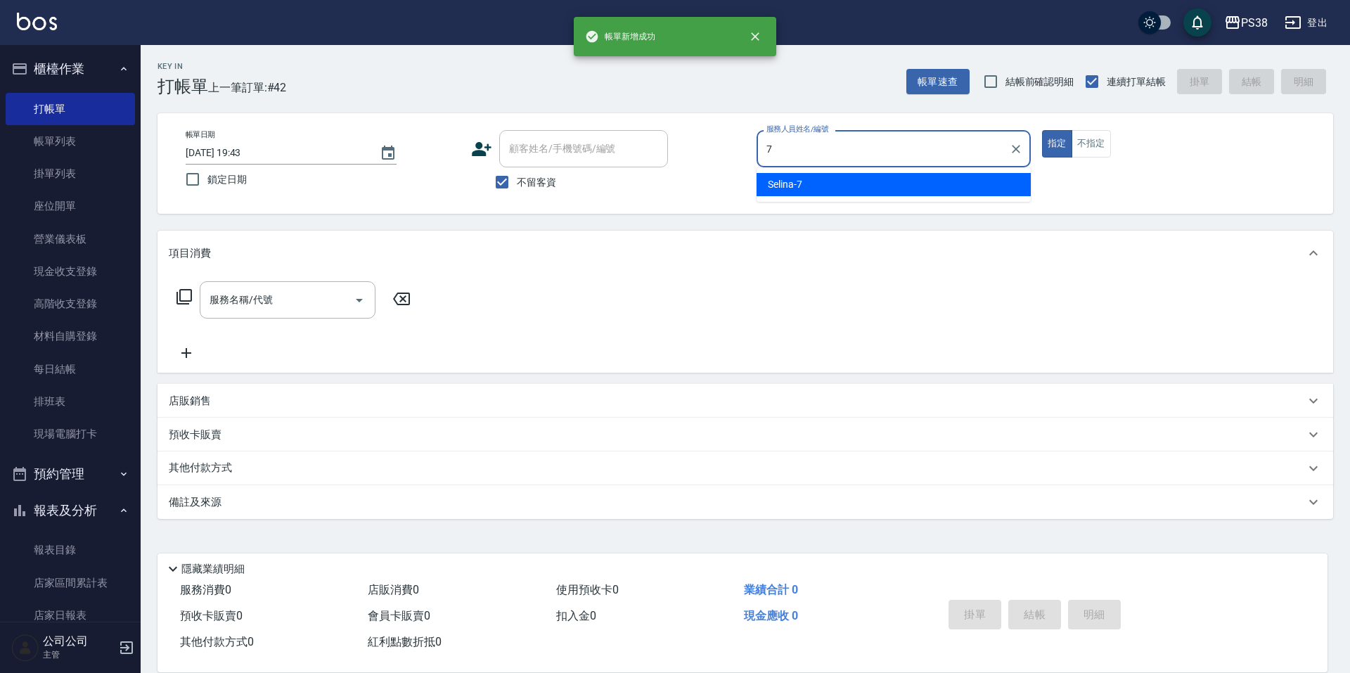
type input "Selina-7"
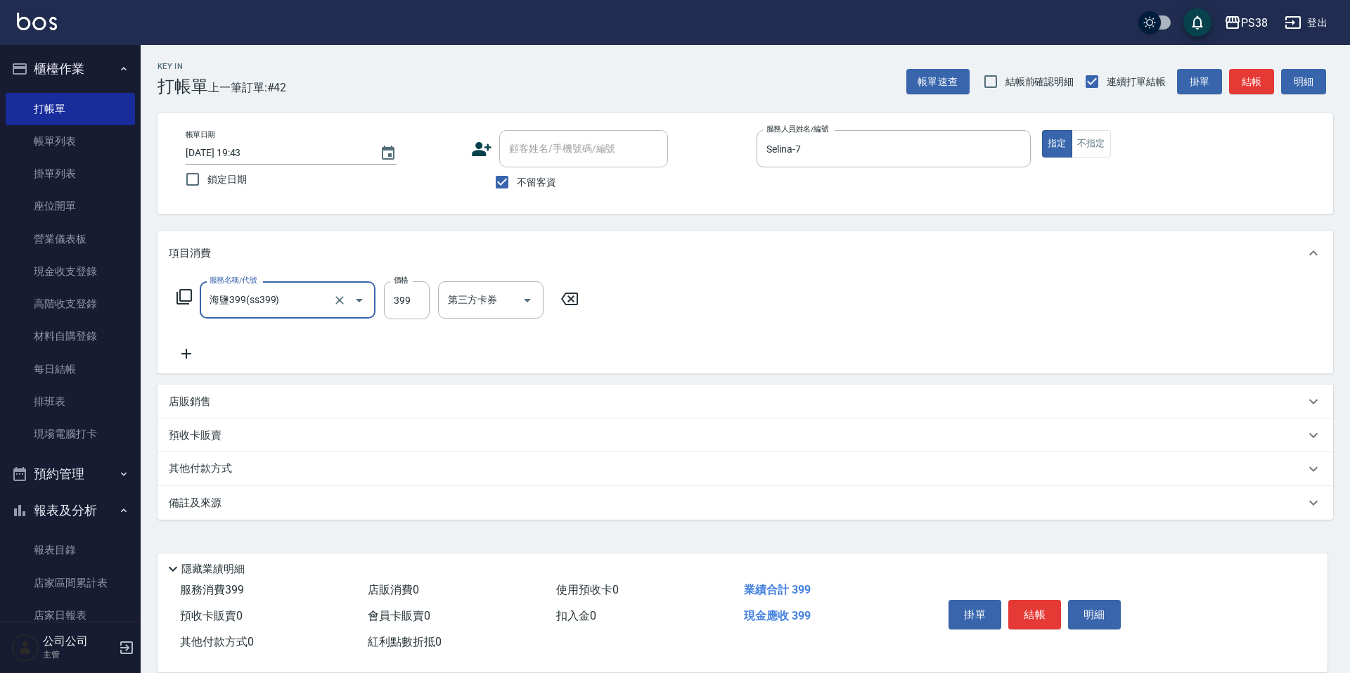
type input "海鹽399(ss399)"
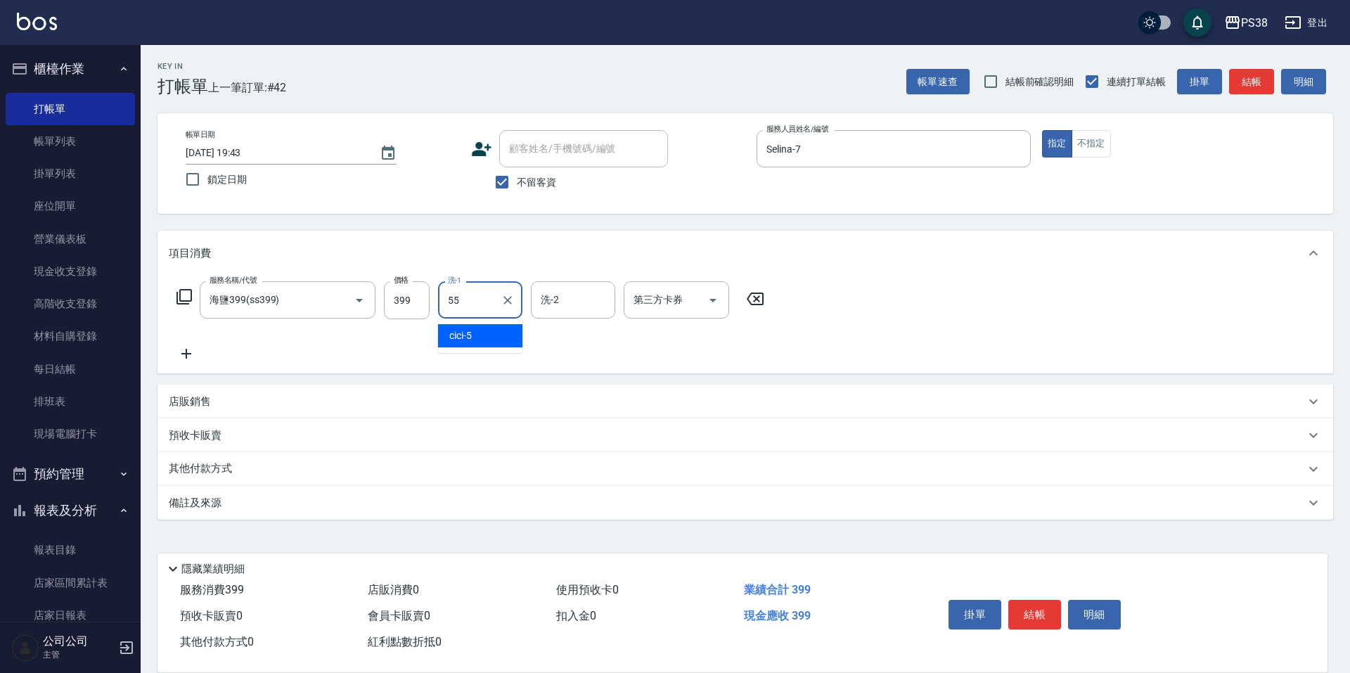
type input "彥丞-55"
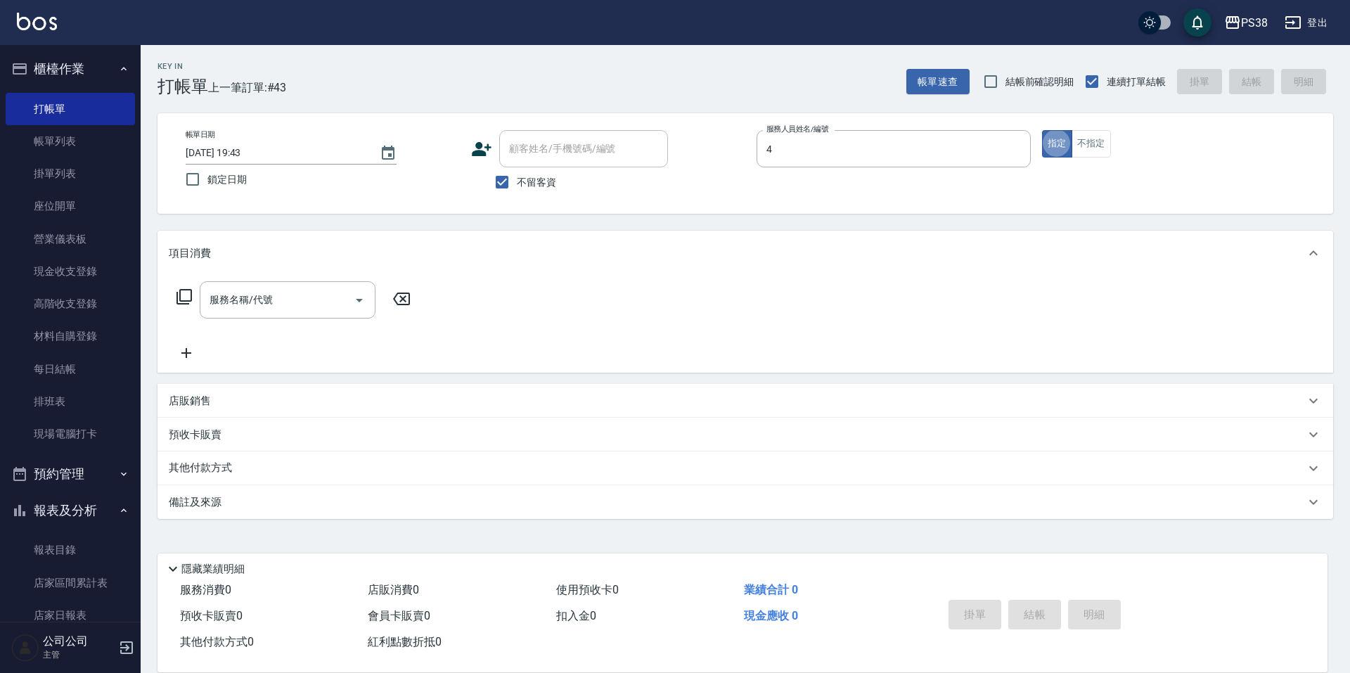
type input "Aisha-4"
click at [100, 130] on link "帳單列表" at bounding box center [70, 141] width 129 height 32
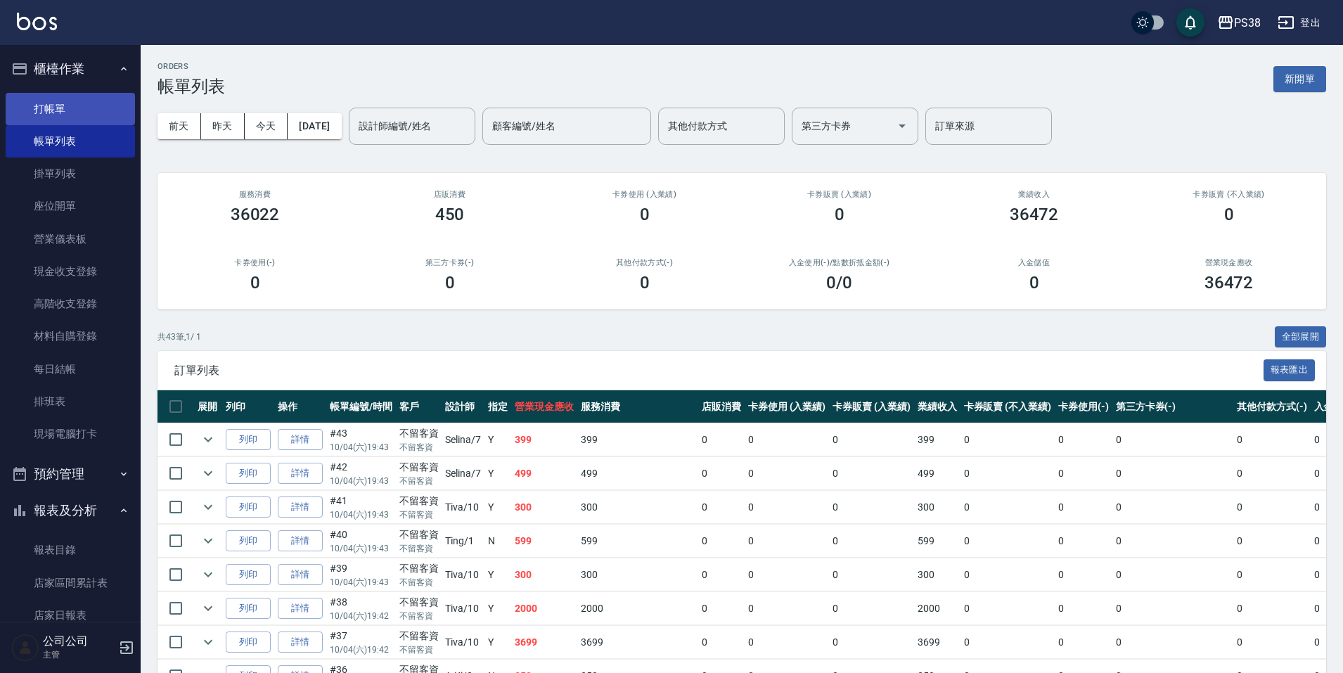
click at [75, 117] on link "打帳單" at bounding box center [70, 109] width 129 height 32
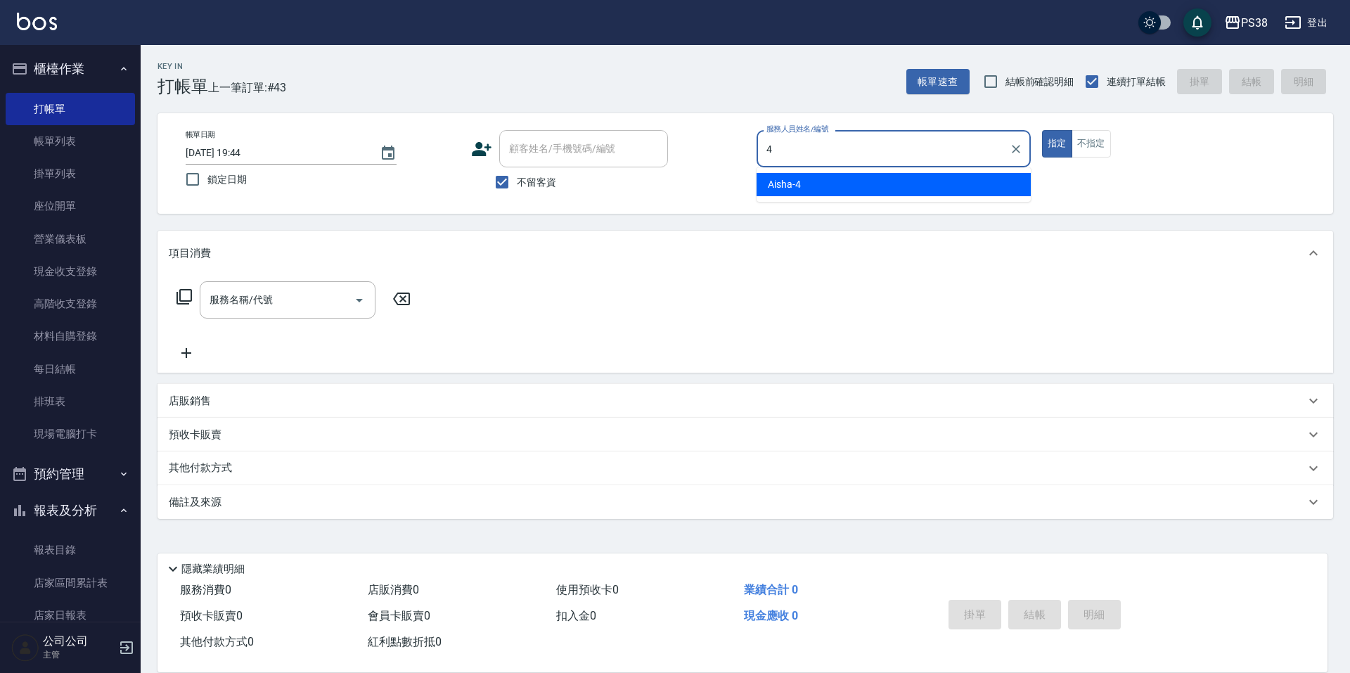
type input "Aisha-4"
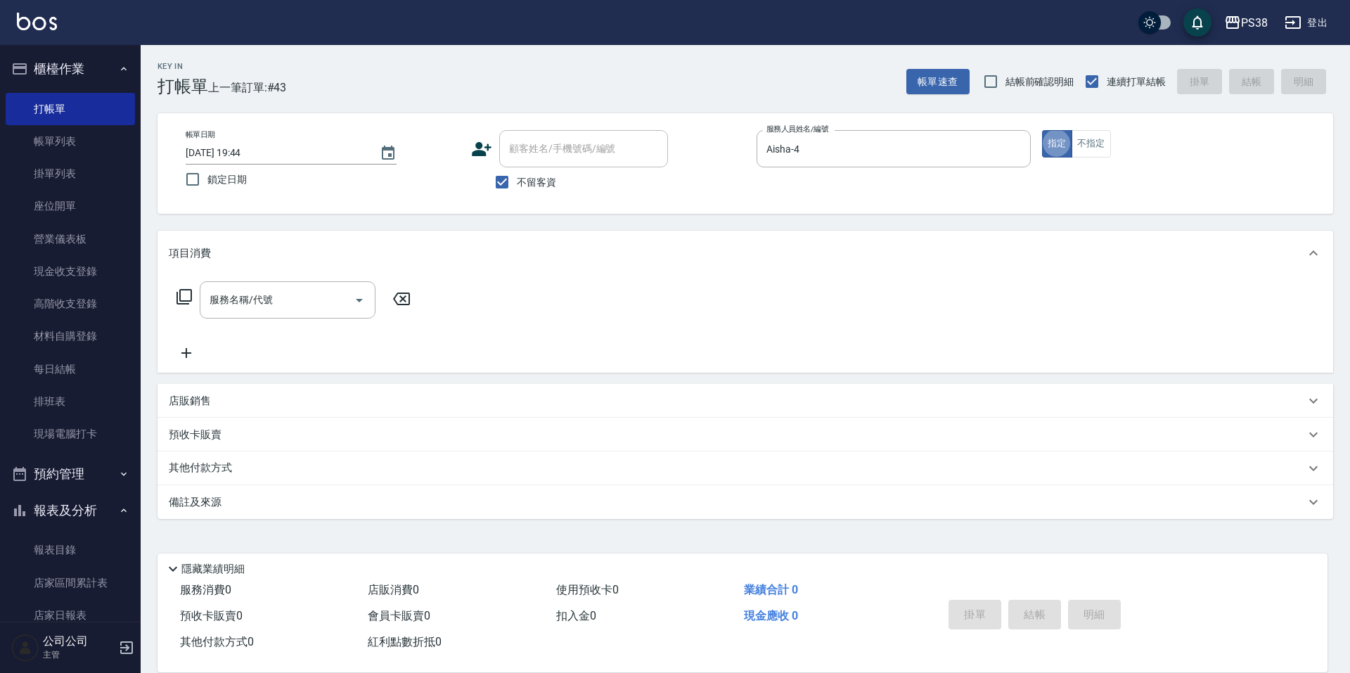
type button "true"
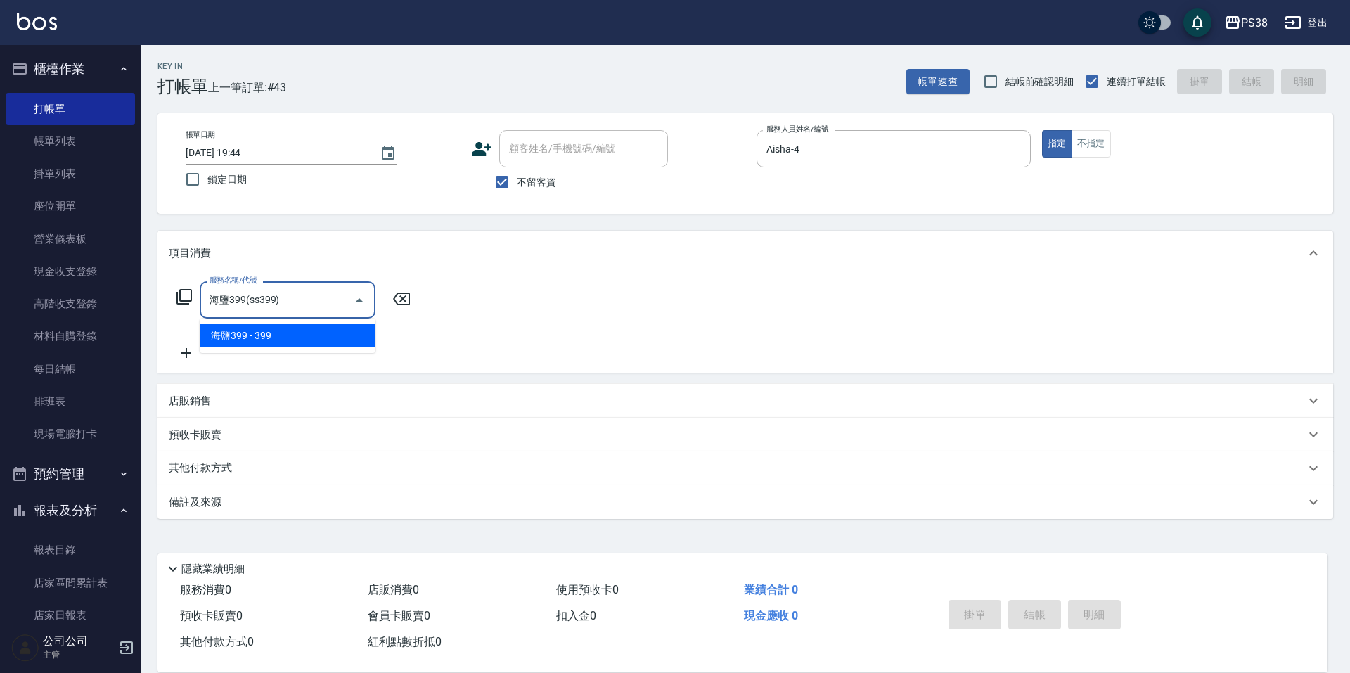
type input "海鹽399(ss399)"
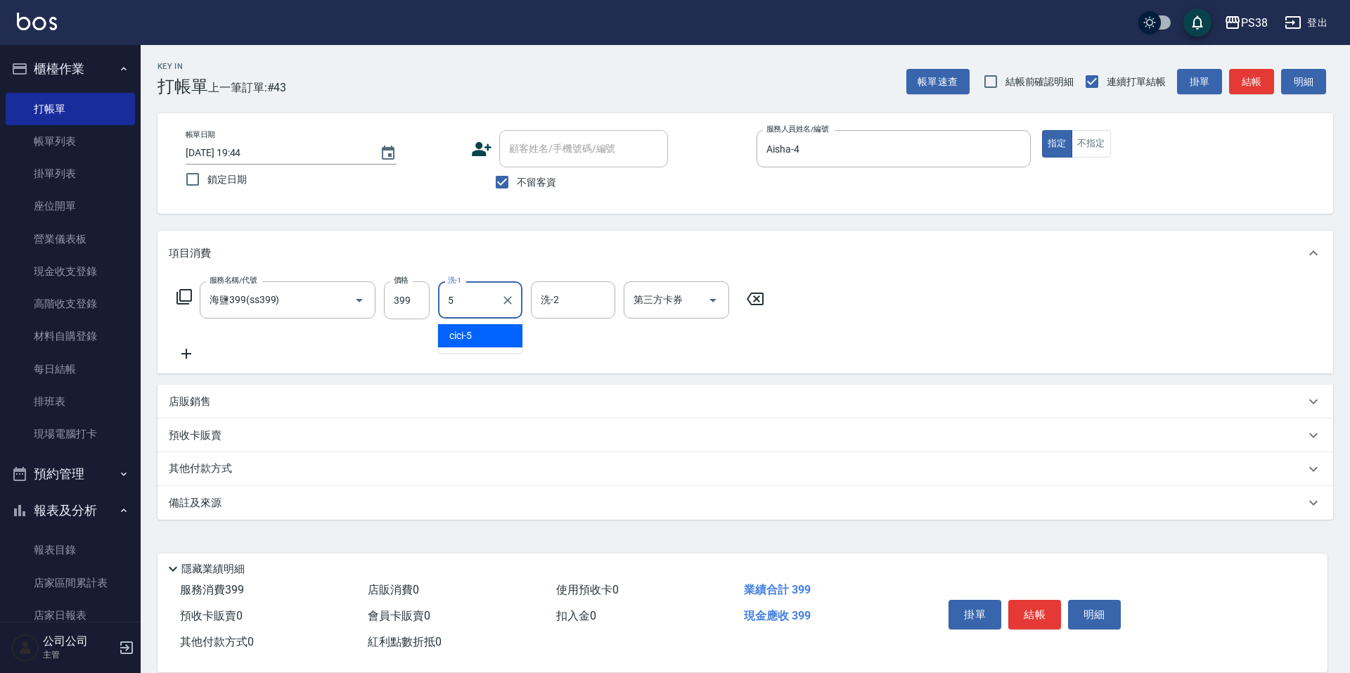
type input "cici-5"
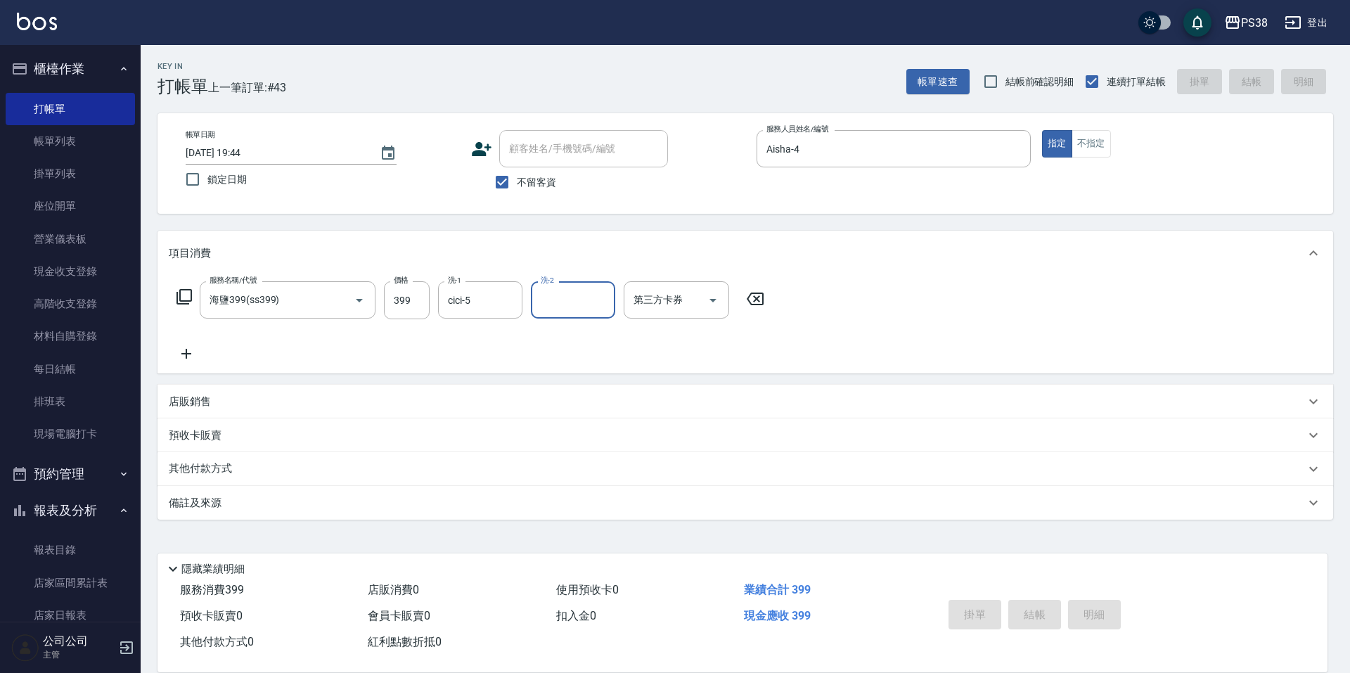
type input "2025/10/04 19:45"
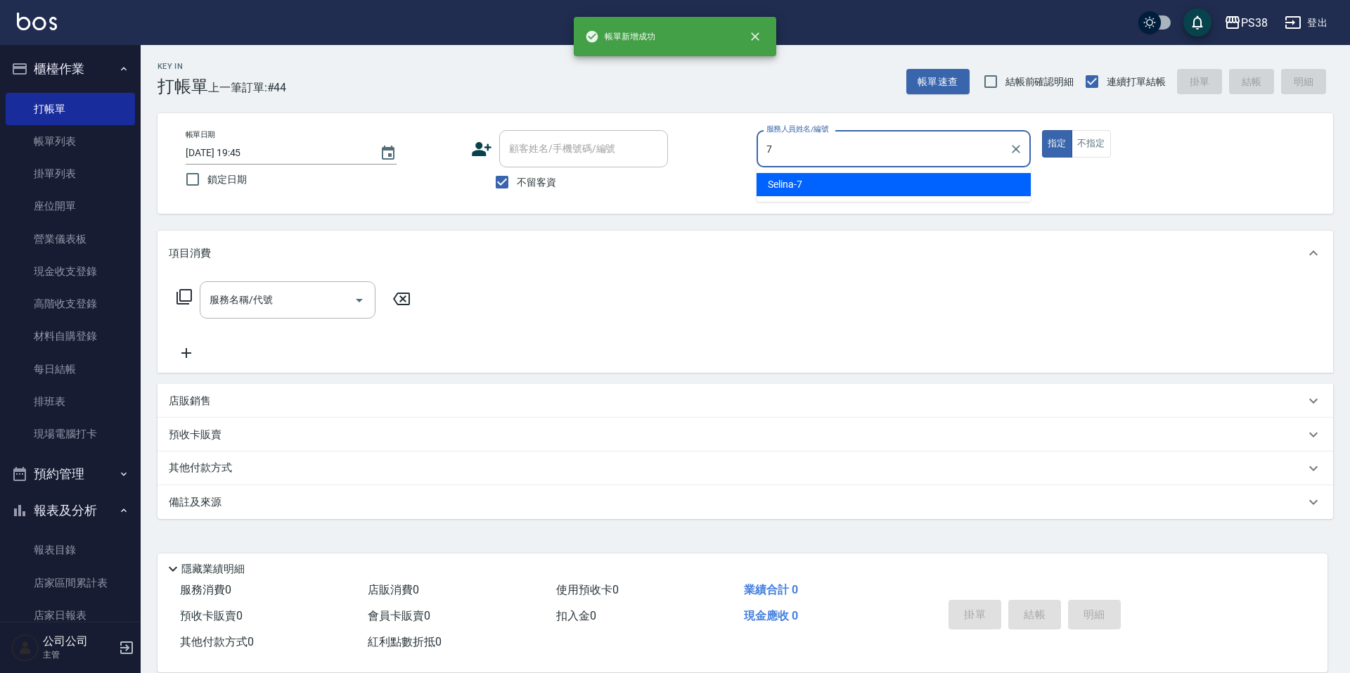
type input "Selina-7"
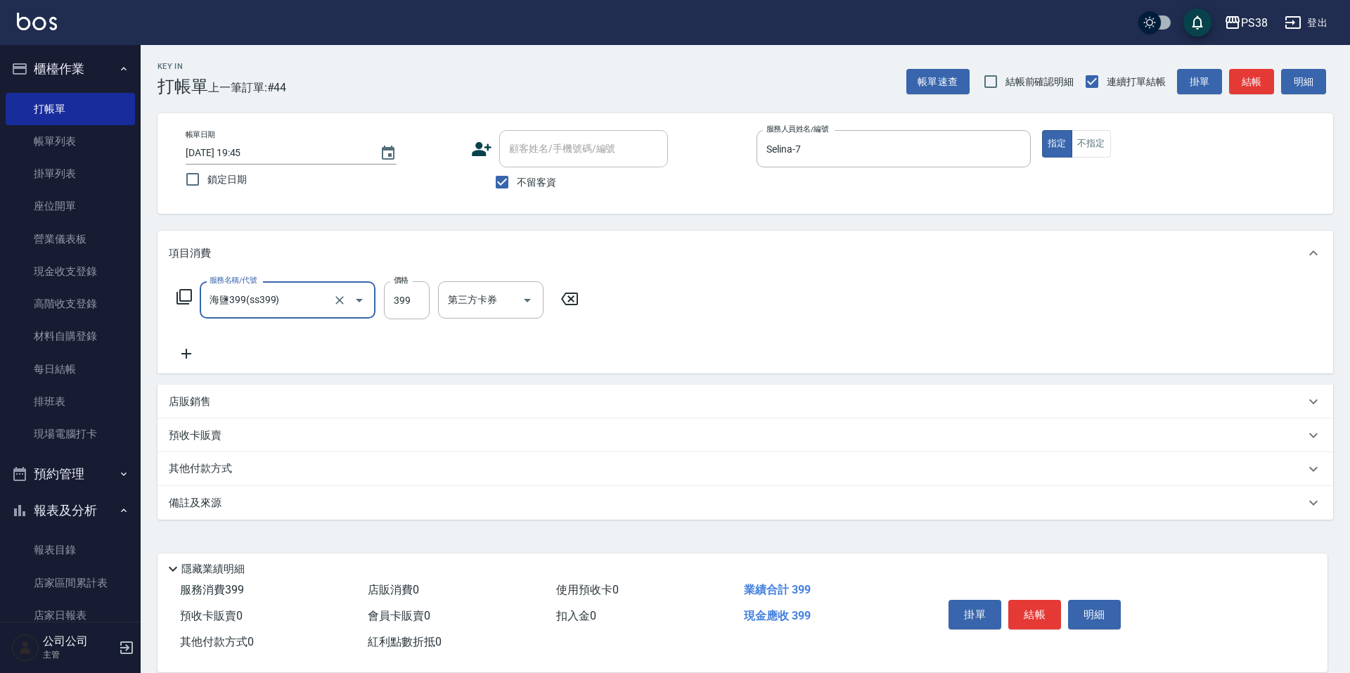
type input "海鹽399(ss399)"
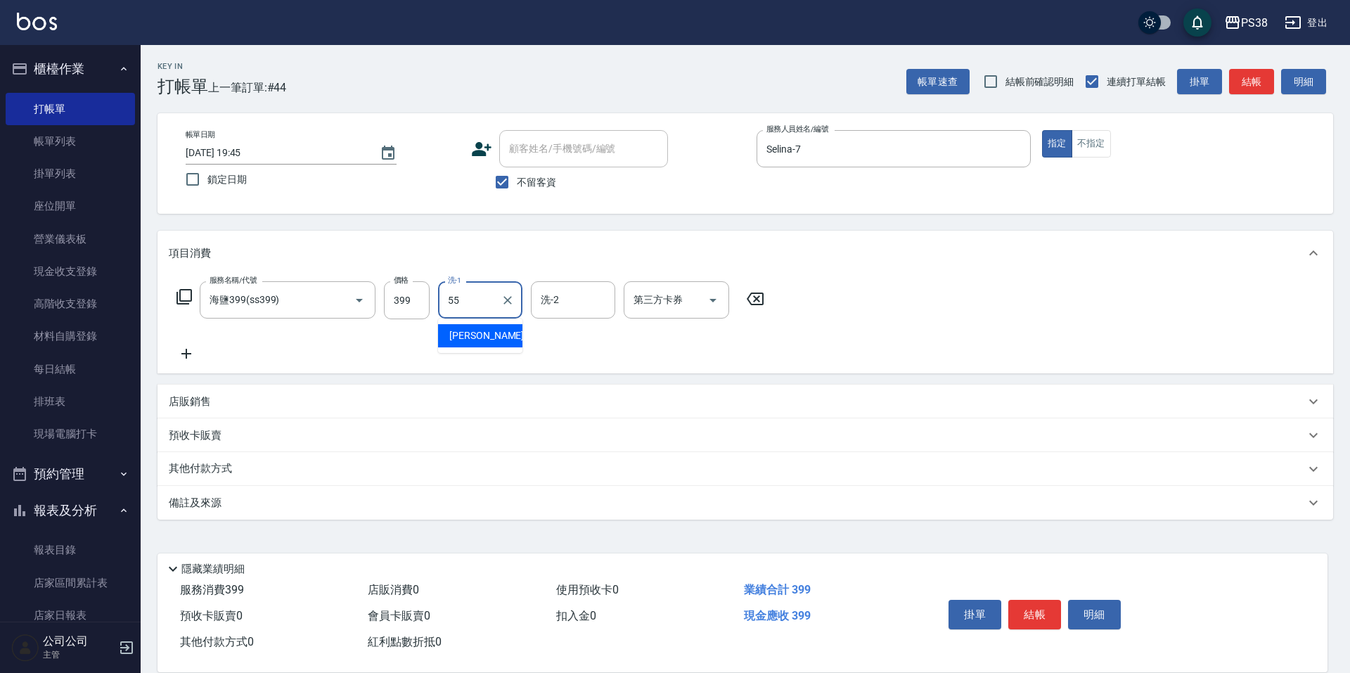
type input "彥丞-55"
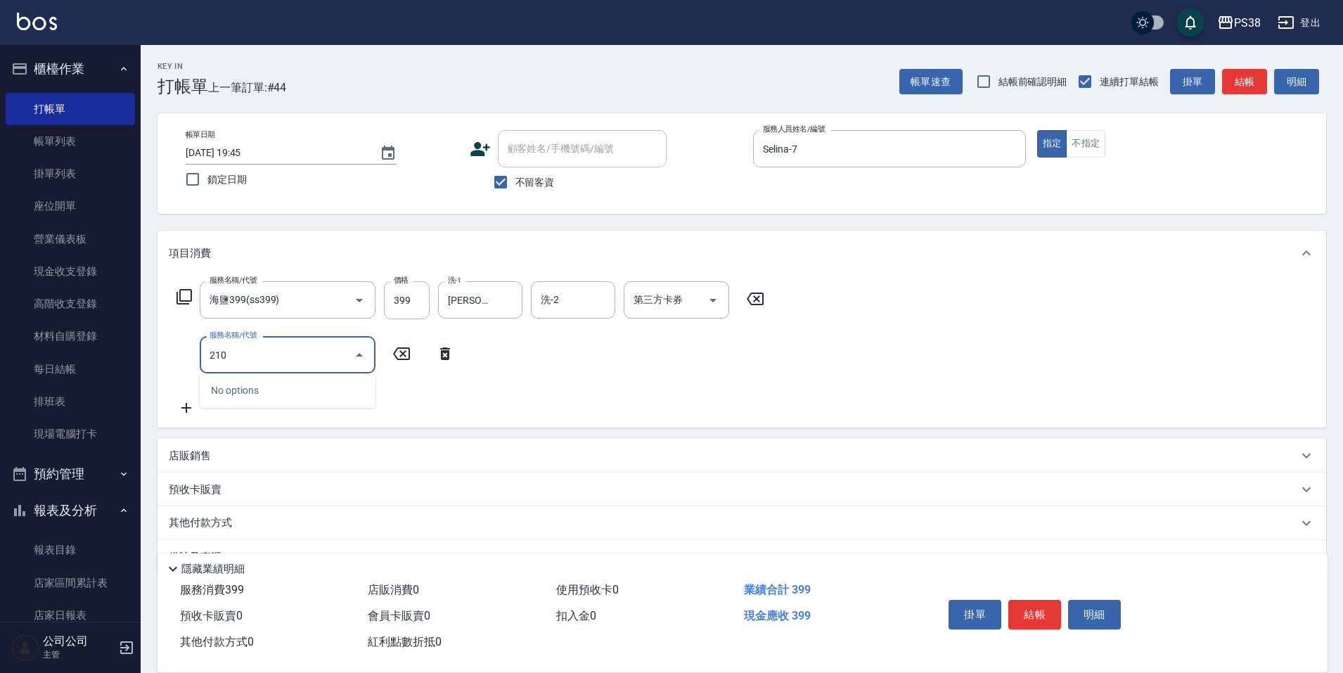
type input "2100"
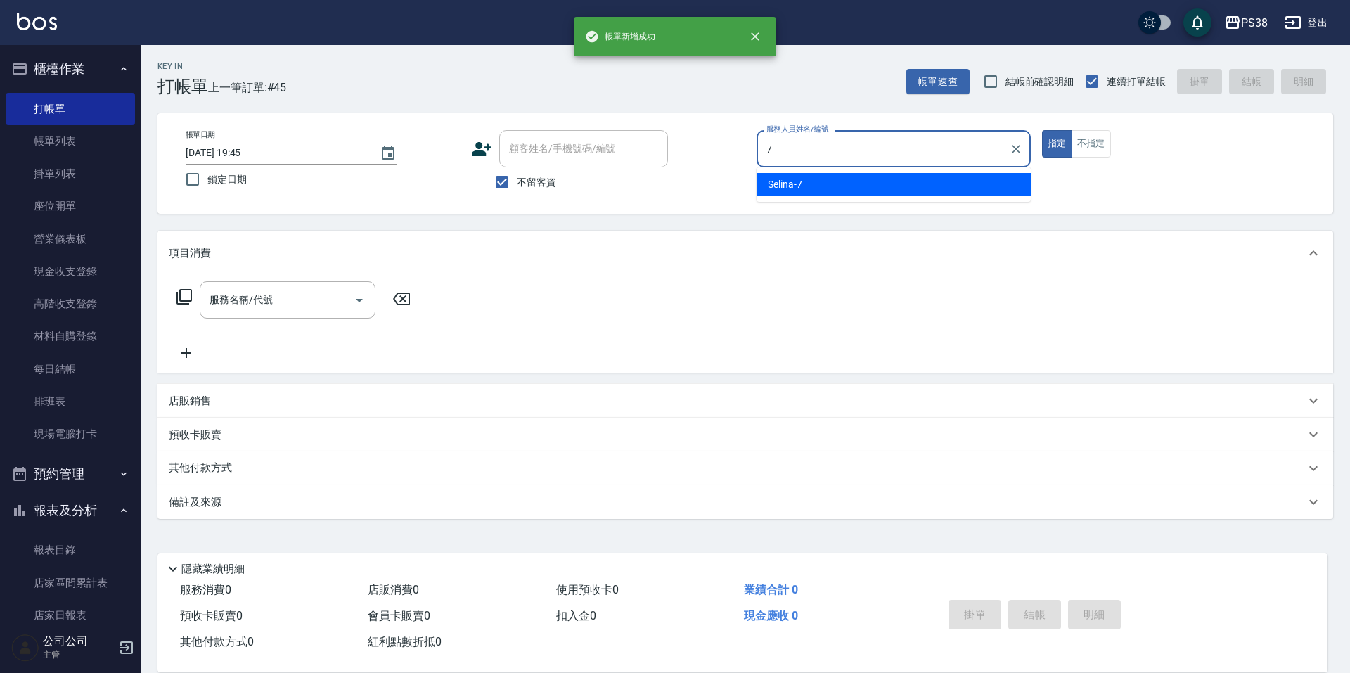
type input "Selina-7"
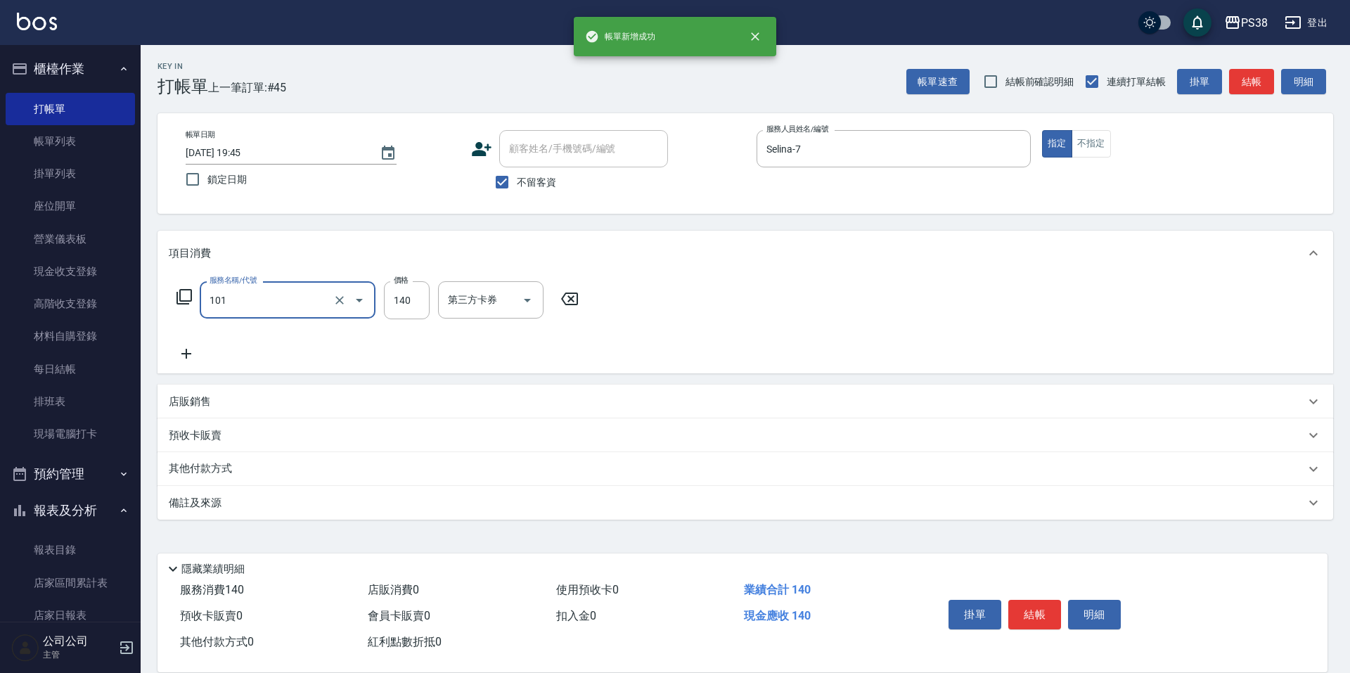
type input "洗髮(101)"
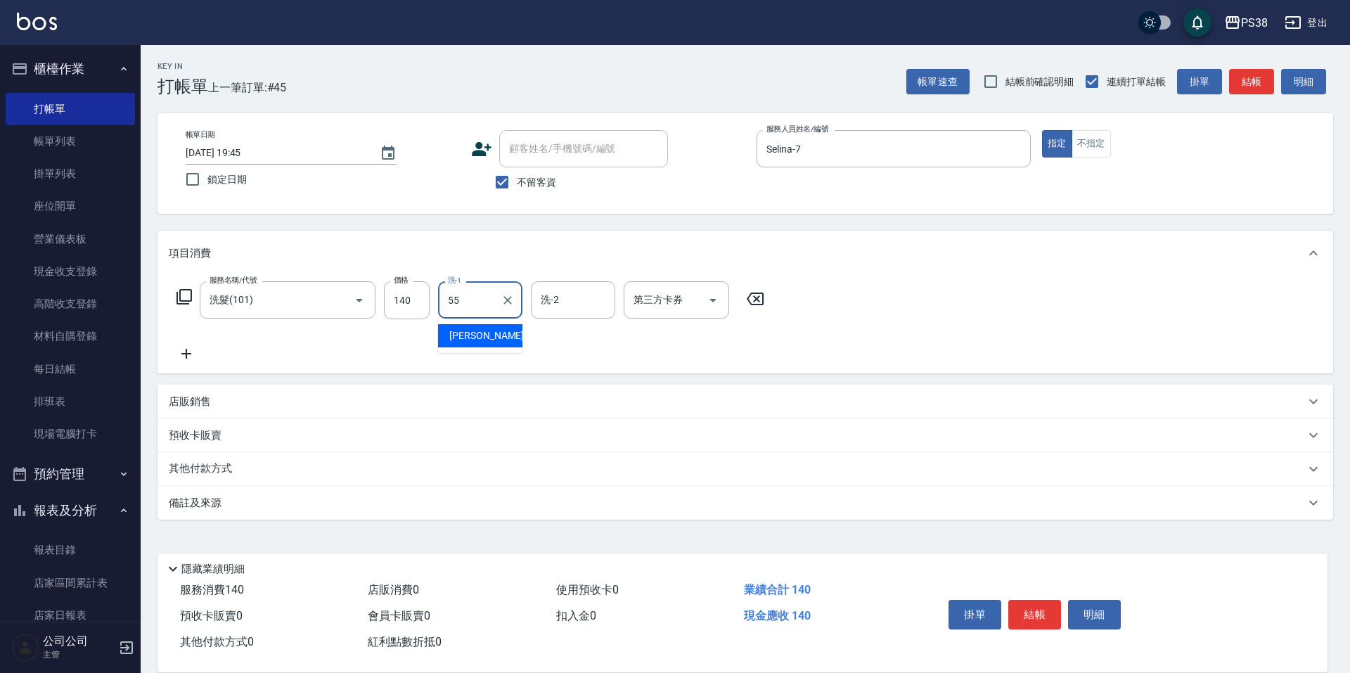
type input "彥丞-55"
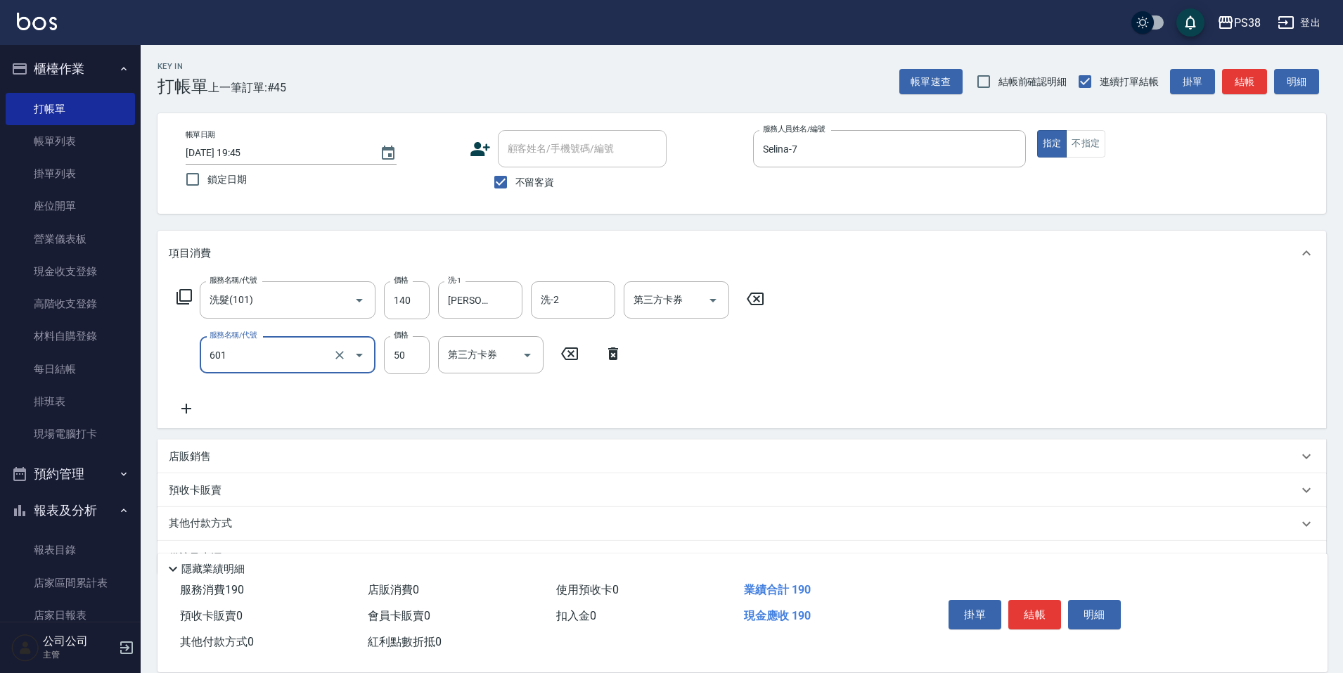
type input "精油50(601)"
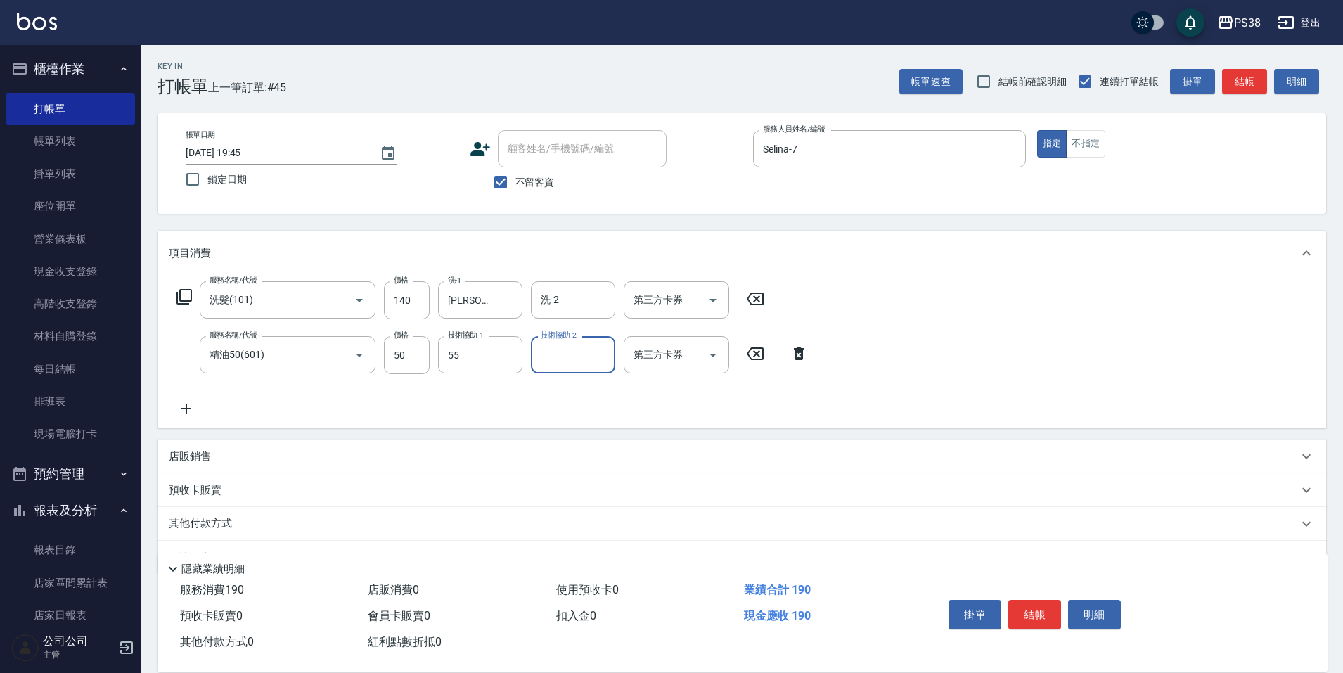
type input "彥丞-55"
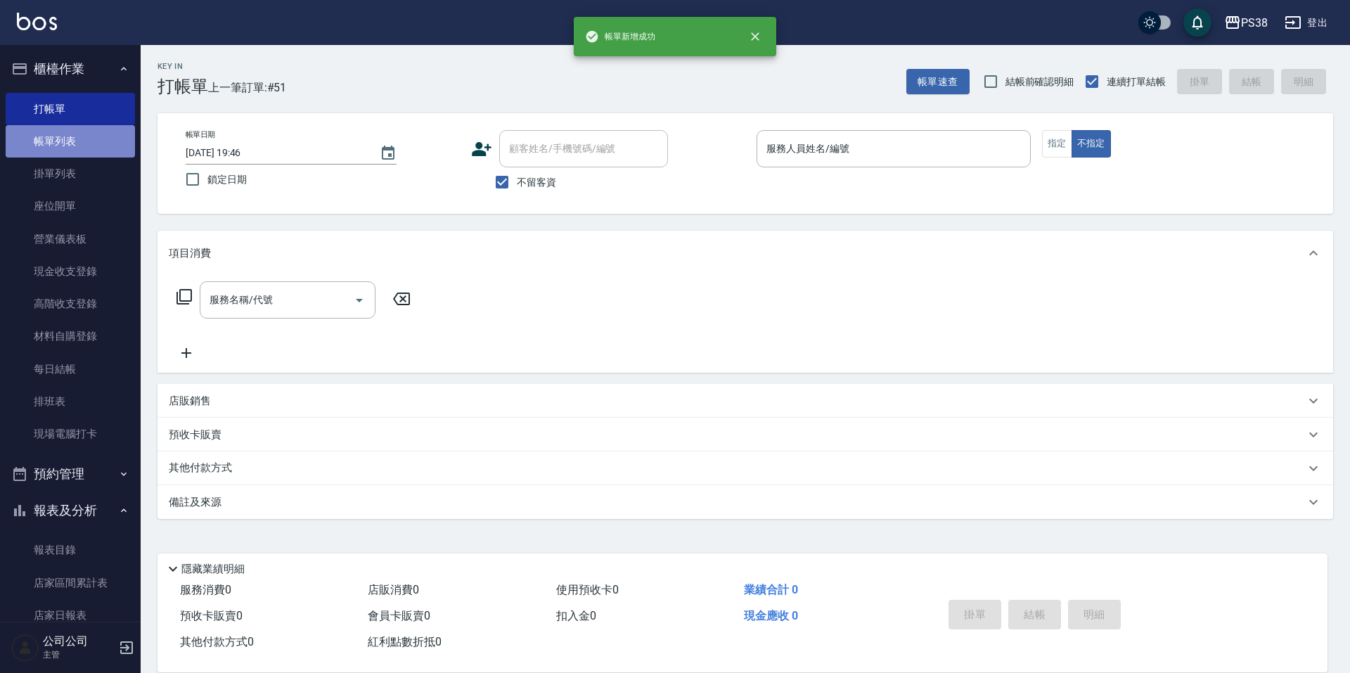
click at [90, 135] on link "帳單列表" at bounding box center [70, 141] width 129 height 32
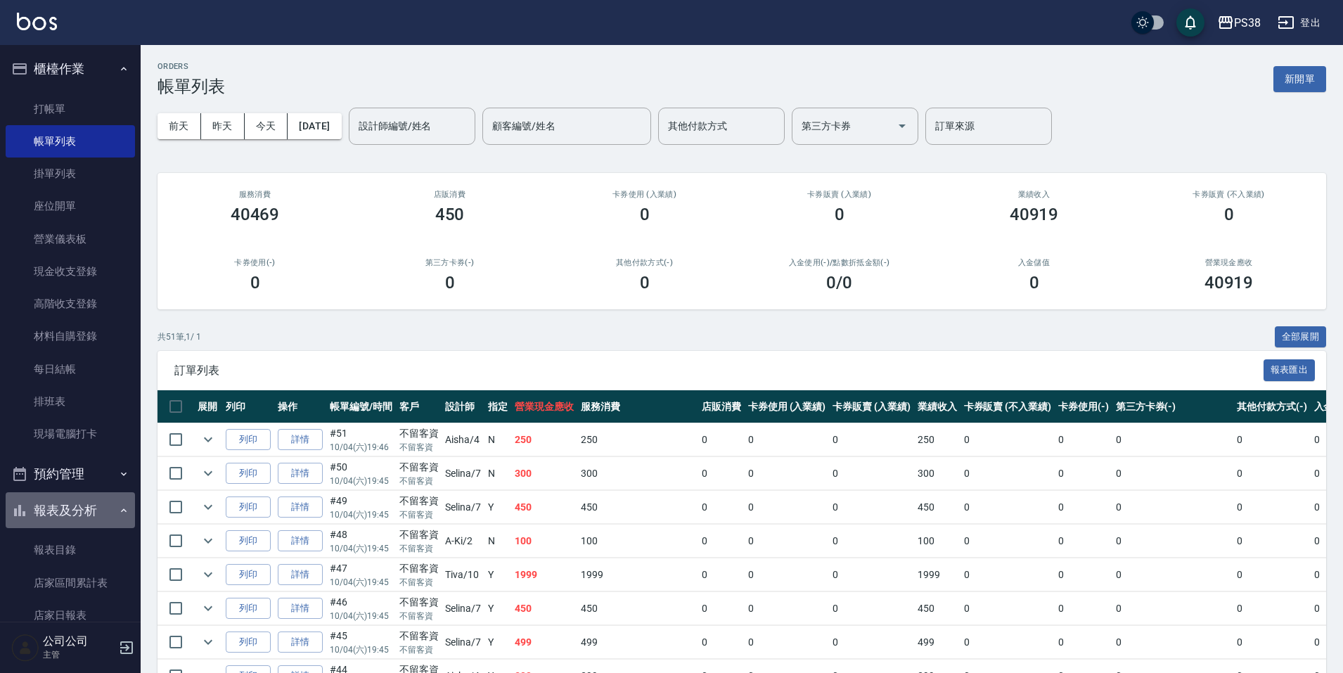
click at [97, 501] on button "報表及分析" at bounding box center [70, 510] width 129 height 37
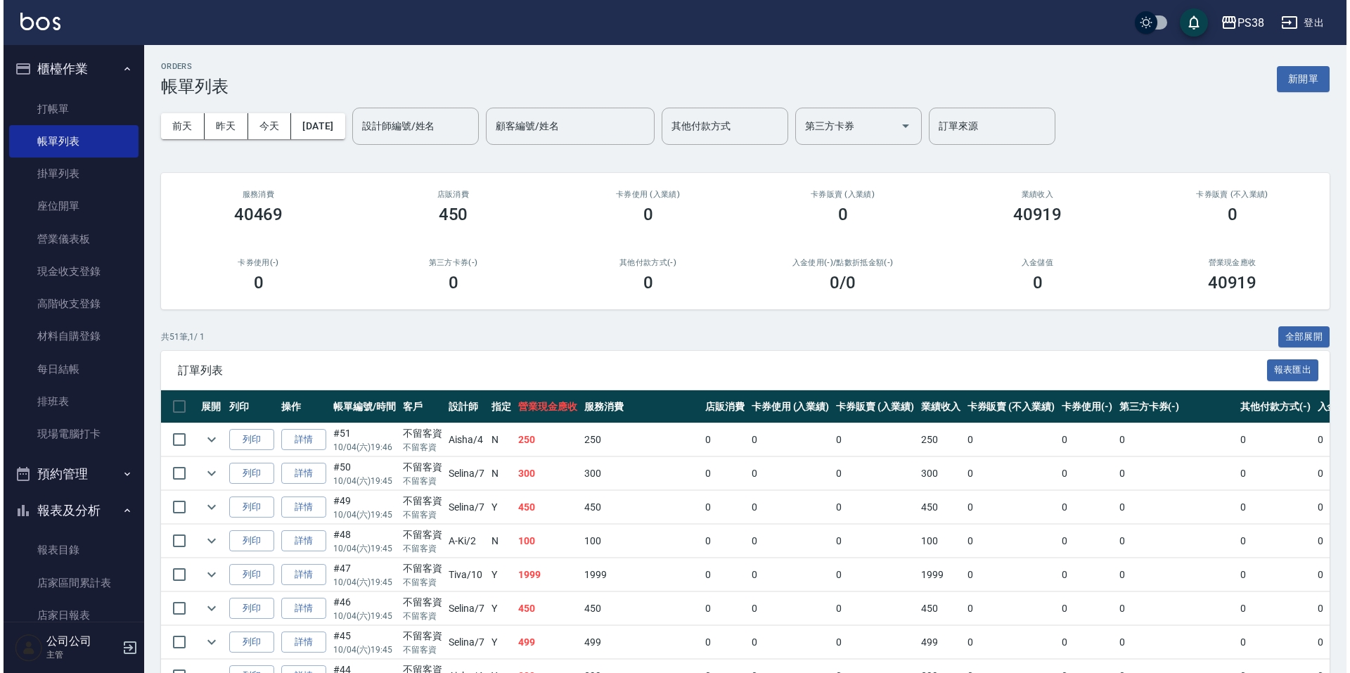
scroll to position [422, 0]
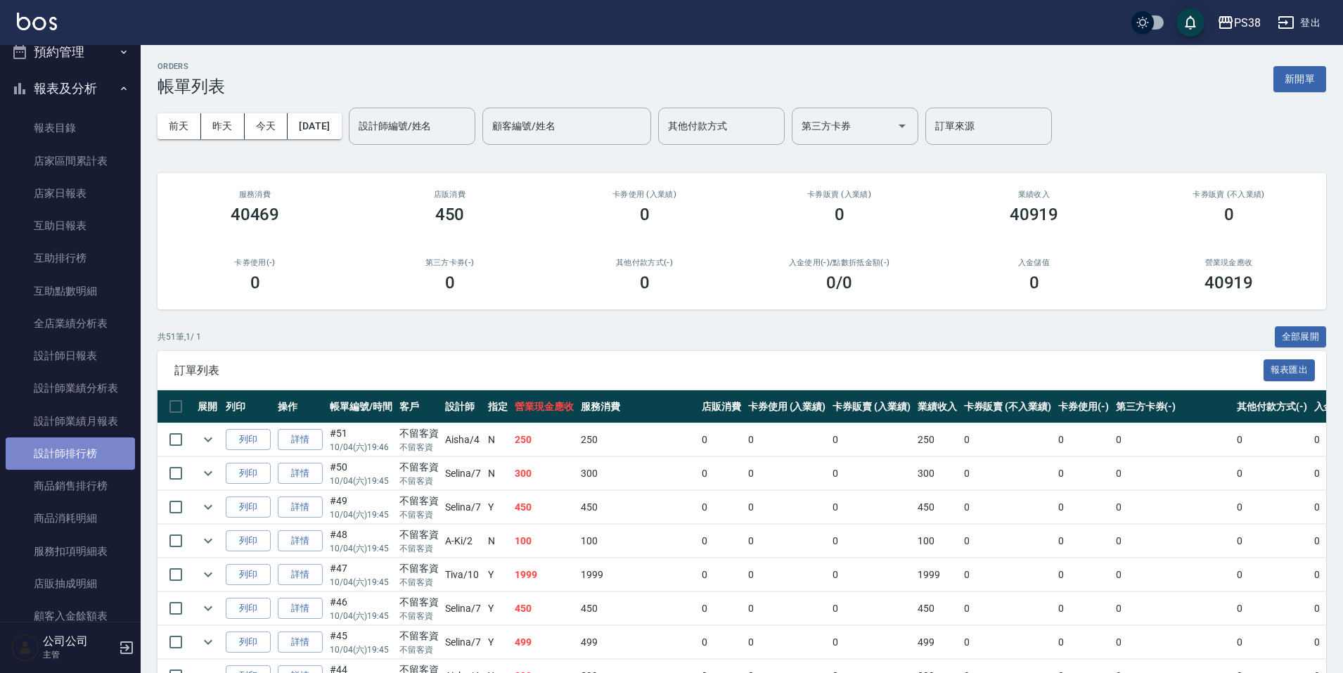
click at [113, 466] on link "設計師排行榜" at bounding box center [70, 453] width 129 height 32
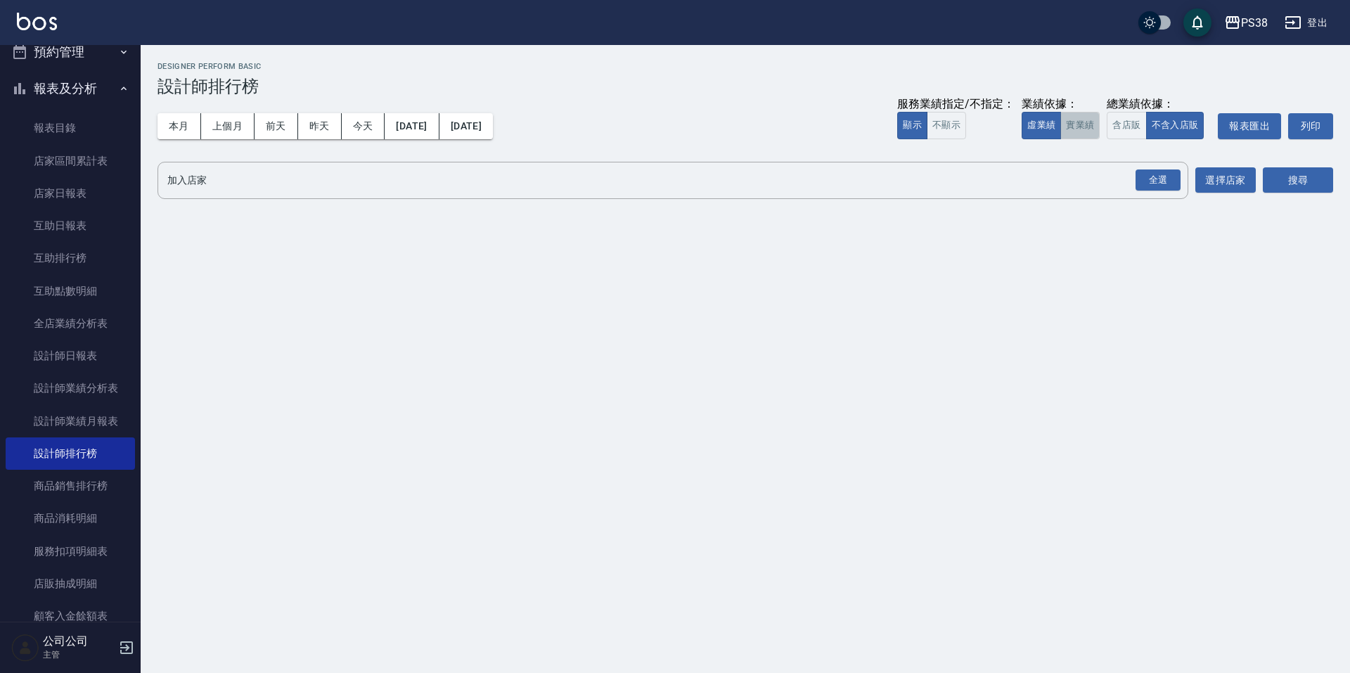
click at [1075, 118] on button "實業績" at bounding box center [1080, 125] width 39 height 27
click at [1166, 184] on div "全選" at bounding box center [1158, 180] width 45 height 22
click at [1303, 177] on button "搜尋" at bounding box center [1298, 181] width 70 height 26
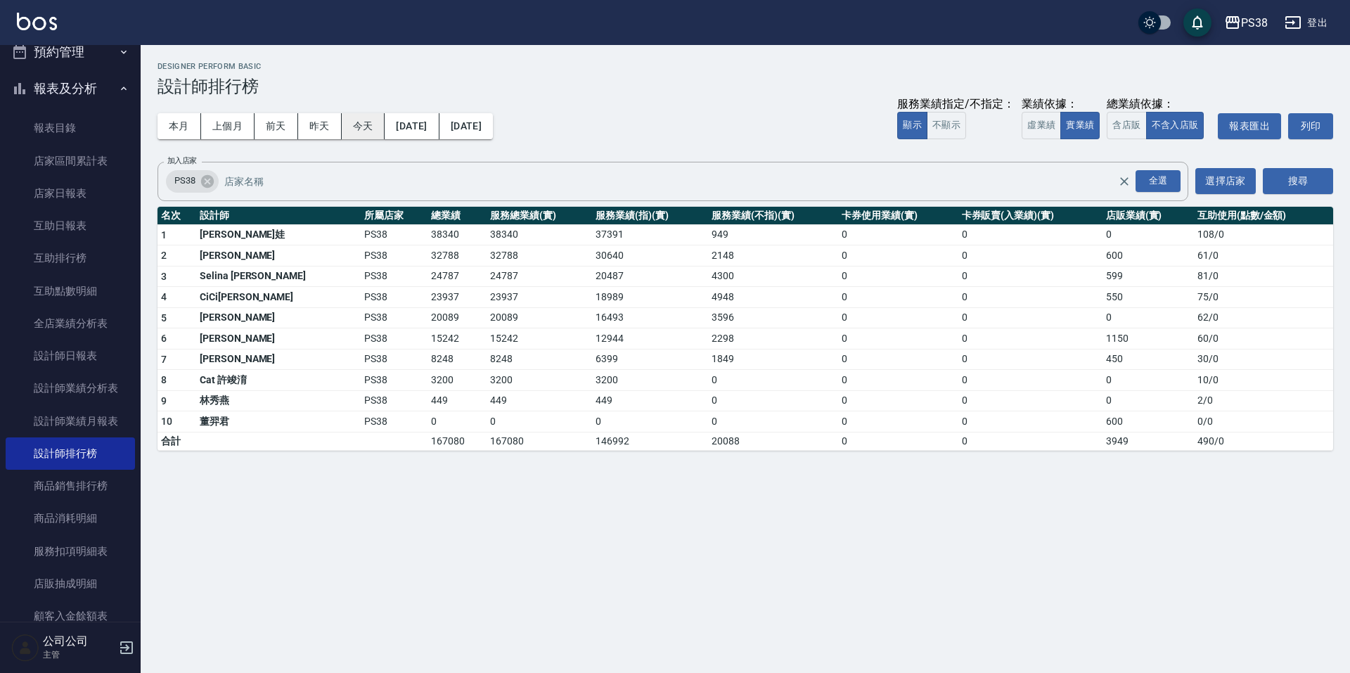
click at [350, 127] on button "今天" at bounding box center [364, 126] width 44 height 26
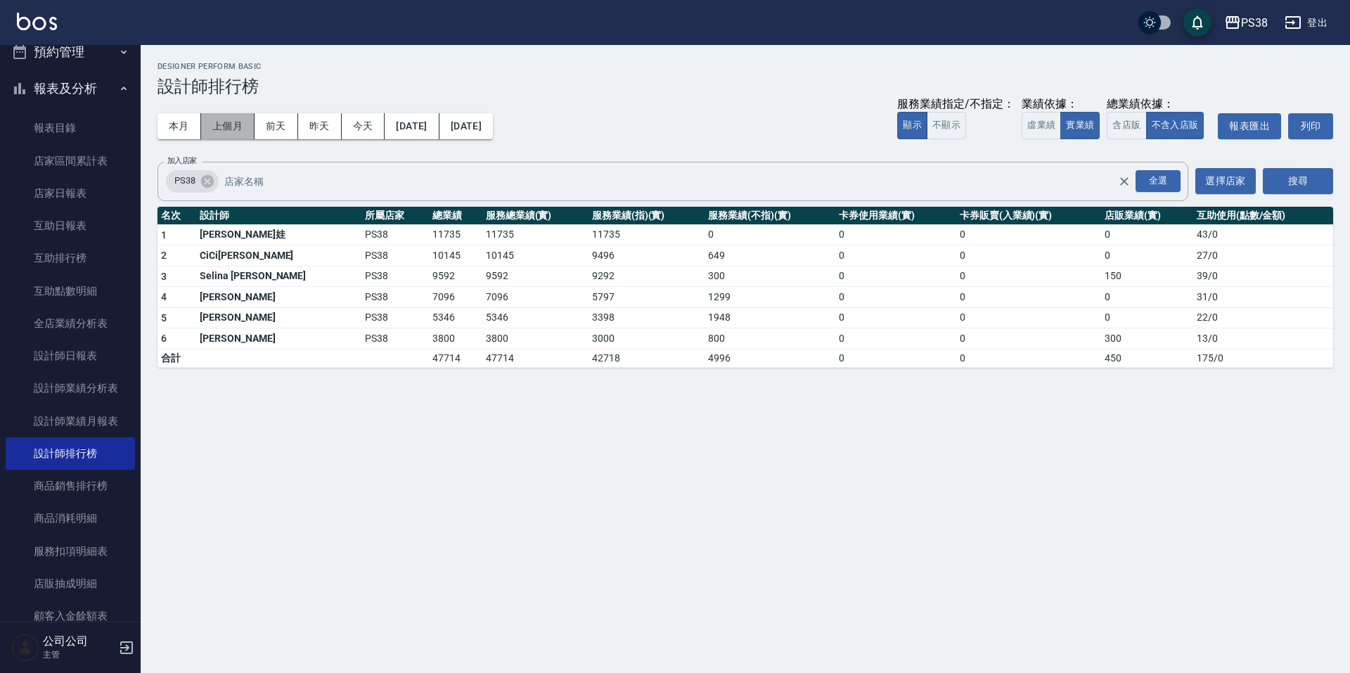
click at [203, 120] on button "上個月" at bounding box center [227, 126] width 53 height 26
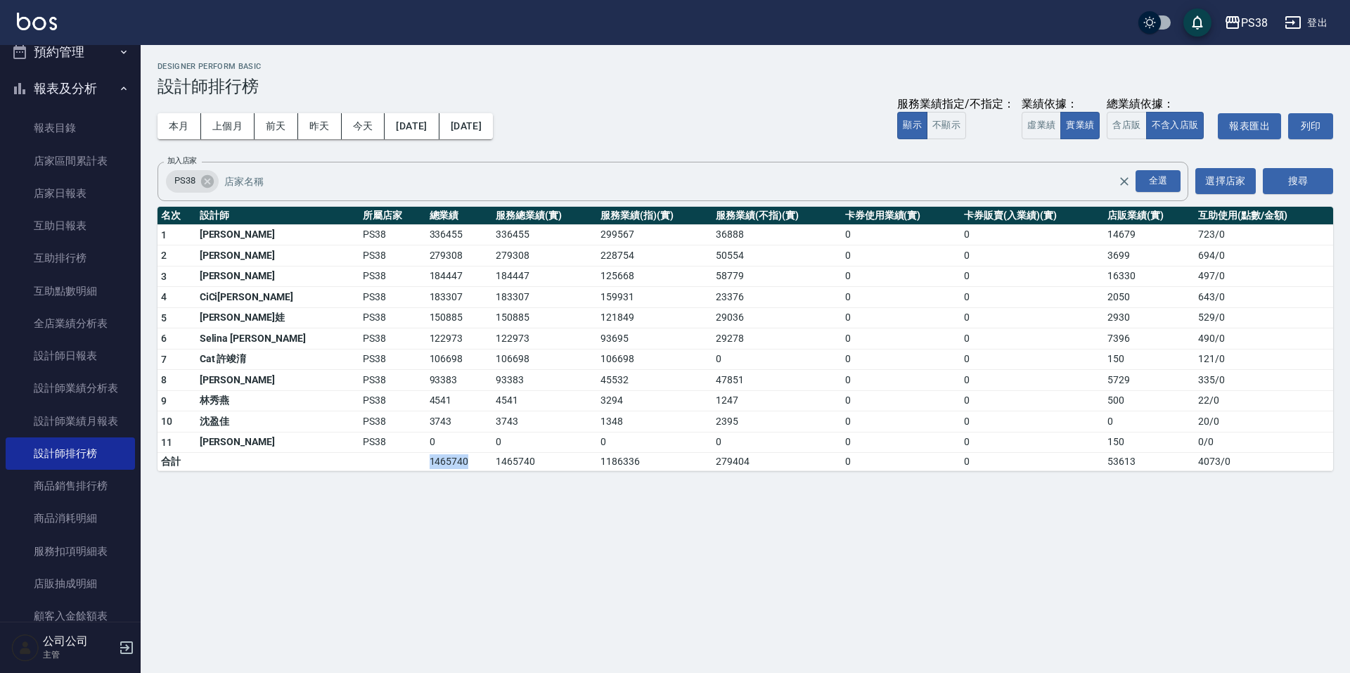
drag, startPoint x: 370, startPoint y: 463, endPoint x: 418, endPoint y: 459, distance: 48.7
click at [418, 459] on tr "合計 1465740 1465740 1186336 279404 0 0 53613 4073 / 0" at bounding box center [746, 462] width 1176 height 18
drag, startPoint x: 231, startPoint y: 484, endPoint x: 177, endPoint y: 294, distance: 197.5
click at [225, 470] on div "PS38 2025-09-01 - 2025-09-30 設計師排行榜 列印時間： 2025-10-04-19:46 Designer Perform Bas…" at bounding box center [746, 266] width 1210 height 443
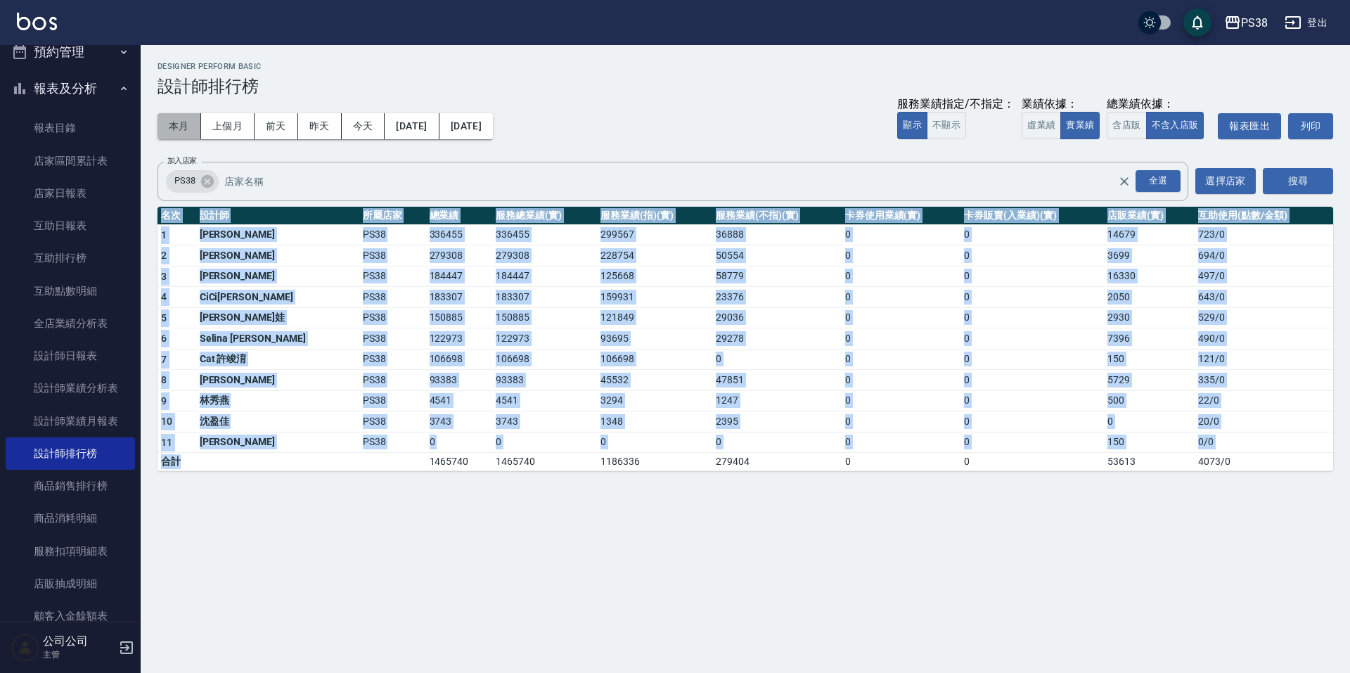
click at [181, 119] on button "本月" at bounding box center [180, 126] width 44 height 26
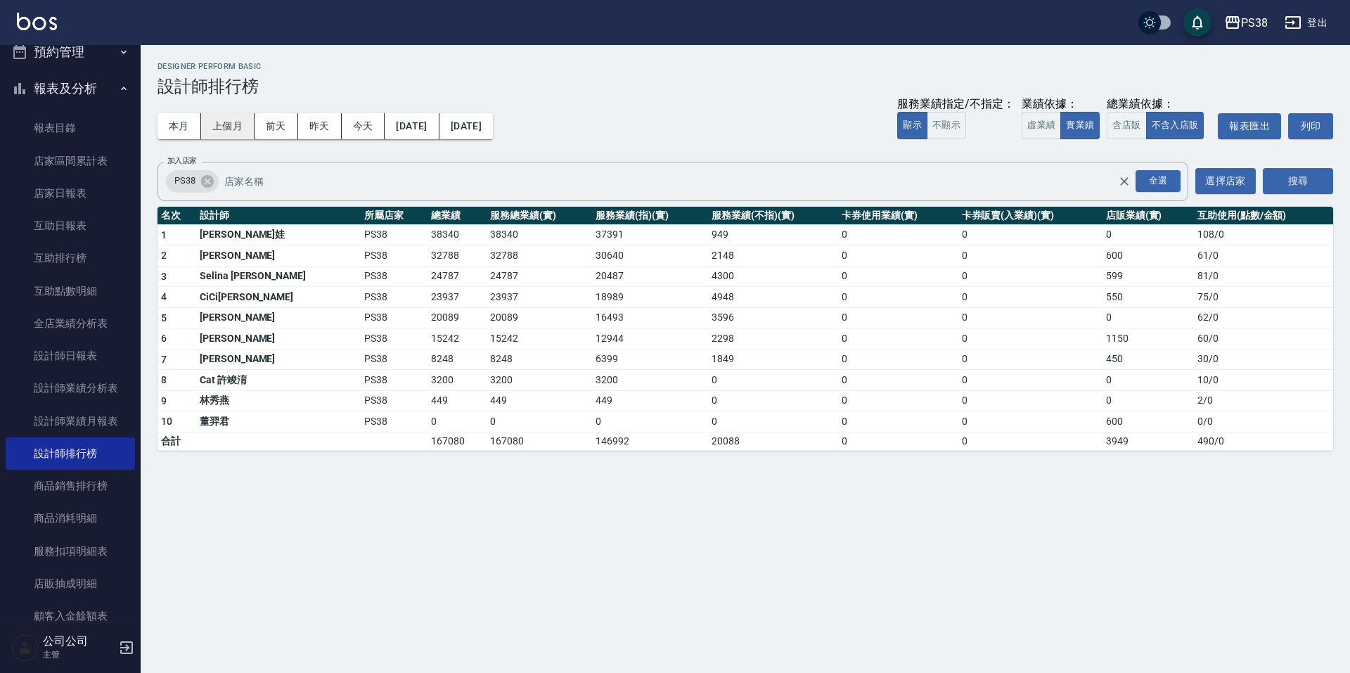
click at [231, 122] on button "上個月" at bounding box center [227, 126] width 53 height 26
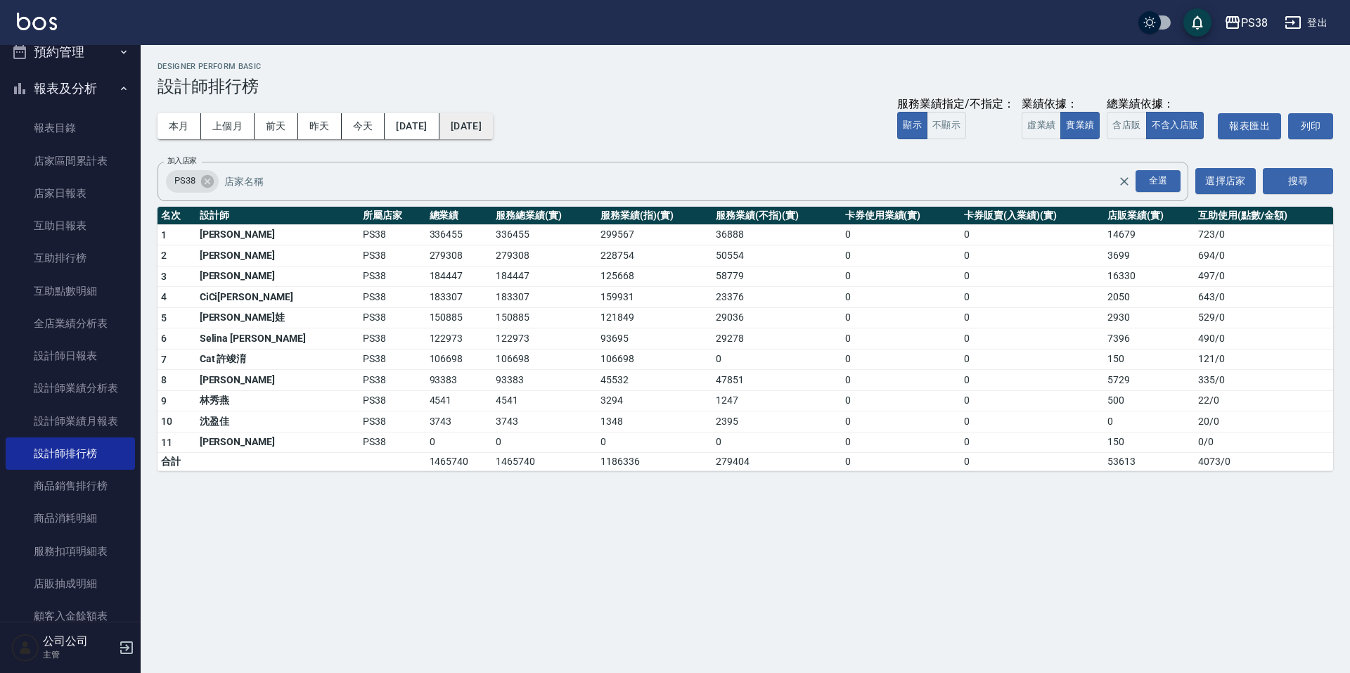
click at [493, 125] on button "[DATE]" at bounding box center [466, 126] width 53 height 26
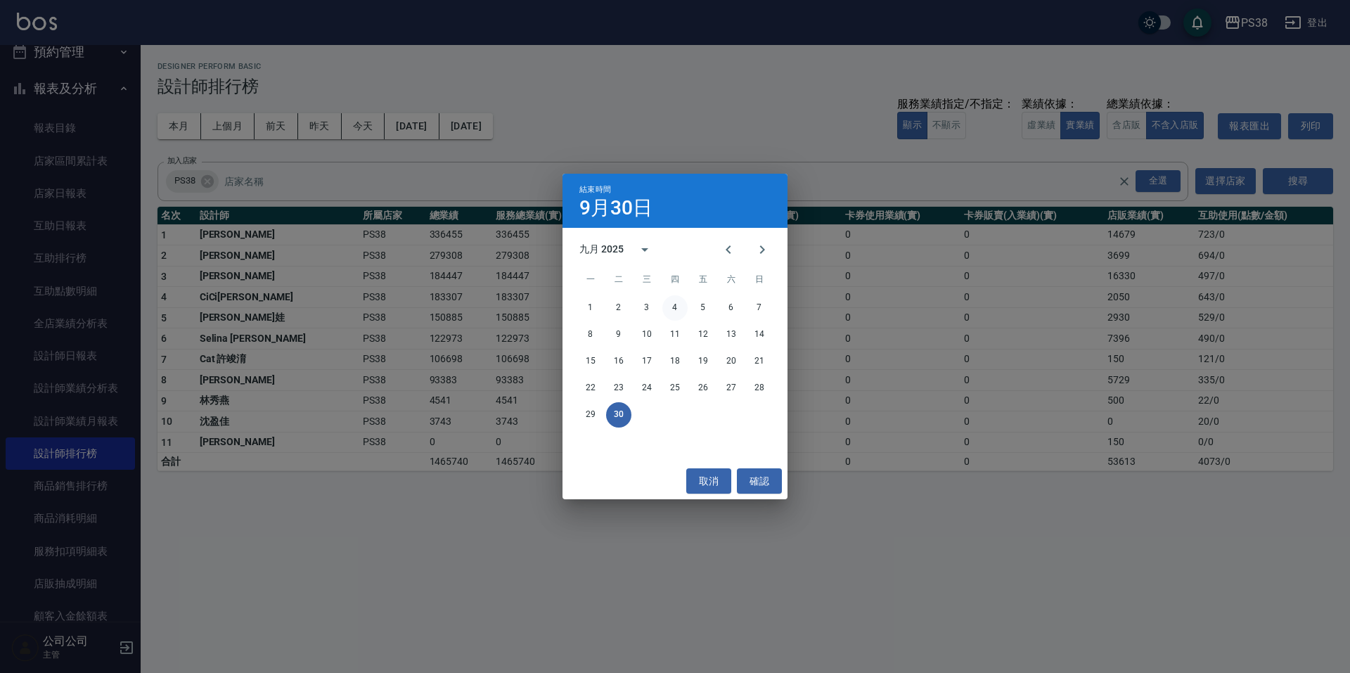
click at [677, 313] on button "4" at bounding box center [674, 307] width 25 height 25
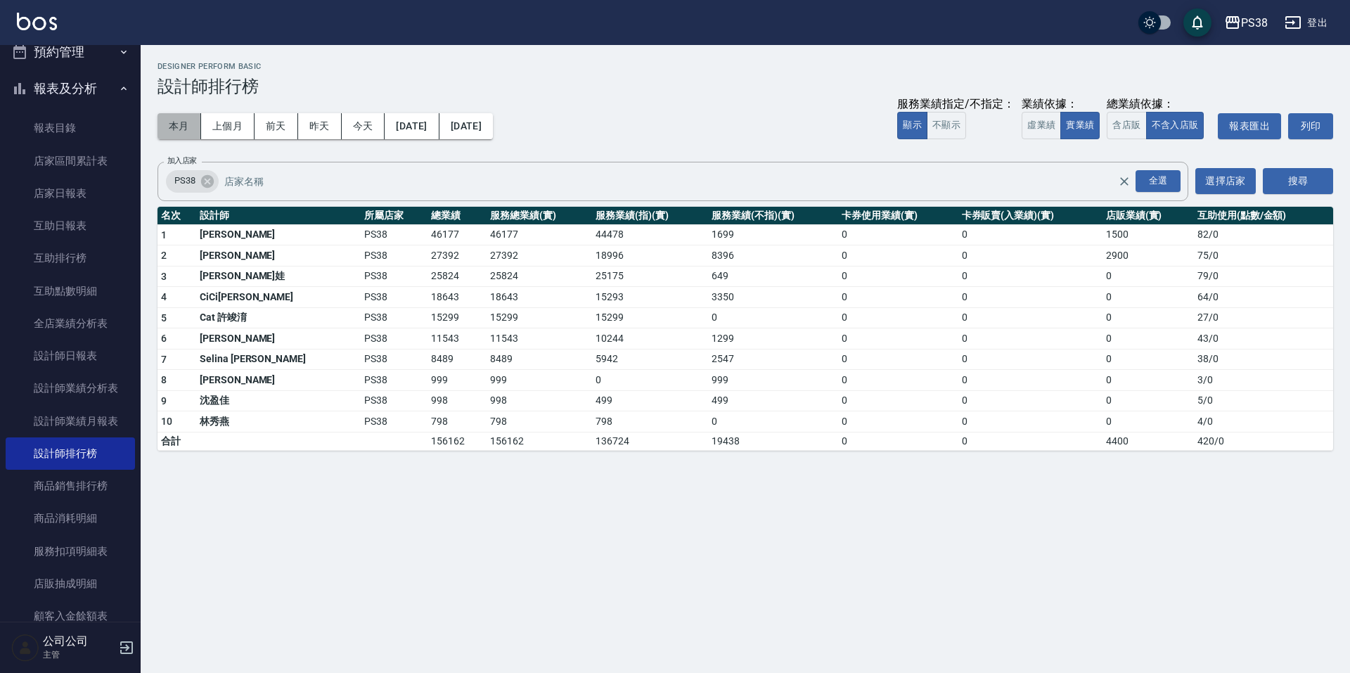
click at [169, 128] on button "本月" at bounding box center [180, 126] width 44 height 26
click at [222, 119] on button "上個月" at bounding box center [227, 126] width 53 height 26
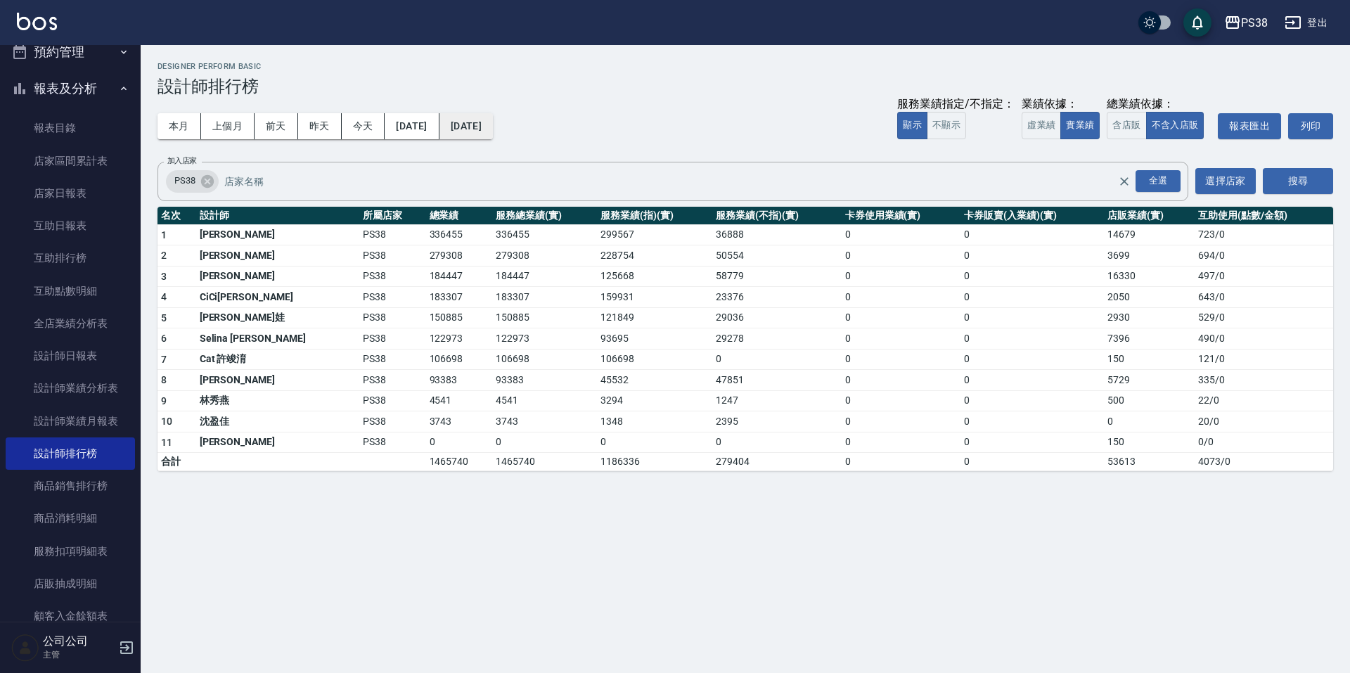
click at [486, 126] on button "[DATE]" at bounding box center [466, 126] width 53 height 26
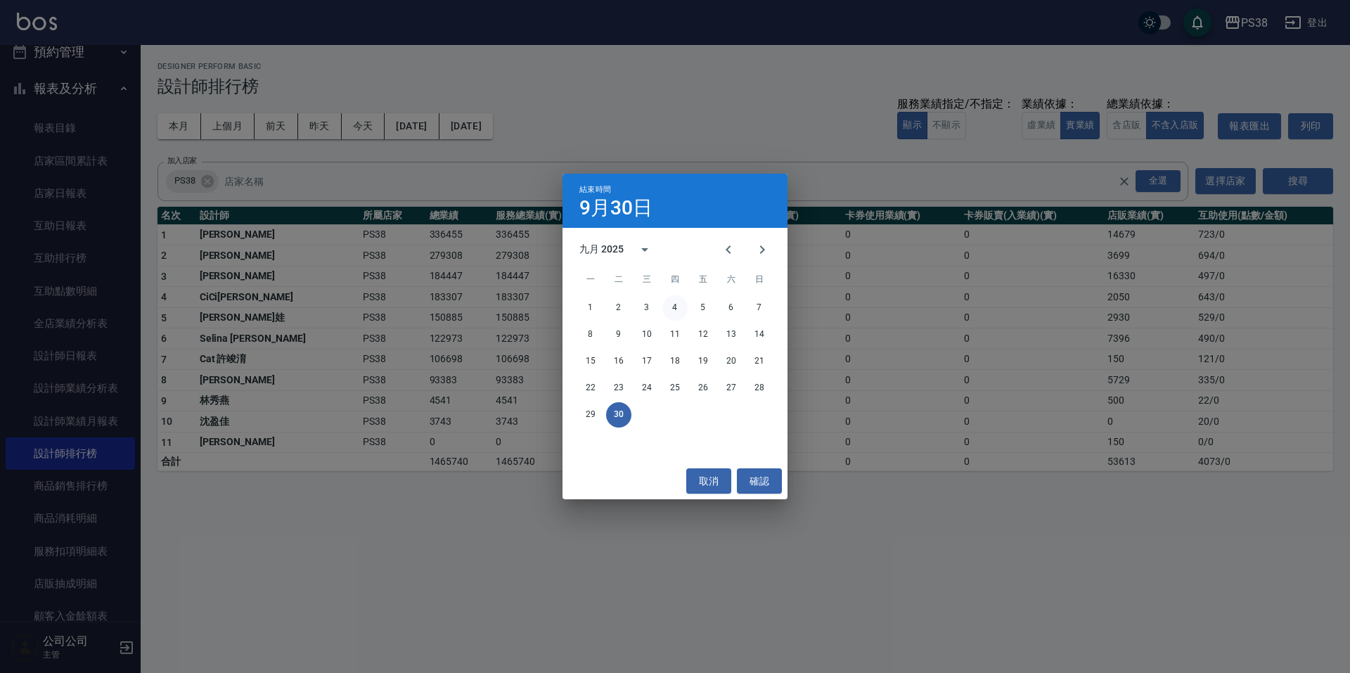
click at [671, 307] on button "4" at bounding box center [674, 307] width 25 height 25
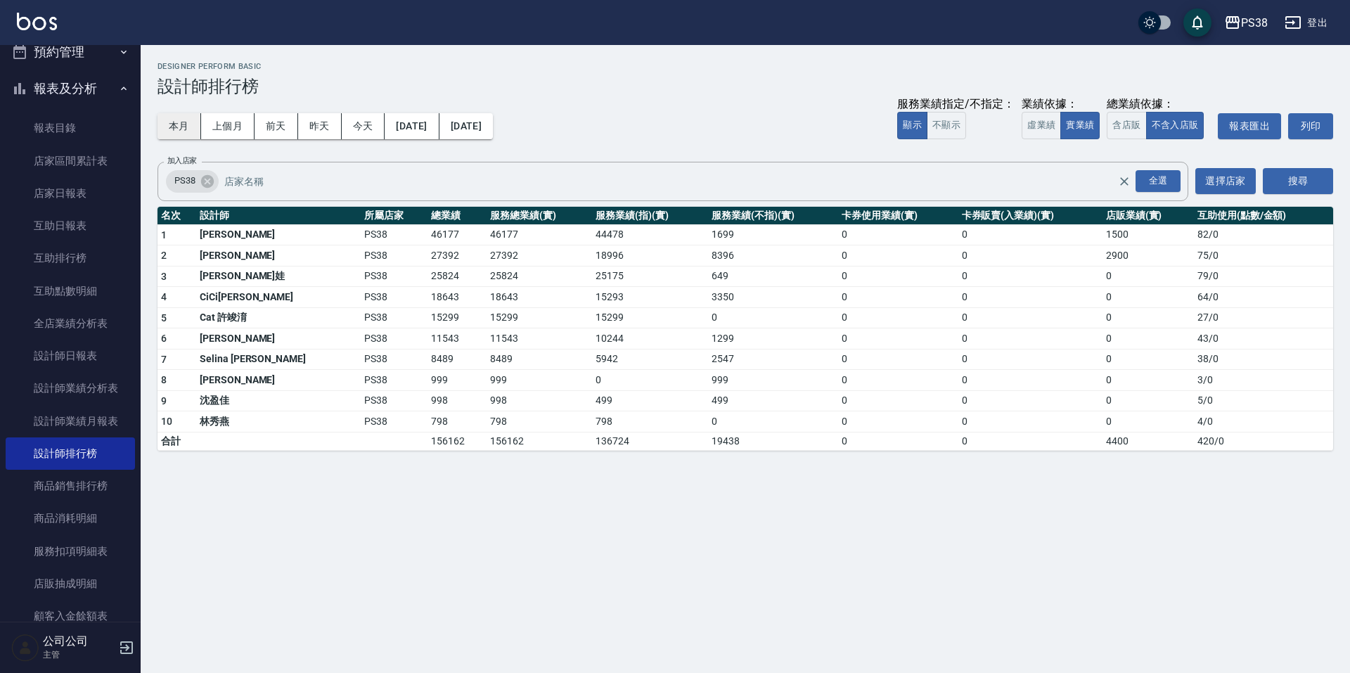
click at [193, 132] on button "本月" at bounding box center [180, 126] width 44 height 26
click at [624, 141] on div "本月 上個月 前天 昨天 今天 2025/10/01 2025/10/31 服務業績指定/不指定： 顯示 不顯示 業績依據： 虛業績 實業績 總業績依據： 含…" at bounding box center [746, 126] width 1176 height 60
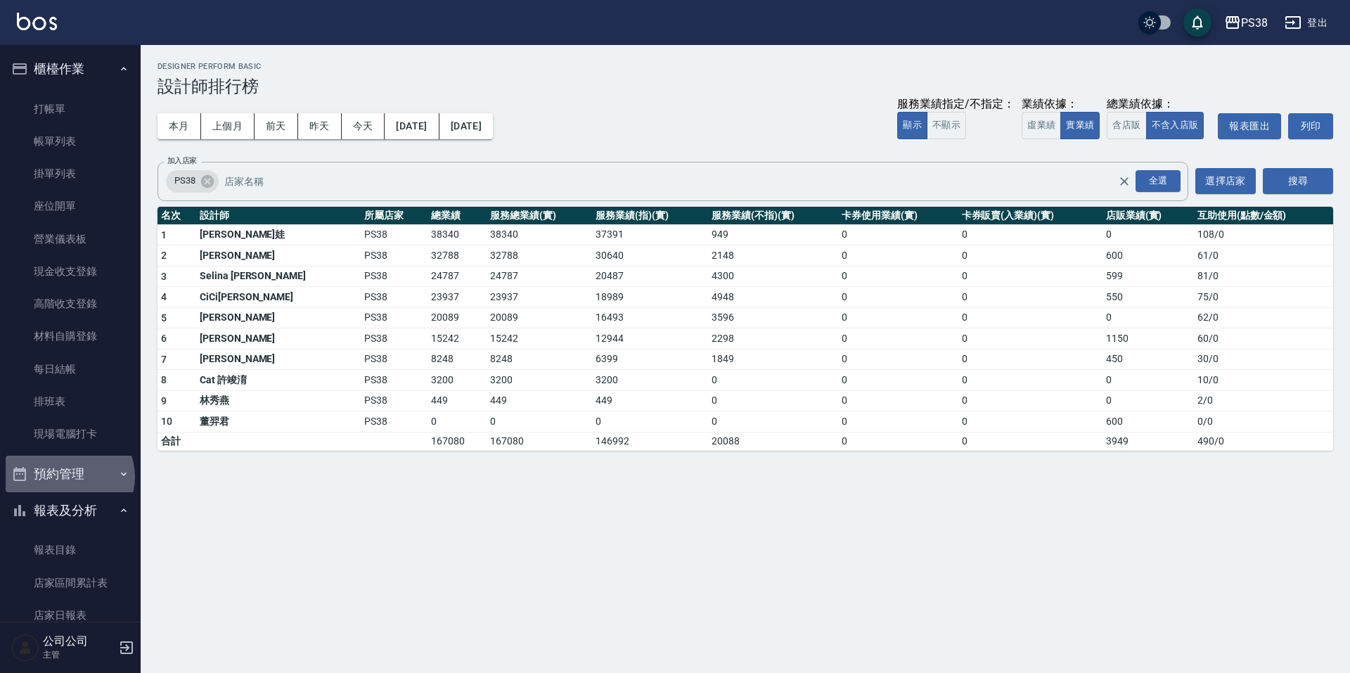
click at [68, 477] on button "預約管理" at bounding box center [70, 474] width 129 height 37
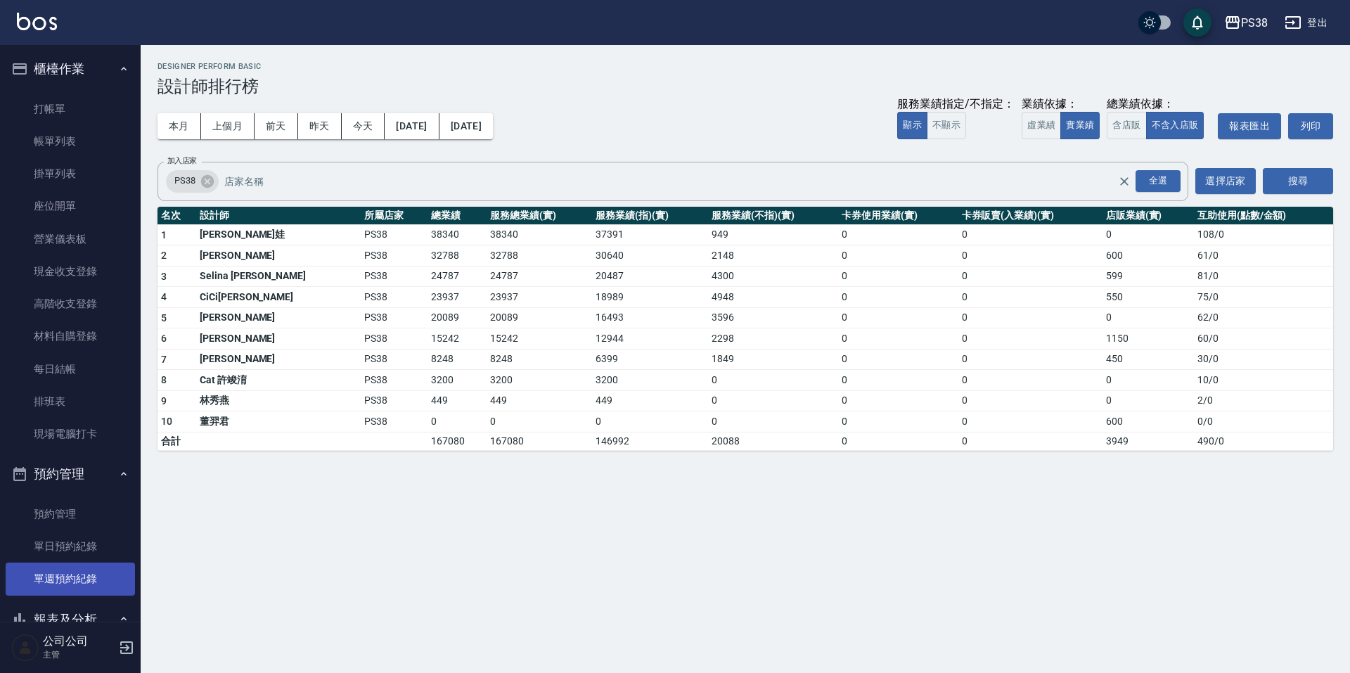
click at [88, 590] on link "單週預約紀錄" at bounding box center [70, 579] width 129 height 32
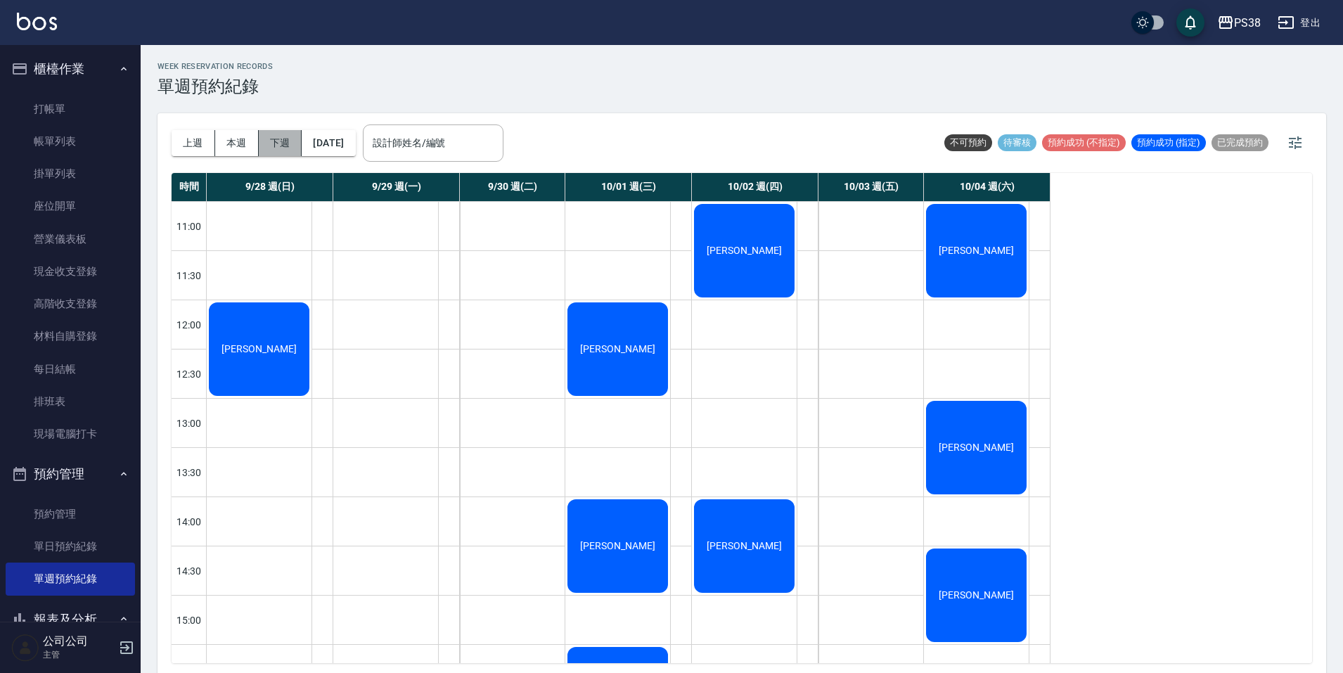
click at [280, 145] on button "下週" at bounding box center [281, 143] width 44 height 26
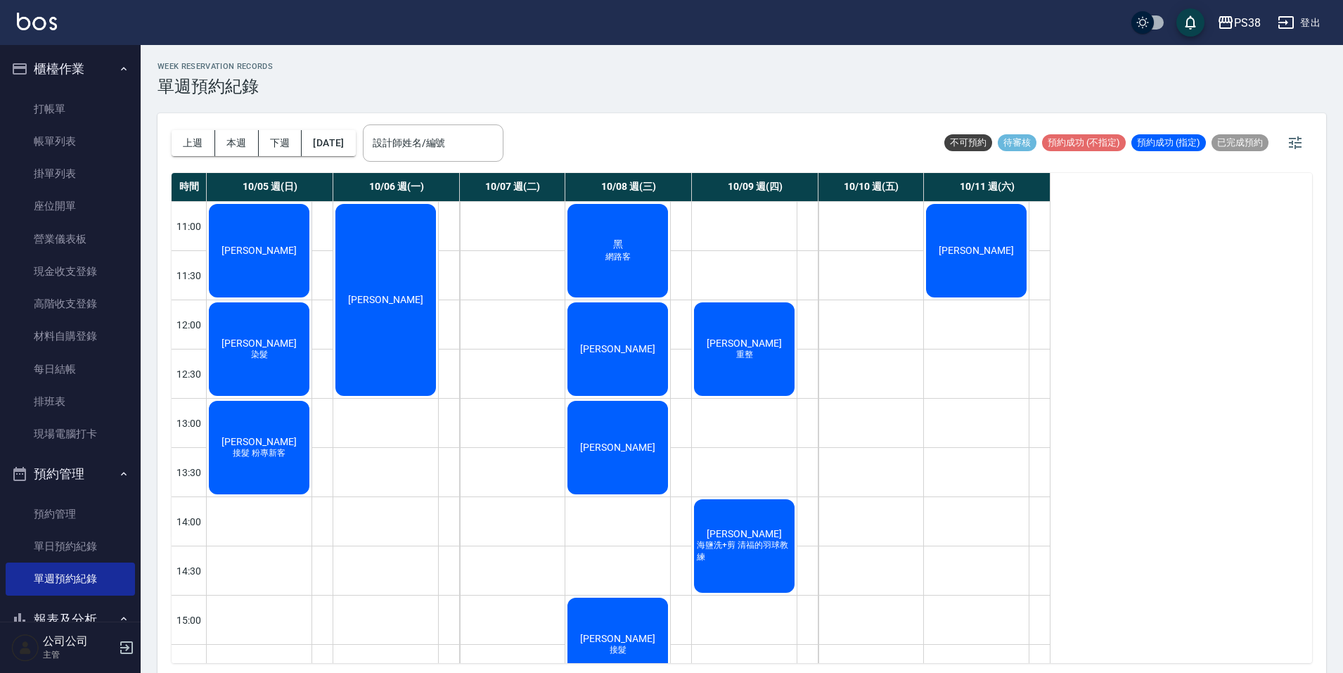
click at [292, 331] on div "楊昌豫 染髮" at bounding box center [259, 349] width 105 height 98
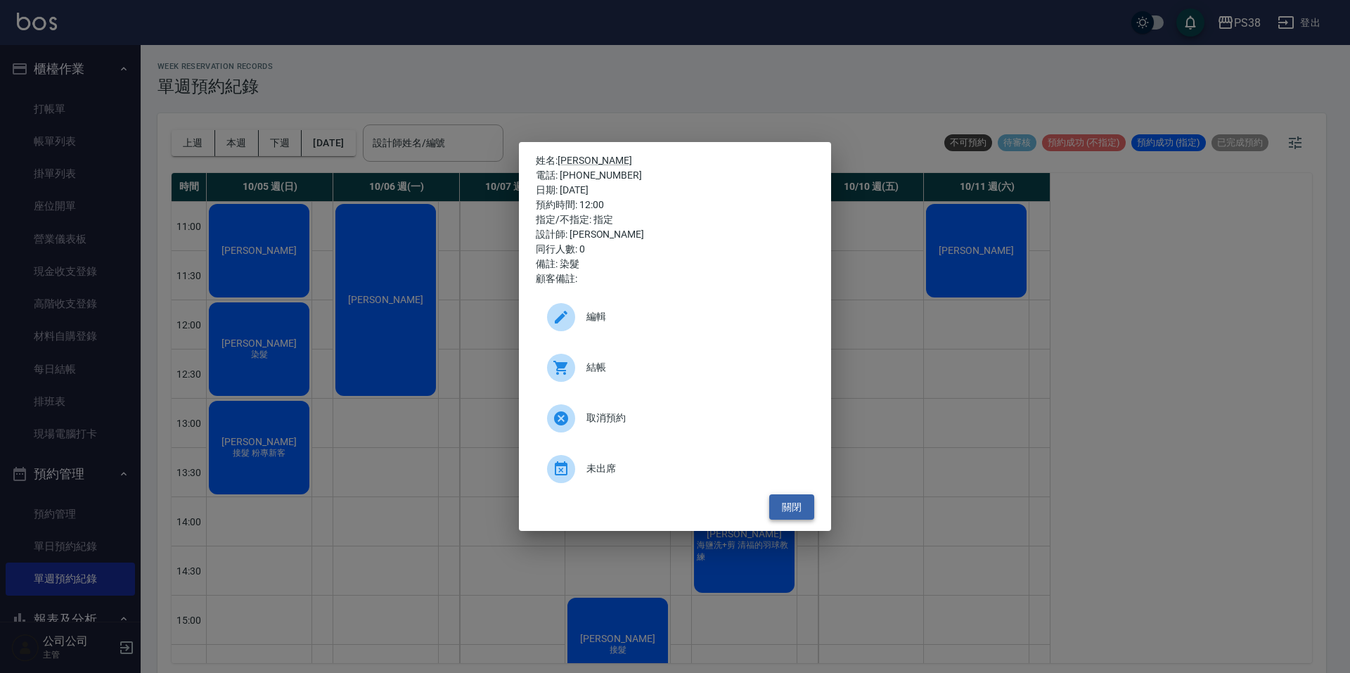
click at [797, 499] on button "關閉" at bounding box center [791, 507] width 45 height 26
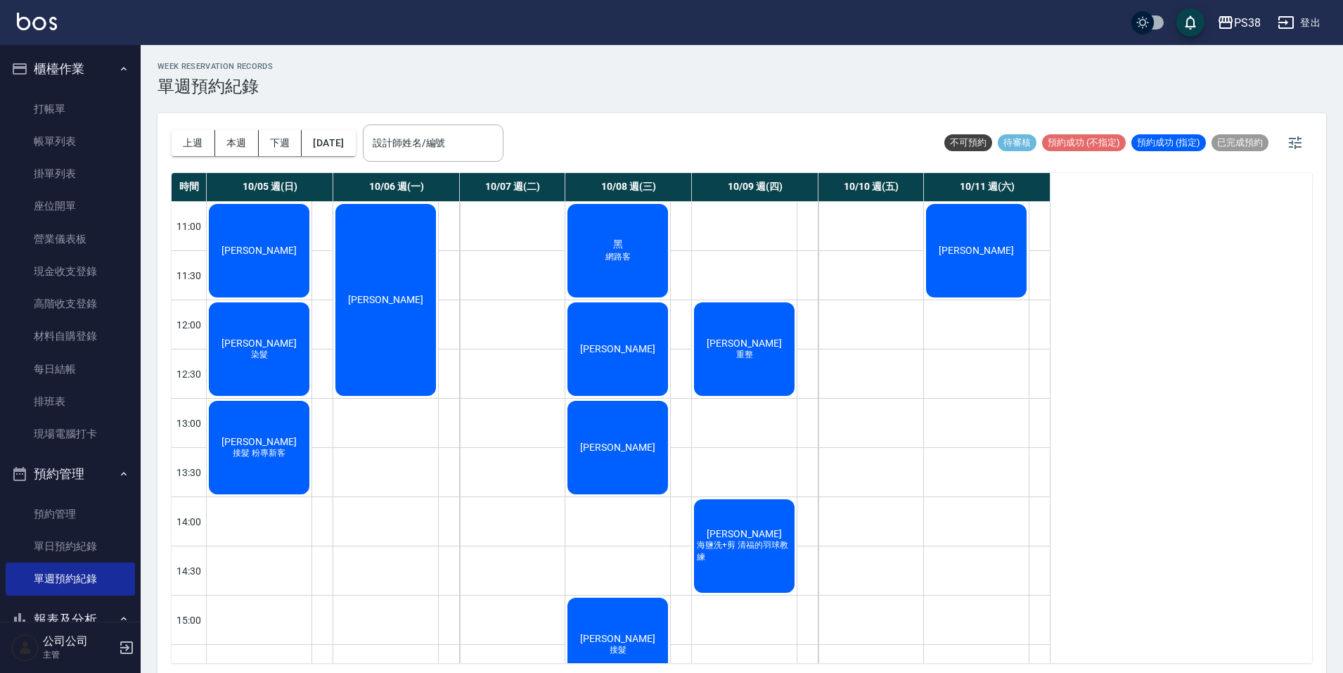
click at [294, 259] on div "楊舒窈" at bounding box center [259, 251] width 105 height 98
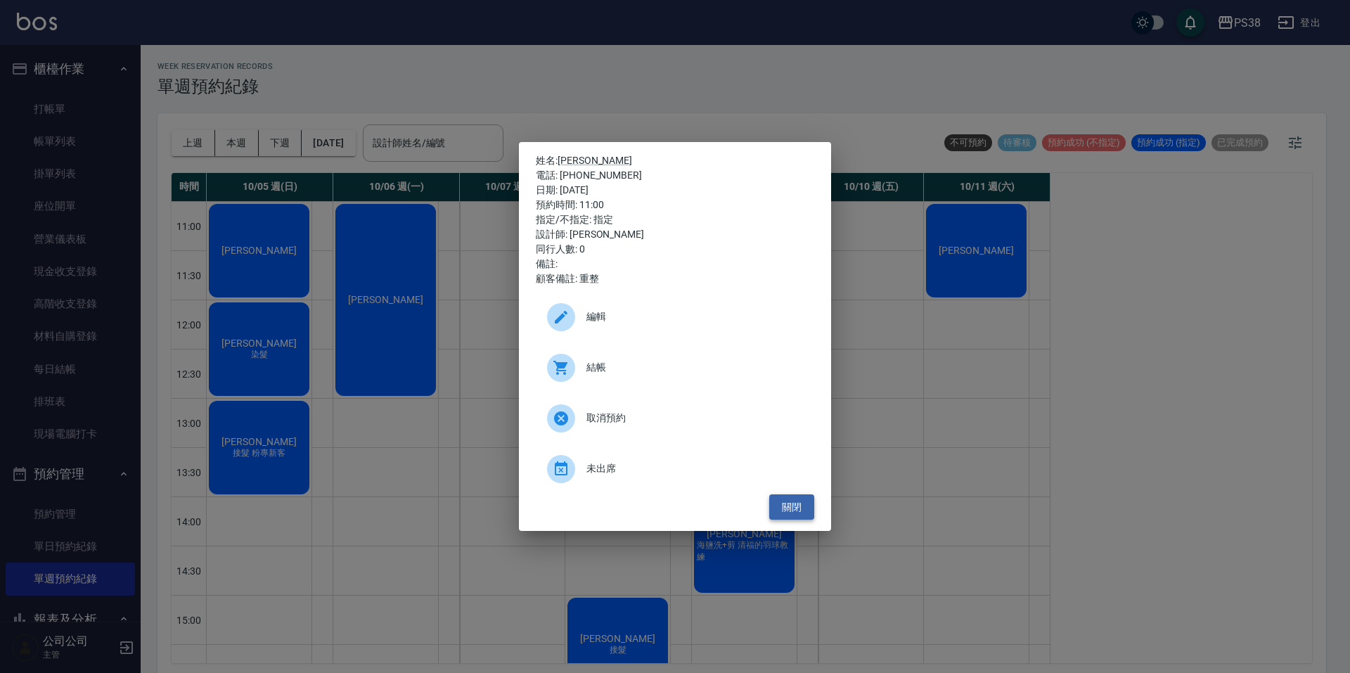
click at [806, 499] on button "關閉" at bounding box center [791, 507] width 45 height 26
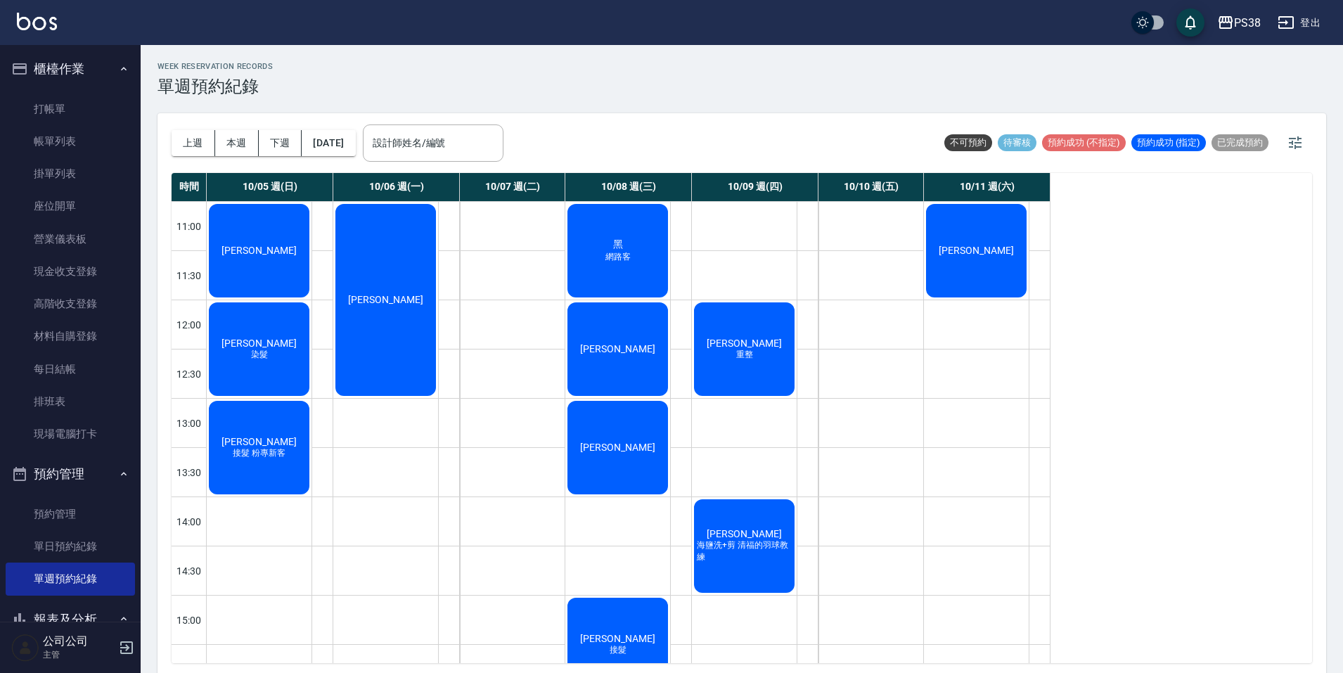
click at [405, 376] on div "劉建宏" at bounding box center [385, 300] width 105 height 196
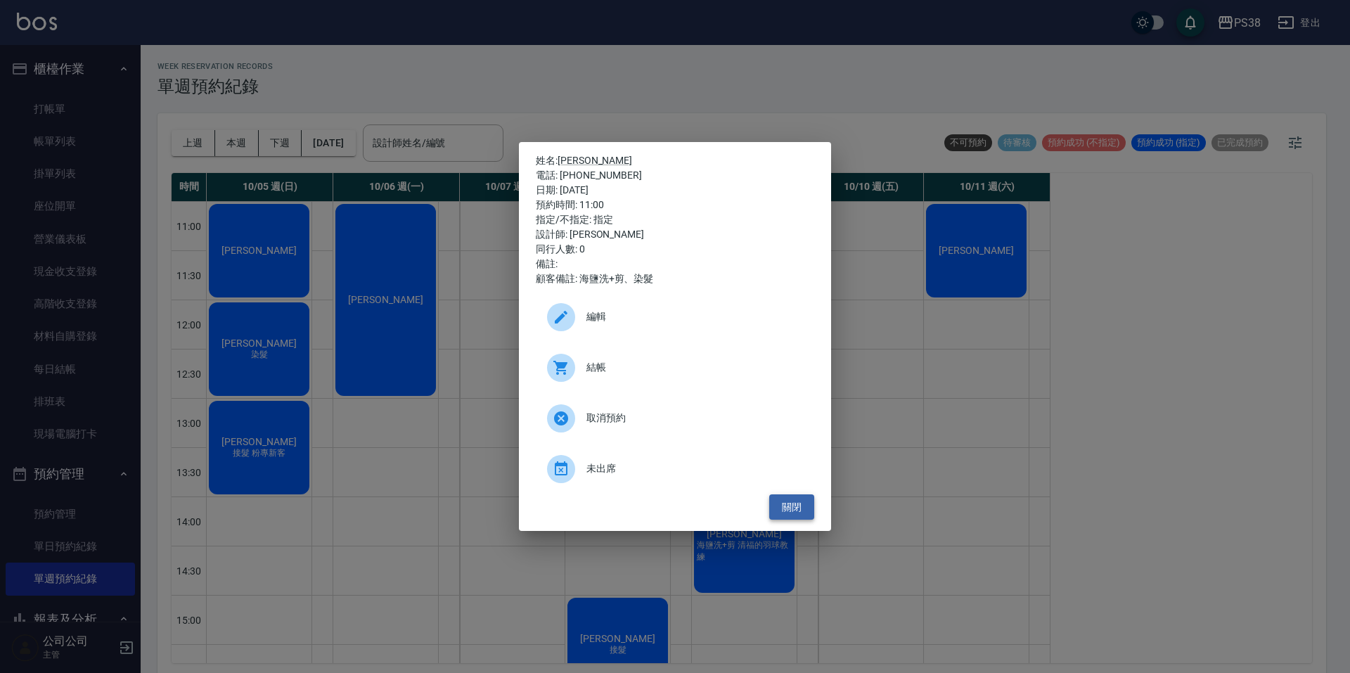
click at [779, 501] on button "關閉" at bounding box center [791, 507] width 45 height 26
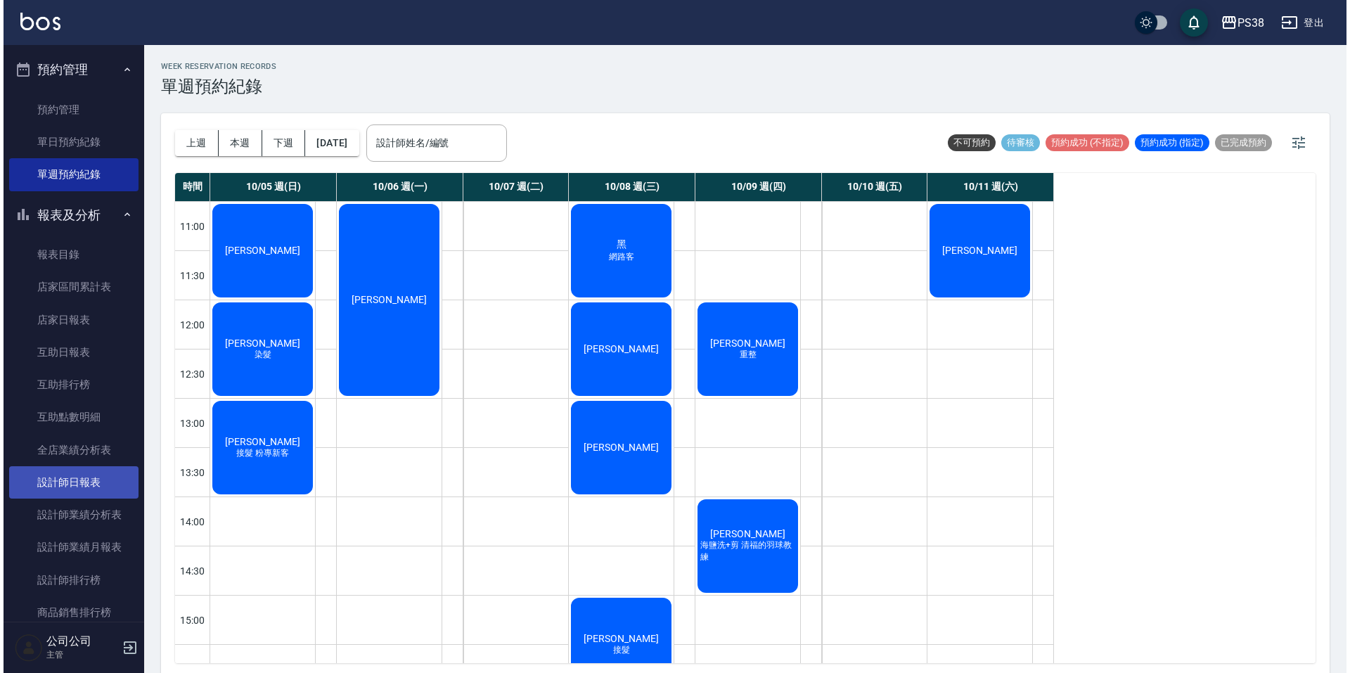
scroll to position [422, 0]
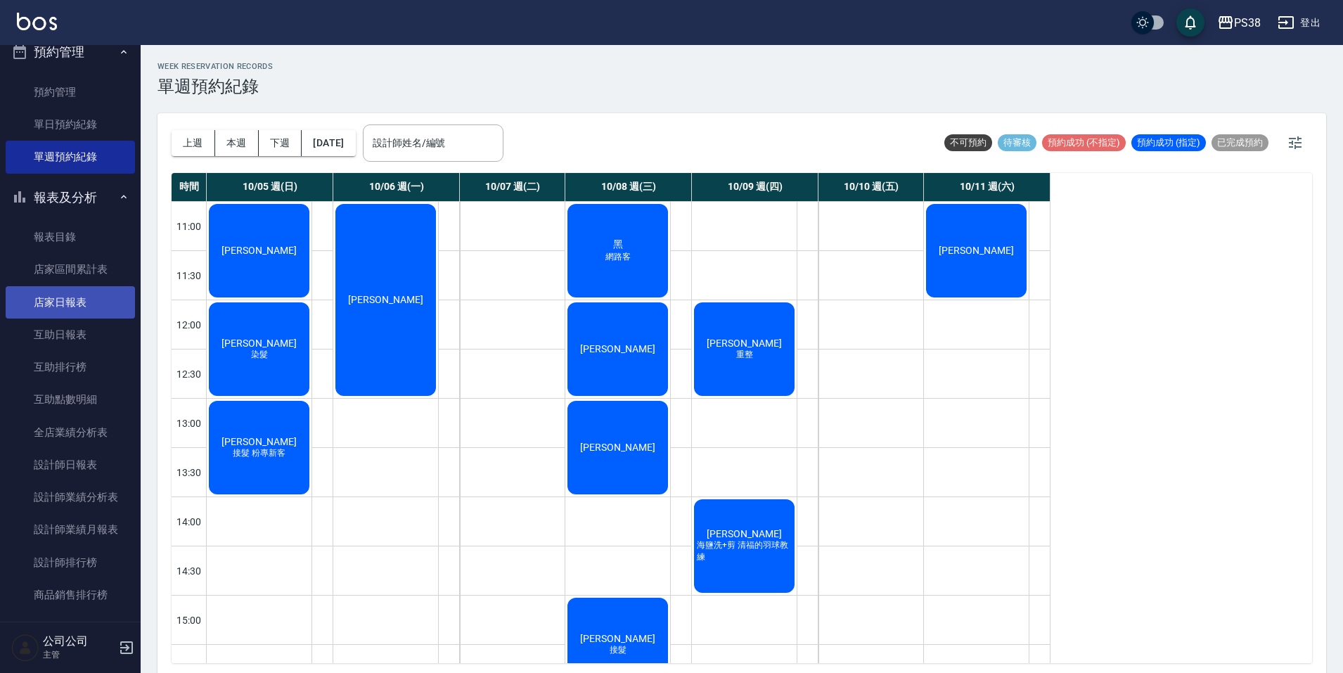
click at [103, 307] on link "店家日報表" at bounding box center [70, 302] width 129 height 32
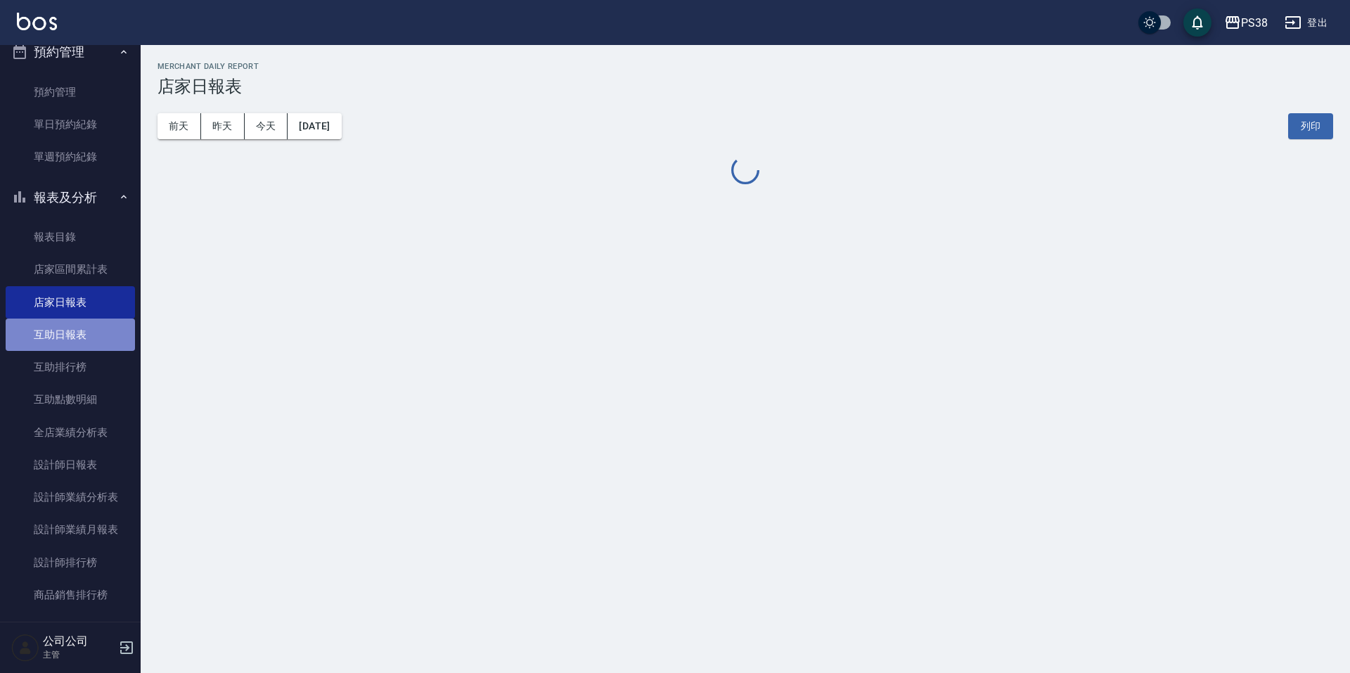
click at [90, 326] on link "互助日報表" at bounding box center [70, 335] width 129 height 32
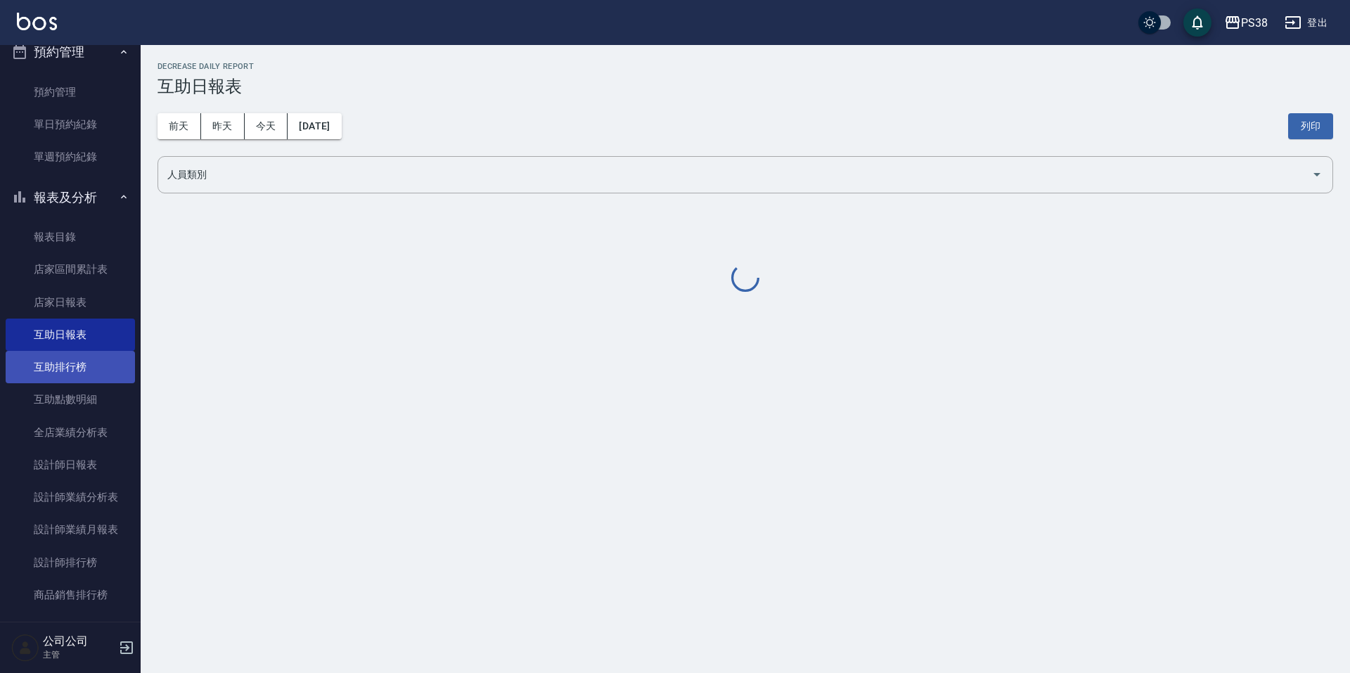
click at [83, 363] on link "互助排行榜" at bounding box center [70, 367] width 129 height 32
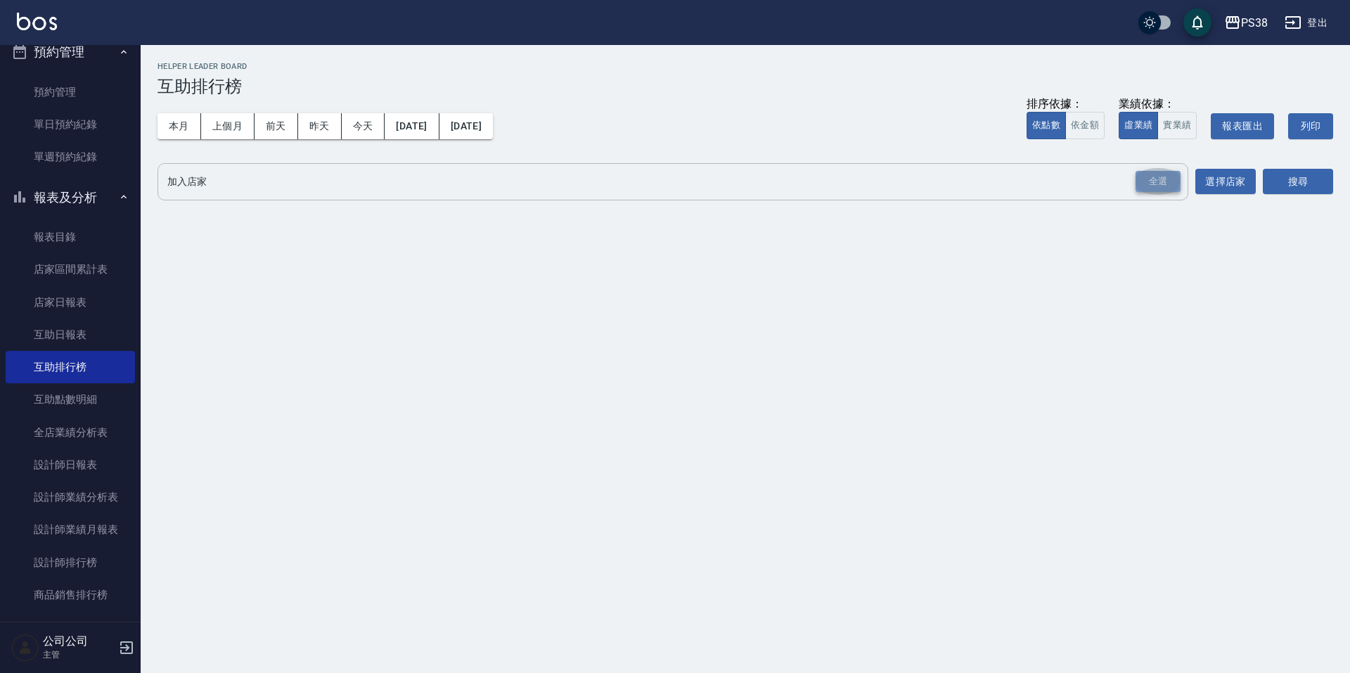
click at [1174, 171] on div "全選" at bounding box center [1158, 182] width 45 height 22
click at [1323, 166] on div "搜尋" at bounding box center [1298, 182] width 70 height 39
click at [1307, 176] on button "搜尋" at bounding box center [1298, 182] width 70 height 26
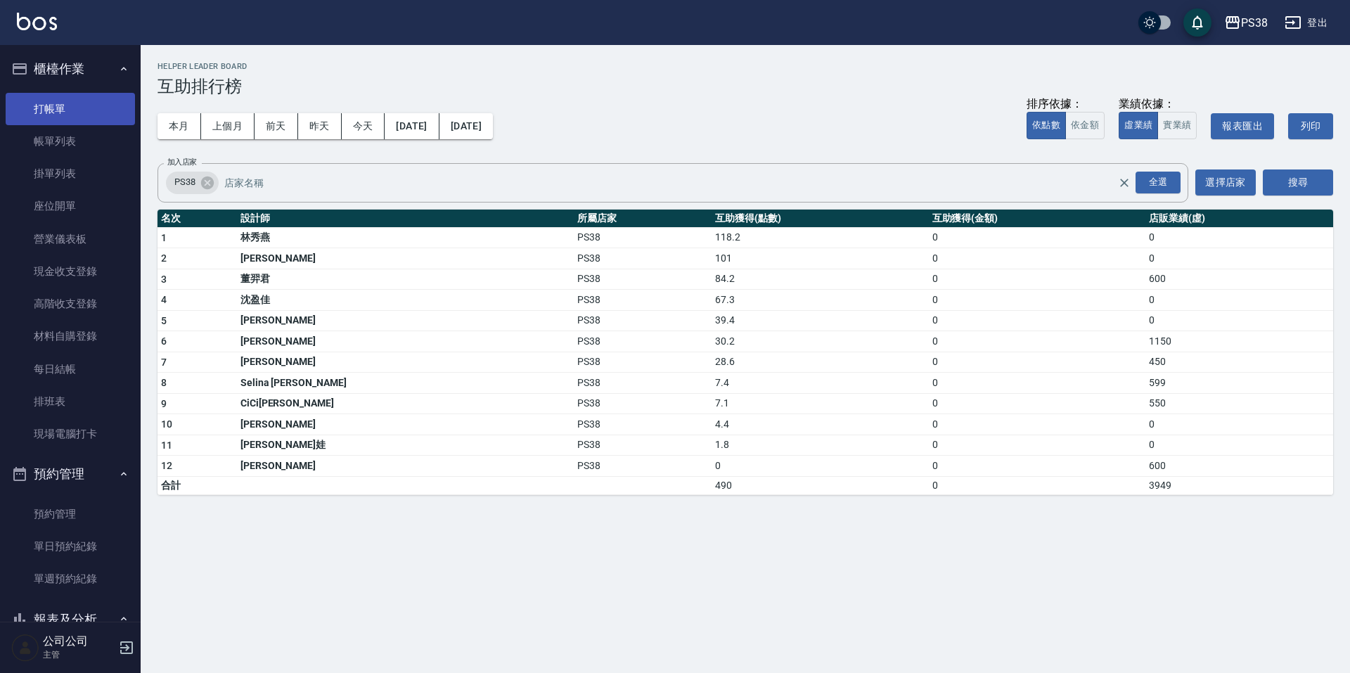
click at [91, 115] on link "打帳單" at bounding box center [70, 109] width 129 height 32
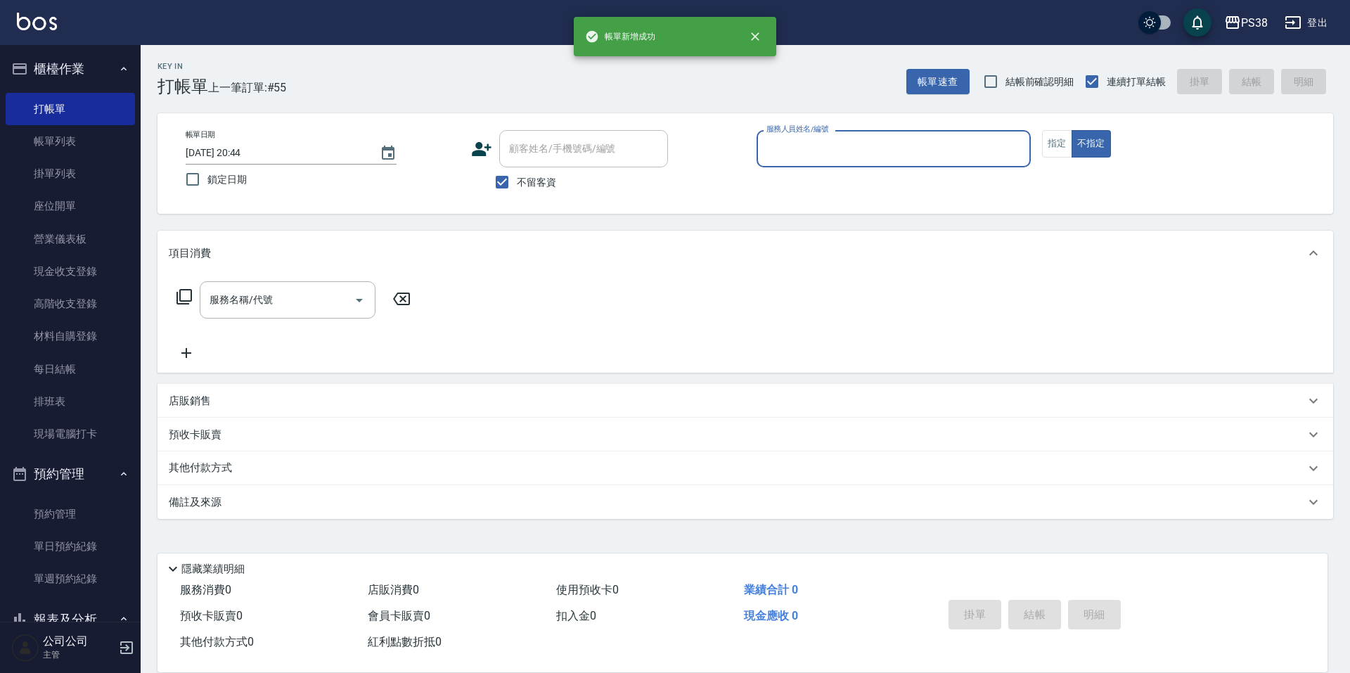
click at [56, 145] on link "帳單列表" at bounding box center [70, 141] width 129 height 32
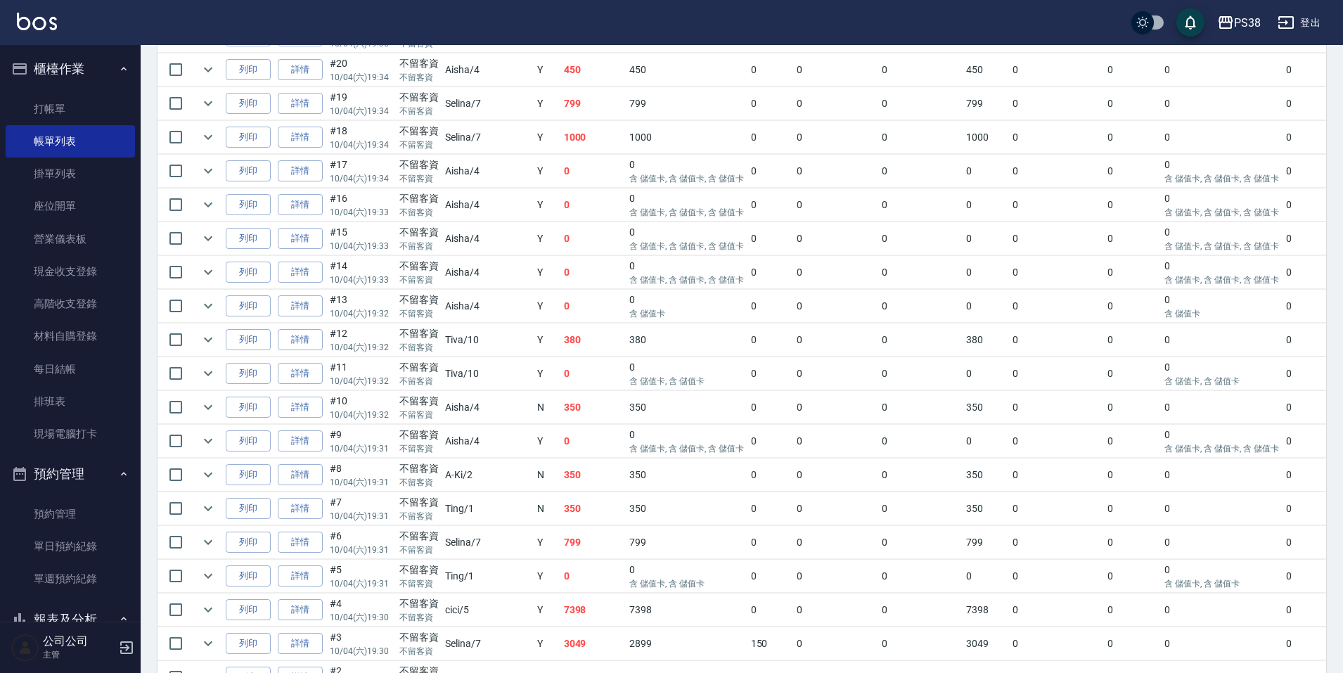
scroll to position [1672, 0]
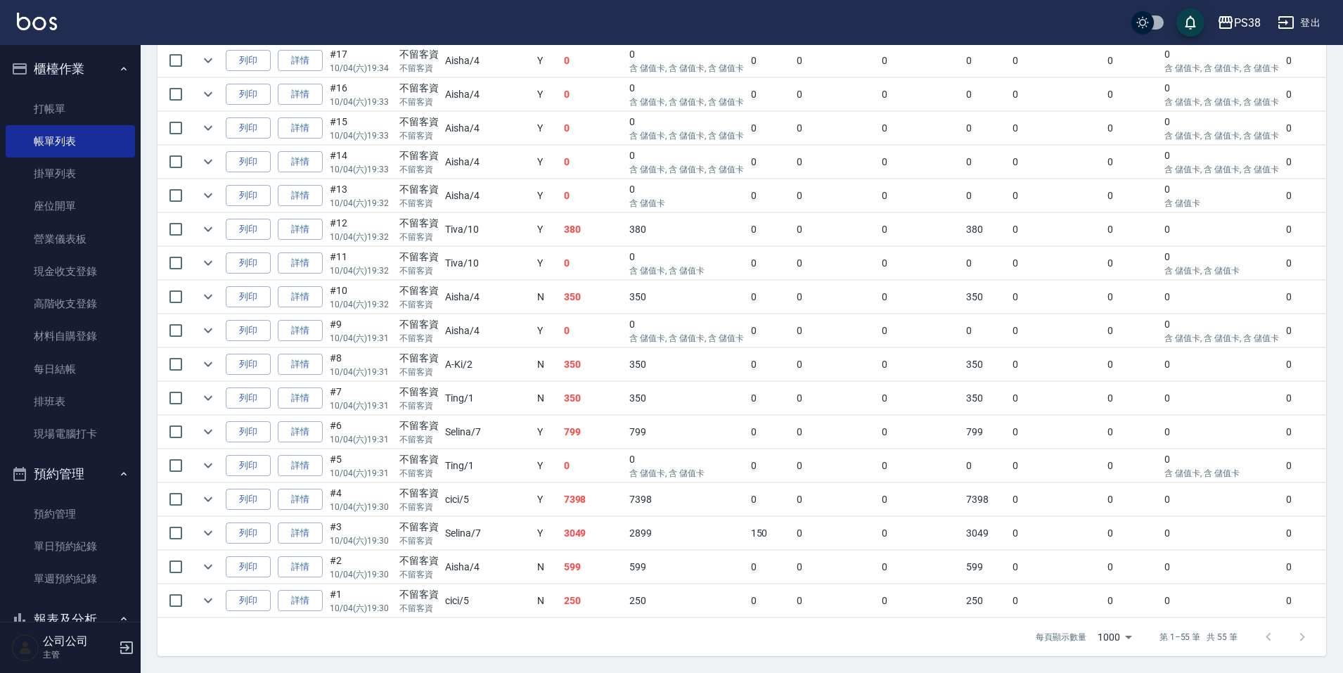
click at [561, 593] on td "250" at bounding box center [594, 600] width 66 height 33
click at [561, 562] on td "599" at bounding box center [594, 567] width 66 height 33
click at [561, 537] on td "3049" at bounding box center [594, 533] width 66 height 33
click at [561, 488] on td "7398" at bounding box center [594, 499] width 66 height 33
click at [561, 455] on td "0" at bounding box center [594, 465] width 66 height 33
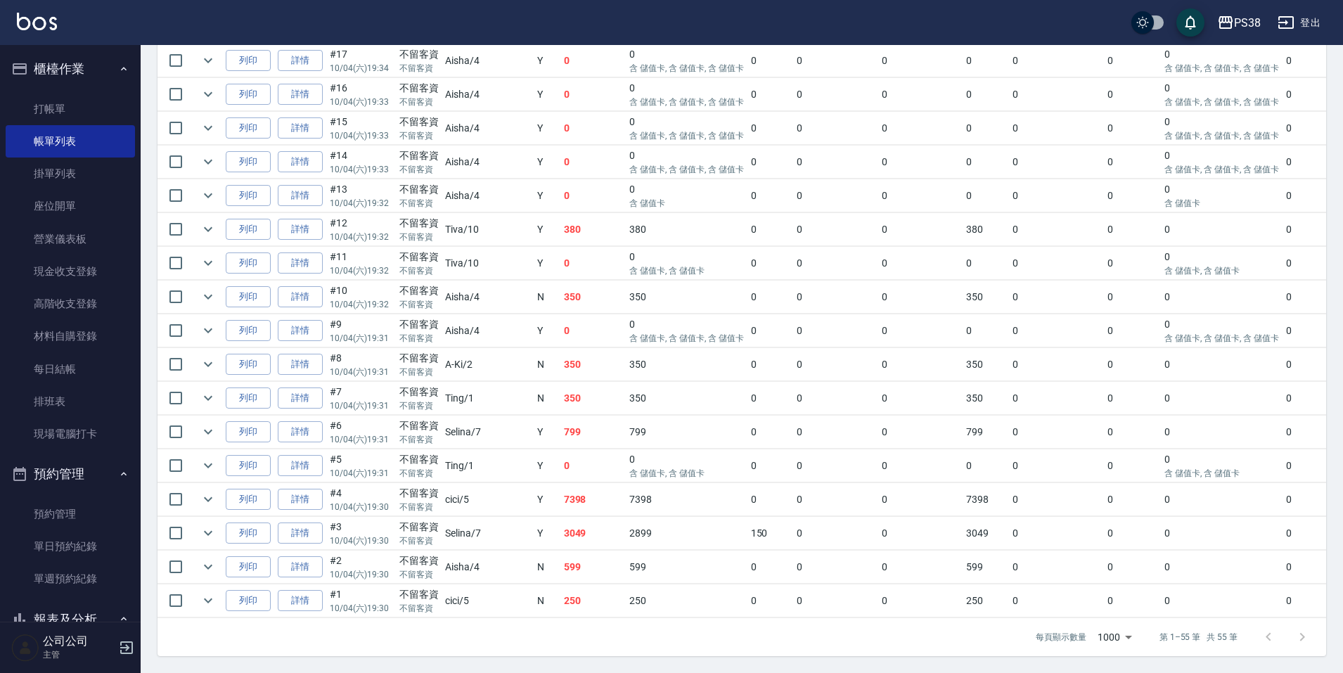
click at [561, 428] on td "799" at bounding box center [594, 432] width 66 height 33
click at [561, 392] on td "350" at bounding box center [594, 398] width 66 height 33
click at [561, 353] on td "350" at bounding box center [594, 364] width 66 height 33
click at [561, 331] on td "0" at bounding box center [594, 330] width 66 height 33
click at [561, 285] on td "350" at bounding box center [594, 297] width 66 height 33
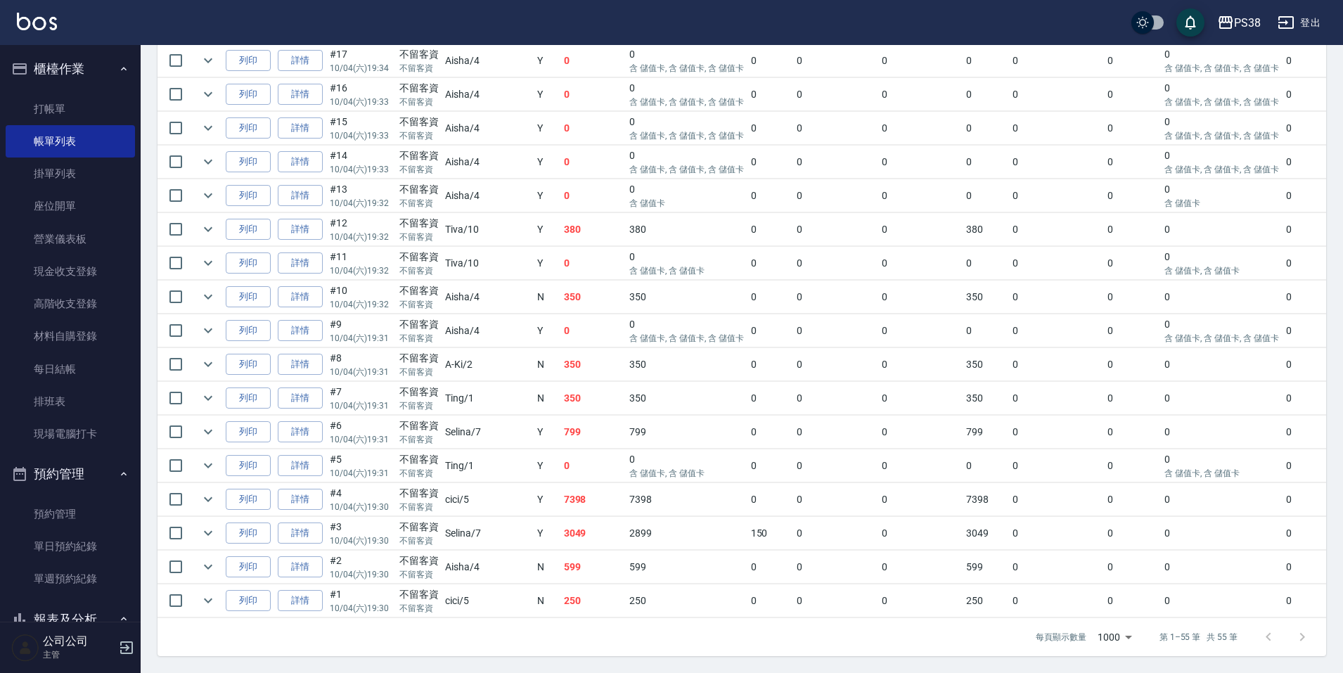
click at [561, 257] on td "0" at bounding box center [594, 263] width 66 height 33
click at [561, 222] on td "380" at bounding box center [594, 229] width 66 height 33
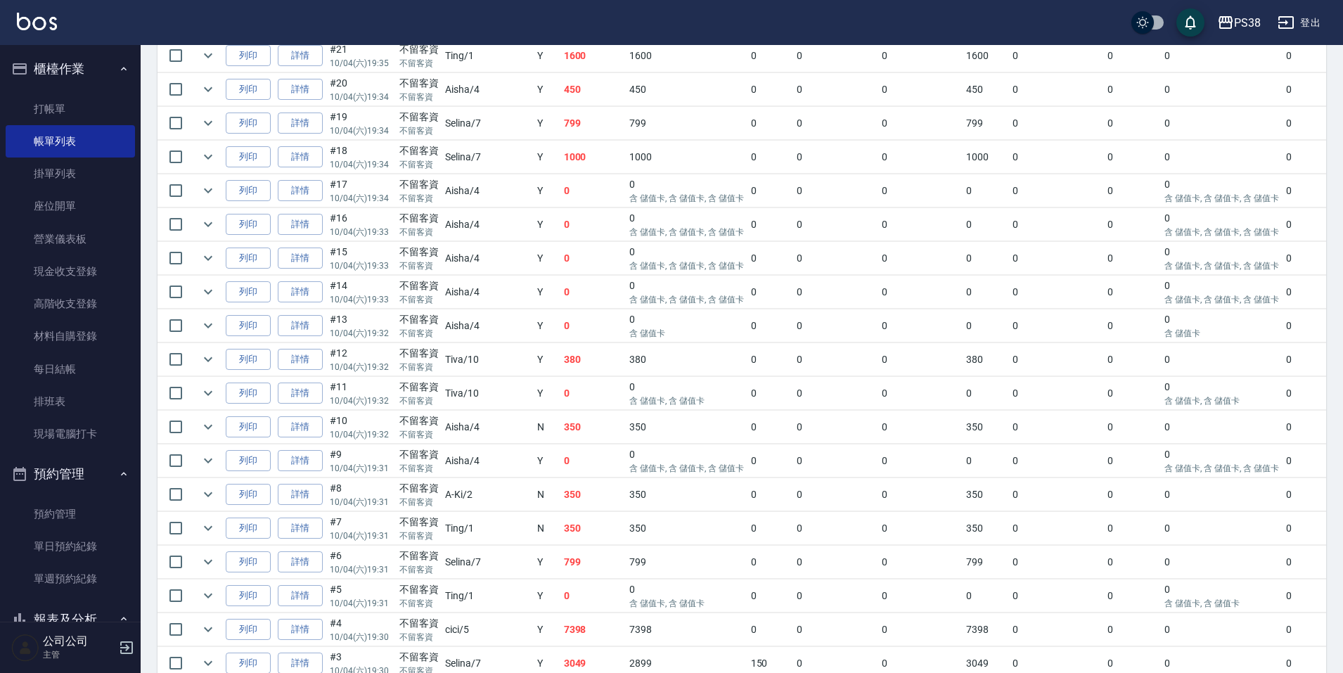
scroll to position [1461, 0]
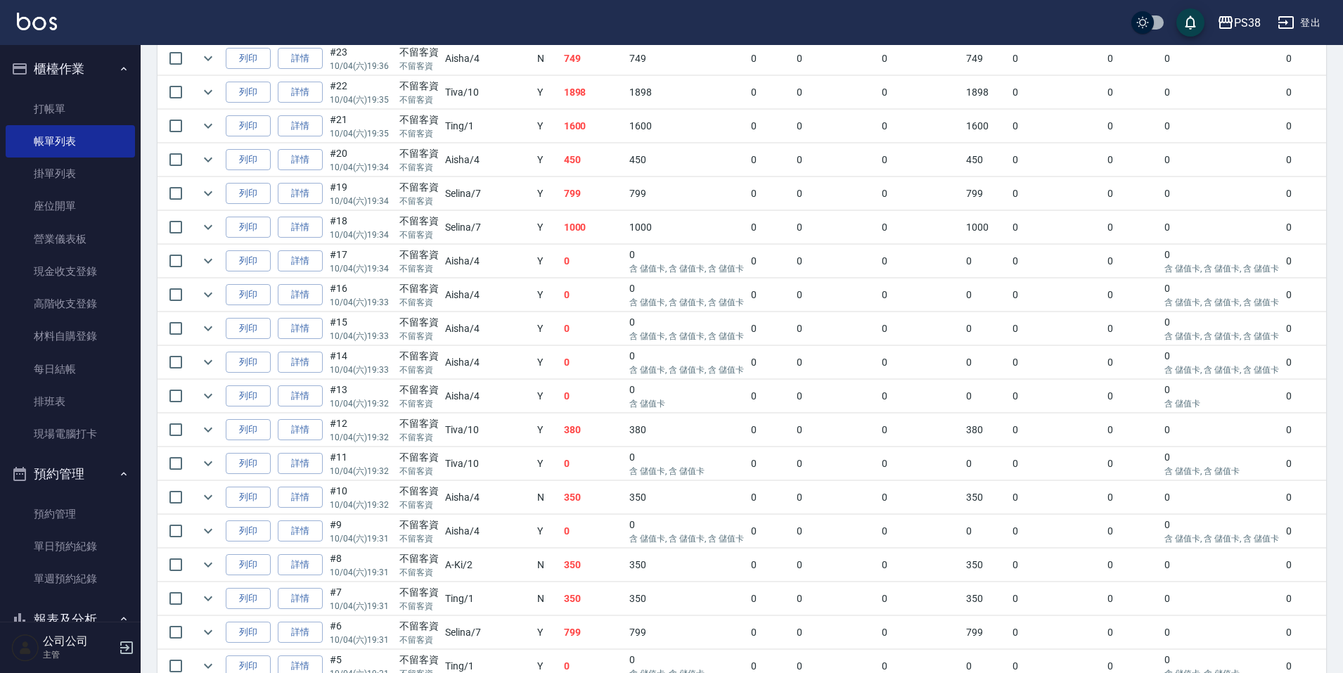
click at [561, 236] on td "1000" at bounding box center [594, 227] width 66 height 33
click at [561, 200] on td "799" at bounding box center [594, 193] width 66 height 33
click at [561, 171] on td "450" at bounding box center [594, 159] width 66 height 33
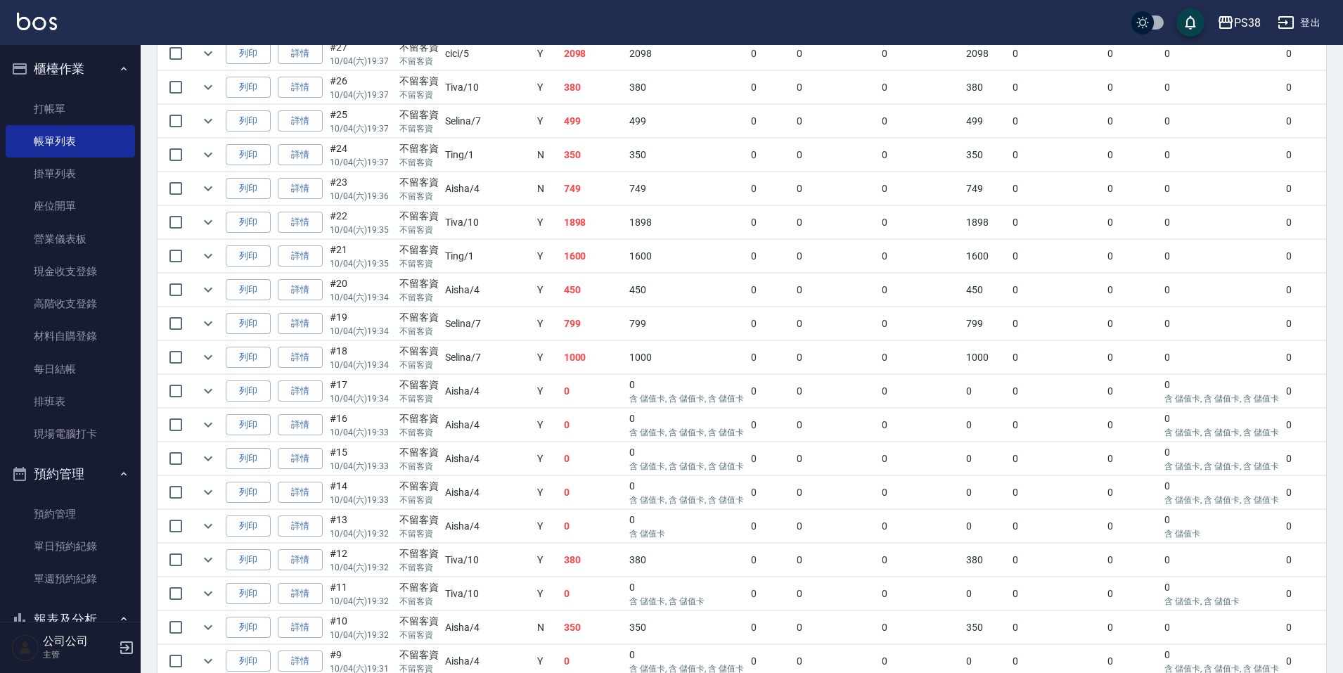
scroll to position [1321, 0]
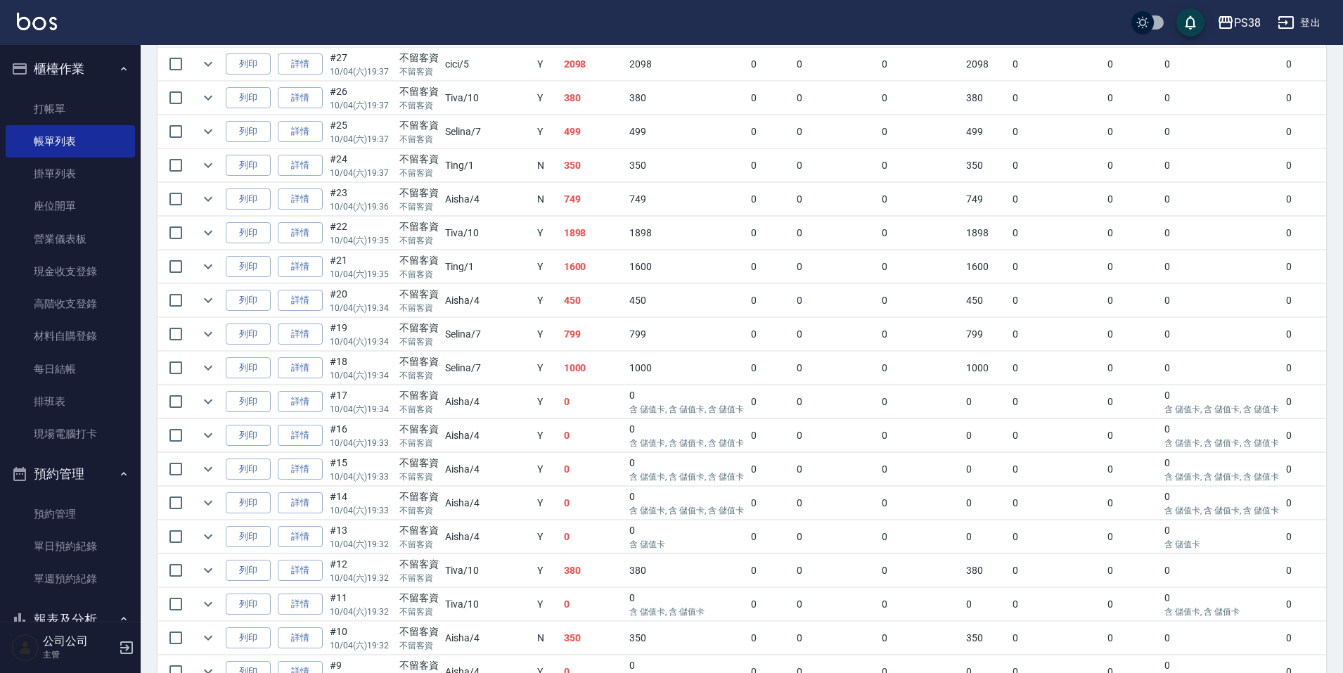
click at [561, 269] on td "1600" at bounding box center [594, 266] width 66 height 33
click at [561, 228] on td "1898" at bounding box center [594, 233] width 66 height 33
click at [561, 195] on td "749" at bounding box center [594, 199] width 66 height 33
click at [561, 170] on td "350" at bounding box center [594, 165] width 66 height 33
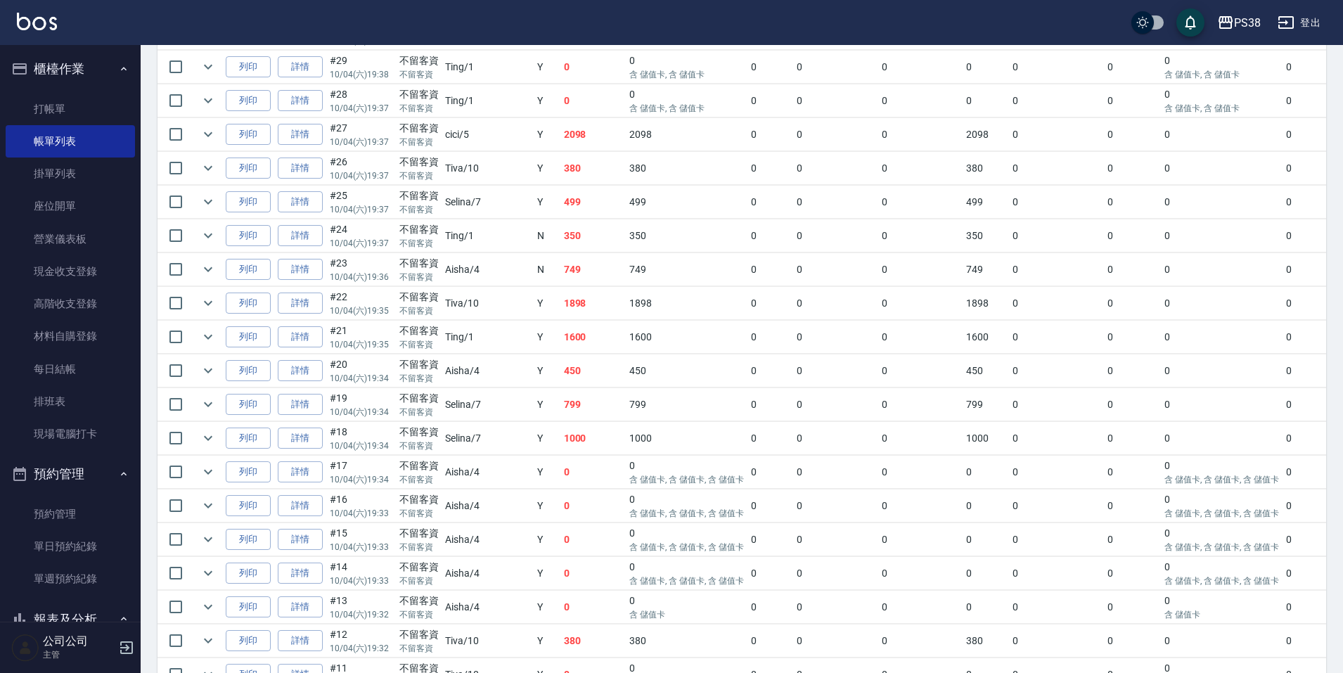
click at [561, 200] on td "499" at bounding box center [594, 202] width 66 height 33
click at [561, 172] on td "380" at bounding box center [594, 168] width 66 height 33
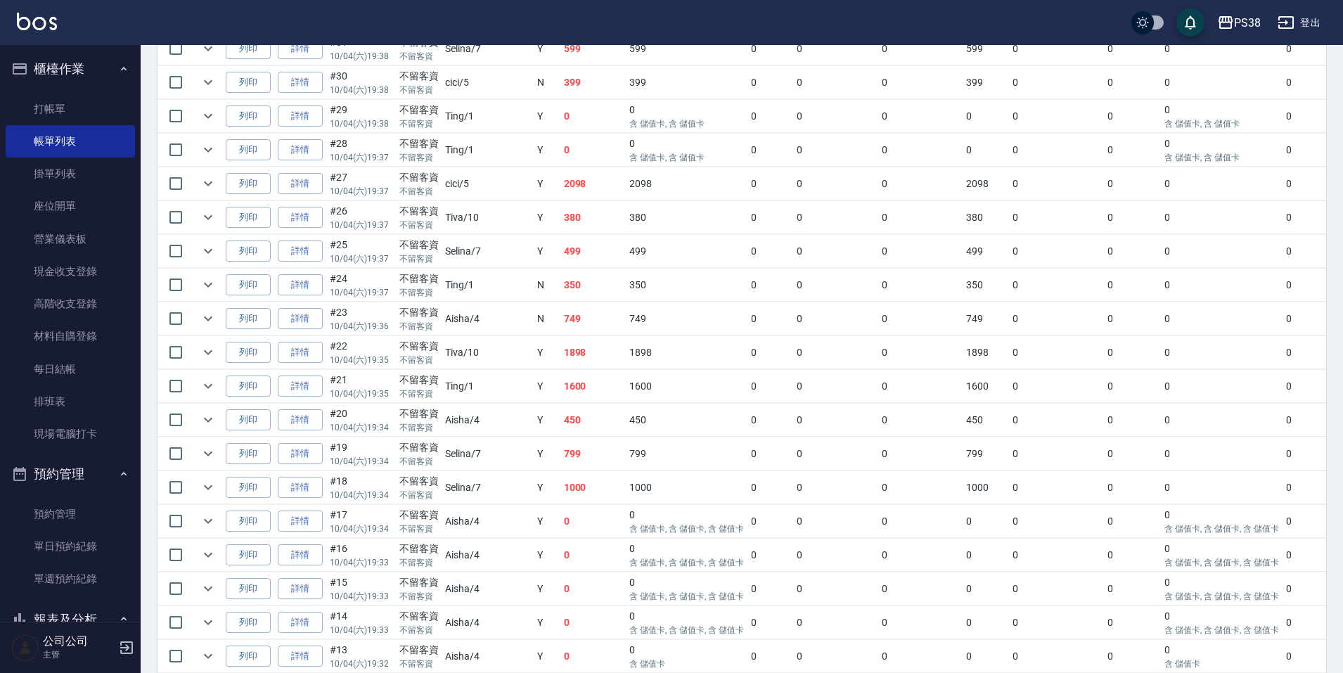
scroll to position [1180, 0]
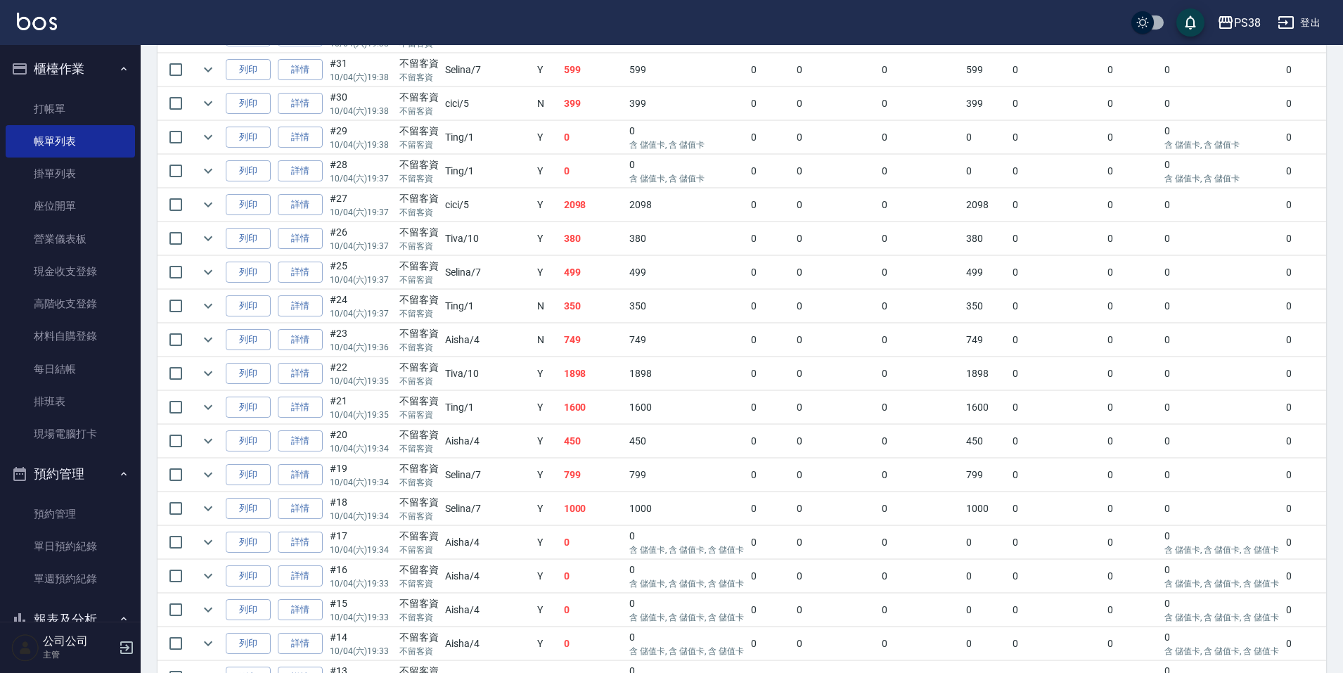
click at [561, 211] on td "2098" at bounding box center [594, 204] width 66 height 33
click at [561, 179] on td "0" at bounding box center [594, 171] width 66 height 33
click at [561, 134] on td "0" at bounding box center [594, 137] width 66 height 33
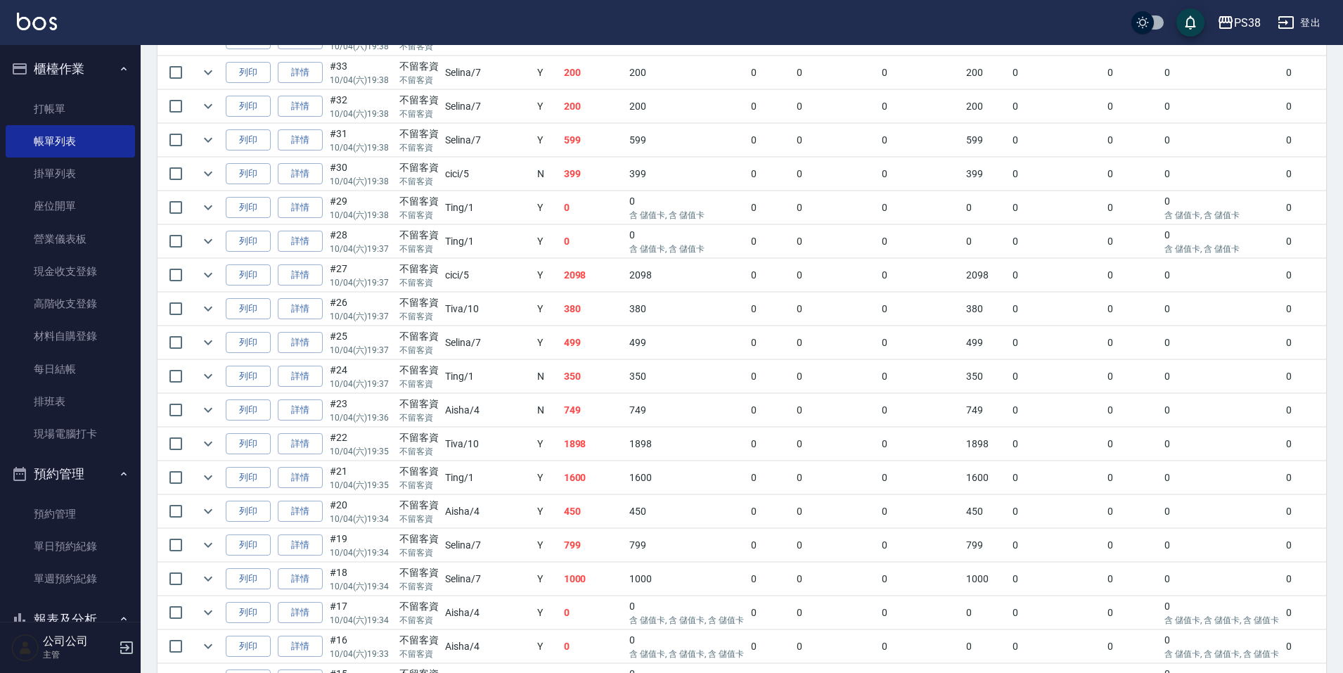
click at [561, 174] on td "399" at bounding box center [594, 174] width 66 height 33
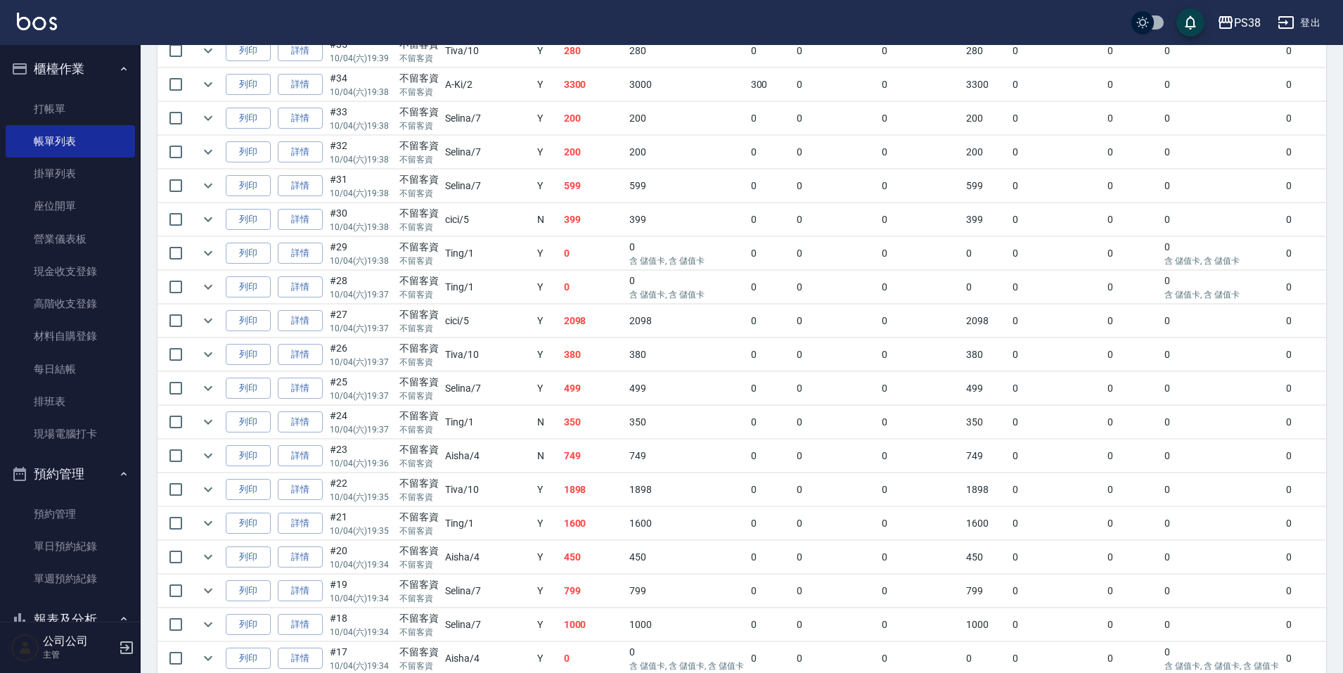
scroll to position [1039, 0]
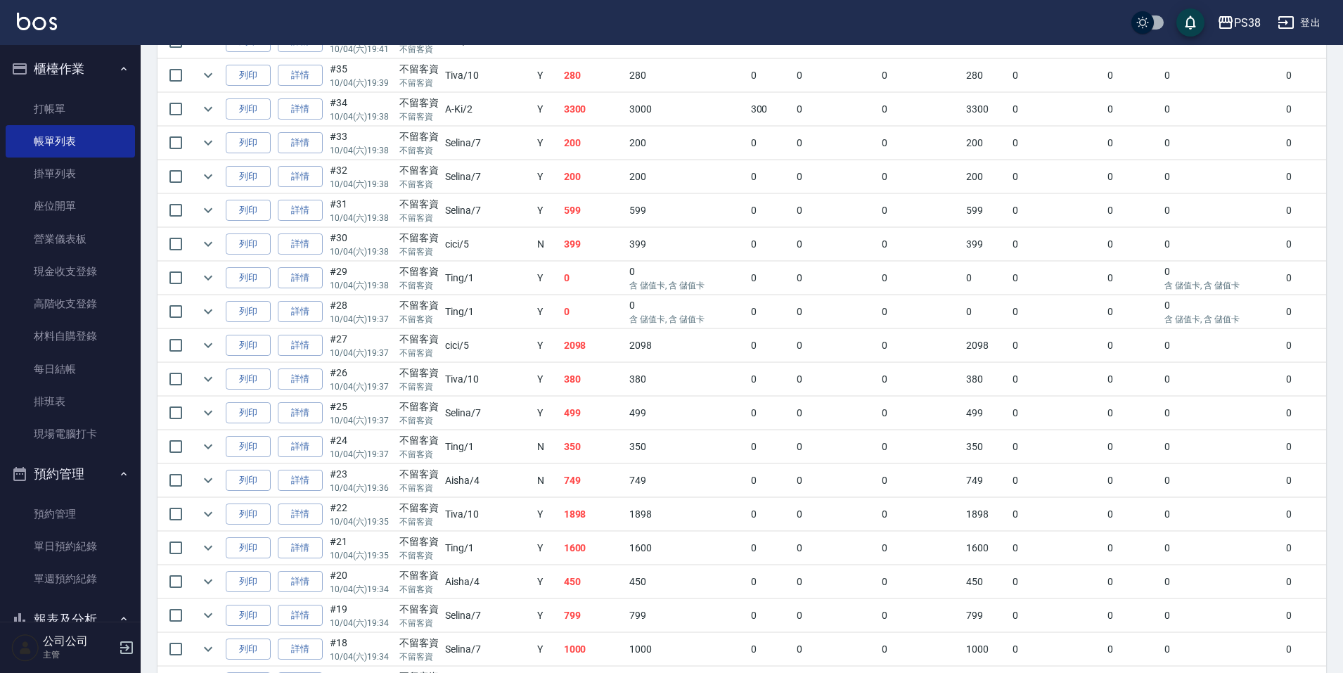
click at [561, 211] on td "599" at bounding box center [594, 210] width 66 height 33
click at [561, 182] on td "200" at bounding box center [594, 176] width 66 height 33
click at [561, 148] on td "200" at bounding box center [594, 143] width 66 height 33
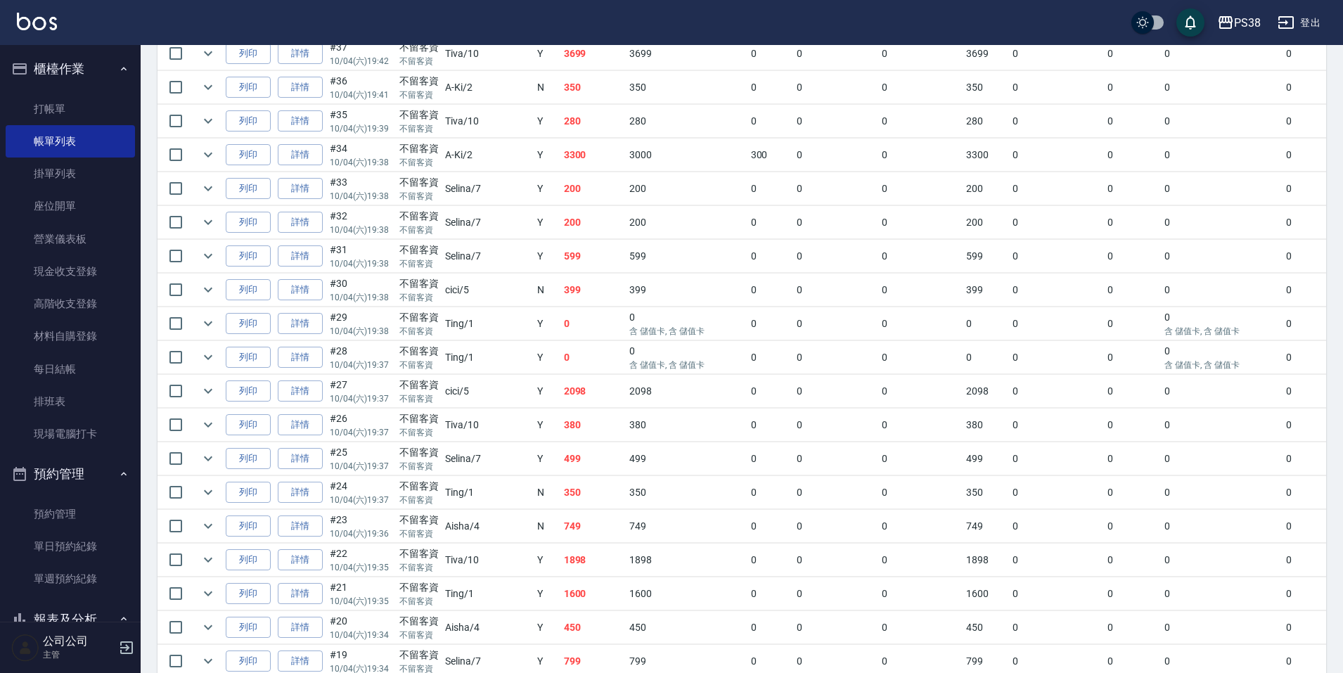
scroll to position [969, 0]
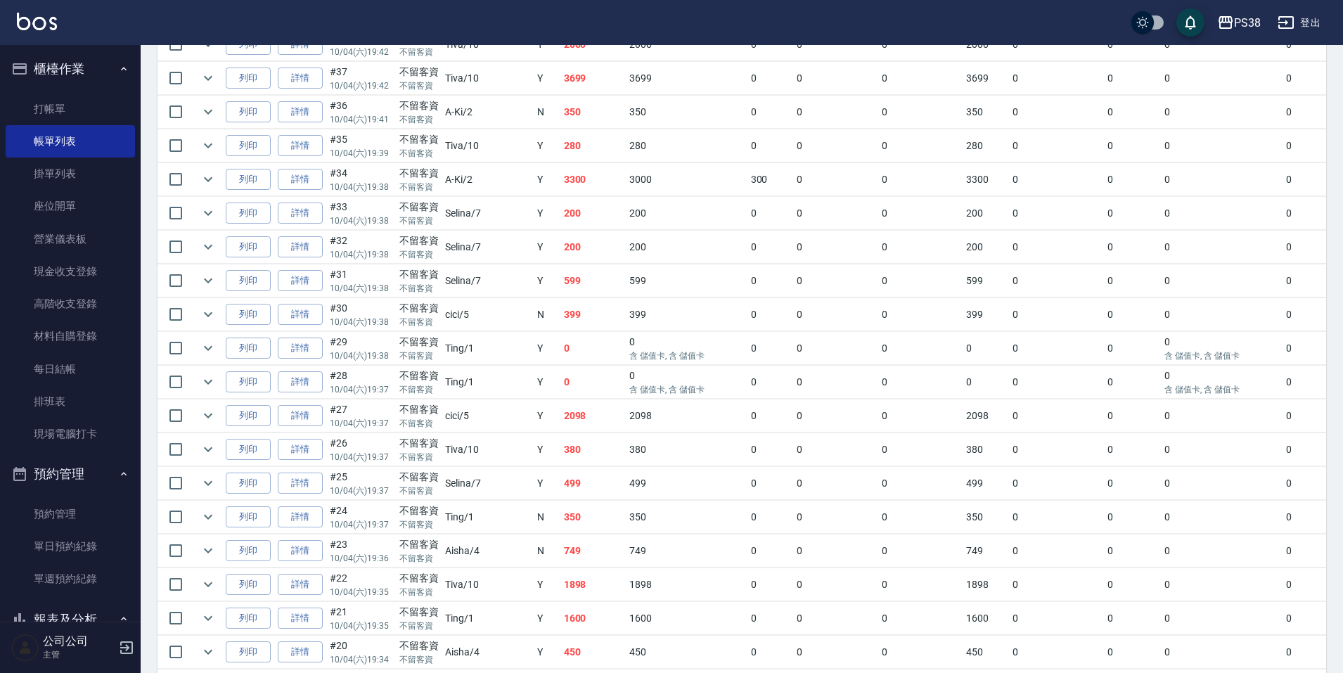
click at [561, 180] on td "3300" at bounding box center [594, 179] width 66 height 33
click at [561, 153] on td "280" at bounding box center [594, 145] width 66 height 33
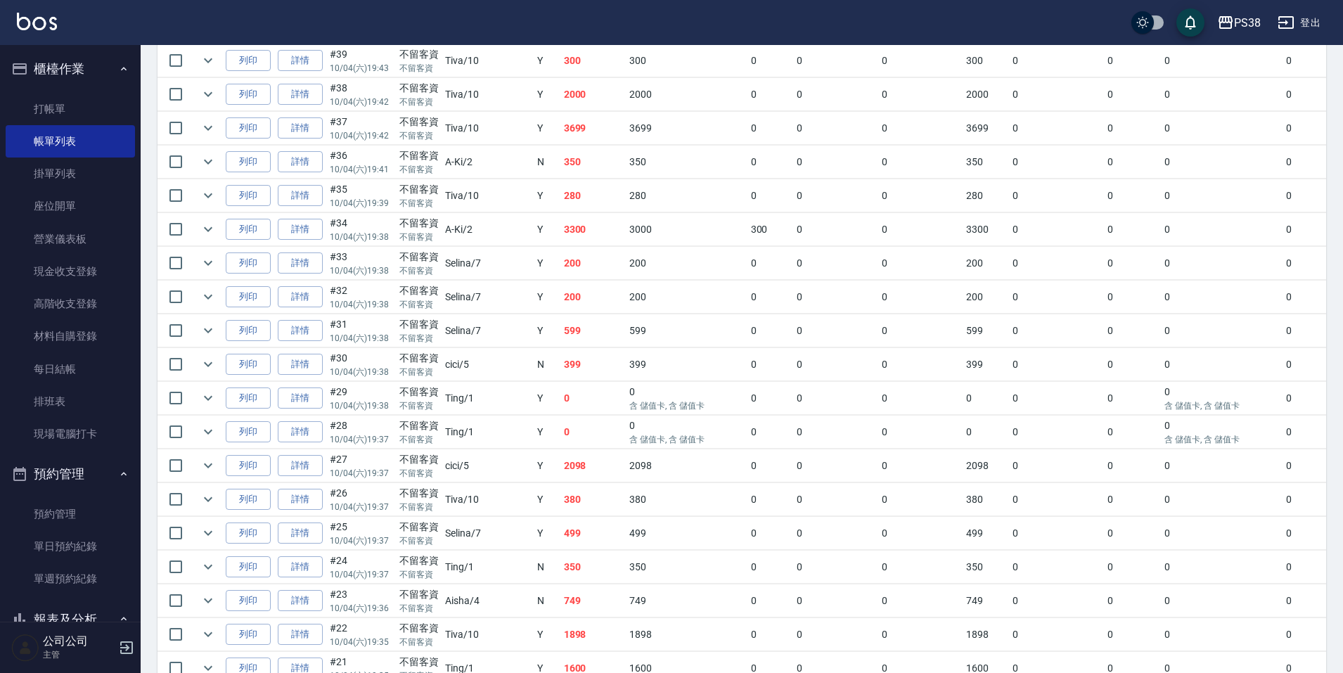
scroll to position [899, 0]
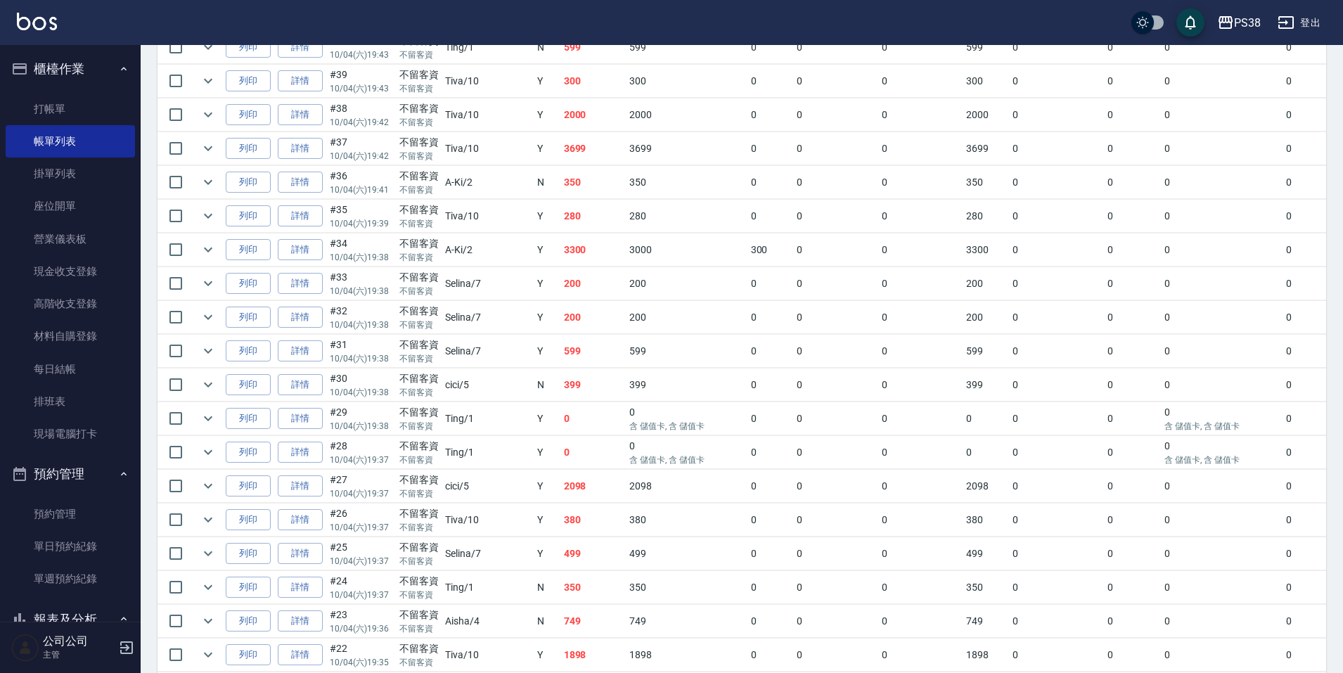
click at [561, 195] on td "350" at bounding box center [594, 182] width 66 height 33
click at [561, 157] on td "3699" at bounding box center [594, 148] width 66 height 33
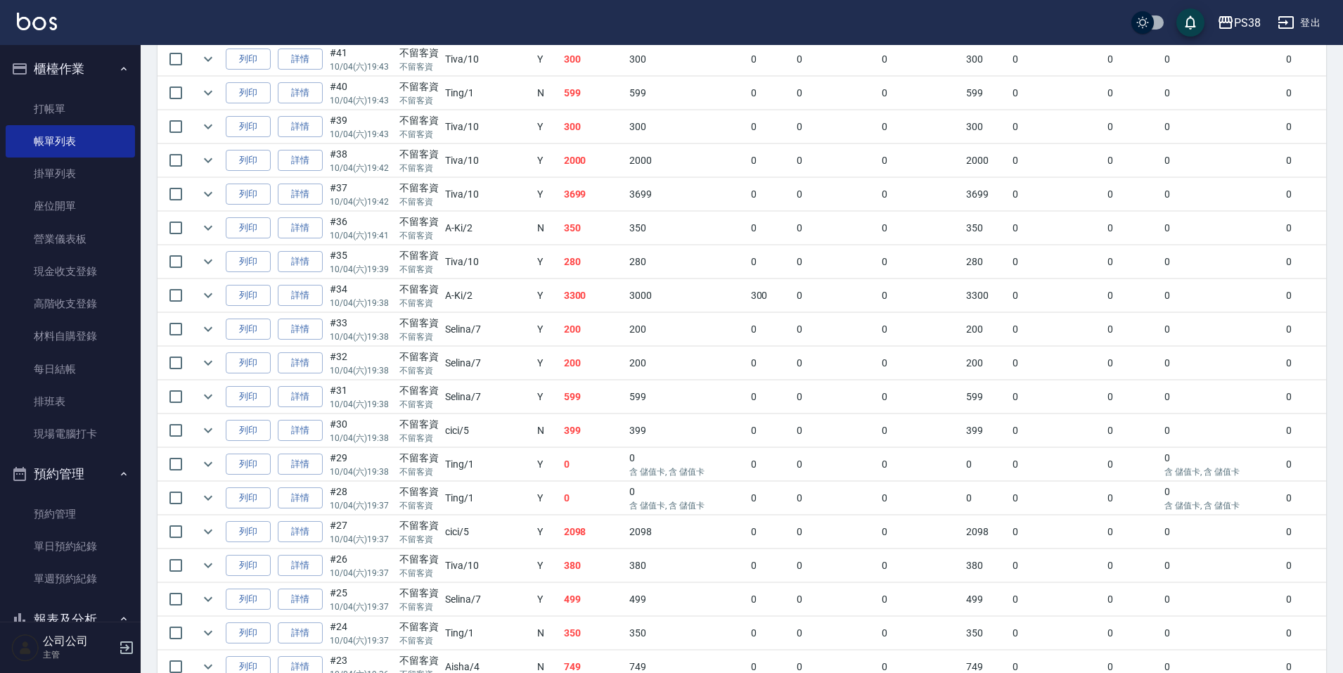
scroll to position [828, 0]
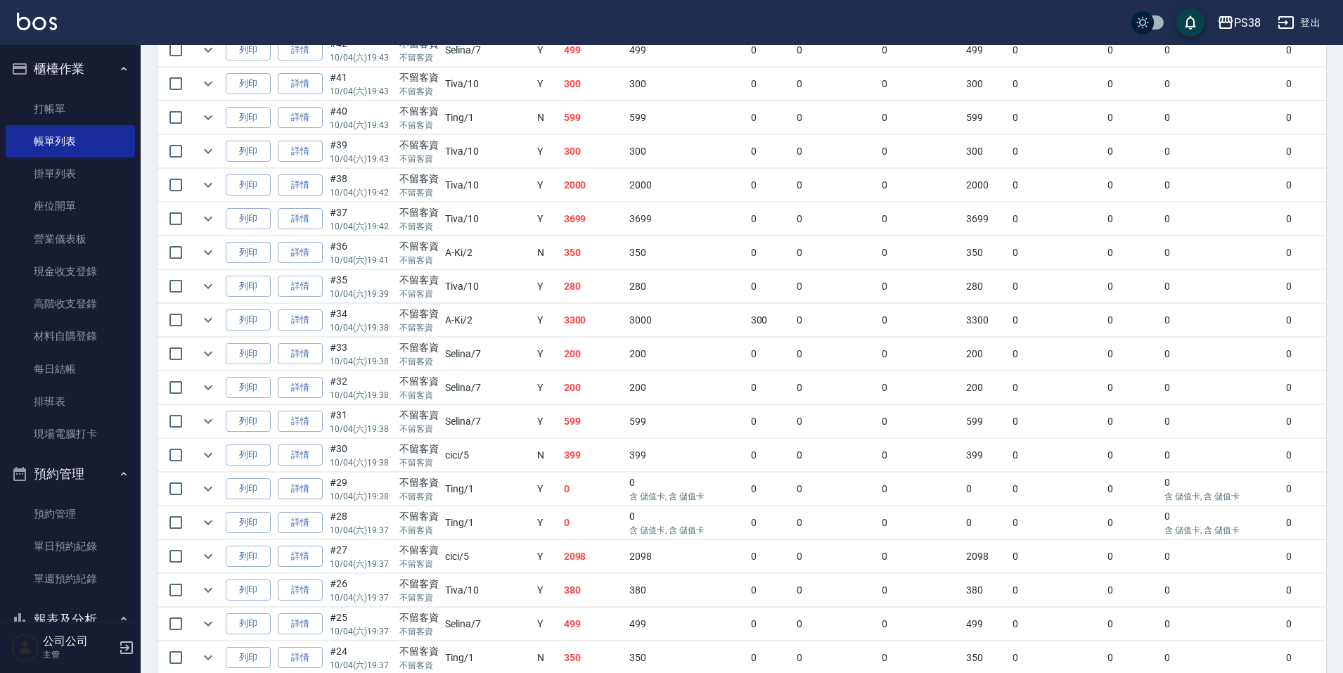
click at [561, 185] on td "2000" at bounding box center [594, 185] width 66 height 33
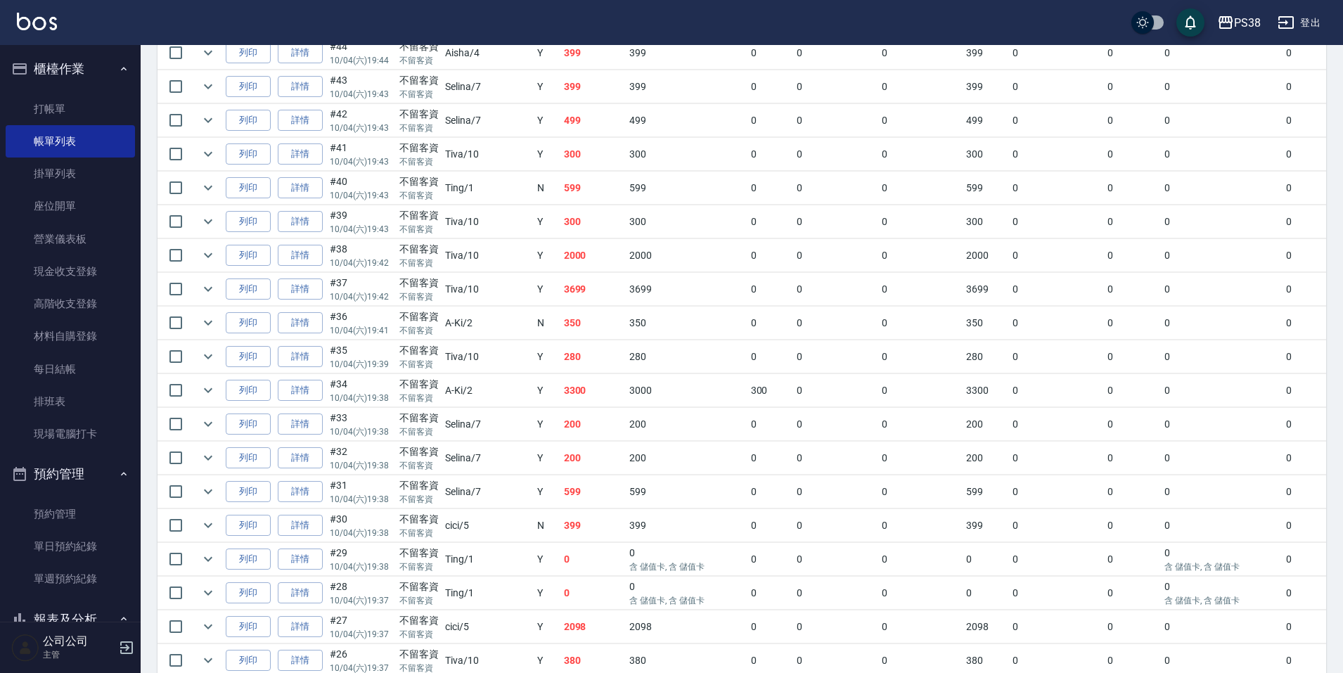
click at [561, 218] on td "300" at bounding box center [594, 221] width 66 height 33
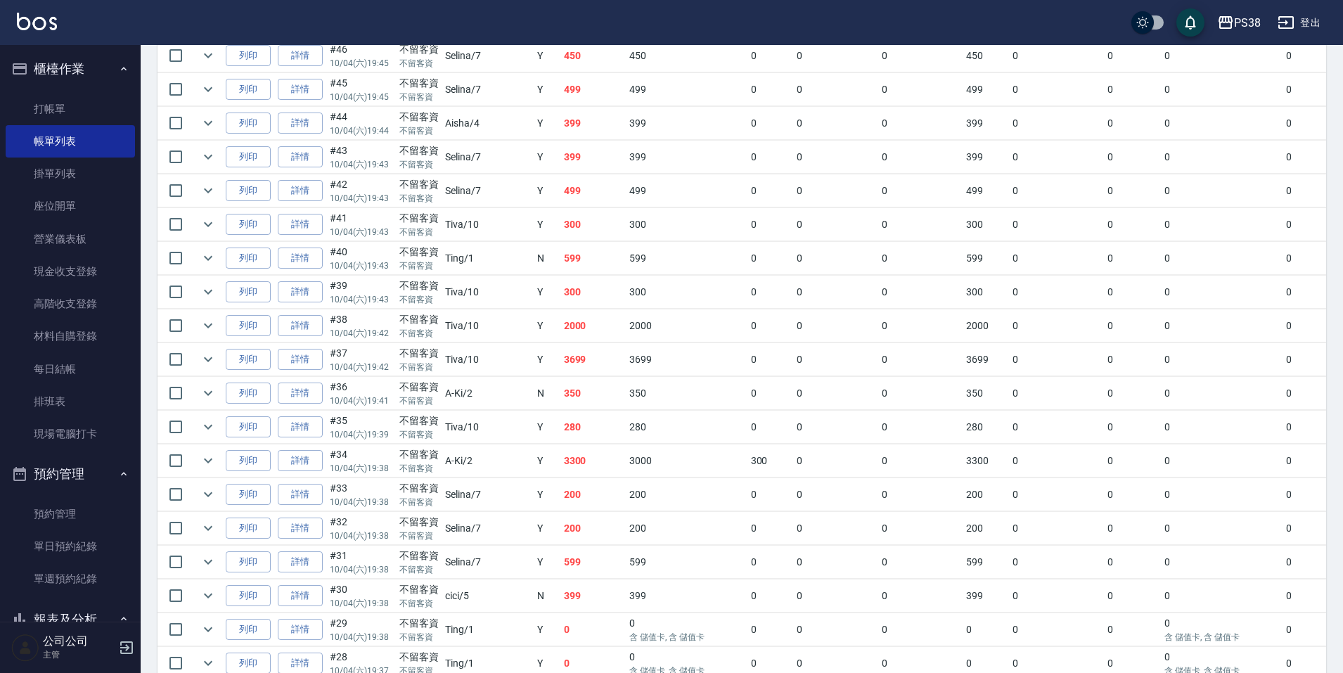
click at [561, 257] on td "599" at bounding box center [594, 258] width 66 height 33
click at [561, 224] on td "300" at bounding box center [594, 224] width 66 height 33
click at [561, 203] on td "499" at bounding box center [594, 190] width 66 height 33
click at [561, 229] on td "399" at bounding box center [594, 227] width 66 height 33
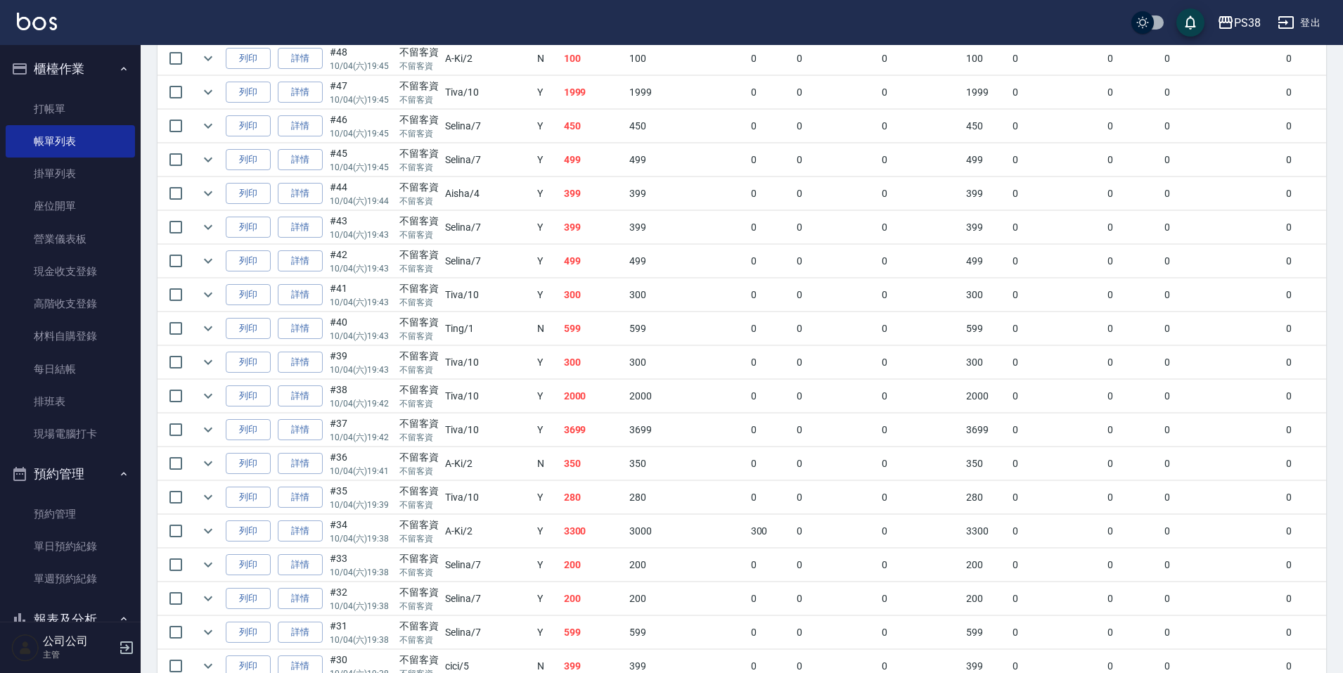
click at [561, 199] on td "399" at bounding box center [594, 193] width 66 height 33
click at [561, 165] on td "499" at bounding box center [594, 159] width 66 height 33
click at [561, 122] on td "450" at bounding box center [594, 126] width 66 height 33
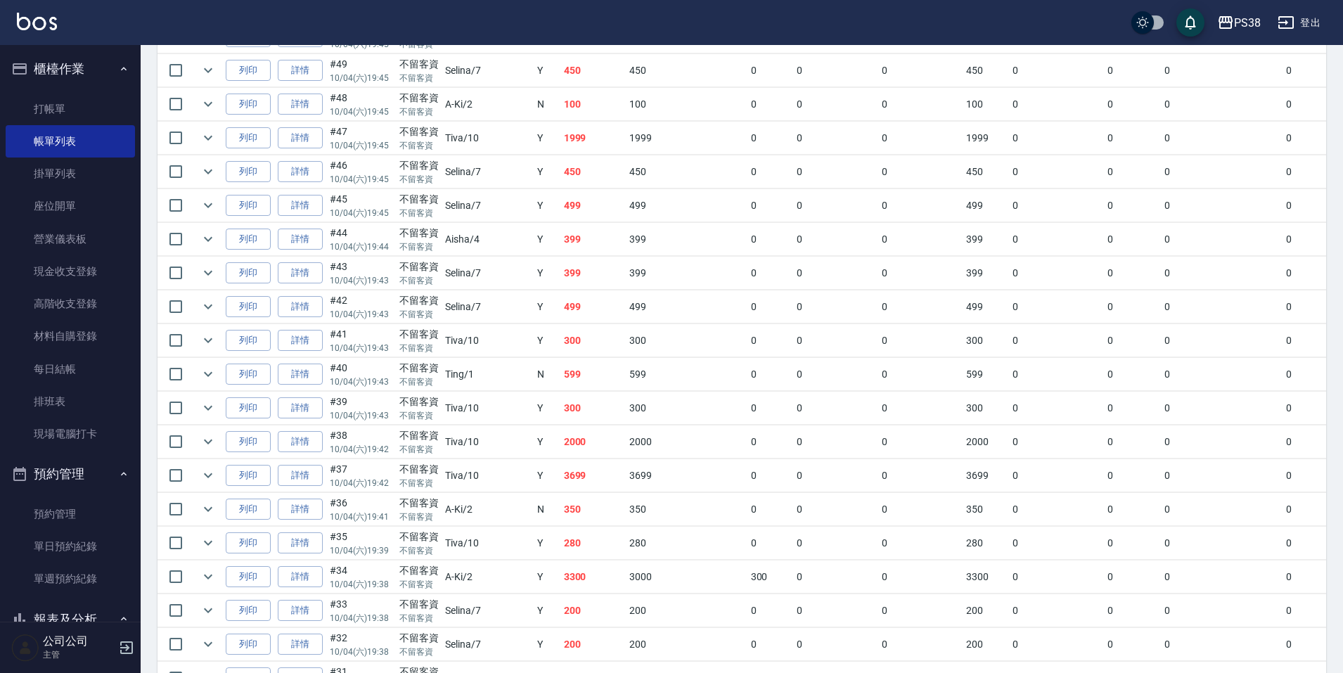
scroll to position [547, 0]
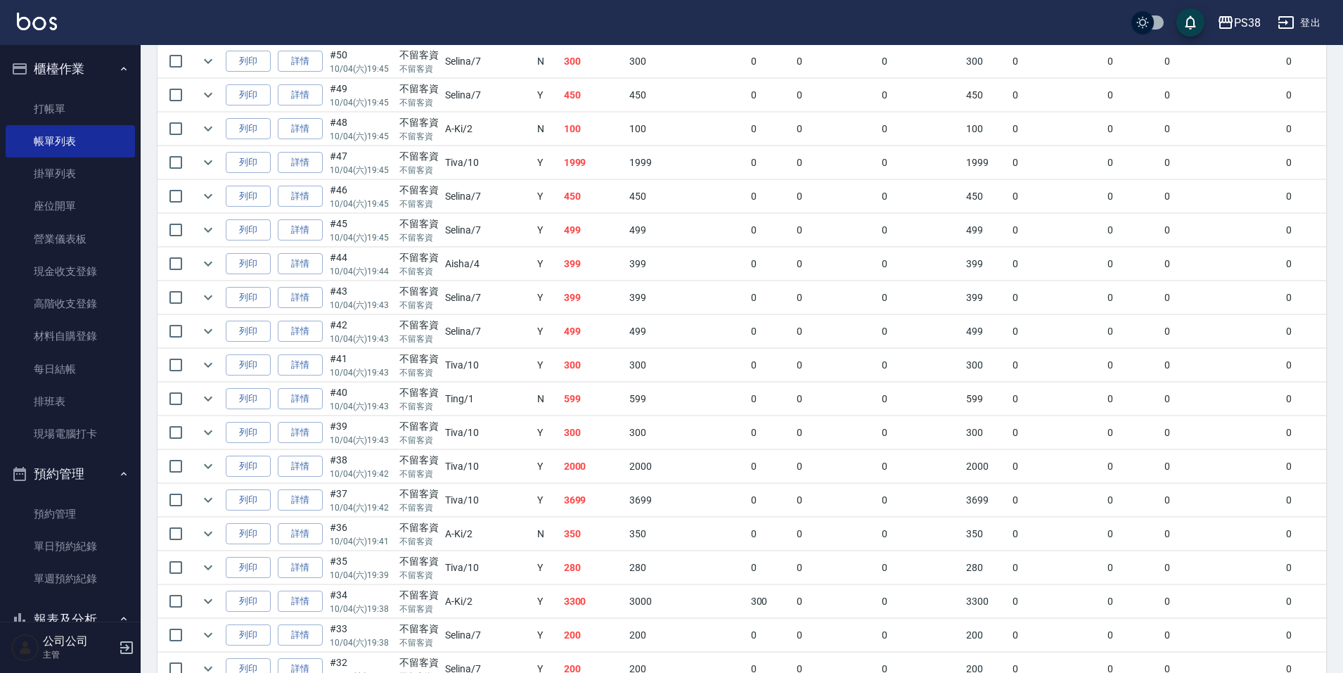
click at [561, 160] on td "1999" at bounding box center [594, 162] width 66 height 33
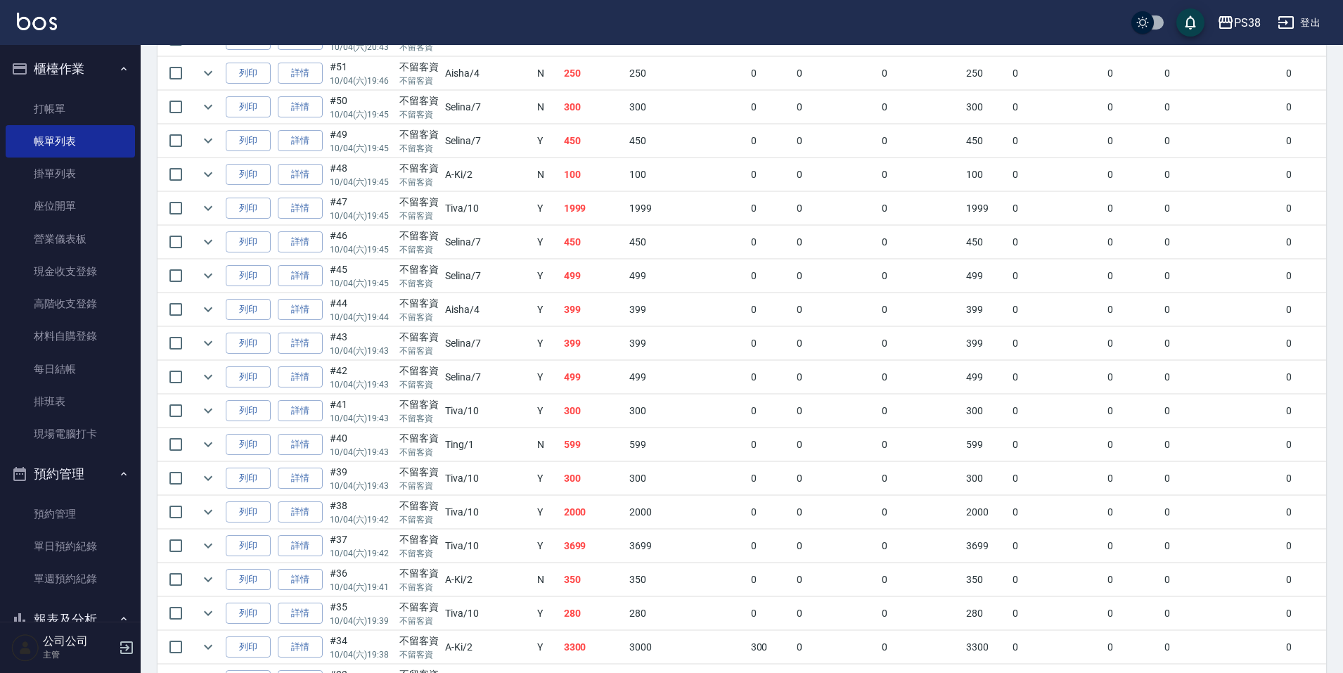
scroll to position [477, 0]
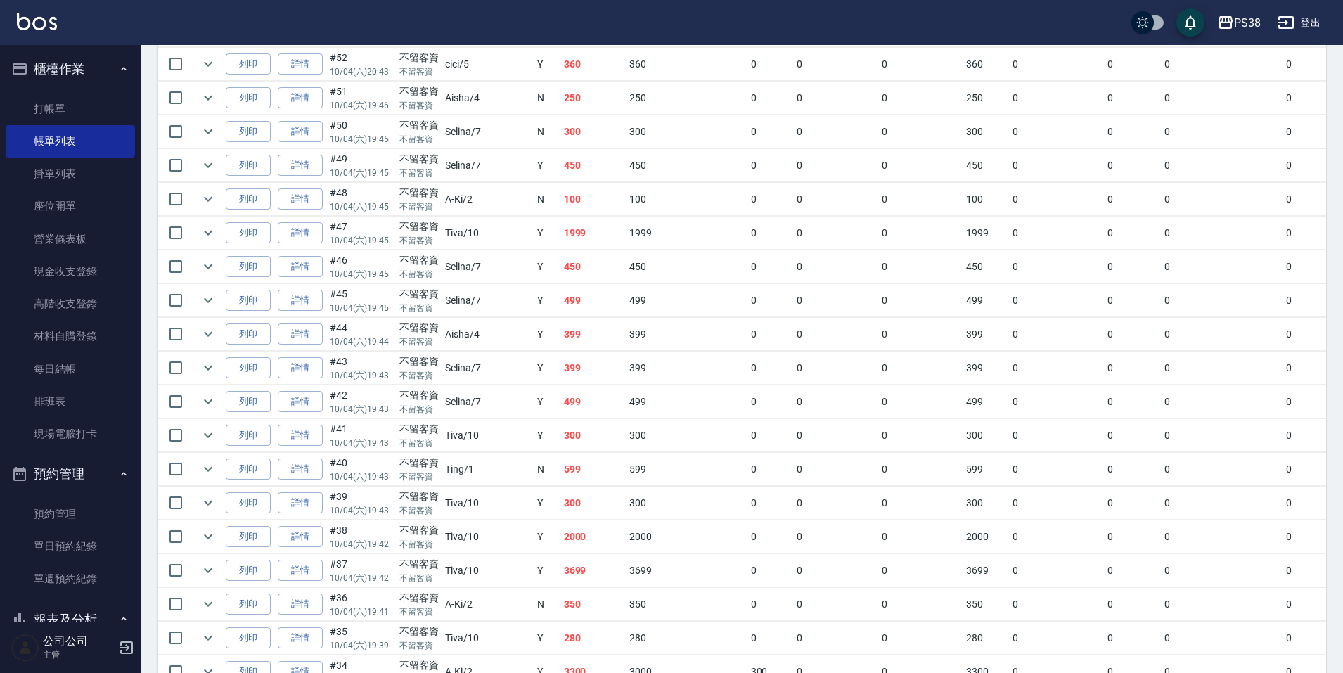
click at [561, 207] on td "100" at bounding box center [594, 199] width 66 height 33
click at [561, 262] on td "100" at bounding box center [594, 269] width 66 height 33
click at [561, 250] on td "450" at bounding box center [594, 235] width 66 height 33
click at [310, 238] on link "詳情" at bounding box center [300, 236] width 45 height 22
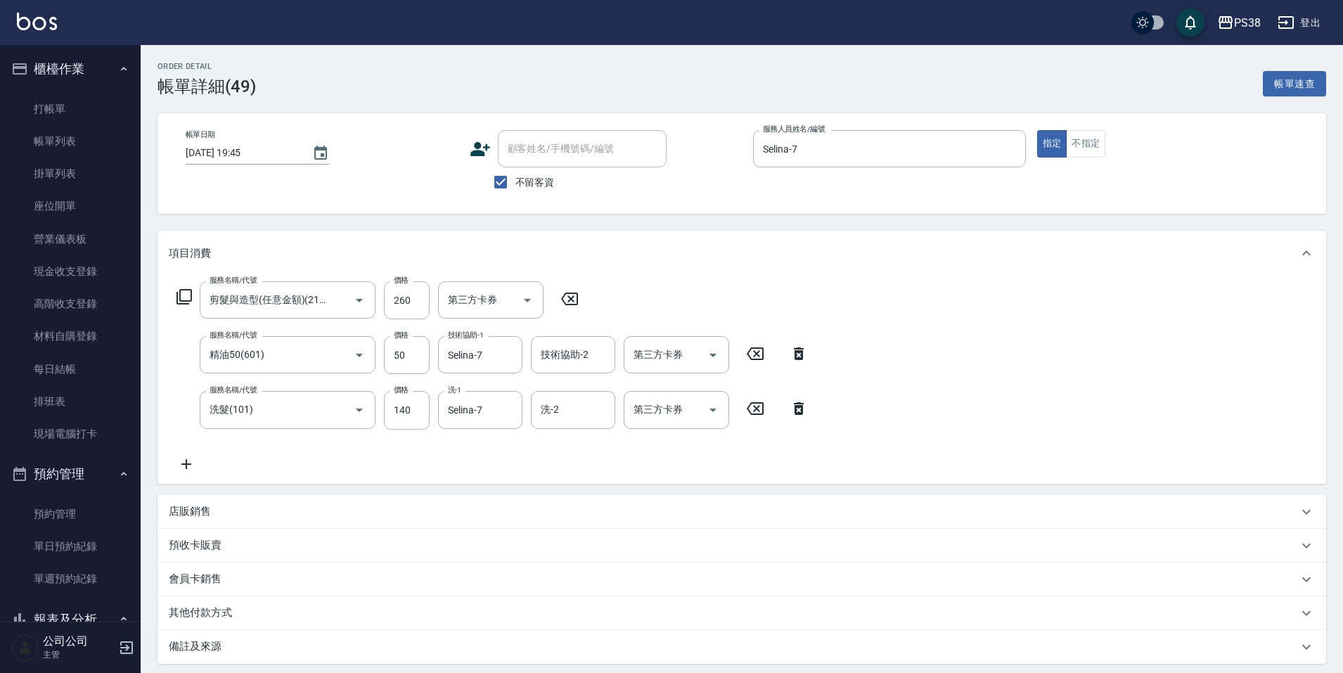
click at [812, 406] on icon at bounding box center [798, 408] width 35 height 17
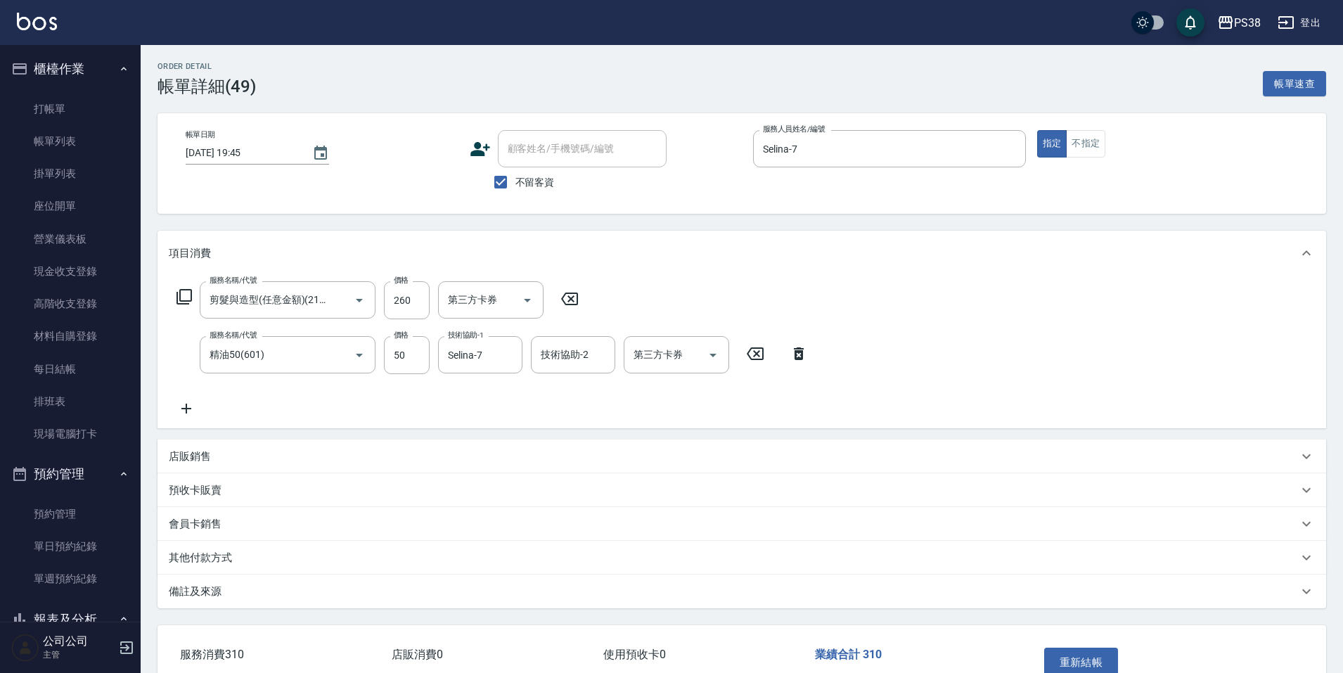
click at [802, 356] on icon at bounding box center [799, 353] width 10 height 13
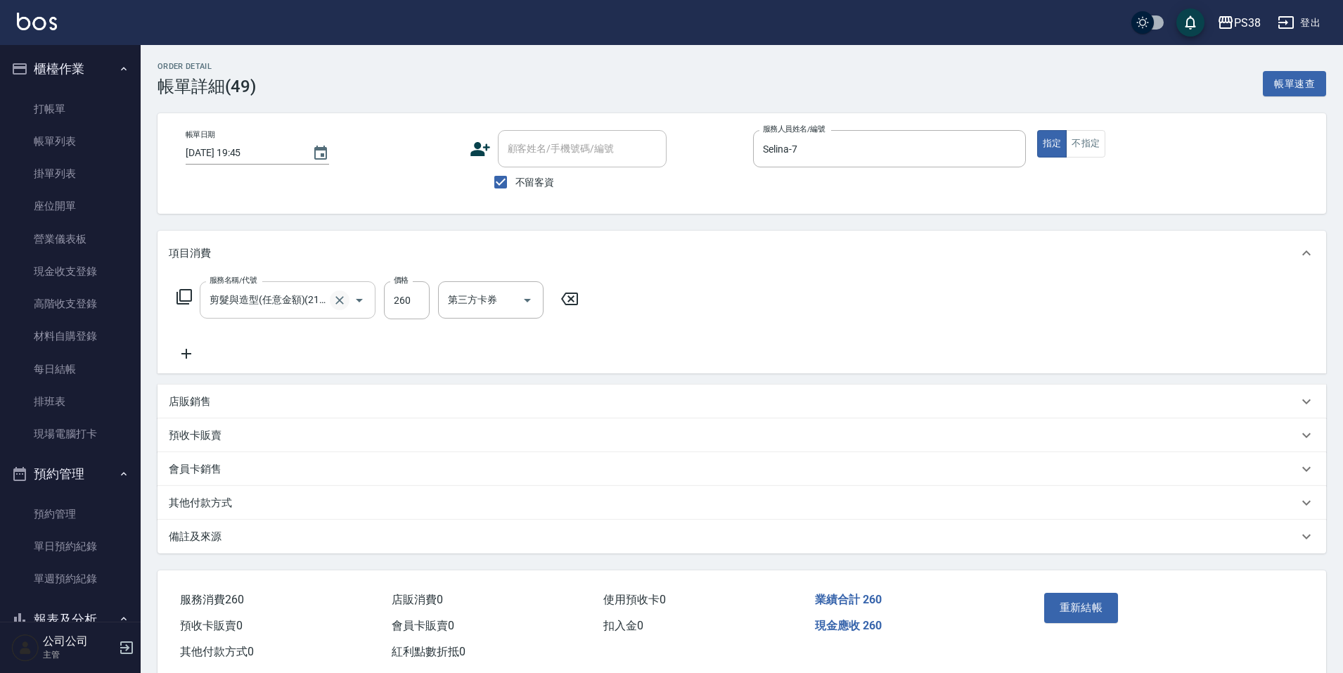
click at [340, 300] on icon "Clear" at bounding box center [339, 300] width 8 height 8
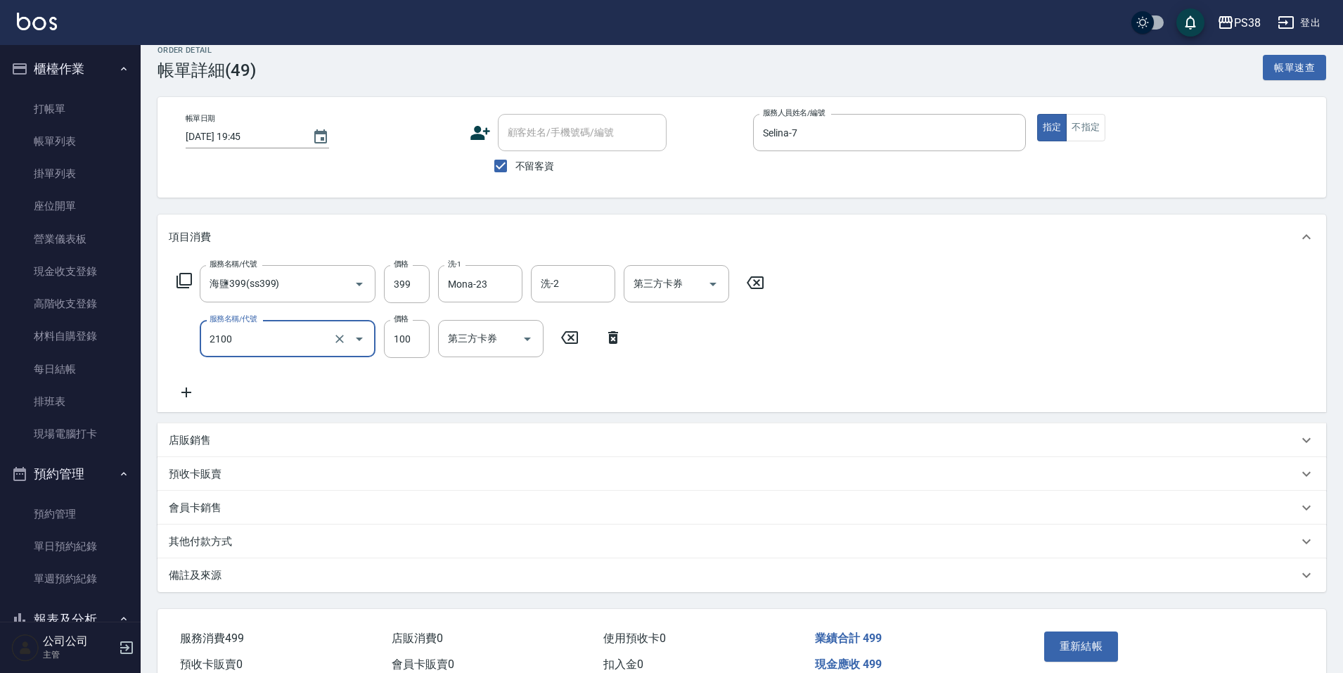
scroll to position [87, 0]
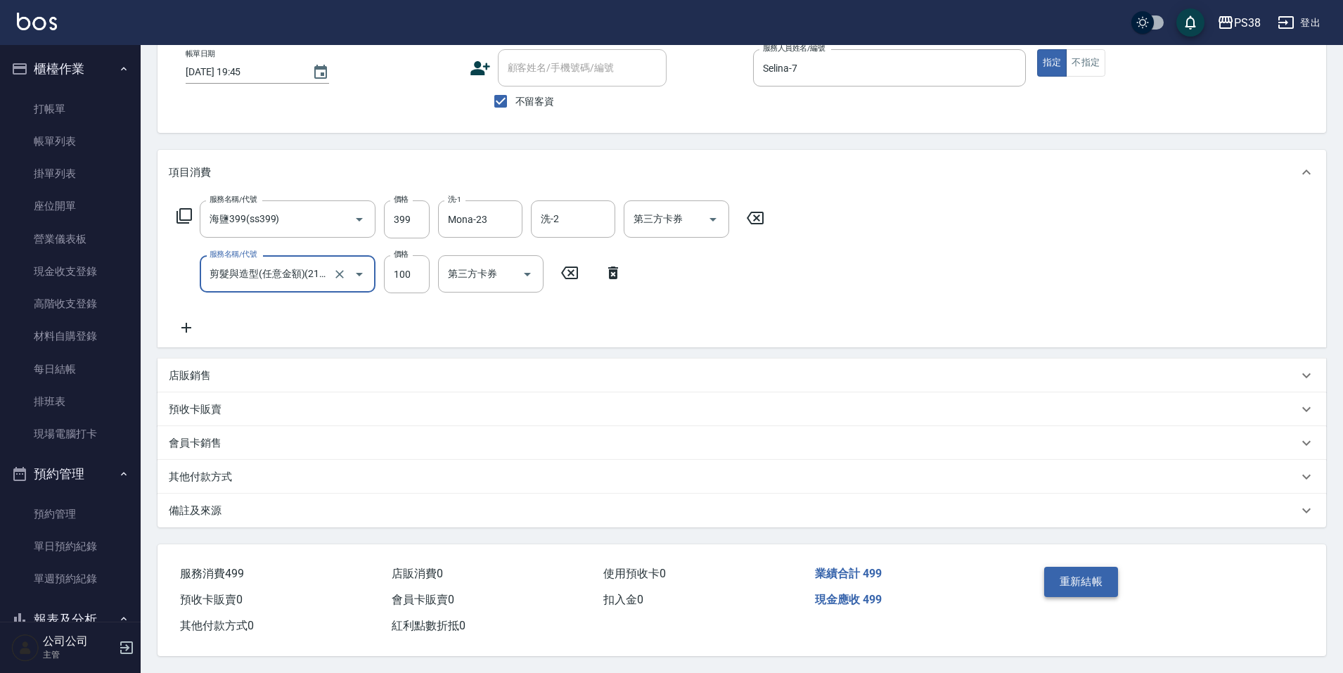
click at [1059, 570] on button "重新結帳" at bounding box center [1081, 582] width 75 height 30
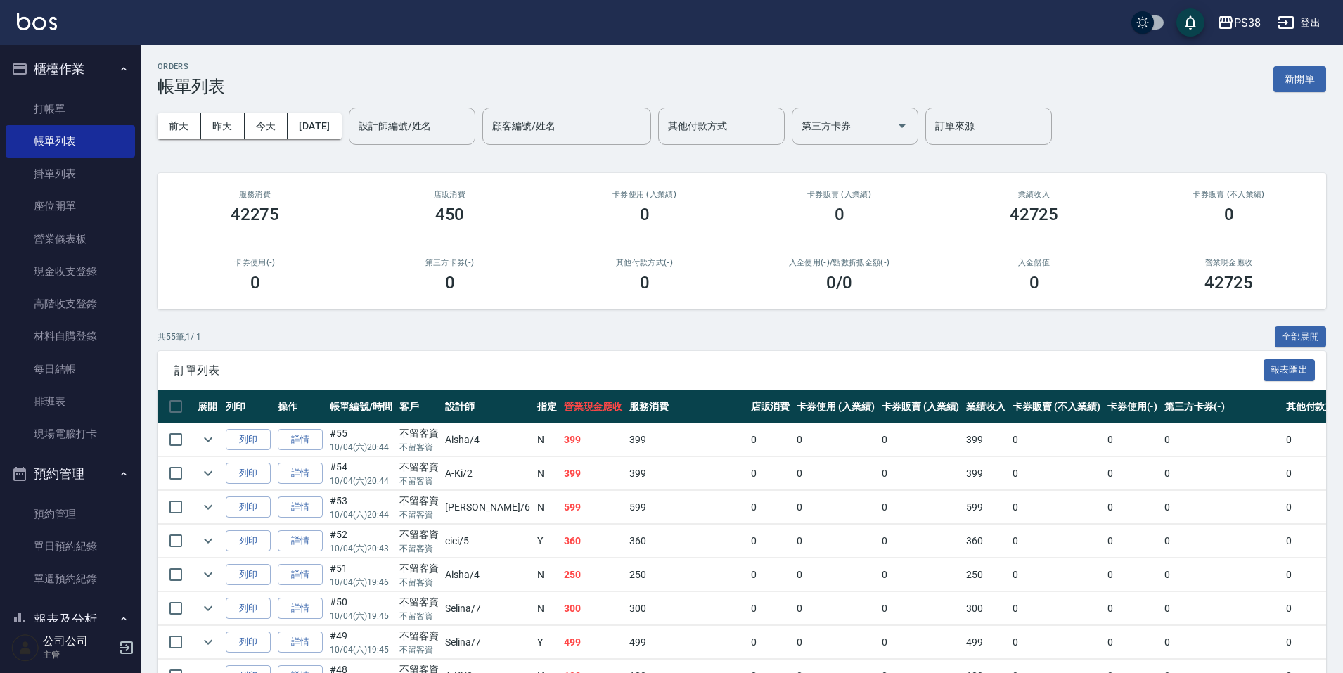
scroll to position [281, 0]
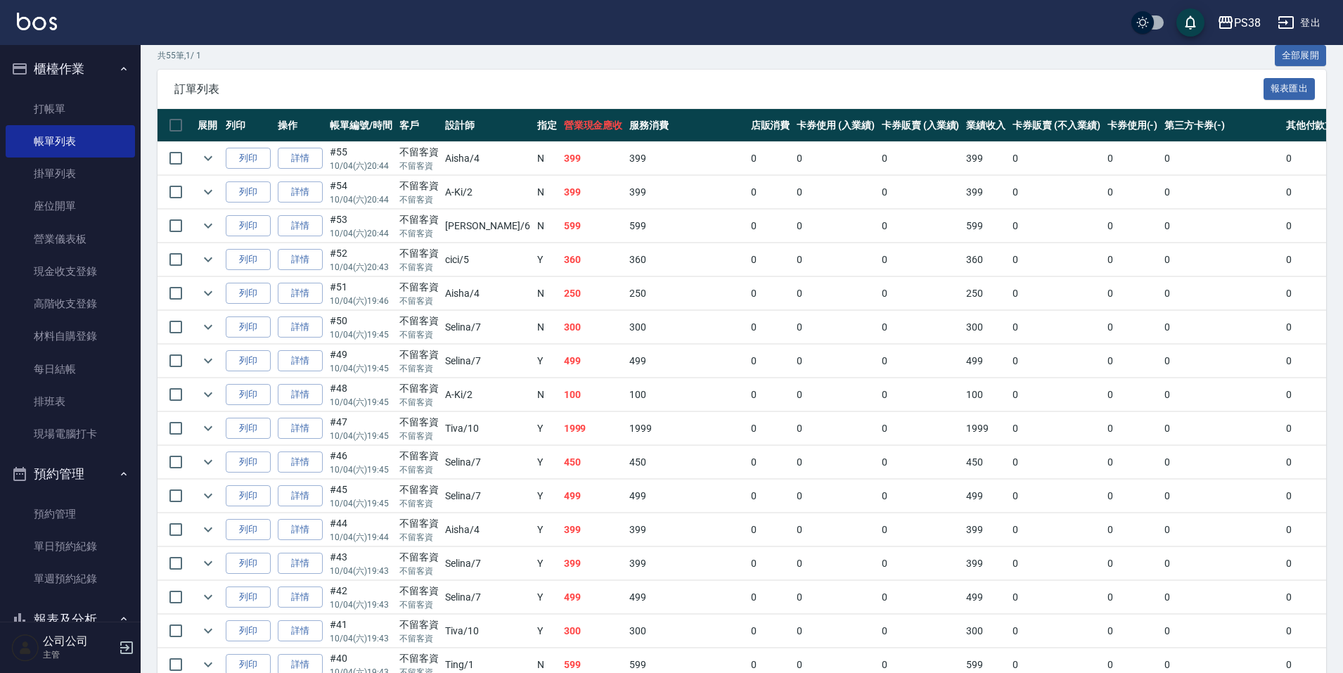
click at [561, 364] on td "499" at bounding box center [594, 361] width 66 height 33
click at [561, 337] on td "300" at bounding box center [594, 327] width 66 height 33
click at [561, 362] on td "499" at bounding box center [594, 361] width 66 height 33
click at [310, 318] on link "詳情" at bounding box center [300, 327] width 45 height 22
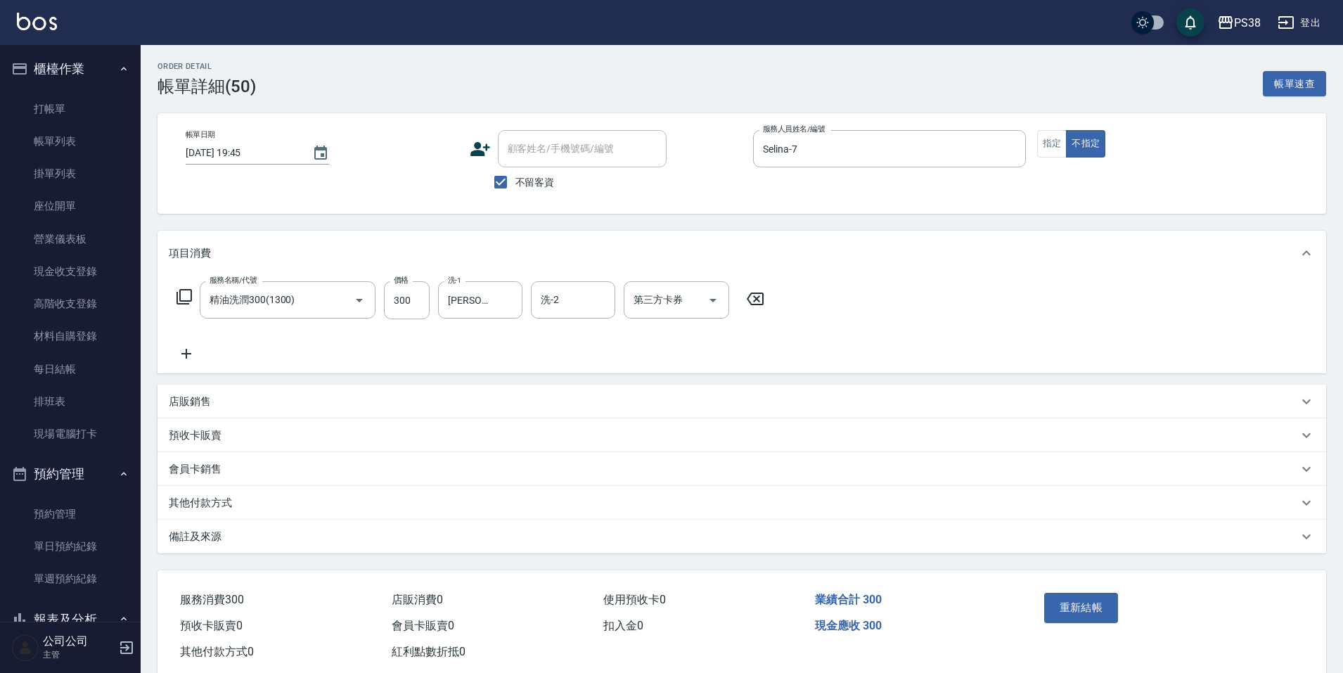
click at [196, 351] on icon at bounding box center [186, 353] width 35 height 17
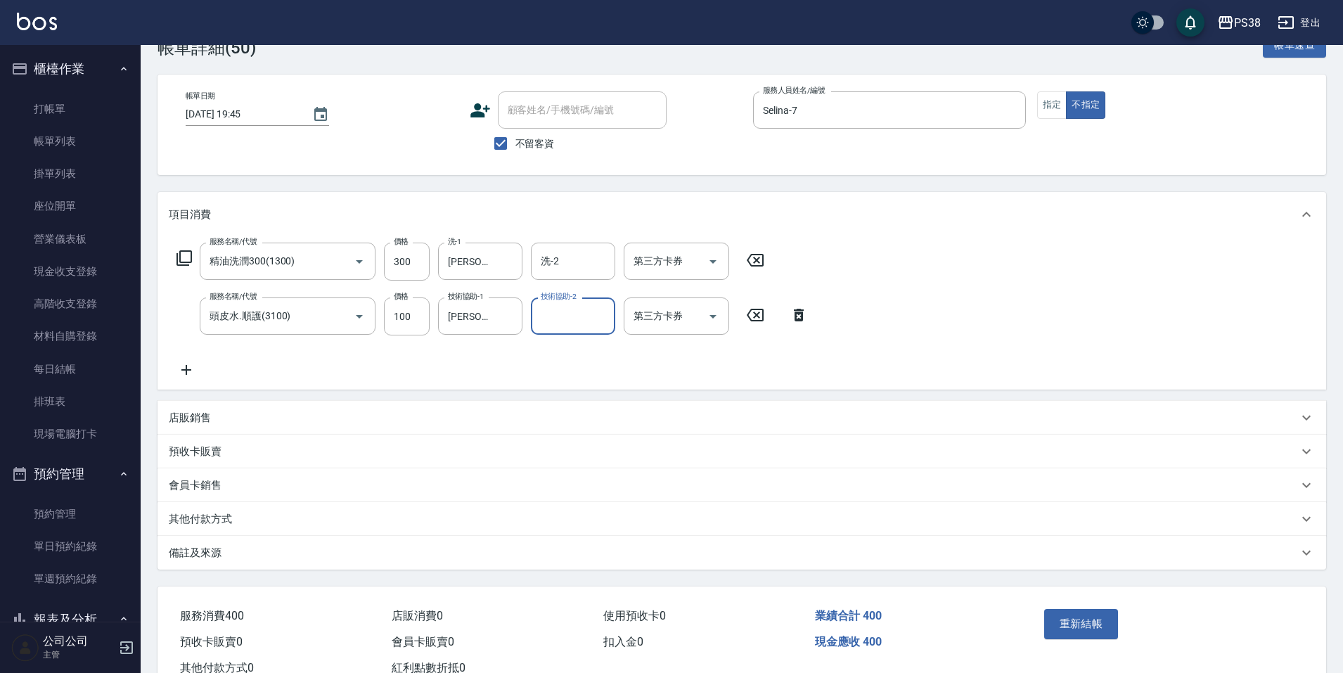
scroll to position [70, 0]
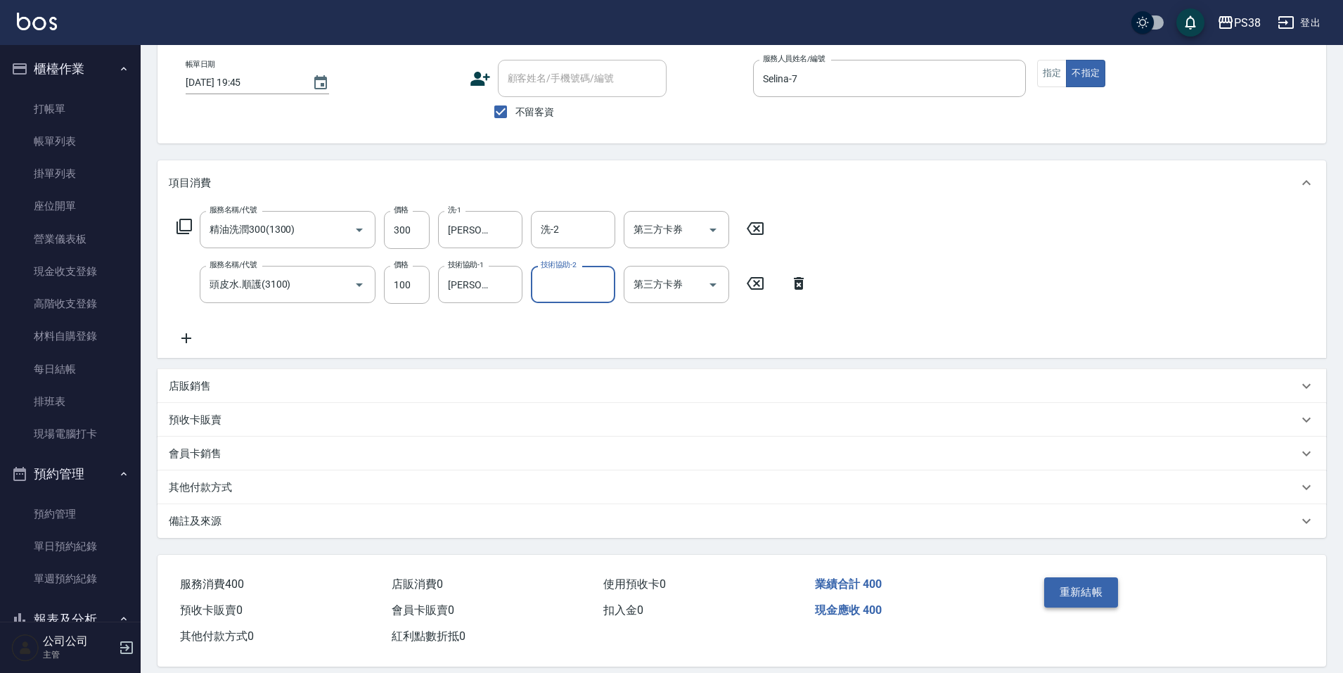
click at [1095, 589] on button "重新結帳" at bounding box center [1081, 592] width 75 height 30
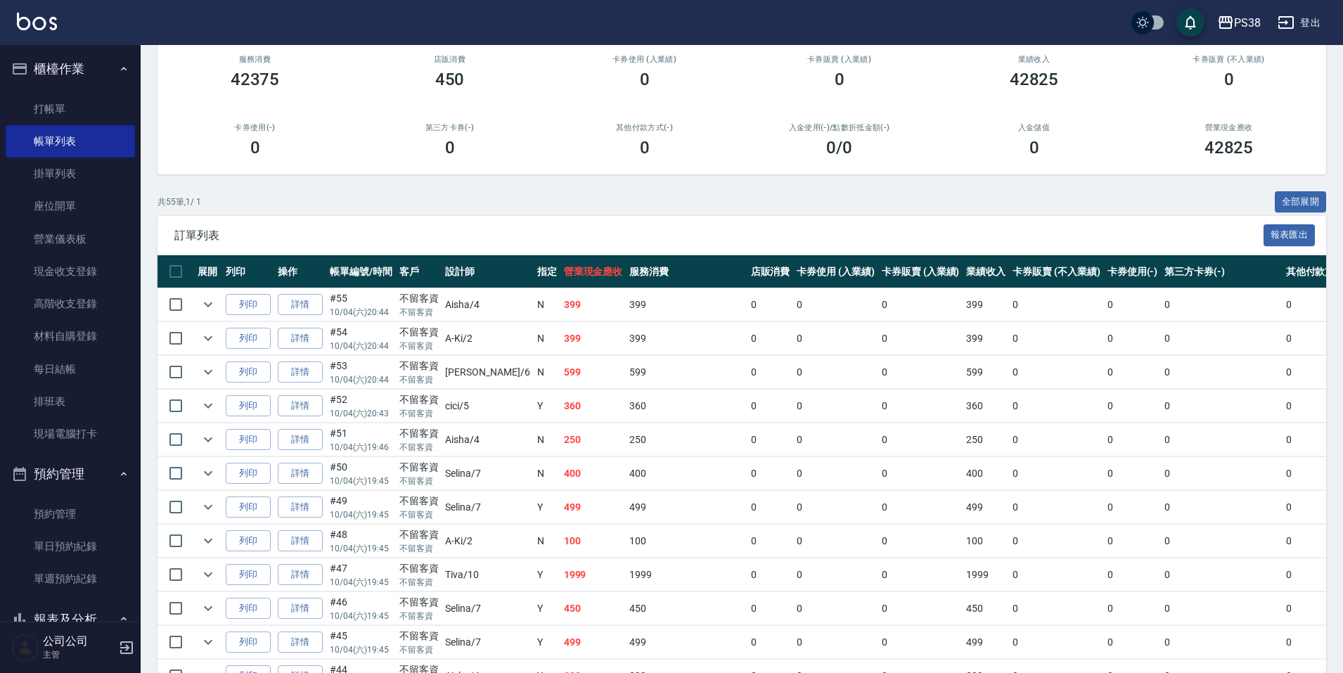
scroll to position [141, 0]
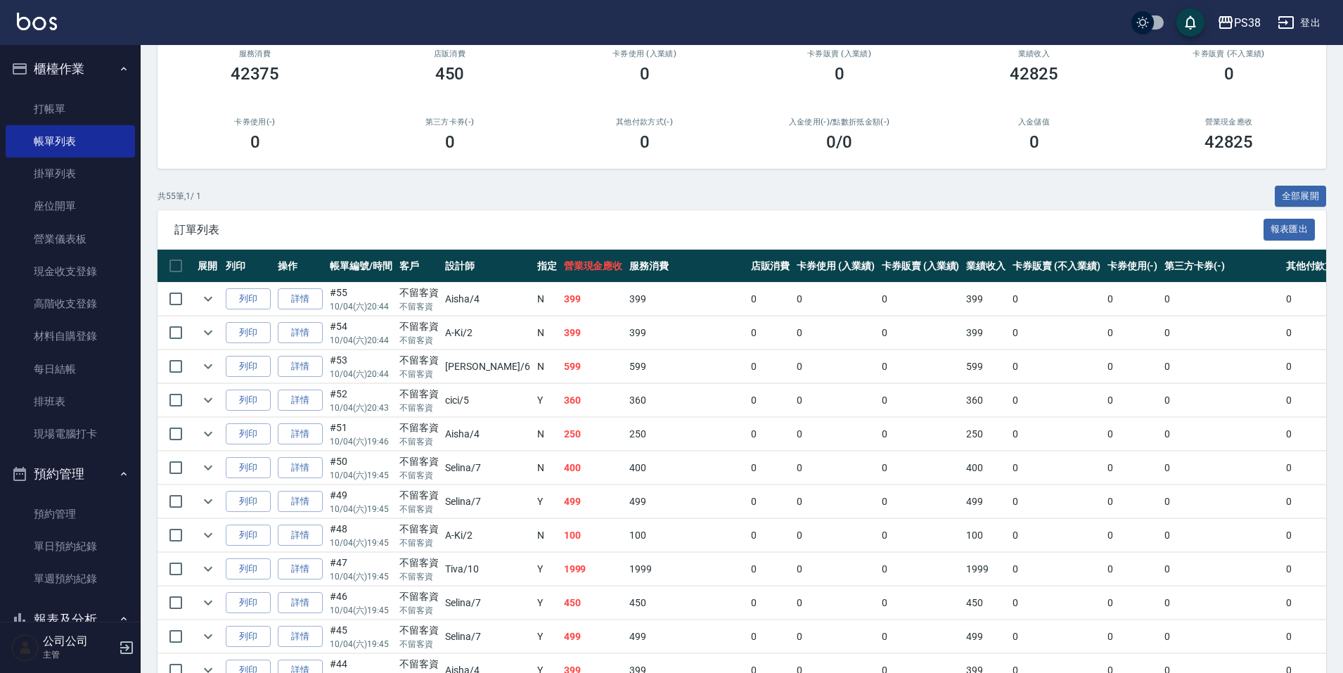
click at [561, 443] on td "250" at bounding box center [594, 434] width 66 height 33
click at [561, 406] on td "360" at bounding box center [594, 400] width 66 height 33
click at [561, 361] on td "599" at bounding box center [594, 366] width 66 height 33
click at [31, 367] on link "每日結帳" at bounding box center [70, 369] width 129 height 32
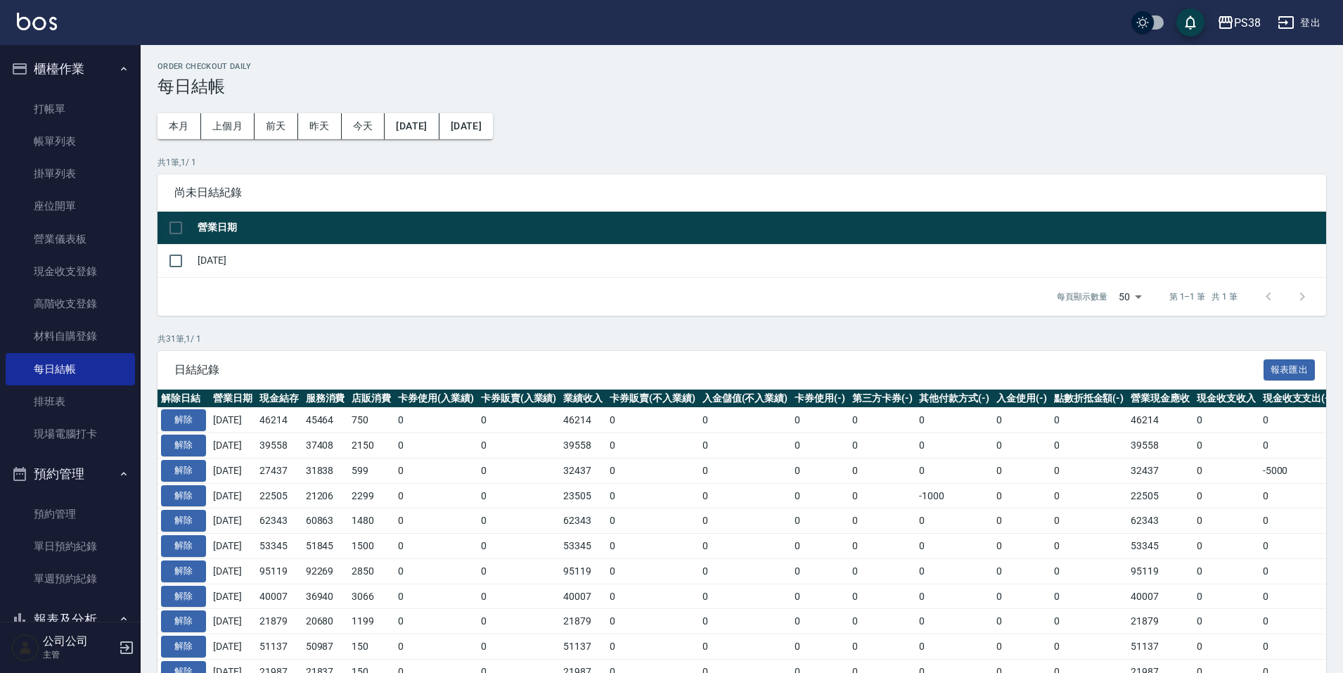
click at [181, 232] on input "checkbox" at bounding box center [176, 228] width 30 height 30
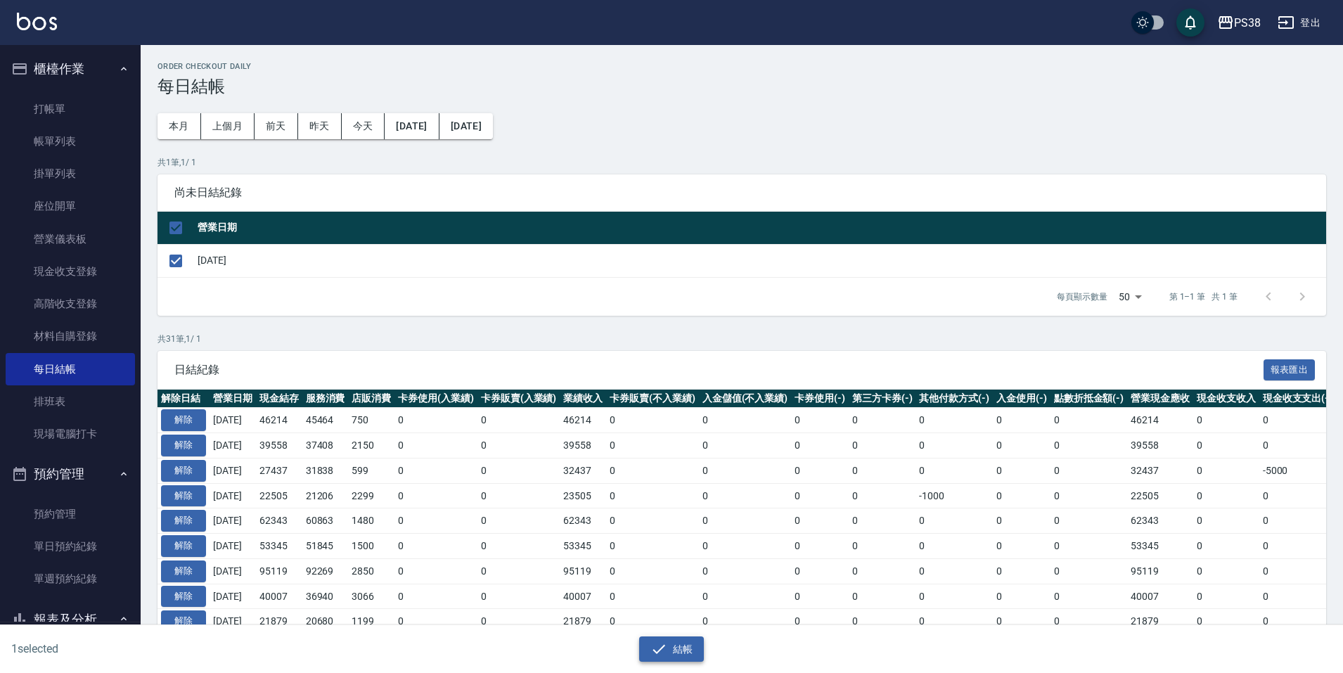
click at [681, 646] on button "結帳" at bounding box center [671, 649] width 65 height 26
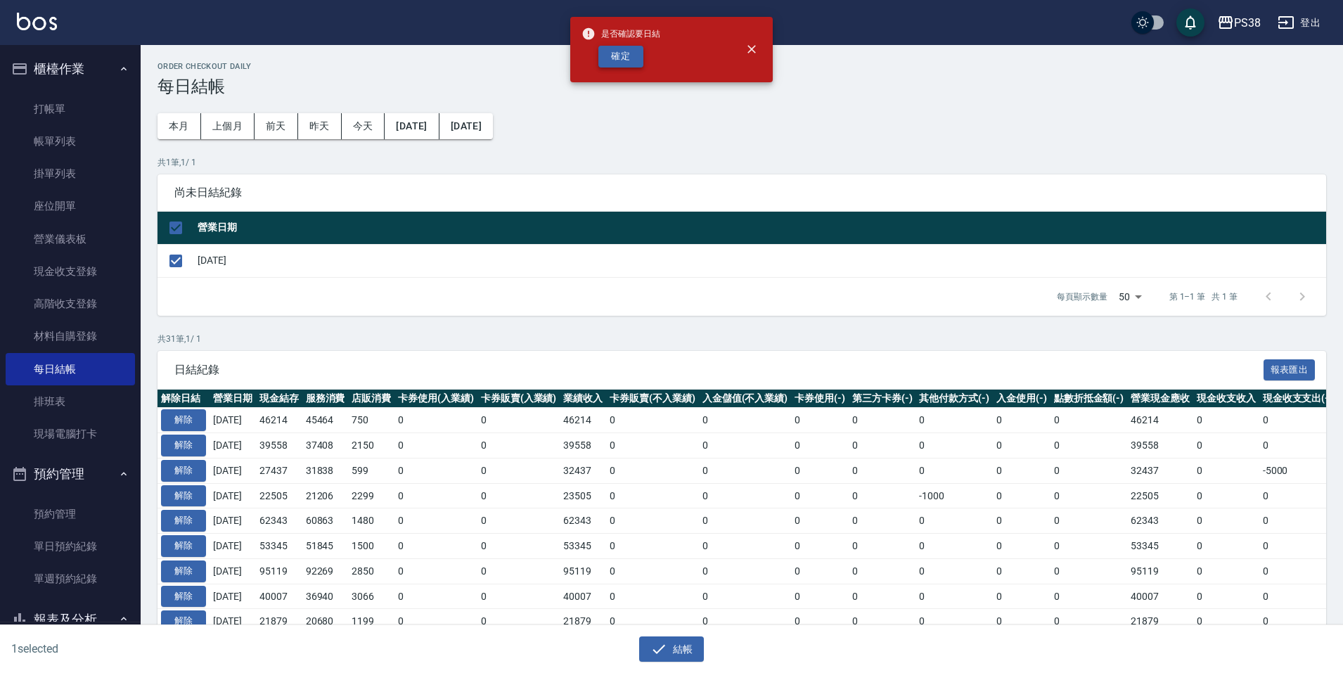
click at [638, 63] on button "確定" at bounding box center [620, 57] width 45 height 22
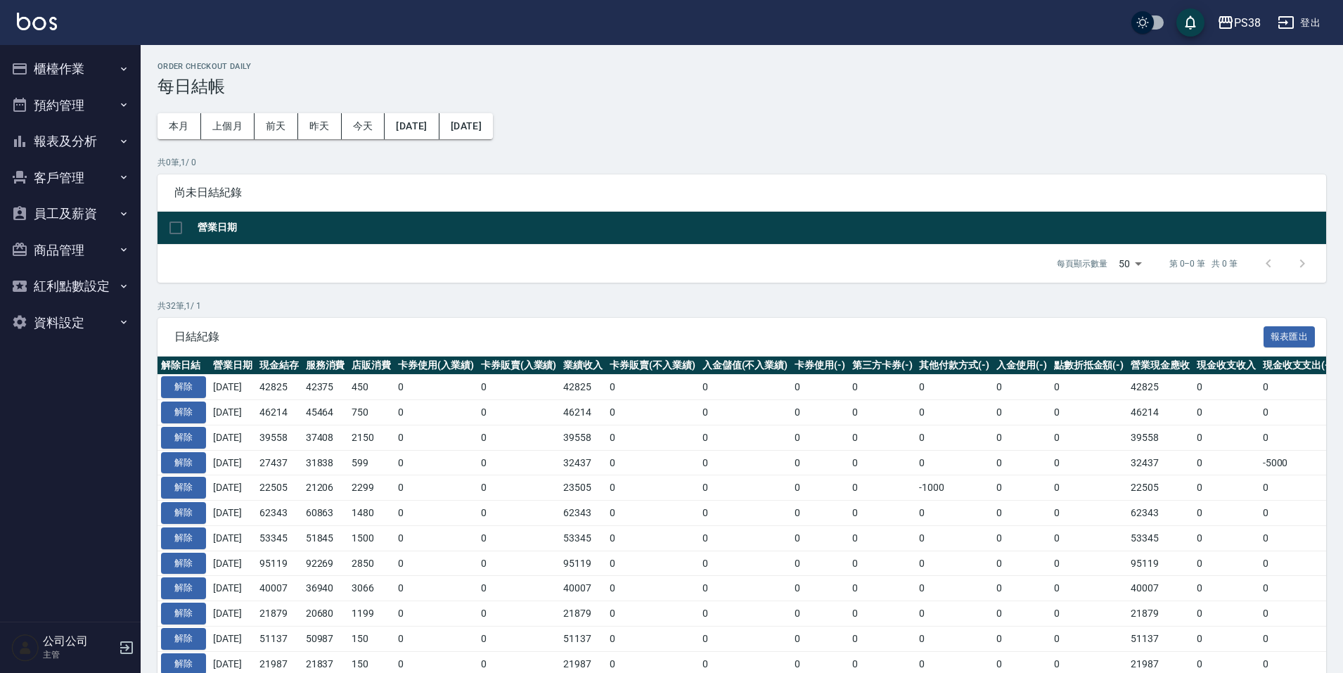
click at [84, 47] on ul "櫃檯作業 打帳單 帳單列表 掛單列表 座位開單 營業儀表板 現金收支登錄 高階收支登錄 材料自購登錄 每日結帳 排班表 現場電腦打卡 預約管理 預約管理 單日…" at bounding box center [70, 195] width 129 height 301
click at [82, 71] on button "櫃檯作業" at bounding box center [70, 69] width 129 height 37
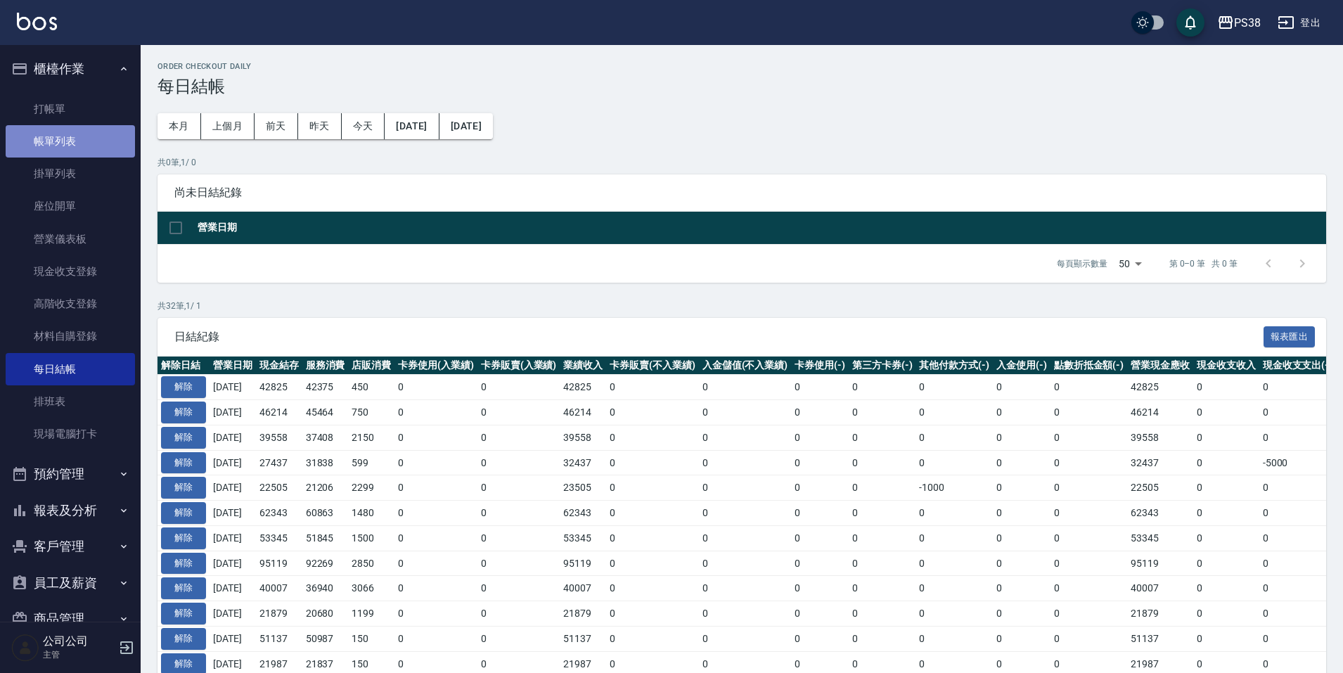
click at [104, 147] on link "帳單列表" at bounding box center [70, 141] width 129 height 32
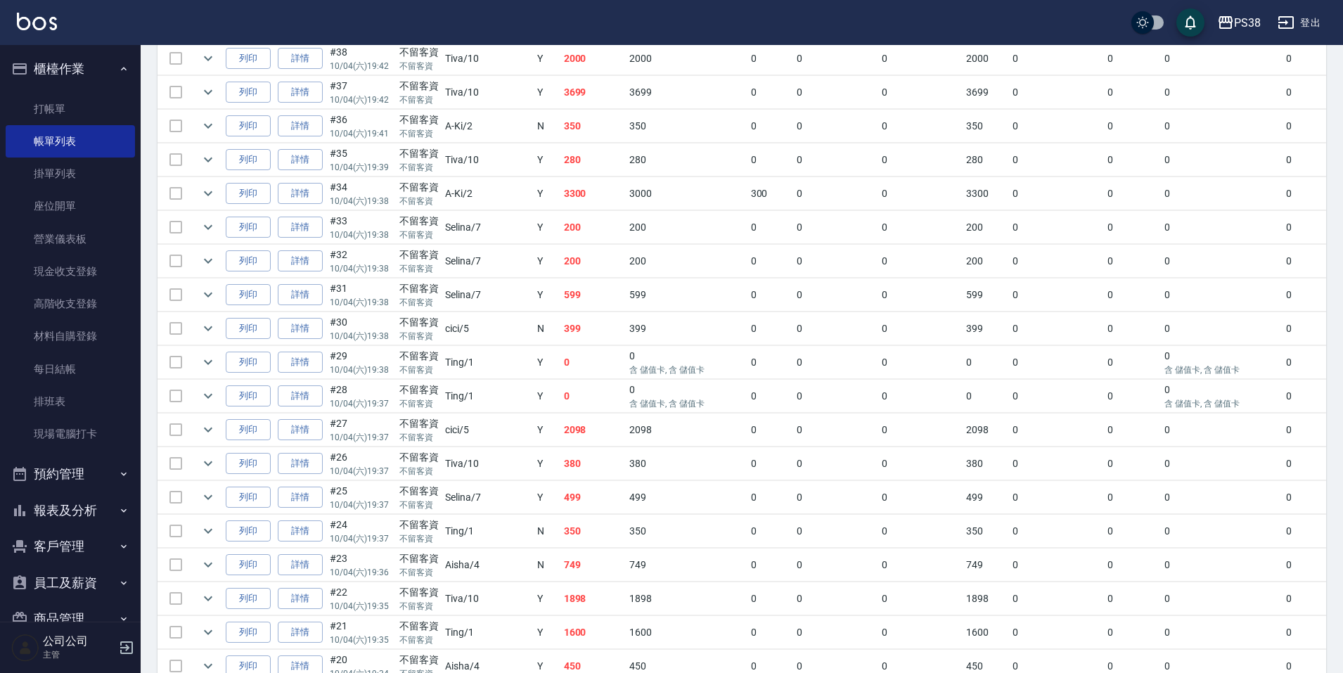
scroll to position [828, 0]
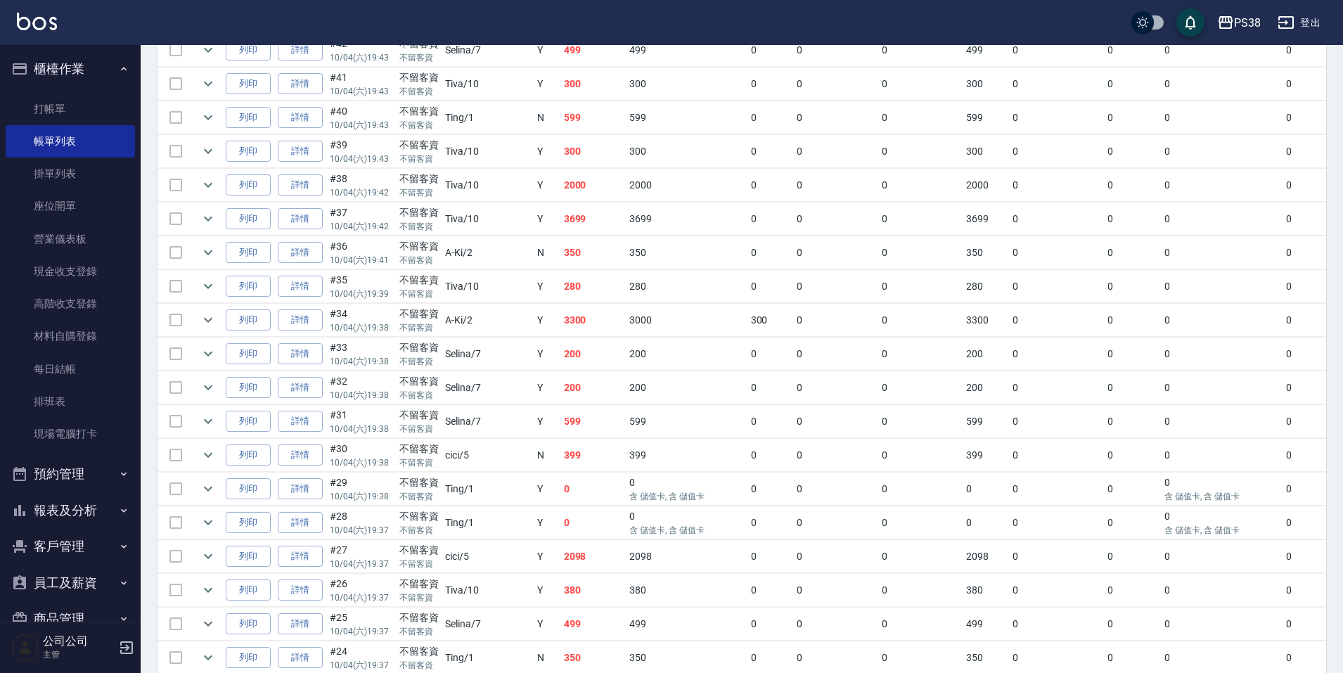
click at [96, 508] on button "報表及分析" at bounding box center [70, 510] width 129 height 37
click at [76, 527] on button "報表及分析" at bounding box center [70, 510] width 129 height 37
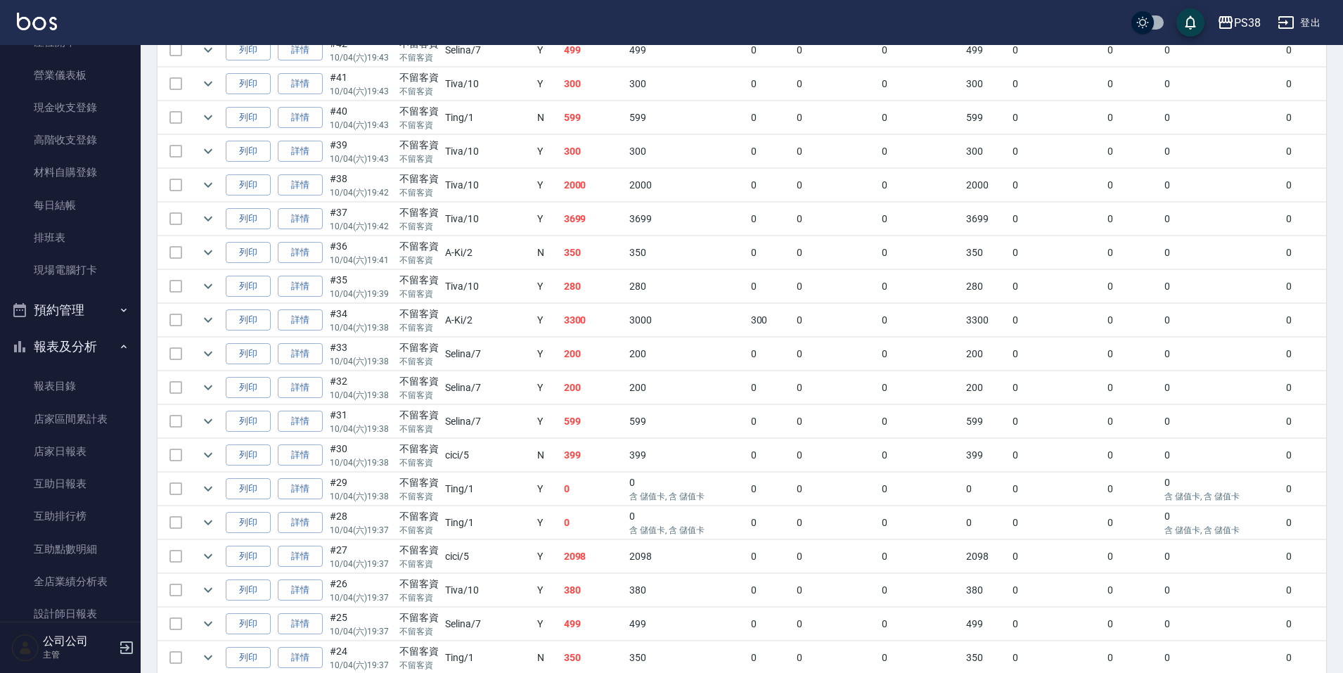
scroll to position [352, 0]
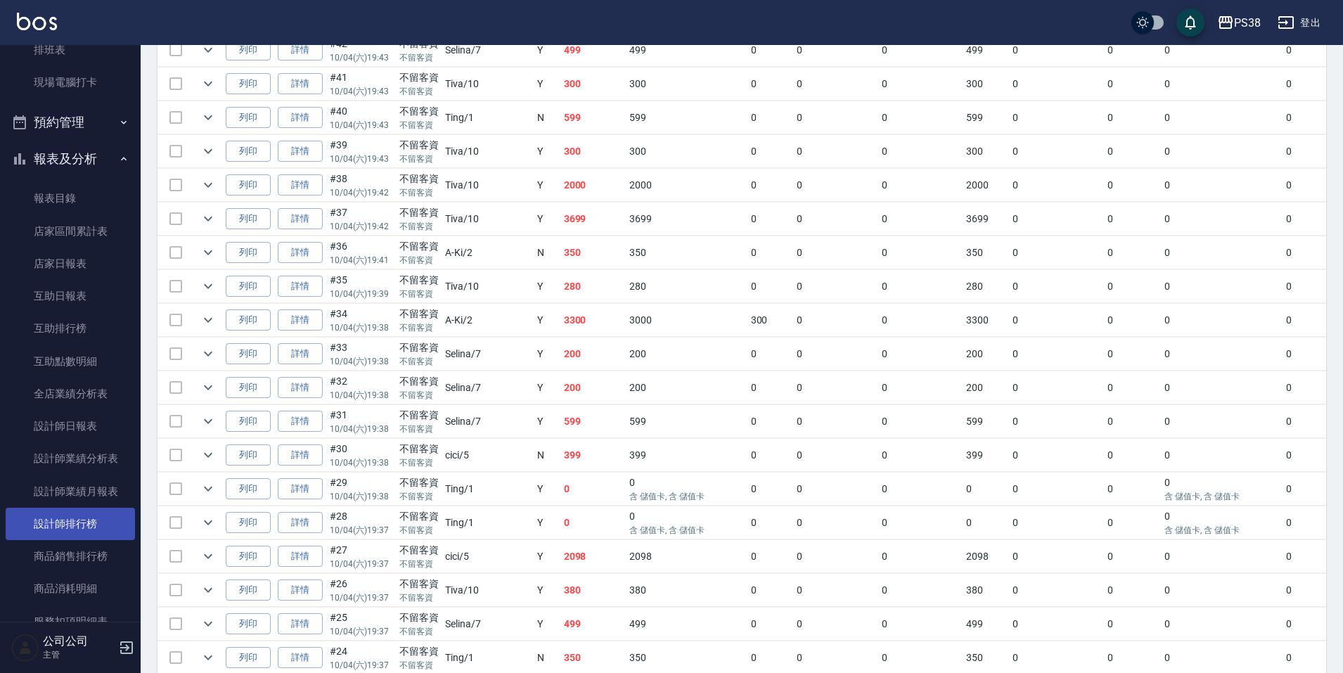
click at [90, 522] on link "設計師排行榜" at bounding box center [70, 524] width 129 height 32
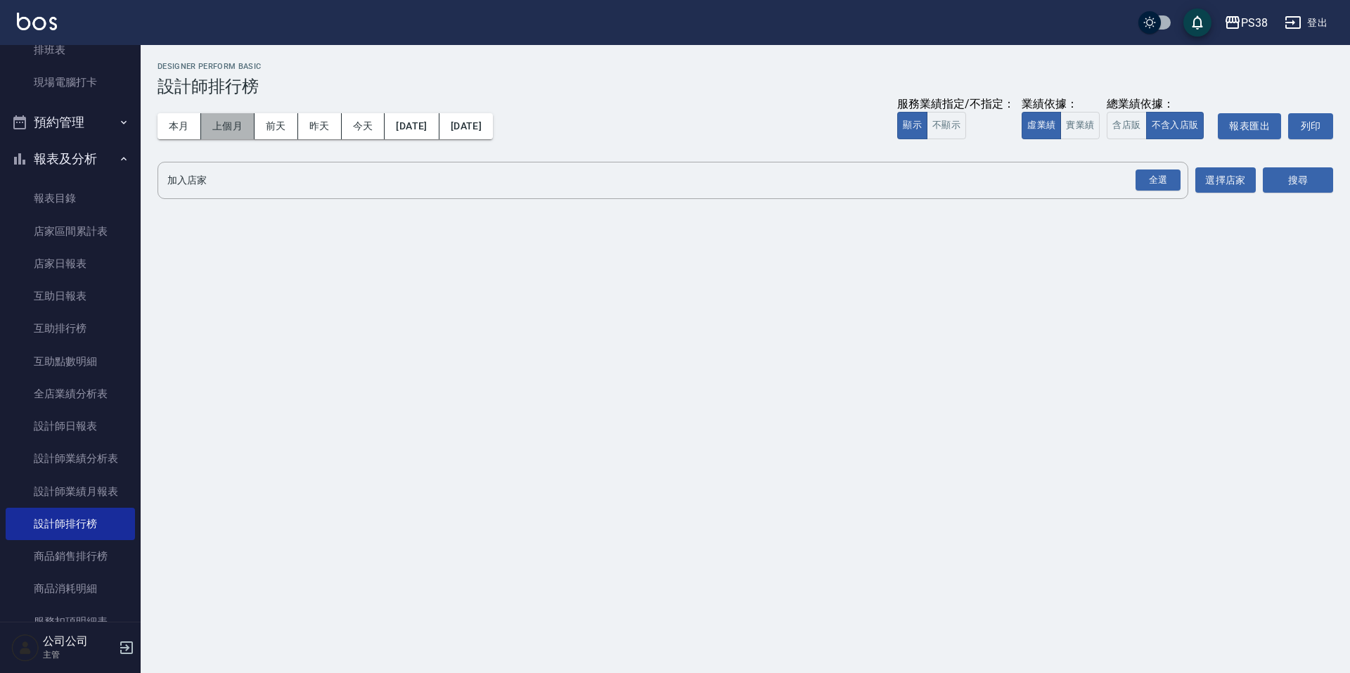
click at [219, 118] on button "上個月" at bounding box center [227, 126] width 53 height 26
click at [1082, 131] on button "實業績" at bounding box center [1080, 125] width 39 height 27
click at [1157, 183] on div "全選" at bounding box center [1158, 180] width 45 height 22
click at [1307, 188] on button "搜尋" at bounding box center [1298, 181] width 70 height 26
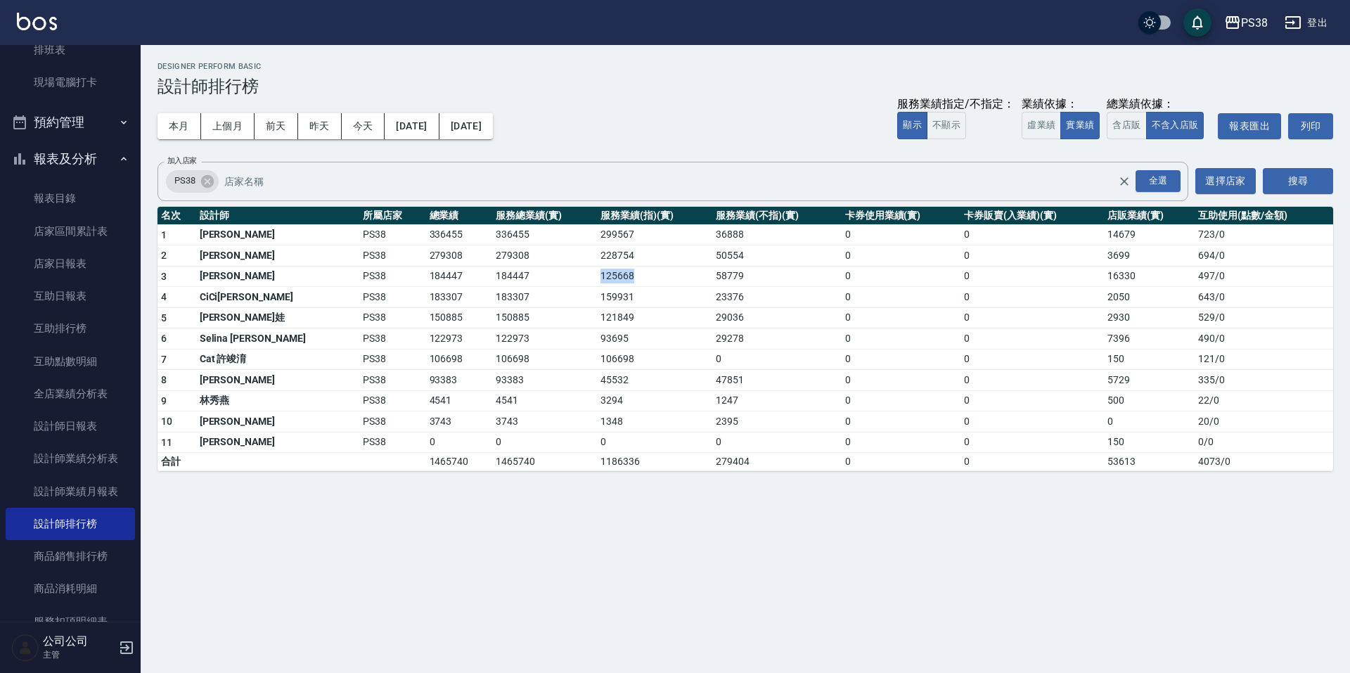
drag, startPoint x: 553, startPoint y: 267, endPoint x: 596, endPoint y: 288, distance: 48.1
click at [597, 286] on td "125668" at bounding box center [654, 276] width 115 height 21
click at [646, 343] on td "93695" at bounding box center [654, 338] width 115 height 21
click at [646, 146] on div "本月 上個月 前天 昨天 今天 2025/09/01 2025/09/30 服務業績指定/不指定： 顯示 不顯示 業績依據： 虛業績 實業績 總業績依據： 含…" at bounding box center [746, 126] width 1176 height 60
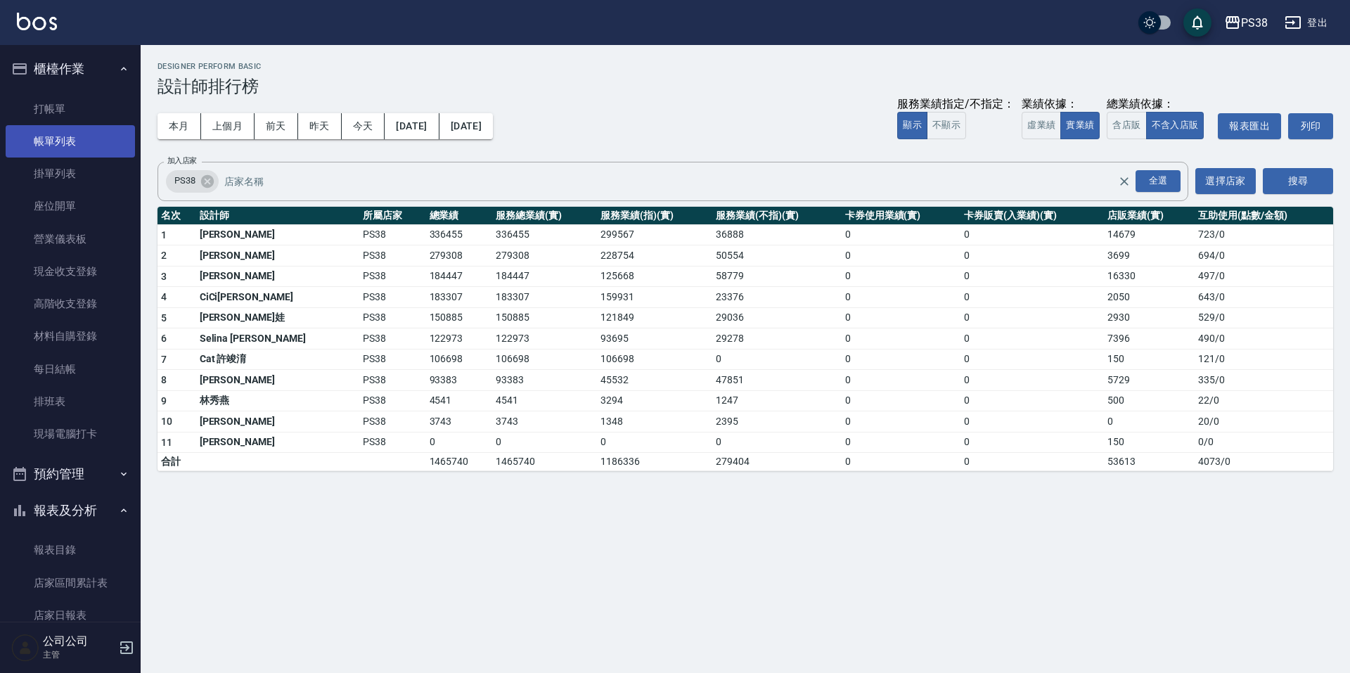
click at [101, 145] on link "帳單列表" at bounding box center [70, 141] width 129 height 32
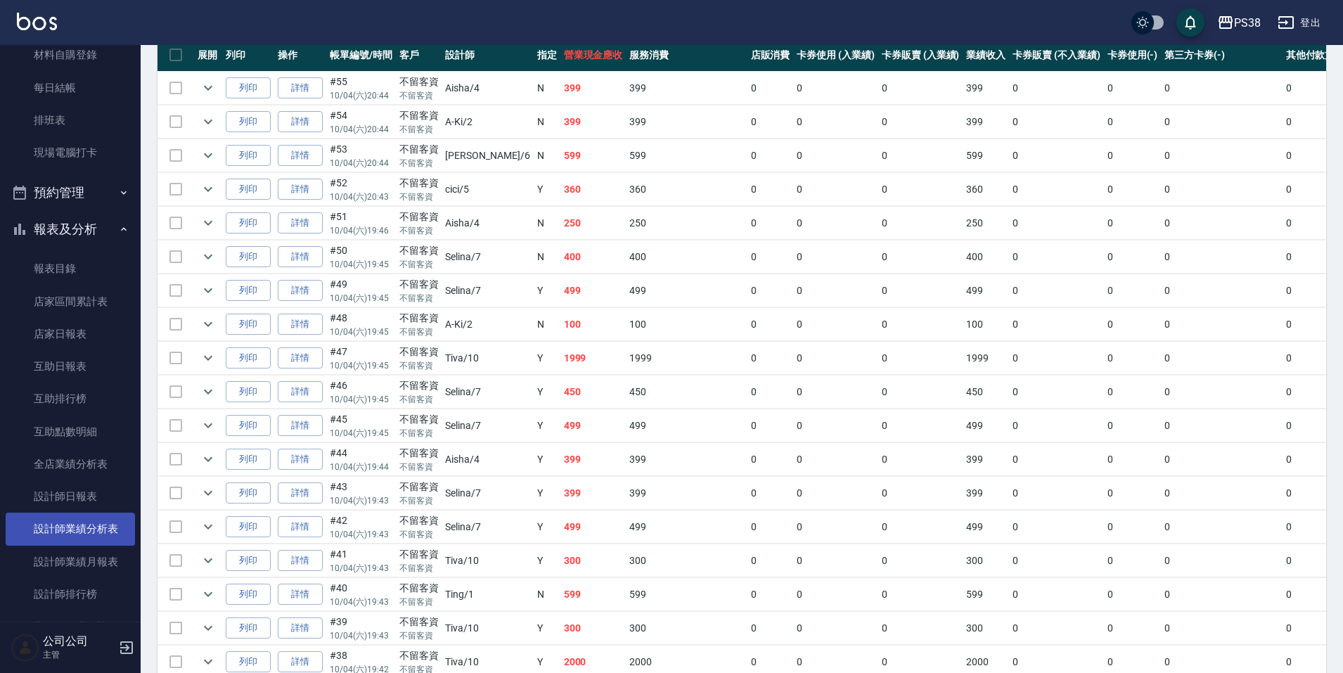
scroll to position [422, 0]
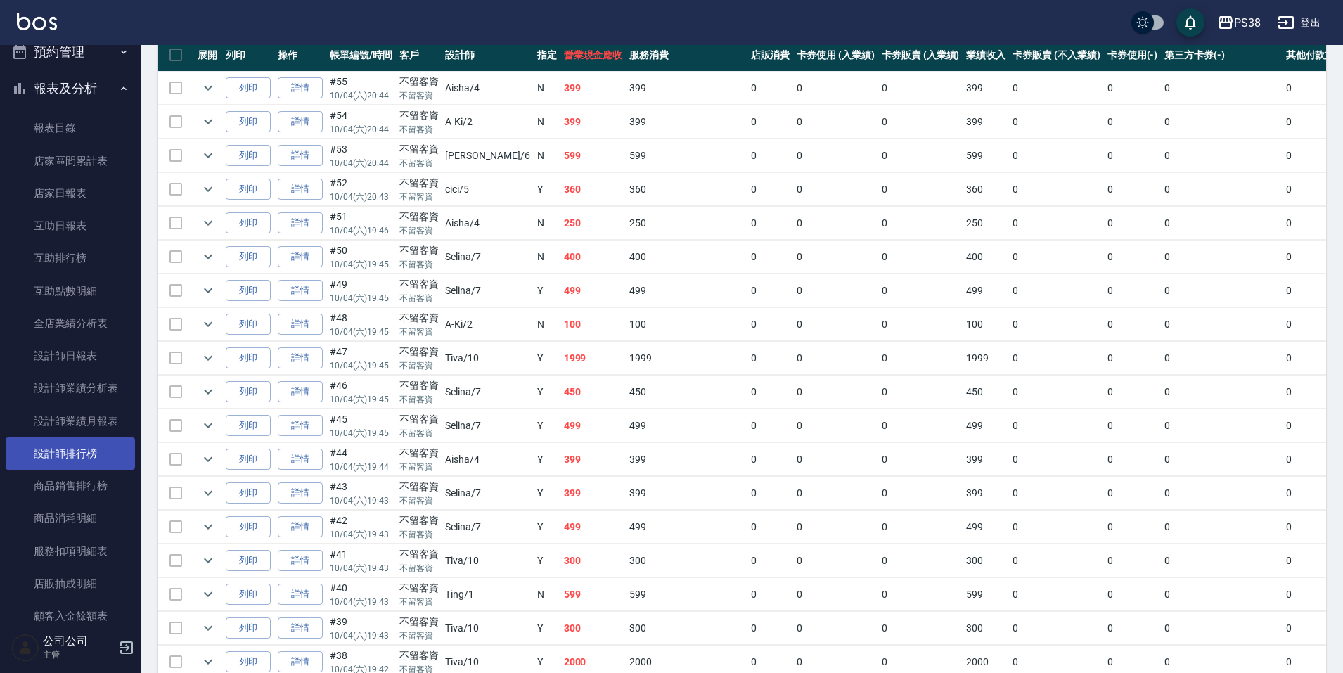
click at [94, 454] on link "設計師排行榜" at bounding box center [70, 453] width 129 height 32
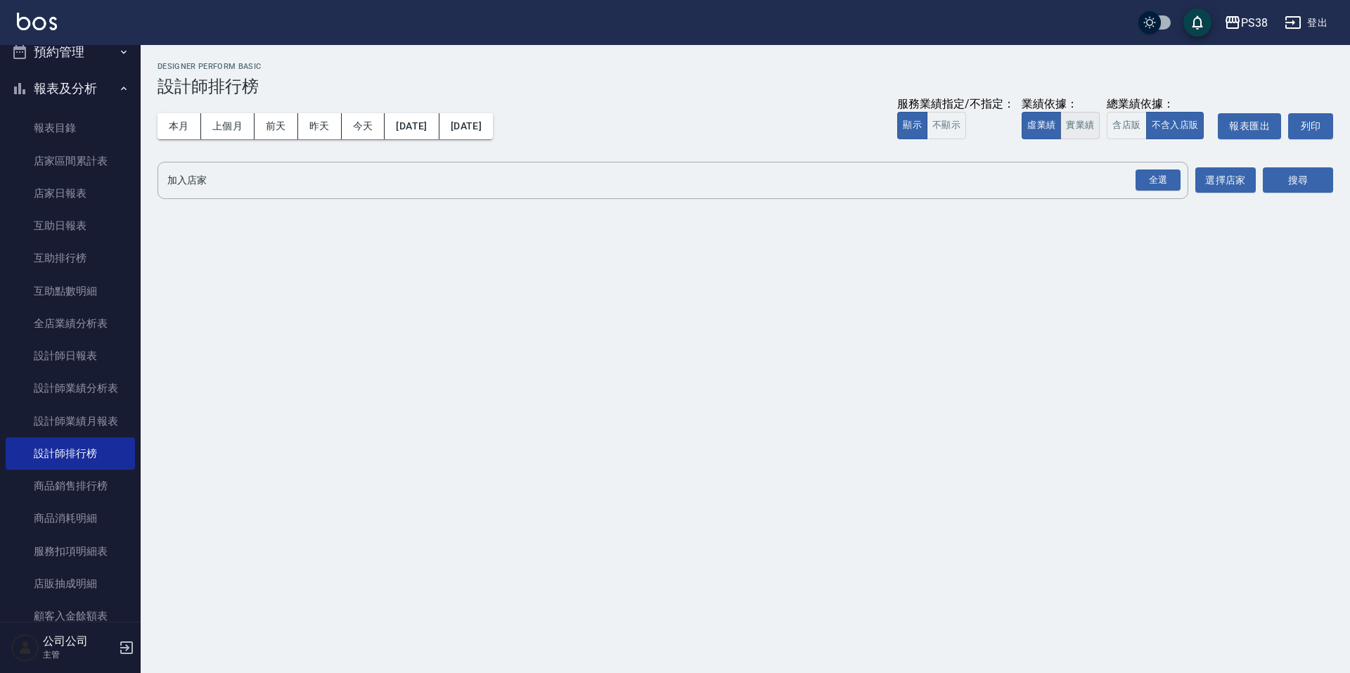
click at [1082, 113] on button "實業績" at bounding box center [1080, 125] width 39 height 27
click at [1082, 121] on button "實業績" at bounding box center [1080, 125] width 39 height 27
click at [1152, 183] on div "全選" at bounding box center [1158, 180] width 45 height 22
click at [1309, 183] on button "搜尋" at bounding box center [1298, 181] width 70 height 26
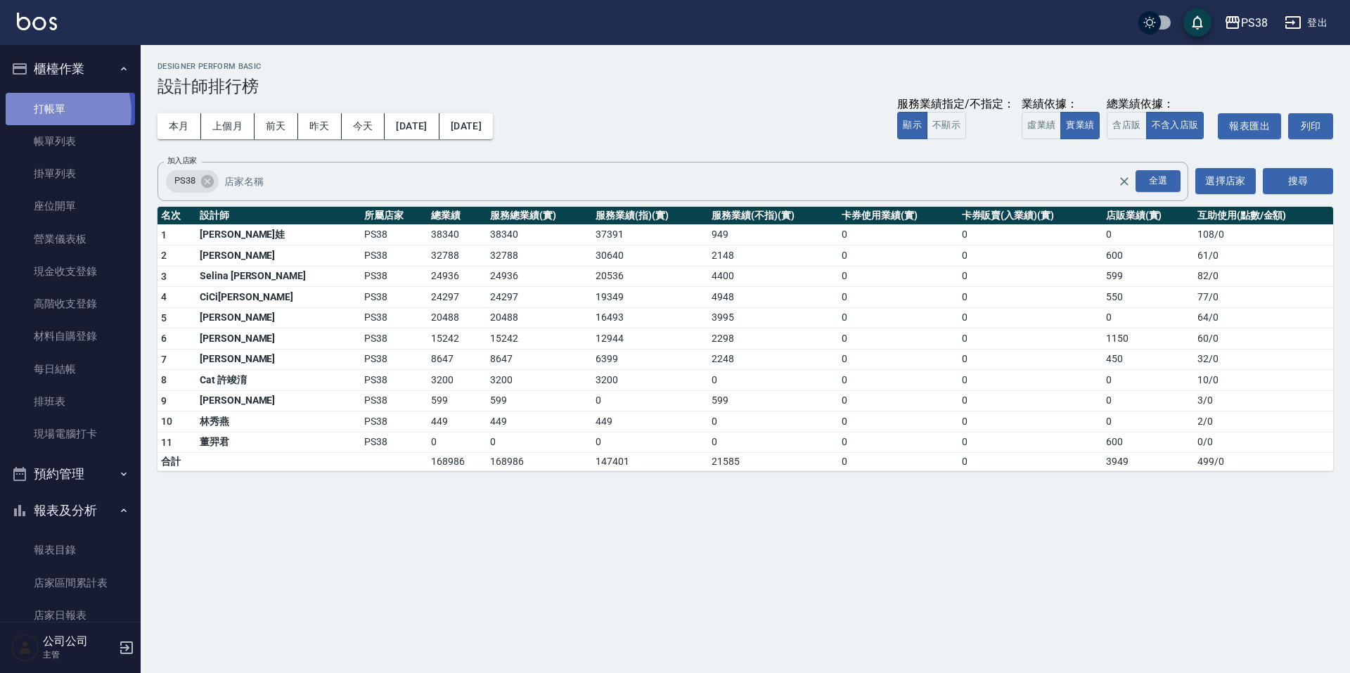
click at [53, 112] on link "打帳單" at bounding box center [70, 109] width 129 height 32
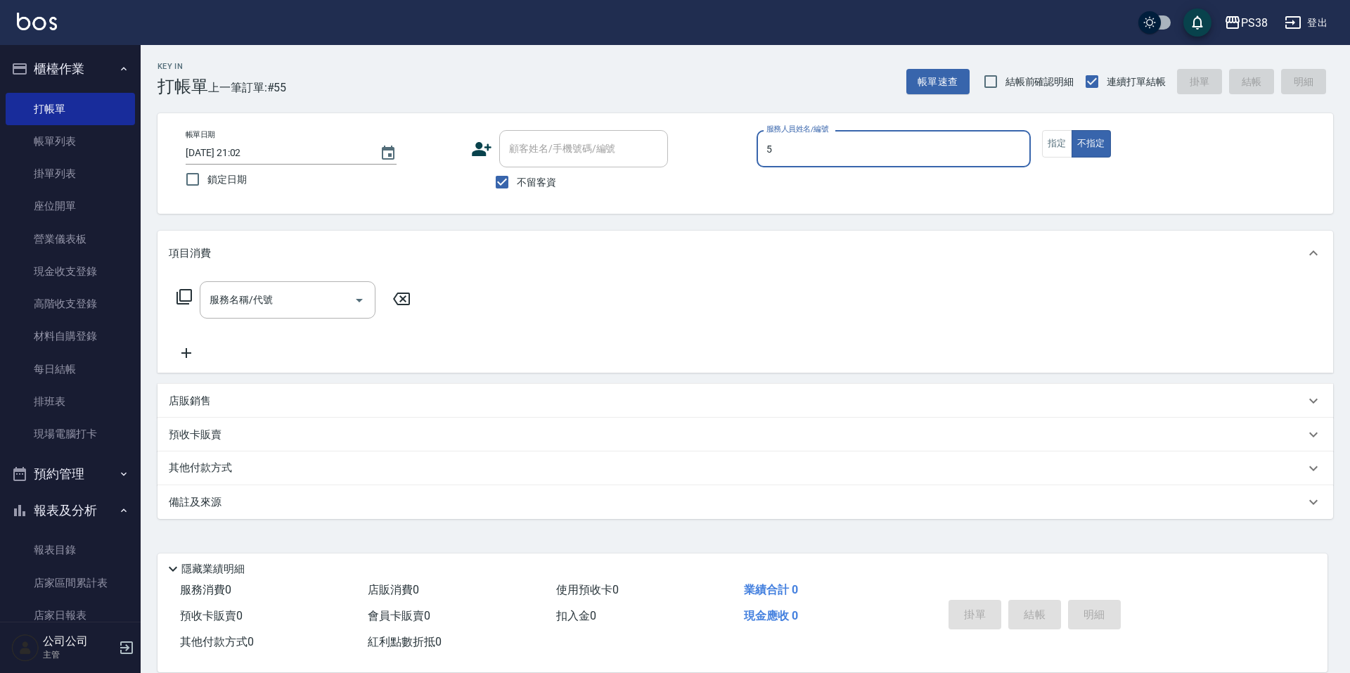
type input "cici-5"
type button "false"
click at [196, 402] on p "店販銷售" at bounding box center [190, 401] width 42 height 15
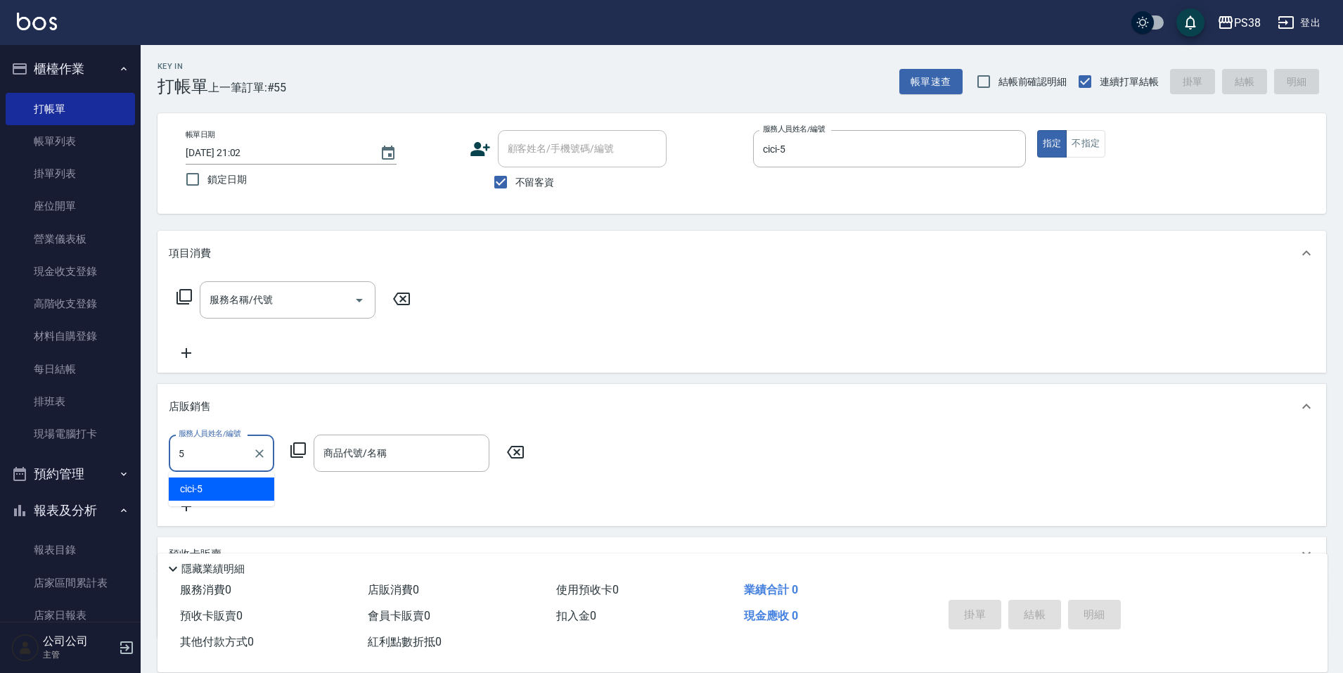
type input "cici-5"
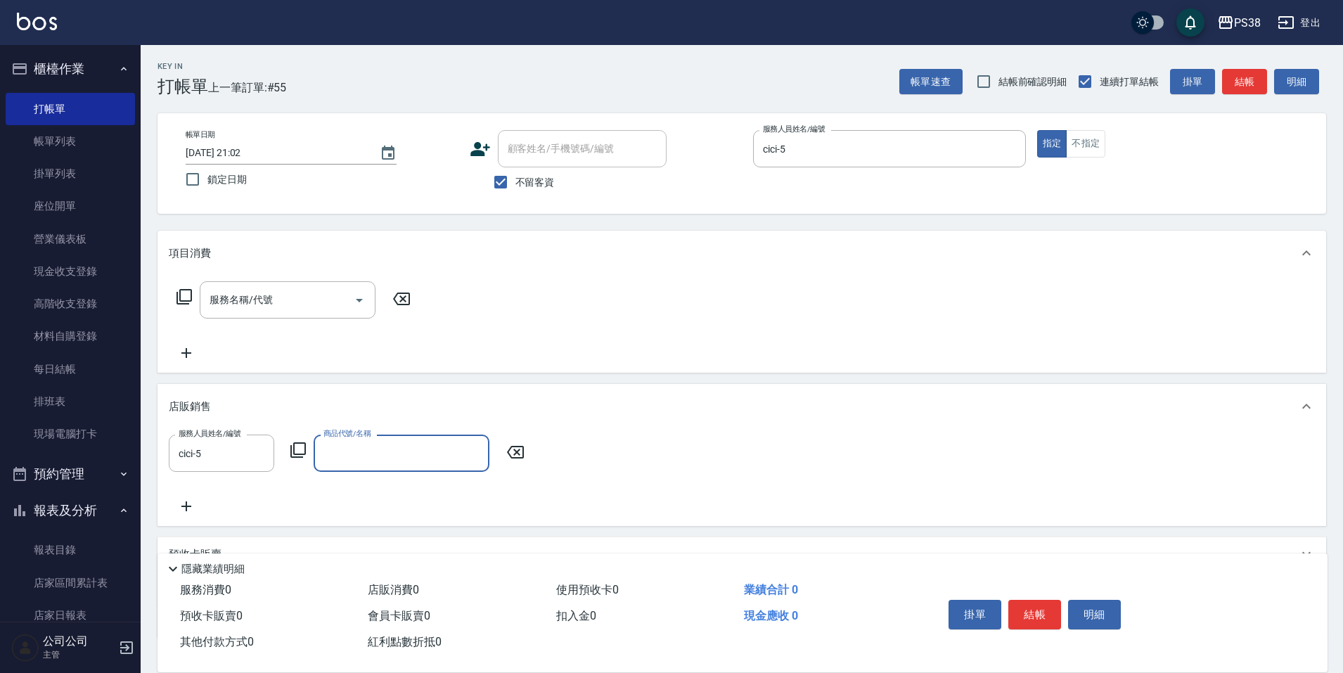
click at [377, 468] on div "商品代號/名稱" at bounding box center [402, 453] width 176 height 37
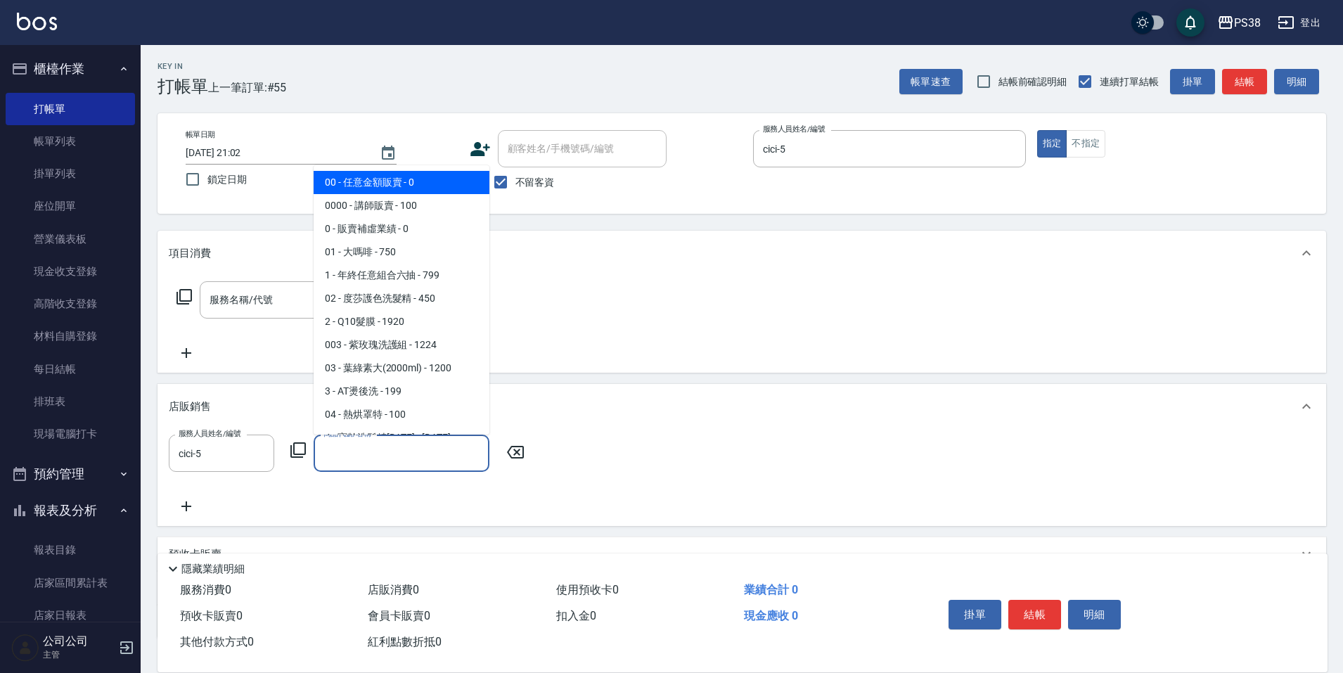
click at [415, 188] on span "00 - 任意金額販賣 - 0" at bounding box center [402, 182] width 176 height 23
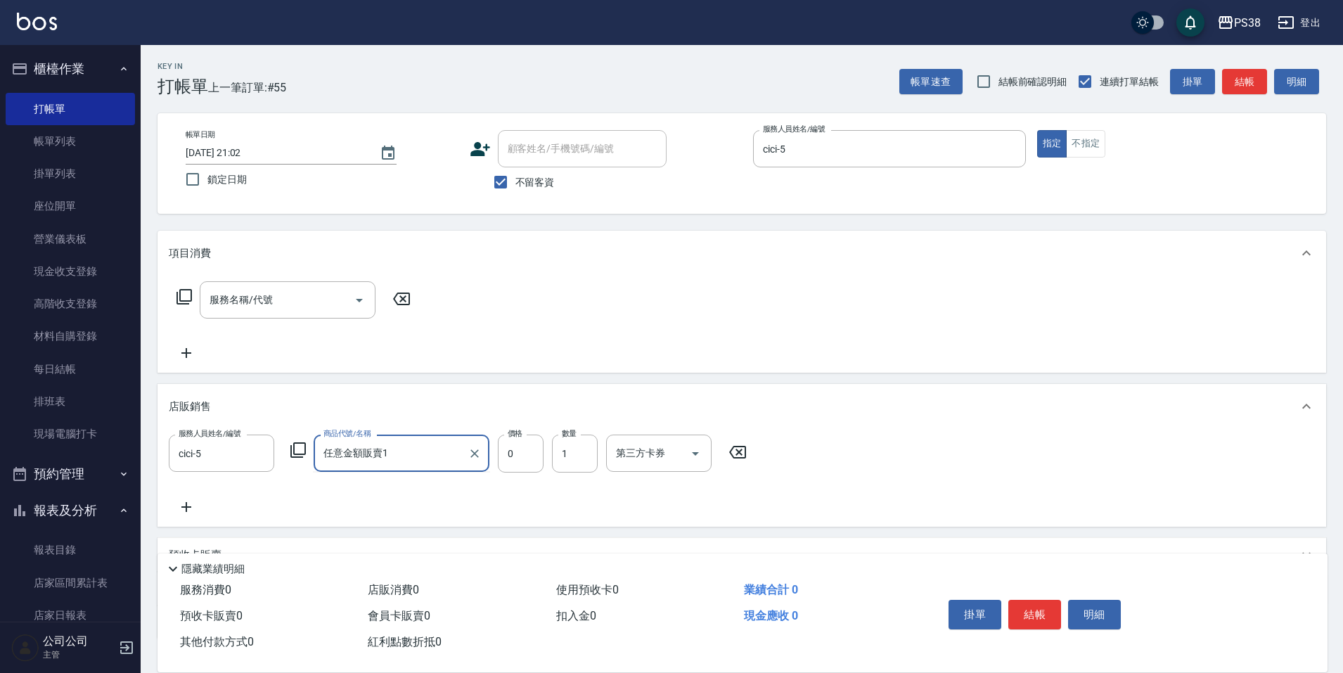
type input "任意金額販賣"
click at [442, 501] on div "服務人員姓名/編號 cici-5 服務人員姓名/編號 商品代號/名稱 任意金額販賣 商品代號/名稱 價格 0 價格 數量 1 數量 第三方卡券 第三方卡券" at bounding box center [742, 475] width 1146 height 81
click at [507, 466] on input "0" at bounding box center [521, 454] width 46 height 38
type input "1480"
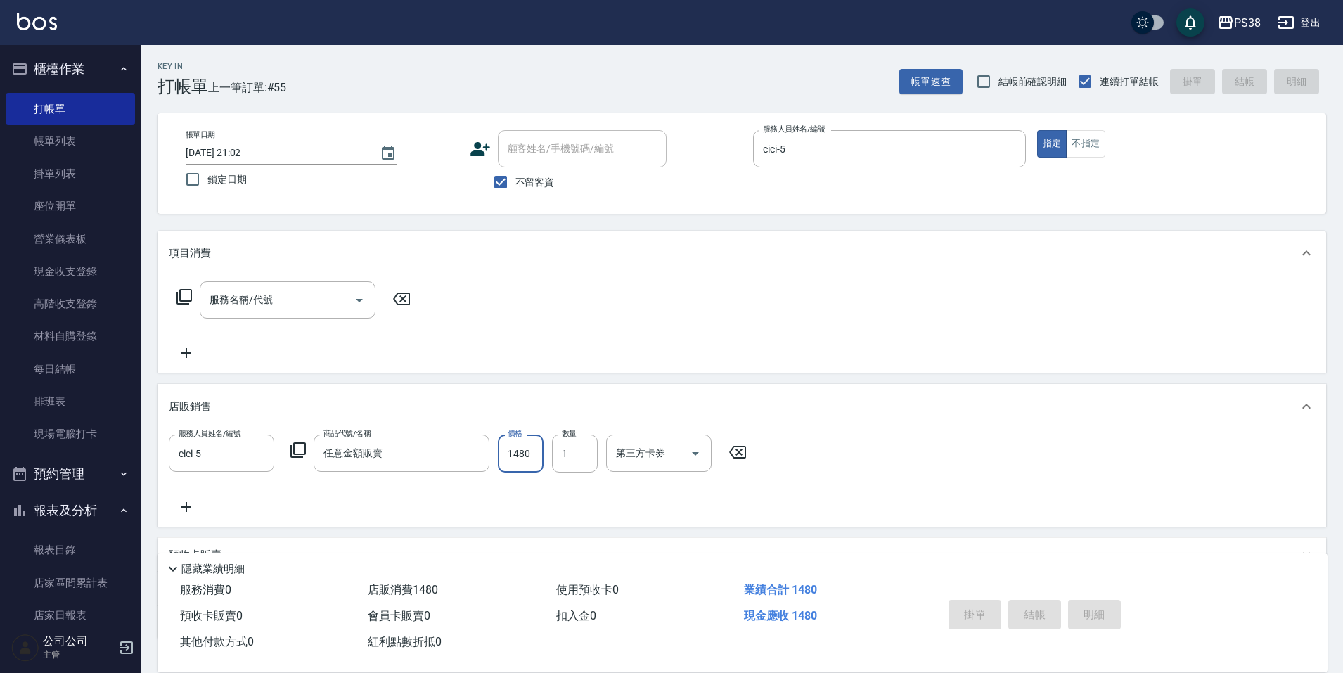
type input "2025/10/04 21:03"
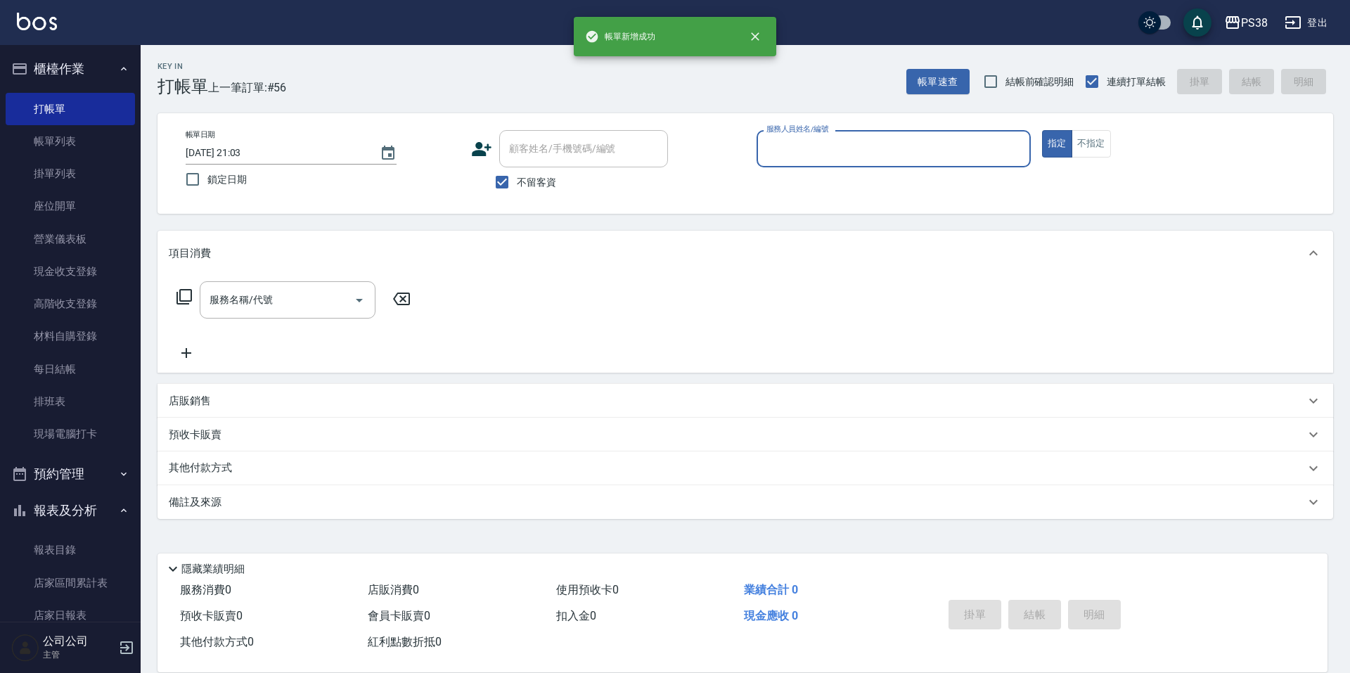
drag, startPoint x: 100, startPoint y: 148, endPoint x: 700, endPoint y: 347, distance: 632.9
click at [100, 148] on link "帳單列表" at bounding box center [70, 141] width 129 height 32
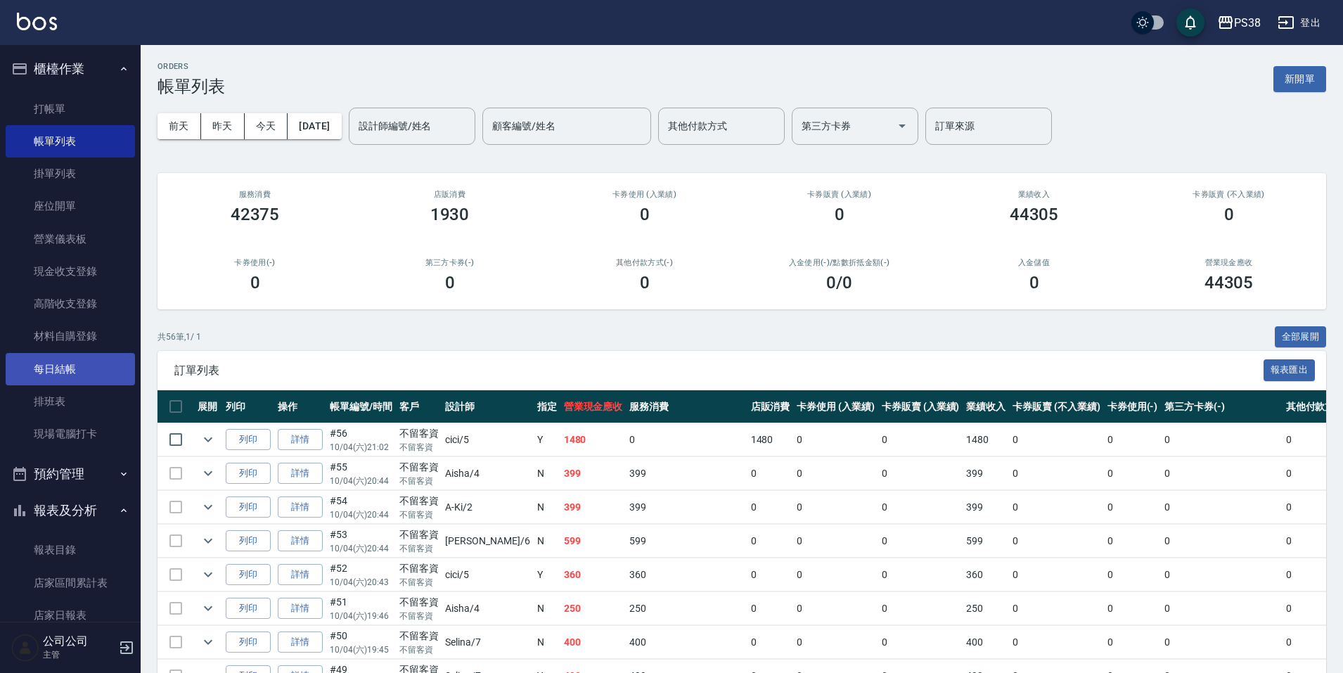
click at [89, 365] on link "每日結帳" at bounding box center [70, 369] width 129 height 32
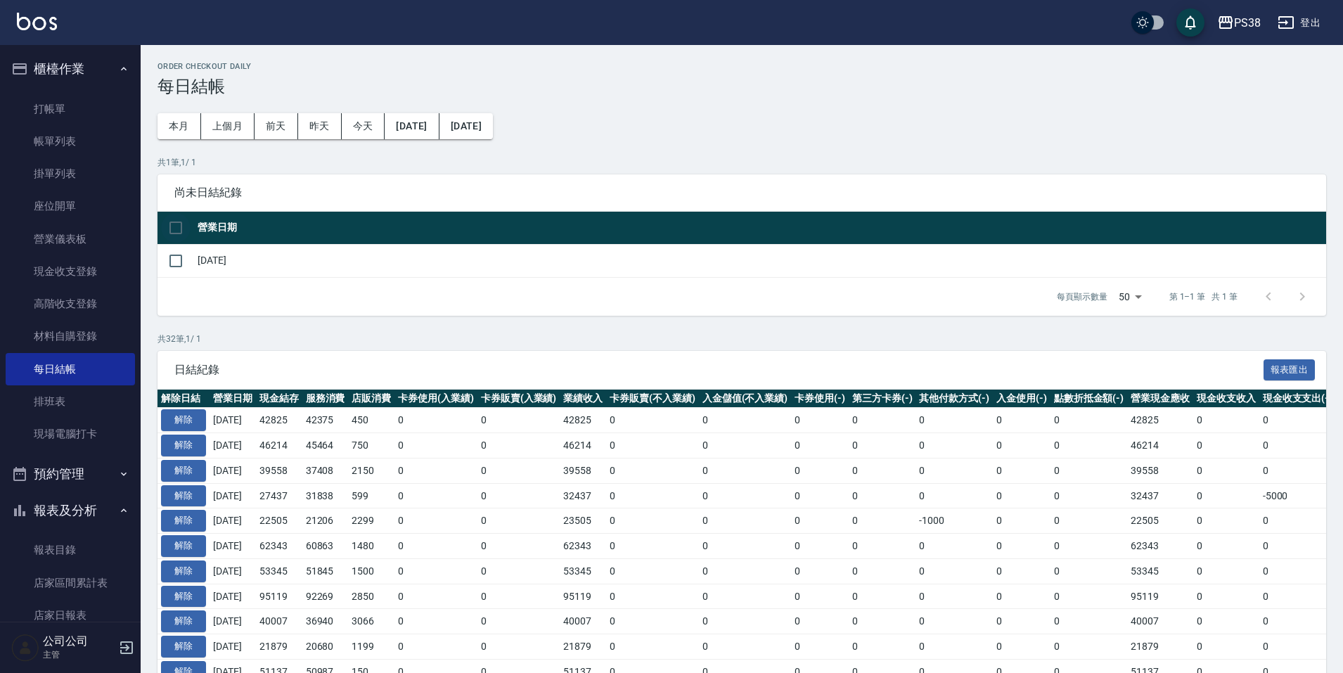
click at [181, 229] on input "checkbox" at bounding box center [176, 228] width 30 height 30
checkbox input "true"
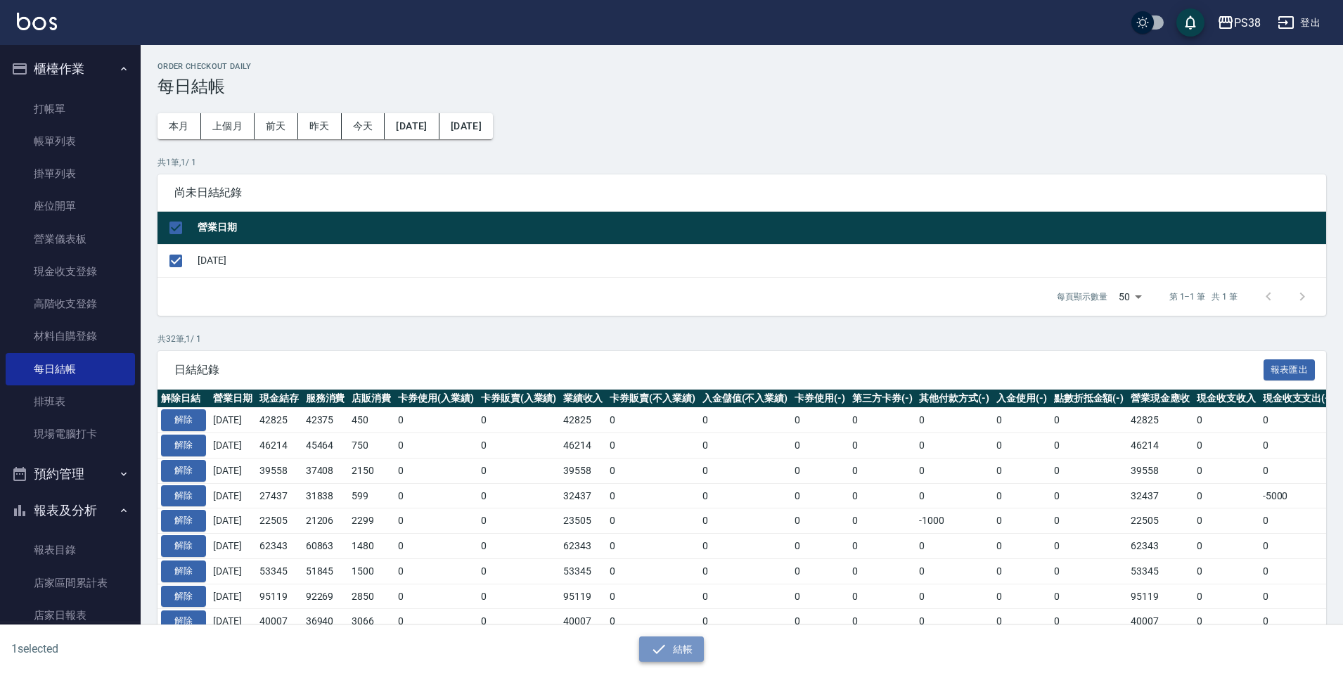
click at [665, 651] on icon "button" at bounding box center [659, 649] width 17 height 17
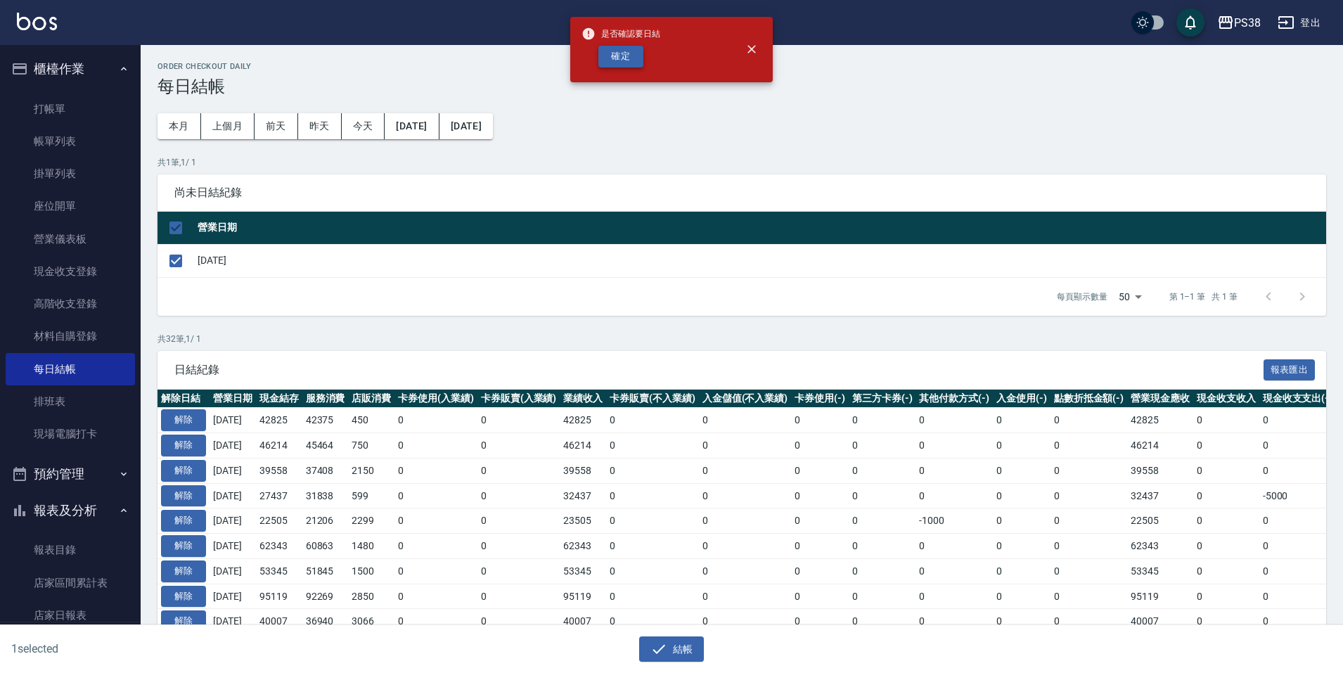
click at [619, 55] on button "確定" at bounding box center [620, 57] width 45 height 22
checkbox input "false"
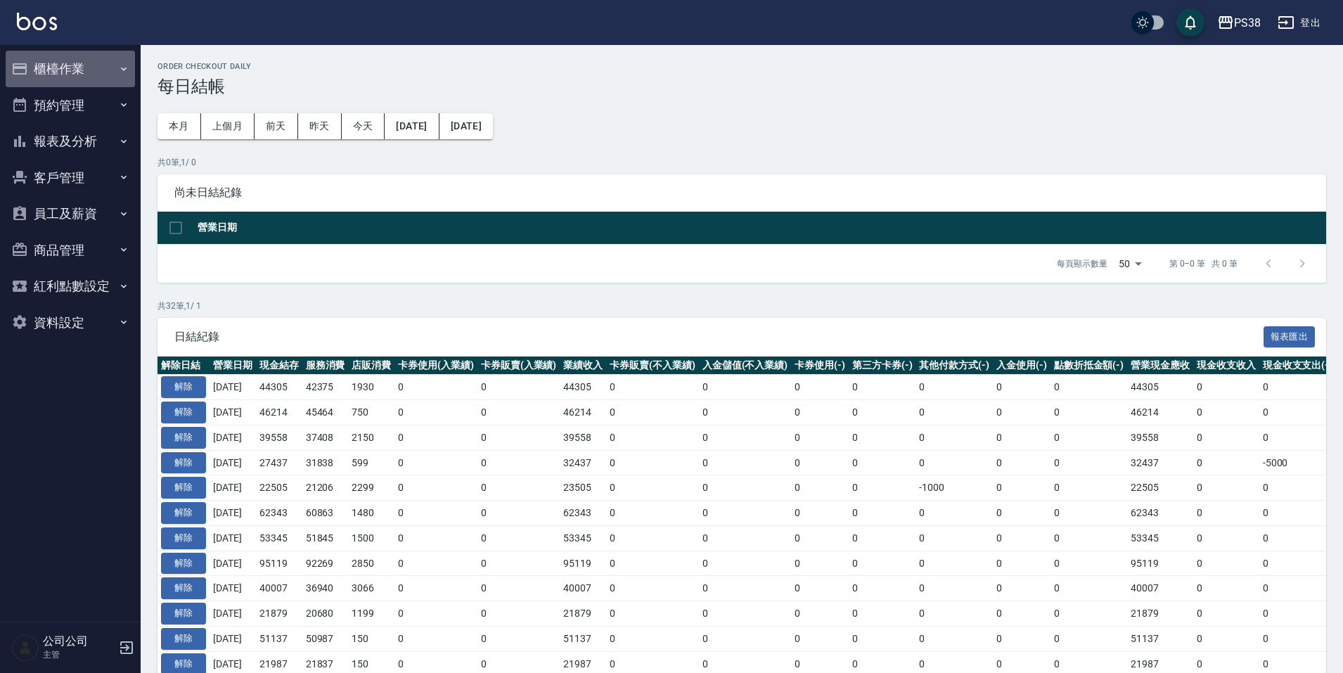
click at [94, 51] on button "櫃檯作業" at bounding box center [70, 69] width 129 height 37
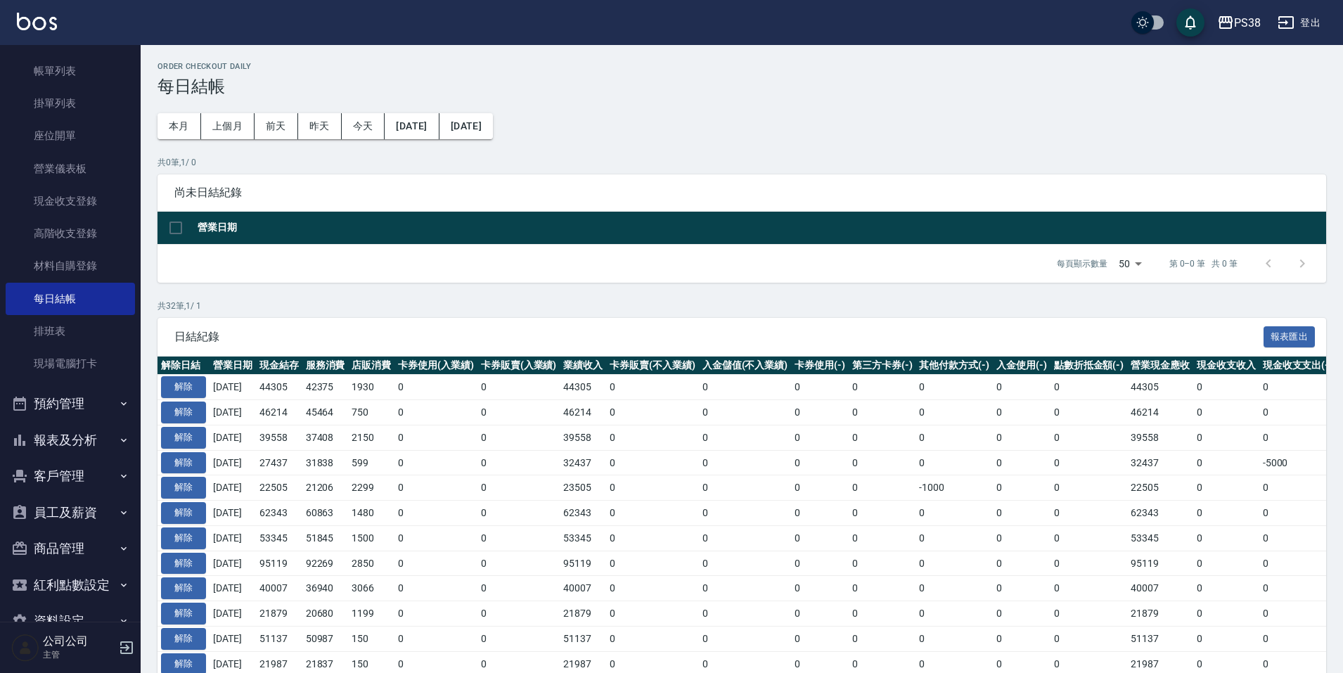
click at [92, 428] on button "報表及分析" at bounding box center [70, 440] width 129 height 37
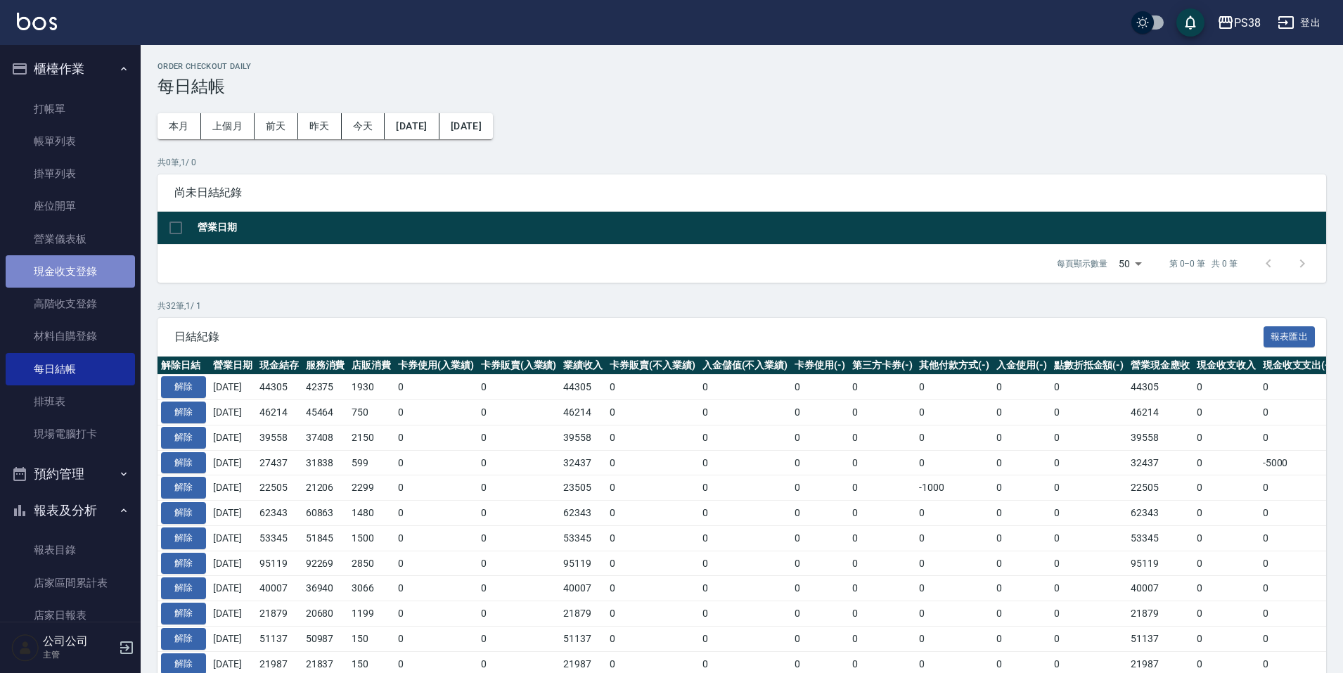
click at [92, 263] on link "現金收支登錄" at bounding box center [70, 271] width 129 height 32
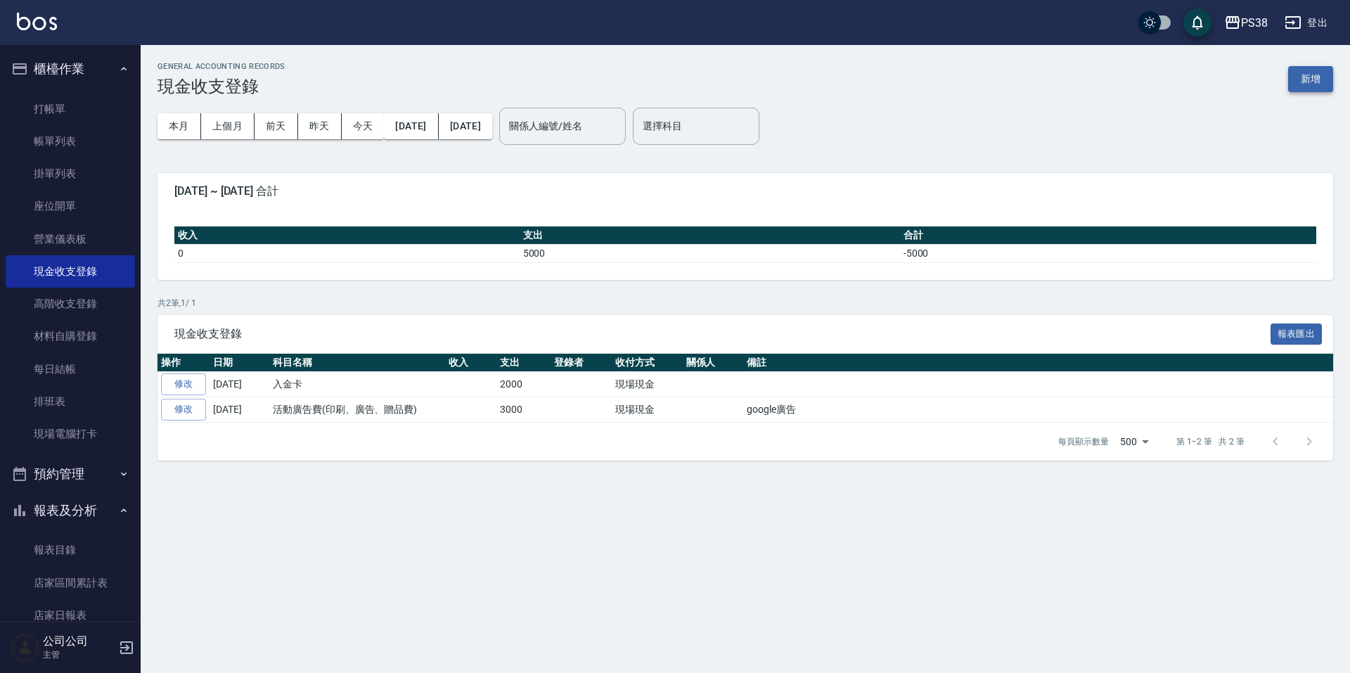
click at [1319, 81] on button "新增" at bounding box center [1310, 79] width 45 height 26
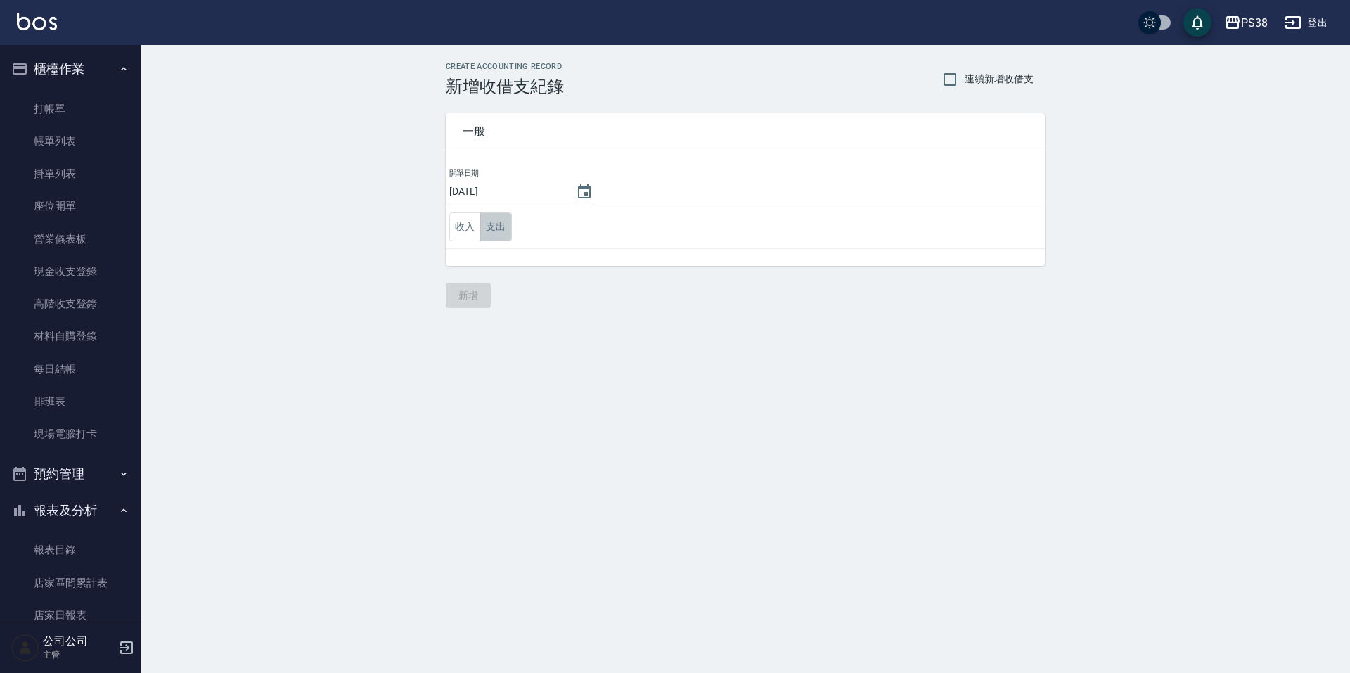
click at [502, 233] on button "支出" at bounding box center [496, 226] width 32 height 29
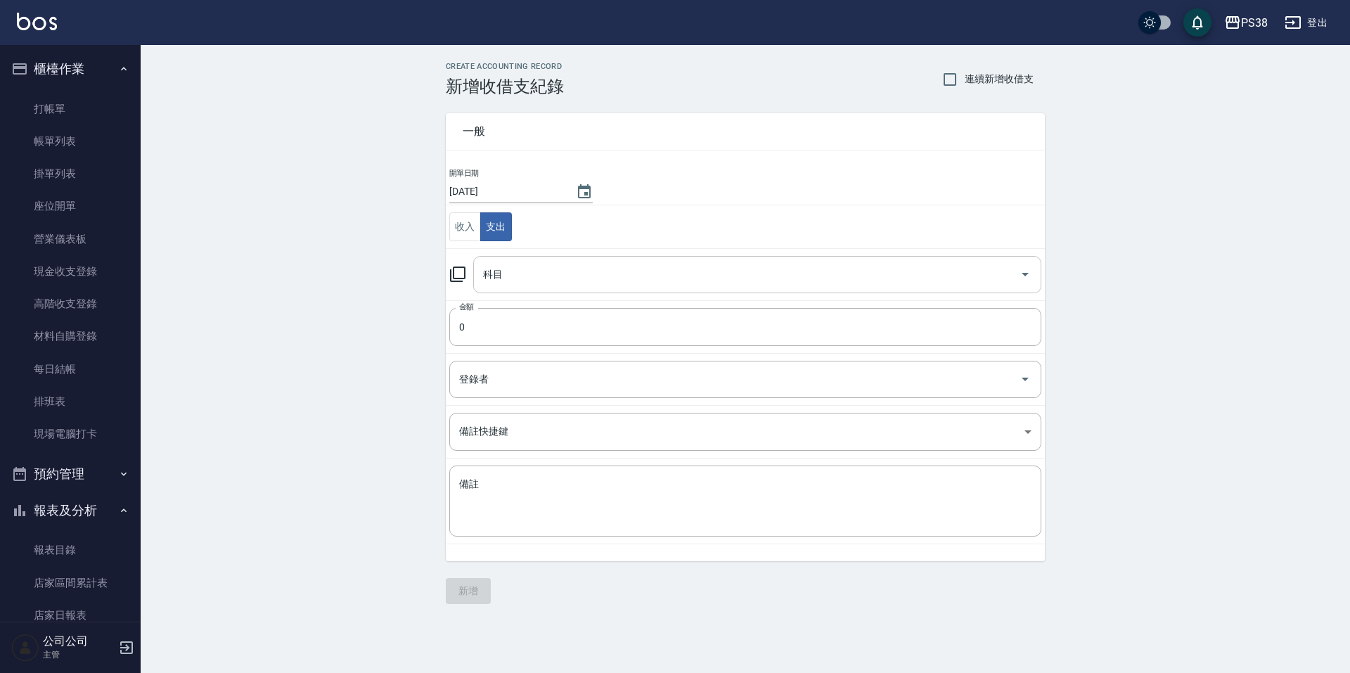
click at [600, 271] on input "科目" at bounding box center [747, 274] width 534 height 25
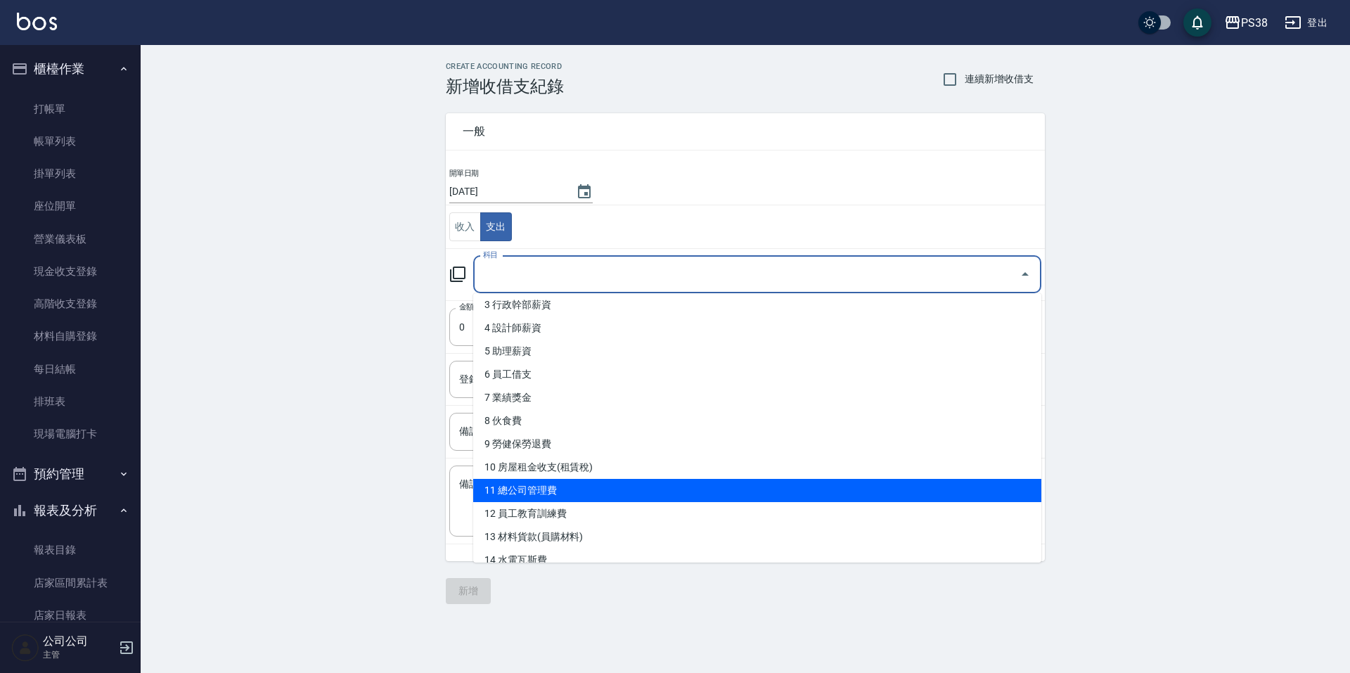
scroll to position [70, 0]
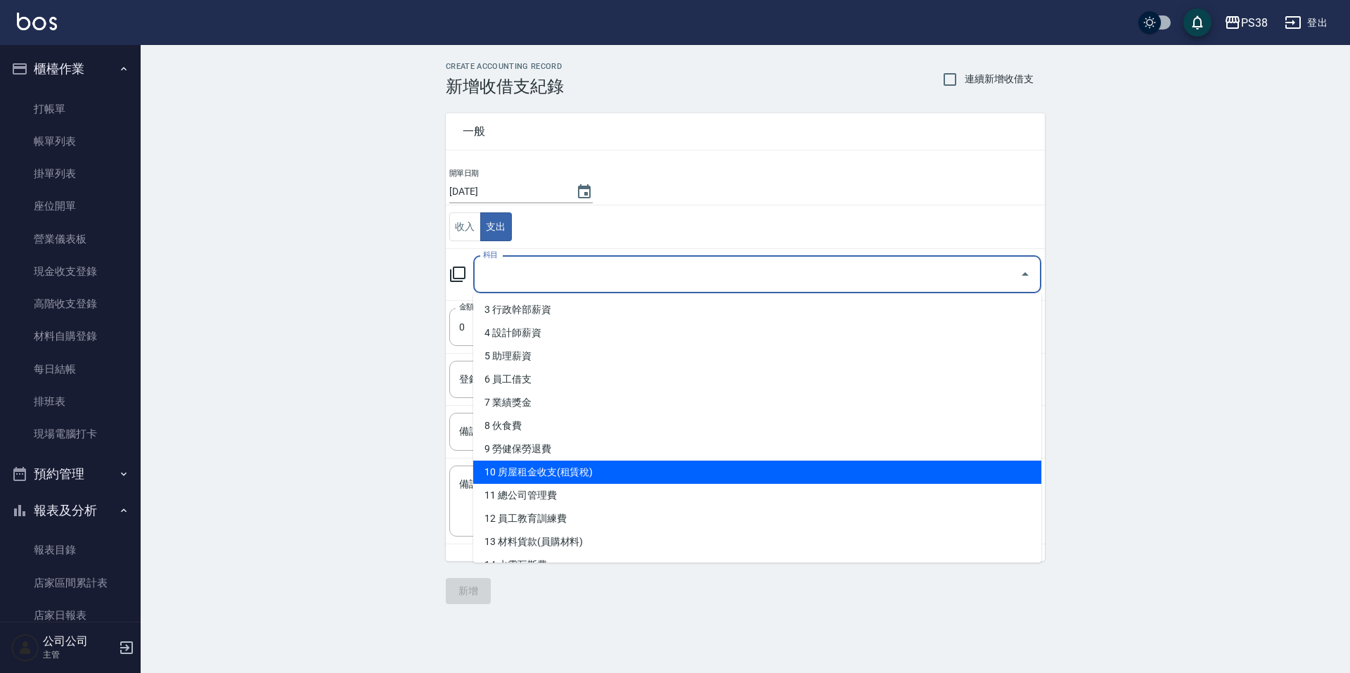
click at [575, 478] on li "10 房屋租金收支(租賃稅)" at bounding box center [757, 472] width 568 height 23
type input "10 房屋租金收支(租賃稅)"
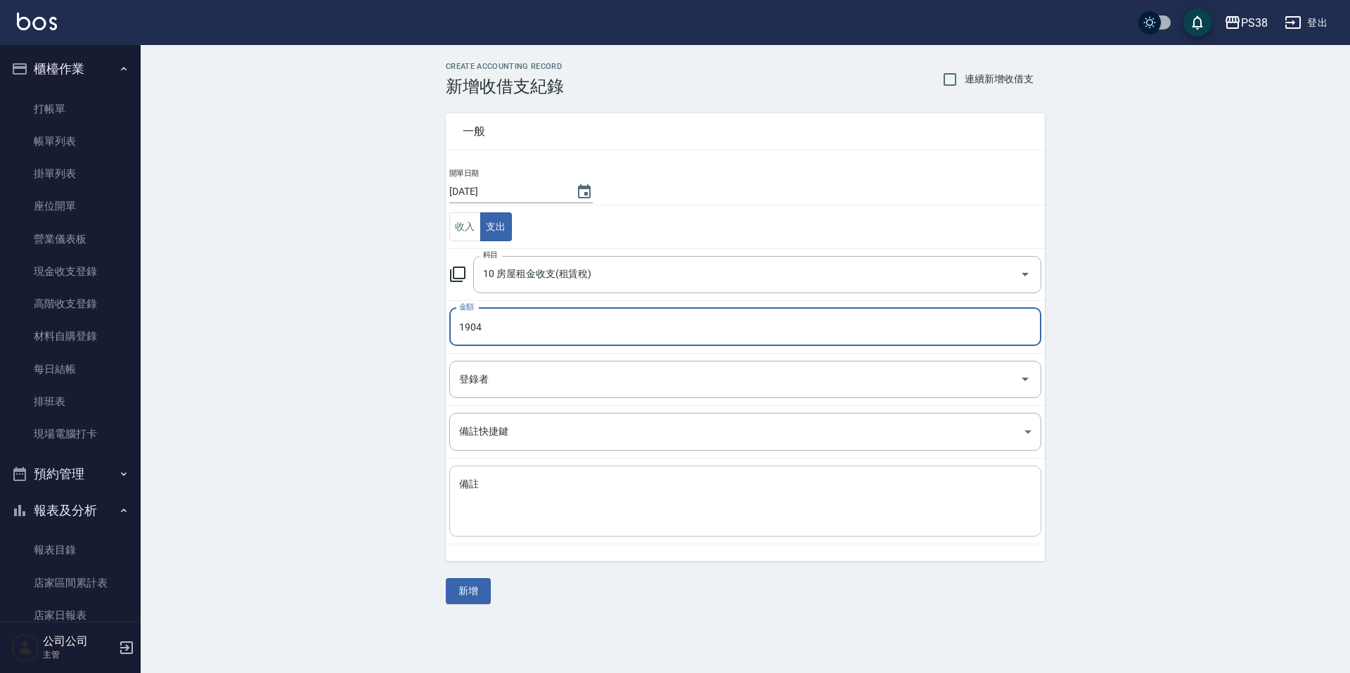
type input "1904"
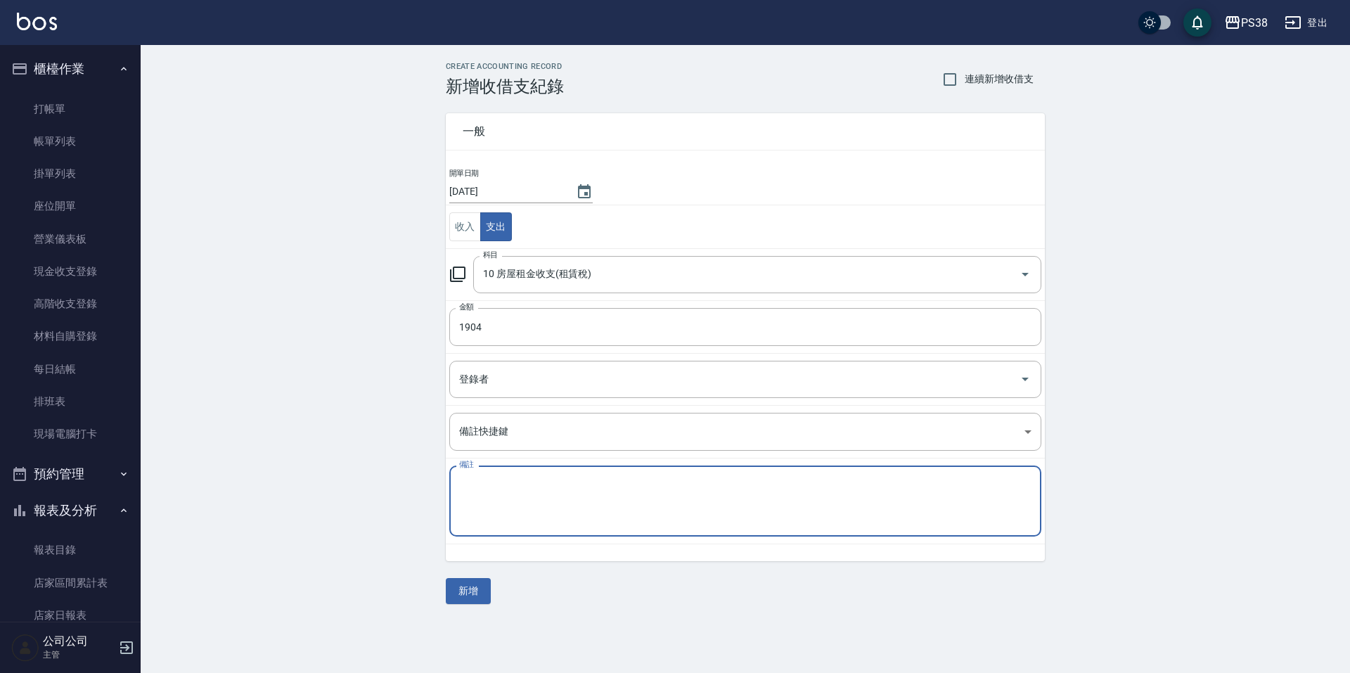
click at [514, 498] on textarea "備註" at bounding box center [745, 502] width 572 height 48
type textarea "e"
type textarea "二代健保"
click at [477, 596] on button "新增" at bounding box center [468, 591] width 45 height 26
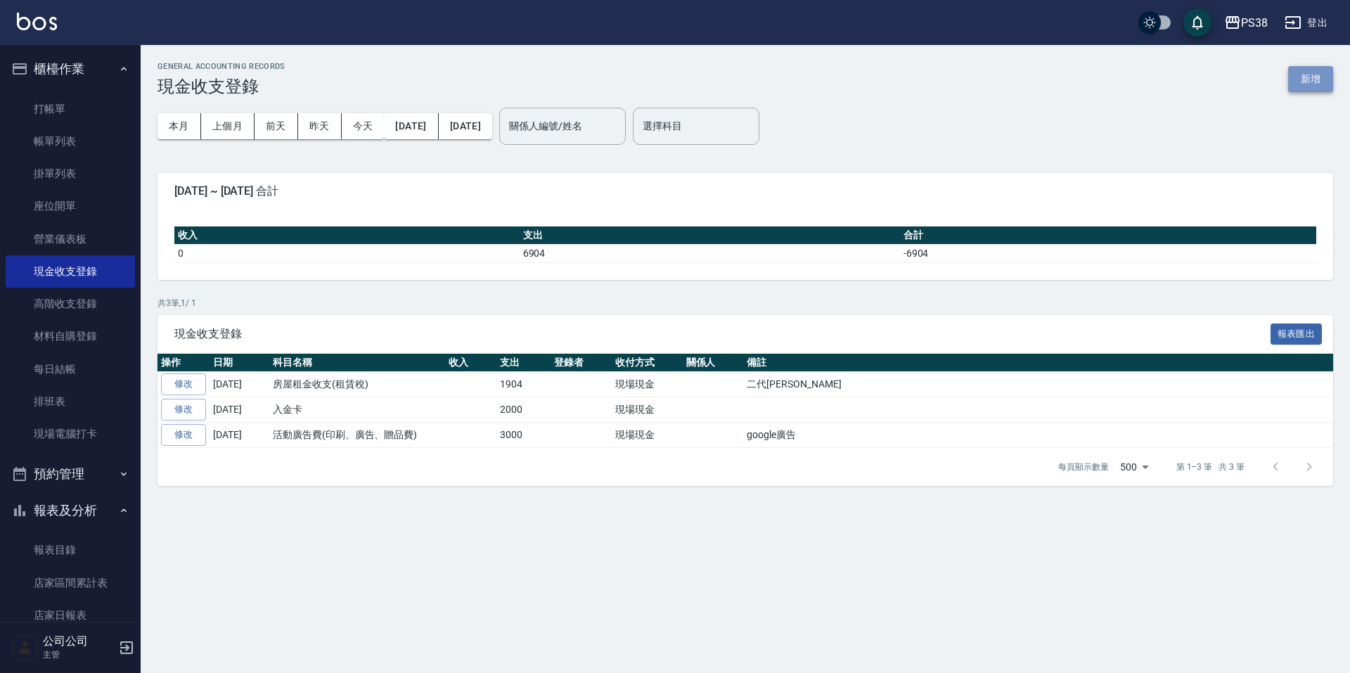
click at [1314, 70] on button "新增" at bounding box center [1310, 79] width 45 height 26
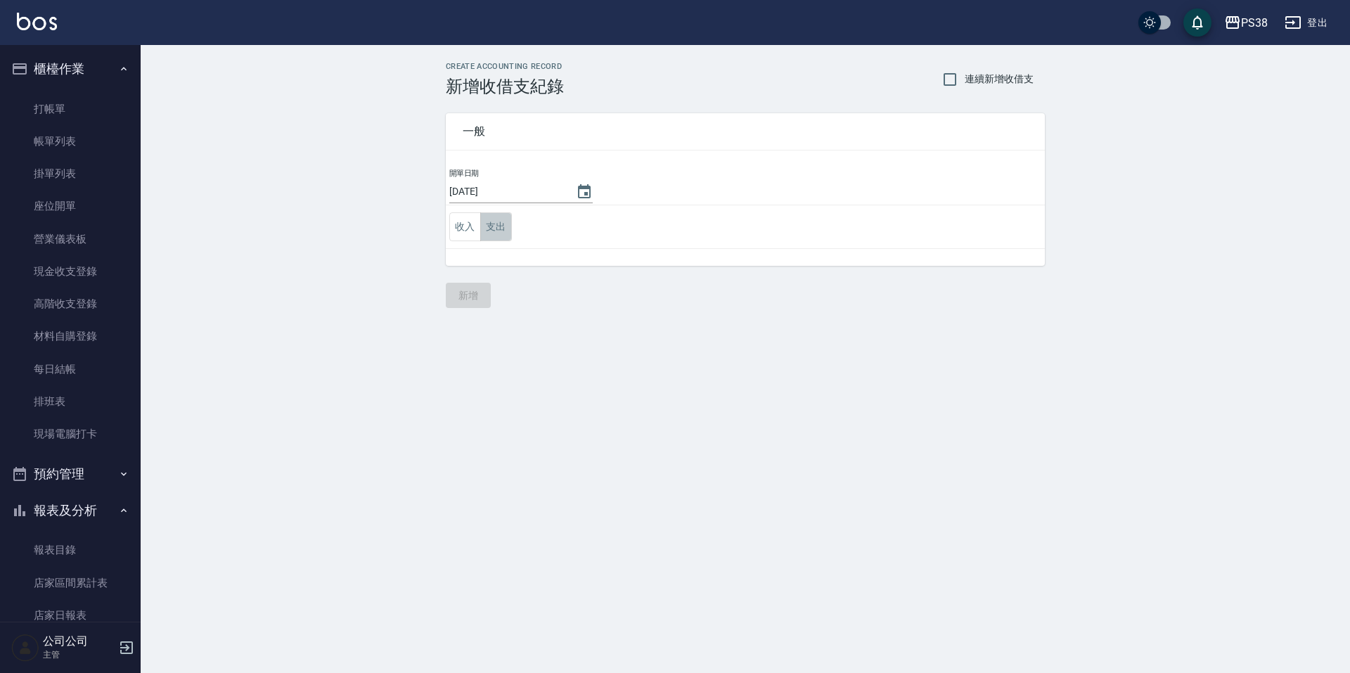
click at [493, 237] on button "支出" at bounding box center [496, 226] width 32 height 29
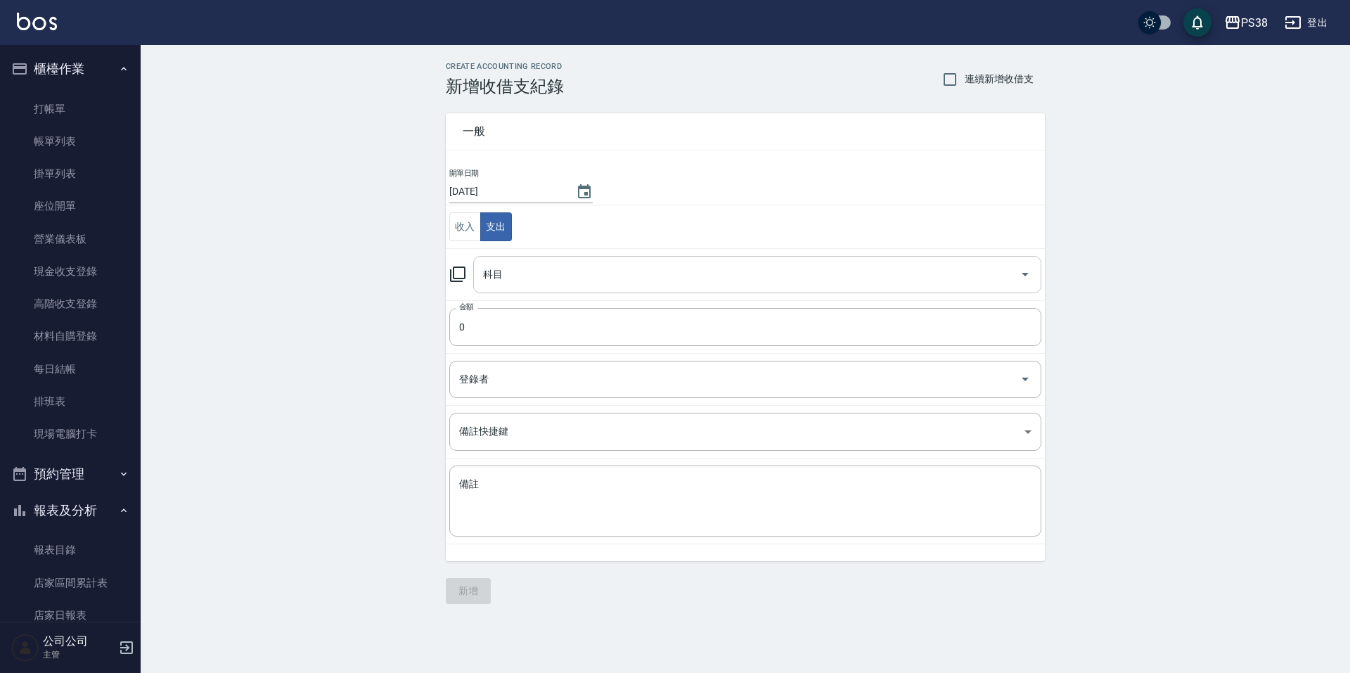
click at [598, 269] on input "科目" at bounding box center [747, 274] width 534 height 25
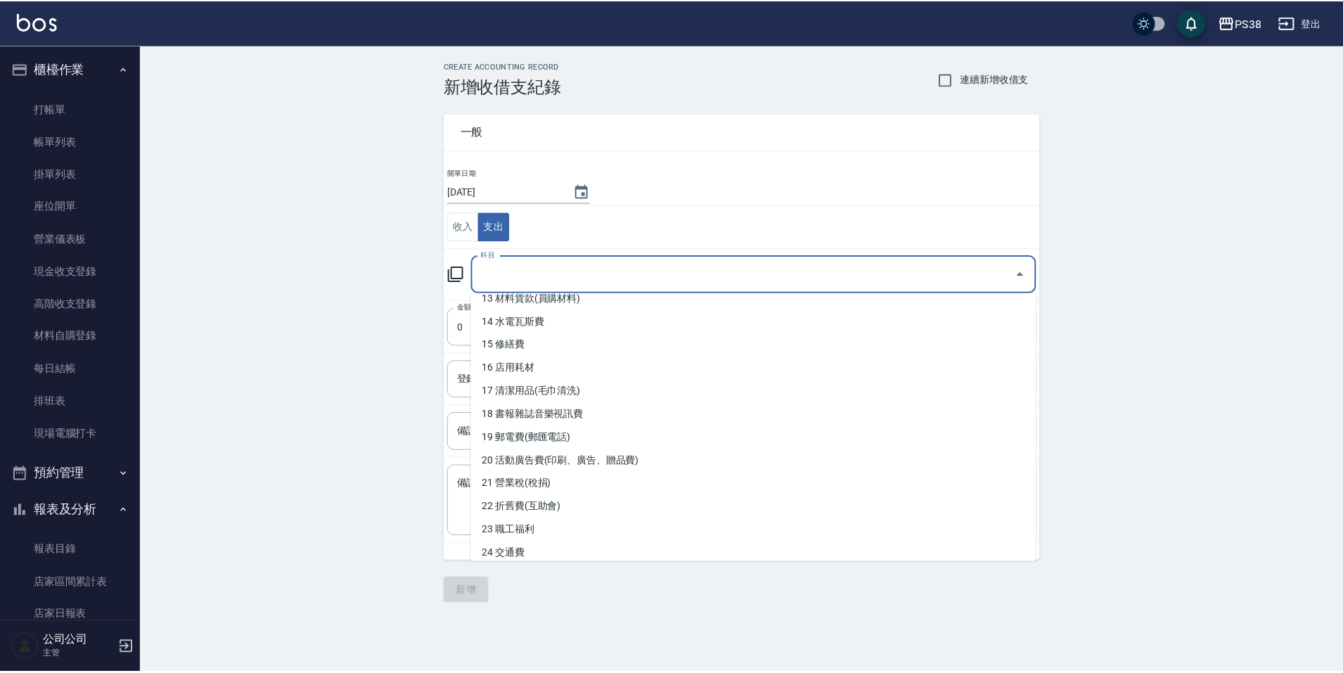
scroll to position [352, 0]
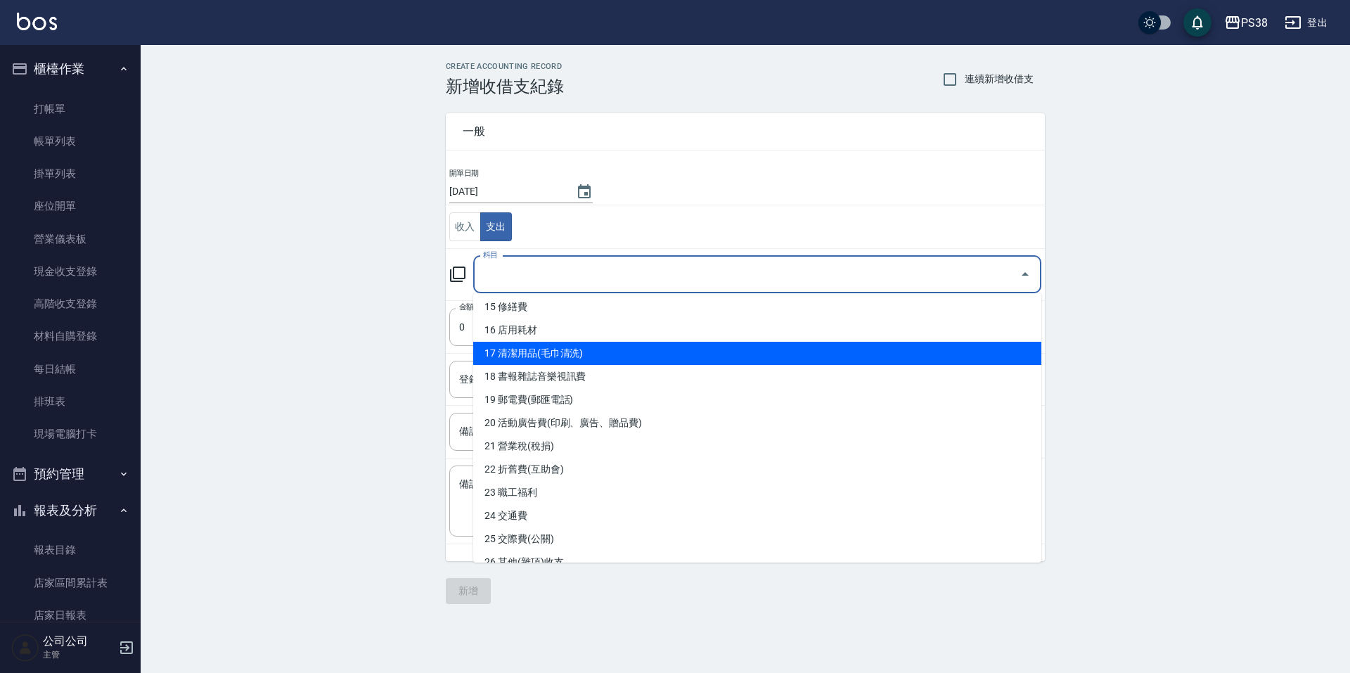
click at [654, 342] on li "17 清潔用品(毛巾清洗)" at bounding box center [757, 353] width 568 height 23
type input "17 清潔用品(毛巾清洗)"
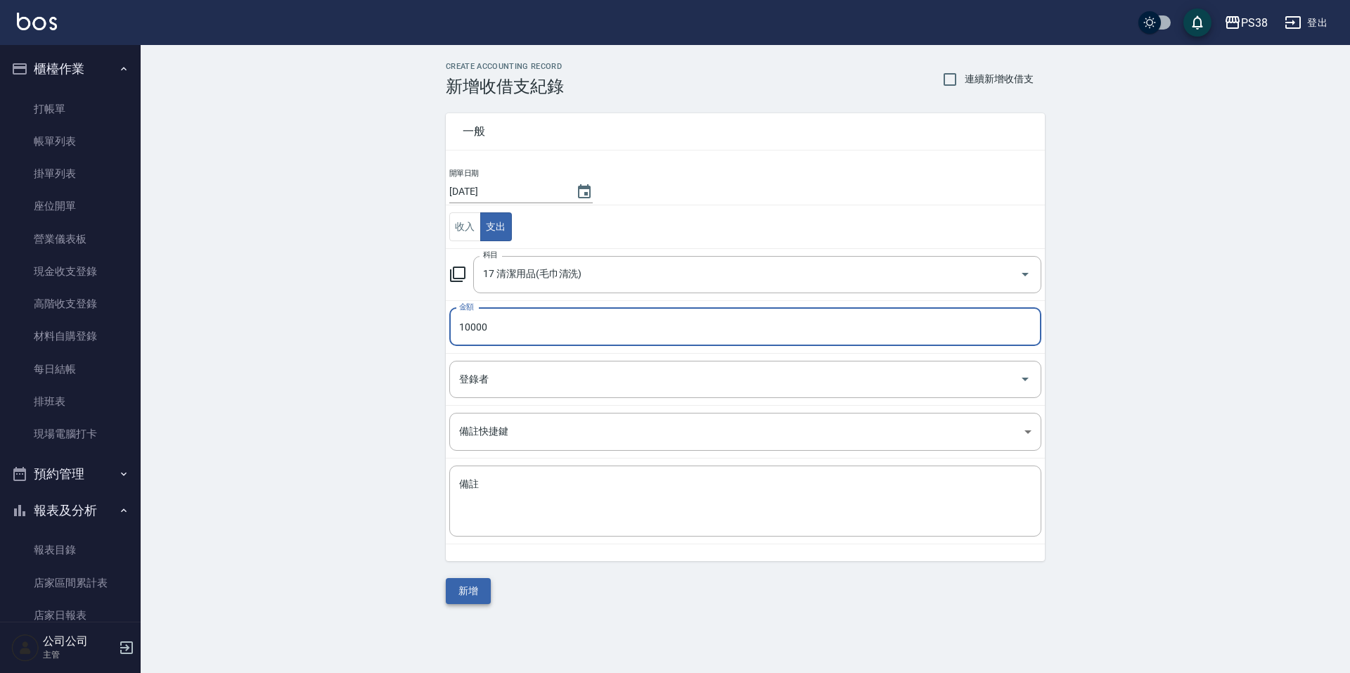
type input "10000"
click at [472, 589] on button "新增" at bounding box center [468, 591] width 45 height 26
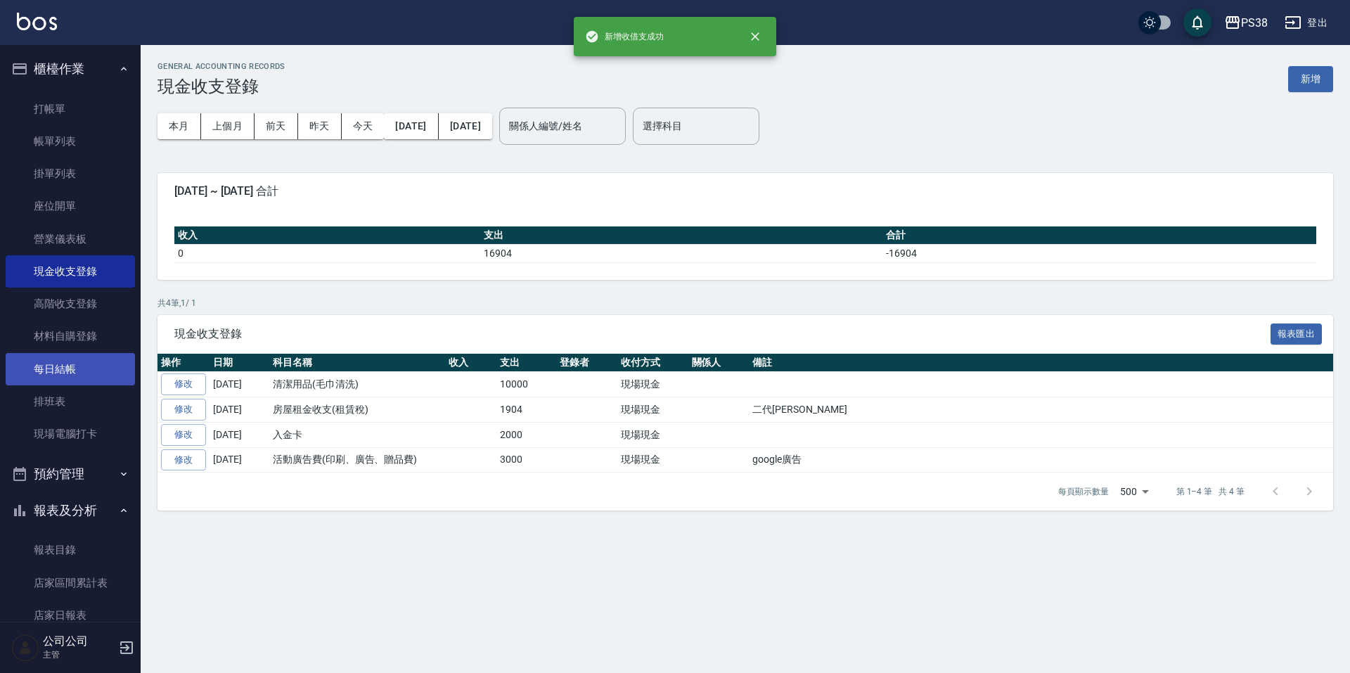
click at [51, 370] on link "每日結帳" at bounding box center [70, 369] width 129 height 32
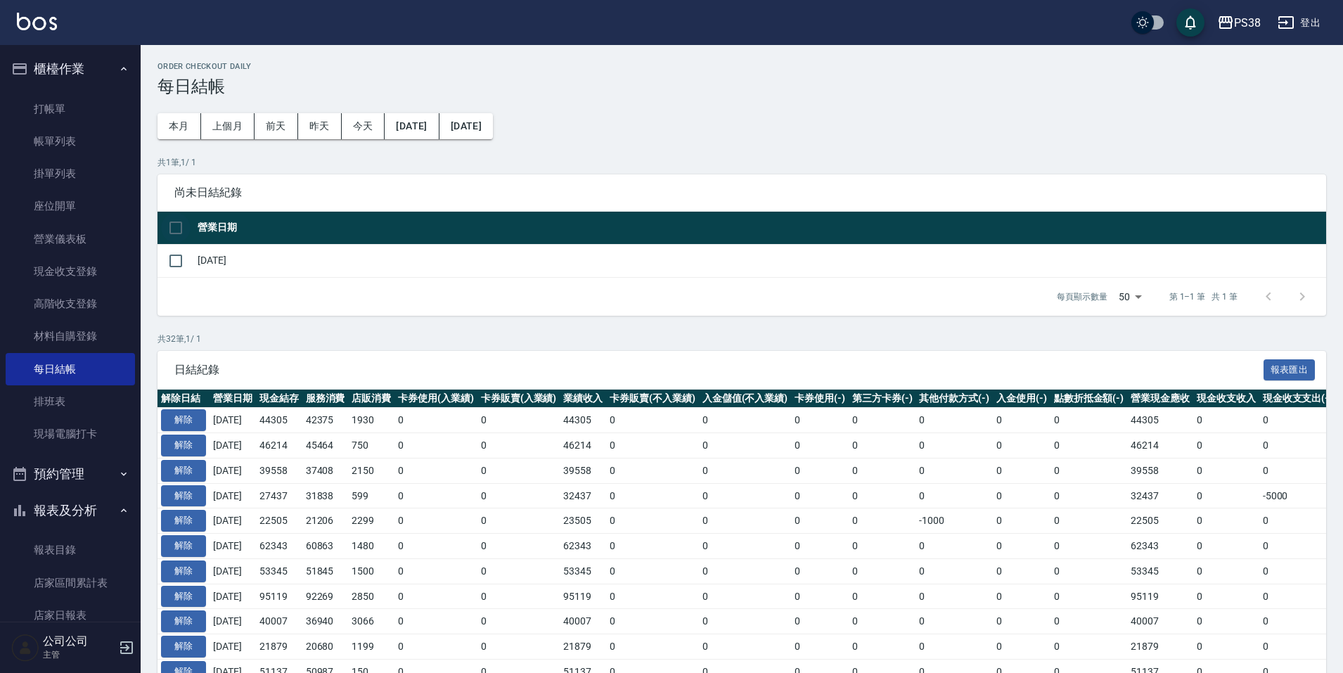
click at [172, 219] on input "checkbox" at bounding box center [176, 228] width 30 height 30
checkbox input "true"
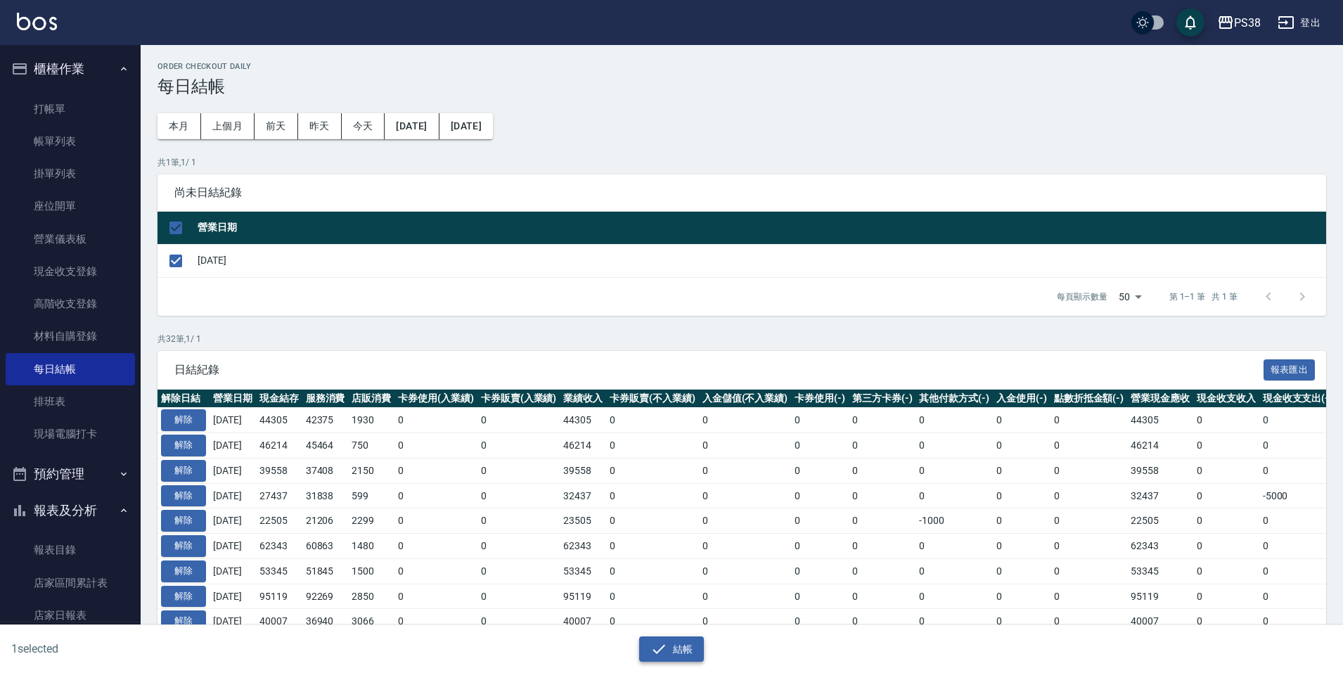
click at [654, 641] on icon "button" at bounding box center [659, 649] width 17 height 17
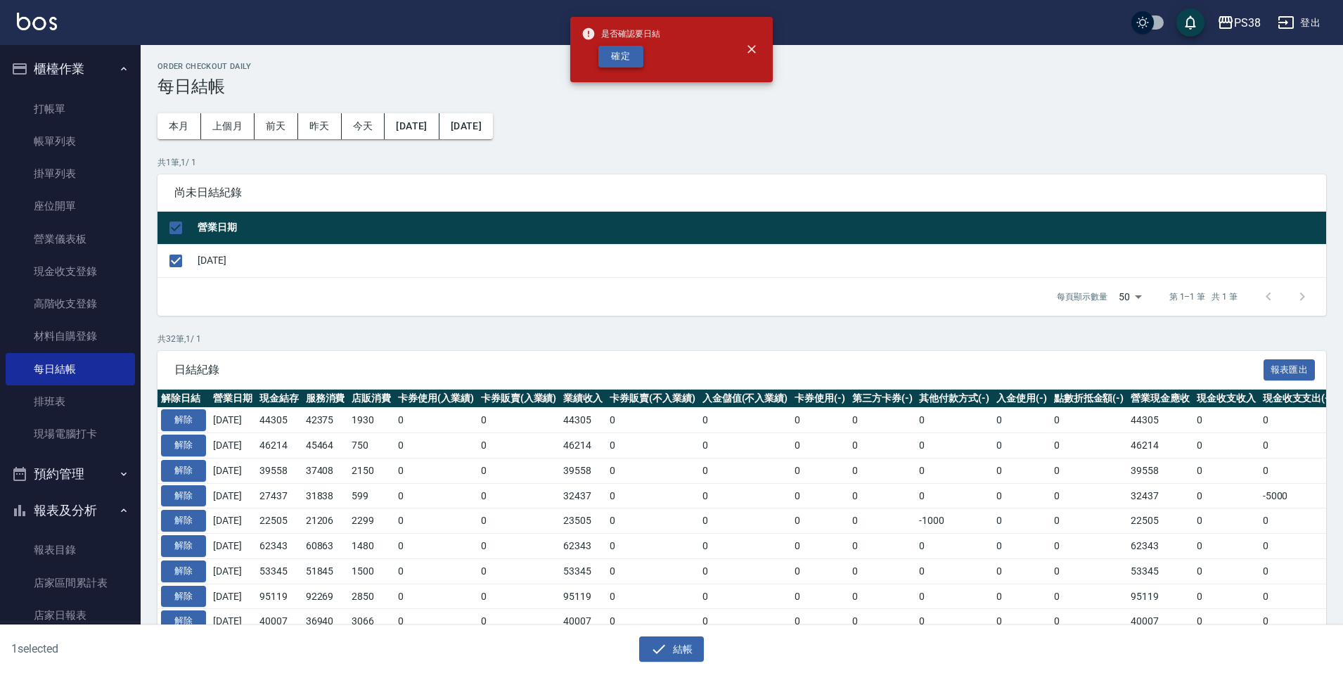
click at [627, 65] on button "確定" at bounding box center [620, 57] width 45 height 22
checkbox input "false"
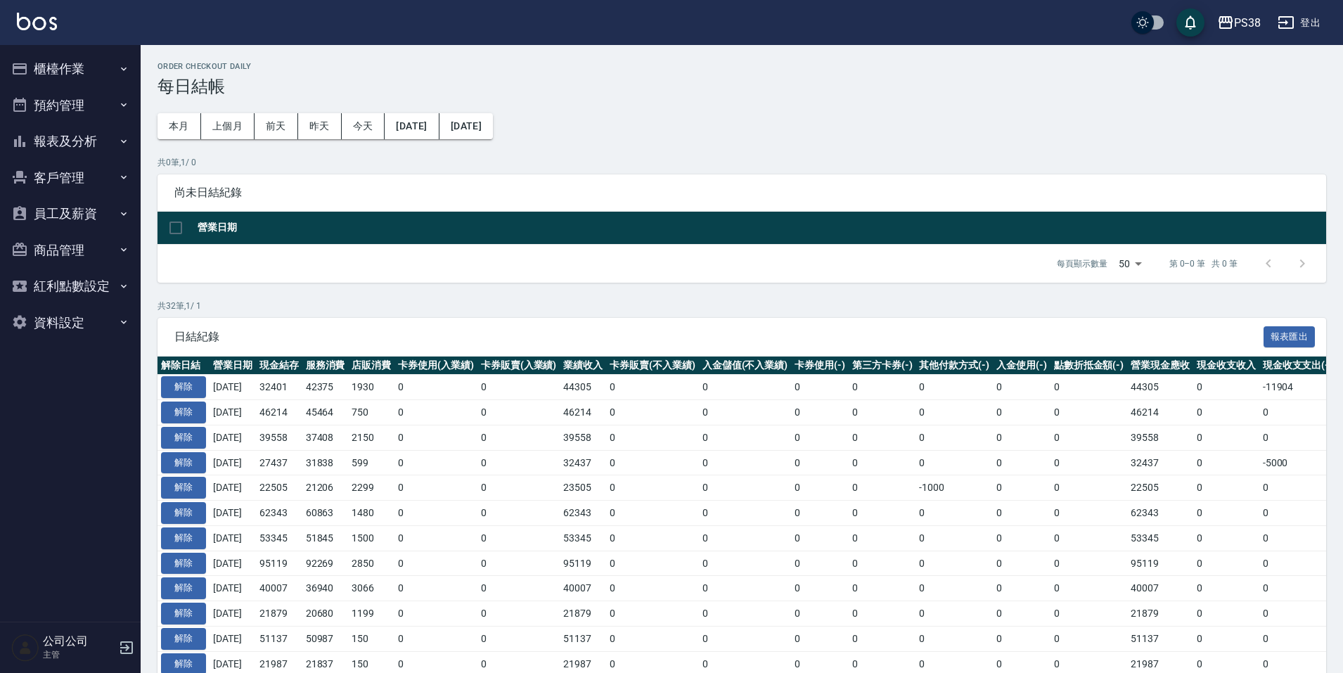
click at [70, 51] on button "櫃檯作業" at bounding box center [70, 69] width 129 height 37
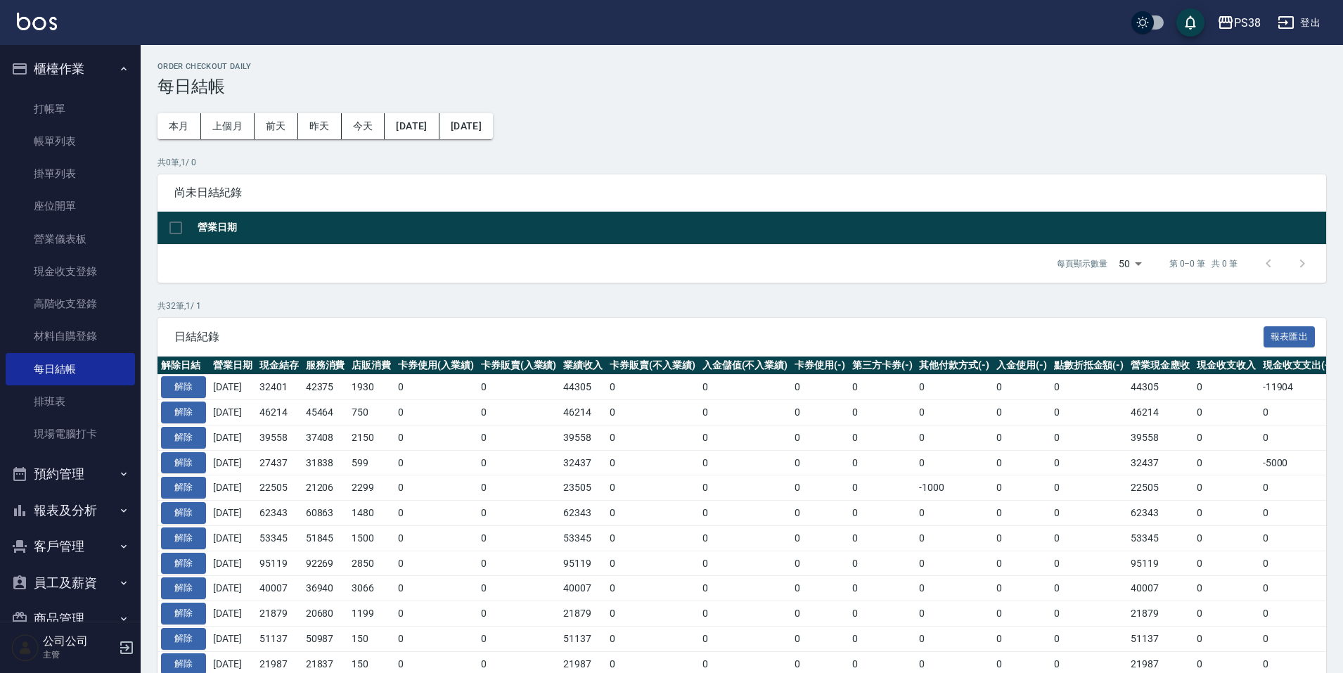
click at [108, 513] on button "報表及分析" at bounding box center [70, 510] width 129 height 37
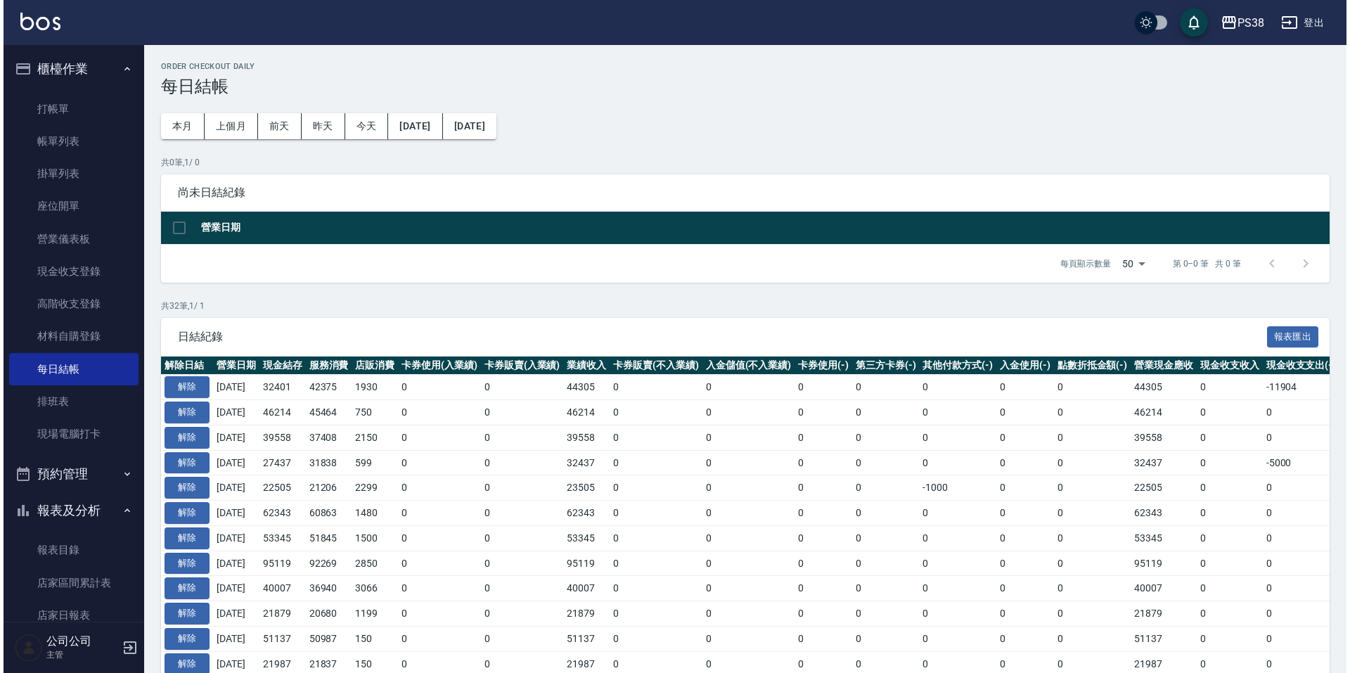
scroll to position [352, 0]
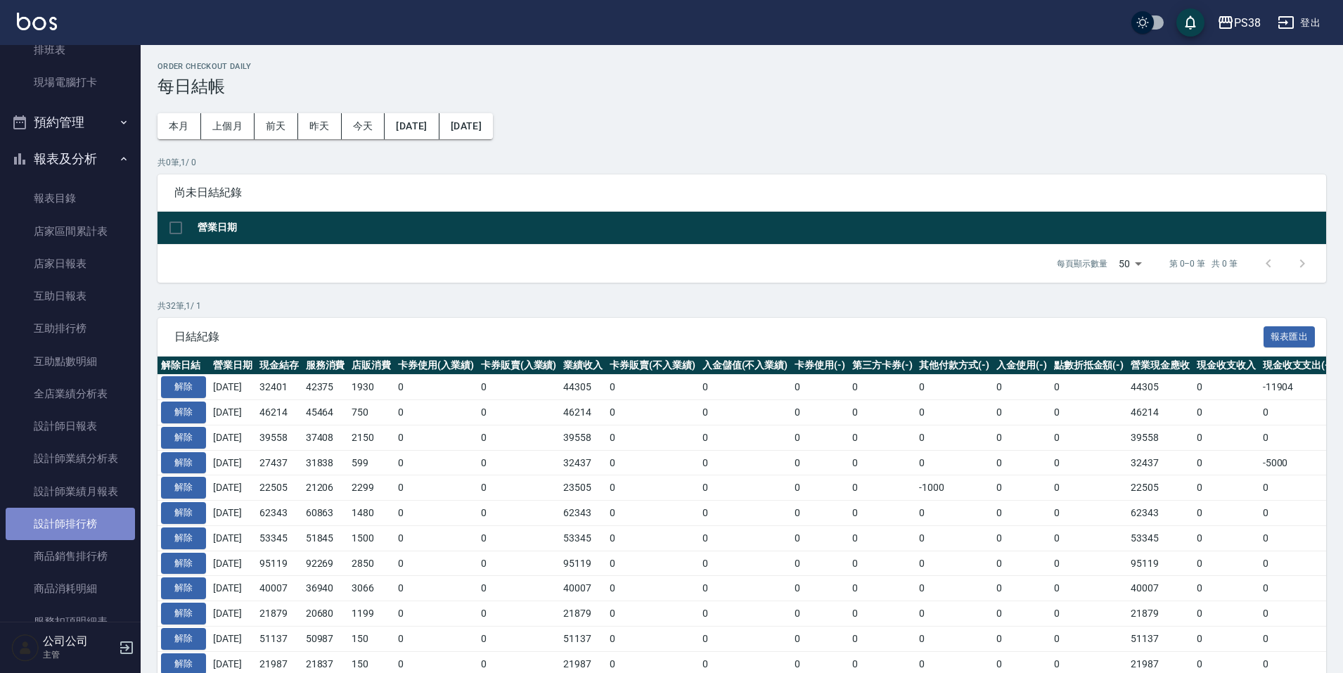
click at [96, 522] on link "設計師排行榜" at bounding box center [70, 524] width 129 height 32
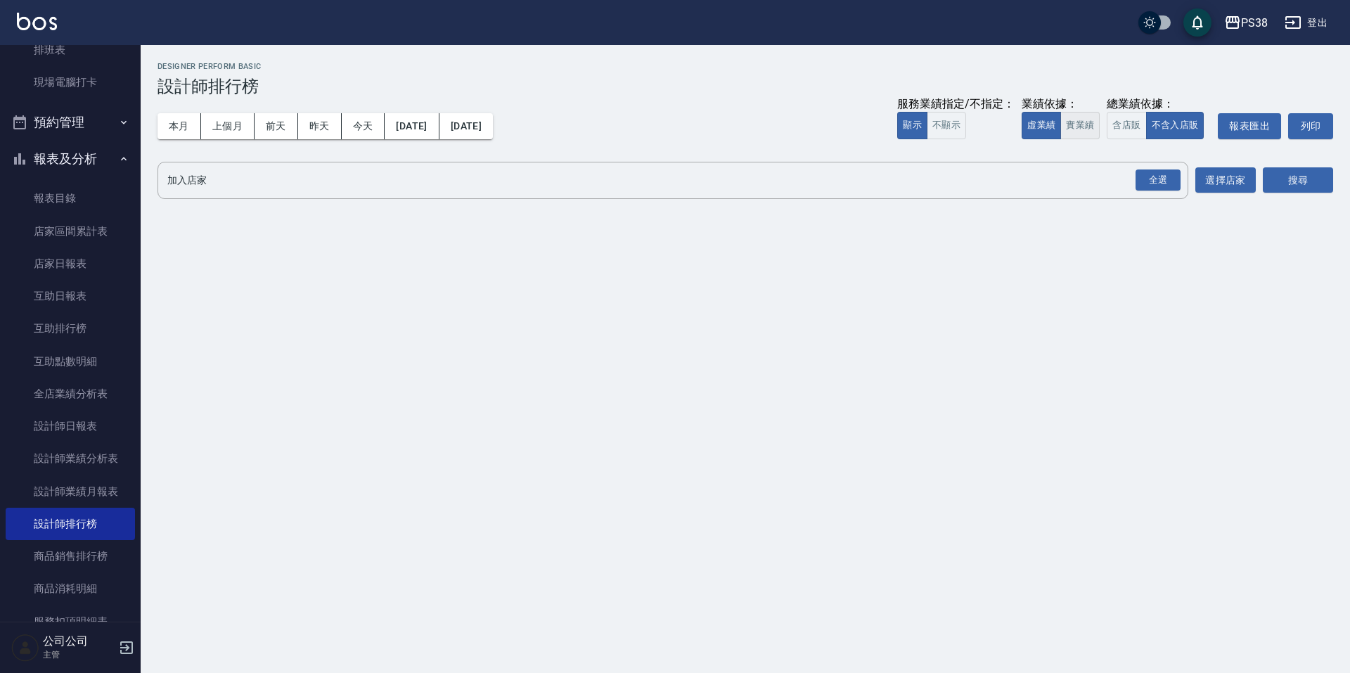
click at [1080, 125] on button "實業績" at bounding box center [1080, 125] width 39 height 27
click at [1159, 183] on div "全選" at bounding box center [1158, 180] width 45 height 22
click at [1259, 181] on div "加入店家 PS38 全選 加入店家 選擇店家 搜尋" at bounding box center [746, 181] width 1176 height 39
click at [1298, 181] on button "搜尋" at bounding box center [1298, 181] width 70 height 26
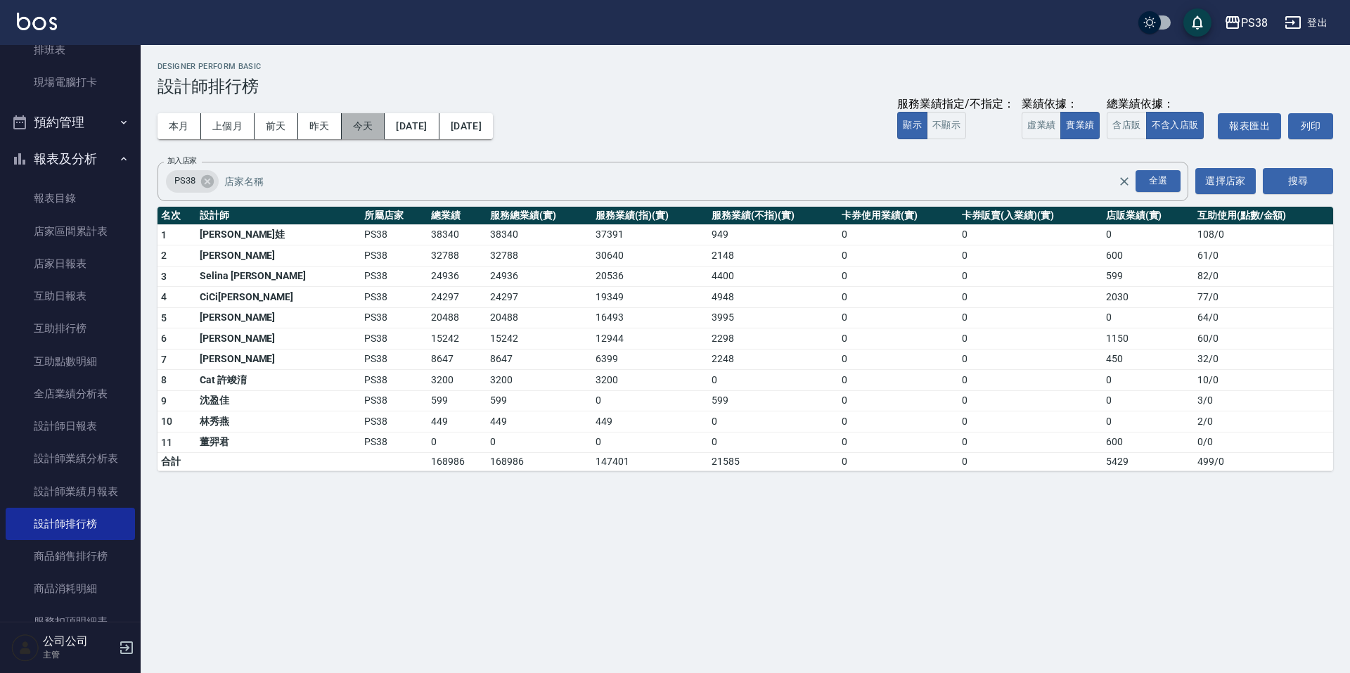
click at [373, 120] on button "今天" at bounding box center [364, 126] width 44 height 26
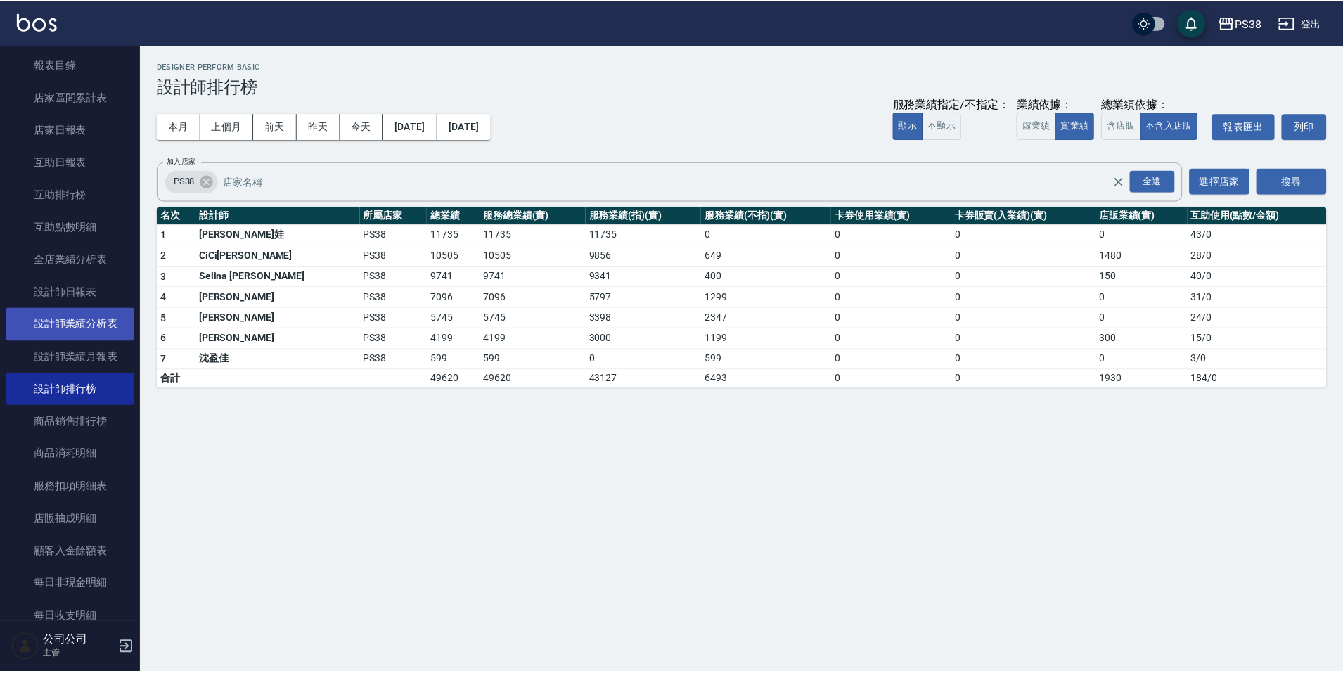
scroll to position [492, 0]
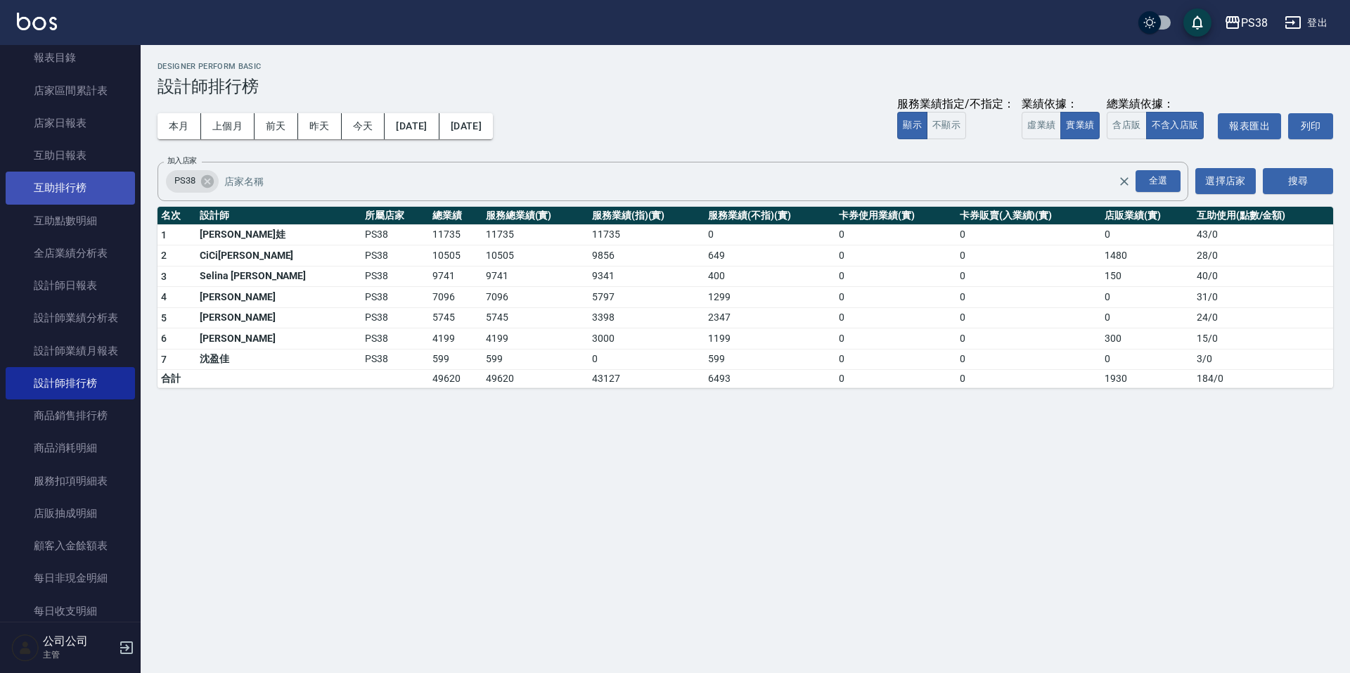
click at [91, 198] on link "互助排行榜" at bounding box center [70, 188] width 129 height 32
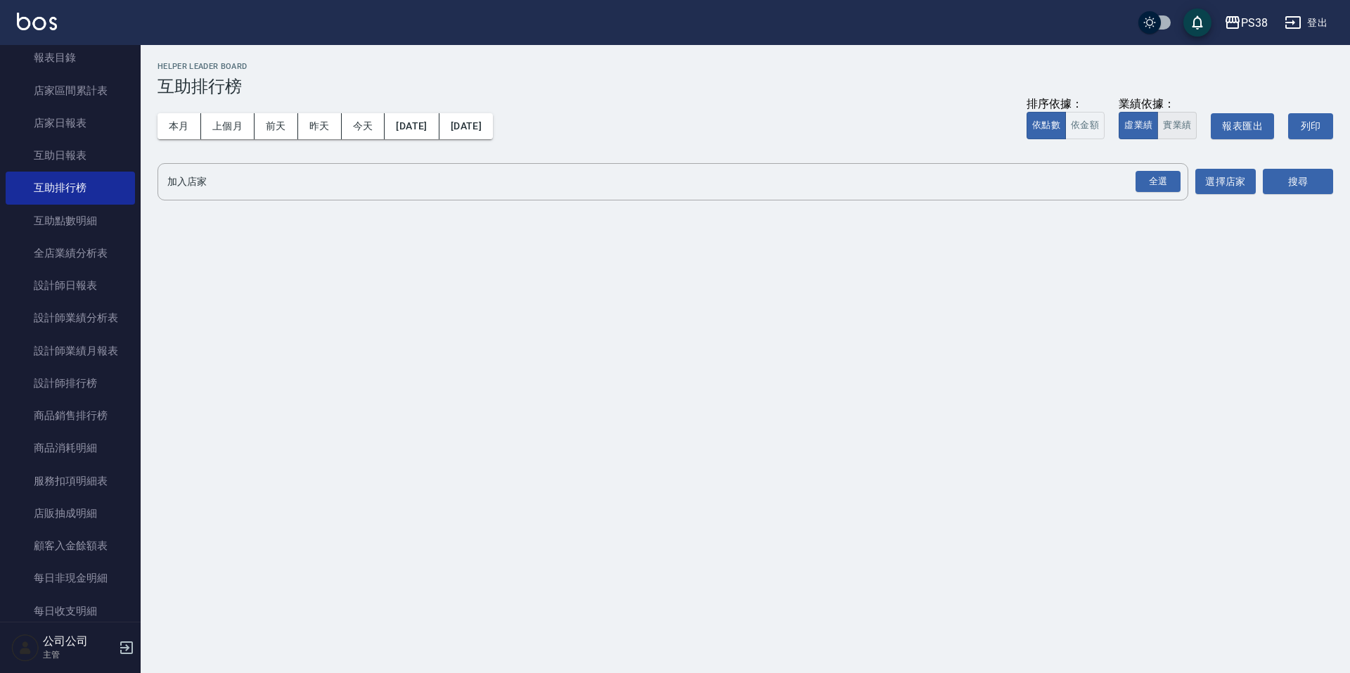
click at [1179, 119] on button "實業績" at bounding box center [1177, 125] width 39 height 27
click at [1162, 179] on div "全選" at bounding box center [1158, 182] width 45 height 22
click at [1277, 181] on button "搜尋" at bounding box center [1298, 182] width 70 height 26
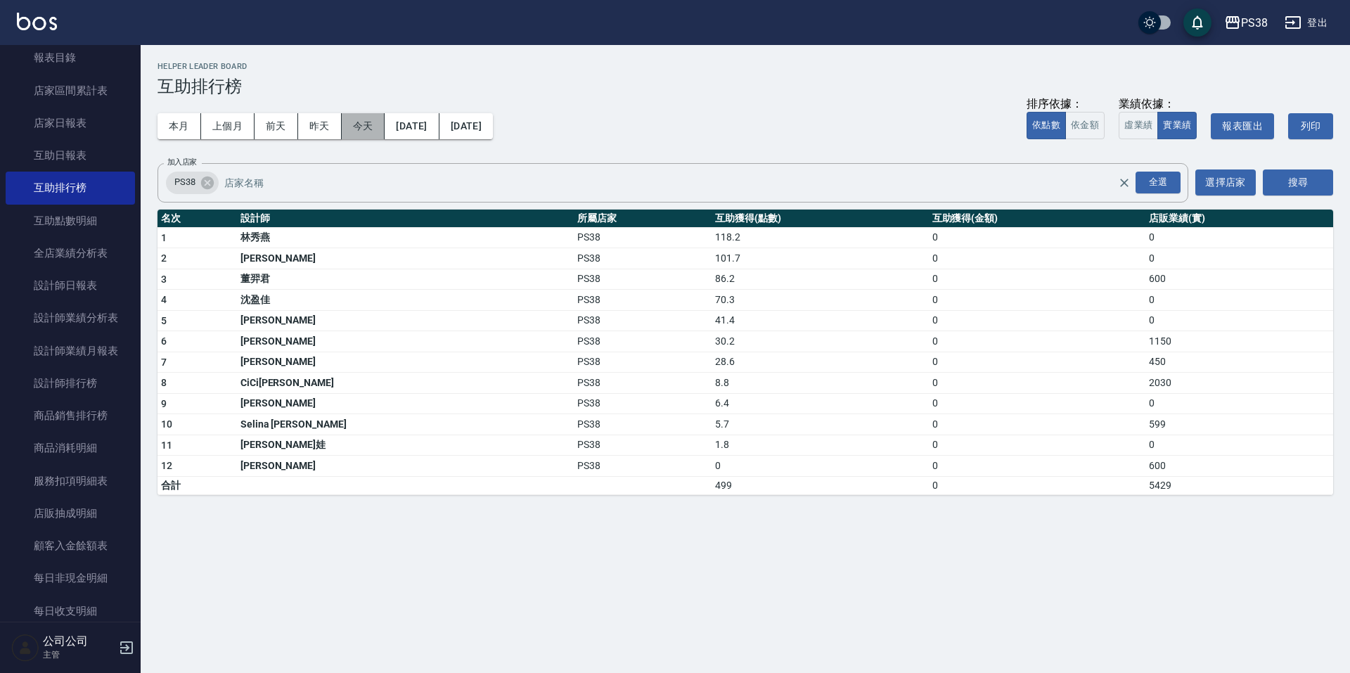
click at [376, 135] on button "今天" at bounding box center [364, 126] width 44 height 26
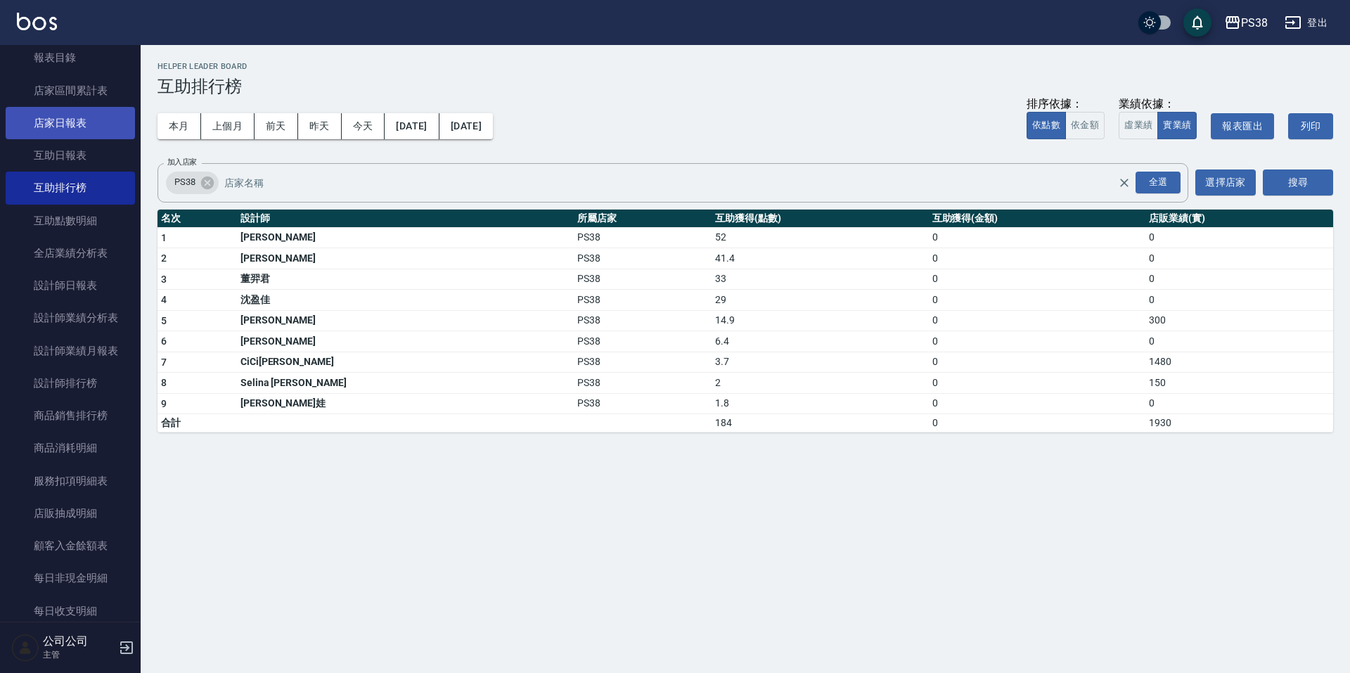
click at [82, 118] on link "店家日報表" at bounding box center [70, 123] width 129 height 32
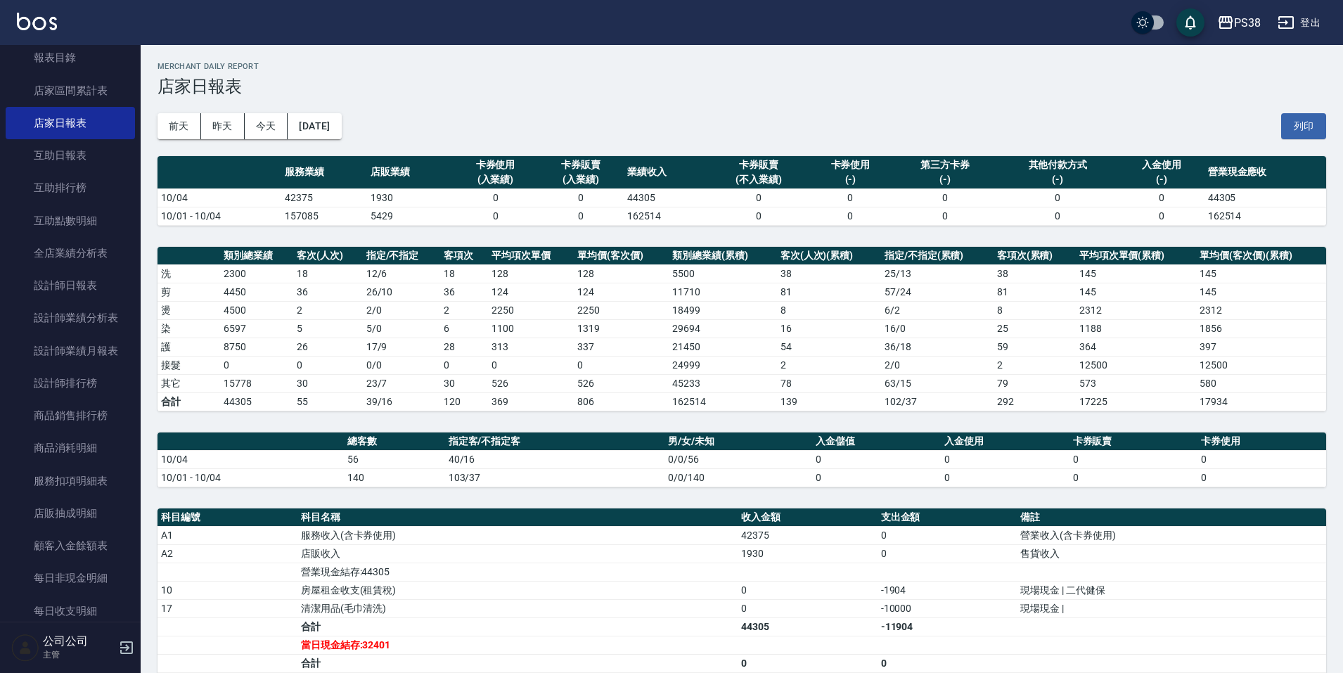
scroll to position [70, 0]
